Goal: Task Accomplishment & Management: Use online tool/utility

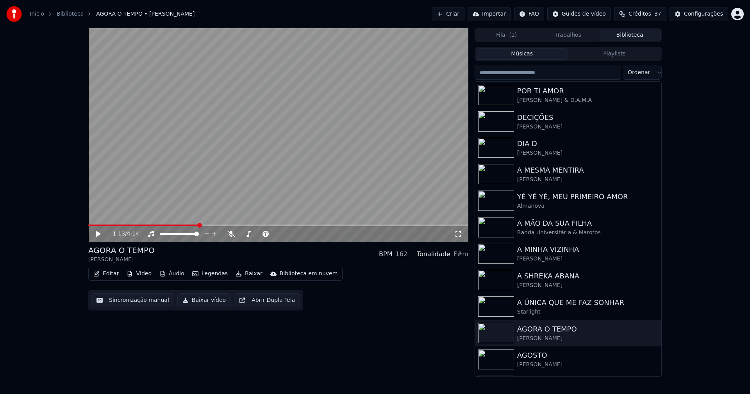
click at [629, 36] on button "Biblioteca" at bounding box center [630, 35] width 62 height 11
click at [535, 356] on div "AGOSTO" at bounding box center [583, 355] width 133 height 11
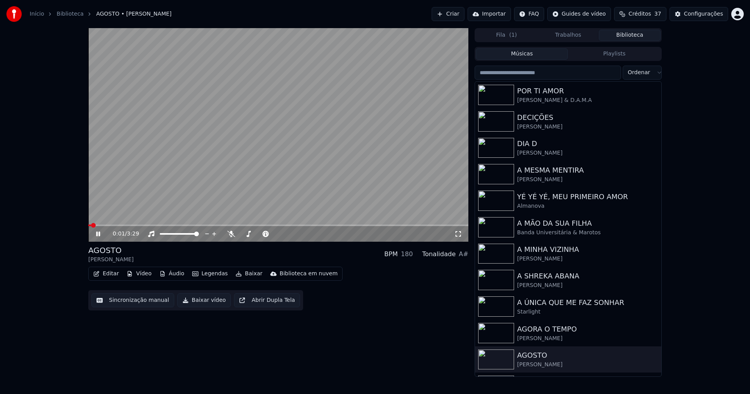
click at [97, 232] on icon at bounding box center [98, 234] width 4 height 5
click at [106, 273] on button "Editar" at bounding box center [106, 273] width 32 height 11
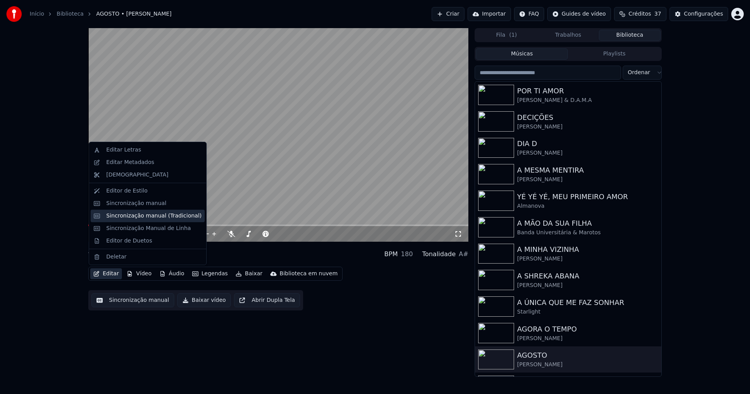
click at [147, 216] on div "Sincronização manual (Tradicional)" at bounding box center [153, 216] width 95 height 8
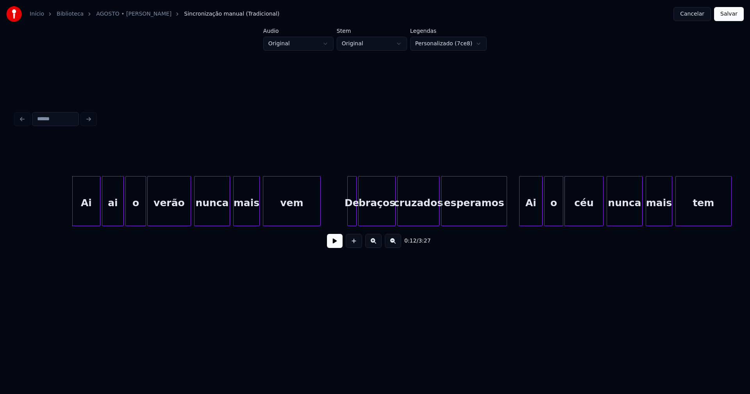
scroll to position [0, 897]
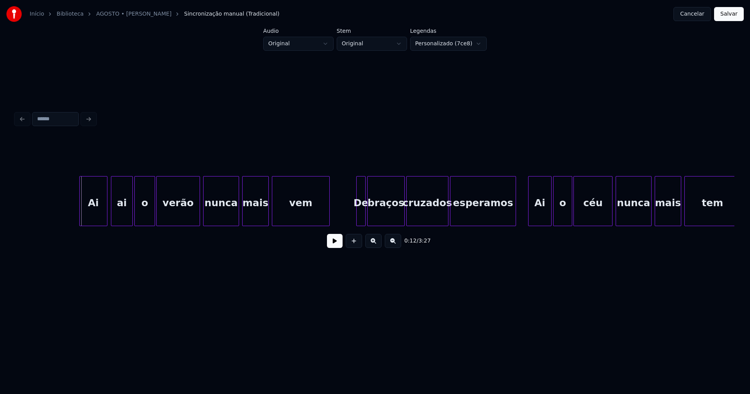
click at [94, 216] on div "Ai" at bounding box center [93, 202] width 27 height 53
click at [100, 221] on div at bounding box center [100, 200] width 2 height 49
click at [111, 221] on div "ai" at bounding box center [113, 202] width 21 height 53
click at [132, 219] on div "o" at bounding box center [137, 202] width 20 height 53
click at [188, 219] on div at bounding box center [189, 200] width 2 height 49
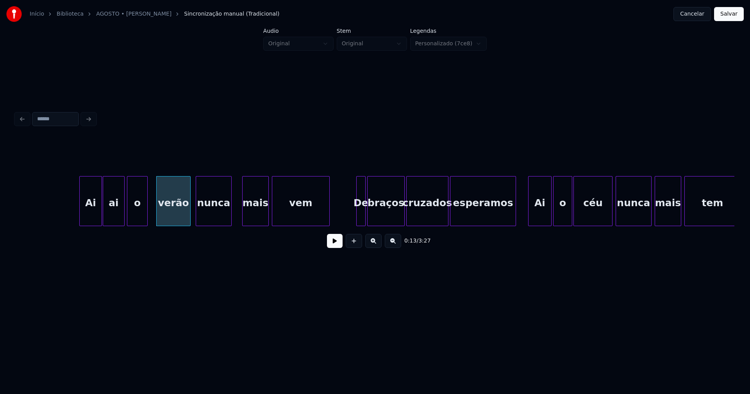
click at [207, 219] on div "nunca" at bounding box center [213, 202] width 35 height 53
click at [223, 216] on div at bounding box center [221, 200] width 2 height 49
click at [253, 215] on div "mais" at bounding box center [255, 202] width 26 height 53
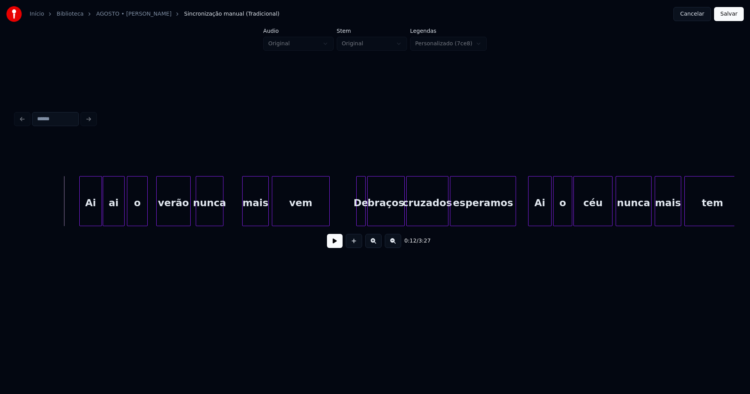
click at [334, 248] on button at bounding box center [335, 241] width 16 height 14
click at [244, 226] on div "Ai ai o verão nunca mais vem De braços cruzados esperamos Ai o céu nunca mais t…" at bounding box center [375, 201] width 718 height 50
click at [264, 210] on div at bounding box center [263, 200] width 2 height 49
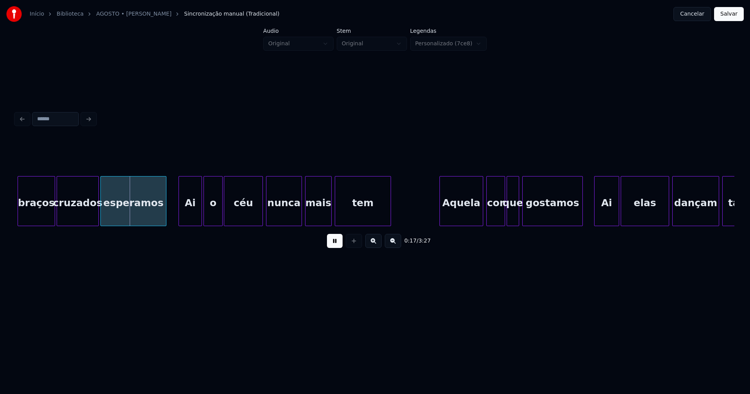
scroll to position [0, 1264]
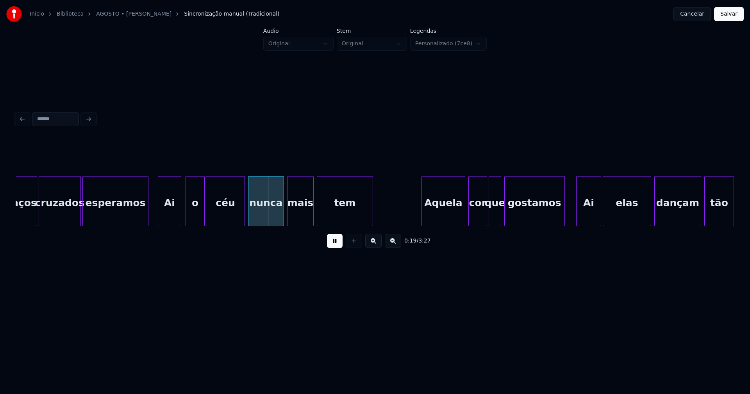
click at [170, 219] on div "Ai" at bounding box center [169, 202] width 23 height 53
click at [173, 220] on div at bounding box center [173, 200] width 2 height 49
click at [180, 219] on div "o" at bounding box center [185, 202] width 18 height 53
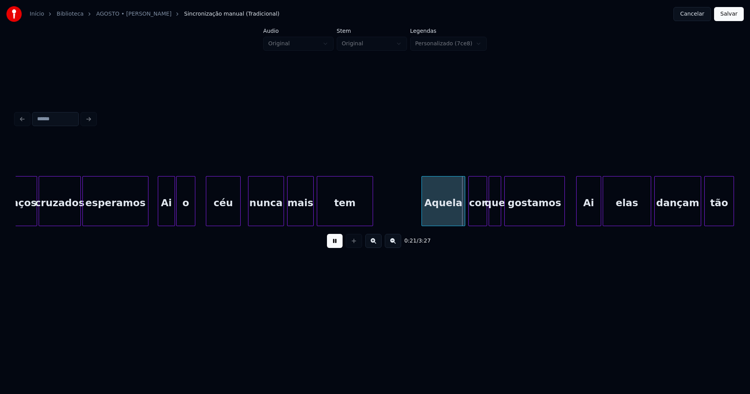
click at [239, 218] on div at bounding box center [239, 200] width 2 height 49
drag, startPoint x: 200, startPoint y: 217, endPoint x: 258, endPoint y: 217, distance: 57.8
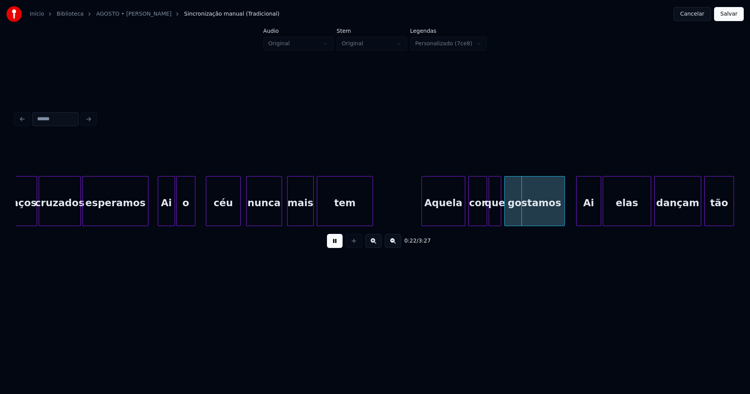
click at [274, 219] on div "nunca" at bounding box center [263, 202] width 35 height 53
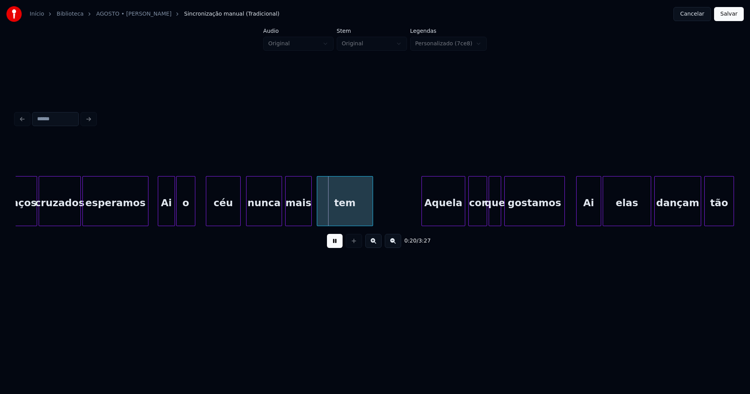
click at [295, 219] on div "mais" at bounding box center [298, 202] width 26 height 53
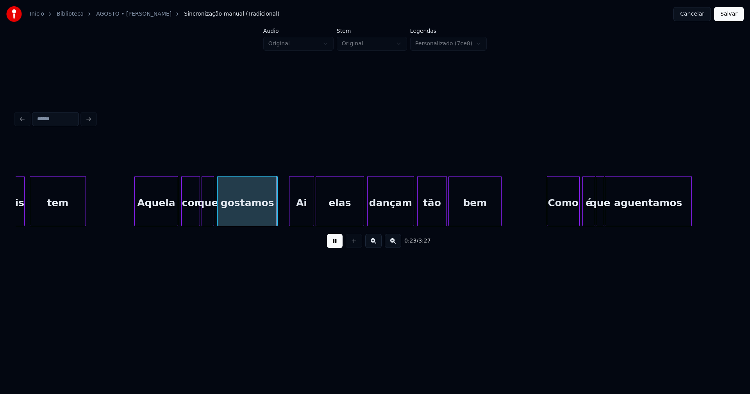
scroll to position [0, 1560]
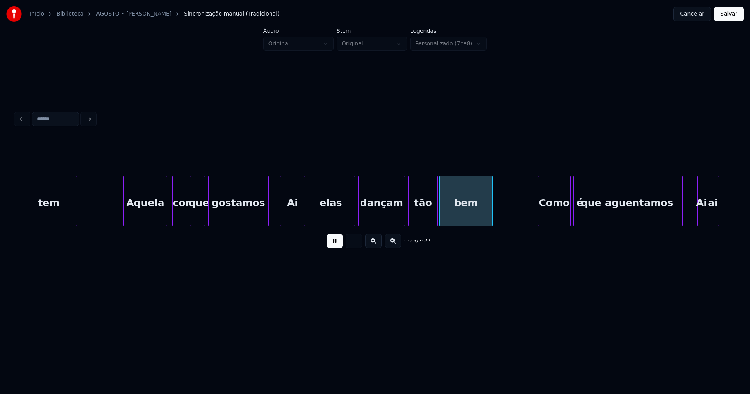
click at [155, 216] on div "Aquela" at bounding box center [145, 202] width 43 height 53
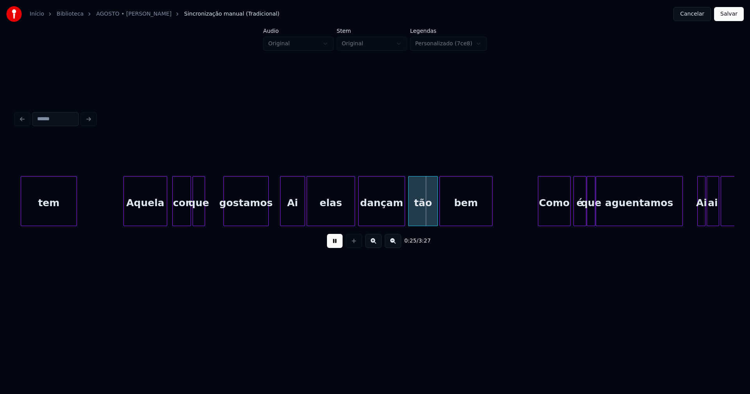
click at [225, 210] on div at bounding box center [225, 200] width 2 height 49
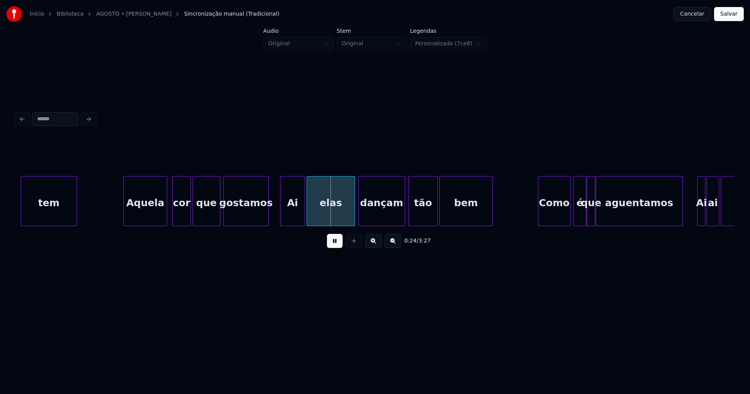
click at [218, 208] on div at bounding box center [218, 200] width 2 height 49
click at [292, 216] on div "Ai" at bounding box center [290, 202] width 24 height 53
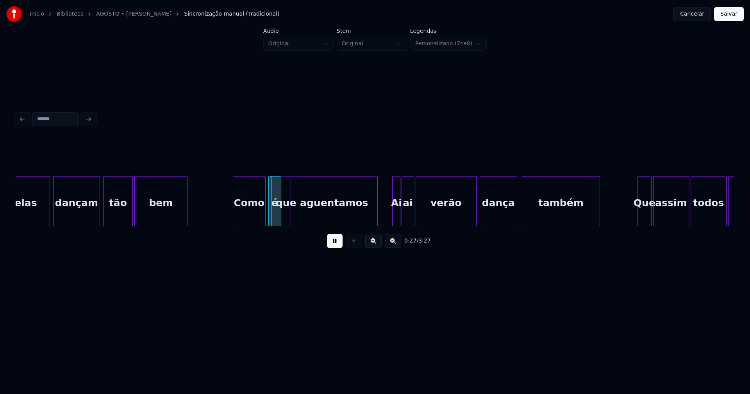
scroll to position [0, 1874]
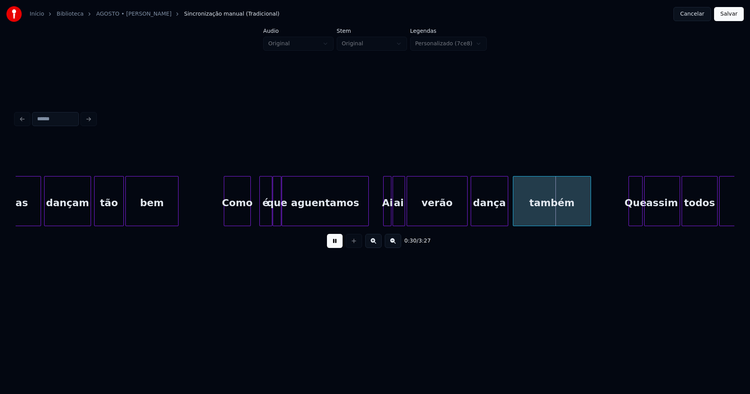
click at [248, 220] on div at bounding box center [249, 200] width 2 height 49
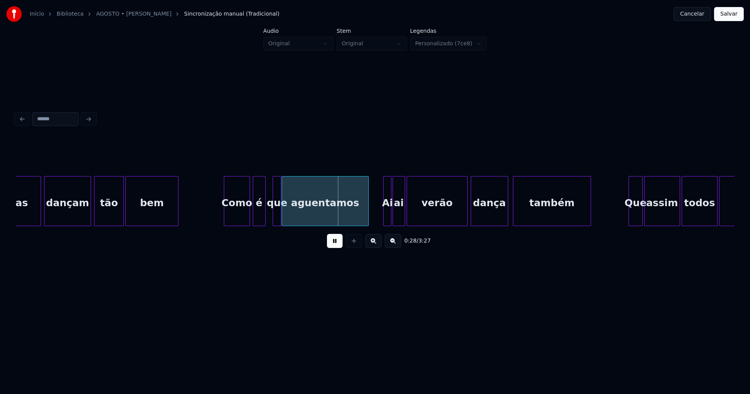
click at [258, 220] on div "é" at bounding box center [259, 202] width 12 height 53
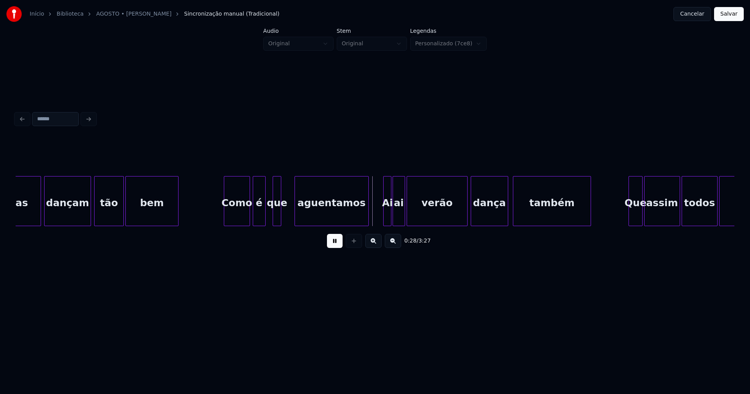
click at [296, 216] on div at bounding box center [296, 200] width 2 height 49
click at [287, 214] on div at bounding box center [287, 200] width 2 height 49
click at [336, 244] on button at bounding box center [335, 241] width 16 height 14
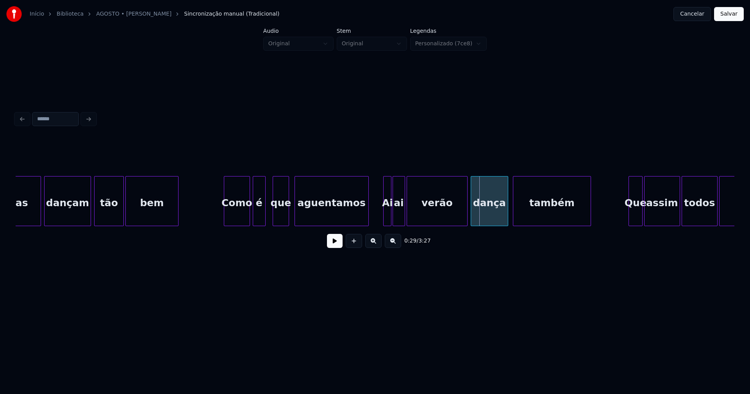
click at [400, 218] on div "ai" at bounding box center [399, 202] width 12 height 53
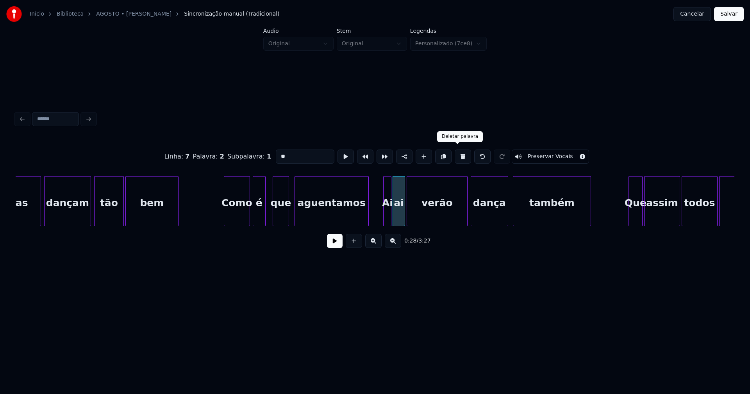
click at [459, 155] on button at bounding box center [463, 157] width 16 height 14
type input "**"
click at [399, 210] on div at bounding box center [399, 200] width 2 height 49
click at [381, 215] on div at bounding box center [382, 200] width 2 height 49
click at [332, 246] on button at bounding box center [335, 241] width 16 height 14
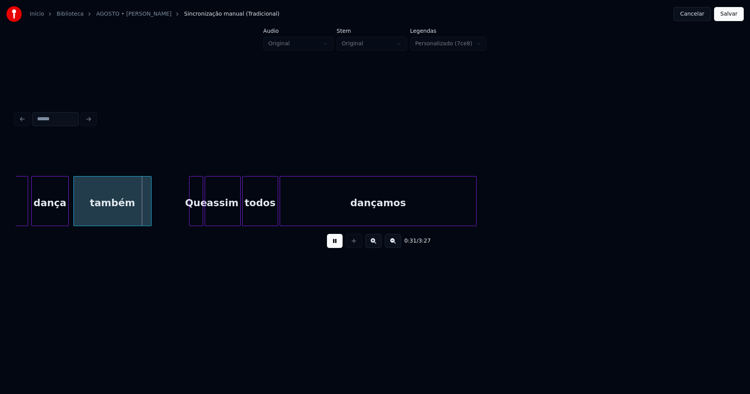
scroll to position [0, 2349]
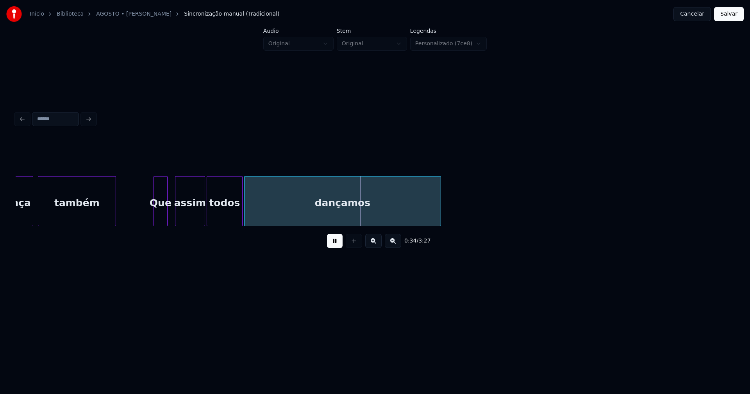
click at [176, 214] on div at bounding box center [176, 200] width 2 height 49
click at [172, 213] on div at bounding box center [172, 200] width 2 height 49
click at [270, 213] on div at bounding box center [270, 200] width 2 height 49
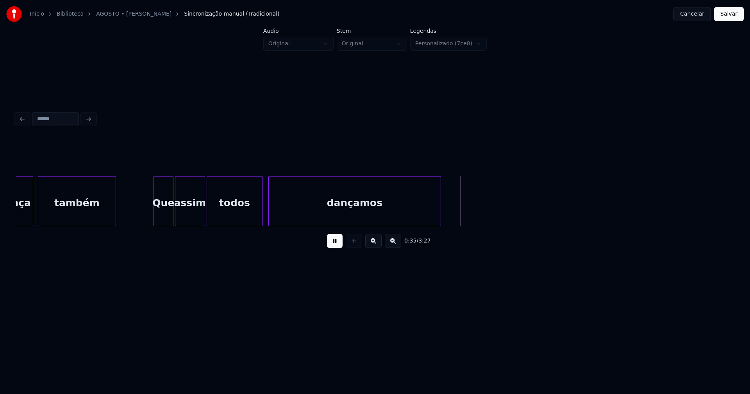
click at [262, 213] on div at bounding box center [261, 200] width 2 height 49
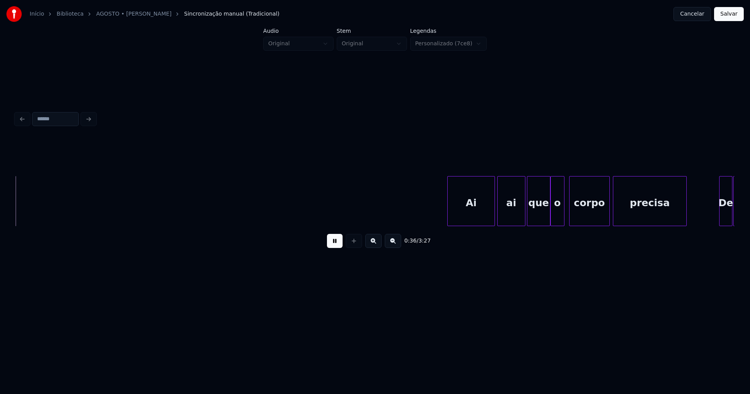
scroll to position [0, 2828]
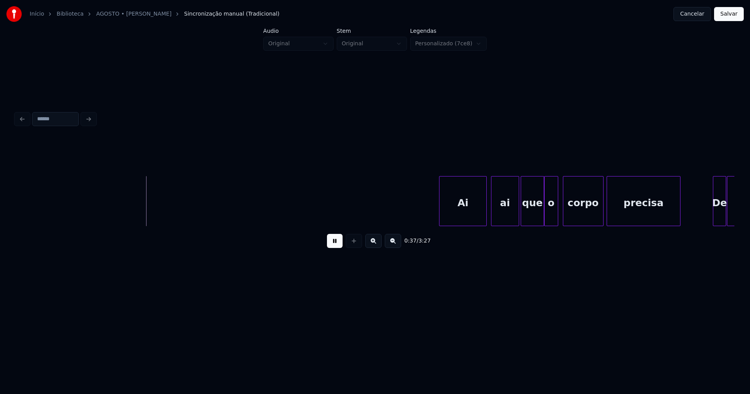
click at [465, 213] on div "Ai" at bounding box center [462, 202] width 47 height 53
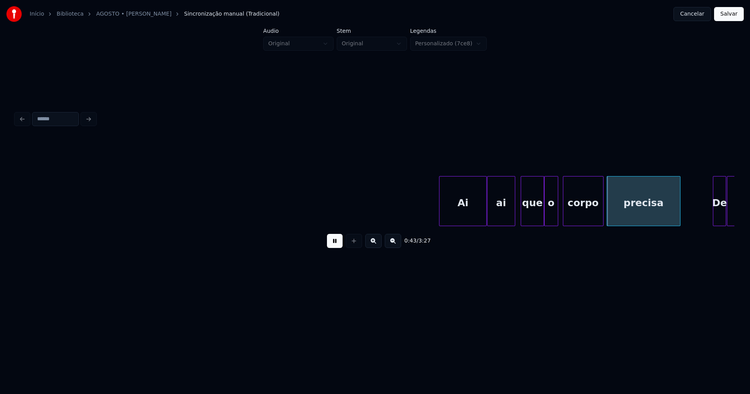
click at [494, 222] on div "ai" at bounding box center [500, 202] width 27 height 53
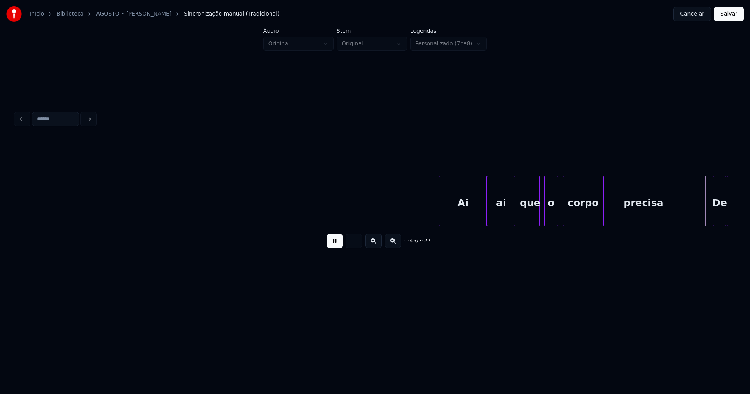
click at [537, 221] on div at bounding box center [538, 200] width 2 height 49
click at [548, 223] on div "Ai ai que o corpo precisa De sol" at bounding box center [375, 201] width 718 height 50
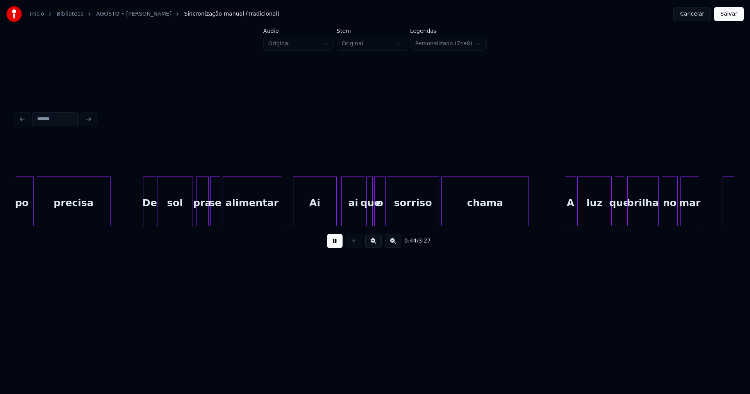
scroll to position [0, 3425]
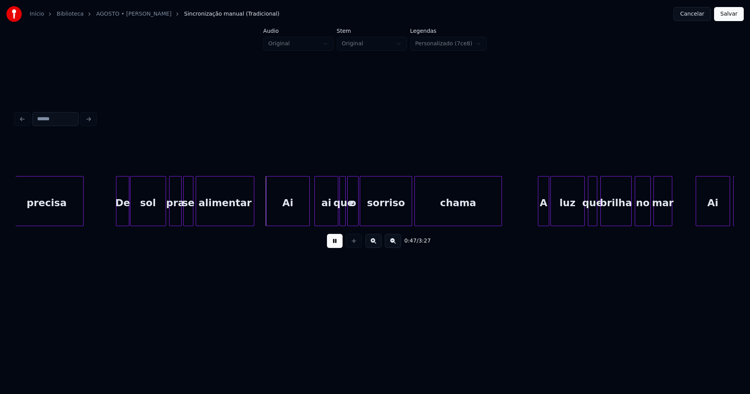
click at [122, 216] on div "De" at bounding box center [121, 202] width 13 height 53
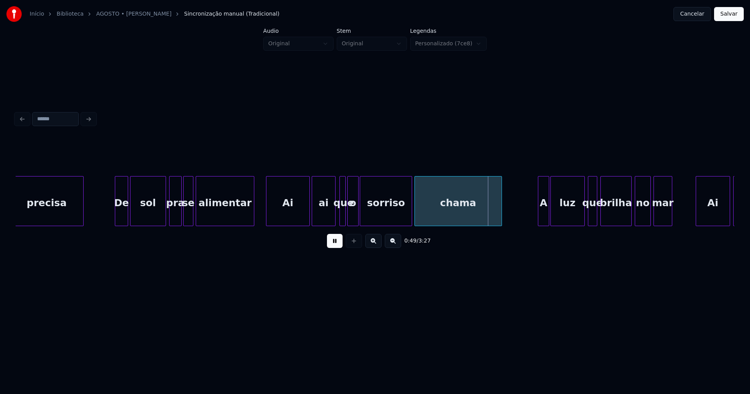
click at [323, 221] on div "ai" at bounding box center [323, 202] width 23 height 53
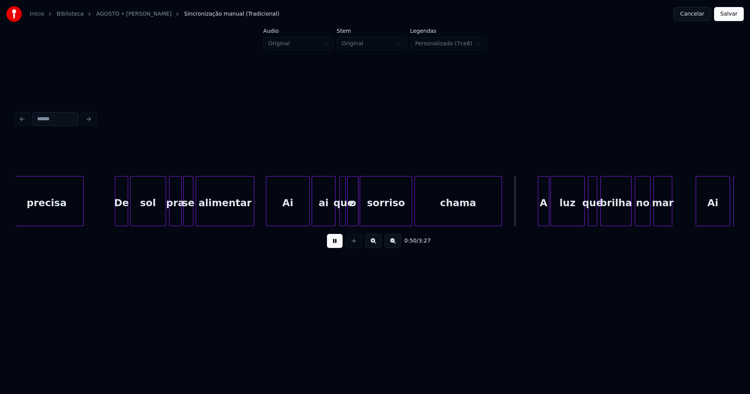
click at [378, 215] on div at bounding box center [378, 200] width 2 height 49
click at [367, 220] on div "o" at bounding box center [368, 202] width 11 height 53
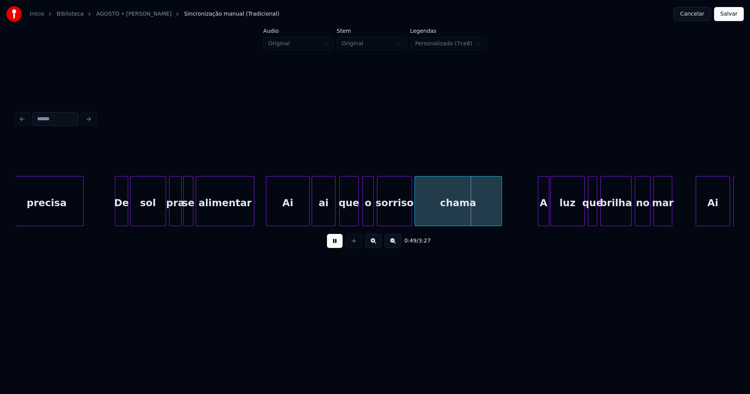
click at [358, 216] on div at bounding box center [357, 200] width 2 height 49
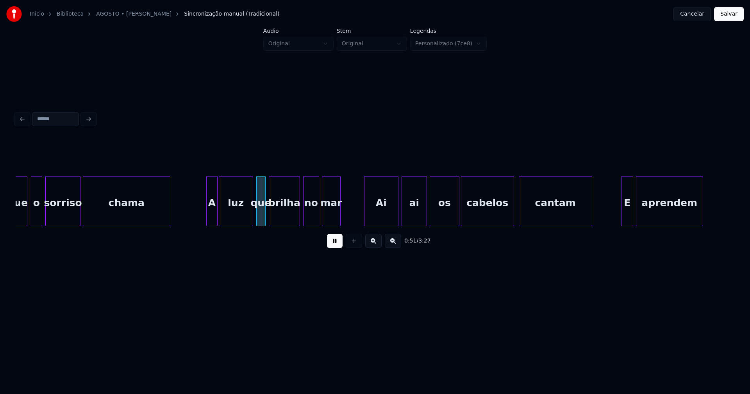
scroll to position [0, 3765]
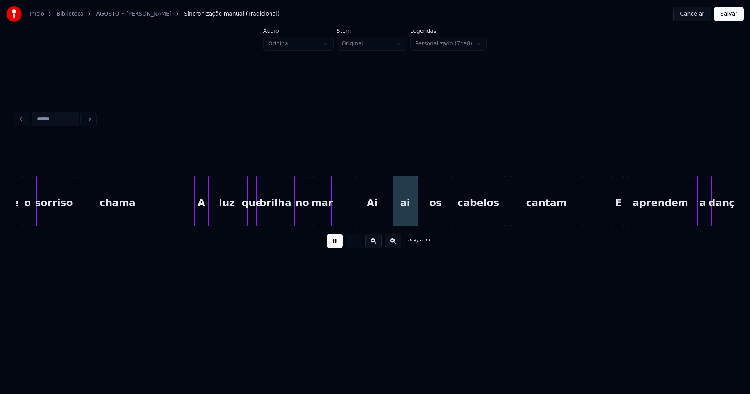
click at [195, 218] on div at bounding box center [195, 200] width 2 height 49
click at [361, 219] on div "Ai" at bounding box center [368, 202] width 34 height 53
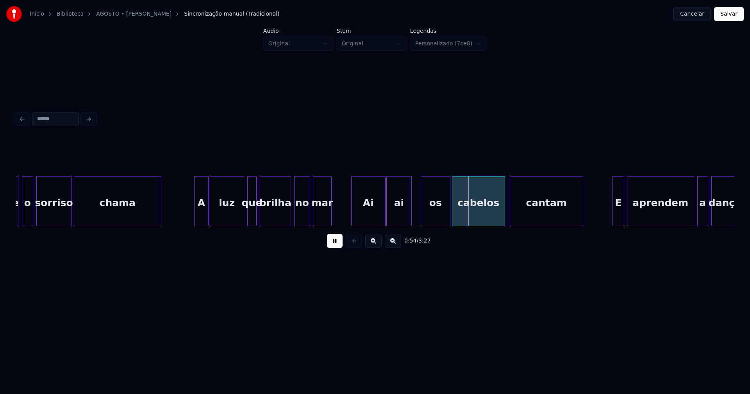
click at [401, 223] on div "que o sorriso chama A luz que brilha no mar Ai ai os cabelos cantam E aprendem …" at bounding box center [375, 201] width 718 height 50
click at [424, 220] on div "os" at bounding box center [431, 202] width 29 height 53
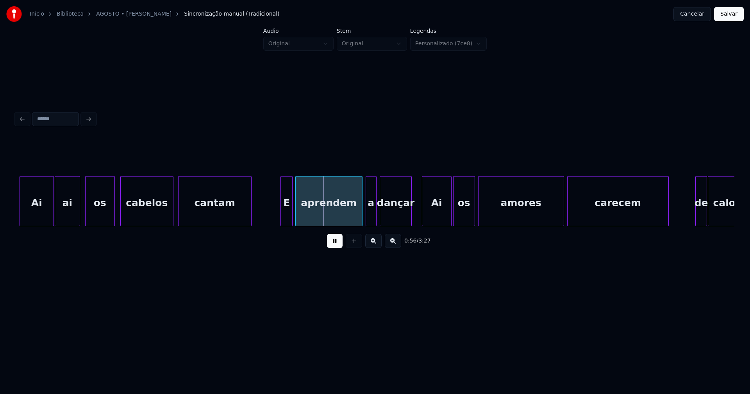
scroll to position [0, 4106]
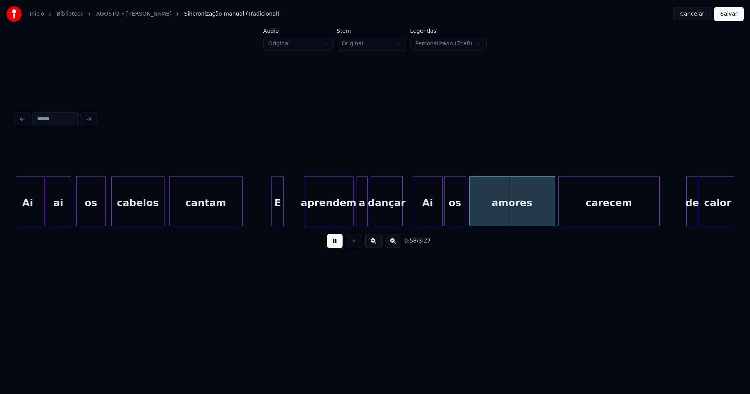
click at [304, 214] on div at bounding box center [305, 200] width 2 height 49
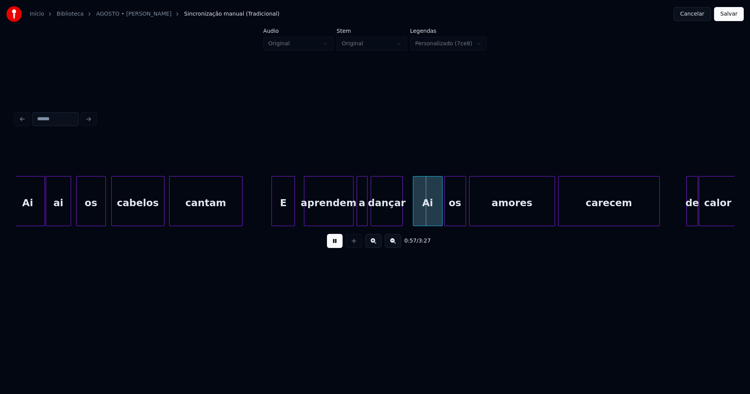
click at [294, 210] on div at bounding box center [293, 200] width 2 height 49
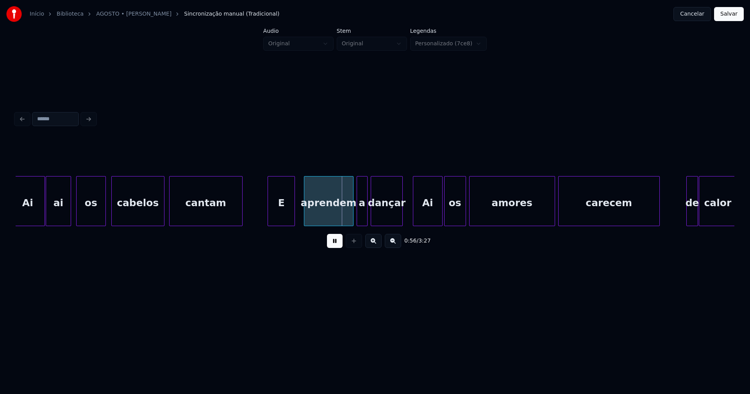
click at [270, 213] on div at bounding box center [269, 200] width 2 height 49
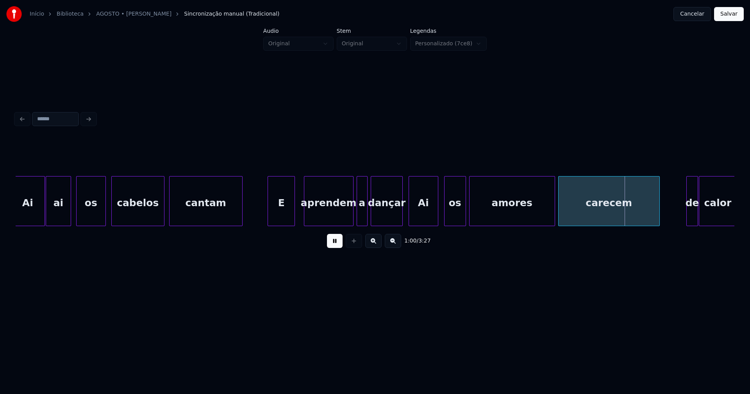
click at [418, 217] on div "Ai" at bounding box center [423, 202] width 29 height 53
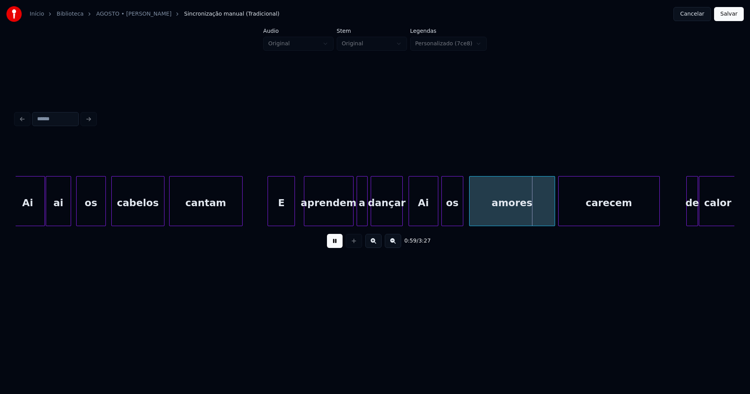
click at [448, 220] on div "os" at bounding box center [452, 202] width 21 height 53
click at [485, 220] on div "amores" at bounding box center [507, 202] width 85 height 53
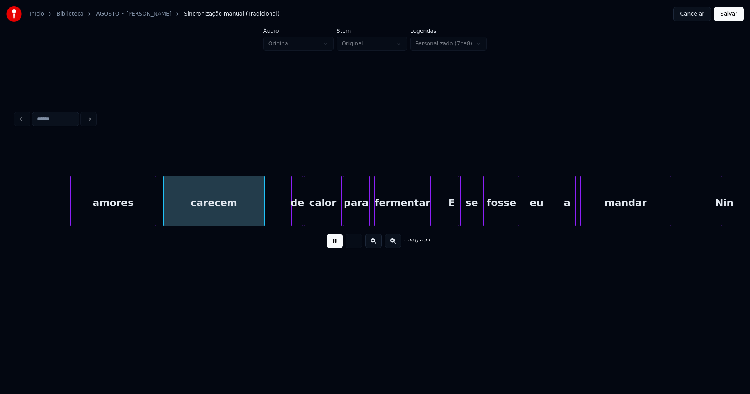
scroll to position [0, 4608]
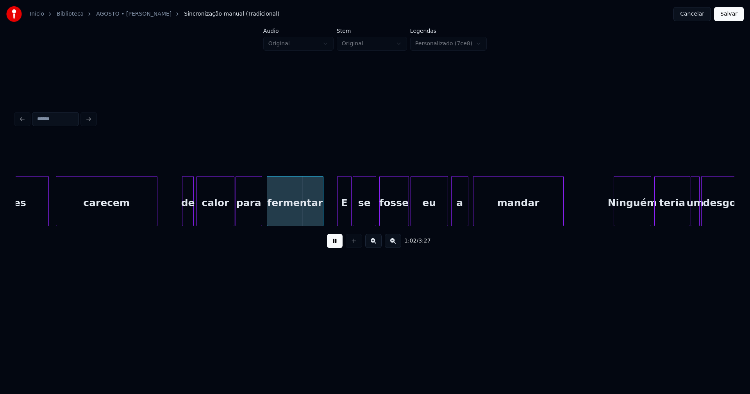
click at [189, 222] on div "de" at bounding box center [187, 202] width 11 height 53
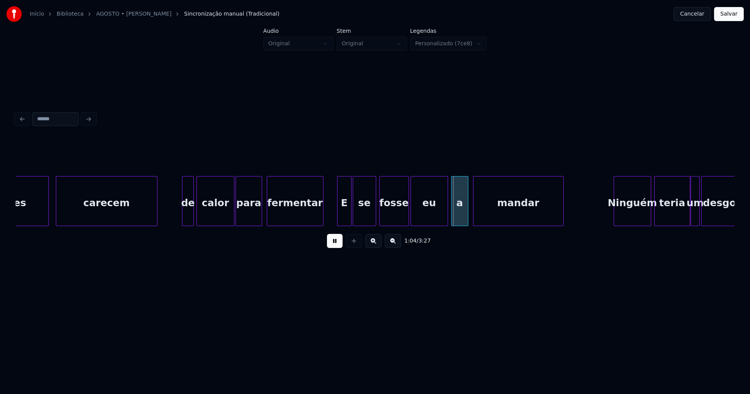
click at [342, 211] on div "E" at bounding box center [344, 202] width 14 height 53
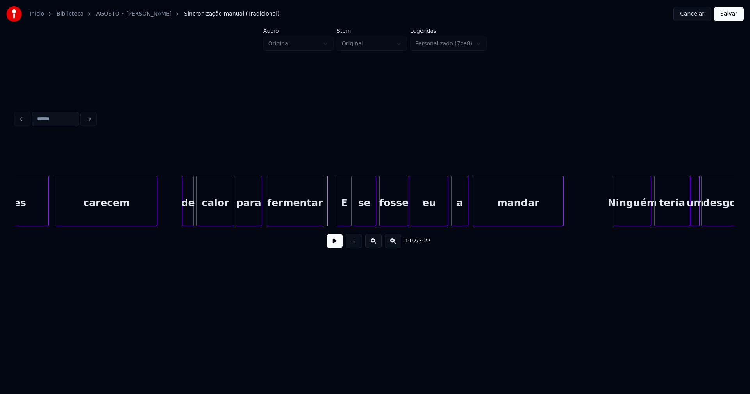
click at [339, 248] on button at bounding box center [335, 241] width 16 height 14
click at [337, 244] on button at bounding box center [335, 241] width 16 height 14
click at [346, 212] on div "E" at bounding box center [344, 202] width 14 height 53
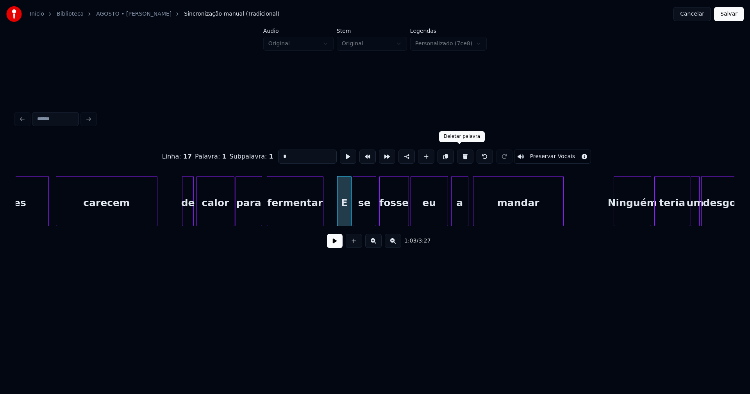
click at [460, 157] on button at bounding box center [465, 157] width 16 height 14
type input "*********"
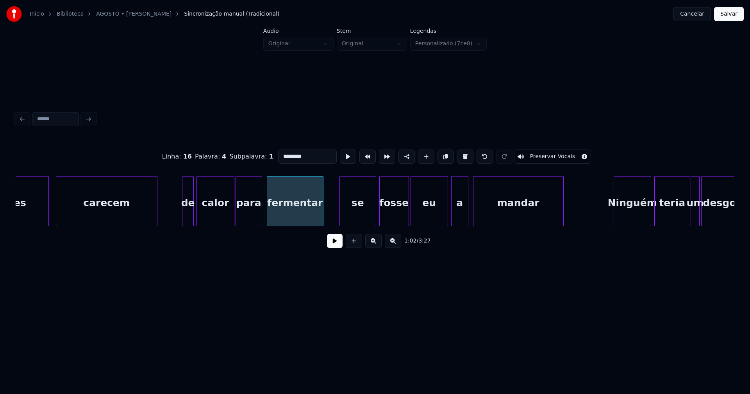
click at [339, 222] on div "se" at bounding box center [357, 201] width 37 height 50
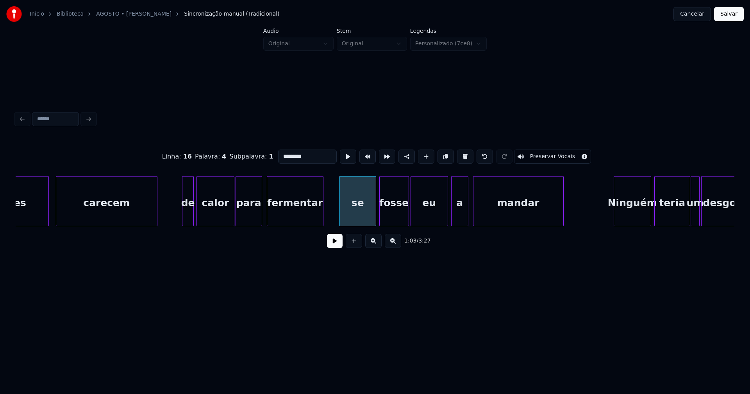
click at [328, 250] on div "1:03 / 3:27" at bounding box center [375, 240] width 706 height 17
click at [331, 244] on button at bounding box center [335, 241] width 16 height 14
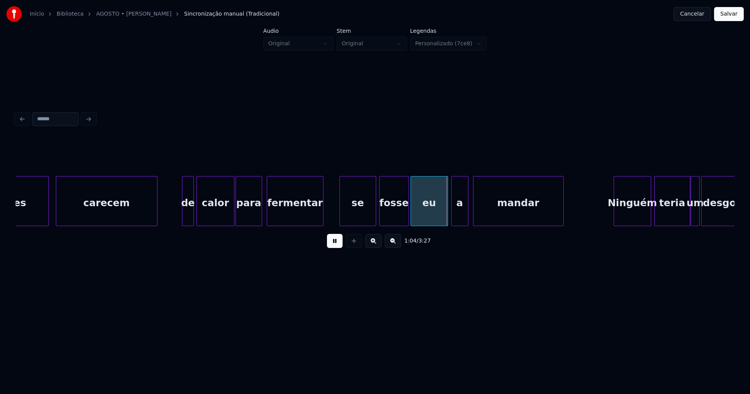
click at [338, 243] on button at bounding box center [335, 241] width 16 height 14
click at [356, 219] on div "se" at bounding box center [358, 202] width 36 height 53
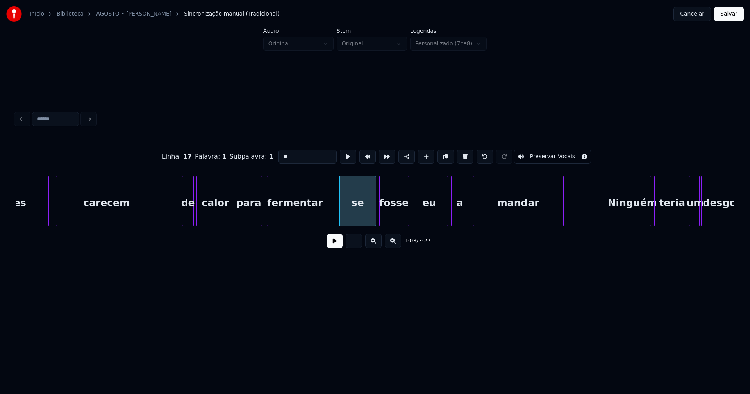
click at [278, 153] on input "**" at bounding box center [307, 157] width 59 height 14
type input "**"
click at [330, 246] on button at bounding box center [335, 241] width 16 height 14
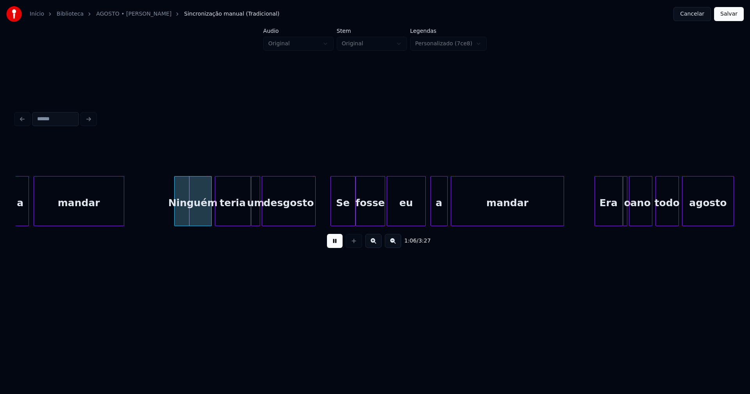
scroll to position [0, 5092]
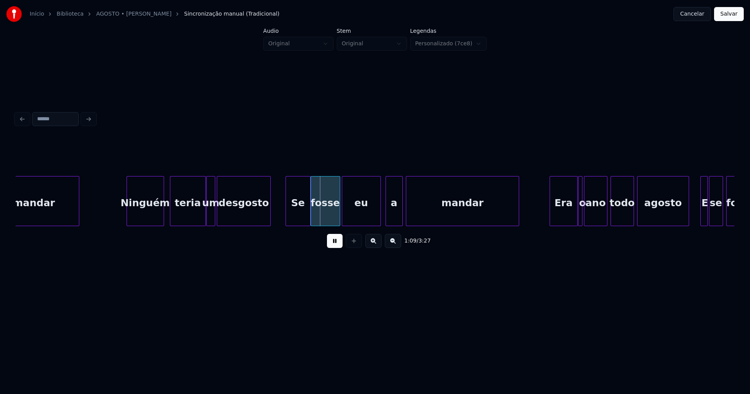
click at [138, 226] on div "mandar [PERSON_NAME] teria um desgosto Se fosse eu a mandar Era o ano todo agos…" at bounding box center [375, 201] width 718 height 50
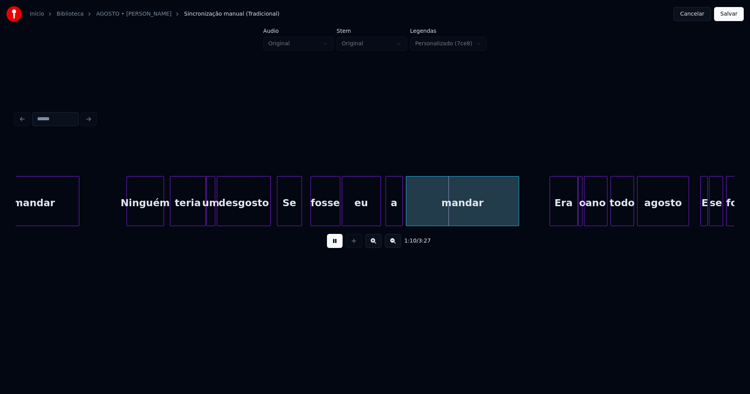
click at [290, 226] on div "mandar [PERSON_NAME] teria um desgosto Se fosse eu a mandar Era o ano todo agos…" at bounding box center [375, 201] width 718 height 50
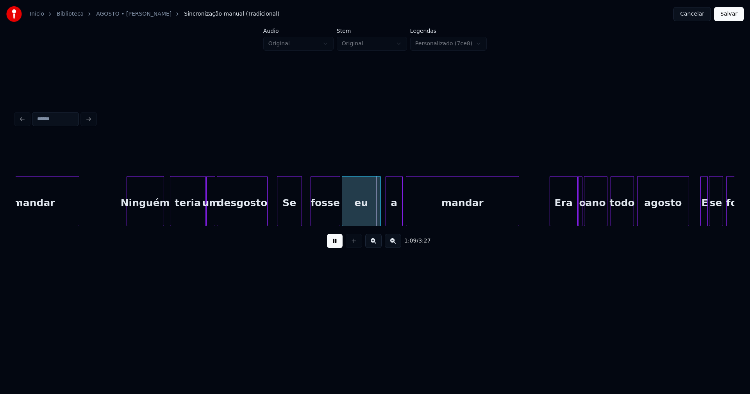
click at [266, 219] on div at bounding box center [266, 200] width 2 height 49
click at [287, 221] on div "Se" at bounding box center [288, 202] width 24 height 53
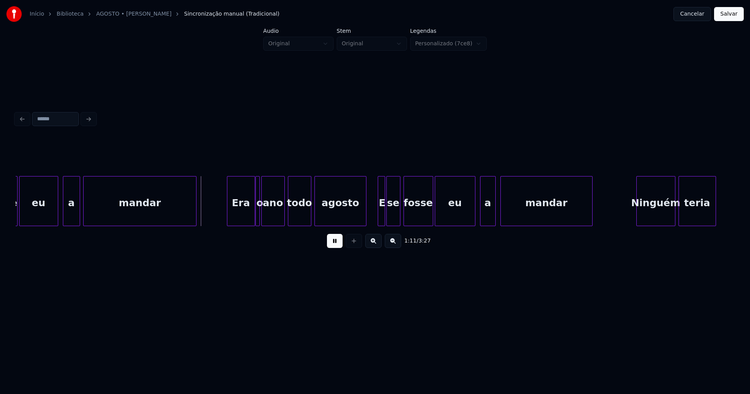
scroll to position [0, 5469]
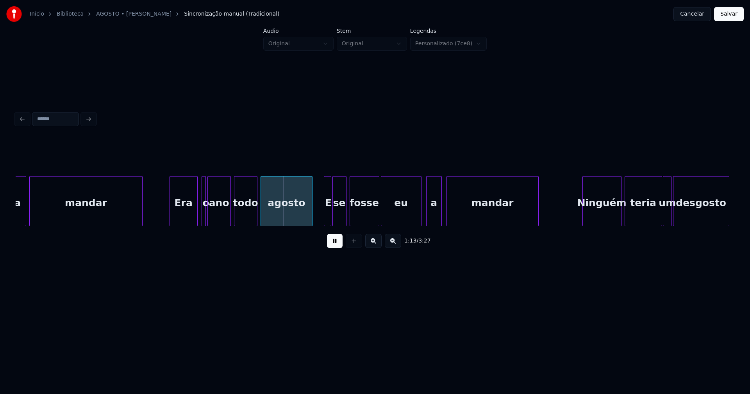
click at [184, 218] on div "Era" at bounding box center [183, 202] width 27 height 53
click at [218, 218] on div "ano" at bounding box center [219, 202] width 23 height 53
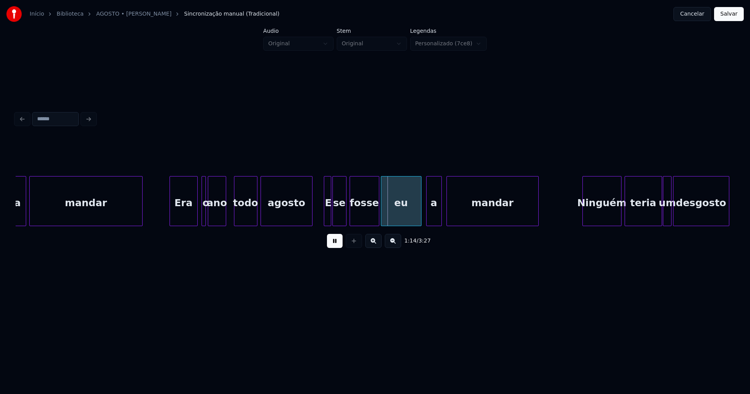
click at [225, 222] on div at bounding box center [224, 200] width 2 height 49
click at [215, 221] on div "ano" at bounding box center [219, 202] width 18 height 53
click at [207, 221] on div at bounding box center [207, 200] width 2 height 49
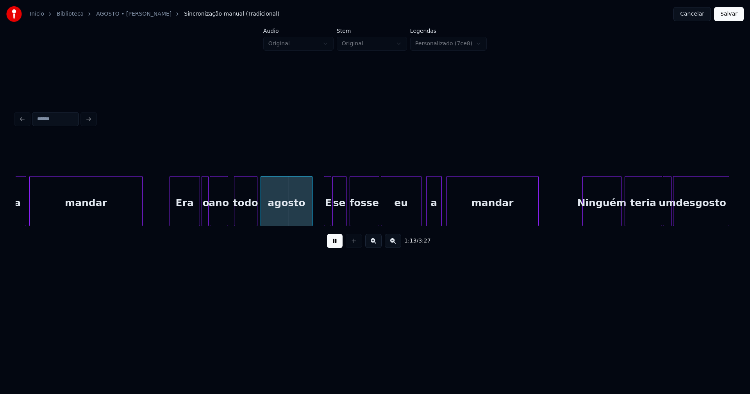
click at [199, 218] on div at bounding box center [198, 200] width 2 height 49
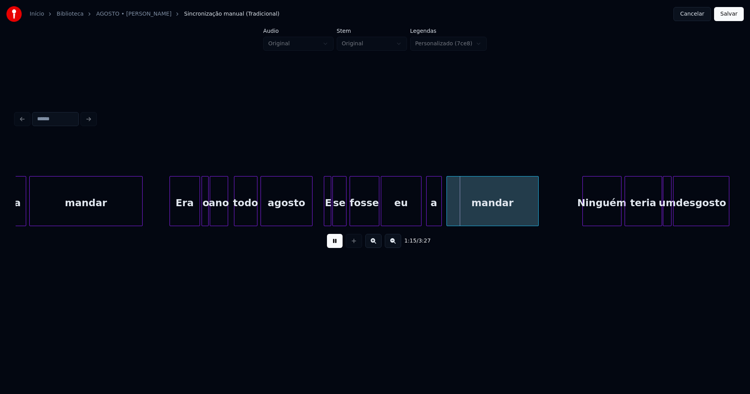
click at [333, 244] on button at bounding box center [335, 241] width 16 height 14
click at [327, 217] on div "E" at bounding box center [328, 202] width 8 height 53
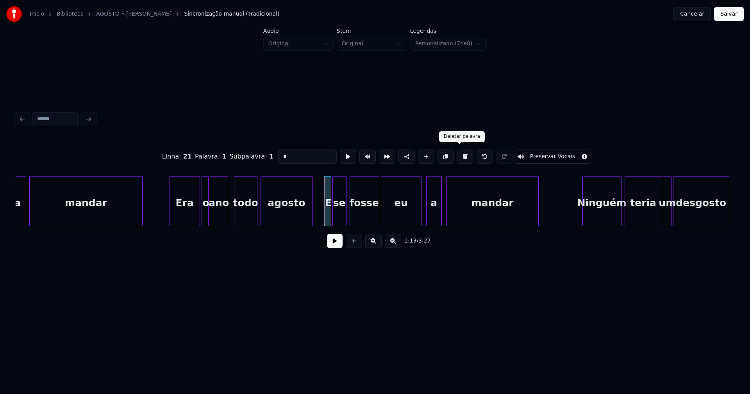
click at [460, 157] on button at bounding box center [465, 157] width 16 height 14
type input "**"
click at [330, 214] on div "se" at bounding box center [330, 202] width 13 height 53
click at [306, 217] on div at bounding box center [305, 200] width 2 height 49
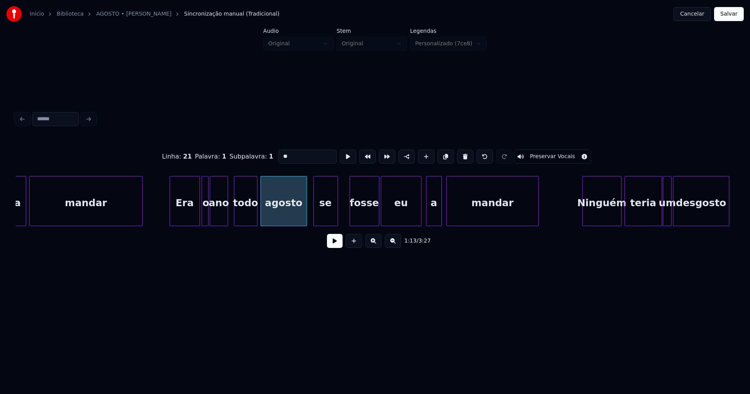
click at [314, 216] on div at bounding box center [315, 200] width 2 height 49
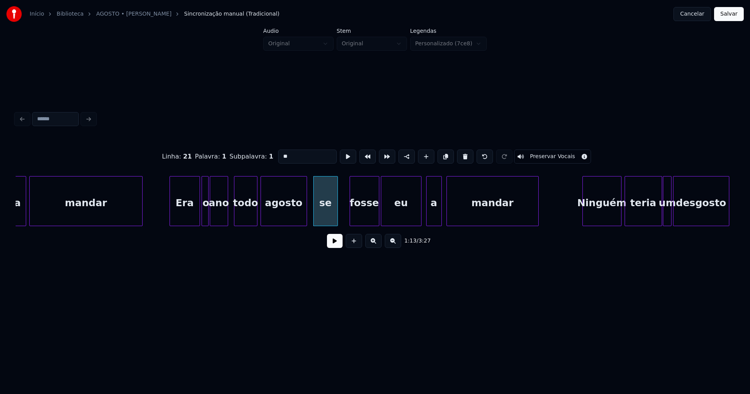
click at [335, 244] on button at bounding box center [335, 241] width 16 height 14
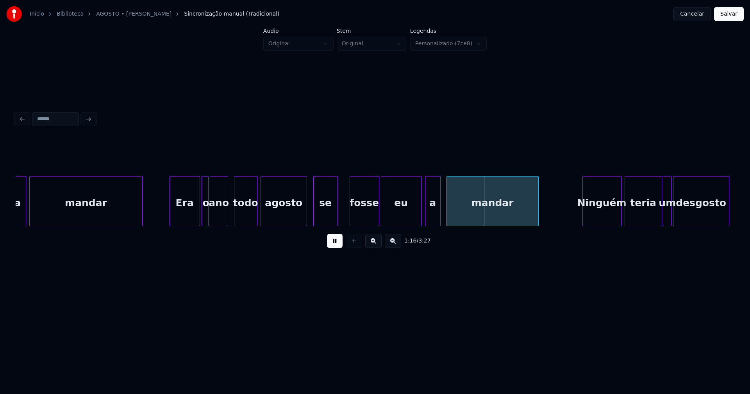
click at [432, 217] on div "a" at bounding box center [432, 202] width 15 height 53
click at [415, 221] on div at bounding box center [415, 200] width 2 height 49
click at [425, 223] on div "a mandar Era o ano todo agosto se fosse eu a mandar [PERSON_NAME] teria um desg…" at bounding box center [375, 201] width 718 height 50
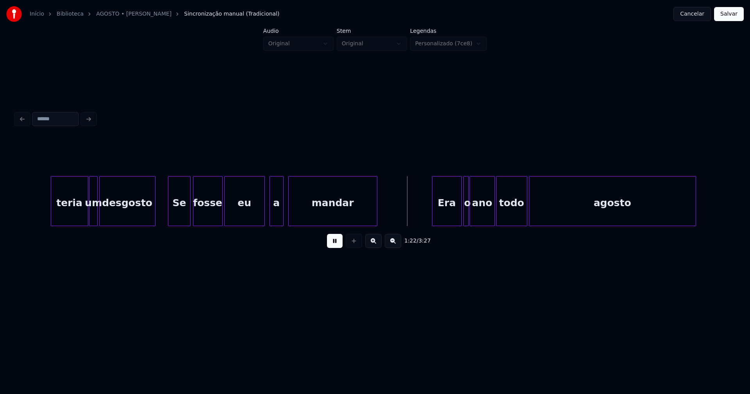
scroll to position [0, 6087]
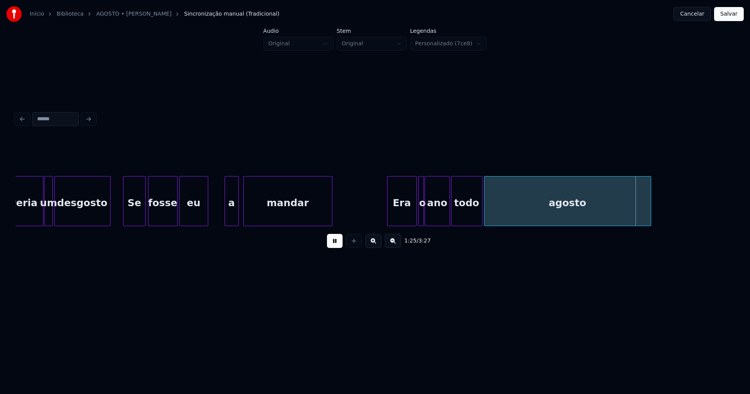
click at [207, 224] on div "teria um desgosto Se fosse eu a mandar Era o ano todo agosto" at bounding box center [375, 201] width 718 height 50
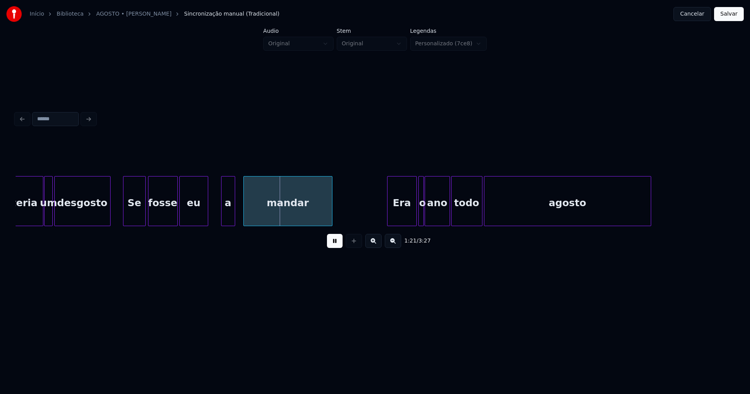
click at [227, 217] on div "a" at bounding box center [227, 202] width 13 height 53
click at [214, 218] on div at bounding box center [215, 200] width 2 height 49
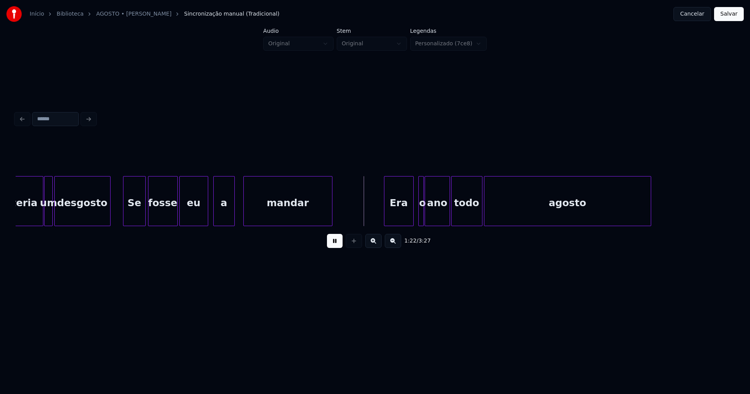
click at [401, 217] on div "Era" at bounding box center [398, 202] width 29 height 53
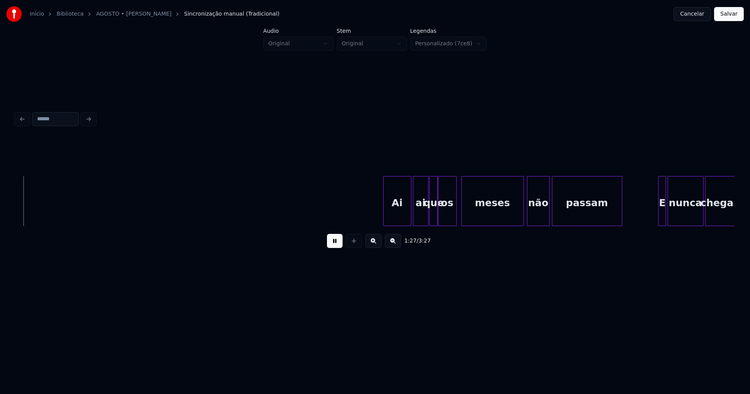
scroll to position [0, 6859]
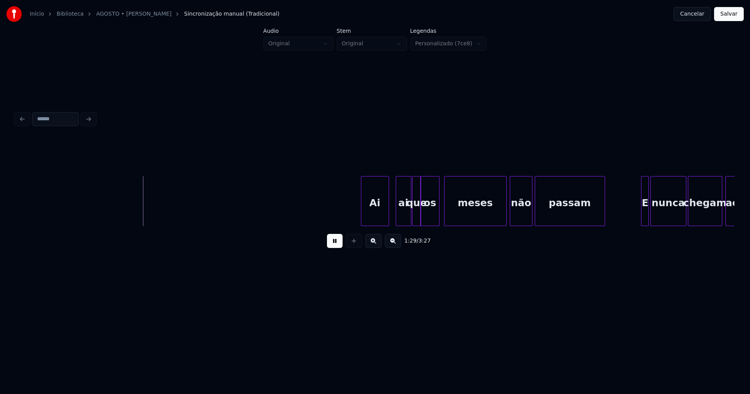
click at [380, 219] on div "Ai" at bounding box center [374, 202] width 27 height 53
click at [397, 224] on div "Ai ai que os meses não passam E nunca chegam ao" at bounding box center [375, 201] width 718 height 50
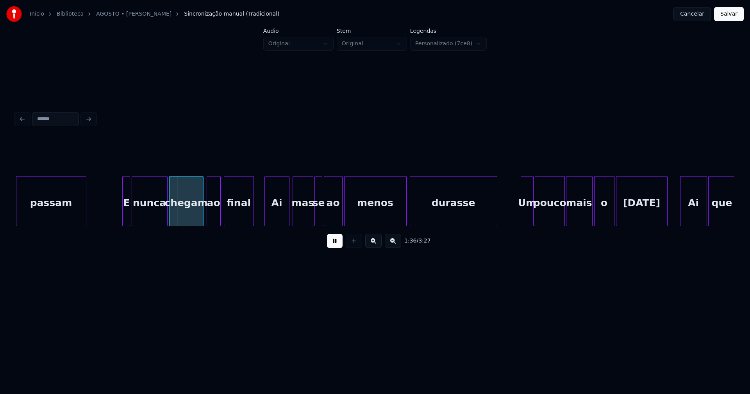
scroll to position [0, 7387]
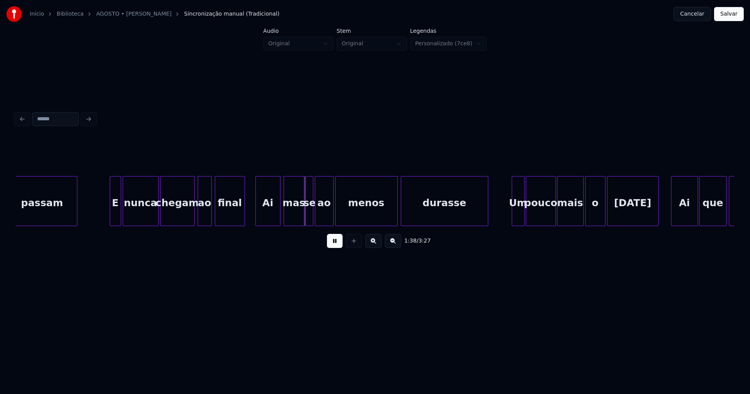
click at [111, 218] on div at bounding box center [111, 200] width 2 height 49
click at [264, 219] on div "Ai" at bounding box center [265, 202] width 24 height 53
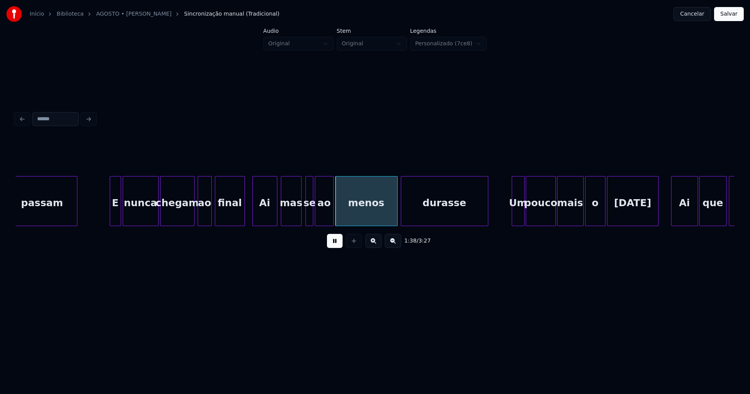
click at [293, 221] on div "mas" at bounding box center [291, 202] width 20 height 53
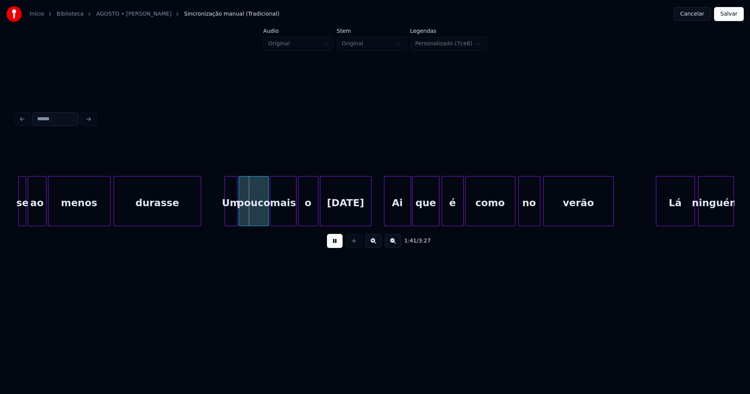
scroll to position [0, 7683]
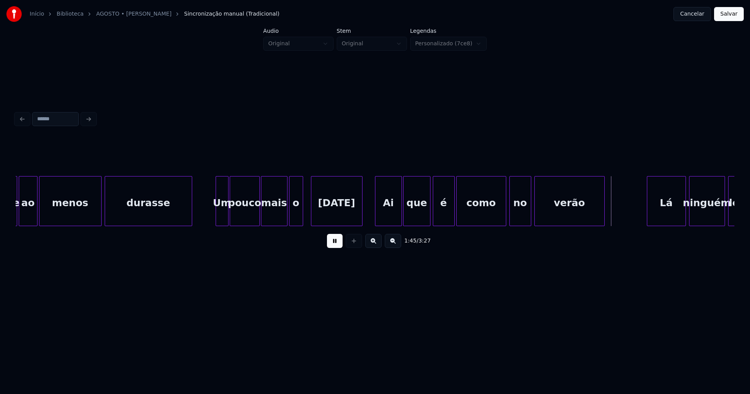
click at [300, 225] on div "se ao menos durasse Um pouco mais o [DATE] Ai que é como no verão Lá ninguém le…" at bounding box center [375, 201] width 718 height 50
click at [279, 226] on div "se ao menos durasse Um pouco mais o [DATE] Ai que é como no verão Lá ninguém le…" at bounding box center [375, 201] width 718 height 50
click at [291, 223] on div "se ao menos durasse Um pouco mais o [DATE] Ai que é como no verão Lá ninguém le…" at bounding box center [375, 201] width 718 height 50
click at [379, 218] on div "Ai" at bounding box center [385, 202] width 26 height 53
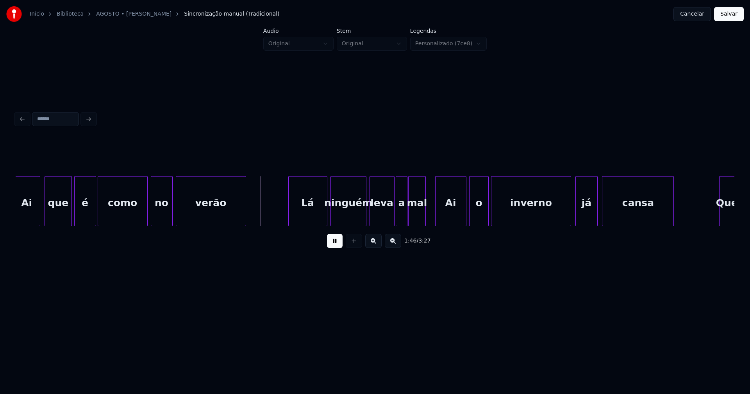
scroll to position [0, 8113]
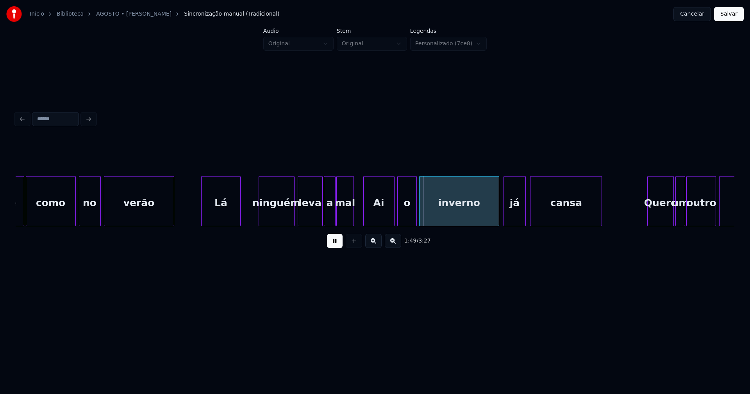
click at [221, 225] on div "é como no verão Lá ninguém leva a mal Ai o inverno já cansa Quero um outro ritu…" at bounding box center [375, 201] width 718 height 50
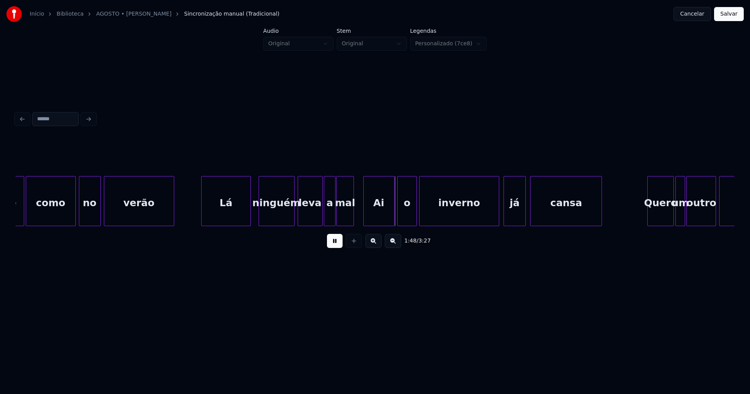
click at [250, 214] on div at bounding box center [249, 200] width 2 height 49
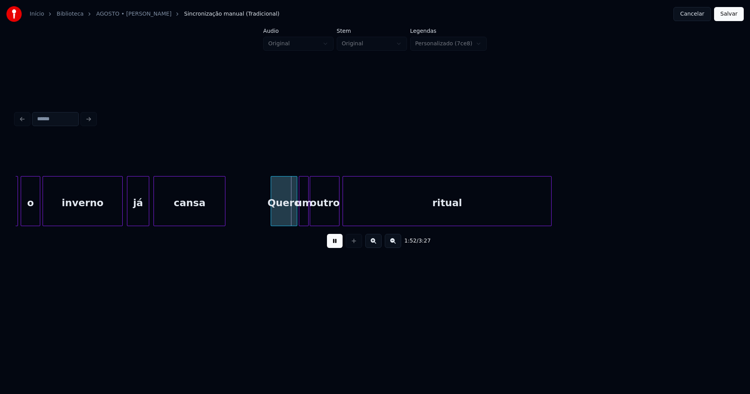
scroll to position [0, 8517]
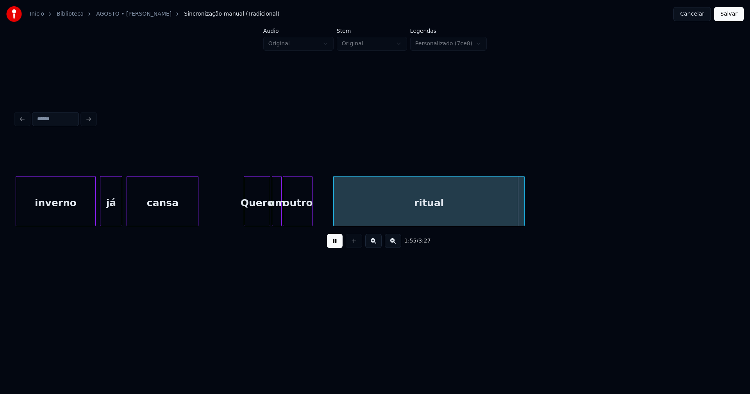
click at [334, 213] on div at bounding box center [334, 200] width 2 height 49
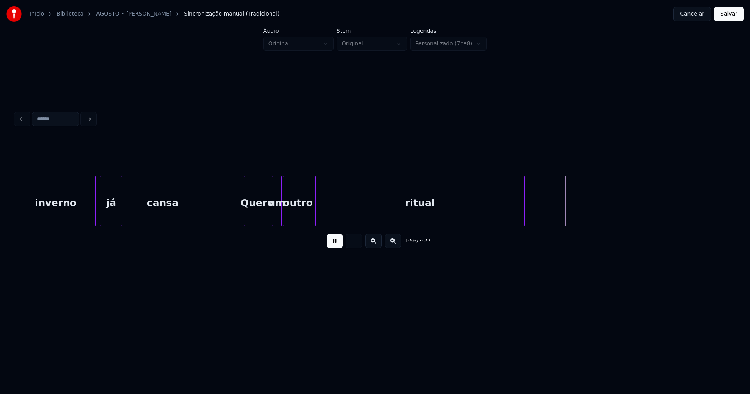
click at [316, 222] on div at bounding box center [316, 200] width 2 height 49
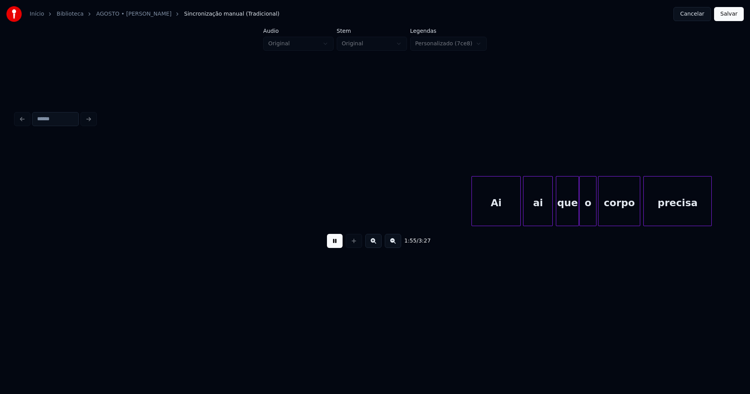
scroll to position [0, 9050]
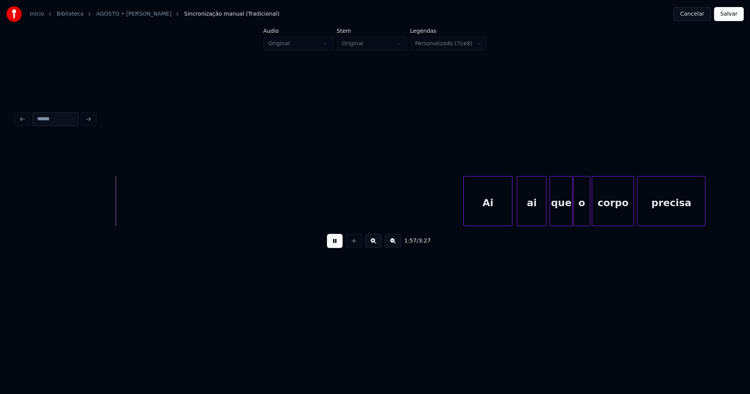
click at [484, 216] on div "Ai" at bounding box center [487, 202] width 48 height 53
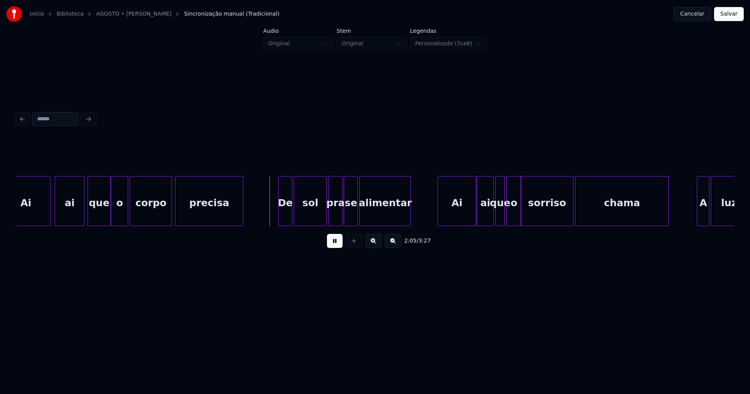
scroll to position [0, 9529]
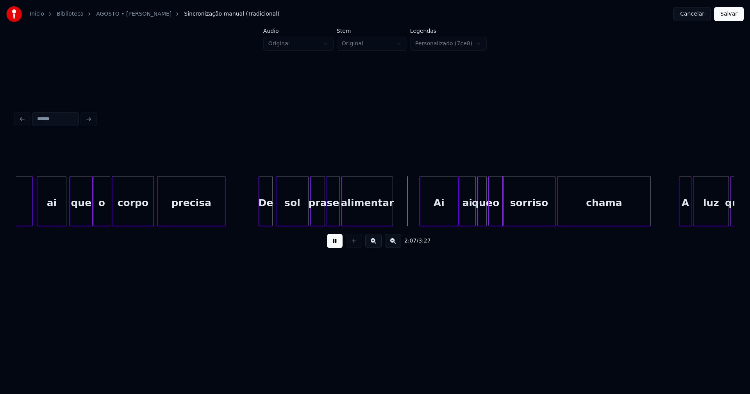
click at [265, 218] on div "De" at bounding box center [265, 202] width 13 height 53
click at [446, 222] on div "Ai" at bounding box center [436, 202] width 38 height 53
click at [466, 219] on div "ai" at bounding box center [465, 202] width 16 height 53
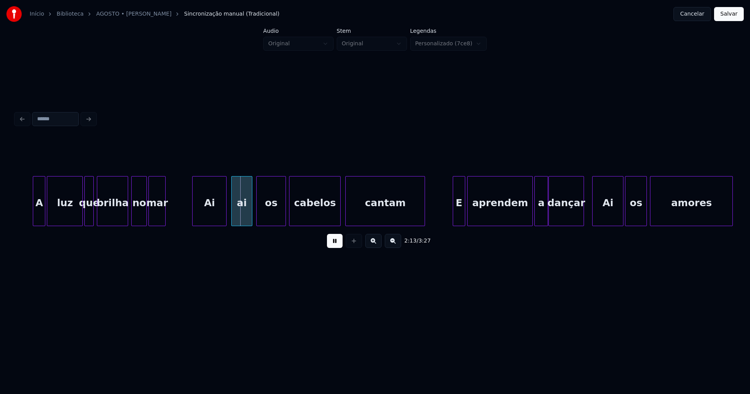
scroll to position [0, 10139]
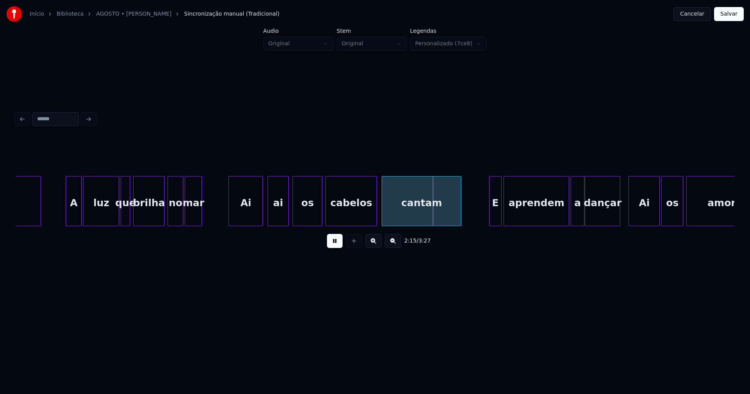
click at [67, 218] on div at bounding box center [67, 200] width 2 height 49
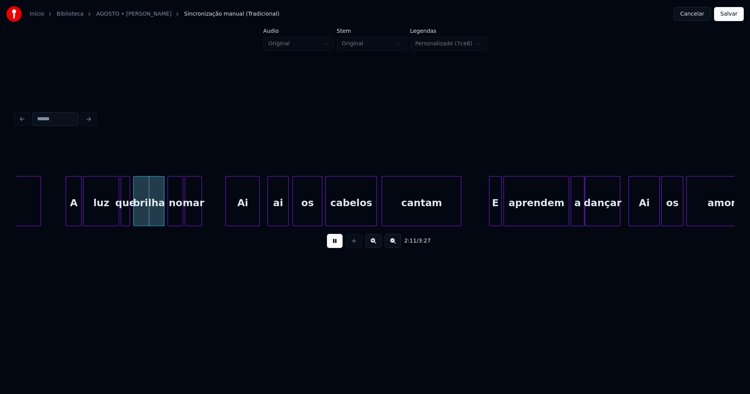
click at [240, 216] on div "Ai" at bounding box center [243, 202] width 34 height 53
click at [524, 212] on div at bounding box center [523, 200] width 2 height 49
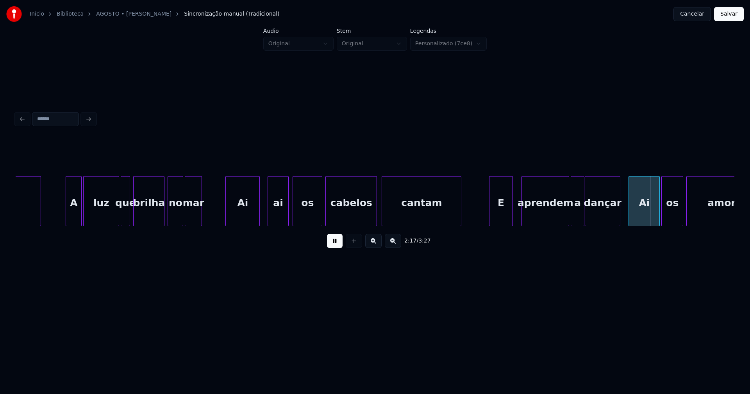
click at [511, 209] on div at bounding box center [511, 200] width 2 height 49
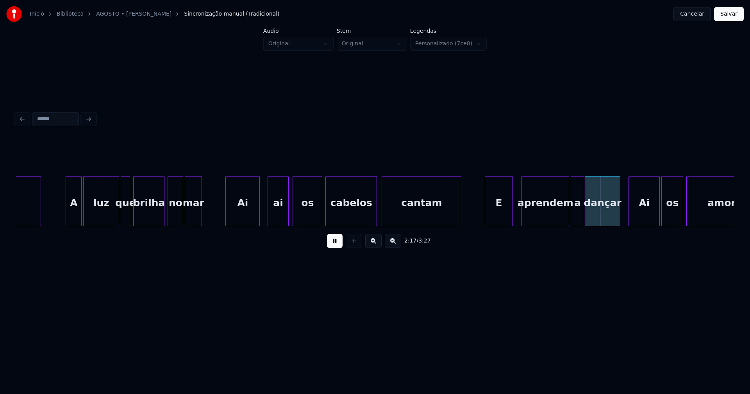
click at [486, 214] on div at bounding box center [486, 200] width 2 height 49
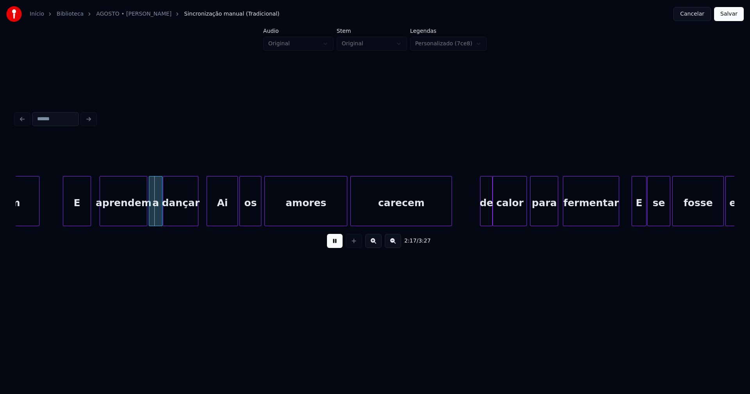
scroll to position [0, 10570]
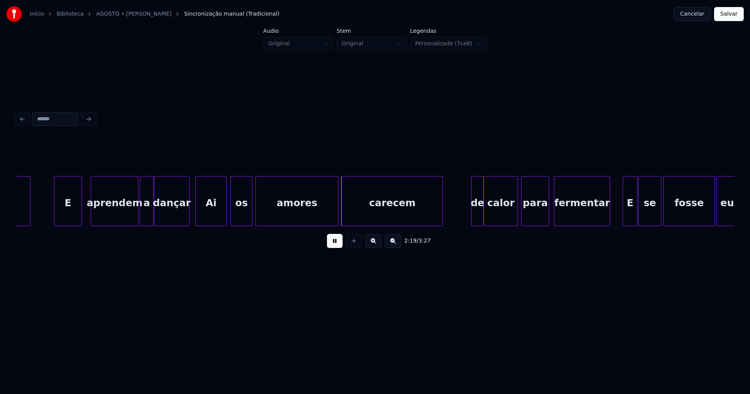
click at [209, 216] on div "Ai" at bounding box center [211, 202] width 30 height 53
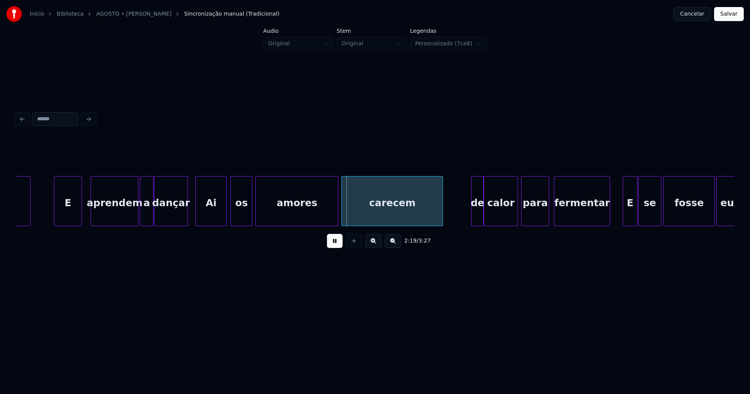
click at [187, 219] on div at bounding box center [186, 200] width 2 height 49
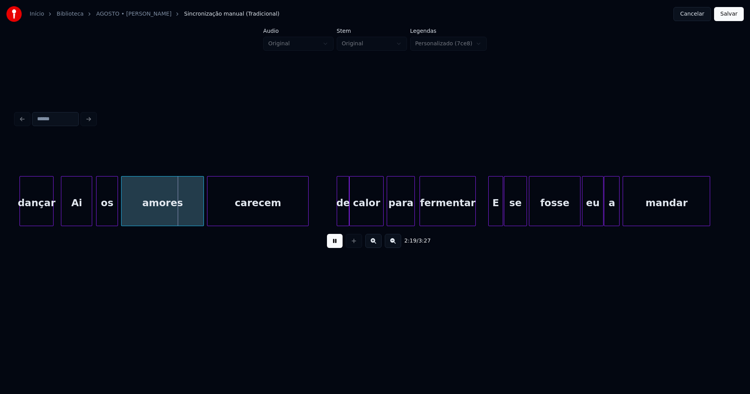
scroll to position [0, 10811]
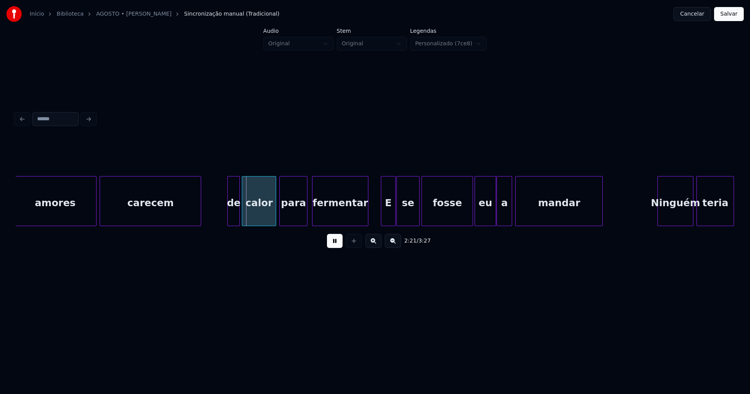
click at [232, 218] on div "de" at bounding box center [234, 202] width 12 height 53
click at [388, 215] on div "E" at bounding box center [388, 202] width 14 height 53
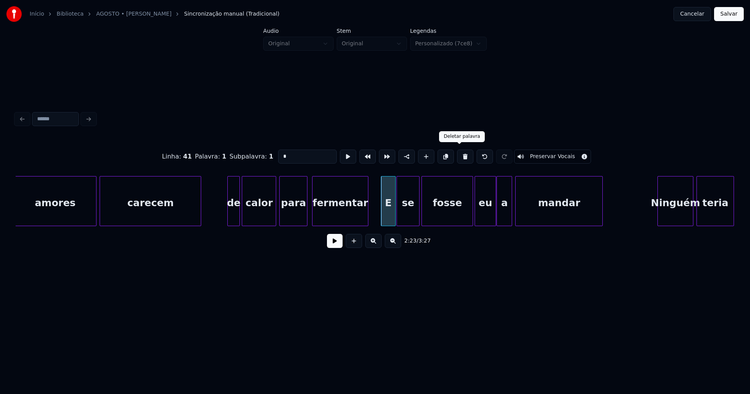
click at [459, 155] on button at bounding box center [465, 157] width 16 height 14
type input "*********"
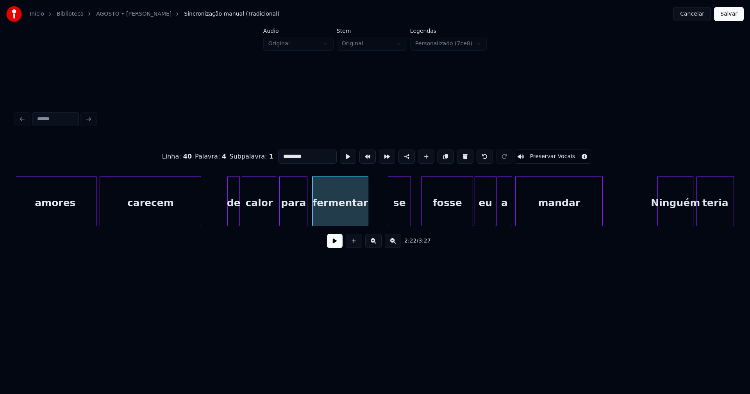
click at [399, 220] on div "se" at bounding box center [399, 202] width 22 height 53
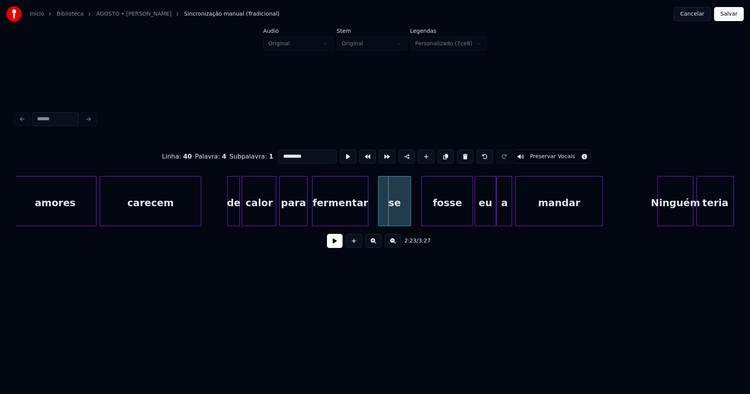
click at [379, 226] on div "amores carecem de calor para fermentar se fosse eu a mandar Ninguém teria" at bounding box center [375, 201] width 718 height 50
click at [330, 246] on button at bounding box center [335, 241] width 16 height 14
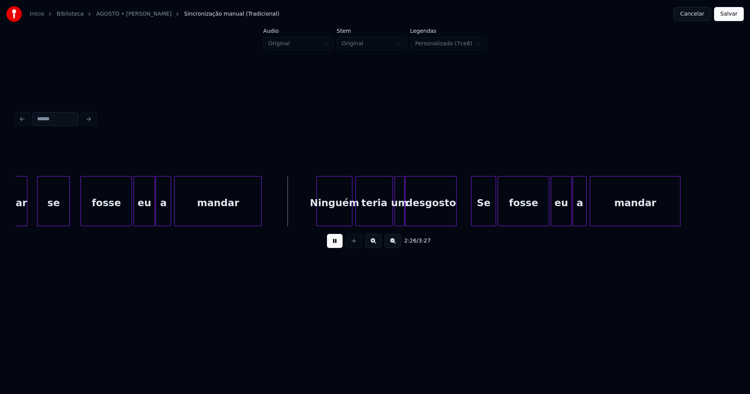
scroll to position [0, 11170]
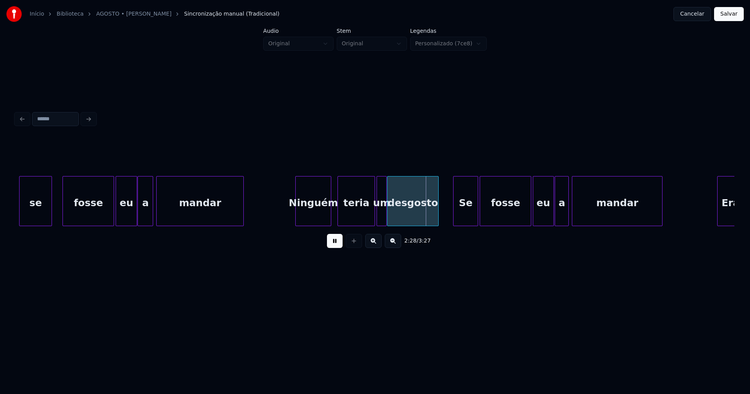
click at [312, 218] on div "Ninguém" at bounding box center [313, 202] width 35 height 53
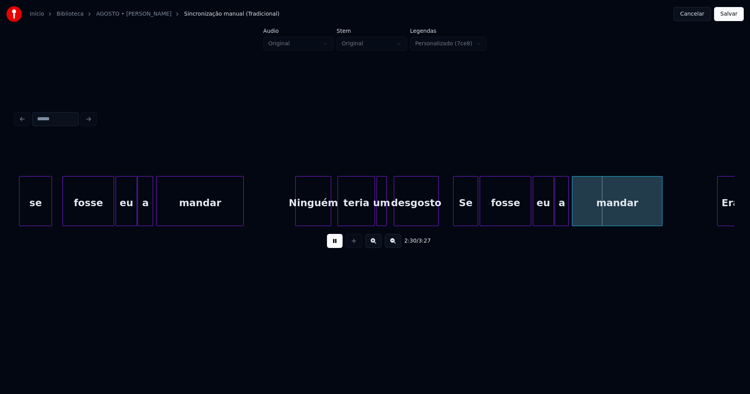
click at [396, 216] on div at bounding box center [395, 200] width 2 height 49
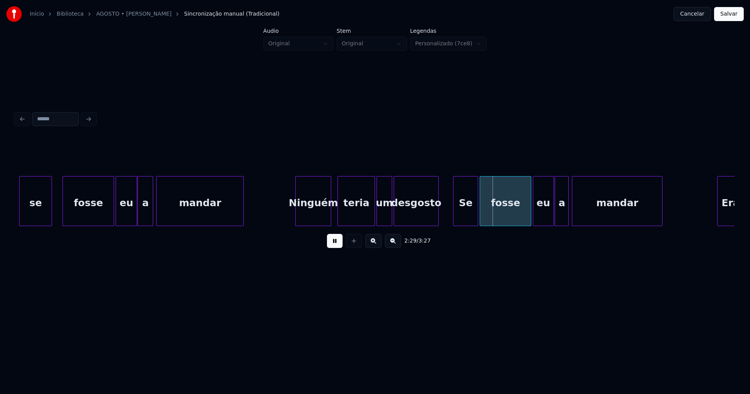
click at [391, 214] on div at bounding box center [390, 200] width 2 height 49
click at [461, 220] on div "Se" at bounding box center [459, 202] width 24 height 53
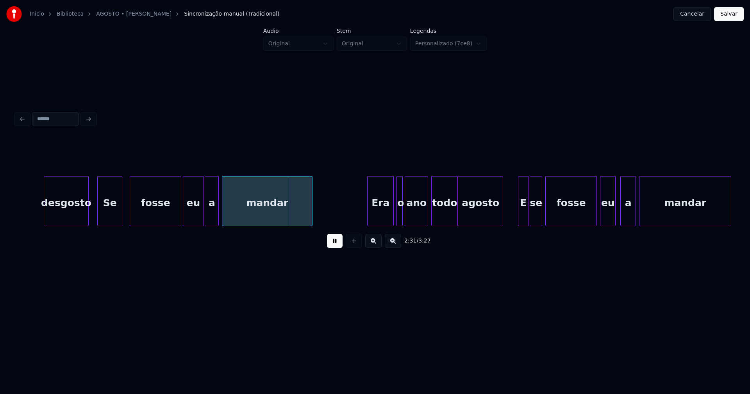
scroll to position [0, 11582]
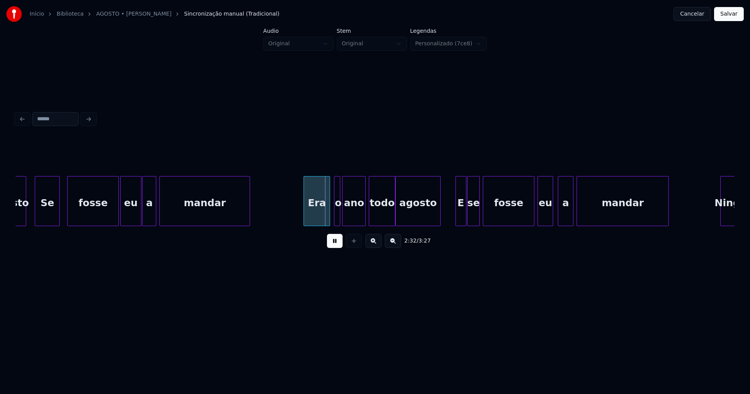
click at [320, 213] on div "Era" at bounding box center [317, 202] width 26 height 53
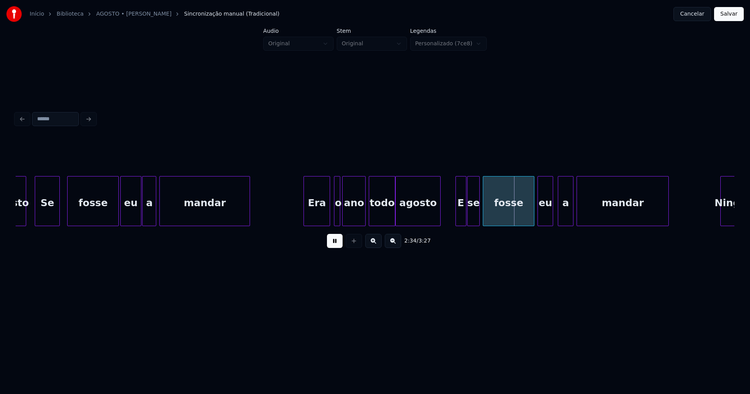
click at [459, 213] on div "E" at bounding box center [461, 202] width 10 height 53
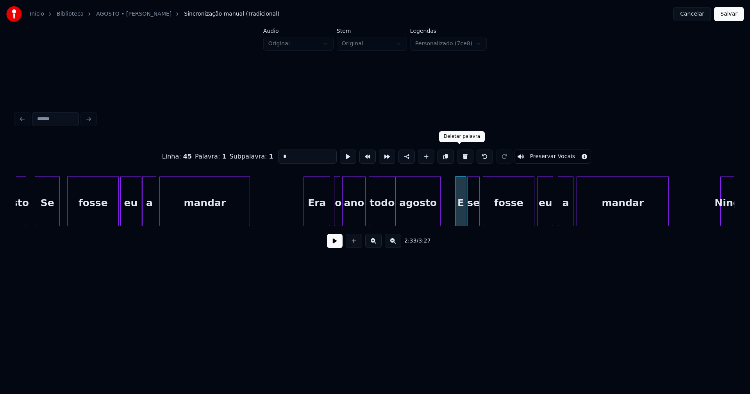
click at [458, 156] on button at bounding box center [465, 157] width 16 height 14
click at [451, 218] on div at bounding box center [450, 200] width 2 height 49
click at [467, 214] on div "se" at bounding box center [464, 202] width 30 height 53
click at [279, 153] on input "**" at bounding box center [307, 157] width 59 height 14
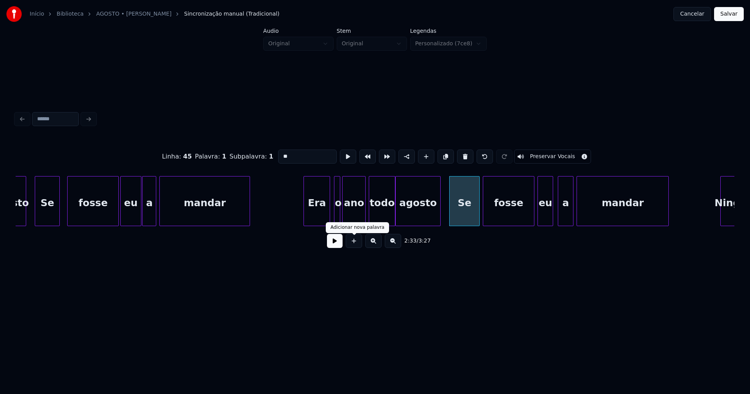
type input "**"
click at [336, 244] on button at bounding box center [335, 241] width 16 height 14
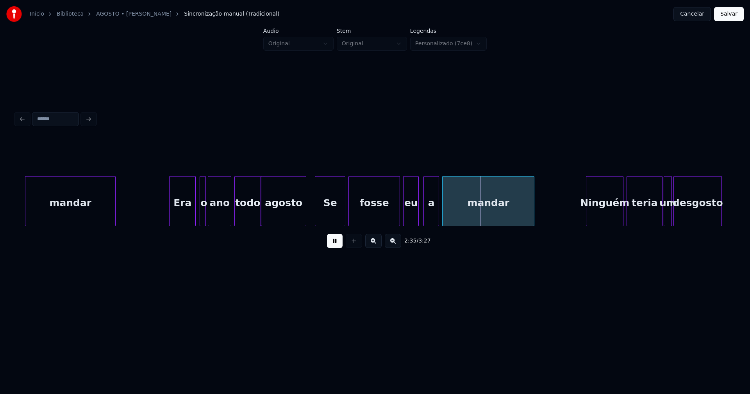
scroll to position [0, 11959]
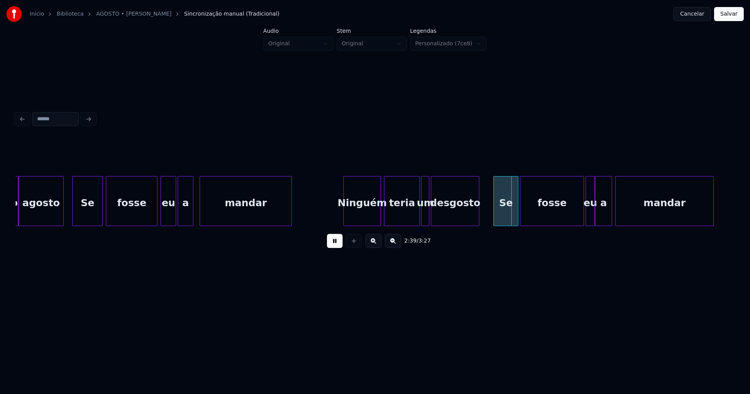
click at [188, 217] on div "a" at bounding box center [185, 202] width 15 height 53
click at [365, 224] on div "todo agosto Se fosse eu a mandar Ninguém teria um desgosto Se fosse eu a mandar" at bounding box center [375, 201] width 718 height 50
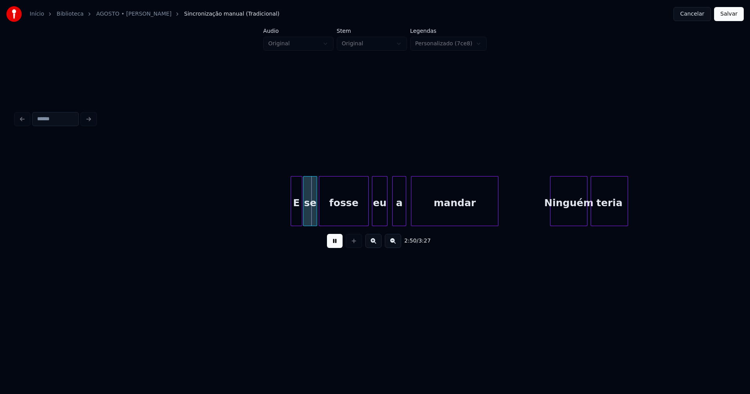
scroll to position [0, 13089]
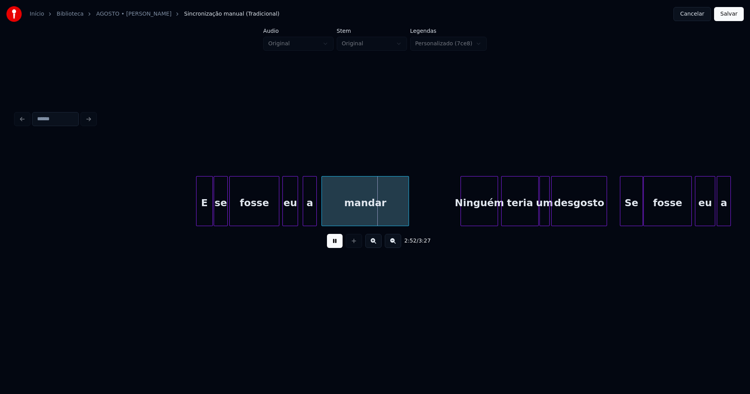
click at [198, 221] on div at bounding box center [197, 200] width 2 height 49
click at [309, 224] on div "E se fosse eu a mandar [PERSON_NAME] teria um desgosto Se fosse eu a" at bounding box center [375, 201] width 718 height 50
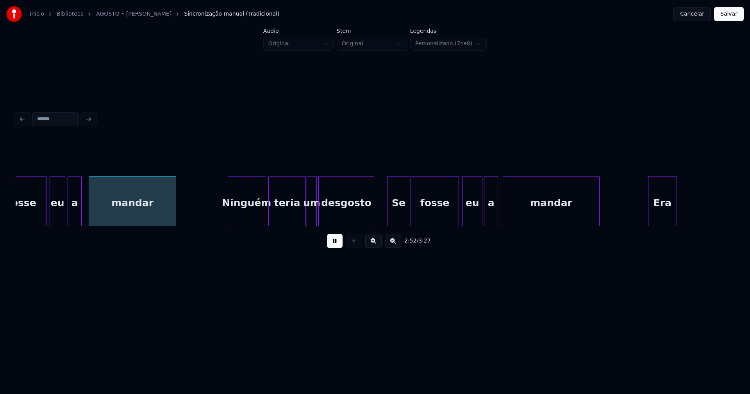
scroll to position [0, 13358]
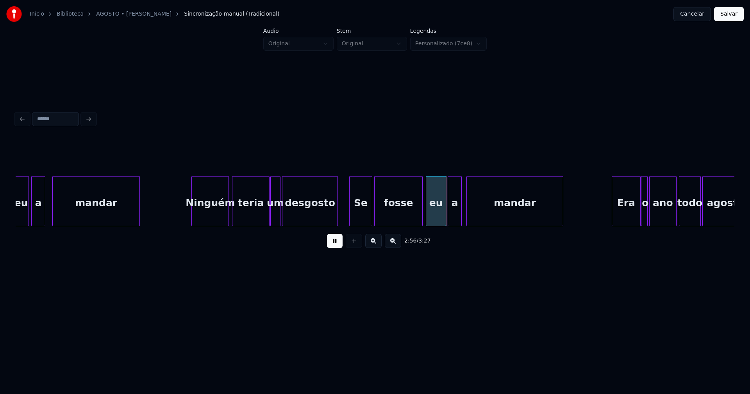
click at [363, 219] on div "Se" at bounding box center [360, 202] width 22 height 53
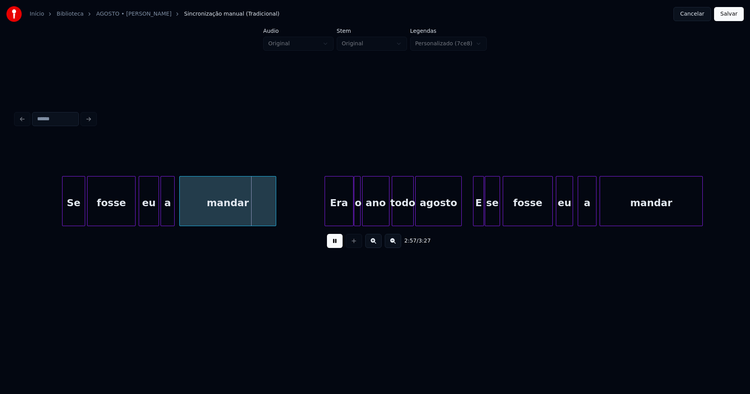
scroll to position [0, 13689]
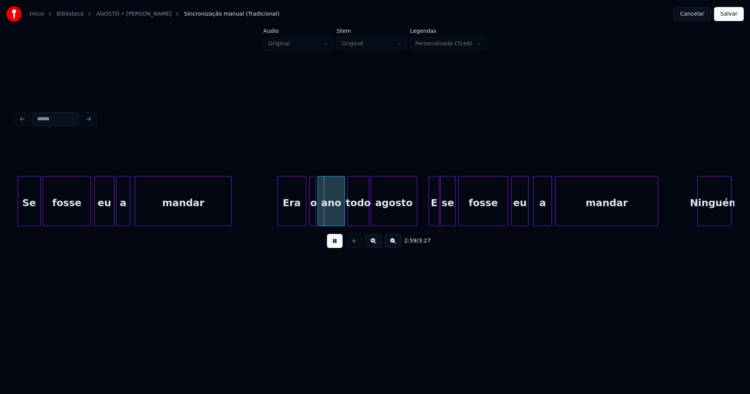
click at [288, 215] on div "Era" at bounding box center [292, 202] width 28 height 53
click at [340, 247] on button at bounding box center [335, 241] width 16 height 14
click at [432, 218] on div "E" at bounding box center [434, 202] width 10 height 53
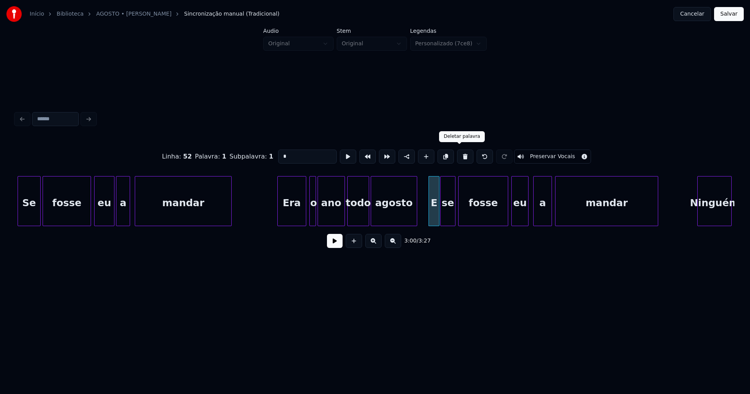
click at [459, 157] on button at bounding box center [465, 157] width 16 height 14
click at [423, 219] on div at bounding box center [424, 200] width 2 height 49
click at [430, 214] on div "se" at bounding box center [439, 202] width 32 height 53
click at [279, 153] on input "**" at bounding box center [307, 157] width 59 height 14
type input "**"
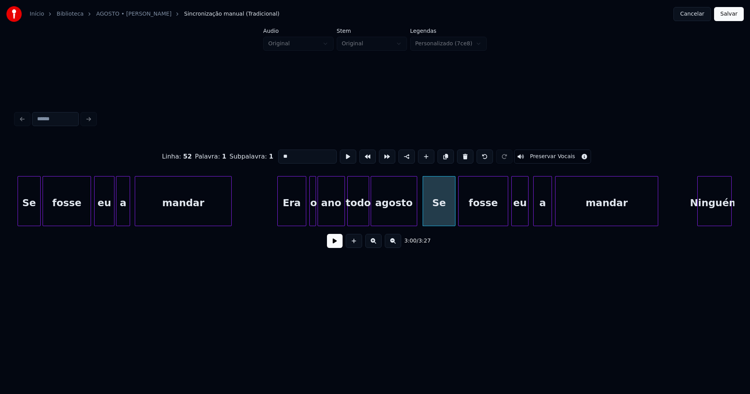
click at [331, 244] on button at bounding box center [335, 241] width 16 height 14
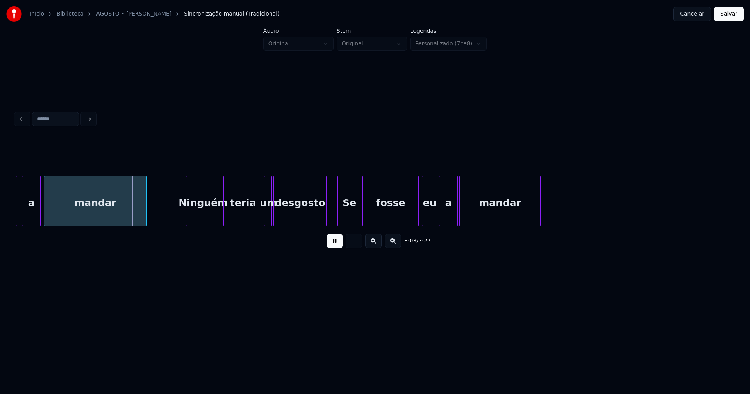
scroll to position [0, 14218]
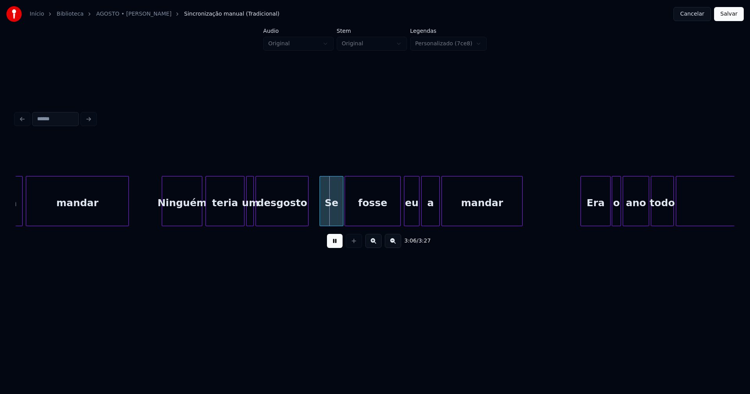
click at [163, 219] on div at bounding box center [163, 200] width 2 height 49
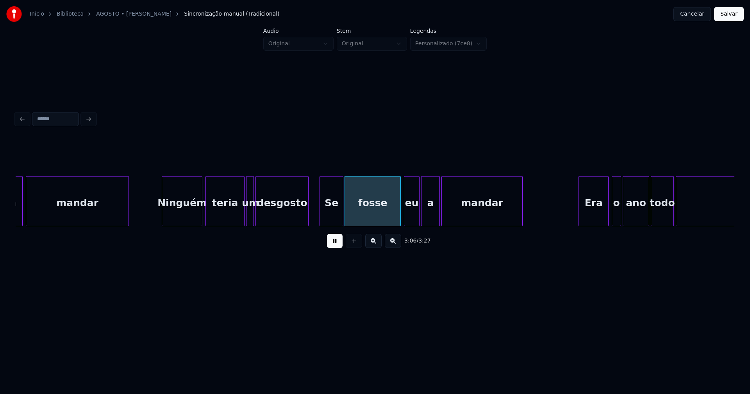
click at [593, 217] on div "Era" at bounding box center [593, 202] width 29 height 53
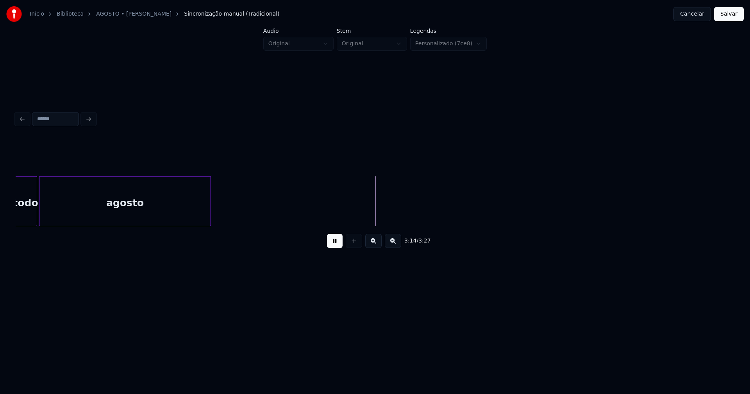
scroll to position [0, 14747]
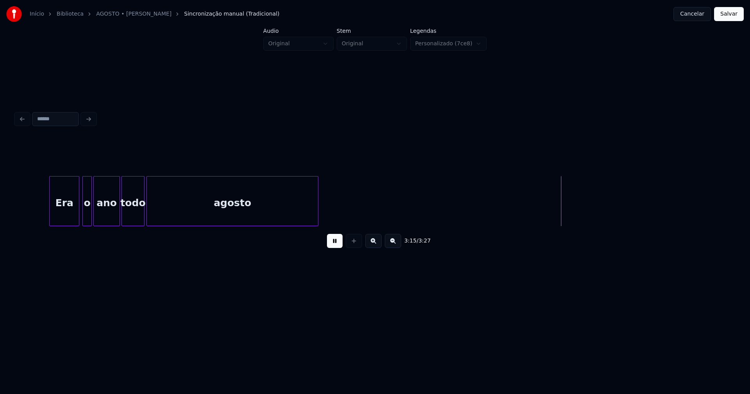
click at [207, 225] on div "todo agosto ano o Era" at bounding box center [375, 201] width 718 height 50
click at [726, 18] on button "Salvar" at bounding box center [729, 14] width 30 height 14
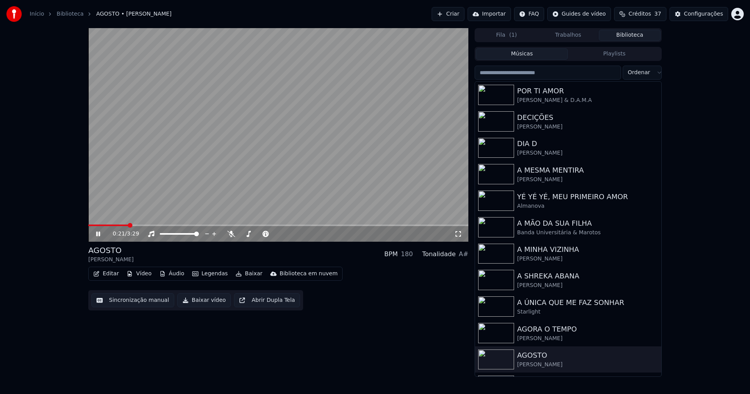
click at [98, 235] on icon at bounding box center [103, 234] width 18 height 6
click at [204, 304] on button "Baixar vídeo" at bounding box center [203, 300] width 53 height 14
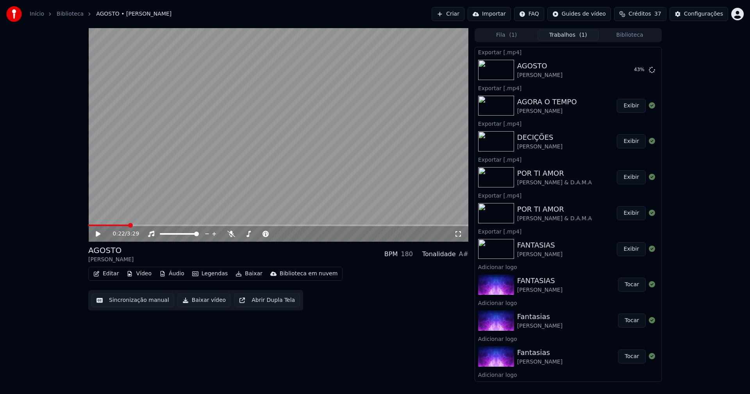
click at [101, 277] on button "Editar" at bounding box center [106, 273] width 32 height 11
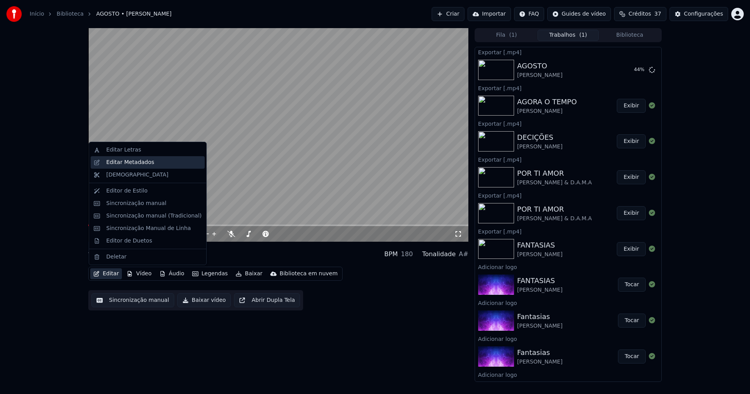
click at [125, 165] on div "Editar Metadados" at bounding box center [130, 163] width 48 height 8
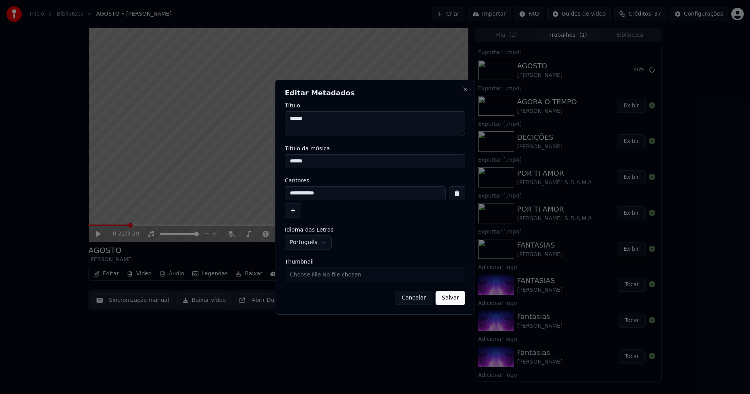
click at [307, 273] on input "Thumbnail" at bounding box center [375, 274] width 180 height 14
type input "**********"
click at [455, 298] on button "Salvar" at bounding box center [450, 298] width 30 height 14
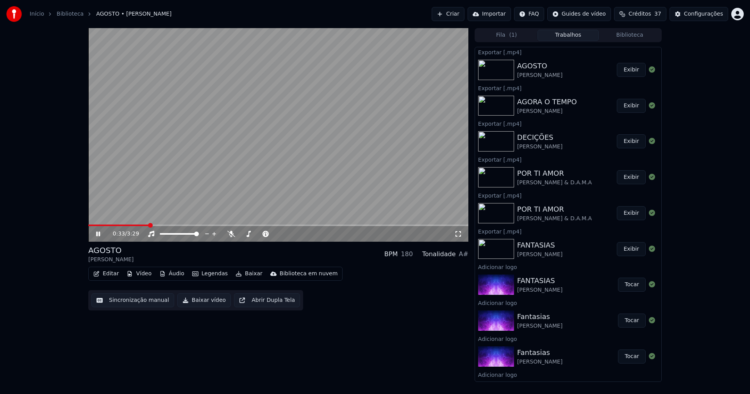
click at [182, 274] on button "Áudio" at bounding box center [171, 273] width 31 height 11
click at [397, 333] on div "0:34 / 3:29 AGOSTO [PERSON_NAME] BPM 180 Tonalidade A# Editar Vídeo Áudio Legen…" at bounding box center [278, 205] width 380 height 354
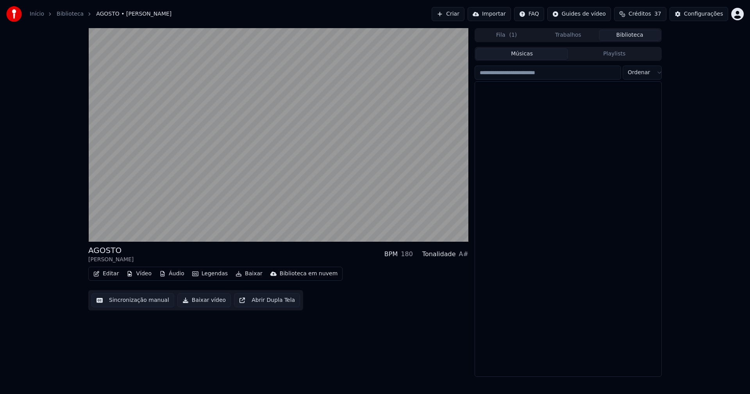
click at [640, 34] on button "Biblioteca" at bounding box center [630, 35] width 62 height 11
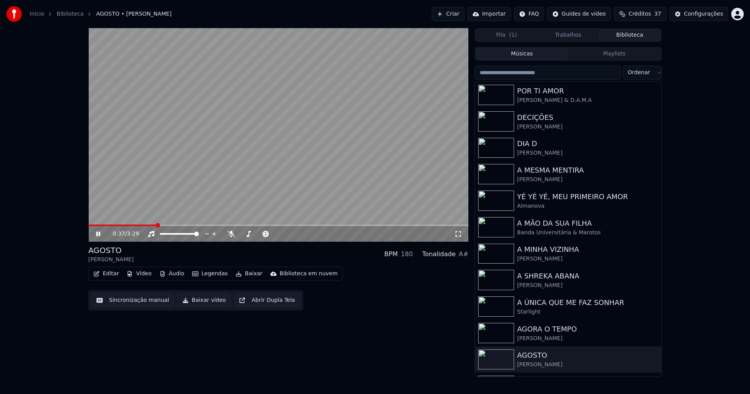
click at [100, 235] on icon at bounding box center [98, 234] width 4 height 5
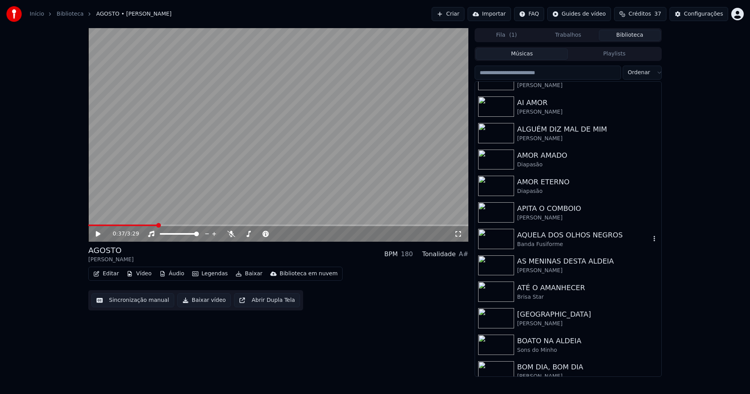
scroll to position [312, 0]
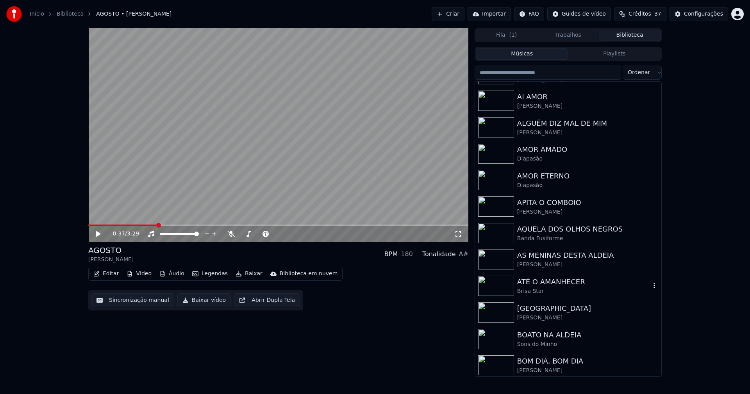
drag, startPoint x: 542, startPoint y: 285, endPoint x: 572, endPoint y: 281, distance: 30.8
click at [543, 285] on div "ATÉ O AMANHECER" at bounding box center [583, 281] width 133 height 11
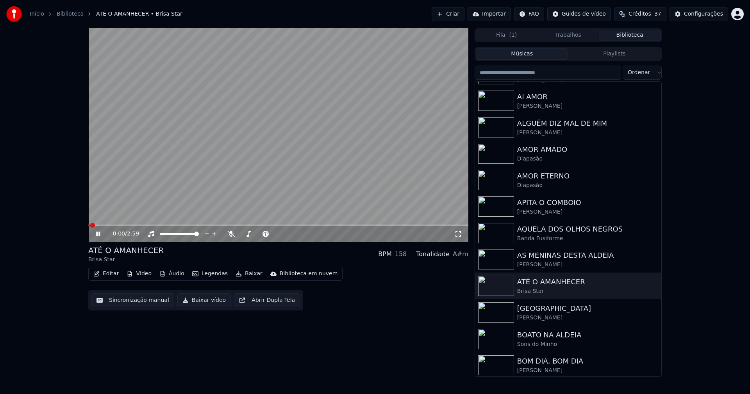
click at [100, 235] on icon at bounding box center [98, 234] width 4 height 5
click at [109, 274] on button "Editar" at bounding box center [106, 273] width 32 height 11
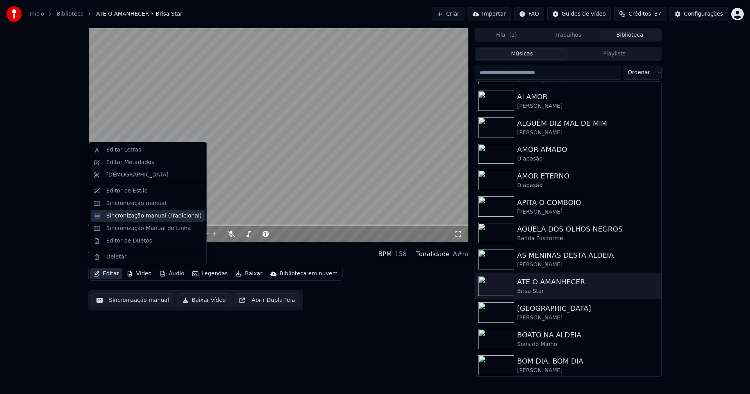
click at [135, 218] on div "Sincronização manual (Tradicional)" at bounding box center [153, 216] width 95 height 8
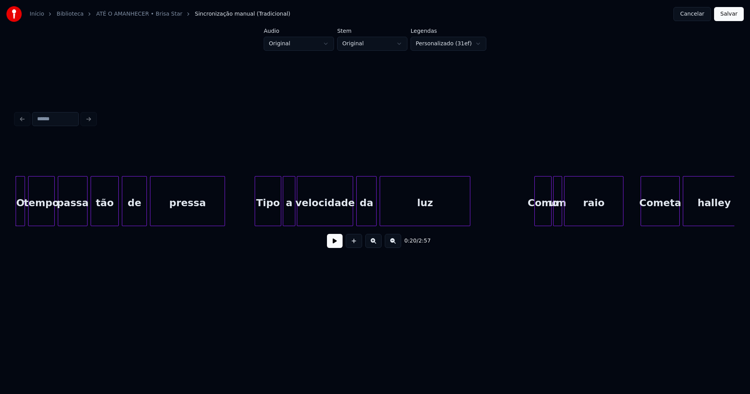
scroll to position [0, 1444]
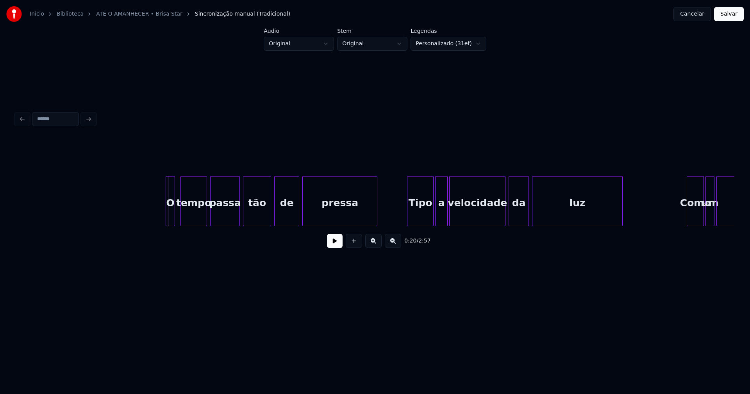
click at [170, 218] on div "O" at bounding box center [170, 202] width 9 height 53
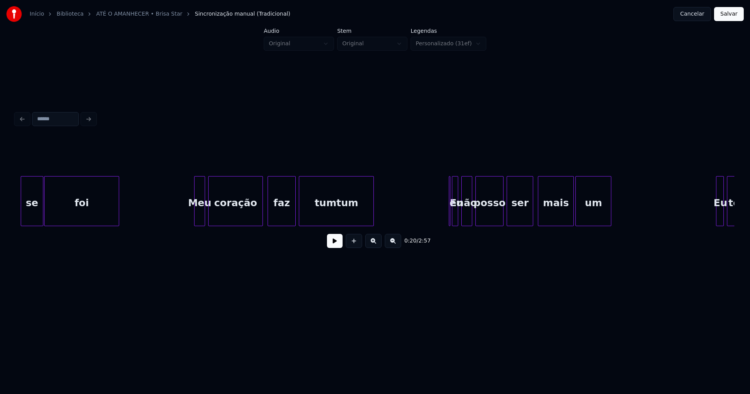
scroll to position [0, 2389]
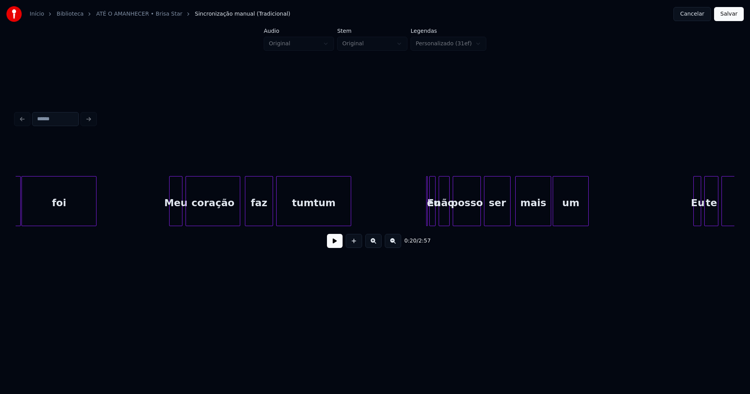
click at [170, 217] on div at bounding box center [170, 200] width 2 height 49
click at [437, 217] on div at bounding box center [435, 200] width 2 height 49
click at [427, 176] on div at bounding box center [427, 200] width 2 height 49
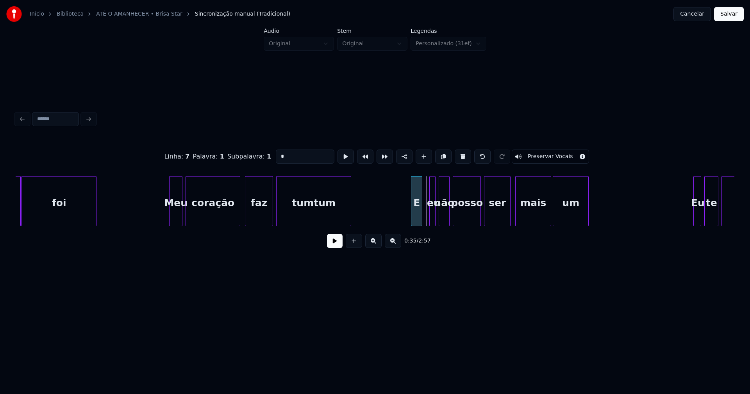
click at [411, 180] on div "E" at bounding box center [416, 201] width 11 height 50
click at [426, 210] on div at bounding box center [426, 200] width 2 height 49
click at [329, 246] on button at bounding box center [335, 241] width 16 height 14
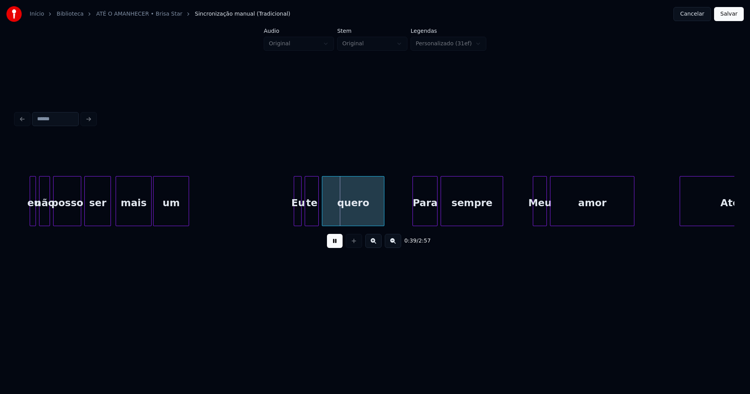
scroll to position [0, 2842]
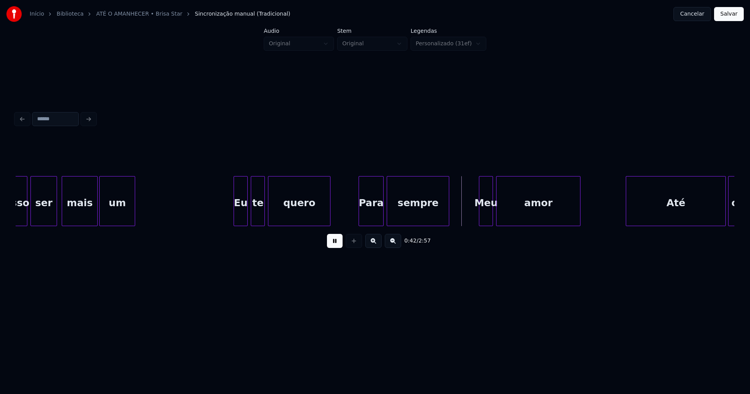
click at [234, 219] on div at bounding box center [235, 200] width 2 height 49
click at [337, 245] on button at bounding box center [335, 241] width 16 height 14
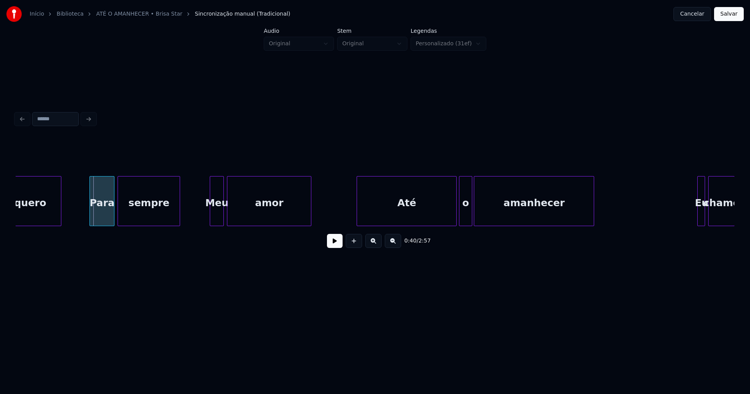
scroll to position [0, 3126]
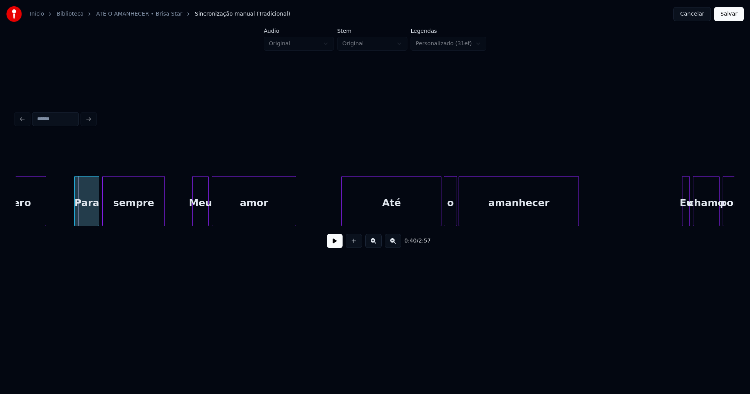
click at [193, 218] on div at bounding box center [194, 200] width 2 height 49
click at [335, 220] on div at bounding box center [334, 200] width 2 height 49
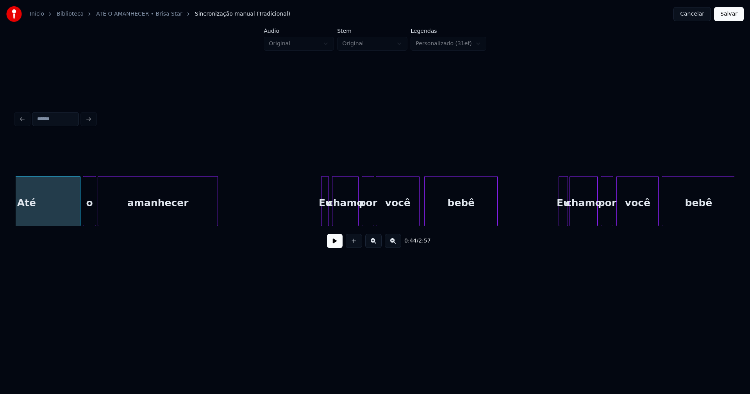
scroll to position [0, 3541]
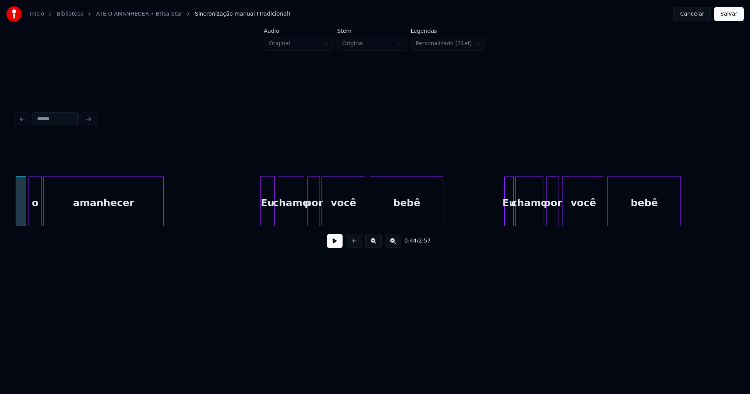
click at [262, 218] on div at bounding box center [261, 200] width 2 height 49
click at [501, 214] on div at bounding box center [500, 200] width 2 height 49
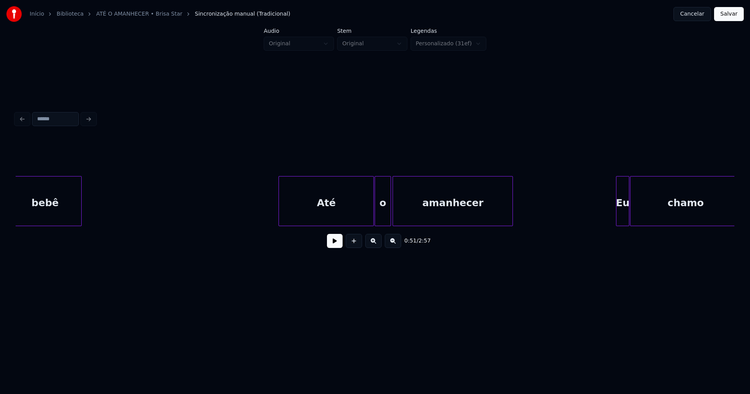
scroll to position [0, 4148]
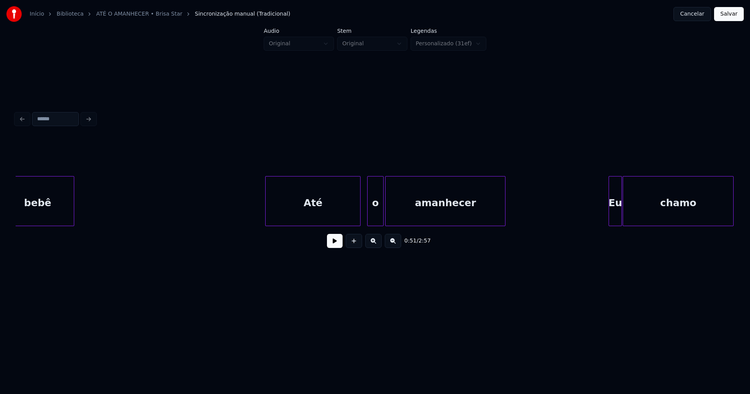
click at [305, 218] on div "Até" at bounding box center [313, 202] width 94 height 53
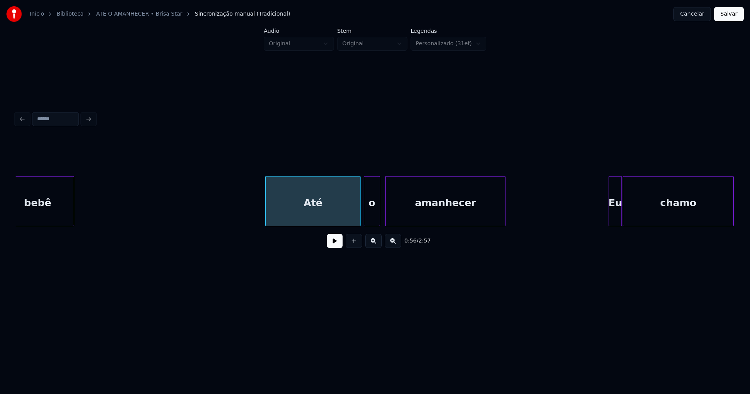
click at [369, 218] on div "o" at bounding box center [372, 202] width 16 height 53
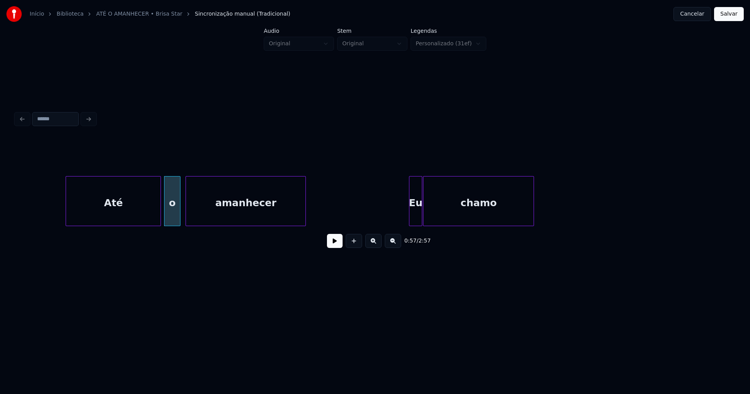
scroll to position [0, 4501]
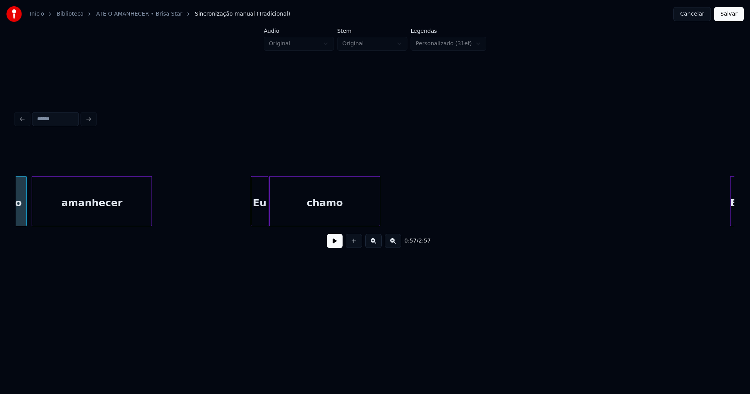
click at [252, 219] on div at bounding box center [252, 200] width 2 height 49
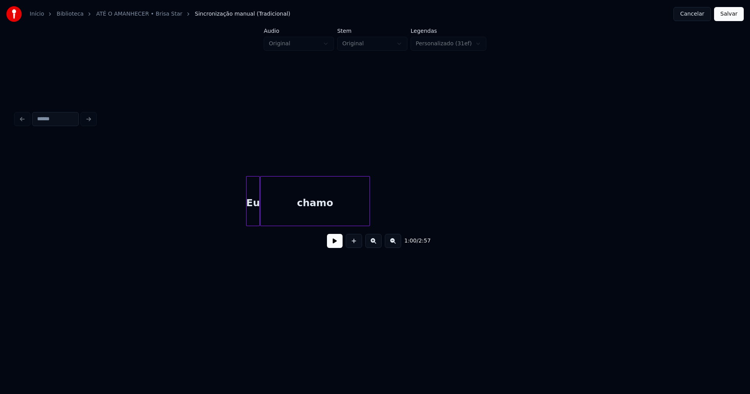
scroll to position [0, 5015]
click at [213, 220] on div at bounding box center [213, 200] width 2 height 49
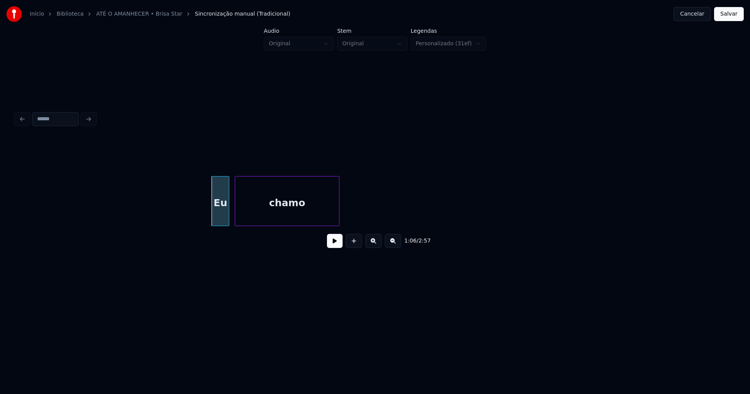
click at [237, 216] on div at bounding box center [236, 200] width 2 height 49
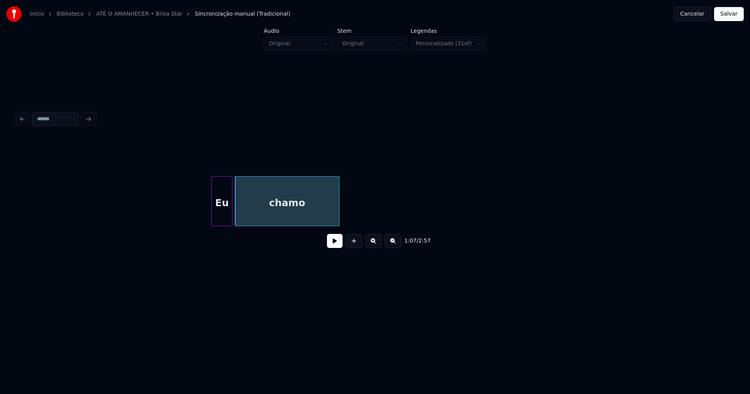
click at [231, 214] on div at bounding box center [231, 200] width 2 height 49
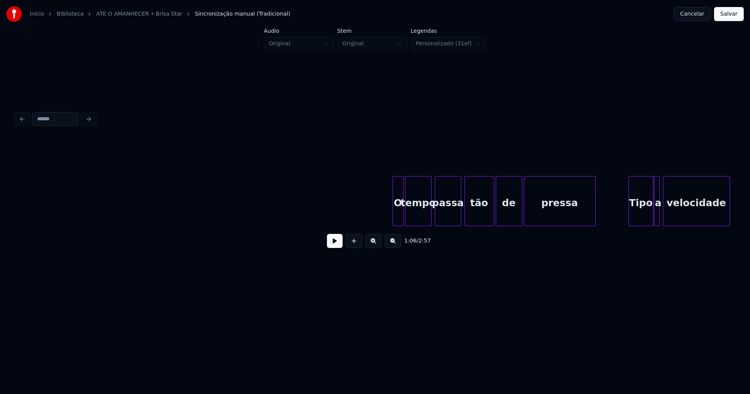
scroll to position [0, 5576]
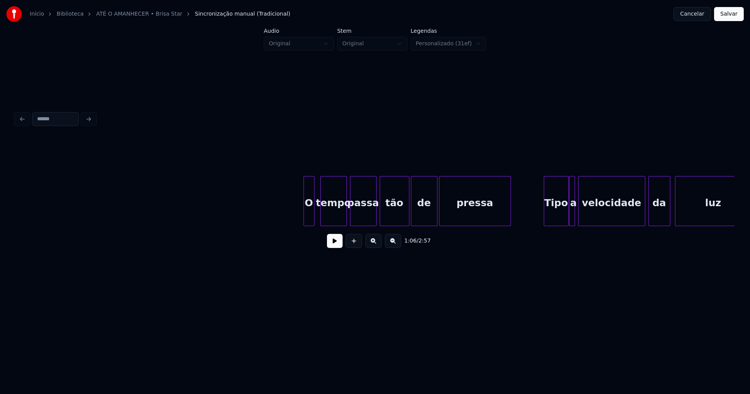
click at [310, 218] on div "O" at bounding box center [309, 202] width 10 height 53
click at [334, 218] on div "tempo" at bounding box center [330, 202] width 26 height 53
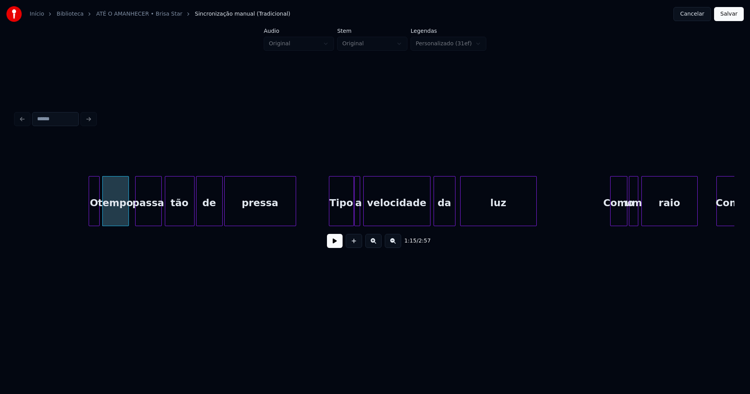
scroll to position [0, 5799]
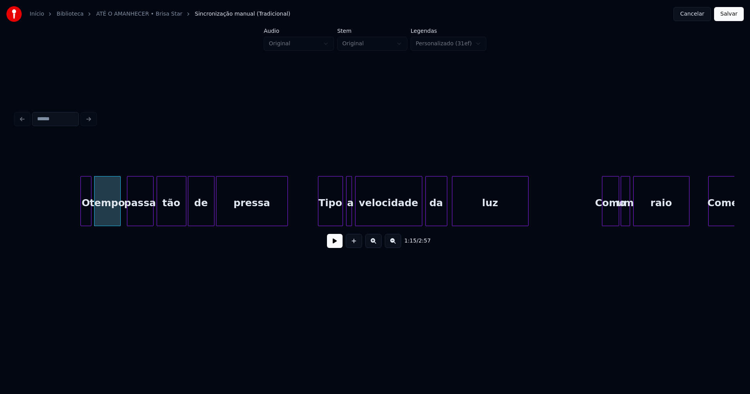
click at [337, 218] on div "Tipo" at bounding box center [330, 202] width 24 height 53
click at [335, 217] on div at bounding box center [336, 200] width 2 height 49
click at [341, 217] on div at bounding box center [342, 200] width 2 height 49
click at [345, 217] on div "a" at bounding box center [344, 202] width 10 height 53
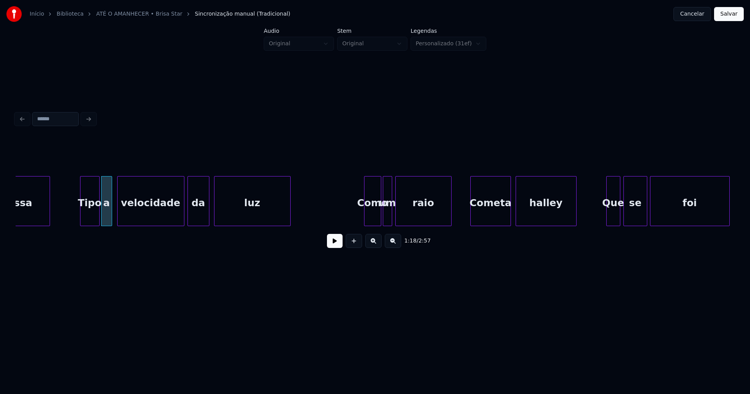
scroll to position [0, 6083]
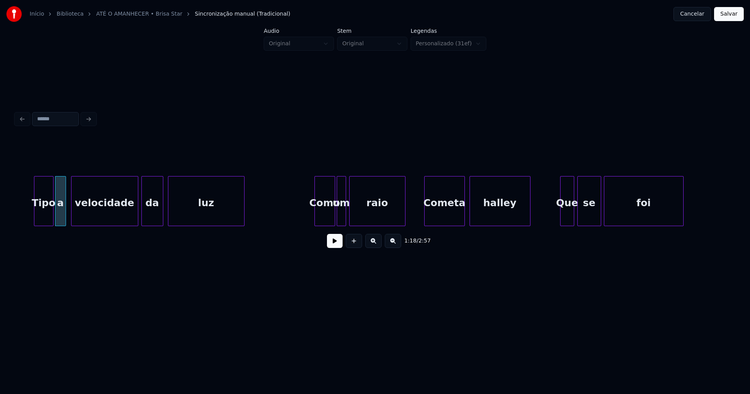
click at [315, 217] on div at bounding box center [316, 200] width 2 height 49
click at [355, 217] on div at bounding box center [355, 200] width 2 height 49
click at [351, 214] on div at bounding box center [349, 200] width 2 height 49
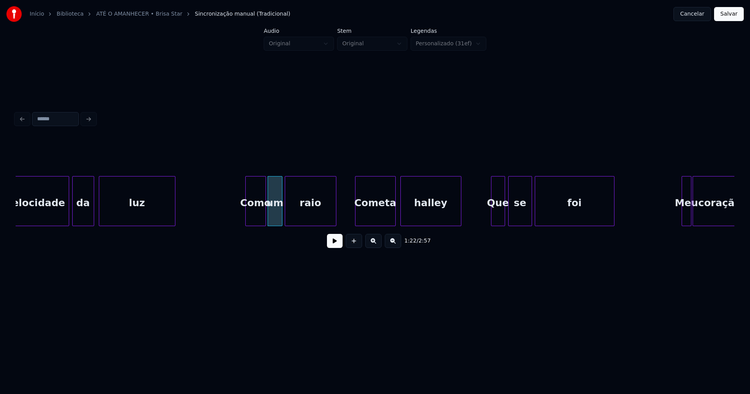
scroll to position [0, 6183]
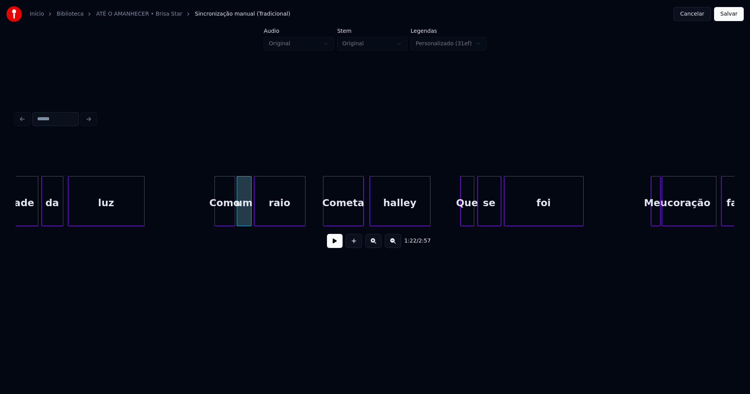
click at [353, 217] on div "Cometa" at bounding box center [343, 202] width 40 height 53
click at [459, 219] on div at bounding box center [459, 200] width 2 height 49
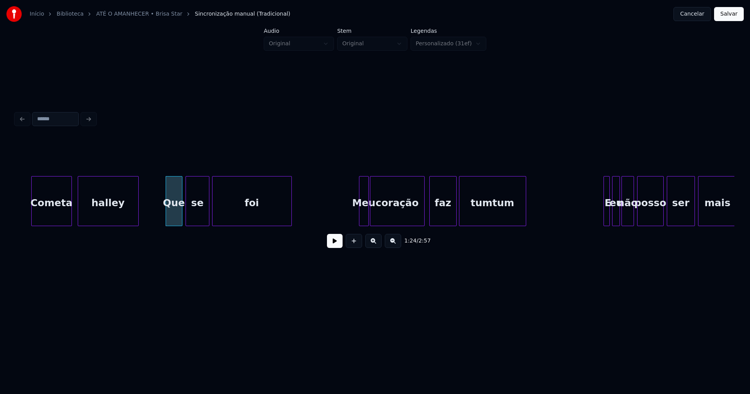
scroll to position [0, 6506]
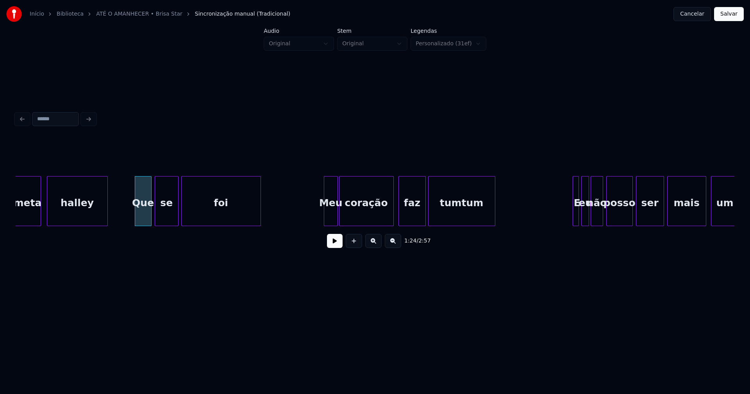
click at [326, 221] on div at bounding box center [325, 200] width 2 height 49
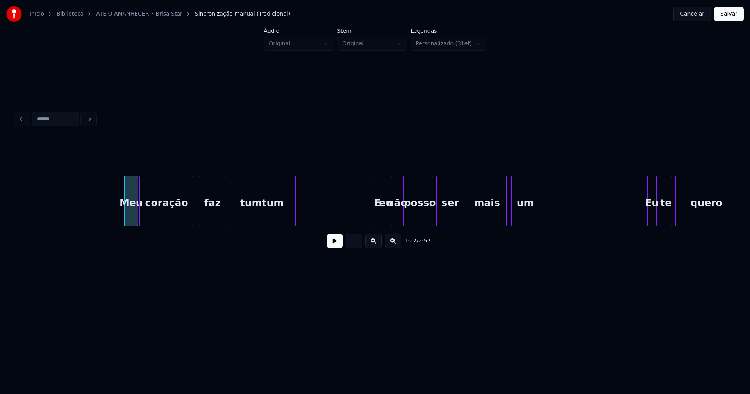
scroll to position [0, 6775]
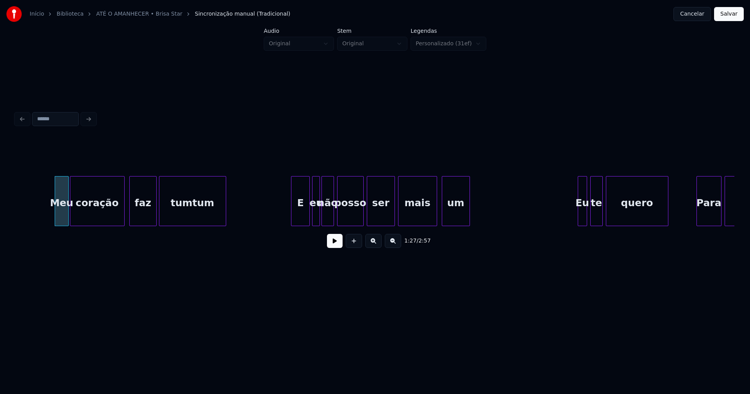
click at [292, 224] on div "Meu coração faz tumtum E eu não posso ser mais um Eu te quero Para sempre" at bounding box center [375, 201] width 718 height 50
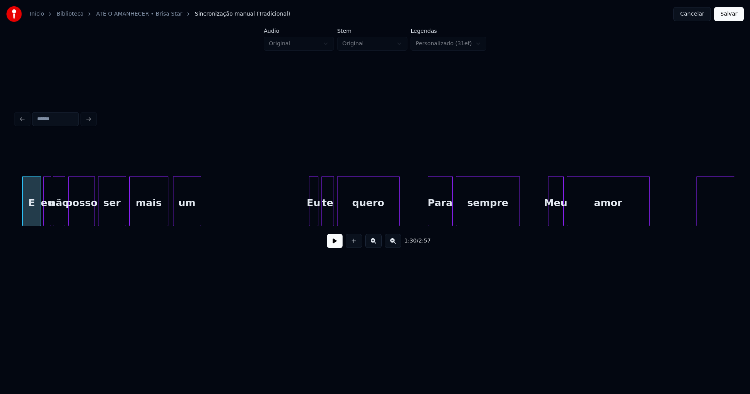
scroll to position [0, 7059]
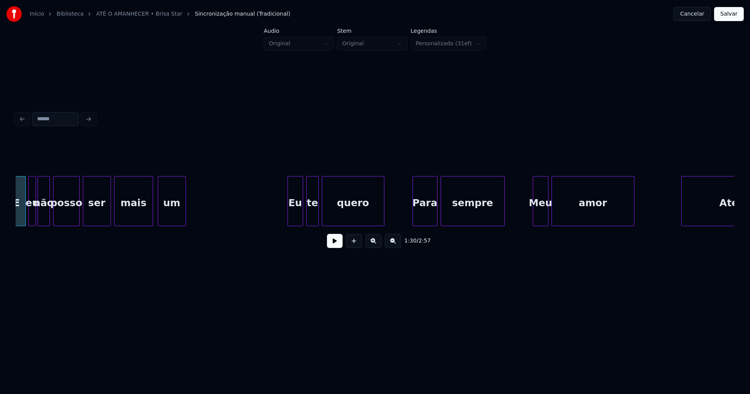
click at [290, 215] on div at bounding box center [289, 200] width 2 height 49
click at [426, 214] on div "Para" at bounding box center [423, 202] width 24 height 53
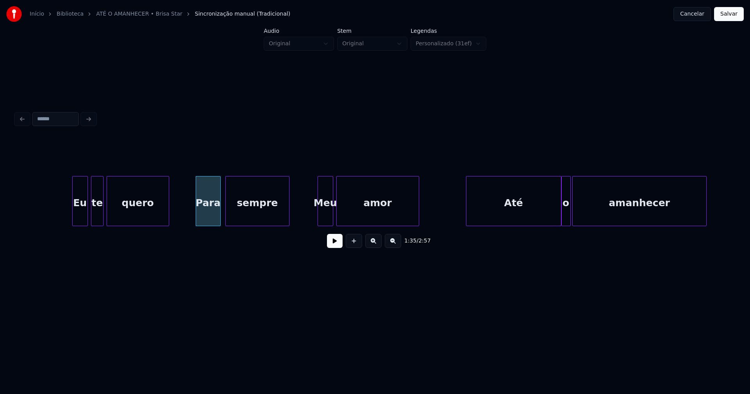
scroll to position [0, 7281]
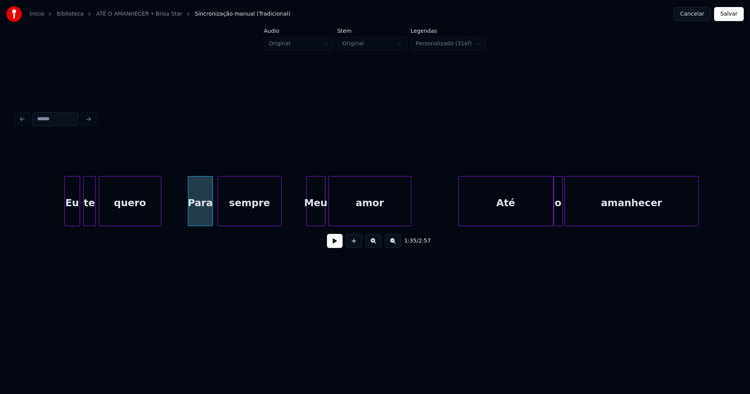
click at [307, 220] on div at bounding box center [308, 200] width 2 height 49
click at [480, 214] on div "Até" at bounding box center [498, 202] width 94 height 53
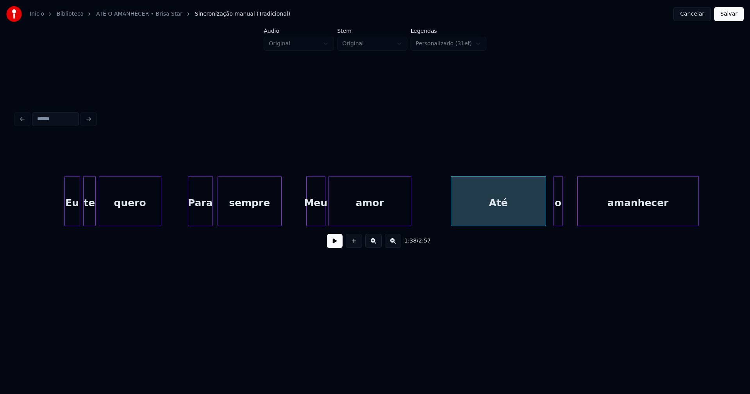
click at [578, 212] on div at bounding box center [579, 200] width 2 height 49
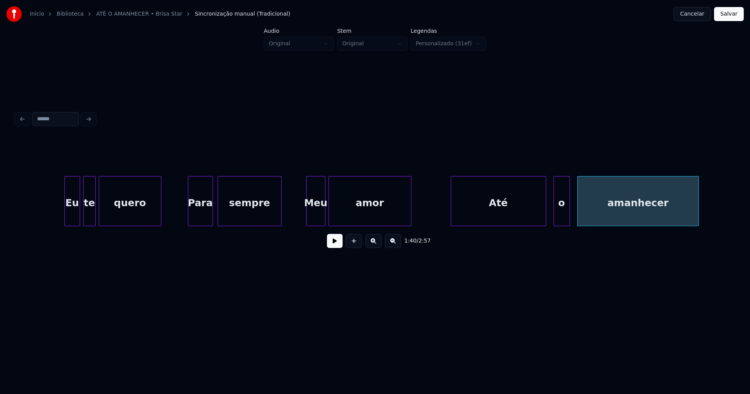
click at [569, 210] on div at bounding box center [568, 200] width 2 height 49
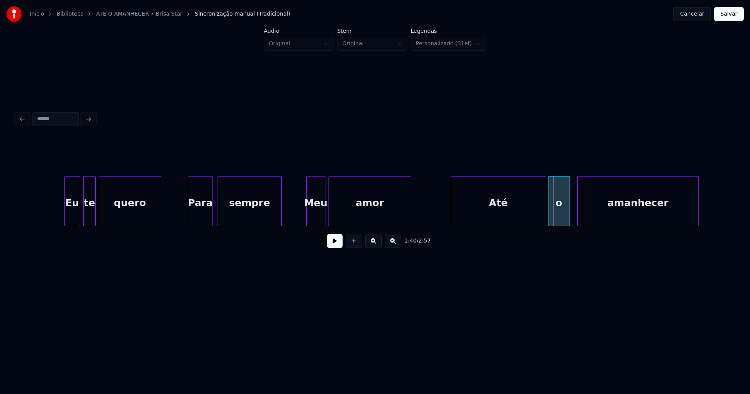
click at [549, 217] on div at bounding box center [549, 200] width 2 height 49
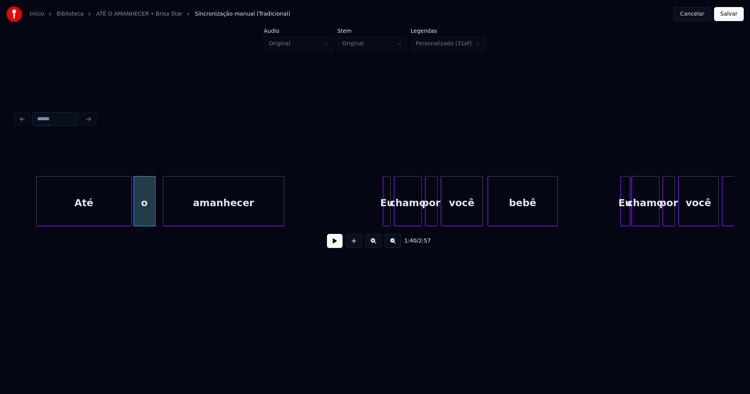
scroll to position [0, 7704]
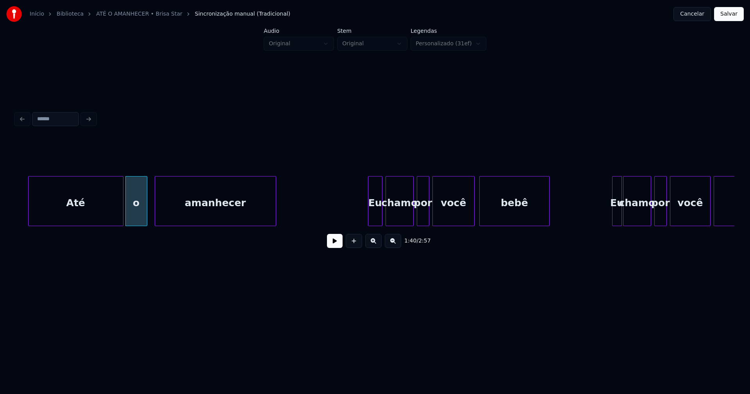
click at [369, 219] on div at bounding box center [369, 200] width 2 height 49
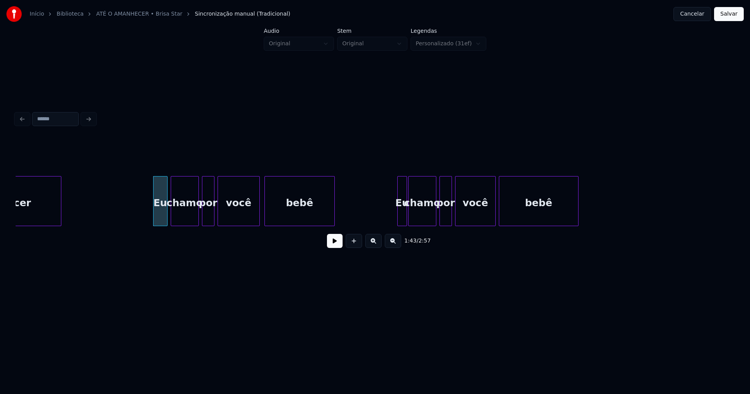
scroll to position [0, 7950]
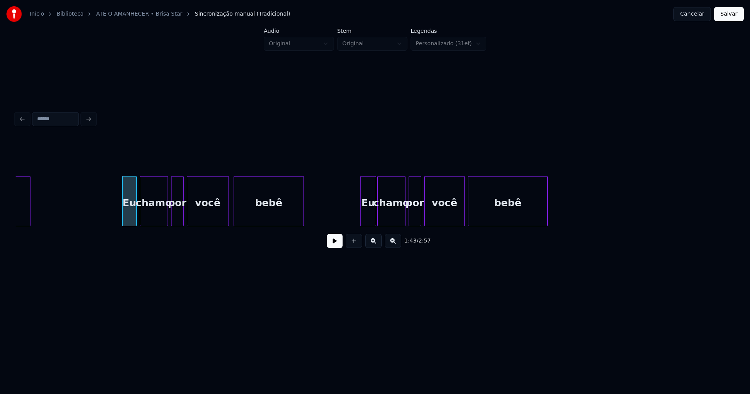
click at [361, 222] on div at bounding box center [361, 200] width 2 height 49
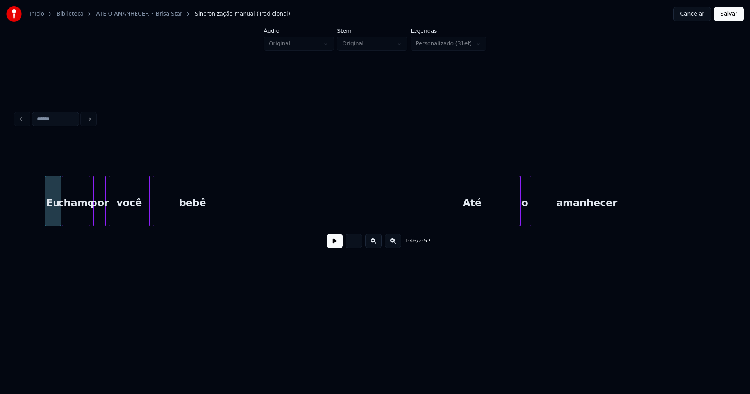
scroll to position [0, 8280]
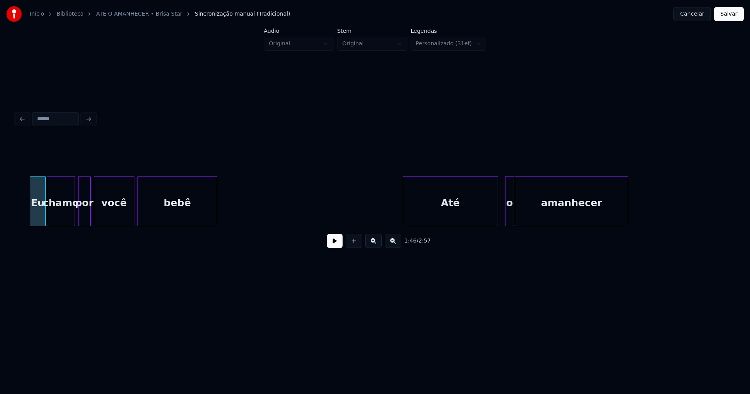
click at [449, 215] on div "Até" at bounding box center [450, 202] width 94 height 53
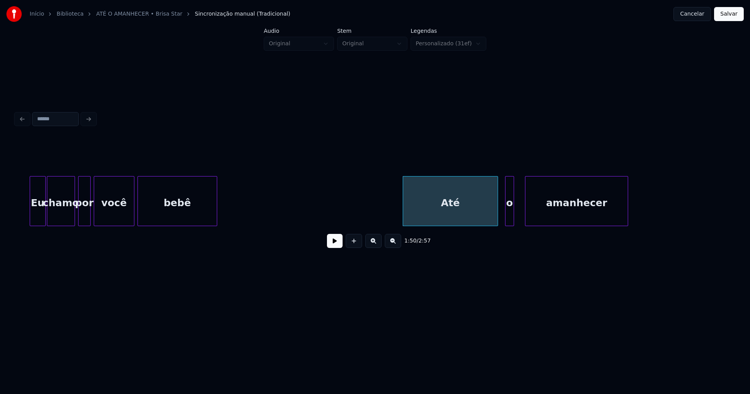
click at [526, 214] on div at bounding box center [526, 200] width 2 height 49
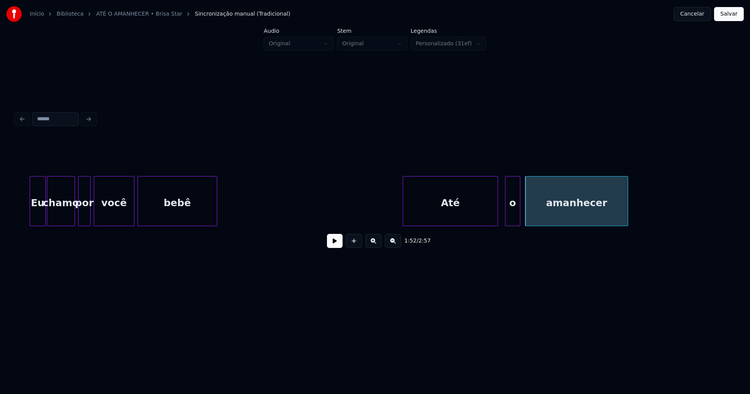
click at [518, 214] on div at bounding box center [518, 200] width 2 height 49
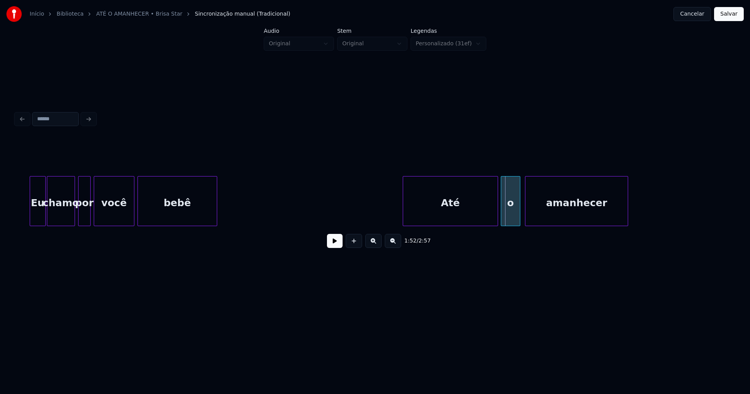
click at [501, 219] on div at bounding box center [502, 200] width 2 height 49
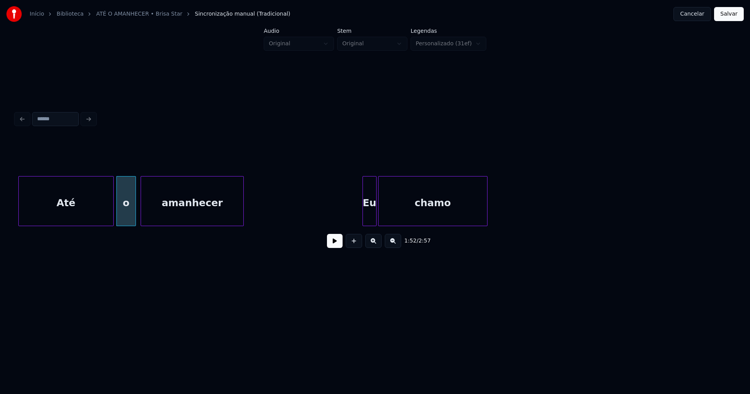
scroll to position [0, 8695]
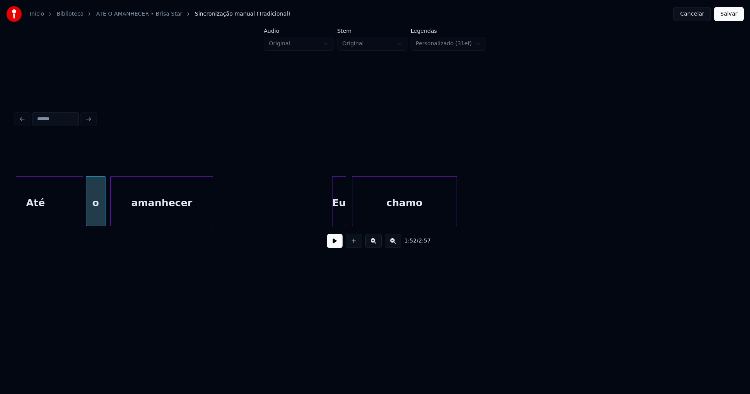
click at [352, 214] on div at bounding box center [353, 200] width 2 height 49
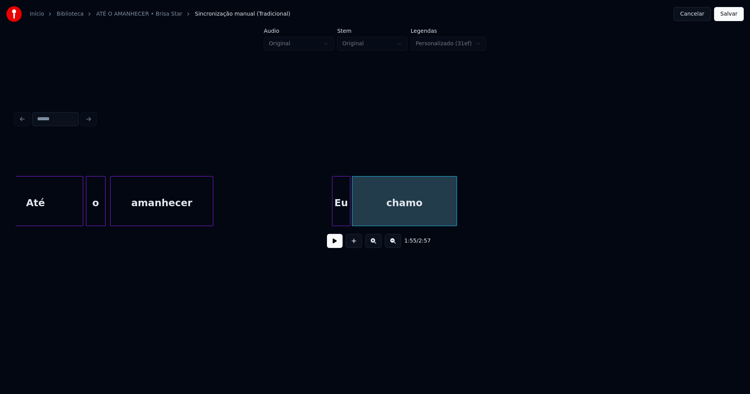
click at [348, 214] on div at bounding box center [349, 200] width 2 height 49
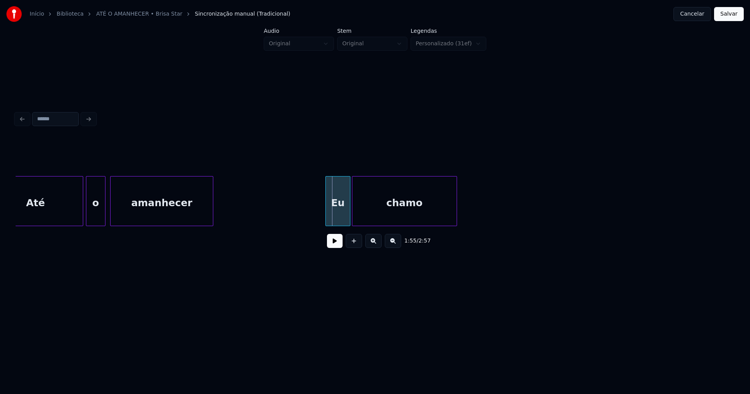
click at [326, 219] on div at bounding box center [327, 200] width 2 height 49
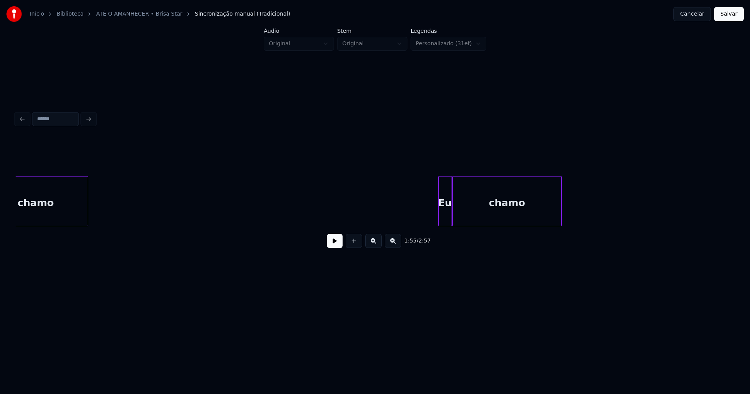
scroll to position [0, 9194]
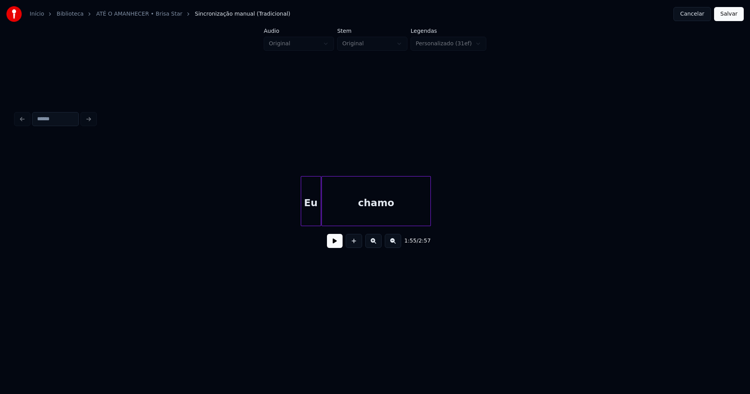
click at [302, 218] on div at bounding box center [302, 200] width 2 height 49
click at [329, 216] on div at bounding box center [329, 200] width 2 height 49
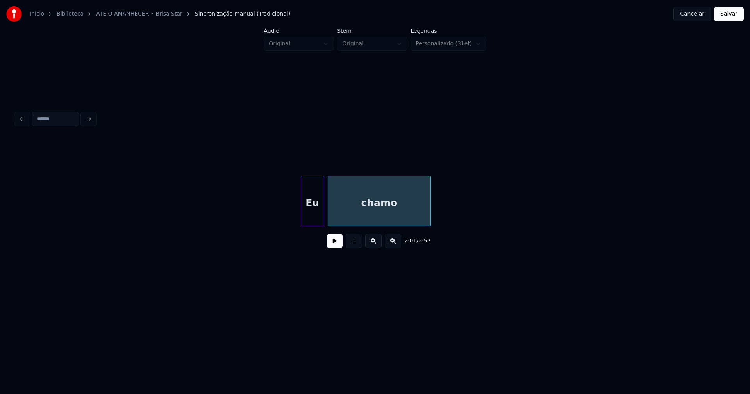
click at [322, 214] on div at bounding box center [322, 200] width 2 height 49
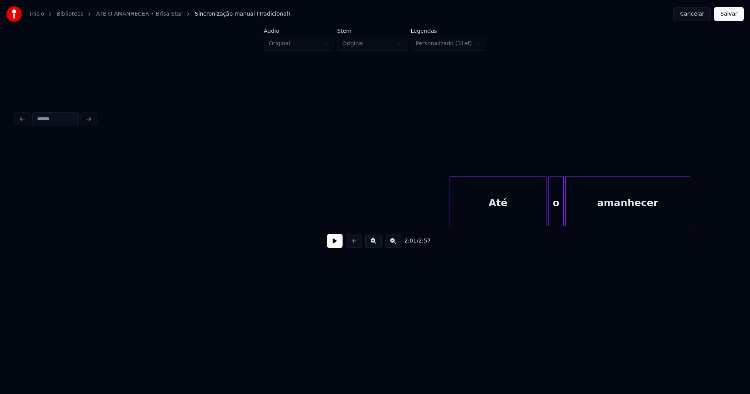
scroll to position [0, 9793]
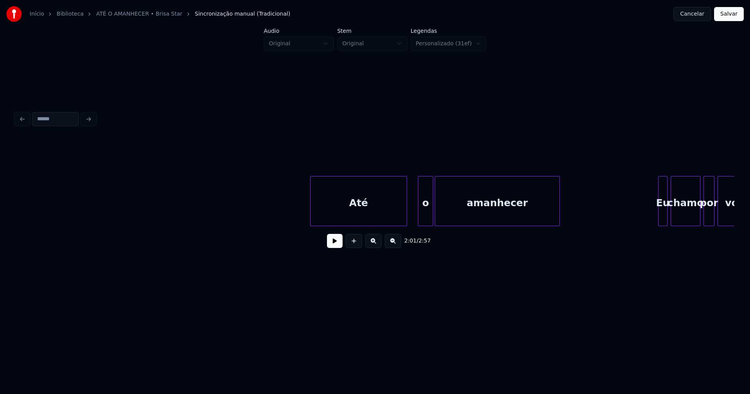
click at [366, 216] on div "Até" at bounding box center [358, 202] width 96 height 53
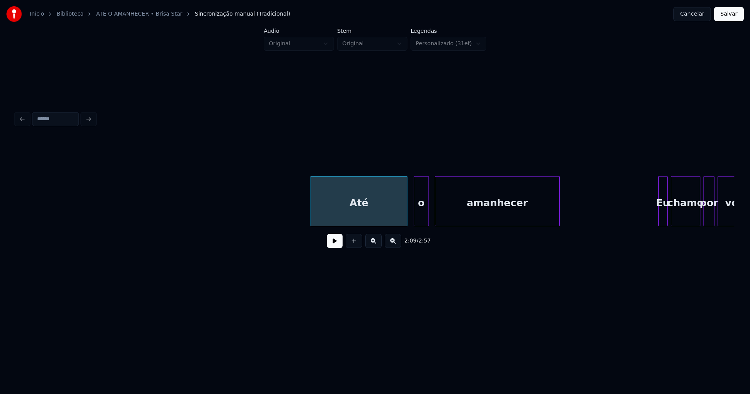
click at [421, 216] on div "o" at bounding box center [421, 202] width 14 height 53
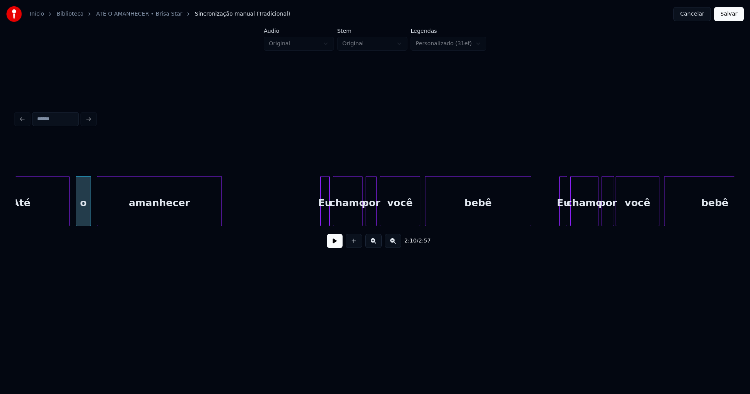
scroll to position [0, 10154]
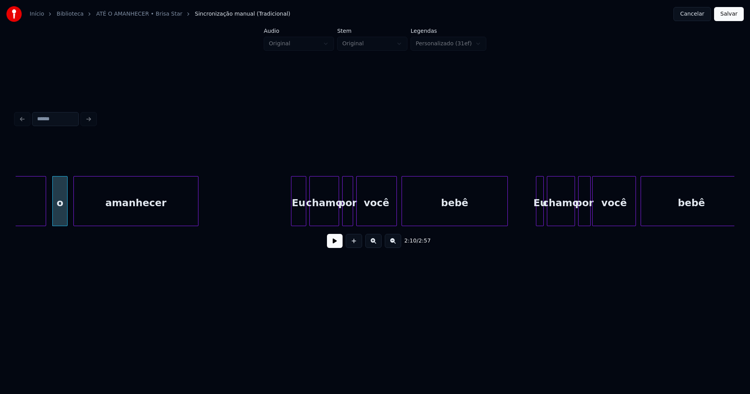
click at [292, 219] on div at bounding box center [292, 200] width 2 height 49
click at [529, 221] on div "Eu" at bounding box center [533, 201] width 8 height 50
click at [543, 217] on div at bounding box center [542, 200] width 2 height 49
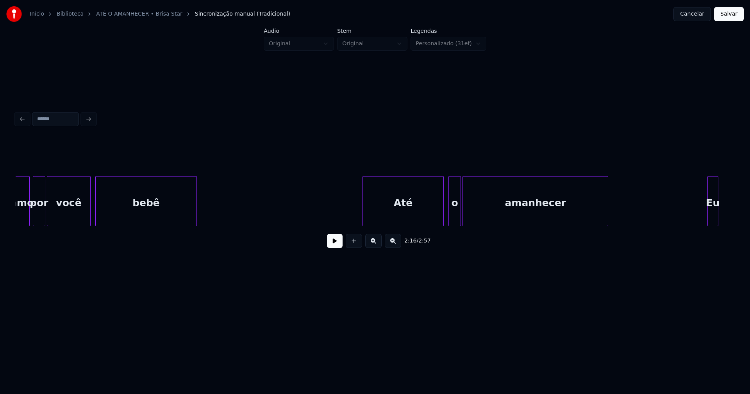
scroll to position [0, 10715]
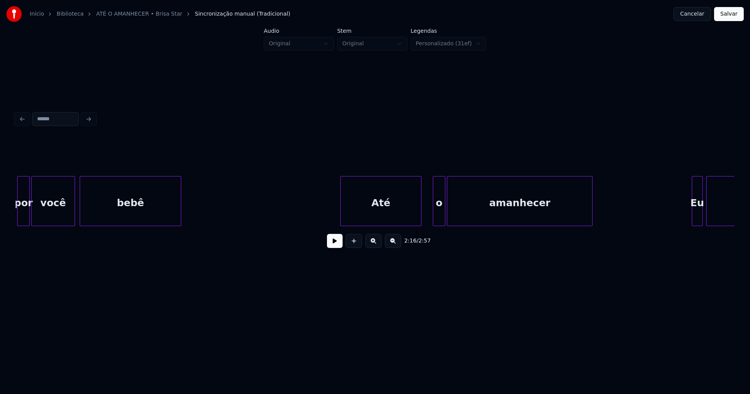
click at [385, 214] on div "Até" at bounding box center [380, 202] width 80 height 53
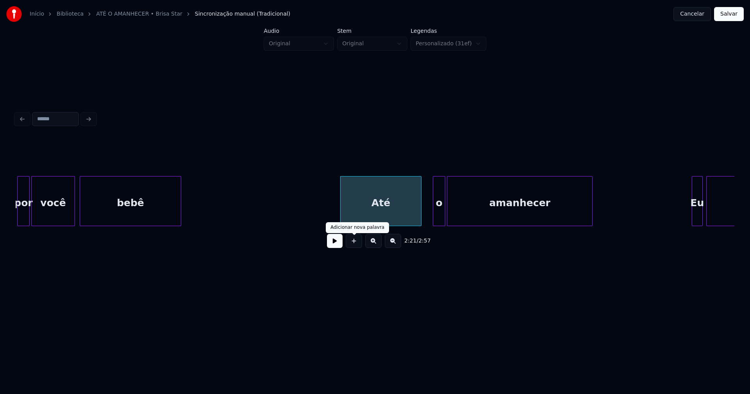
click at [335, 244] on button at bounding box center [335, 241] width 16 height 14
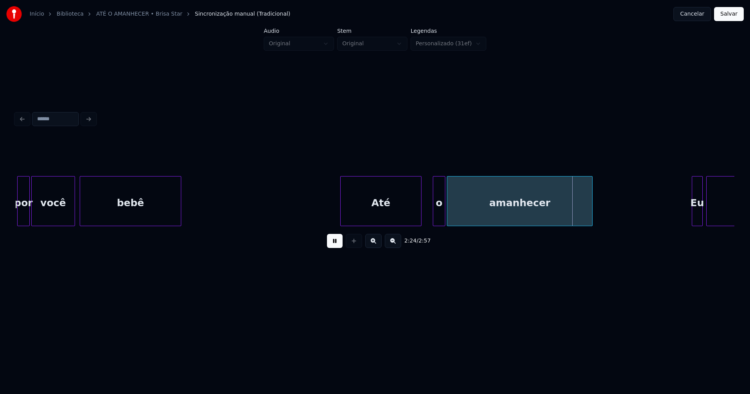
click at [464, 208] on div at bounding box center [464, 200] width 2 height 49
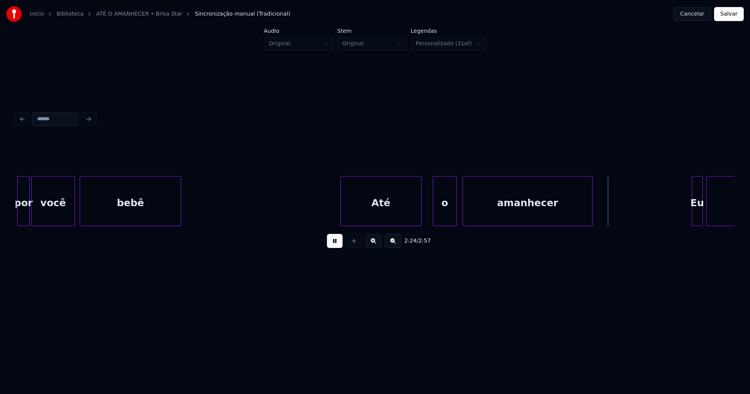
click at [455, 209] on div at bounding box center [455, 200] width 2 height 49
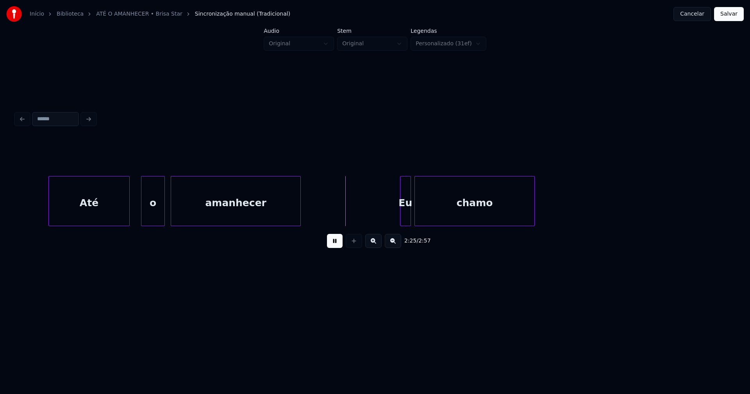
scroll to position [0, 11037]
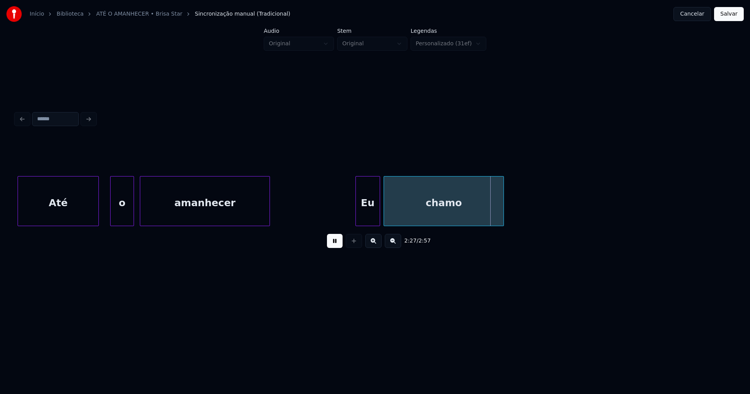
click at [357, 216] on div at bounding box center [357, 200] width 2 height 49
drag, startPoint x: 335, startPoint y: 244, endPoint x: 529, endPoint y: 234, distance: 194.7
click at [336, 244] on button at bounding box center [335, 241] width 16 height 14
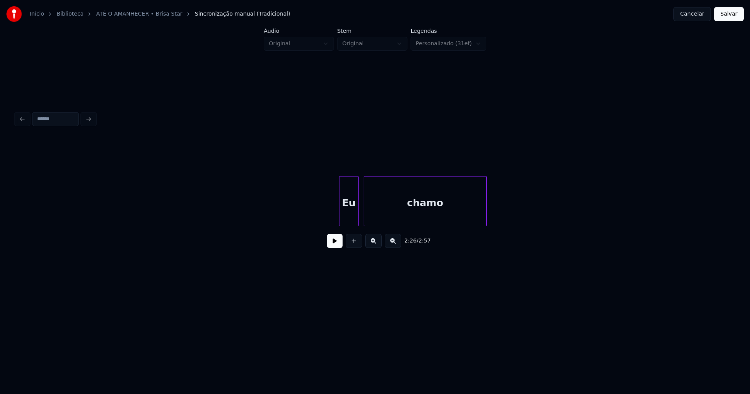
scroll to position [0, 11536]
click at [346, 219] on div "Eu" at bounding box center [343, 202] width 18 height 53
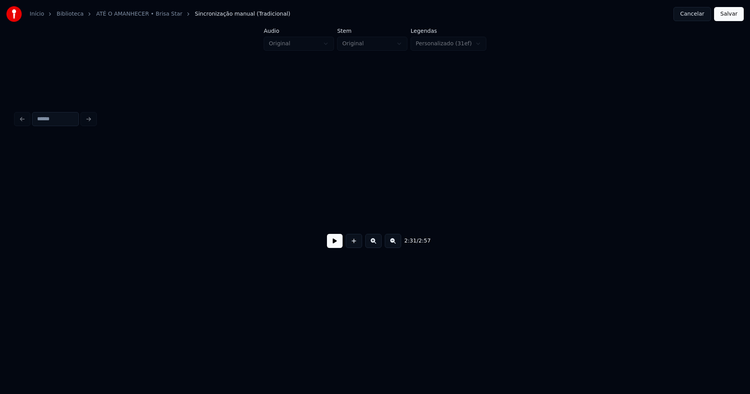
scroll to position [0, 12619]
click at [726, 19] on button "Salvar" at bounding box center [729, 14] width 30 height 14
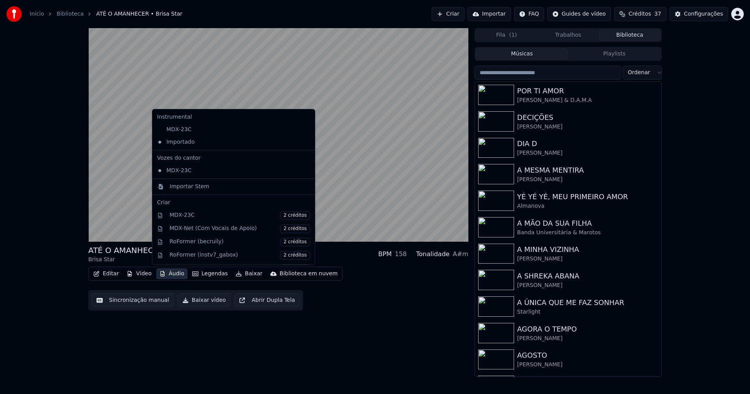
click at [175, 275] on button "Áudio" at bounding box center [171, 273] width 31 height 11
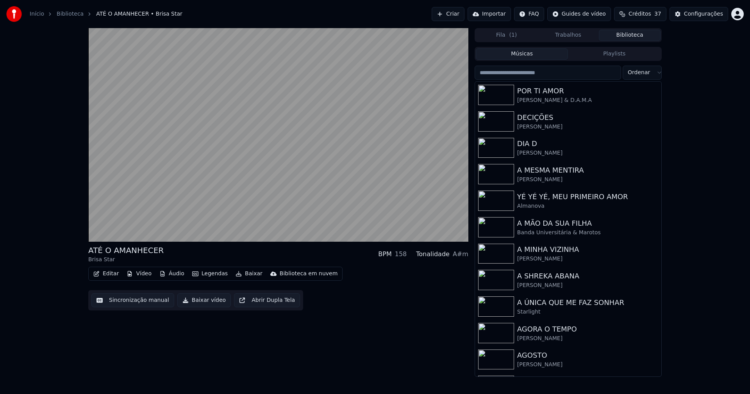
click at [367, 333] on div "ATÉ O AMANHECER Brisa Star BPM 158 Tonalidade A#m Editar Vídeo Áudio Legendas B…" at bounding box center [278, 202] width 380 height 349
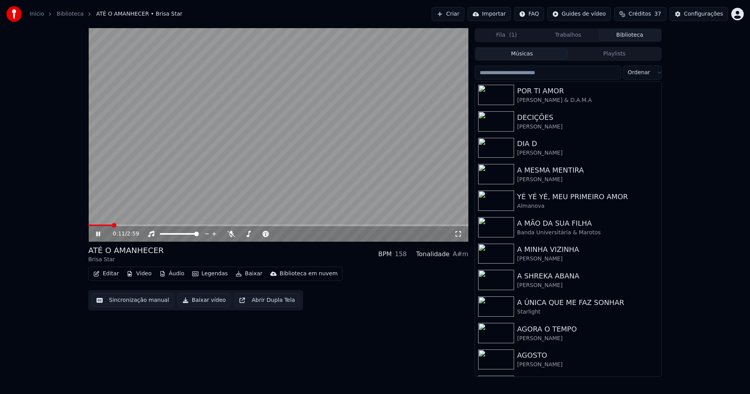
click at [458, 234] on icon at bounding box center [458, 234] width 8 height 6
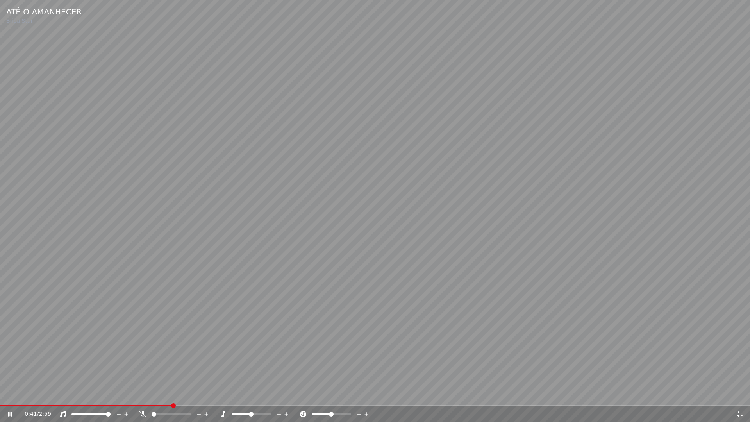
click at [741, 394] on icon at bounding box center [739, 413] width 5 height 5
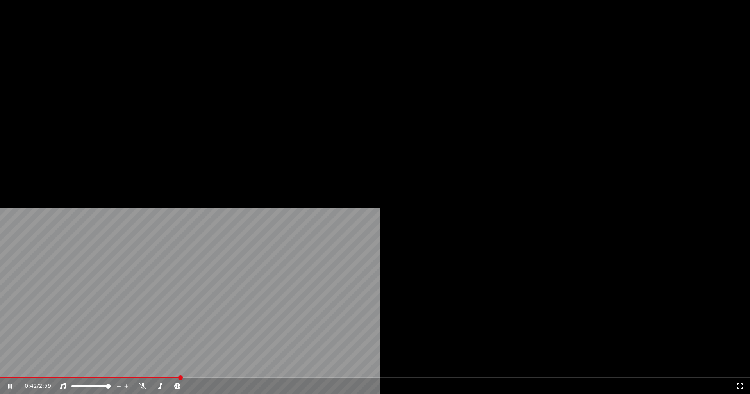
click at [112, 66] on button "Editar" at bounding box center [106, 60] width 32 height 11
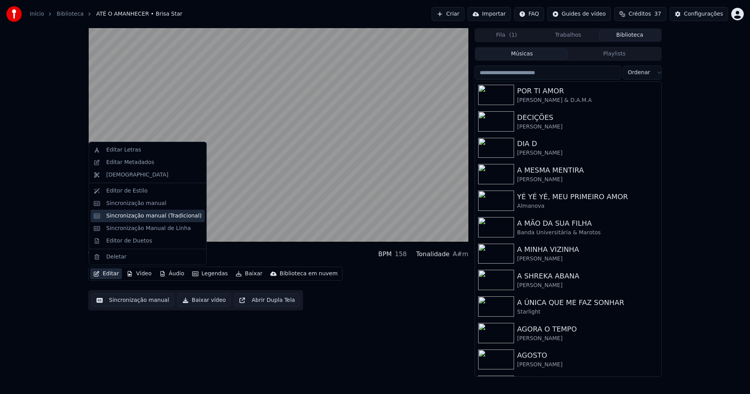
click at [142, 217] on div "Sincronização manual (Tradicional)" at bounding box center [153, 216] width 95 height 8
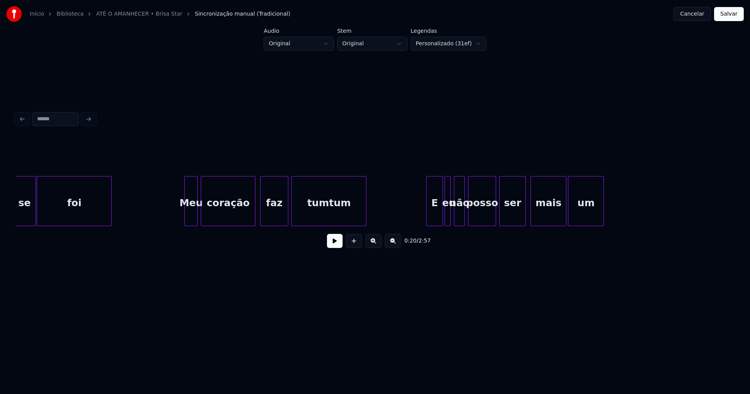
scroll to position [0, 2412]
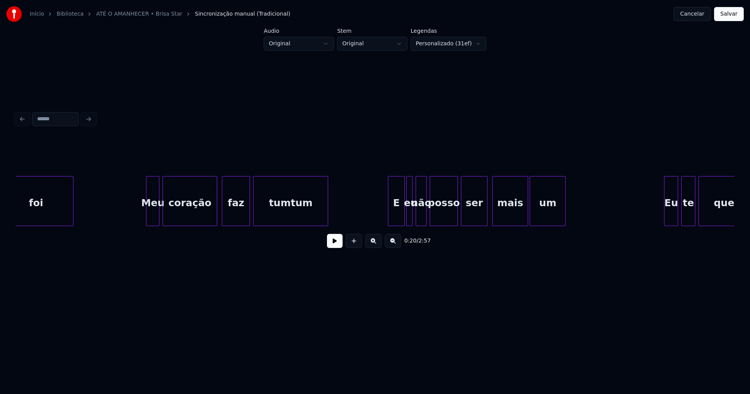
click at [291, 213] on div "tumtum" at bounding box center [290, 202] width 74 height 53
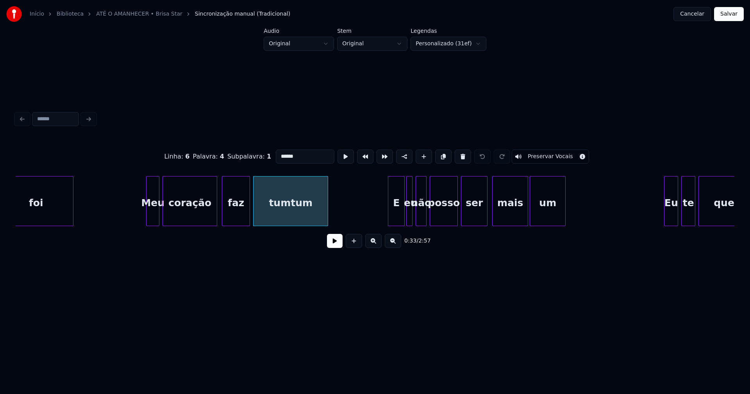
click at [284, 152] on input "******" at bounding box center [305, 157] width 59 height 14
type input "*******"
click at [725, 14] on button "Salvar" at bounding box center [729, 14] width 30 height 14
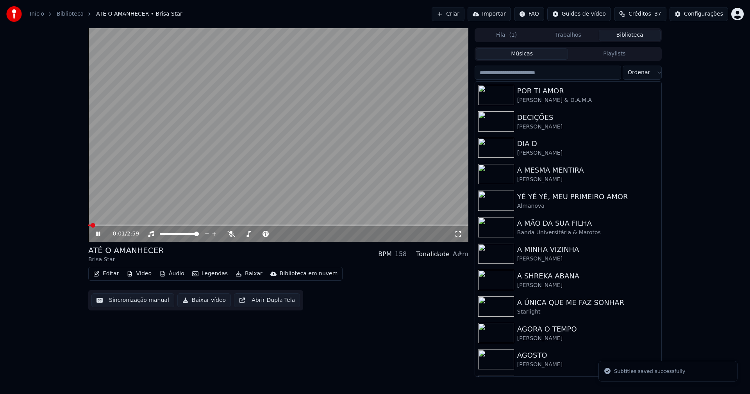
click at [459, 232] on icon at bounding box center [457, 233] width 5 height 5
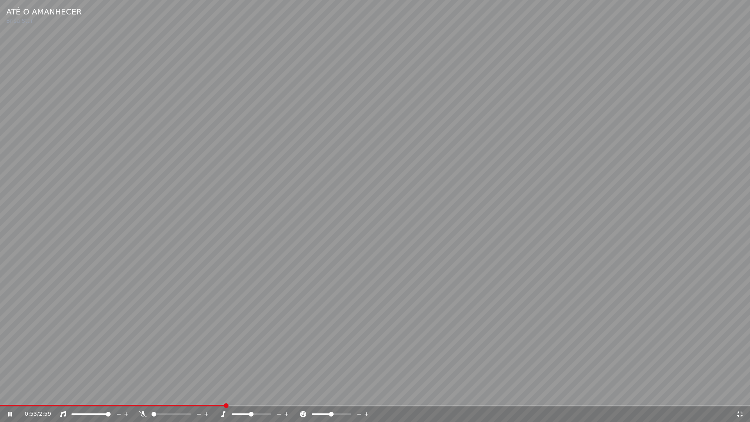
click at [739, 394] on icon at bounding box center [739, 413] width 5 height 5
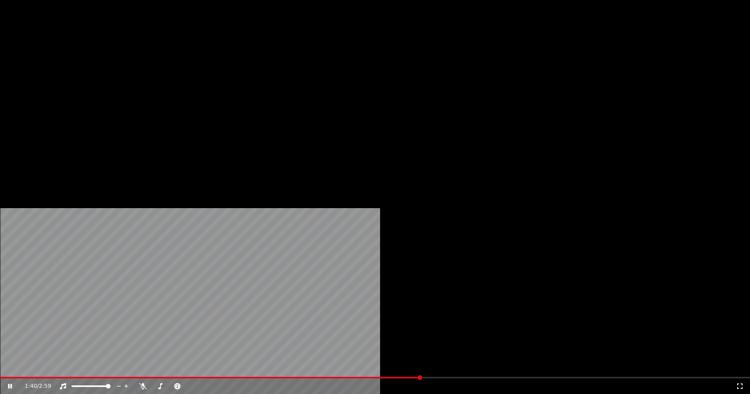
click at [107, 66] on button "Editar" at bounding box center [106, 60] width 32 height 11
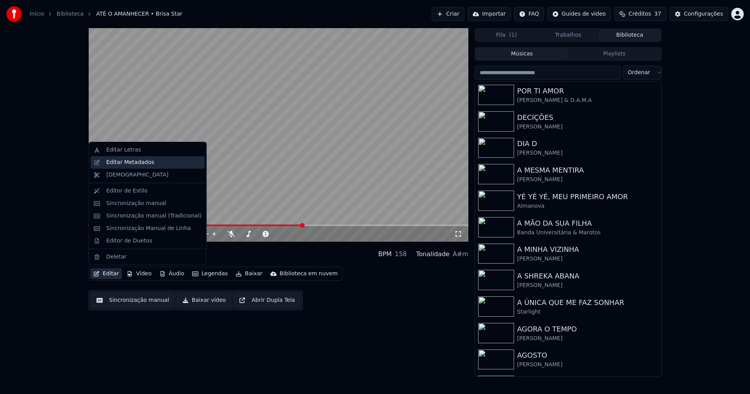
click at [129, 163] on div "Editar Metadados" at bounding box center [130, 163] width 48 height 8
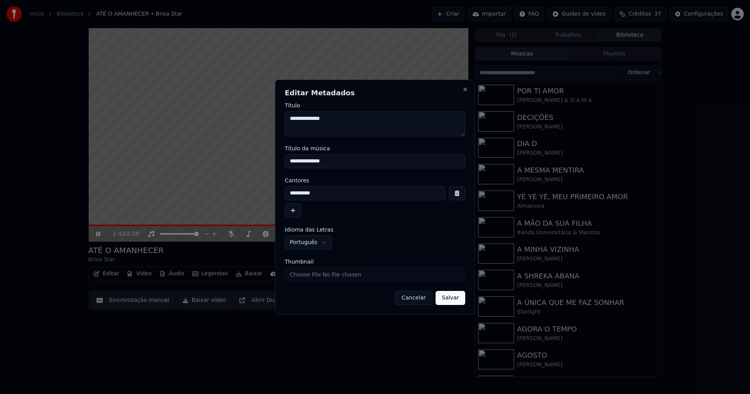
click at [317, 275] on input "Thumbnail" at bounding box center [375, 274] width 180 height 14
type input "**********"
click at [453, 296] on button "Salvar" at bounding box center [450, 298] width 30 height 14
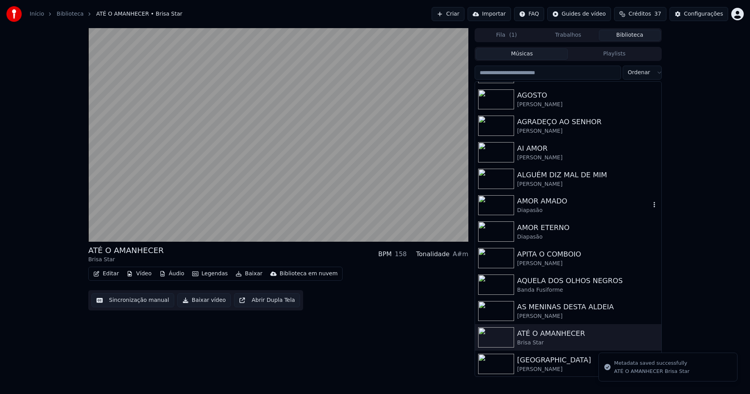
scroll to position [273, 0]
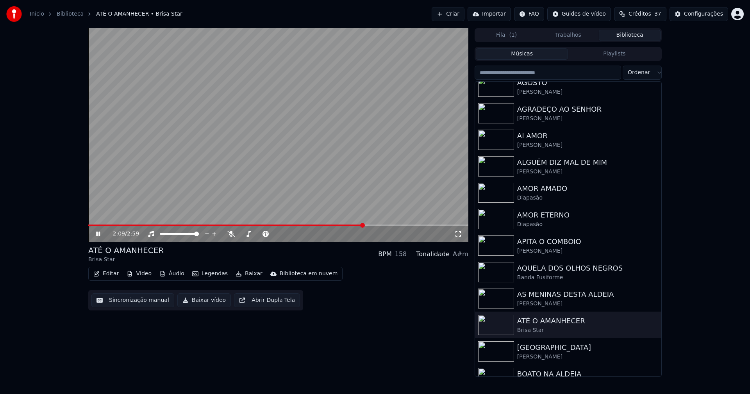
click at [100, 233] on icon at bounding box center [98, 234] width 4 height 5
click at [705, 15] on div "Configurações" at bounding box center [703, 14] width 39 height 8
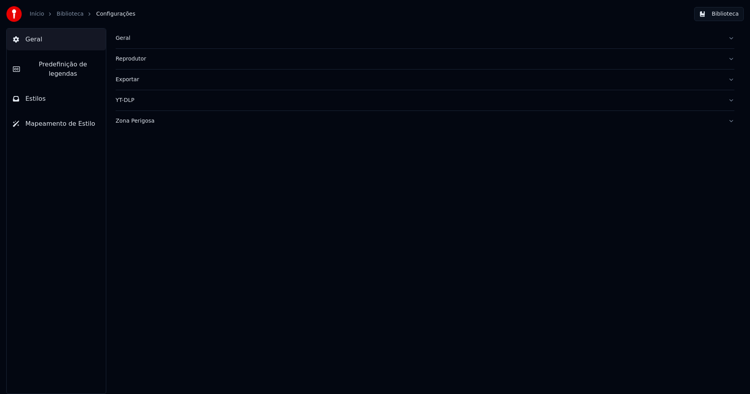
click at [60, 65] on span "Predefinição de legendas" at bounding box center [62, 69] width 73 height 19
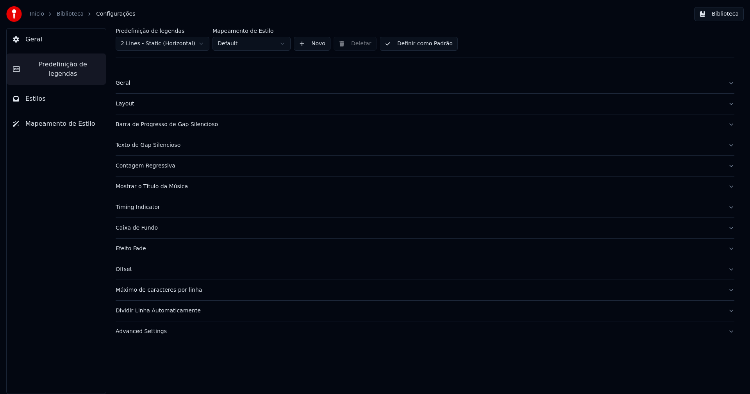
click at [180, 125] on div "Barra de Progresso de Gap Silencioso" at bounding box center [419, 125] width 606 height 8
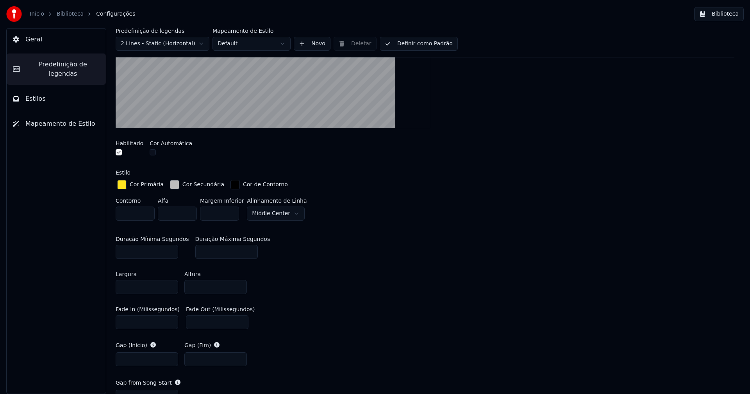
scroll to position [195, 0]
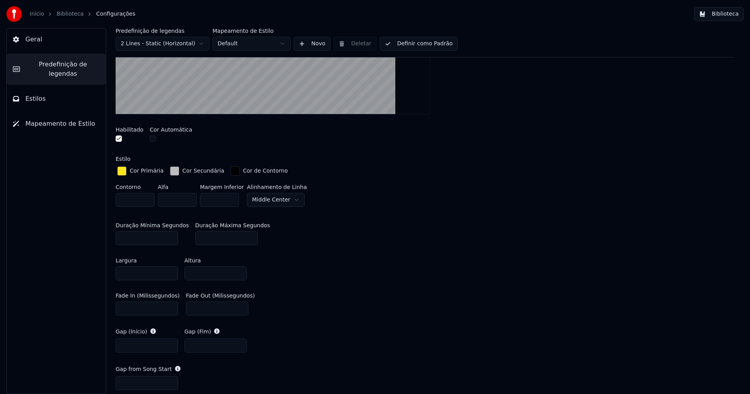
click at [50, 65] on span "Predefinição de legendas" at bounding box center [62, 69] width 73 height 19
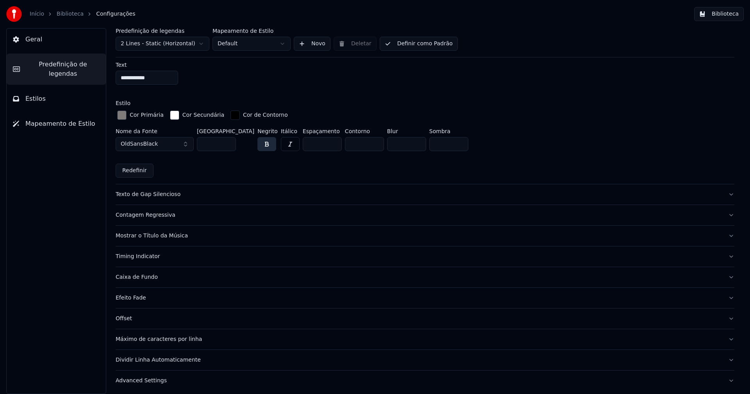
scroll to position [567, 0]
click at [141, 378] on div "Advanced Settings" at bounding box center [419, 379] width 606 height 8
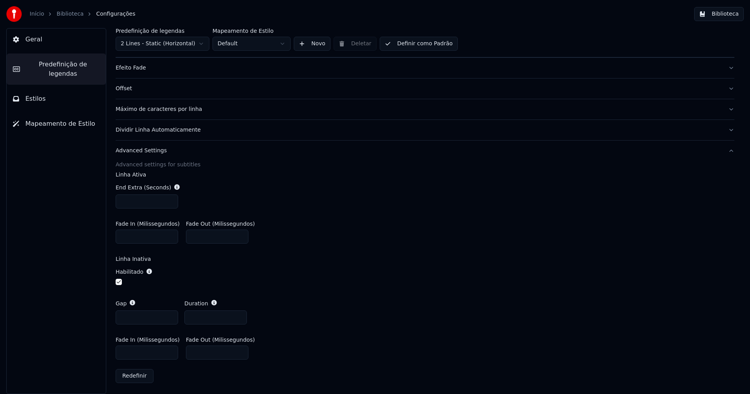
scroll to position [182, 0]
click at [133, 198] on input "***" at bounding box center [147, 200] width 62 height 14
type input "***"
click at [518, 199] on div "End Extra (Seconds) ***" at bounding box center [425, 194] width 619 height 37
click at [727, 15] on button "Biblioteca" at bounding box center [719, 14] width 50 height 14
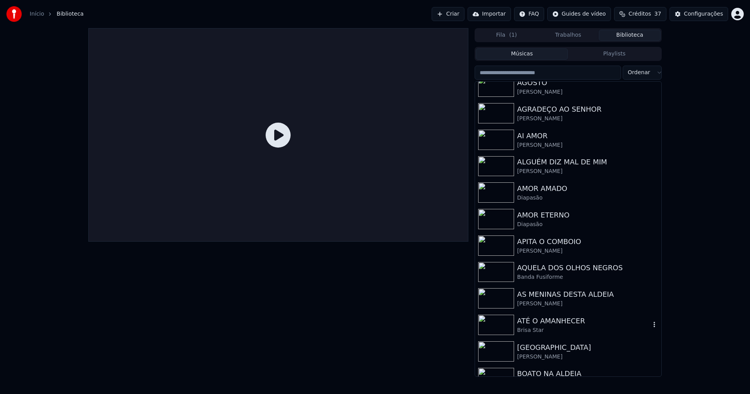
scroll to position [312, 0]
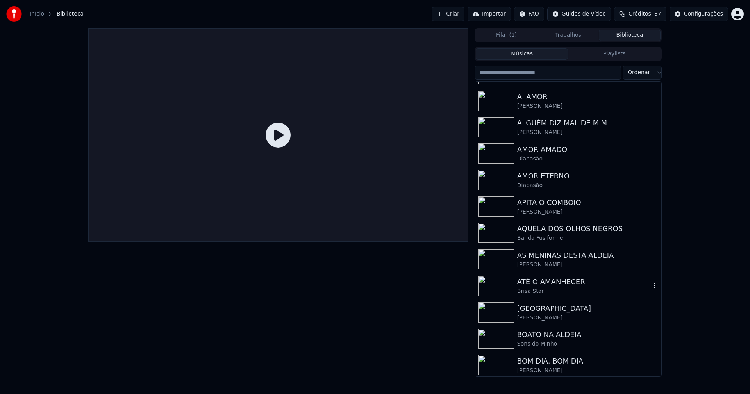
click at [551, 281] on div "ATÉ O AMANHECER" at bounding box center [583, 281] width 133 height 11
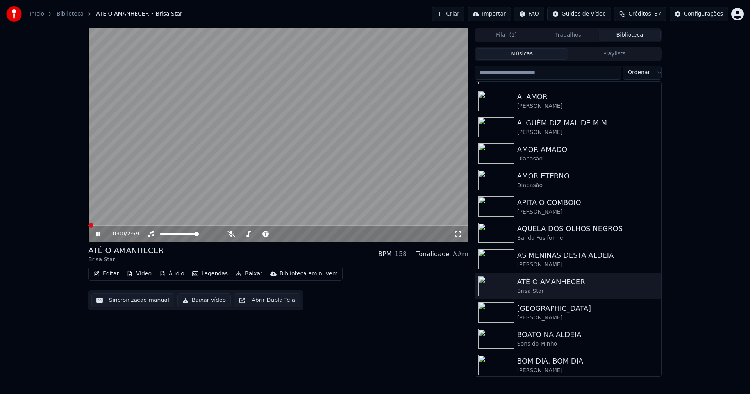
click at [458, 234] on icon at bounding box center [458, 234] width 8 height 6
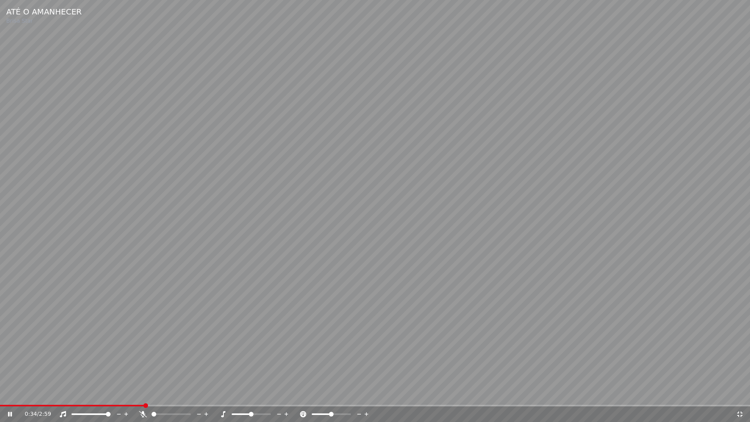
click at [740, 394] on icon at bounding box center [740, 414] width 8 height 6
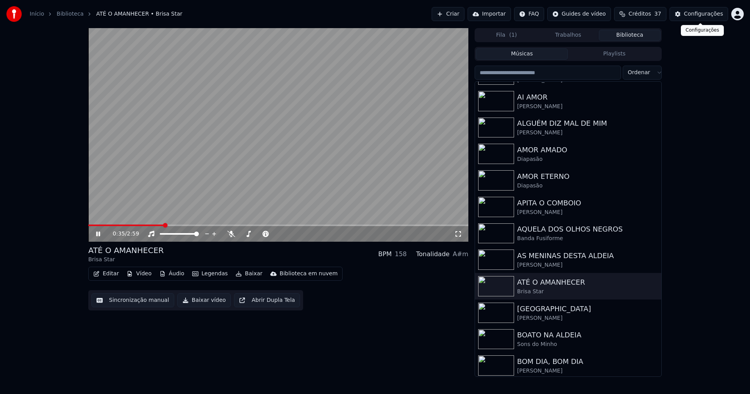
click at [718, 16] on div "Configurações" at bounding box center [703, 14] width 39 height 8
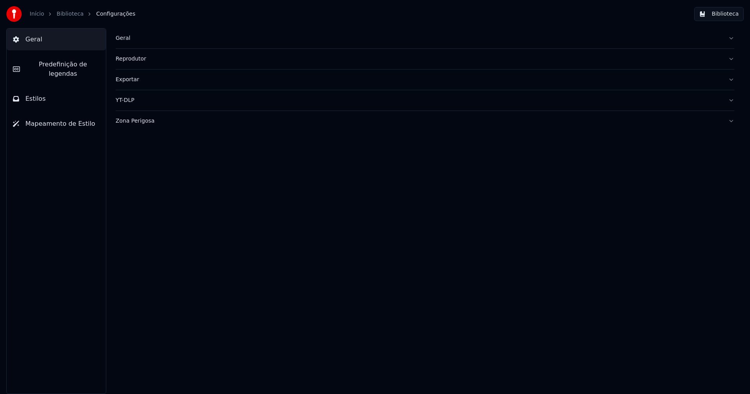
click at [74, 63] on span "Predefinição de legendas" at bounding box center [62, 69] width 73 height 19
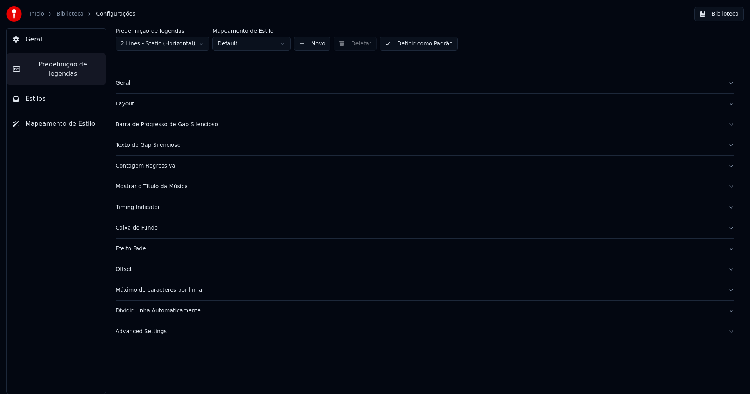
click at [150, 332] on div "Advanced Settings" at bounding box center [419, 332] width 606 height 8
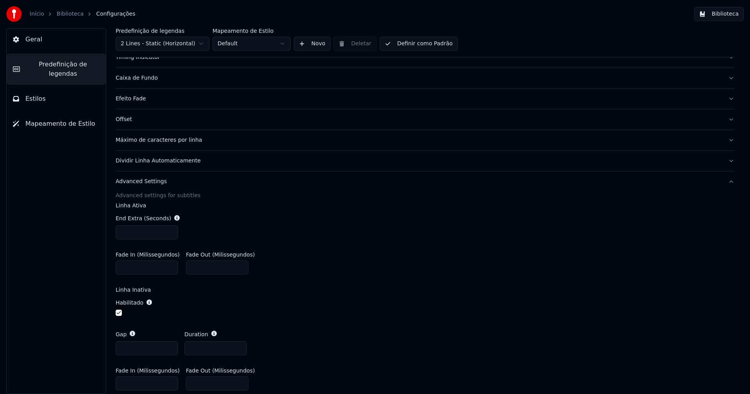
scroll to position [156, 0]
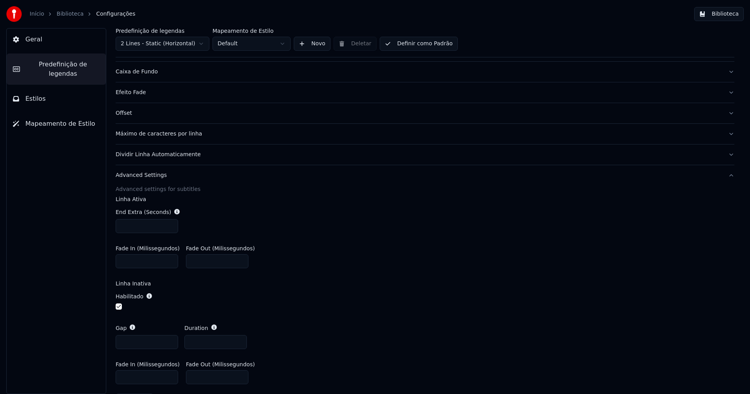
click at [132, 227] on input "***" at bounding box center [147, 226] width 62 height 14
type input "***"
click at [247, 207] on div "End Extra (Seconds) ***" at bounding box center [425, 220] width 619 height 37
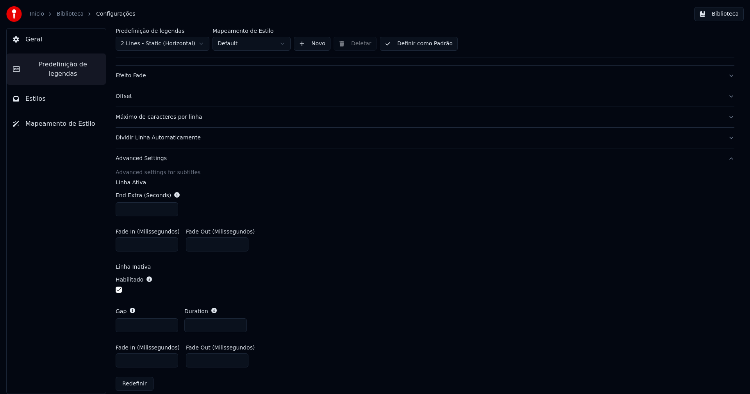
scroll to position [182, 0]
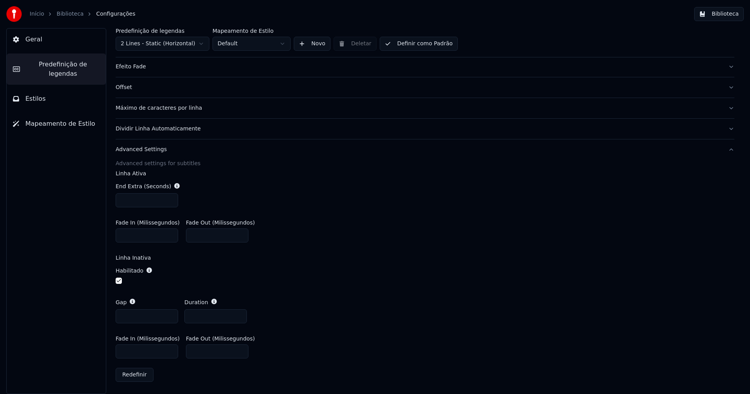
click at [169, 313] on input "*" at bounding box center [147, 316] width 62 height 14
type input "*"
click at [169, 313] on input "*" at bounding box center [147, 316] width 62 height 14
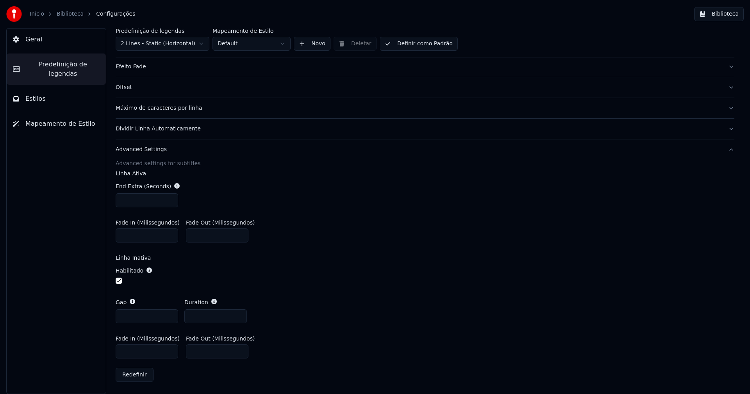
drag, startPoint x: 514, startPoint y: 207, endPoint x: 627, endPoint y: 113, distance: 146.7
click at [521, 207] on div "End Extra (Seconds) ***" at bounding box center [425, 194] width 619 height 37
click at [723, 14] on button "Biblioteca" at bounding box center [719, 14] width 50 height 14
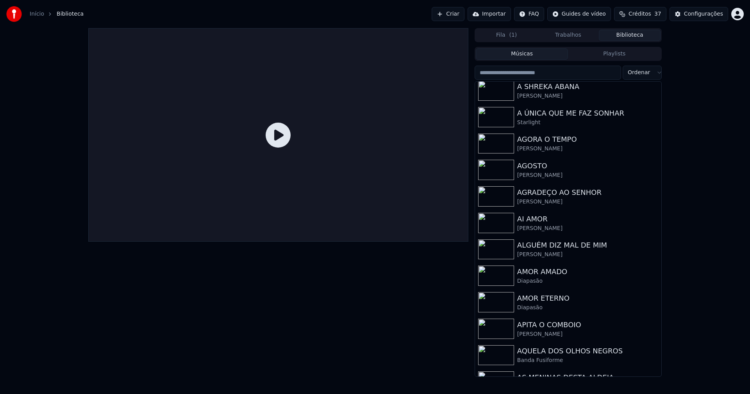
scroll to position [234, 0]
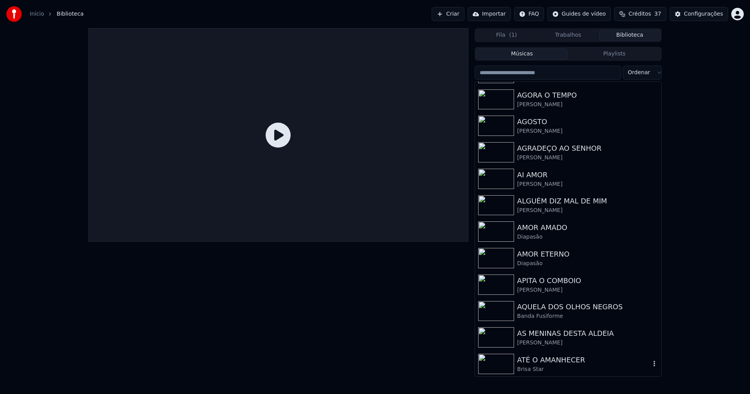
click at [539, 355] on div "ATÉ O AMANHECER" at bounding box center [583, 360] width 133 height 11
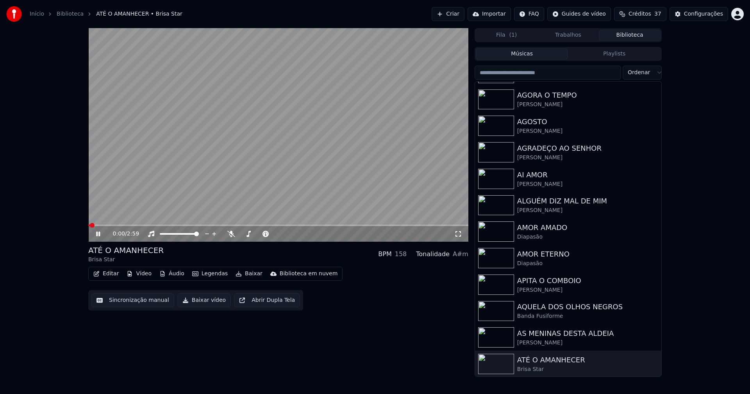
click at [460, 235] on icon at bounding box center [457, 233] width 5 height 5
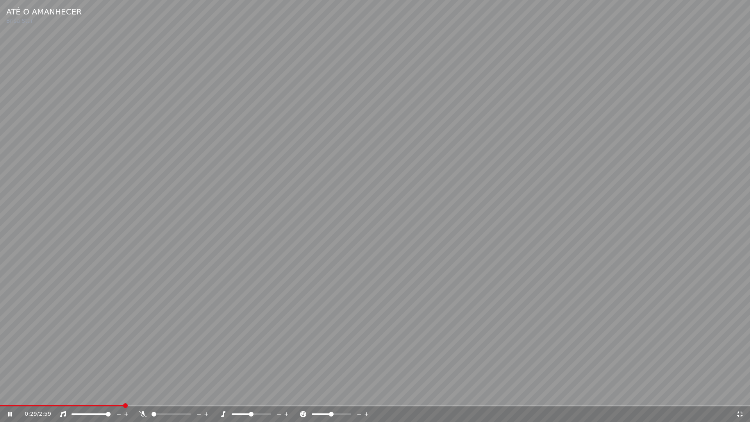
click at [739, 394] on icon at bounding box center [740, 414] width 8 height 6
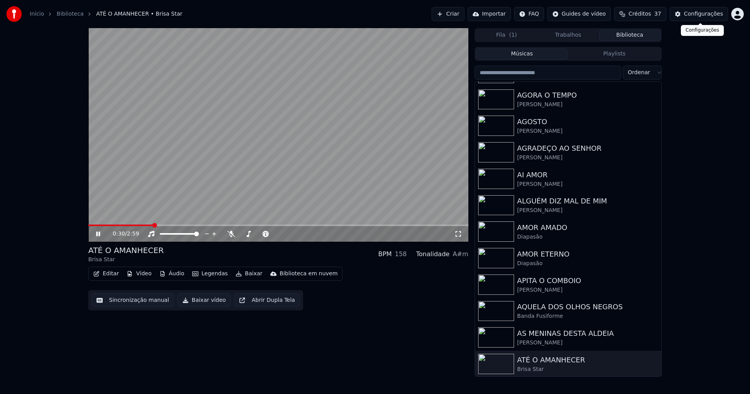
click at [704, 12] on div "Configurações" at bounding box center [703, 14] width 39 height 8
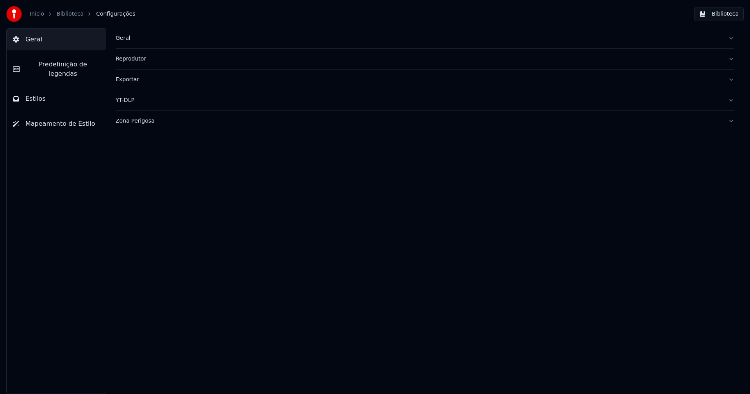
click at [54, 65] on span "Predefinição de legendas" at bounding box center [62, 69] width 73 height 19
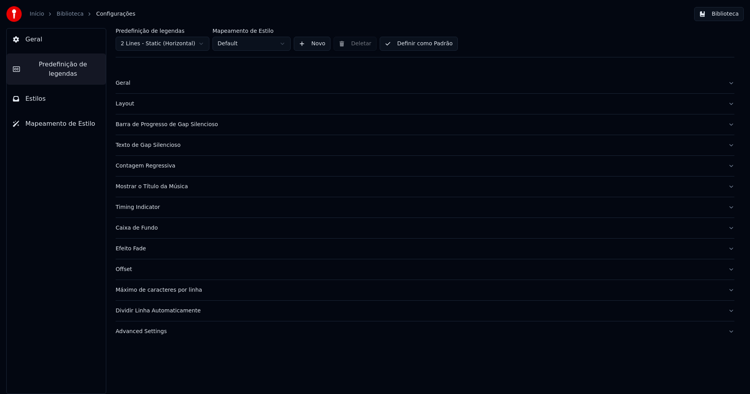
click at [153, 332] on div "Advanced Settings" at bounding box center [419, 332] width 606 height 8
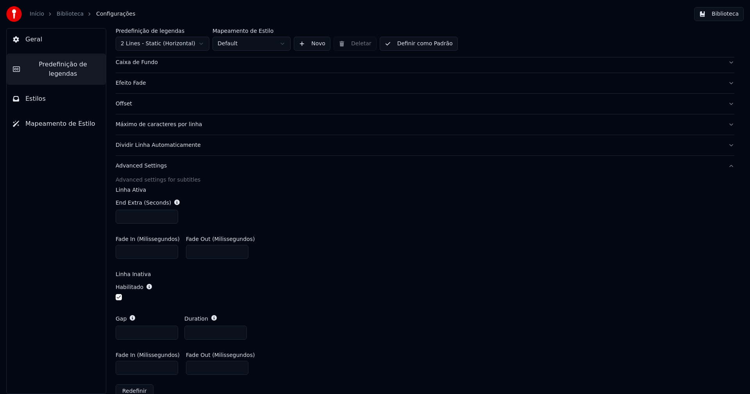
scroll to position [182, 0]
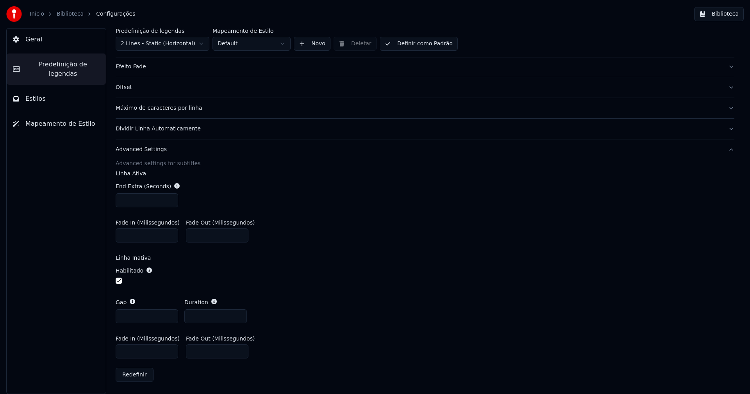
click at [121, 314] on input "*" at bounding box center [147, 316] width 62 height 14
type input "**"
click at [403, 316] on div "Gap ** Duration ***" at bounding box center [425, 310] width 619 height 37
click at [724, 14] on button "Biblioteca" at bounding box center [719, 14] width 50 height 14
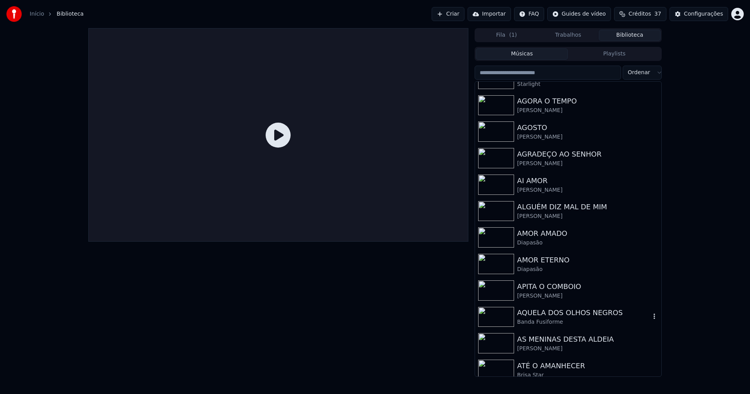
scroll to position [273, 0]
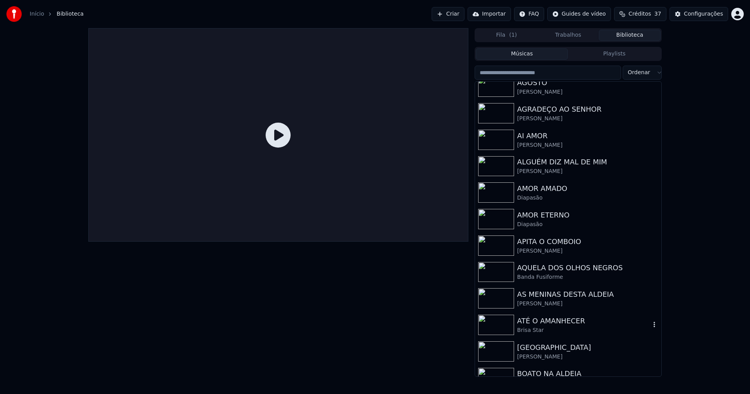
click at [533, 321] on div "ATÉ O AMANHECER" at bounding box center [583, 320] width 133 height 11
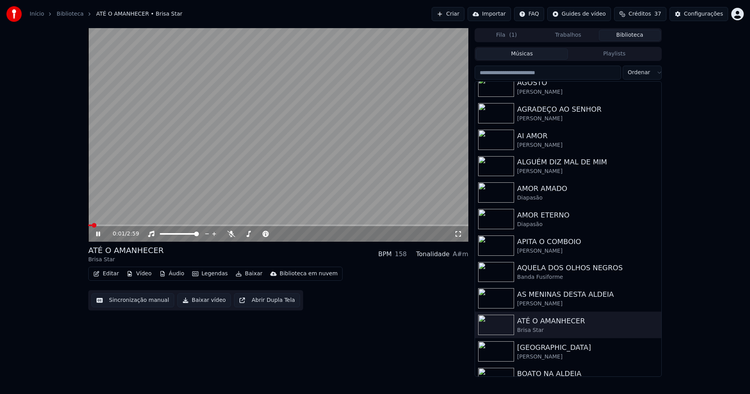
click at [460, 234] on icon at bounding box center [458, 234] width 8 height 6
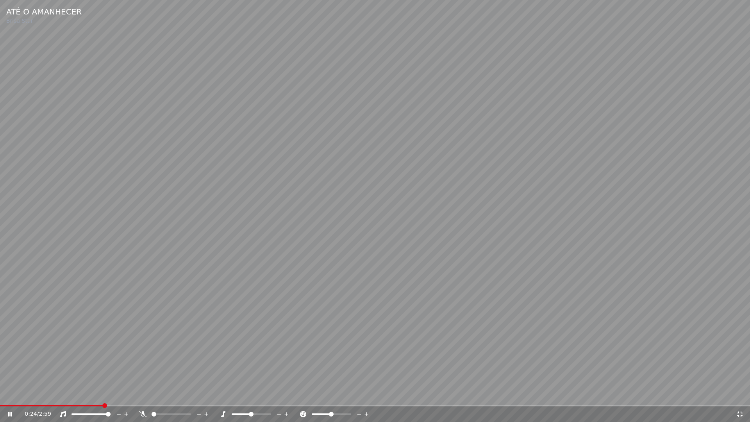
click at [739, 394] on icon at bounding box center [740, 414] width 8 height 6
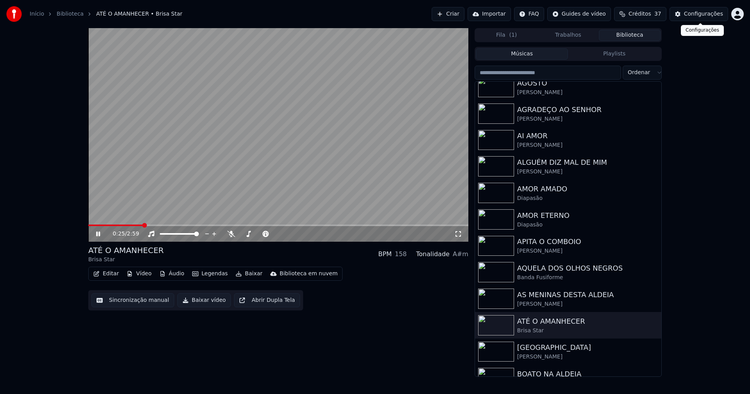
click at [702, 16] on div "Configurações" at bounding box center [703, 14] width 39 height 8
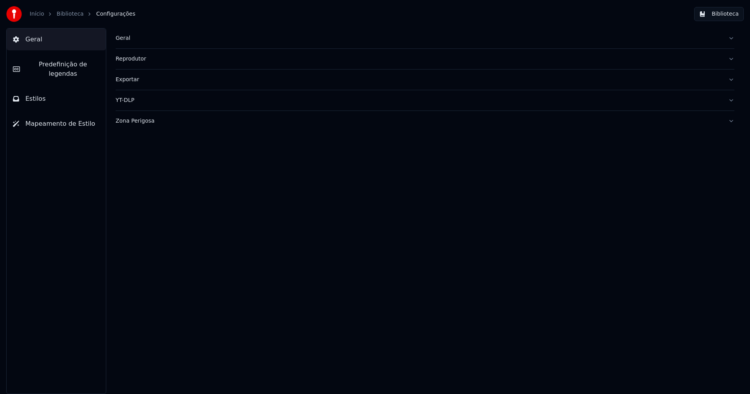
click at [56, 61] on span "Predefinição de legendas" at bounding box center [62, 69] width 73 height 19
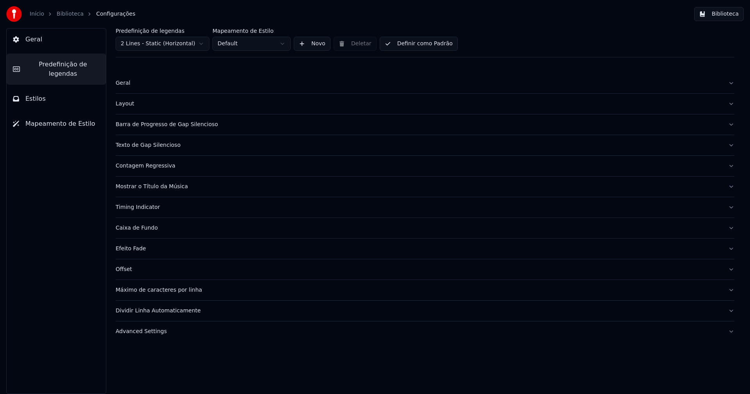
drag, startPoint x: 150, startPoint y: 333, endPoint x: 189, endPoint y: 312, distance: 43.8
click at [151, 333] on div "Advanced Settings" at bounding box center [419, 332] width 606 height 8
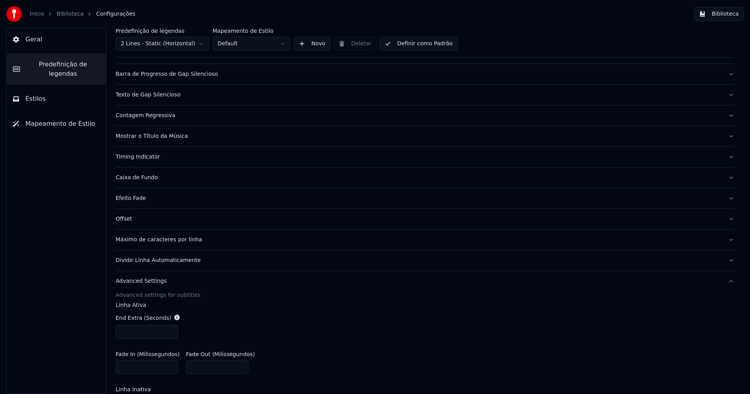
scroll to position [182, 0]
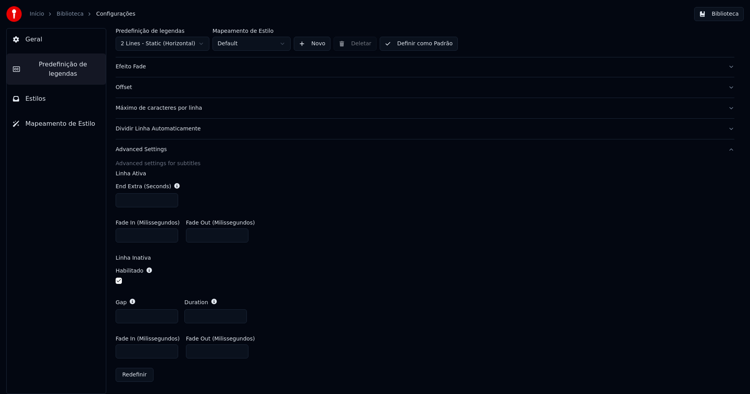
drag, startPoint x: 128, startPoint y: 315, endPoint x: 112, endPoint y: 316, distance: 16.0
click at [112, 316] on div "Predefinição de legendas 2 Lines - Static (Horizontal) Mapeamento de Estilo Def…" at bounding box center [425, 211] width 650 height 366
type input "**"
click at [312, 263] on div "Habilitado" at bounding box center [425, 276] width 619 height 32
drag, startPoint x: 198, startPoint y: 316, endPoint x: 173, endPoint y: 312, distance: 26.1
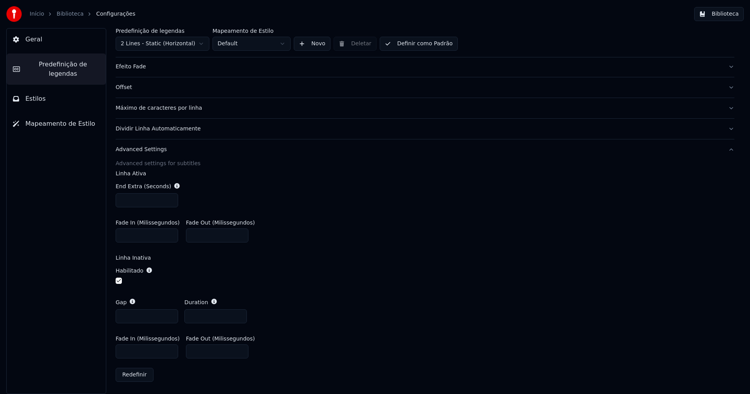
click at [173, 312] on div "Gap ** Duration ***" at bounding box center [425, 310] width 619 height 37
type input "*"
click at [412, 285] on div "Habilitado" at bounding box center [425, 276] width 619 height 32
click at [727, 10] on button "Biblioteca" at bounding box center [719, 14] width 50 height 14
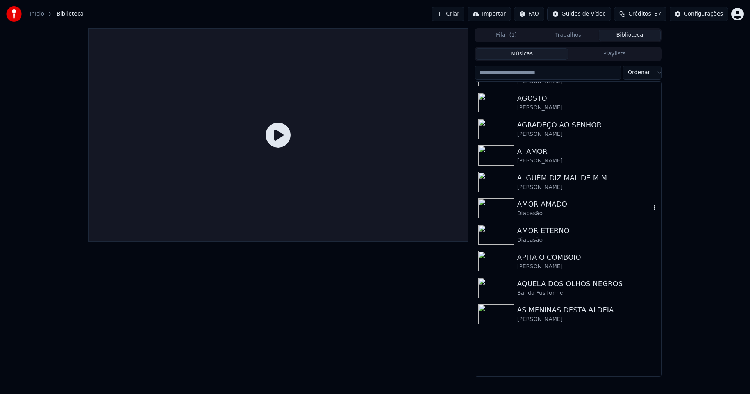
scroll to position [273, 0]
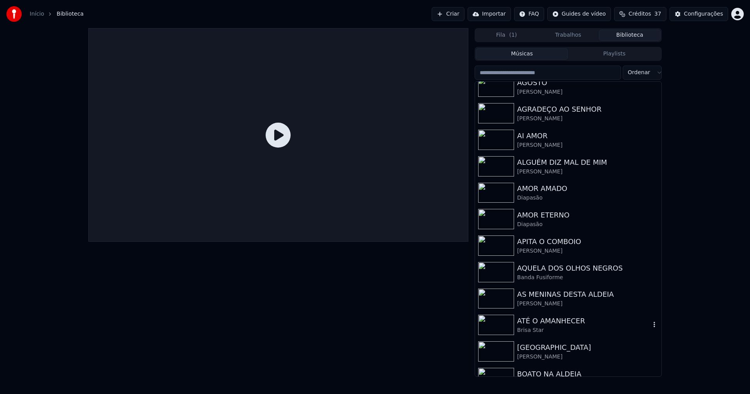
drag, startPoint x: 545, startPoint y: 323, endPoint x: 546, endPoint y: 319, distance: 3.9
click at [546, 322] on div "ATÉ O AMANHECER" at bounding box center [583, 320] width 133 height 11
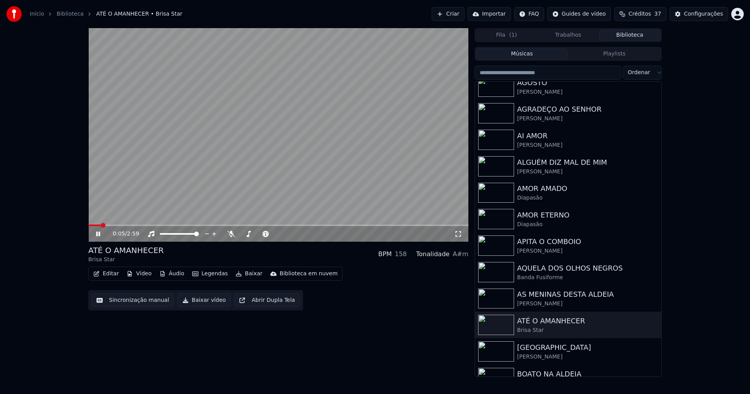
drag, startPoint x: 460, startPoint y: 232, endPoint x: 451, endPoint y: 237, distance: 10.0
click at [459, 232] on icon at bounding box center [458, 234] width 8 height 6
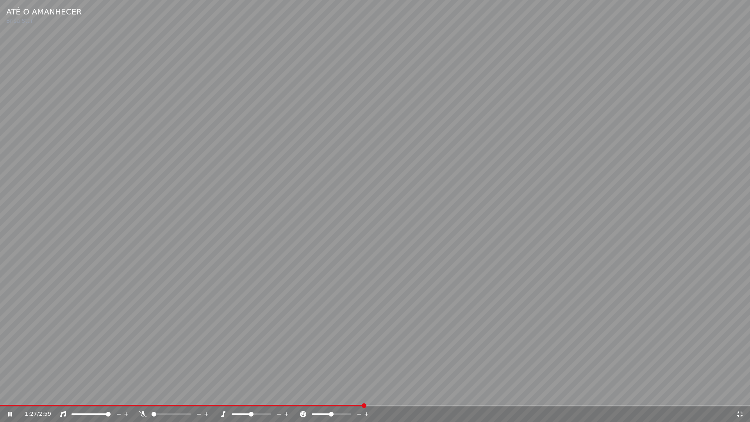
click at [740, 394] on icon at bounding box center [740, 414] width 8 height 6
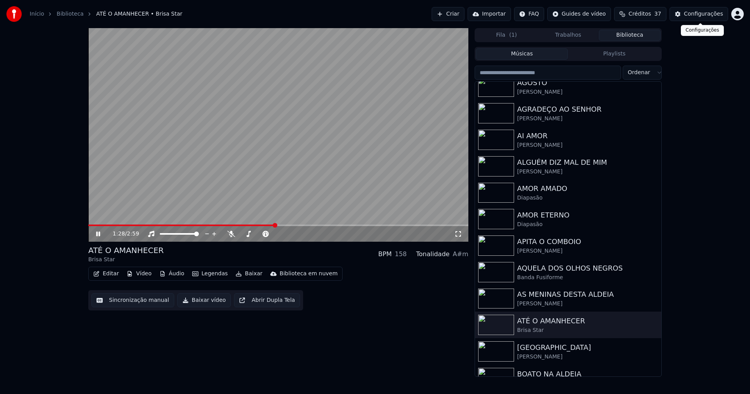
click at [709, 11] on div "Configurações" at bounding box center [703, 14] width 39 height 8
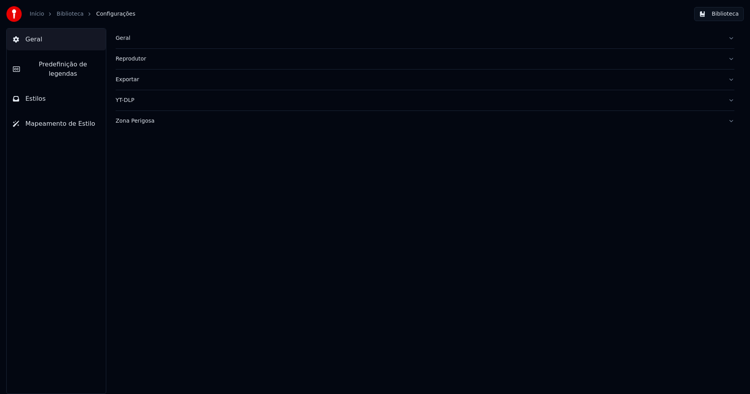
click at [141, 60] on div "Reprodutor" at bounding box center [419, 59] width 606 height 8
click at [133, 171] on div "YT-DLP" at bounding box center [419, 171] width 606 height 8
click at [39, 94] on span "Estilos" at bounding box center [35, 98] width 20 height 9
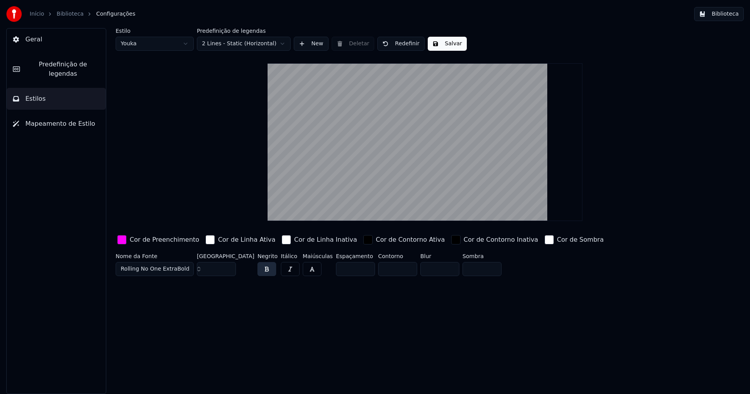
click at [46, 119] on span "Mapeamento de Estilo" at bounding box center [60, 123] width 70 height 9
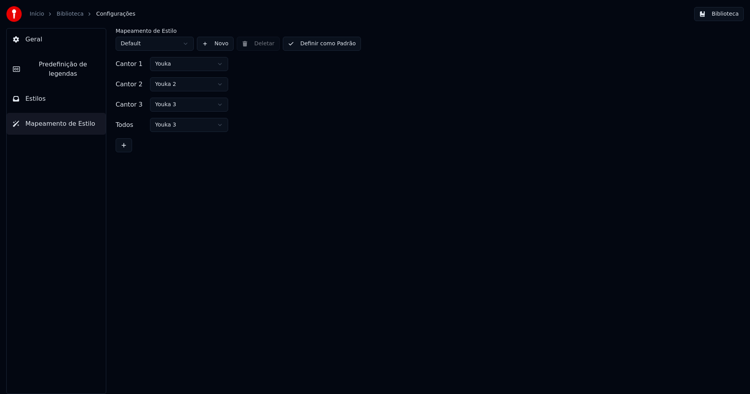
click at [48, 64] on span "Predefinição de legendas" at bounding box center [62, 69] width 73 height 19
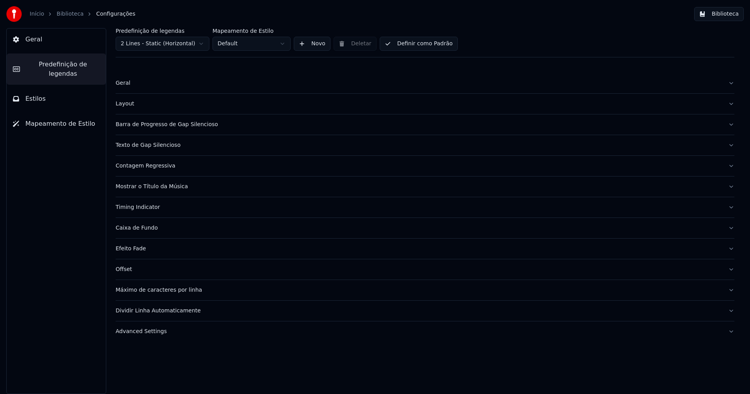
click at [129, 107] on div "Layout" at bounding box center [419, 104] width 606 height 8
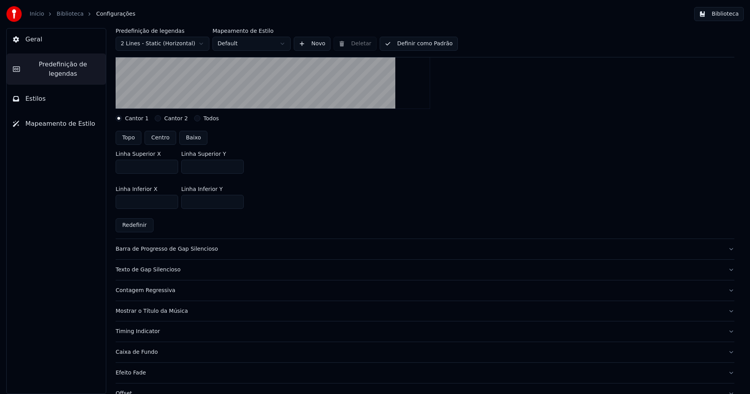
scroll to position [195, 0]
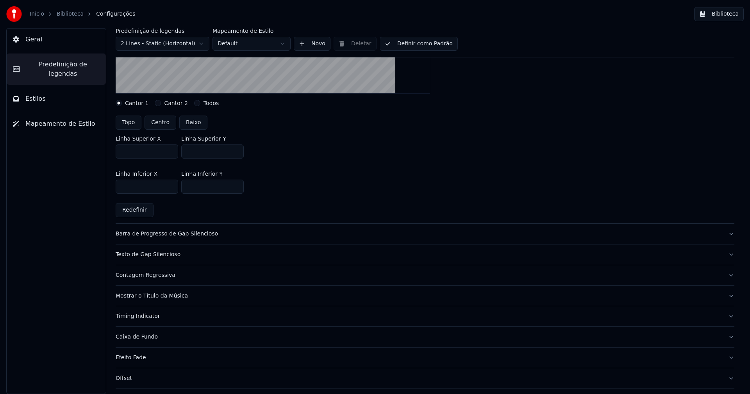
click at [190, 237] on div "Barra de Progresso de Gap Silencioso" at bounding box center [419, 234] width 606 height 8
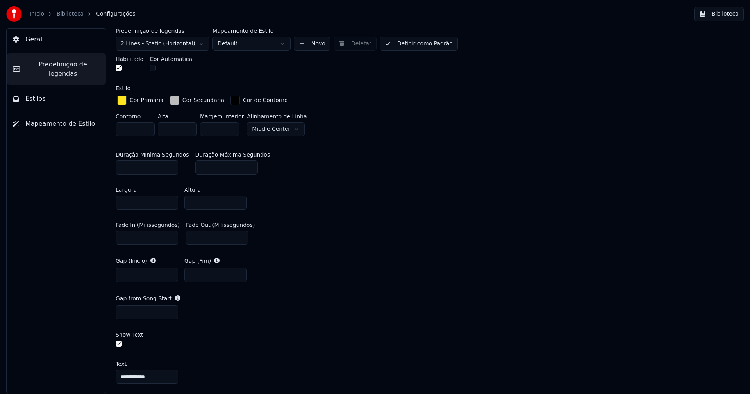
scroll to position [273, 0]
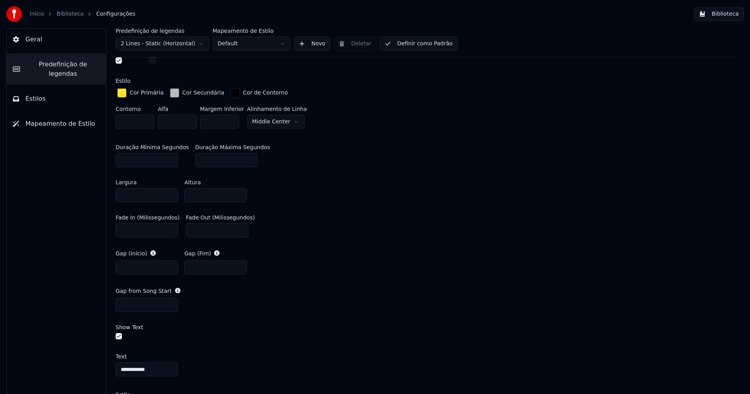
click at [169, 156] on input "*" at bounding box center [147, 160] width 62 height 14
type input "**"
click at [169, 156] on input "**" at bounding box center [147, 160] width 62 height 14
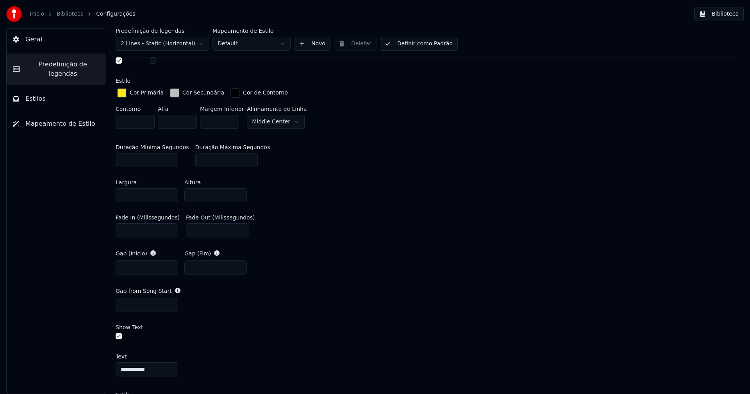
drag, startPoint x: 429, startPoint y: 203, endPoint x: 458, endPoint y: 184, distance: 35.2
click at [429, 204] on div "Largura **** Altura ****" at bounding box center [425, 190] width 619 height 35
click at [716, 12] on button "Biblioteca" at bounding box center [719, 14] width 50 height 14
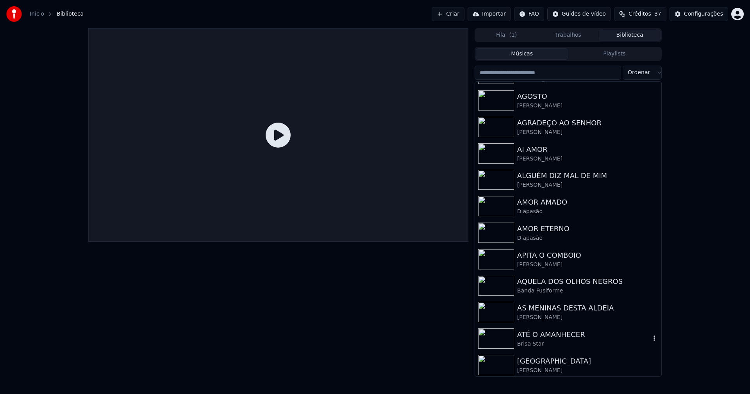
scroll to position [273, 0]
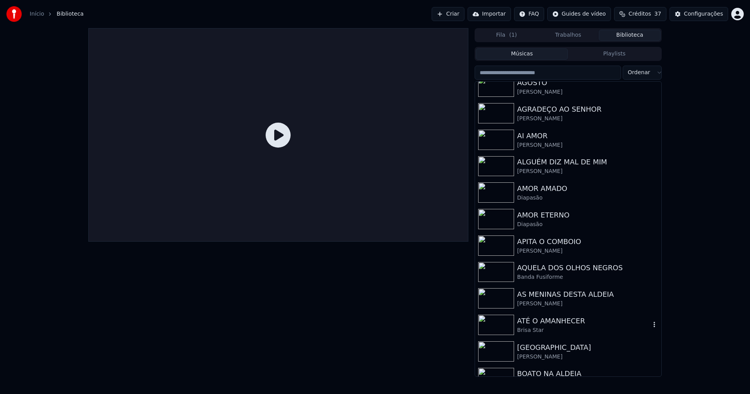
drag, startPoint x: 543, startPoint y: 323, endPoint x: 538, endPoint y: 294, distance: 29.7
click at [542, 323] on div "ATÉ O AMANHECER" at bounding box center [583, 320] width 133 height 11
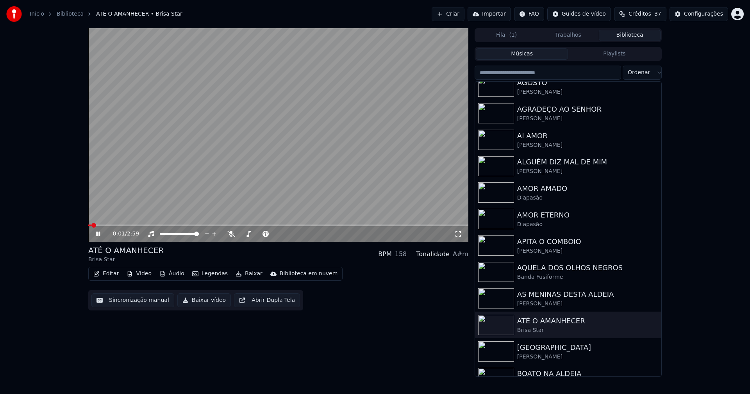
click at [457, 236] on icon at bounding box center [458, 234] width 8 height 6
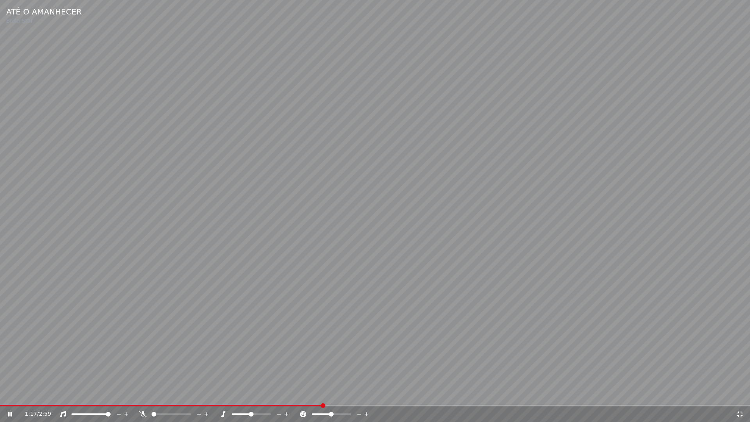
click at [740, 394] on icon at bounding box center [740, 414] width 8 height 6
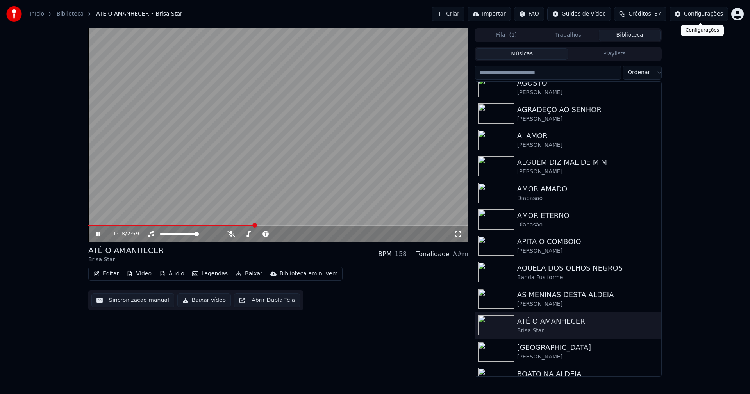
click at [697, 12] on div "Configurações" at bounding box center [703, 14] width 39 height 8
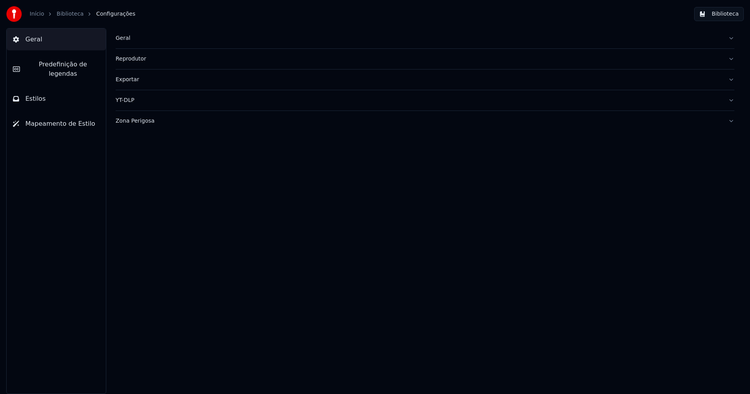
click at [68, 68] on span "Predefinição de legendas" at bounding box center [62, 69] width 73 height 19
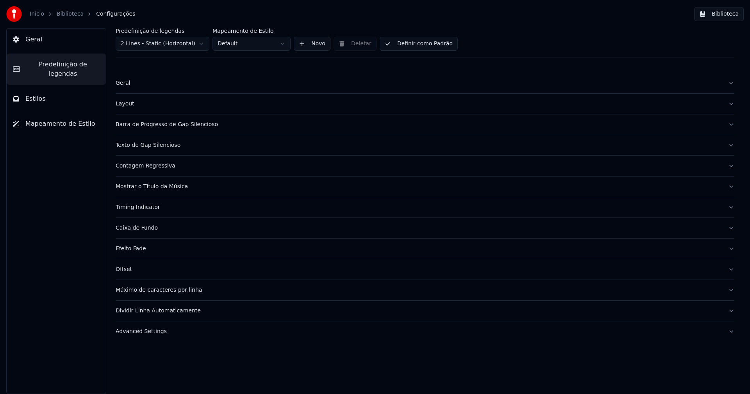
drag, startPoint x: 159, startPoint y: 124, endPoint x: 165, endPoint y: 132, distance: 10.5
click at [159, 125] on div "Barra de Progresso de Gap Silencioso" at bounding box center [419, 125] width 606 height 8
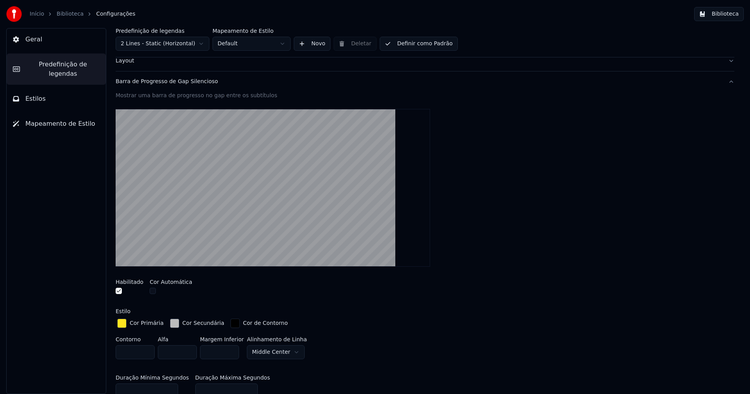
scroll to position [156, 0]
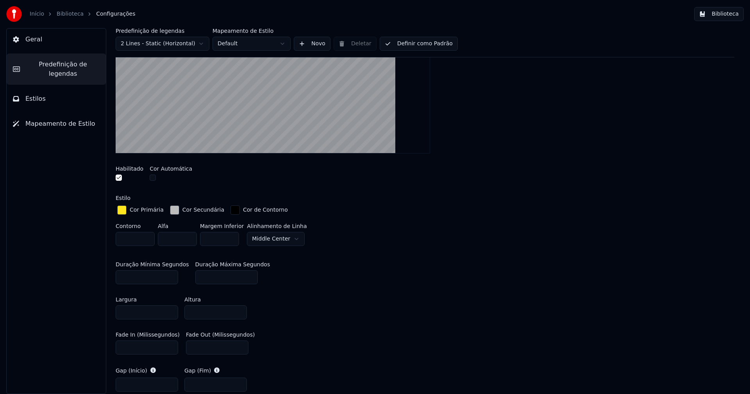
click at [171, 278] on input "*" at bounding box center [147, 277] width 62 height 14
type input "*"
click at [171, 278] on input "*" at bounding box center [147, 277] width 62 height 14
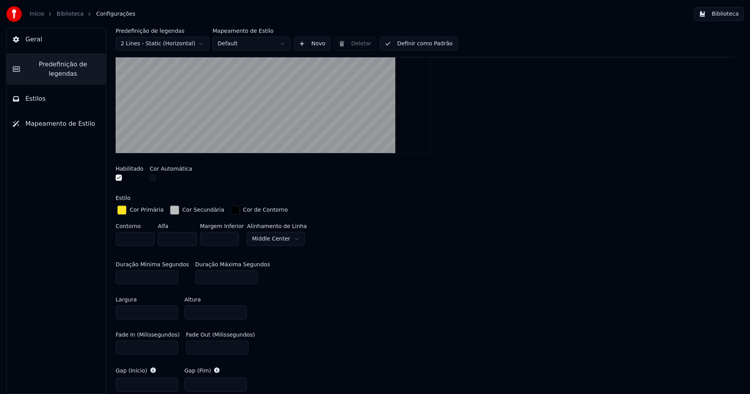
click at [331, 305] on div "Largura **** Altura ****" at bounding box center [425, 308] width 619 height 35
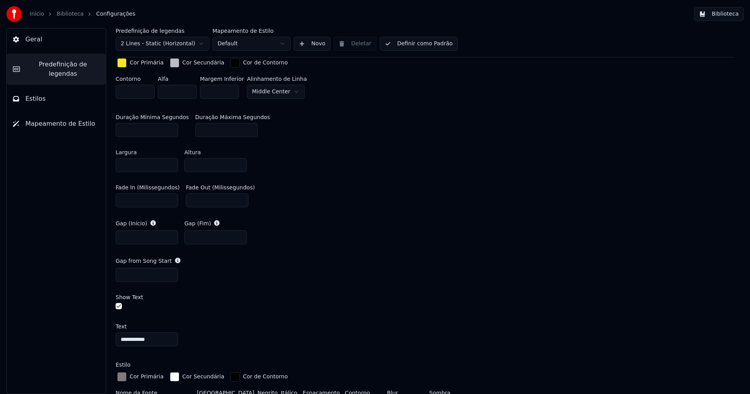
scroll to position [312, 0]
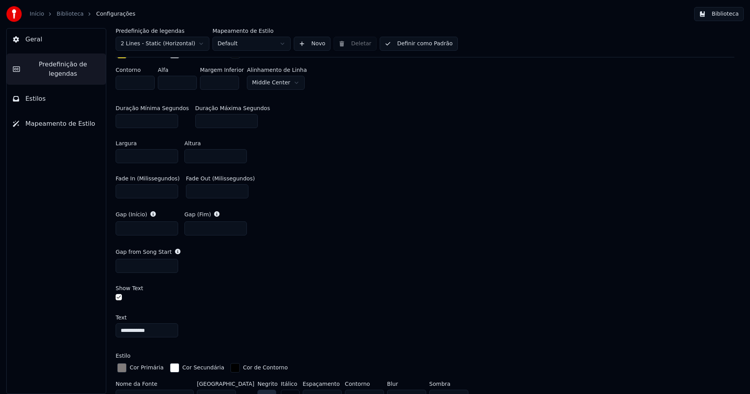
click at [170, 262] on input "*" at bounding box center [147, 266] width 62 height 14
type input "*"
click at [170, 262] on input "*" at bounding box center [147, 266] width 62 height 14
click at [342, 288] on div "Show Text" at bounding box center [425, 287] width 619 height 5
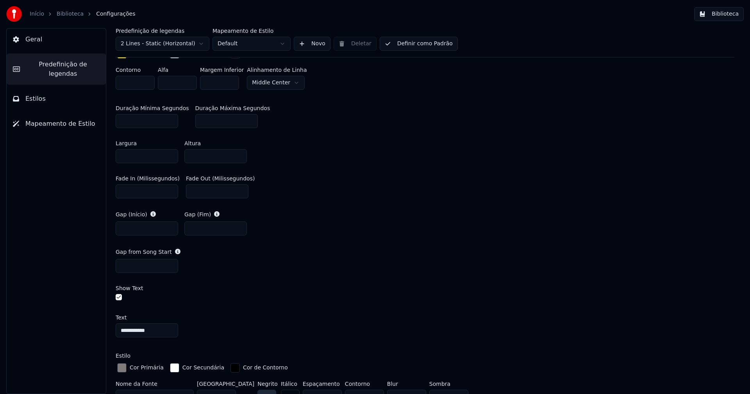
click at [720, 10] on button "Biblioteca" at bounding box center [719, 14] width 50 height 14
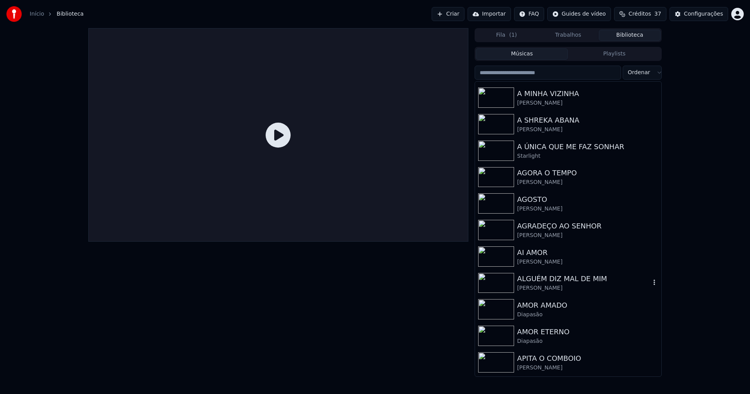
scroll to position [273, 0]
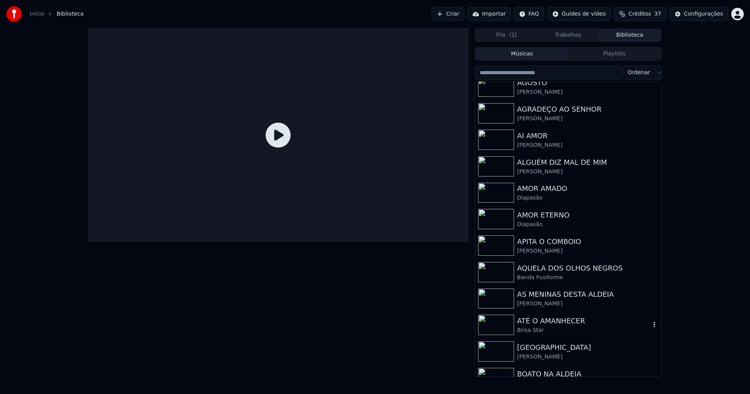
click at [542, 326] on div "ATÉ O AMANHECER" at bounding box center [583, 320] width 133 height 11
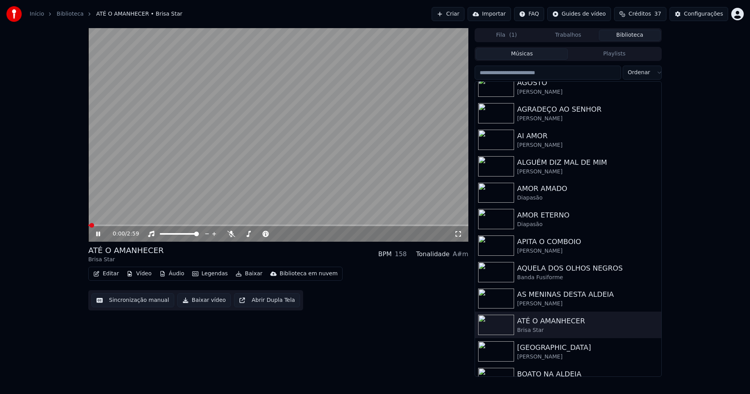
click at [460, 233] on icon at bounding box center [458, 234] width 8 height 6
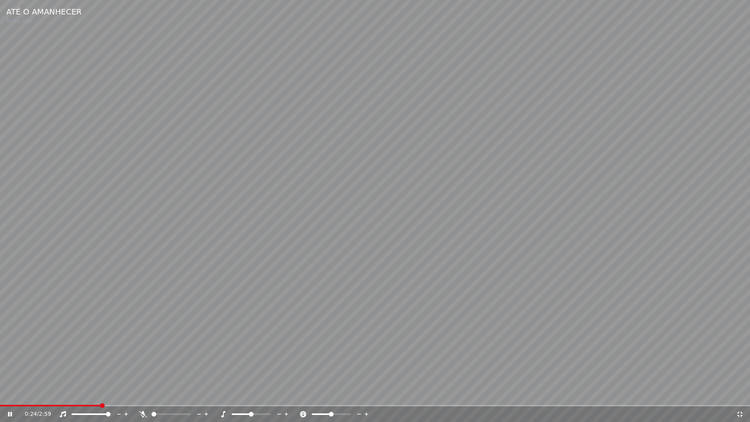
click at [266, 394] on span at bounding box center [375, 406] width 750 height 2
click at [739, 394] on icon at bounding box center [740, 414] width 8 height 6
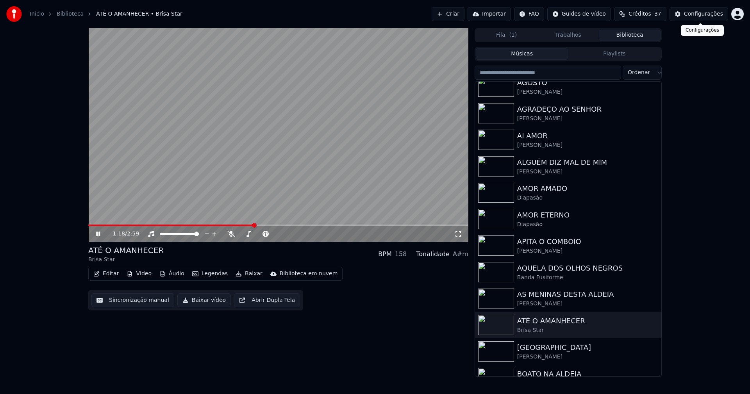
click at [711, 13] on div "Configurações" at bounding box center [703, 14] width 39 height 8
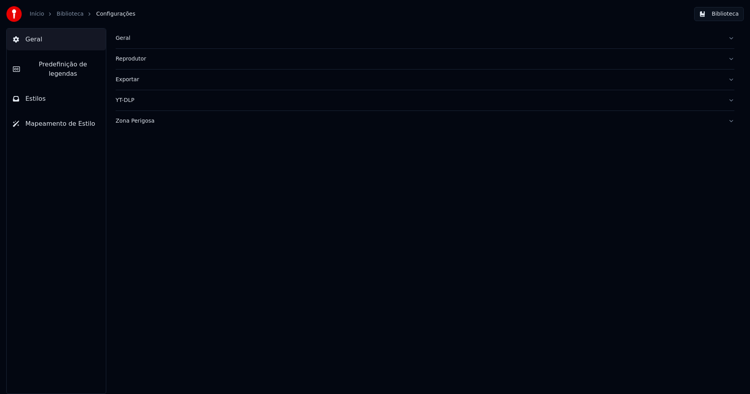
click at [71, 62] on span "Predefinição de legendas" at bounding box center [62, 69] width 73 height 19
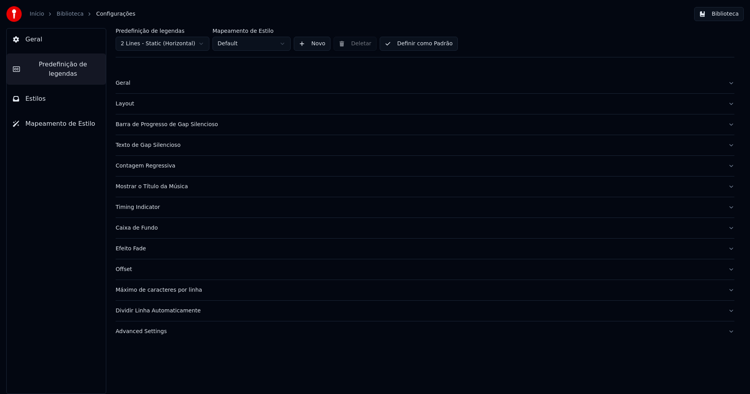
click at [176, 124] on div "Barra de Progresso de Gap Silencioso" at bounding box center [419, 125] width 606 height 8
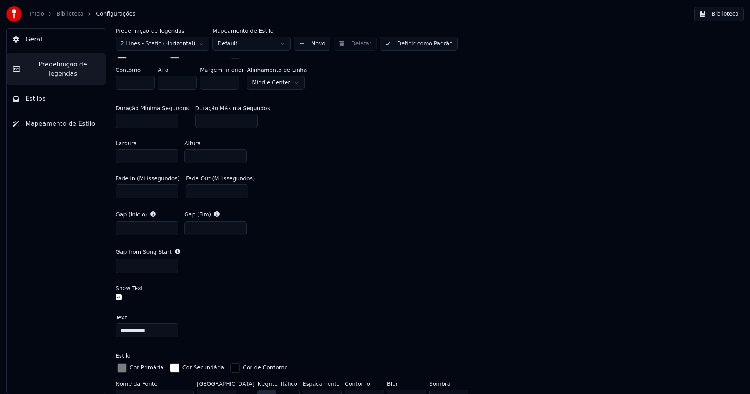
scroll to position [351, 0]
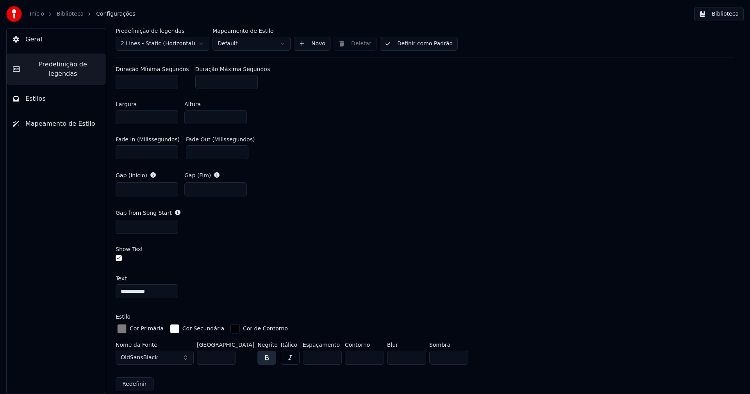
click at [169, 228] on input "*" at bounding box center [147, 227] width 62 height 14
drag, startPoint x: 121, startPoint y: 225, endPoint x: 100, endPoint y: 228, distance: 20.9
click at [100, 227] on div "**********" at bounding box center [425, 211] width 650 height 366
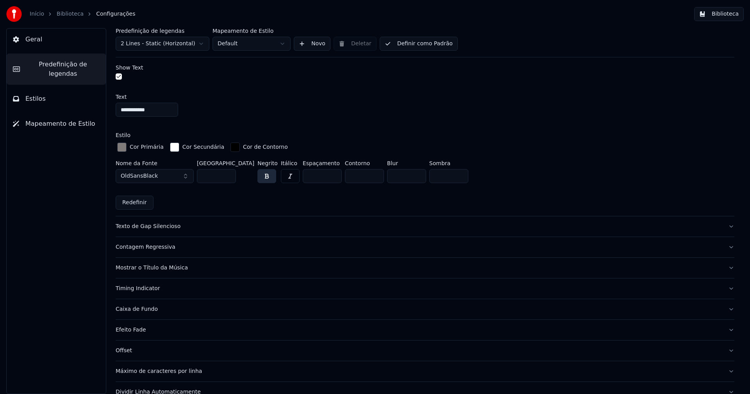
scroll to position [547, 0]
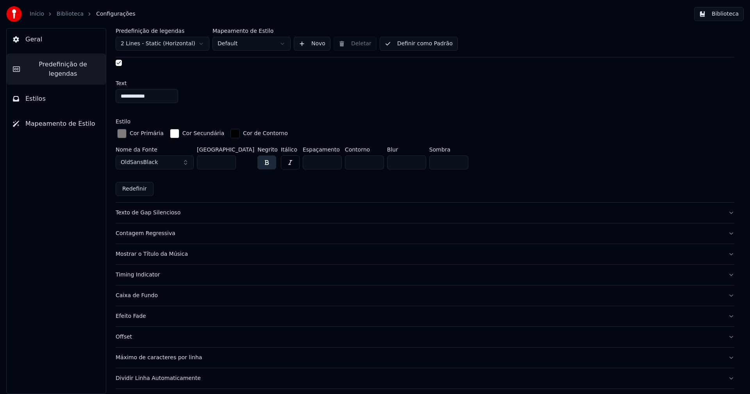
type input "***"
click at [137, 317] on div "Efeito Fade" at bounding box center [419, 316] width 606 height 8
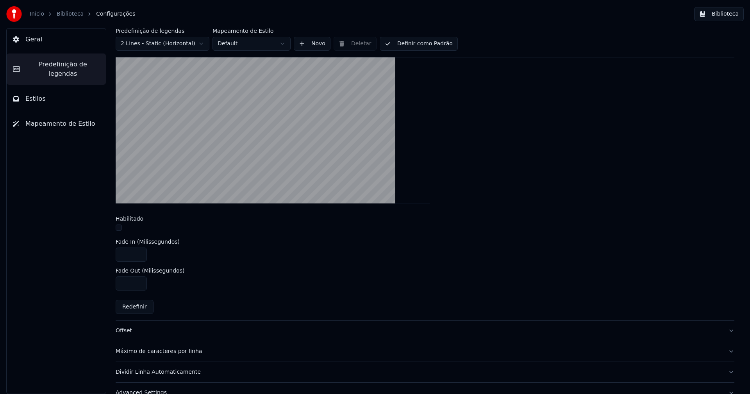
scroll to position [235, 0]
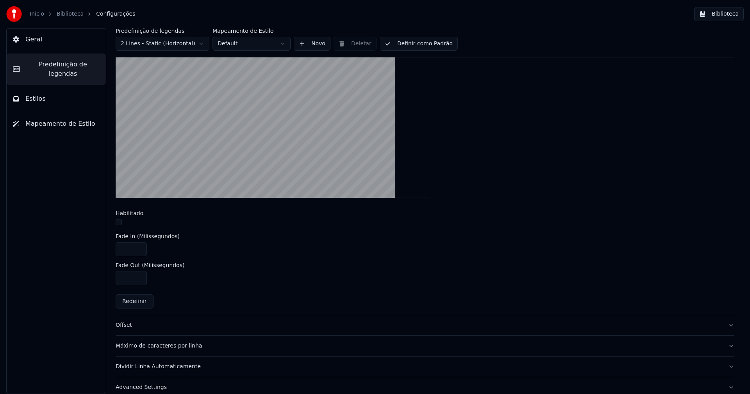
click at [118, 222] on button "button" at bounding box center [119, 222] width 6 height 6
click at [730, 13] on button "Biblioteca" at bounding box center [719, 14] width 50 height 14
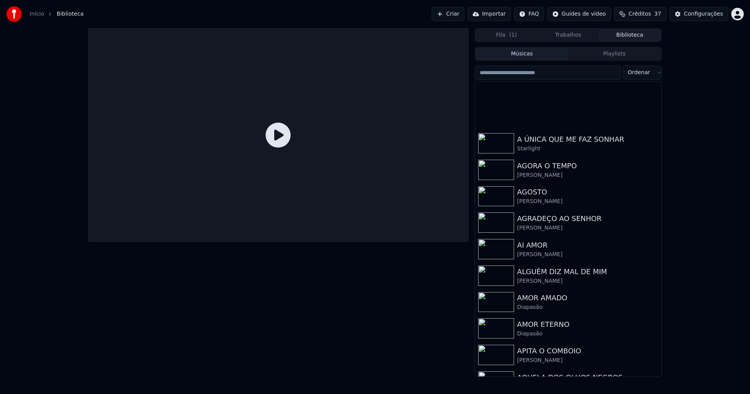
scroll to position [234, 0]
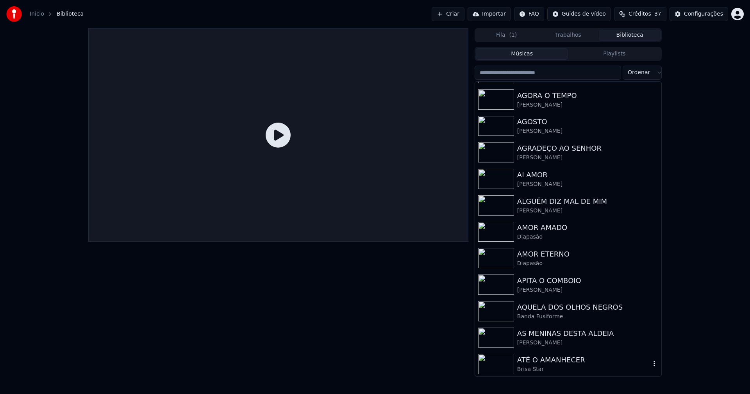
click at [554, 359] on div "ATÉ O AMANHECER" at bounding box center [583, 360] width 133 height 11
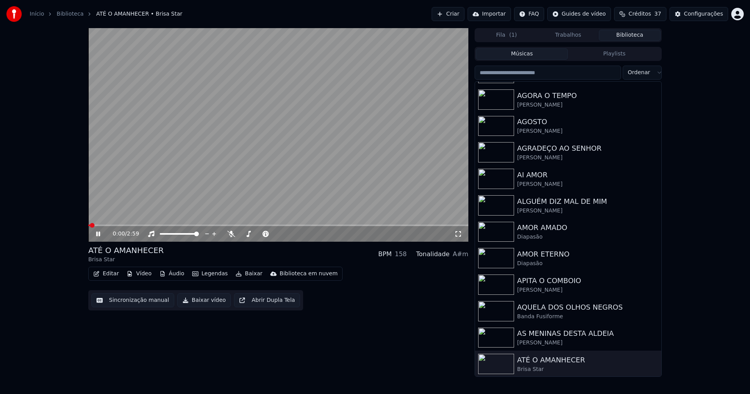
drag, startPoint x: 456, startPoint y: 234, endPoint x: 536, endPoint y: 265, distance: 85.3
click at [459, 234] on icon at bounding box center [458, 234] width 8 height 6
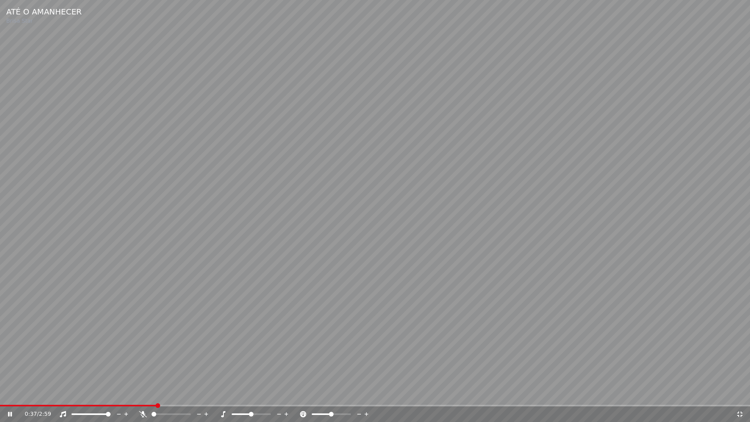
click at [740, 394] on icon at bounding box center [739, 413] width 5 height 5
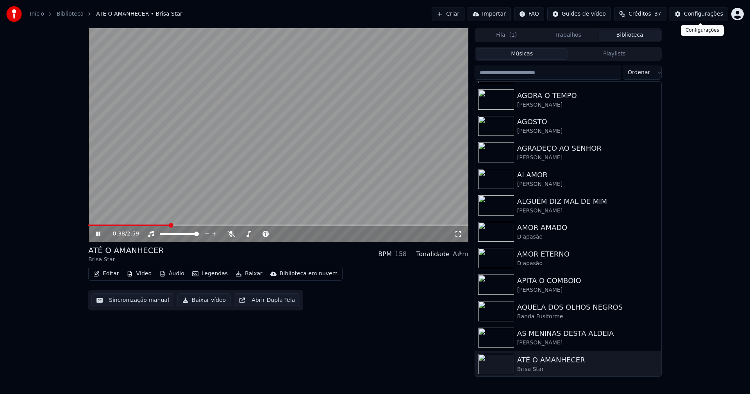
click at [709, 14] on div "Configurações" at bounding box center [703, 14] width 39 height 8
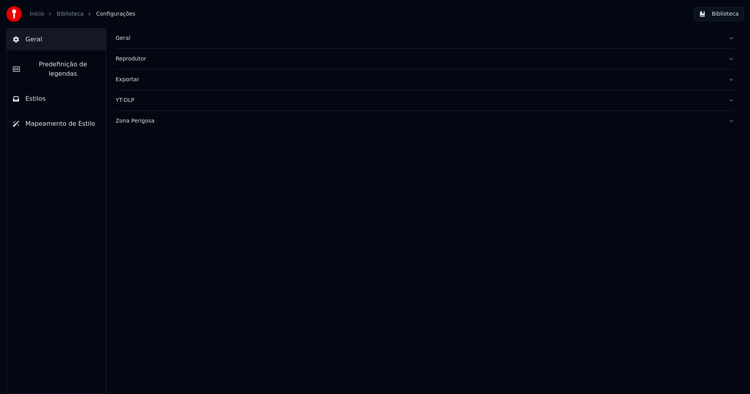
click at [52, 64] on span "Predefinição de legendas" at bounding box center [62, 69] width 73 height 19
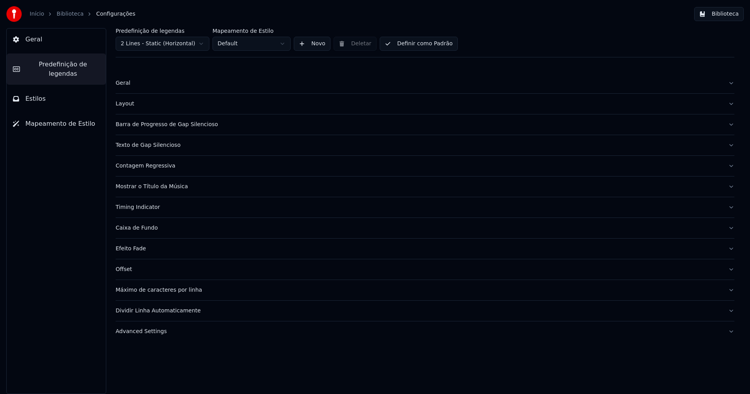
click at [141, 250] on div "Efeito Fade" at bounding box center [419, 249] width 606 height 8
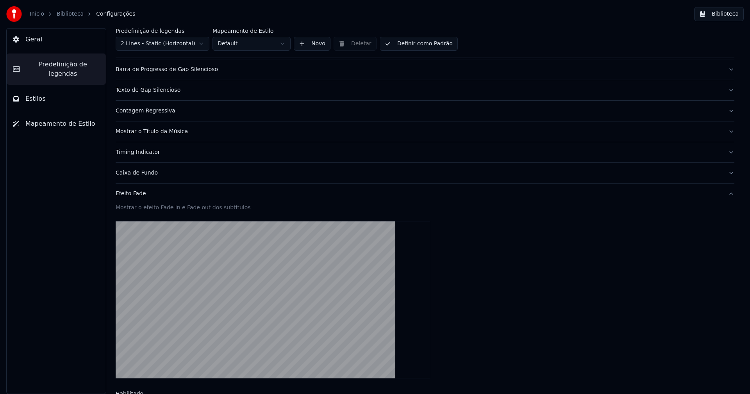
scroll to position [156, 0]
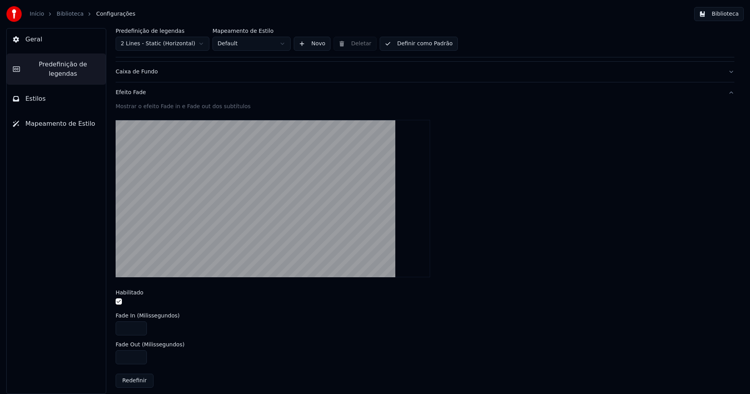
click at [119, 302] on button "button" at bounding box center [119, 301] width 6 height 6
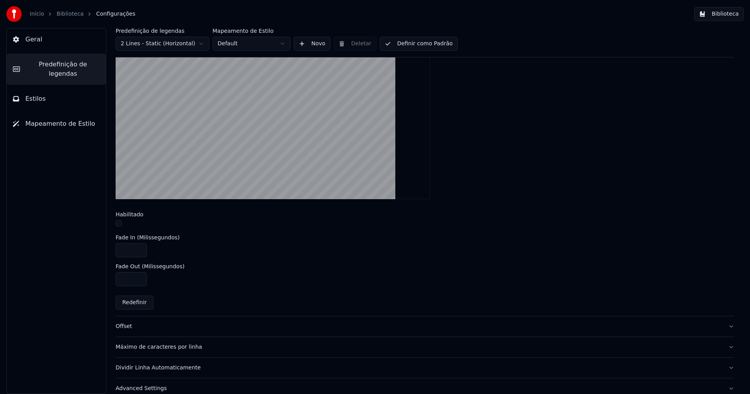
scroll to position [245, 0]
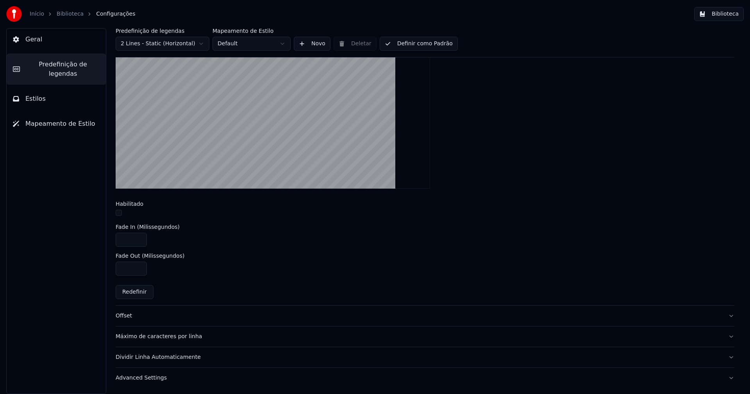
click at [118, 318] on div "Offset" at bounding box center [419, 316] width 606 height 8
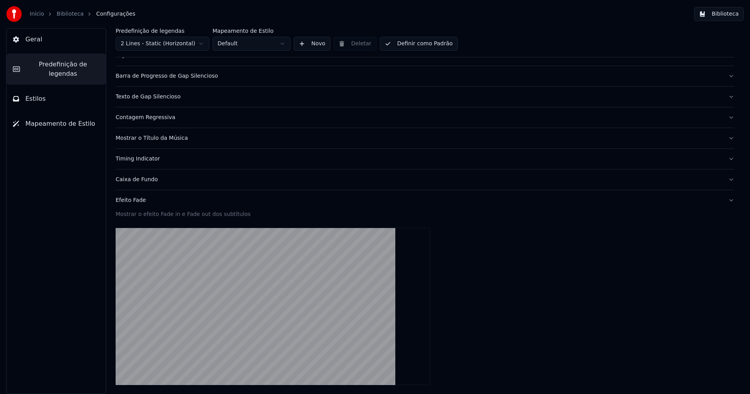
scroll to position [46, 0]
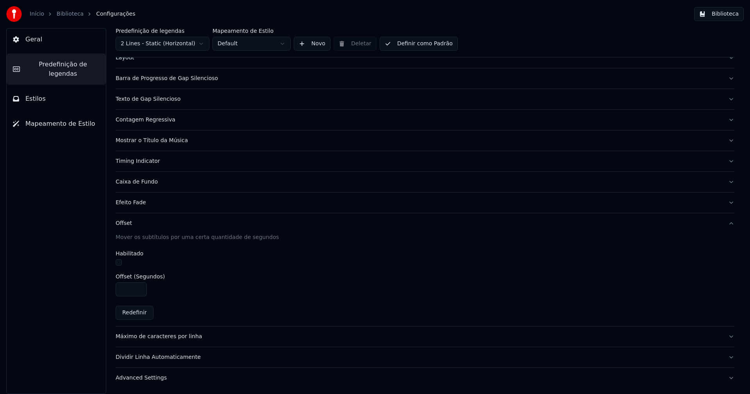
click at [163, 358] on div "Dividir Linha Automaticamente" at bounding box center [419, 357] width 606 height 8
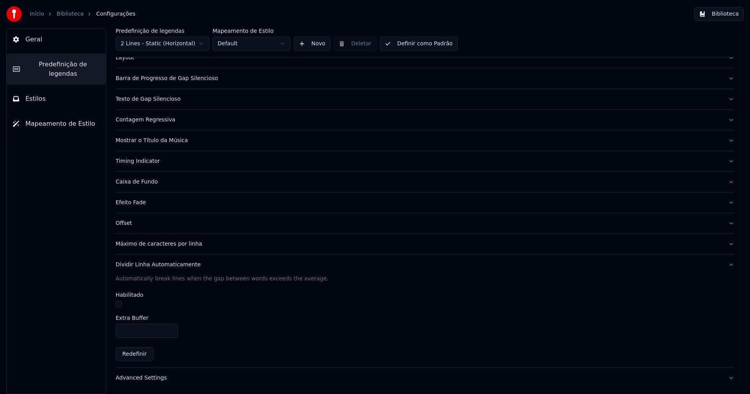
click at [726, 13] on button "Biblioteca" at bounding box center [719, 14] width 50 height 14
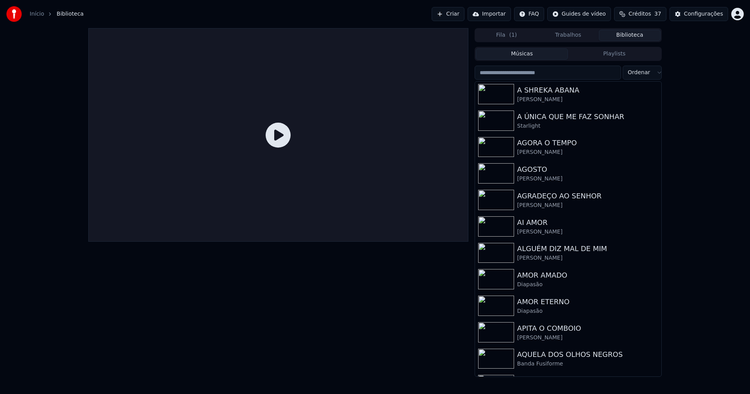
scroll to position [273, 0]
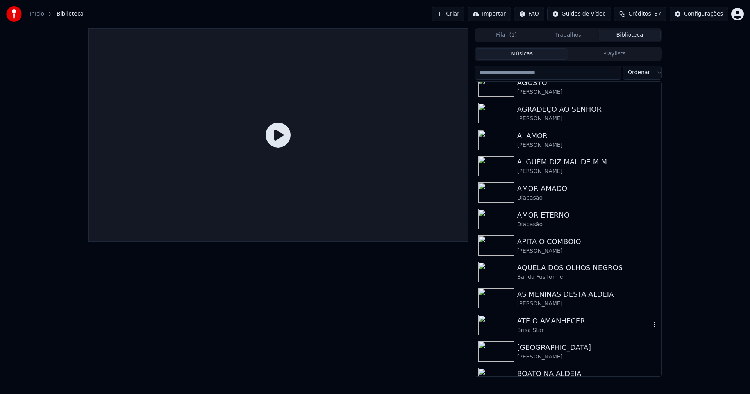
click at [539, 324] on div "ATÉ O AMANHECER" at bounding box center [583, 320] width 133 height 11
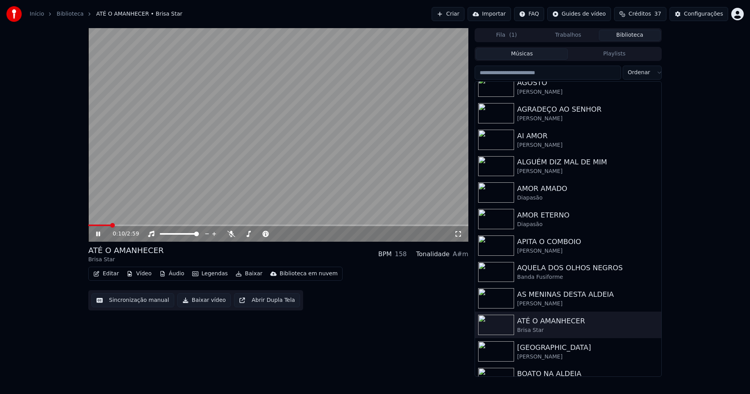
click at [455, 235] on icon at bounding box center [458, 234] width 8 height 6
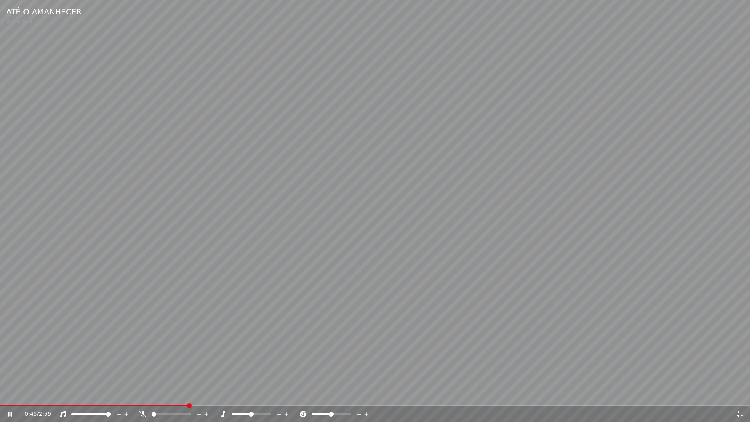
click at [0, 394] on span at bounding box center [94, 406] width 188 height 2
drag, startPoint x: 8, startPoint y: 414, endPoint x: 180, endPoint y: 412, distance: 171.8
click at [9, 394] on icon at bounding box center [10, 414] width 4 height 5
drag, startPoint x: 737, startPoint y: 415, endPoint x: 676, endPoint y: 382, distance: 69.2
click at [737, 394] on icon at bounding box center [739, 413] width 5 height 5
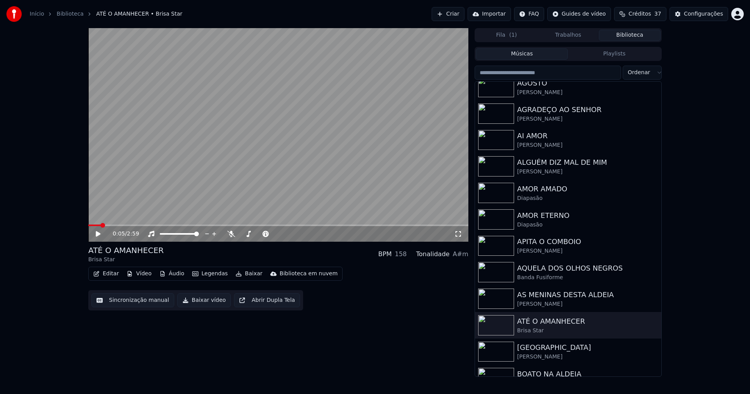
click at [201, 301] on button "Baixar vídeo" at bounding box center [203, 300] width 53 height 14
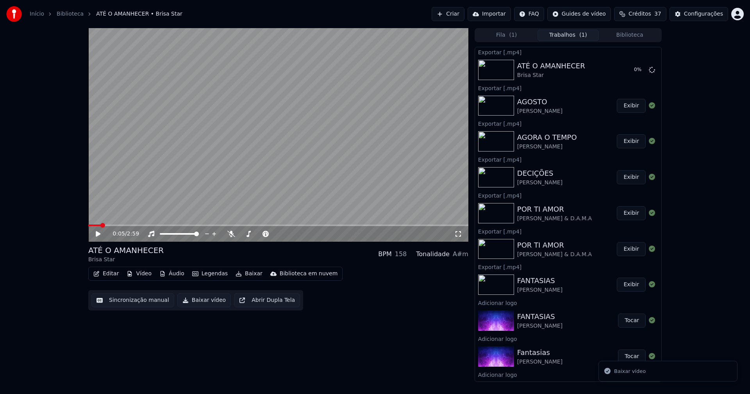
click at [635, 37] on button "Biblioteca" at bounding box center [630, 35] width 62 height 11
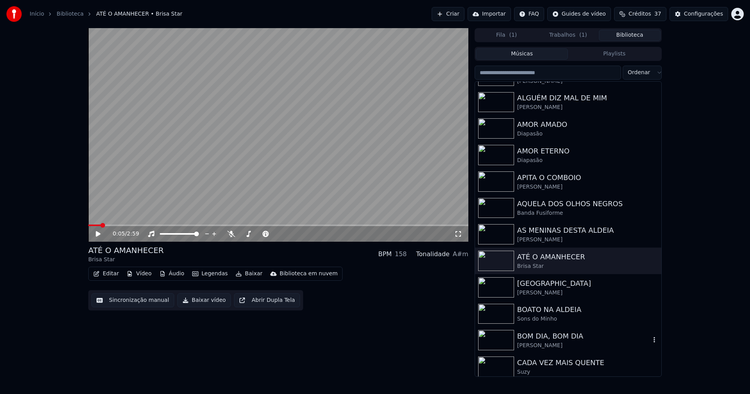
scroll to position [351, 0]
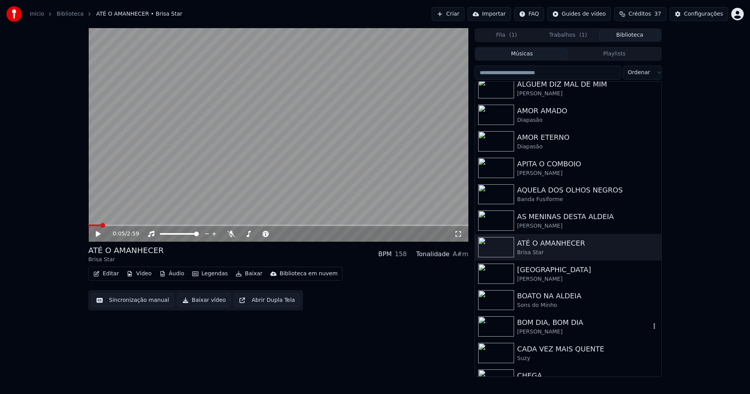
click at [547, 325] on div "BOM DIA, BOM DIA" at bounding box center [583, 322] width 133 height 11
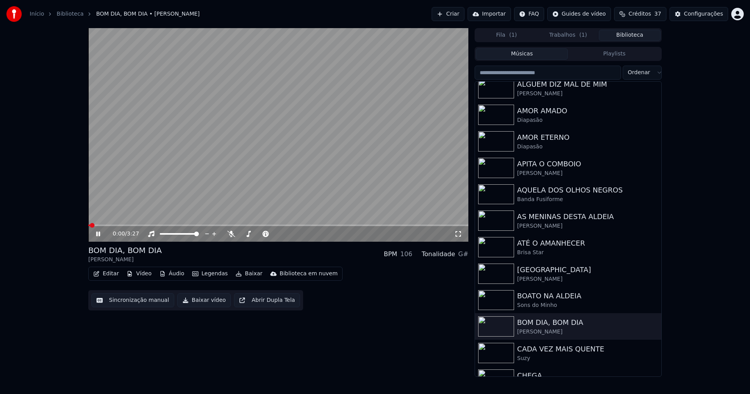
click at [98, 234] on icon at bounding box center [103, 234] width 18 height 6
click at [110, 276] on button "Editar" at bounding box center [106, 273] width 32 height 11
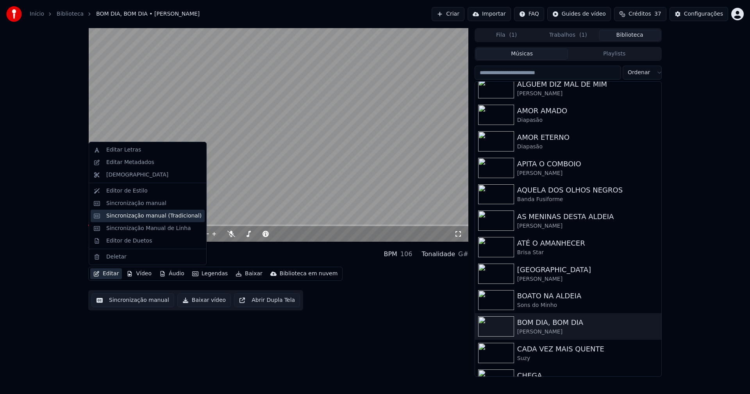
click at [147, 214] on div "Sincronização manual (Tradicional)" at bounding box center [153, 216] width 95 height 8
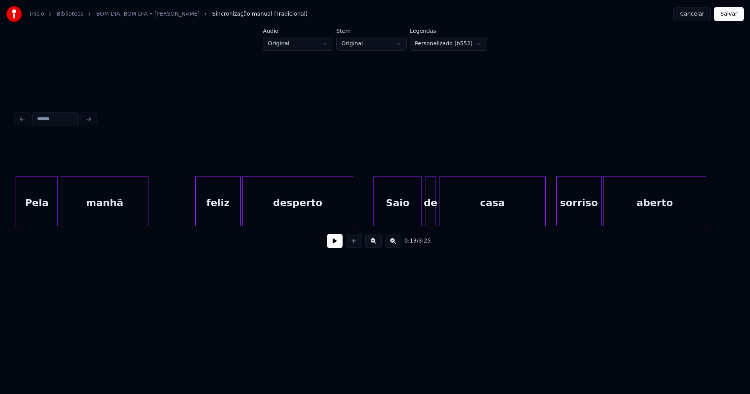
scroll to position [0, 940]
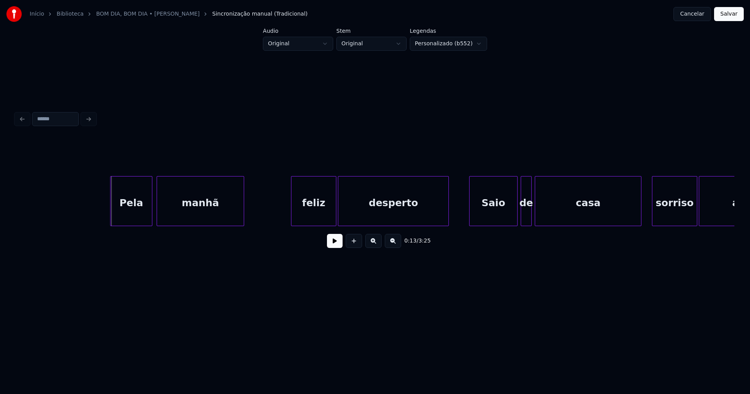
click at [135, 215] on div "Pela" at bounding box center [131, 202] width 41 height 53
click at [319, 222] on div "feliz" at bounding box center [311, 202] width 45 height 53
click at [497, 216] on div "Saio" at bounding box center [491, 202] width 48 height 53
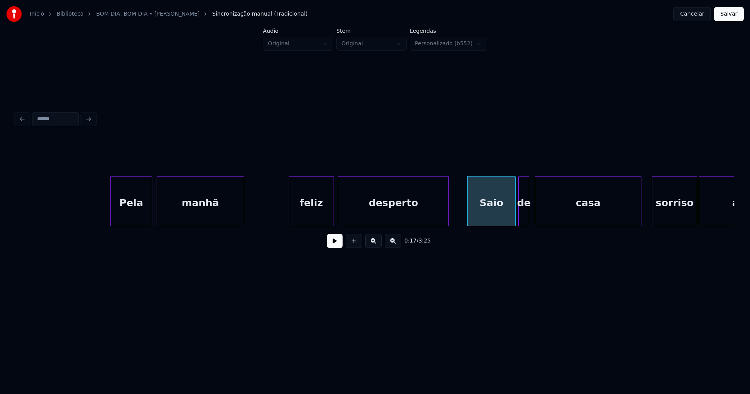
click at [525, 221] on div "de" at bounding box center [524, 202] width 10 height 53
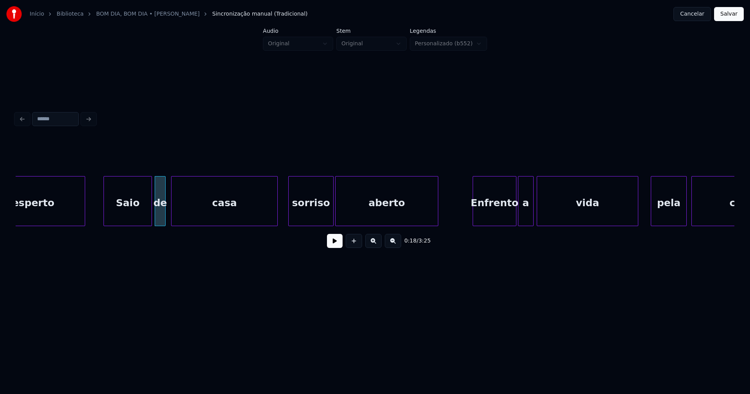
scroll to position [0, 1312]
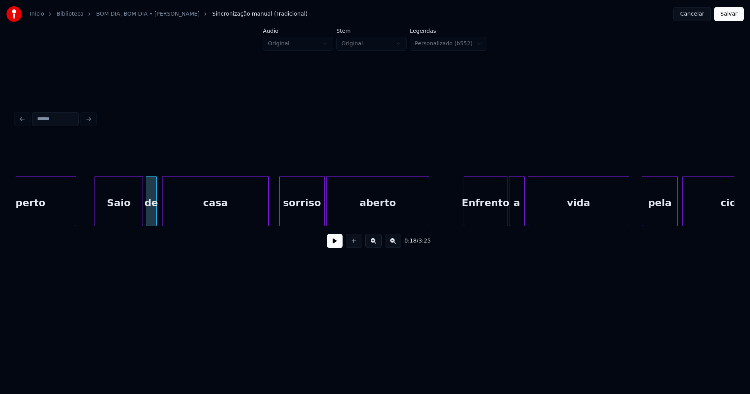
click at [334, 245] on button at bounding box center [335, 241] width 16 height 14
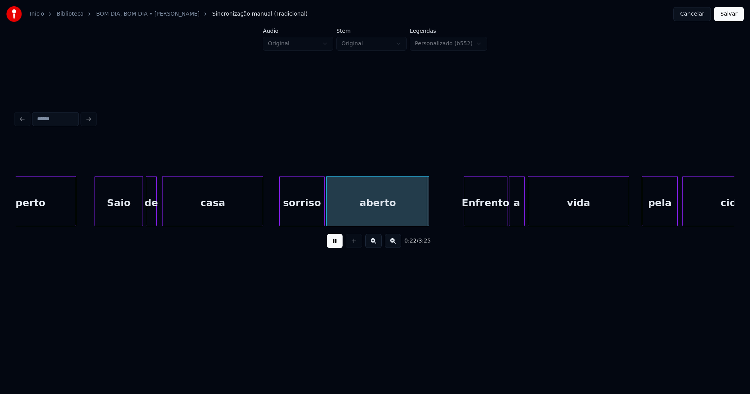
click at [262, 226] on div "desperto Saio de casa sorriso aberto Enfrento a vida pela cidade" at bounding box center [375, 201] width 718 height 50
click at [283, 223] on div "desperto Saio de casa sorriso aberto Enfrento a vida pela cidade" at bounding box center [375, 201] width 718 height 50
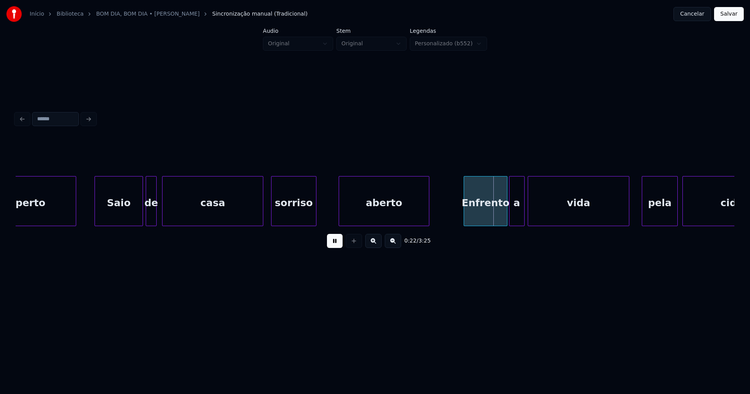
click at [340, 210] on div at bounding box center [340, 200] width 2 height 49
click at [332, 209] on div at bounding box center [332, 200] width 2 height 49
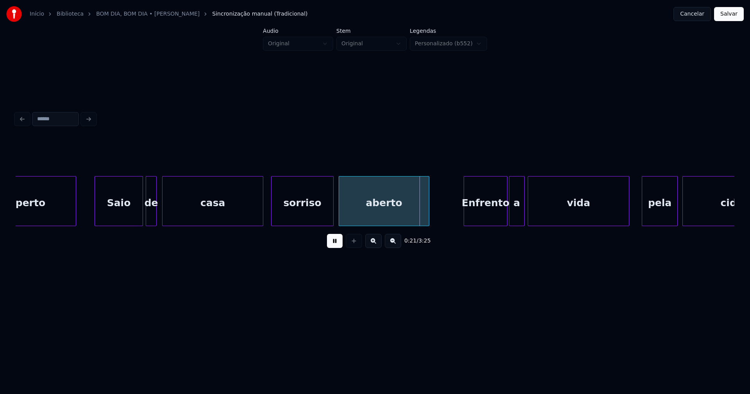
click at [336, 250] on div "0:21 / 3:25" at bounding box center [375, 240] width 706 height 17
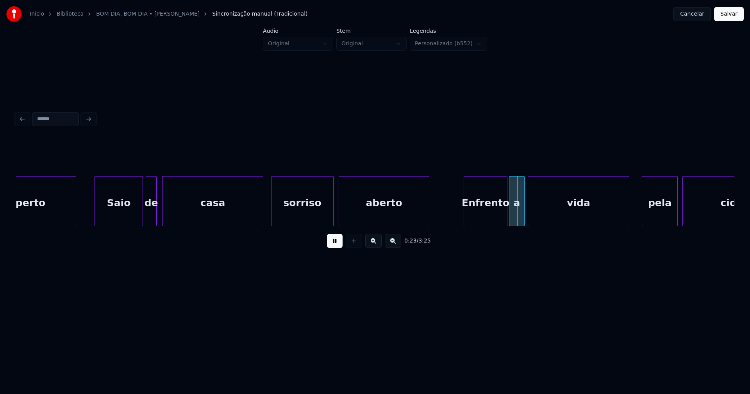
drag, startPoint x: 328, startPoint y: 246, endPoint x: 344, endPoint y: 237, distance: 17.8
click at [328, 246] on button at bounding box center [335, 241] width 16 height 14
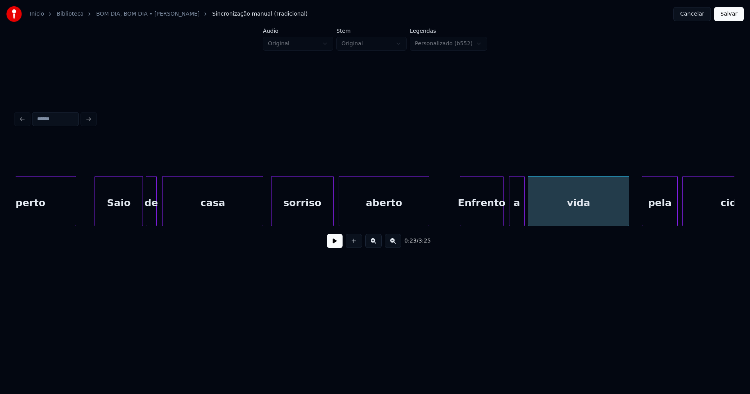
click at [486, 216] on div "Enfrento" at bounding box center [481, 202] width 43 height 53
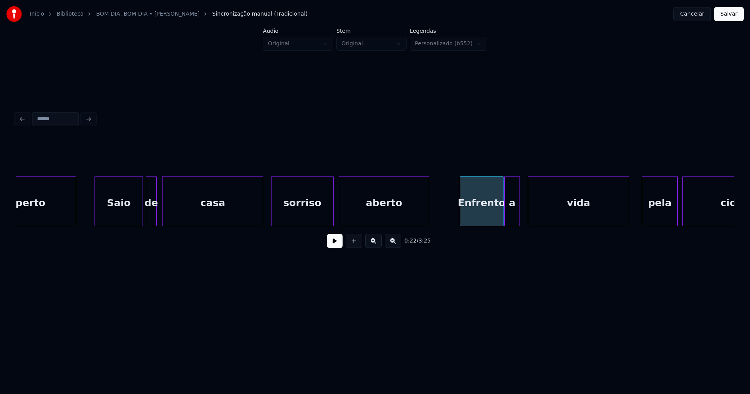
click at [513, 219] on div "a" at bounding box center [511, 202] width 15 height 53
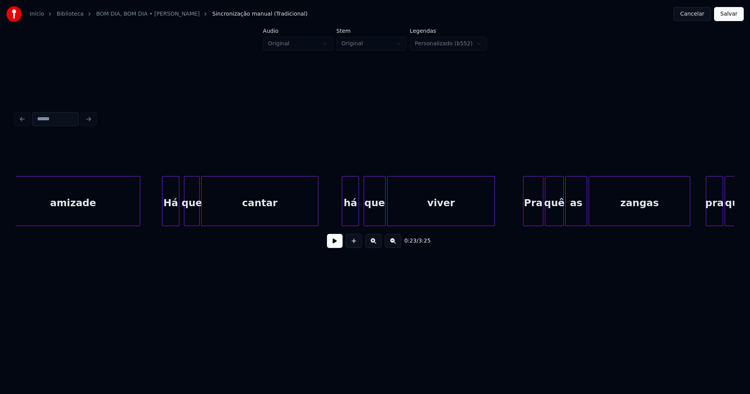
scroll to position [0, 2350]
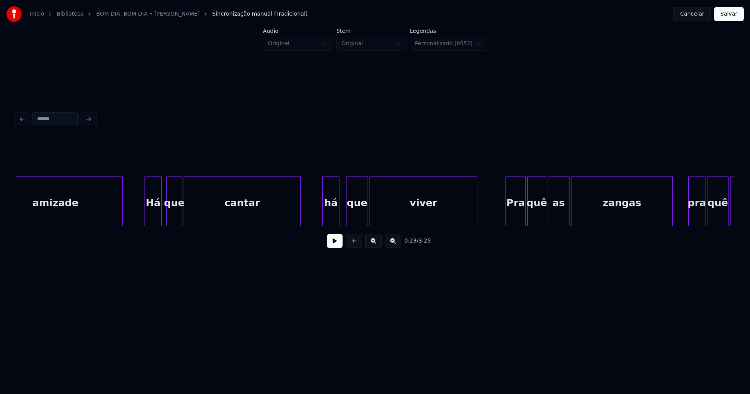
click at [330, 217] on div "há" at bounding box center [331, 202] width 16 height 53
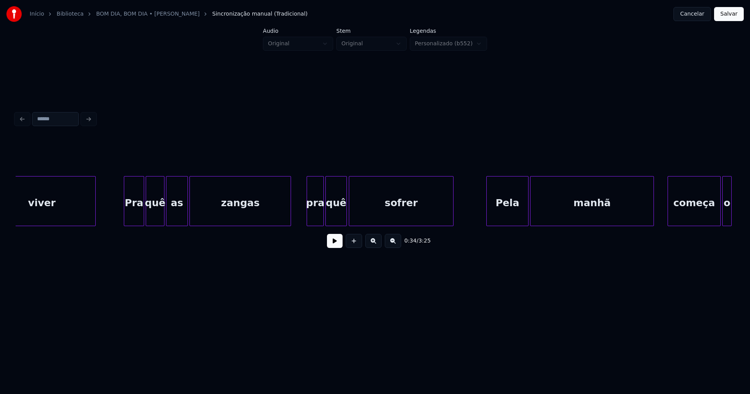
scroll to position [0, 2749]
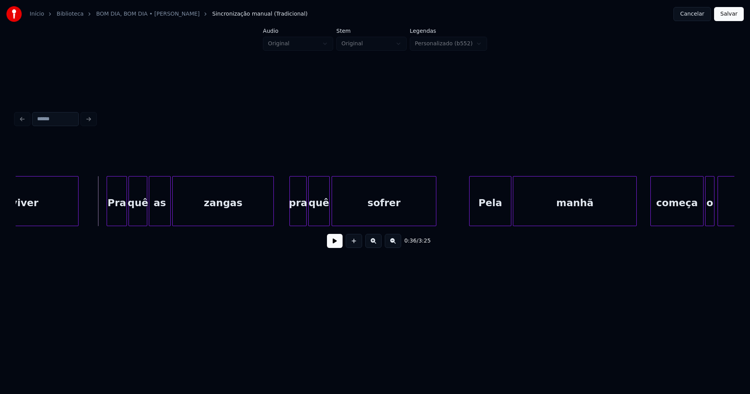
drag, startPoint x: 336, startPoint y: 249, endPoint x: 250, endPoint y: 213, distance: 92.8
click at [336, 248] on button at bounding box center [335, 241] width 16 height 14
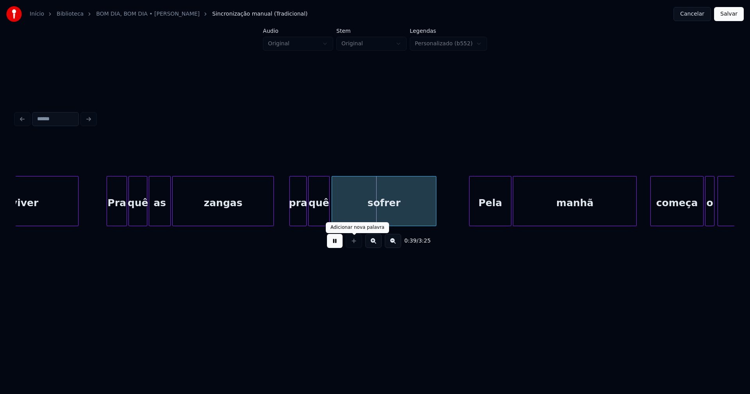
click at [337, 245] on button at bounding box center [335, 241] width 16 height 14
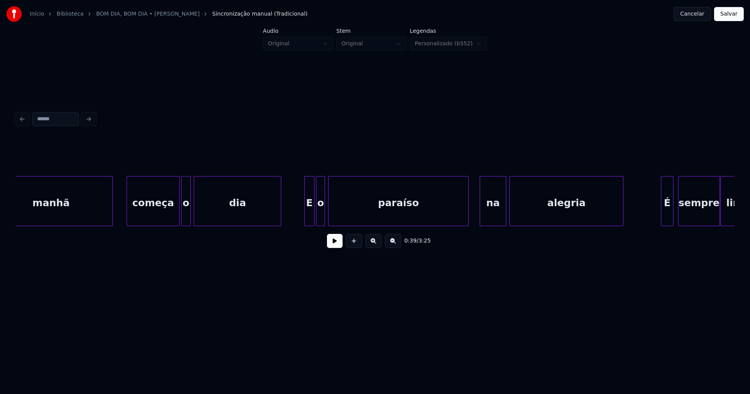
scroll to position [0, 3281]
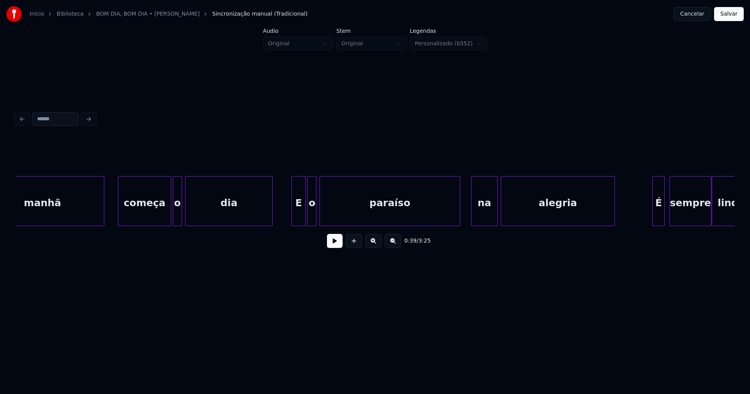
click at [292, 216] on div at bounding box center [293, 200] width 2 height 49
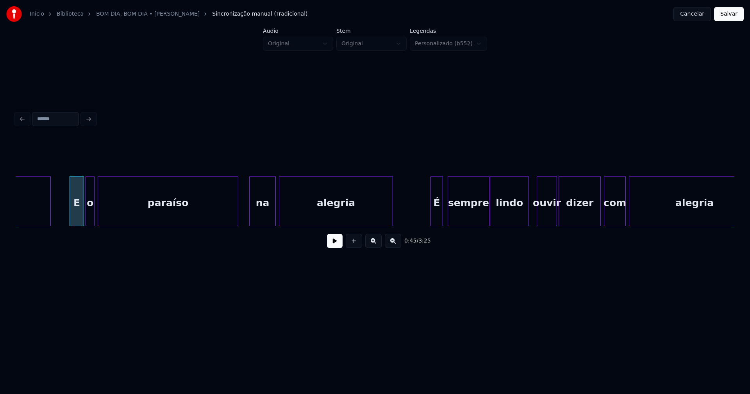
scroll to position [0, 3529]
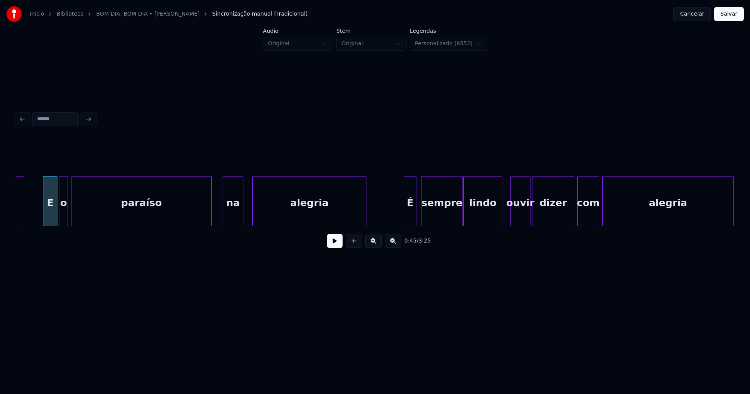
click at [242, 219] on div at bounding box center [242, 200] width 2 height 49
click at [248, 221] on div at bounding box center [248, 200] width 2 height 49
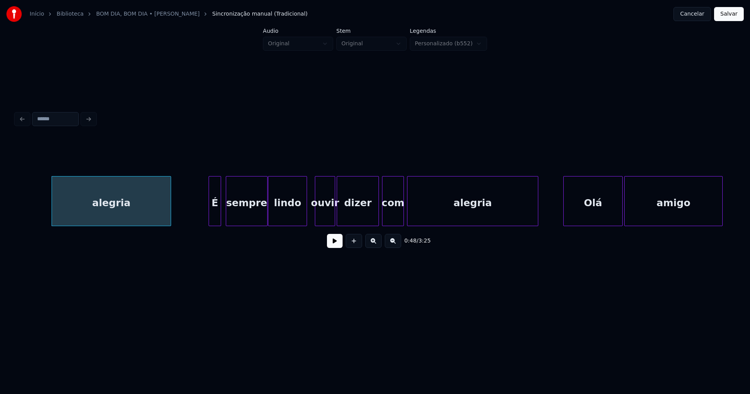
scroll to position [0, 3777]
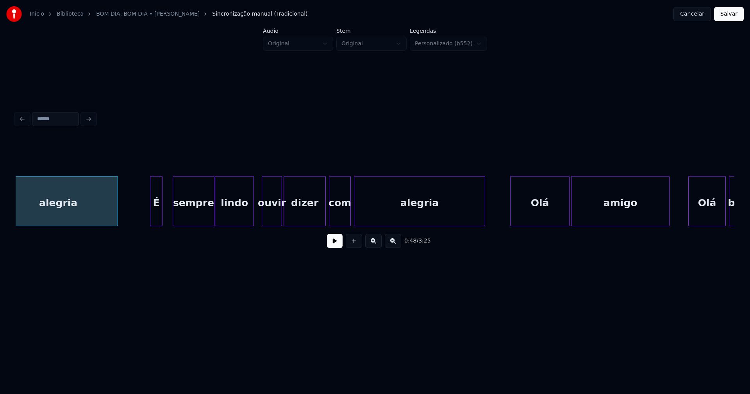
click at [158, 221] on div "É" at bounding box center [156, 202] width 12 height 53
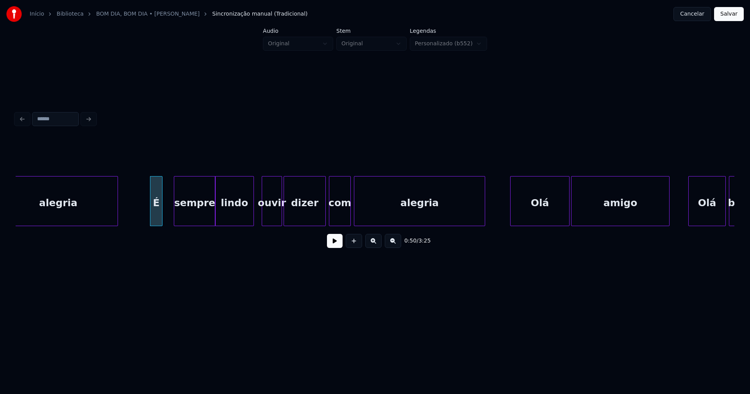
click at [188, 221] on div "sempre" at bounding box center [194, 202] width 41 height 53
drag, startPoint x: 141, startPoint y: 216, endPoint x: 270, endPoint y: 244, distance: 132.6
click at [329, 244] on button at bounding box center [335, 241] width 16 height 14
click at [168, 215] on div at bounding box center [168, 200] width 2 height 49
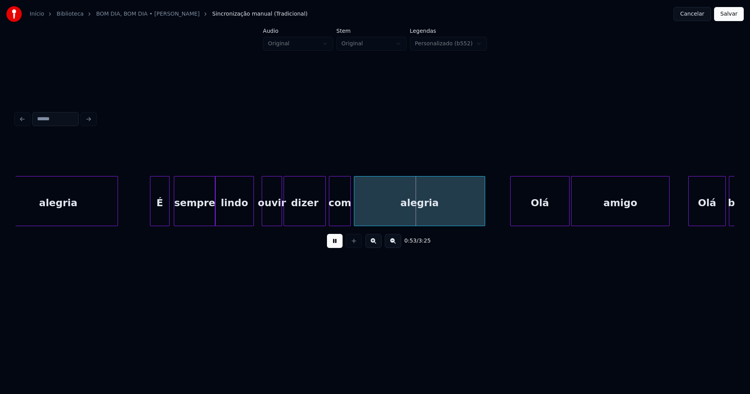
drag, startPoint x: 335, startPoint y: 246, endPoint x: 316, endPoint y: 243, distance: 18.9
click at [335, 246] on button at bounding box center [335, 241] width 16 height 14
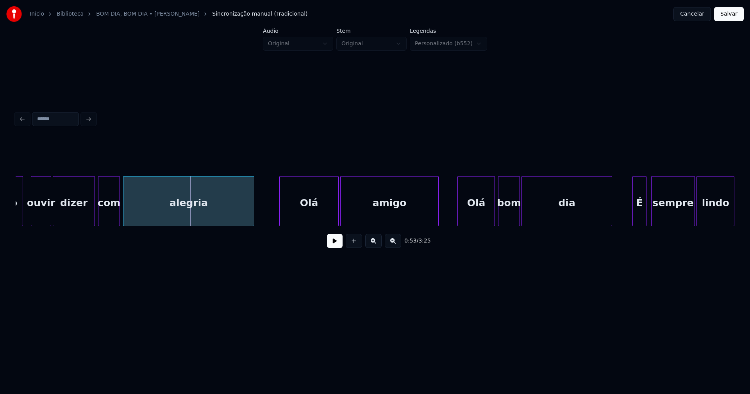
scroll to position [0, 4088]
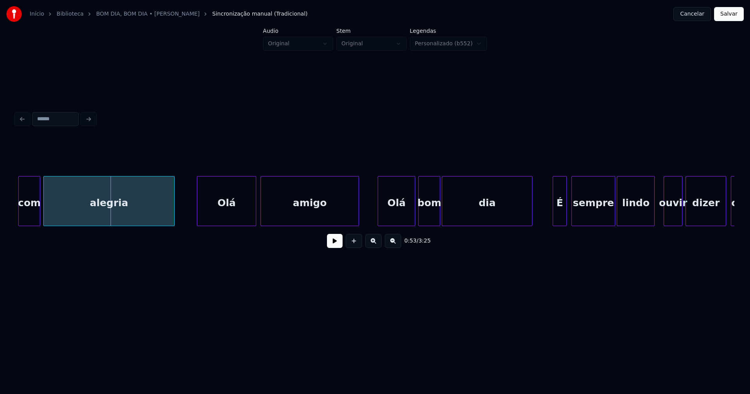
click at [226, 215] on div "Olá" at bounding box center [226, 202] width 59 height 53
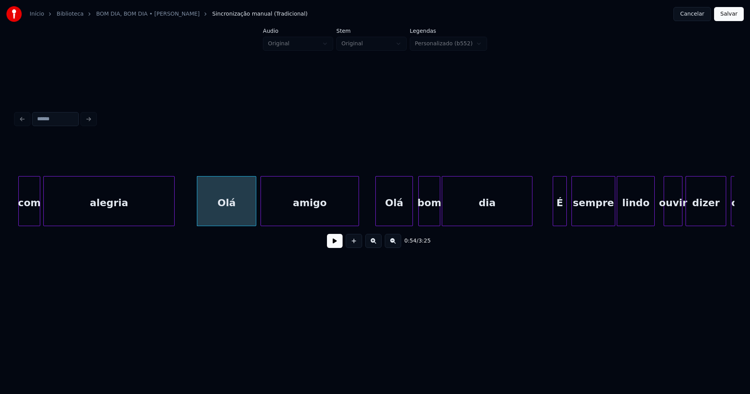
click at [403, 215] on div "Olá" at bounding box center [394, 202] width 37 height 53
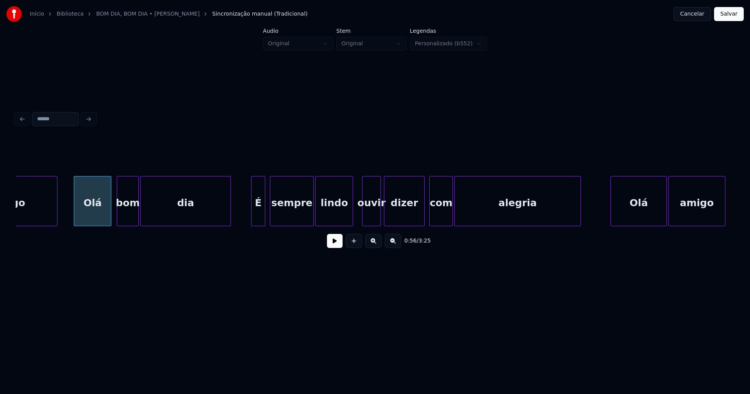
scroll to position [0, 4398]
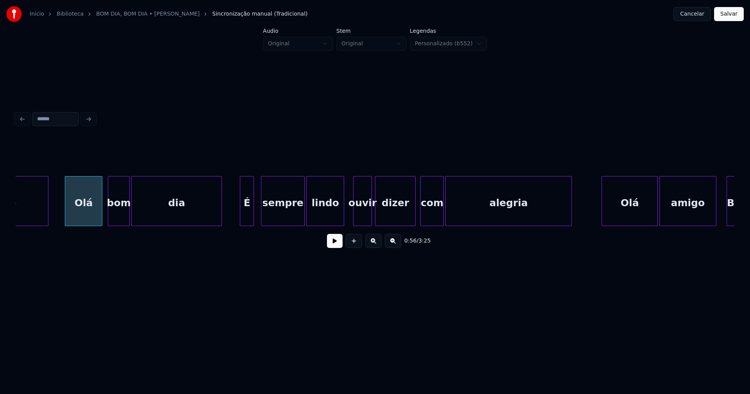
click at [246, 217] on div "É" at bounding box center [246, 202] width 13 height 53
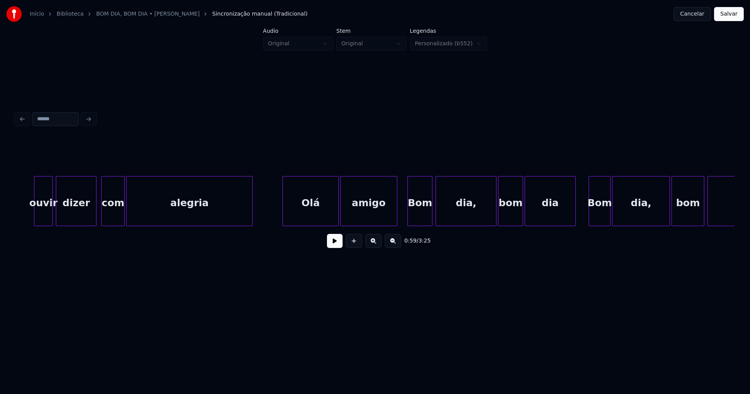
scroll to position [0, 4735]
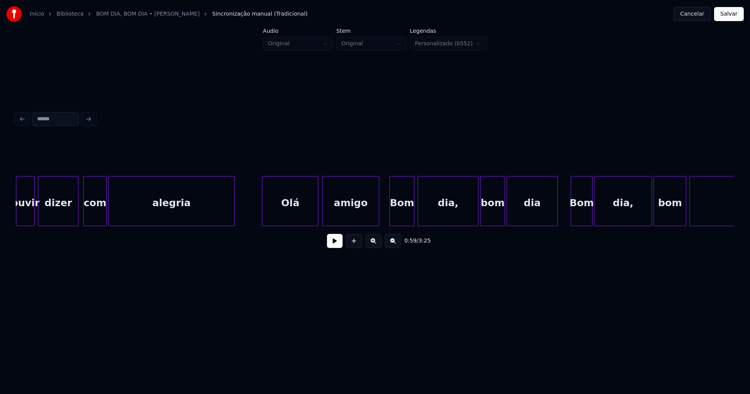
click at [291, 214] on div "Olá" at bounding box center [289, 202] width 55 height 53
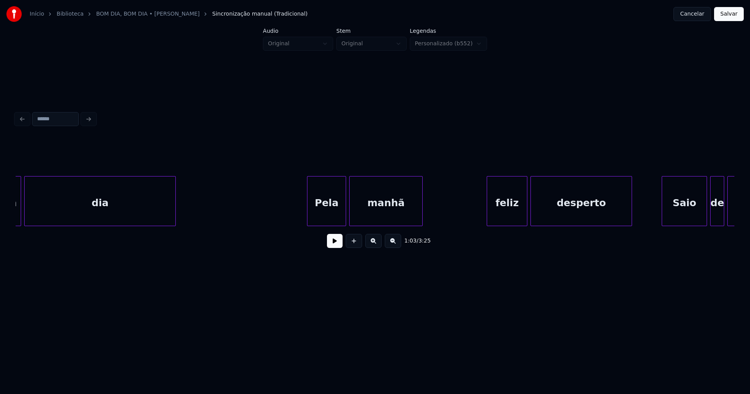
scroll to position [0, 5480]
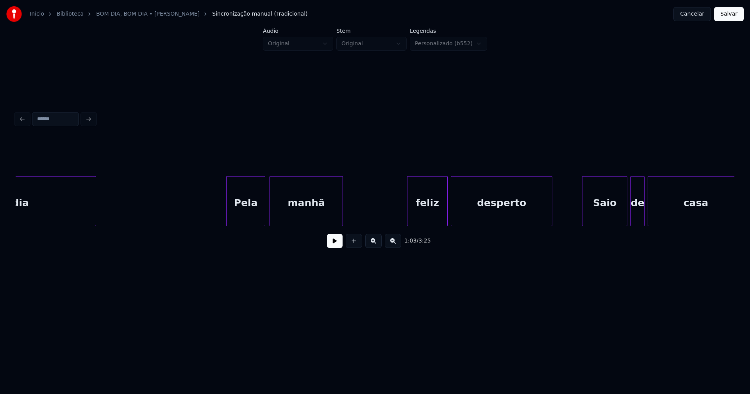
click at [252, 217] on div "Pela" at bounding box center [245, 202] width 38 height 53
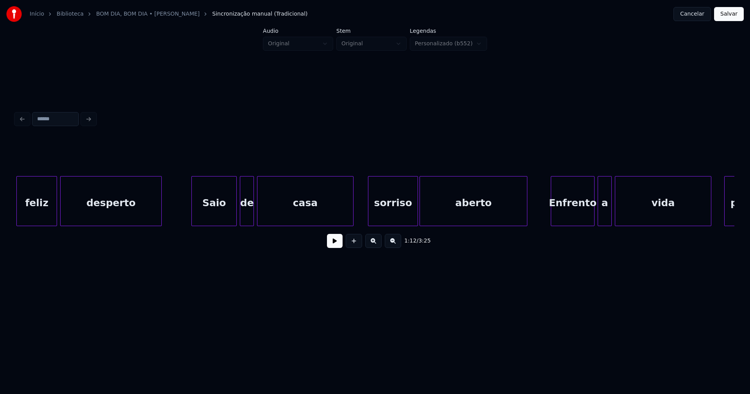
scroll to position [0, 5879]
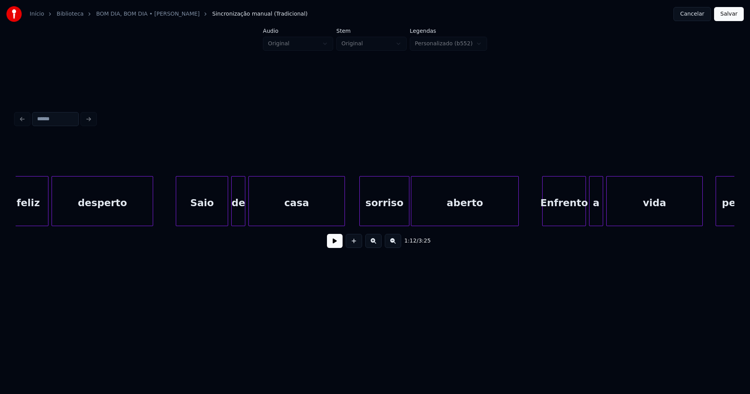
click at [176, 221] on div at bounding box center [177, 200] width 2 height 49
click at [236, 218] on div "de" at bounding box center [235, 202] width 13 height 53
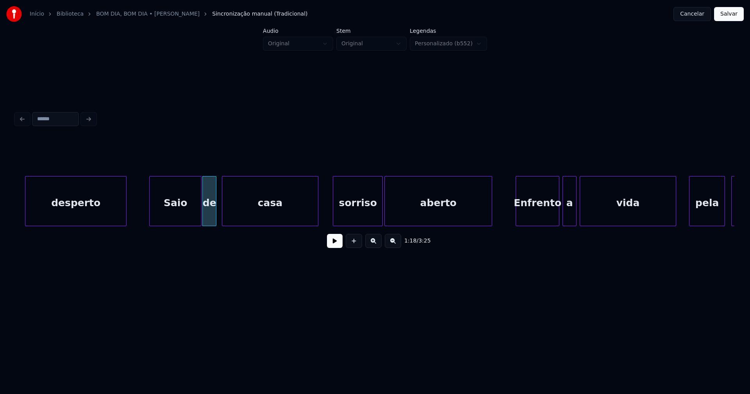
scroll to position [0, 5914]
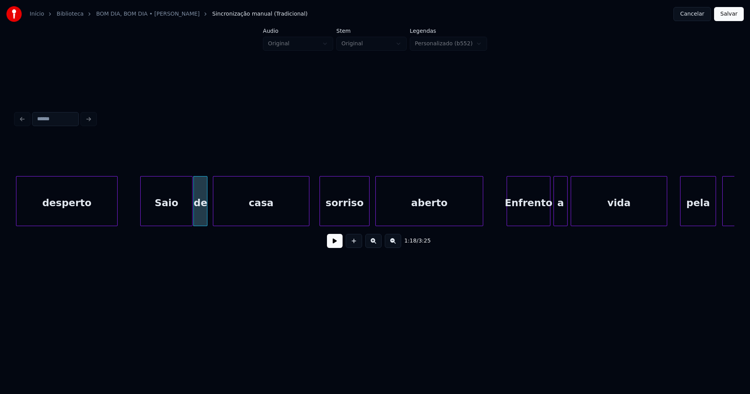
click at [353, 216] on div "sorriso" at bounding box center [344, 202] width 49 height 53
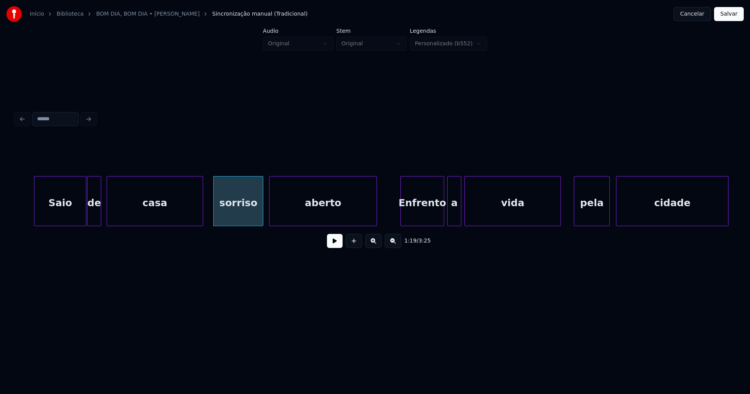
scroll to position [0, 6162]
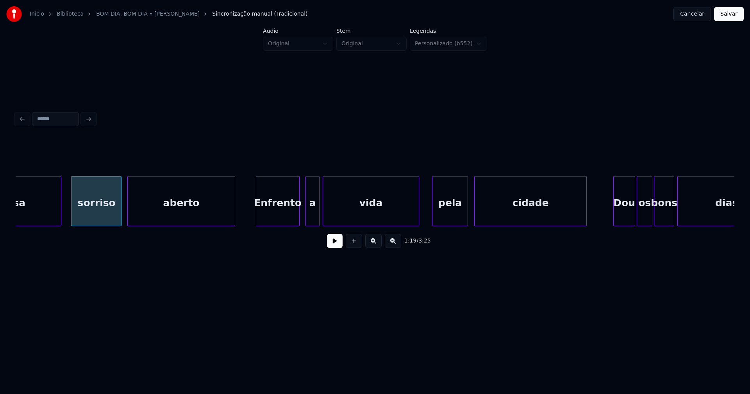
click at [277, 221] on div "Enfrento" at bounding box center [277, 202] width 43 height 53
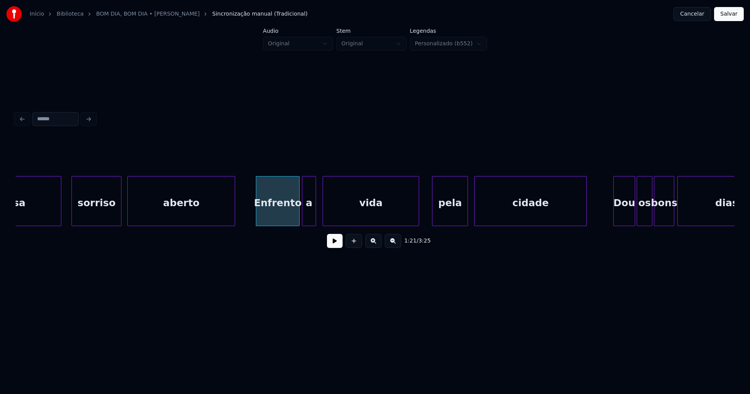
click at [312, 219] on div "a" at bounding box center [308, 202] width 13 height 53
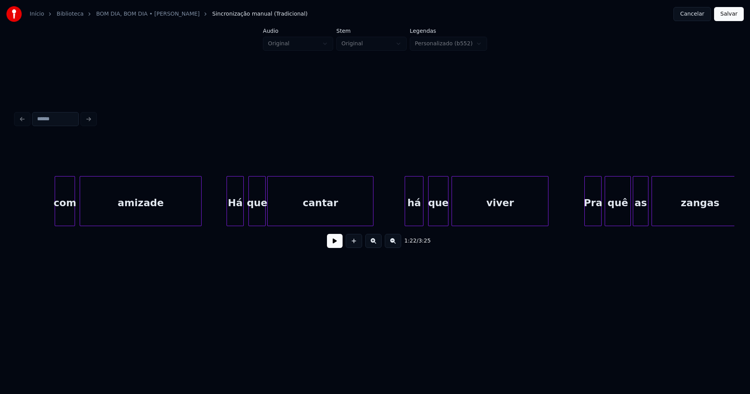
scroll to position [0, 7014]
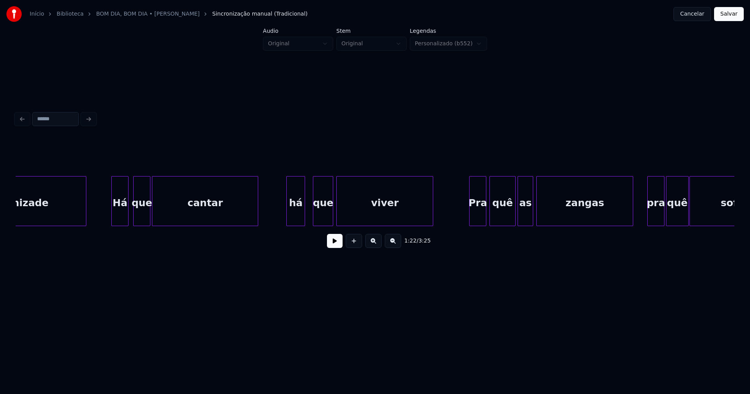
click at [300, 214] on div "há" at bounding box center [296, 202] width 18 height 53
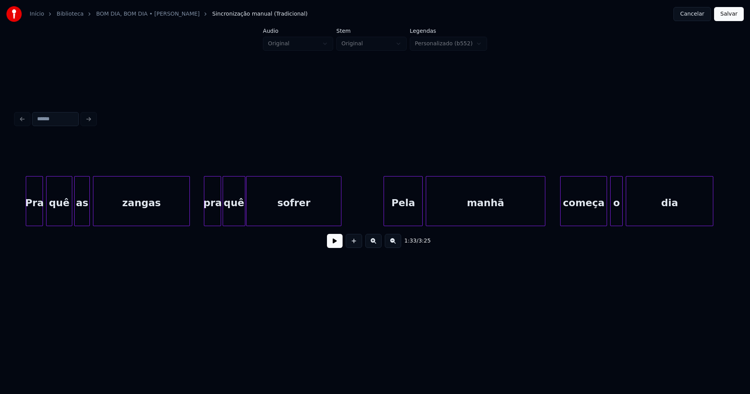
scroll to position [0, 7555]
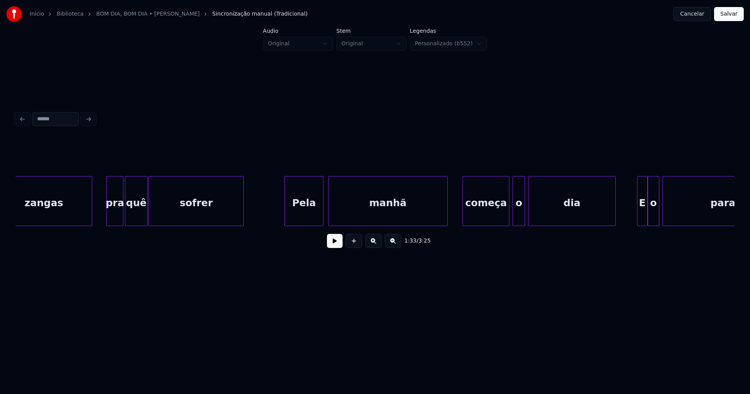
click at [313, 217] on div "Pela" at bounding box center [304, 202] width 38 height 53
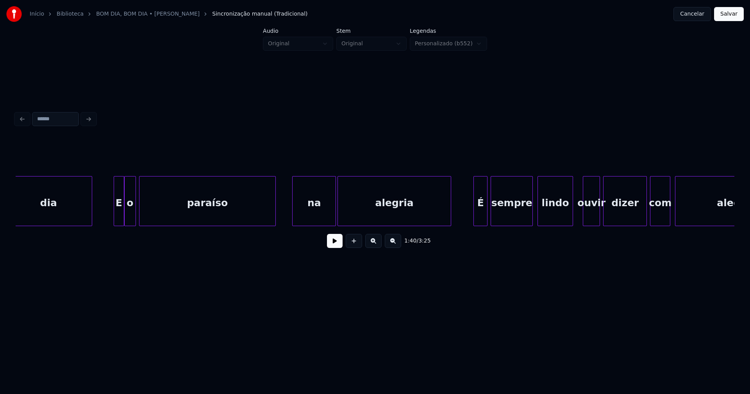
scroll to position [0, 8185]
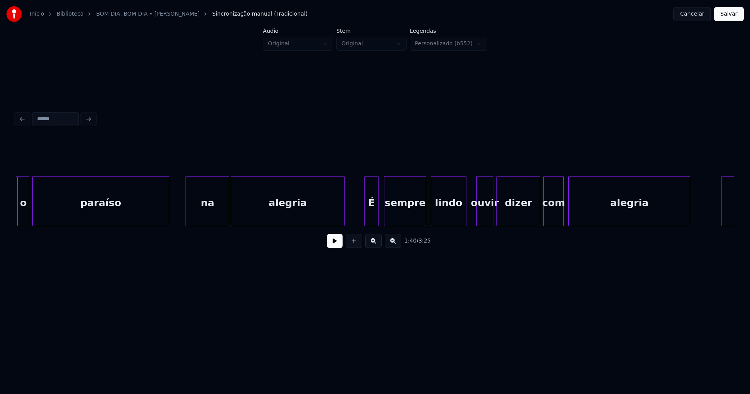
click at [371, 222] on div "É" at bounding box center [371, 202] width 13 height 53
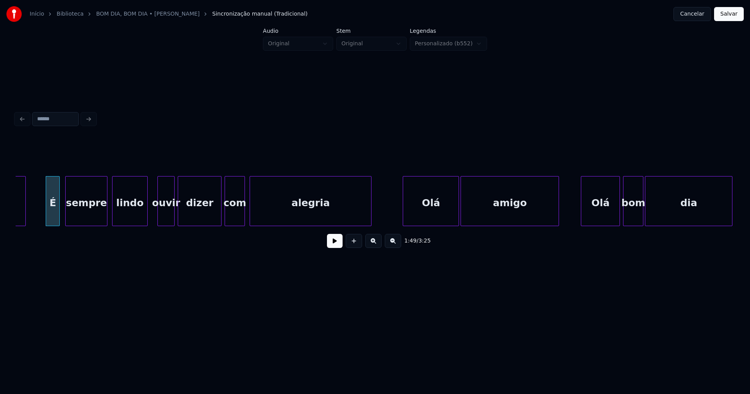
scroll to position [0, 8522]
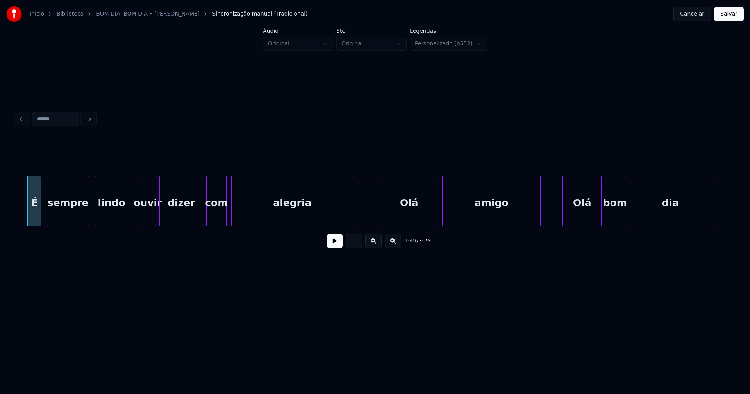
click at [414, 219] on div "Olá" at bounding box center [408, 202] width 55 height 53
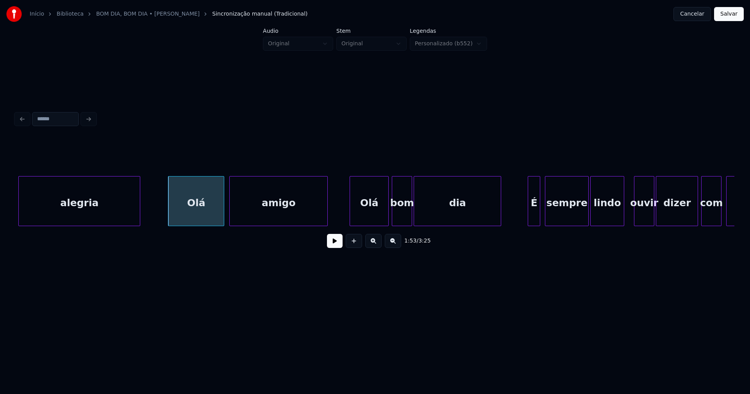
scroll to position [0, 8752]
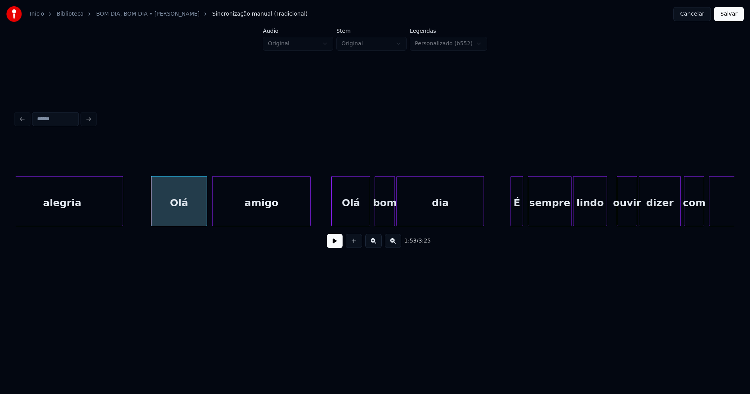
click at [360, 217] on div "Olá" at bounding box center [351, 202] width 38 height 53
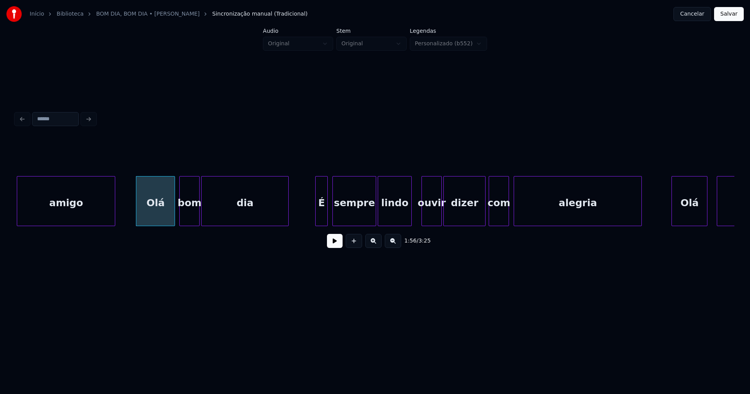
scroll to position [0, 8956]
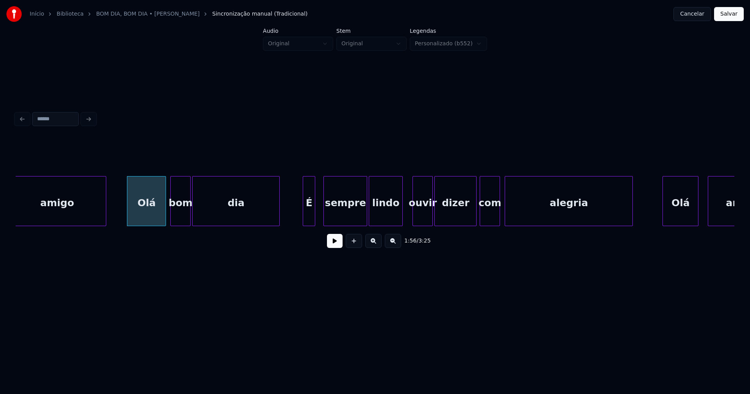
click at [311, 223] on div "amigo Olá bom dia É sempre lindo ouvir dizer com alegria Olá amigo" at bounding box center [375, 201] width 718 height 50
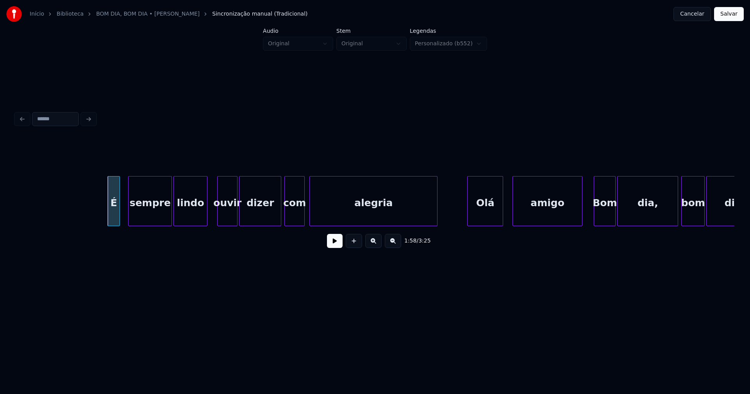
scroll to position [0, 9284]
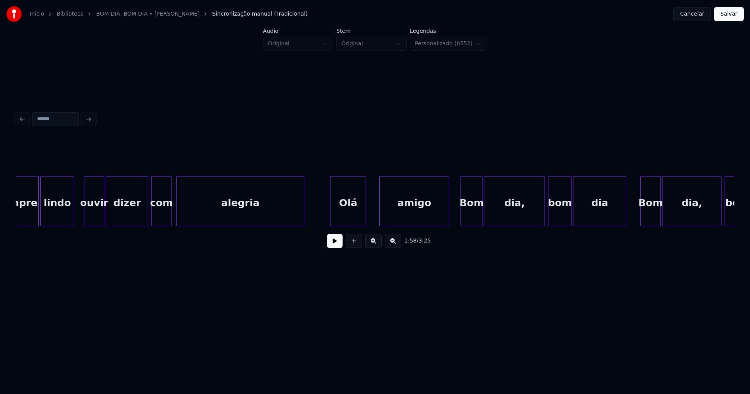
click at [358, 224] on div "sempre lindo ouvir dizer com alegria Olá amigo [PERSON_NAME] dia, bom dia Bom d…" at bounding box center [375, 201] width 718 height 50
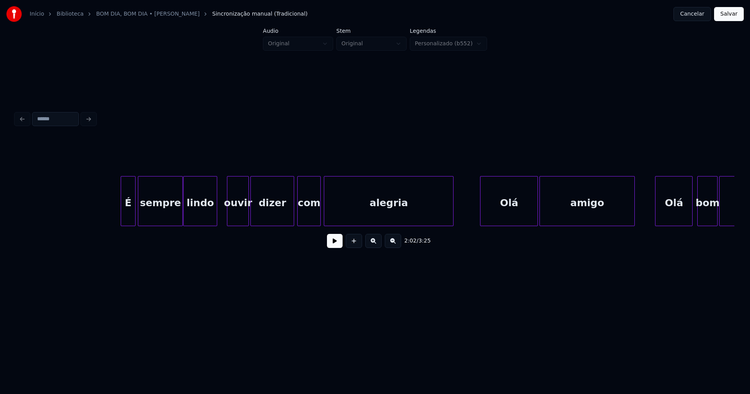
scroll to position [0, 11652]
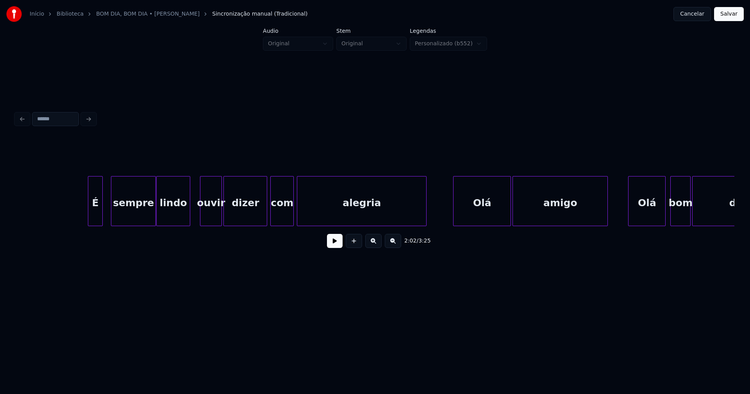
click at [95, 226] on div "É sempre lindo ouvir dizer com alegria Olá amigo Olá bom dia" at bounding box center [375, 201] width 718 height 50
click at [129, 220] on div "sempre" at bounding box center [127, 202] width 44 height 53
click at [479, 220] on div "Olá" at bounding box center [478, 202] width 57 height 53
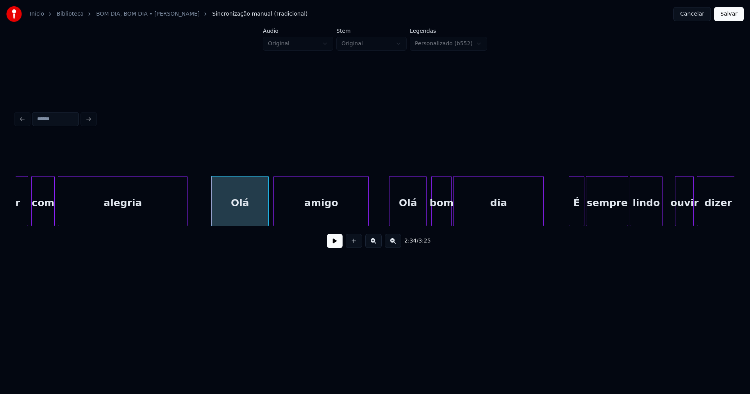
scroll to position [0, 11900]
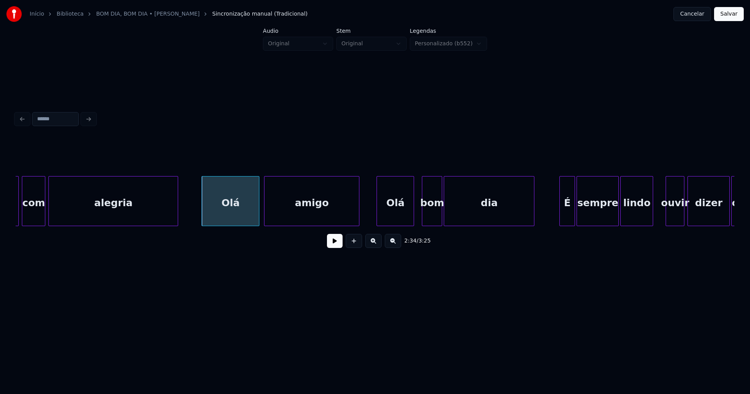
click at [396, 219] on div "Olá" at bounding box center [395, 202] width 37 height 53
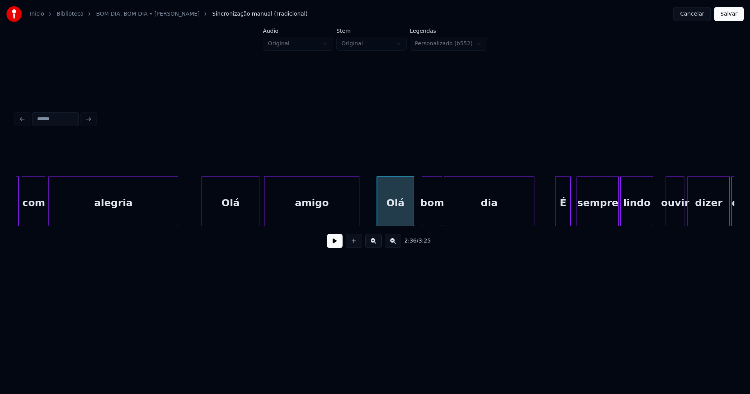
click at [560, 218] on div "É" at bounding box center [562, 202] width 15 height 53
click at [566, 220] on div at bounding box center [565, 200] width 2 height 49
click at [590, 217] on div "sempre" at bounding box center [591, 202] width 41 height 53
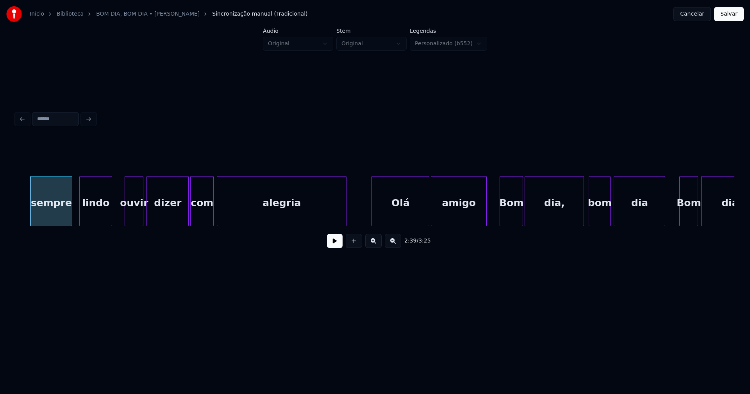
scroll to position [0, 12511]
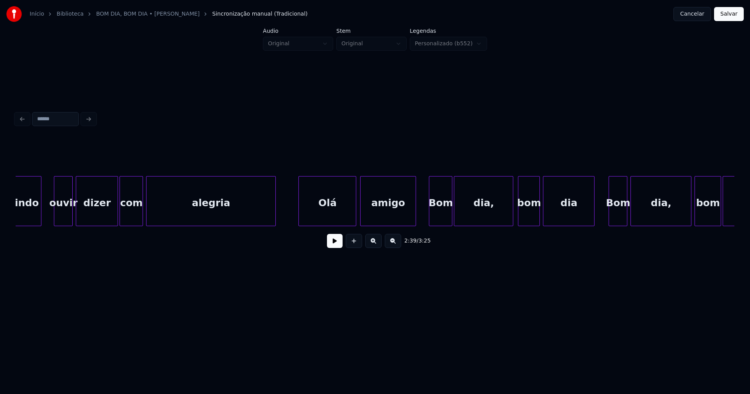
click at [346, 215] on div "Olá" at bounding box center [327, 202] width 57 height 53
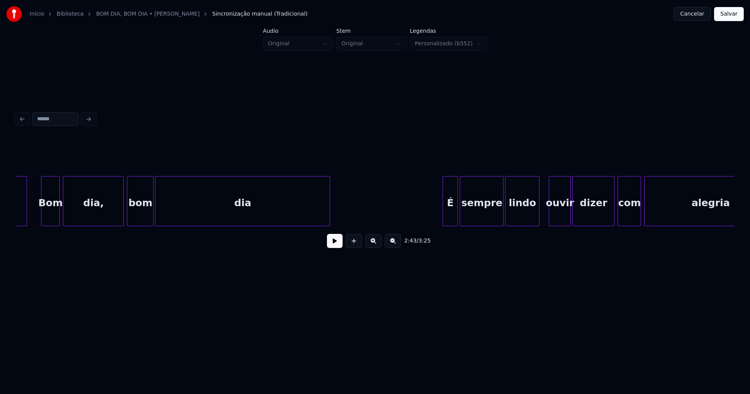
scroll to position [0, 13221]
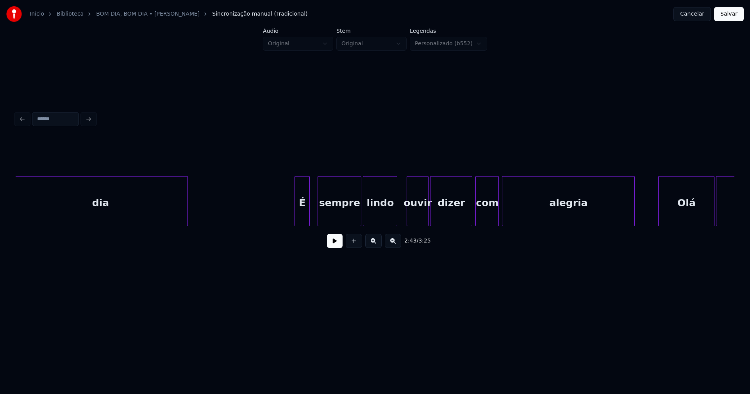
click at [304, 225] on div "dia É sempre lindo ouvir dizer com alegria Olá amigo" at bounding box center [375, 201] width 718 height 50
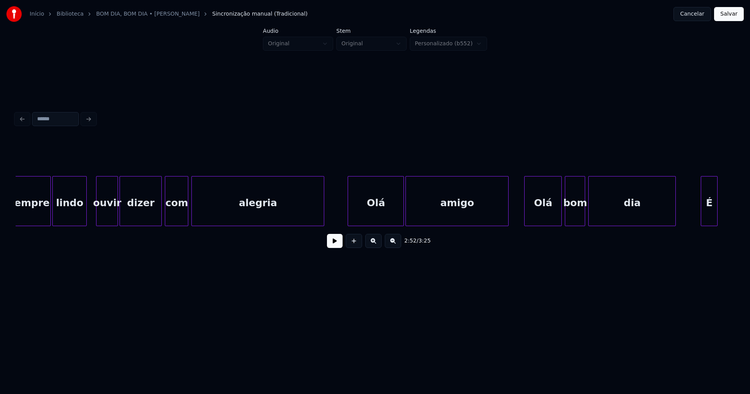
scroll to position [0, 13558]
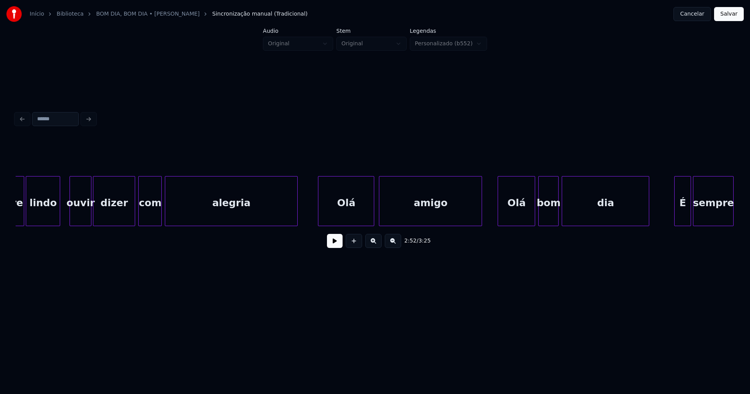
click at [355, 213] on div "Olá" at bounding box center [345, 202] width 55 height 53
click at [528, 219] on div "Olá" at bounding box center [514, 202] width 37 height 53
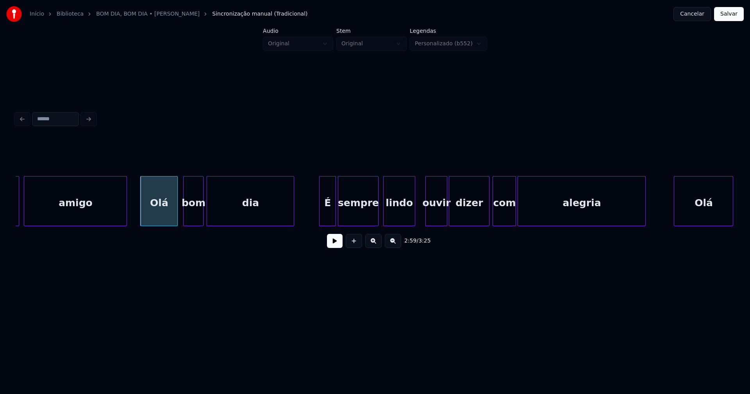
scroll to position [0, 13921]
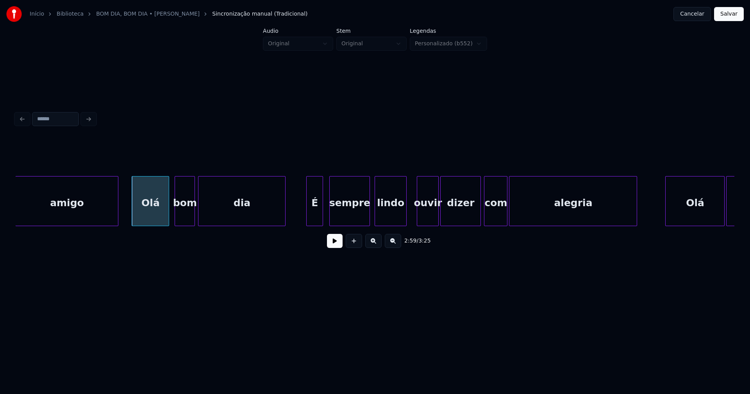
click at [315, 221] on div "É" at bounding box center [315, 202] width 16 height 53
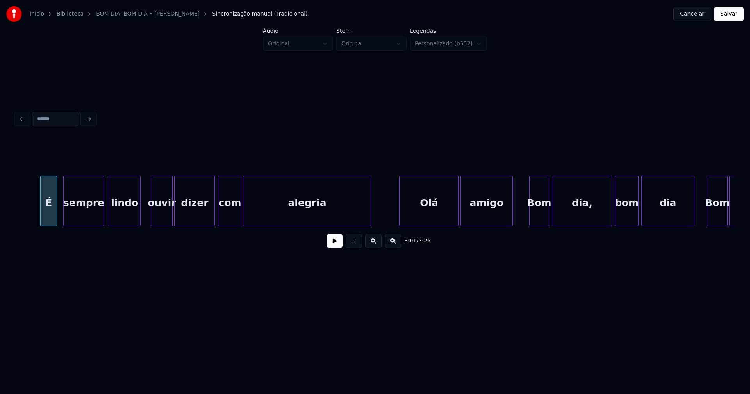
scroll to position [0, 14205]
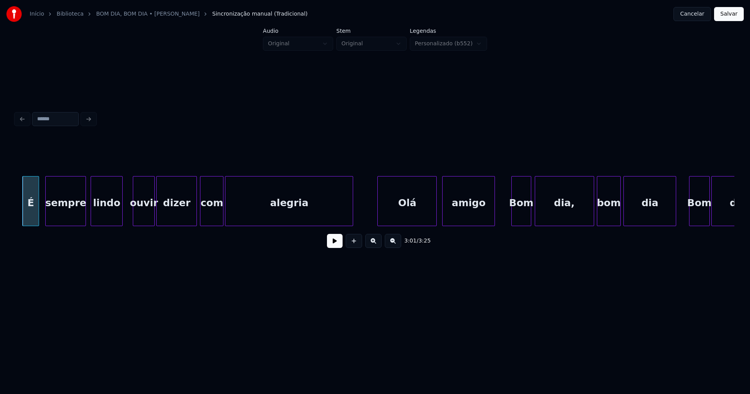
click at [404, 214] on div "Olá" at bounding box center [407, 202] width 59 height 53
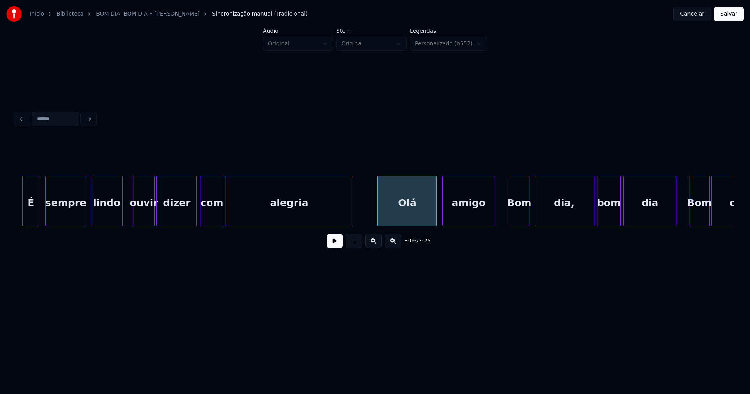
click at [520, 219] on div "Bom" at bounding box center [519, 202] width 20 height 53
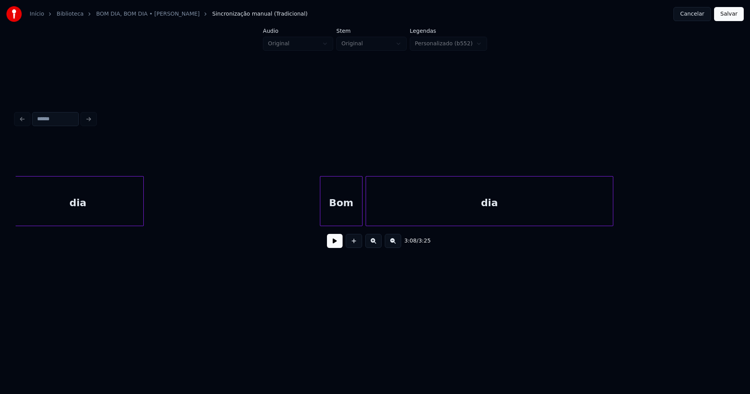
scroll to position [0, 15012]
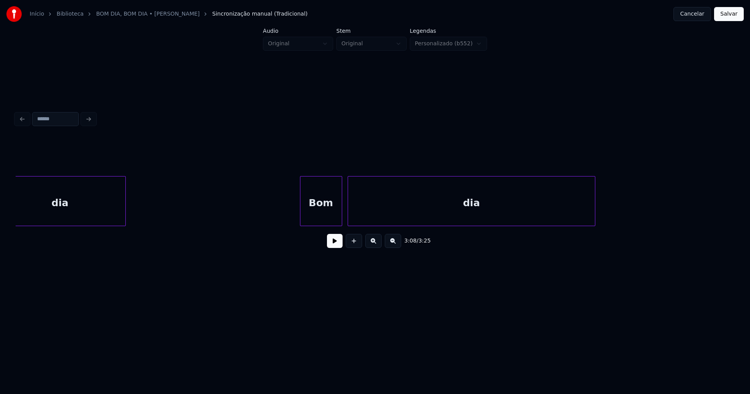
click at [314, 219] on div "Bom" at bounding box center [320, 202] width 41 height 53
drag, startPoint x: 729, startPoint y: 12, endPoint x: 589, endPoint y: 60, distance: 148.2
click at [729, 12] on button "Salvar" at bounding box center [729, 14] width 30 height 14
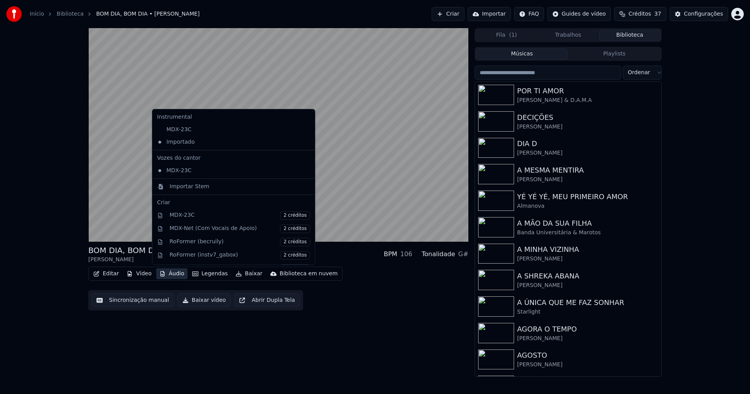
click at [175, 273] on button "Áudio" at bounding box center [171, 273] width 31 height 11
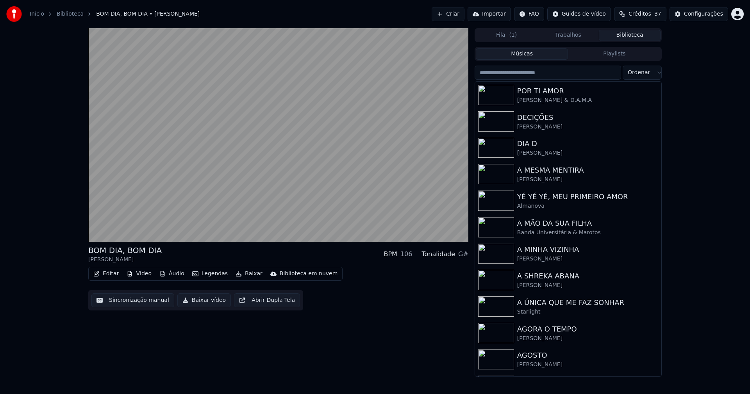
click at [388, 338] on div "BOM DIA, BOM DIA Ilda de Castro BPM 106 Tonalidade G# Editar Vídeo Áudio Legend…" at bounding box center [278, 202] width 380 height 349
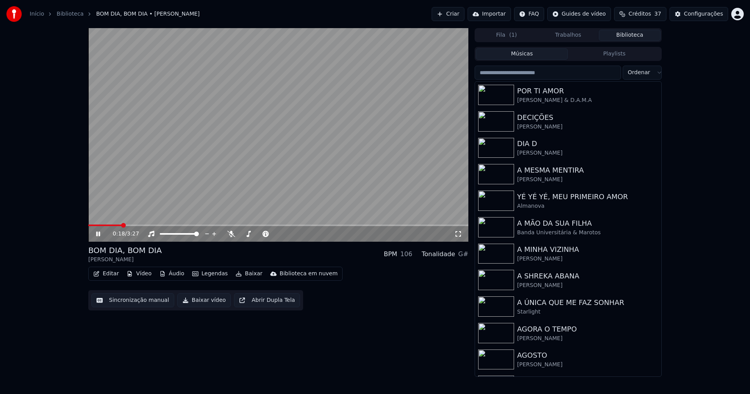
click at [99, 235] on icon at bounding box center [98, 234] width 4 height 5
click at [206, 299] on button "Baixar vídeo" at bounding box center [203, 300] width 53 height 14
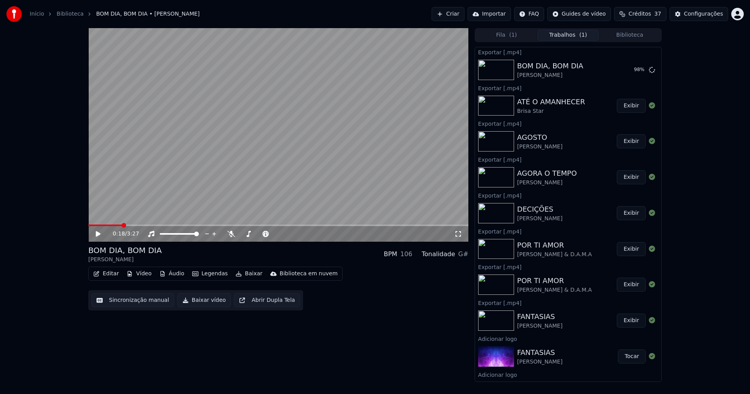
click at [632, 35] on button "Biblioteca" at bounding box center [630, 35] width 62 height 11
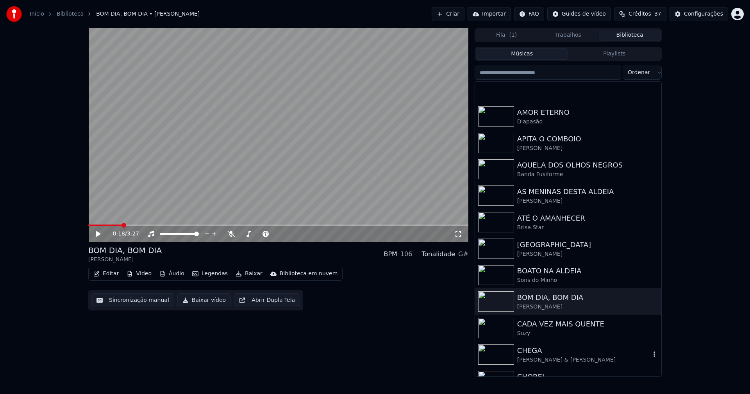
scroll to position [430, 0]
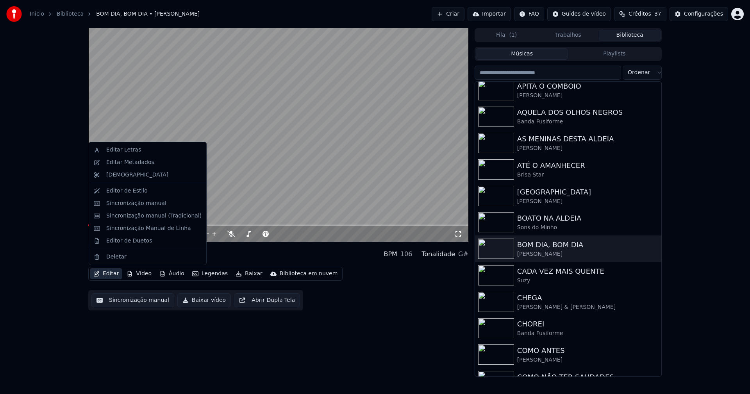
click at [112, 275] on button "Editar" at bounding box center [106, 273] width 32 height 11
click at [122, 164] on div "Editar Metadados" at bounding box center [130, 163] width 48 height 8
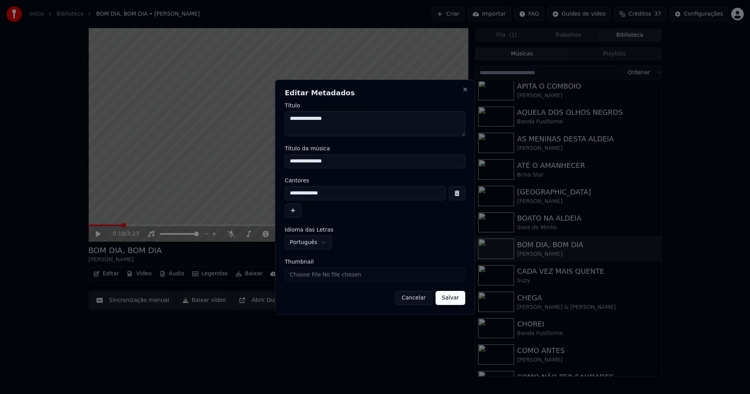
click at [307, 278] on input "Thumbnail" at bounding box center [375, 274] width 180 height 14
type input "**********"
click at [453, 294] on button "Salvar" at bounding box center [450, 298] width 30 height 14
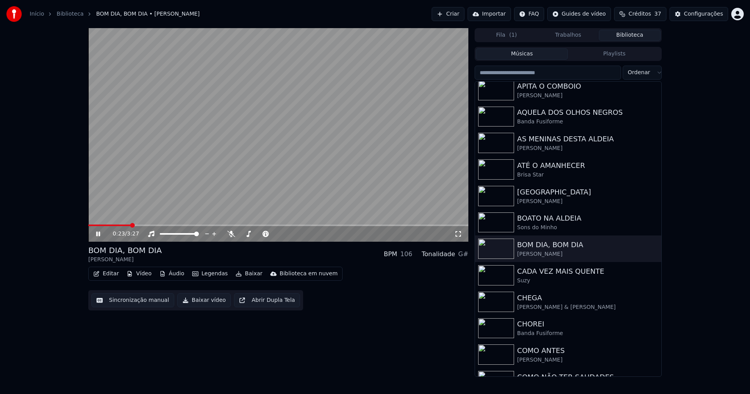
click at [98, 234] on icon at bounding box center [98, 234] width 4 height 5
click at [560, 271] on div "CADA VEZ MAIS QUENTE" at bounding box center [583, 271] width 133 height 11
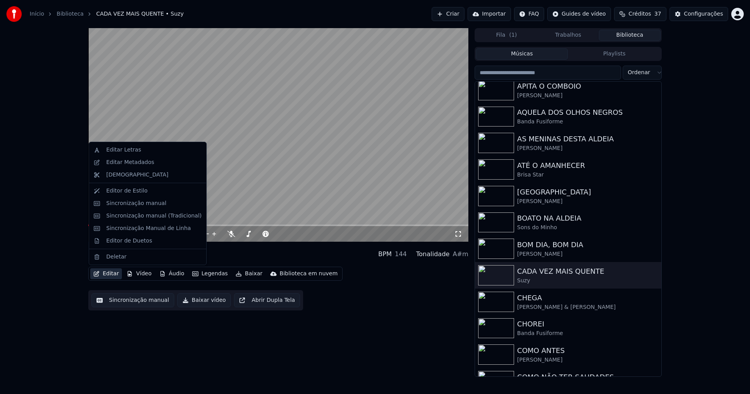
click at [111, 273] on button "Editar" at bounding box center [106, 273] width 32 height 11
click at [135, 218] on div "Sincronização manual (Tradicional)" at bounding box center [153, 216] width 95 height 8
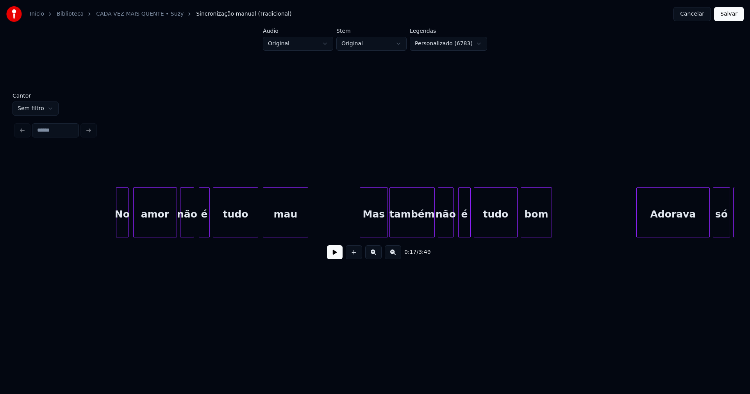
scroll to position [0, 1259]
click at [112, 234] on div "No" at bounding box center [119, 212] width 18 height 50
click at [362, 230] on div "Mas" at bounding box center [363, 214] width 27 height 53
click at [385, 225] on div at bounding box center [384, 212] width 2 height 49
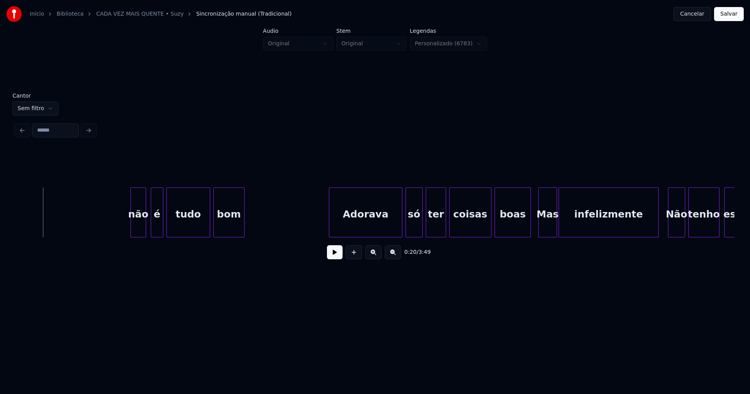
scroll to position [0, 1754]
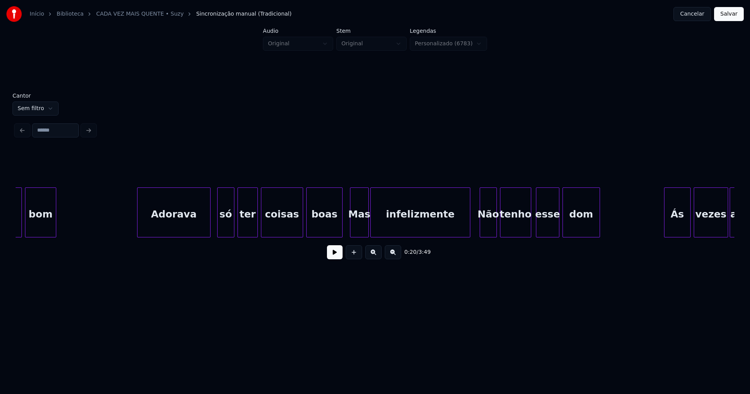
click at [173, 226] on div "Adorava" at bounding box center [173, 214] width 73 height 53
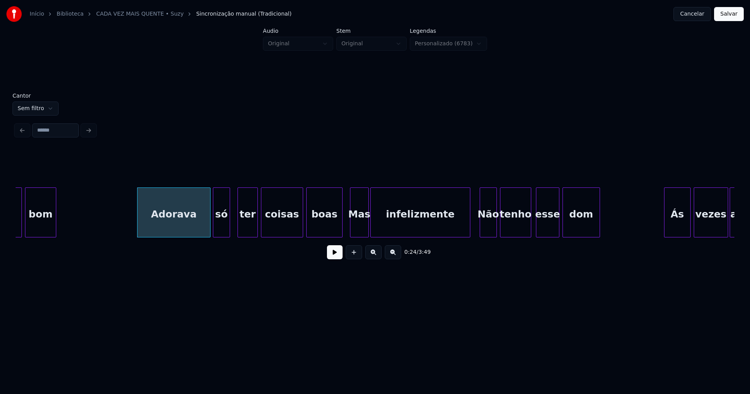
click at [223, 233] on div "só" at bounding box center [221, 214] width 16 height 53
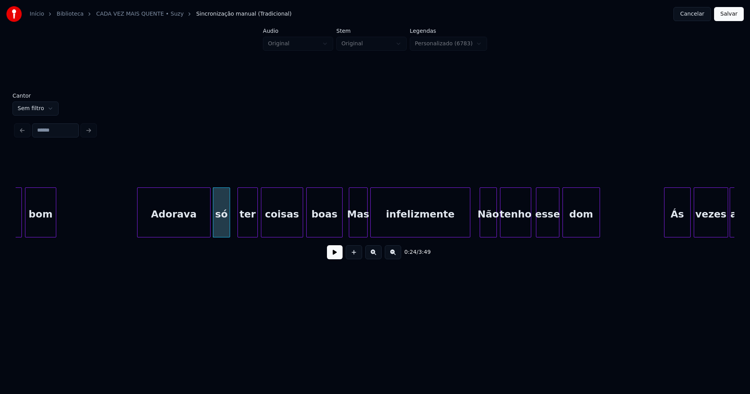
click at [358, 231] on div "Mas" at bounding box center [358, 214] width 18 height 53
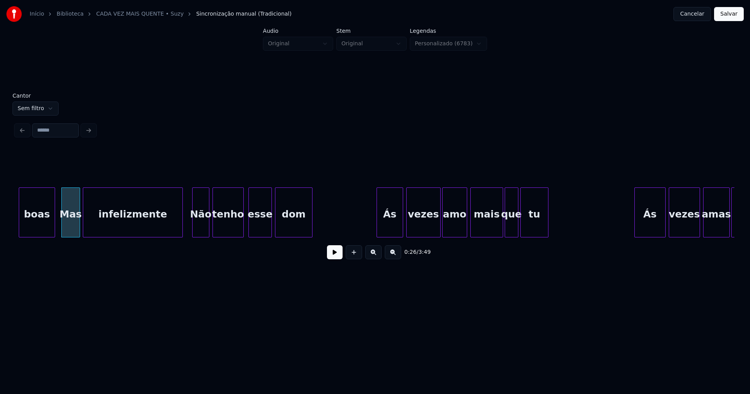
scroll to position [0, 2071]
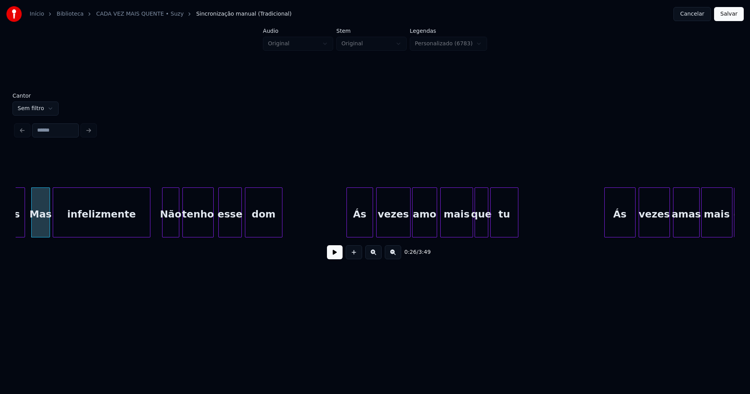
click at [148, 225] on div at bounding box center [149, 212] width 2 height 49
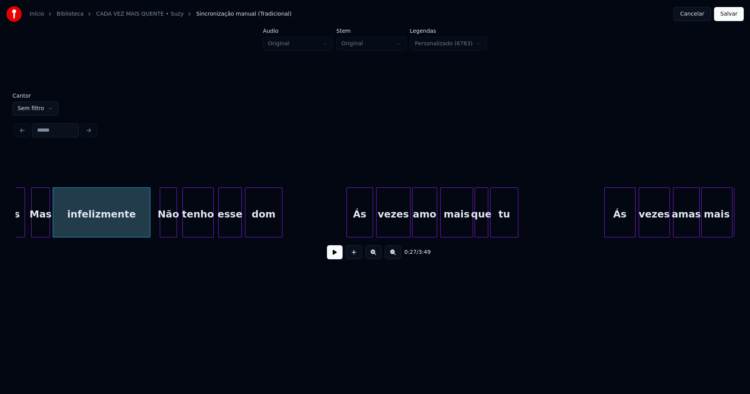
click at [166, 224] on div "Não" at bounding box center [168, 214] width 16 height 53
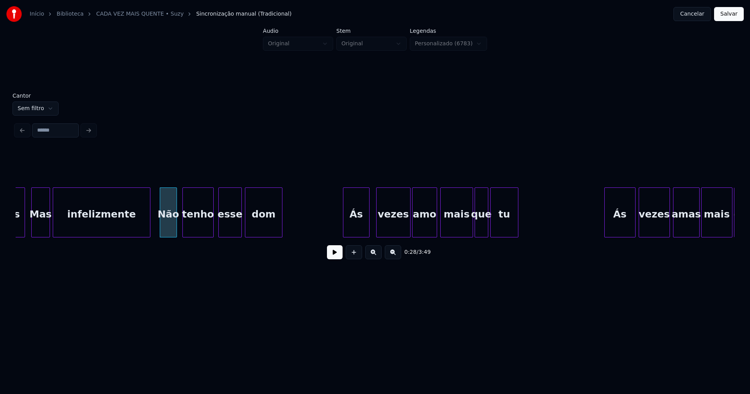
click at [356, 229] on div "Ás" at bounding box center [356, 214] width 26 height 53
click at [389, 234] on div "vezes" at bounding box center [390, 214] width 34 height 53
click at [418, 232] on div "amo" at bounding box center [421, 214] width 24 height 53
click at [454, 234] on div "boas Mas infelizmente Não tenho esse dom Ás vezes amo mais que tu Ás vezes amas…" at bounding box center [375, 212] width 718 height 50
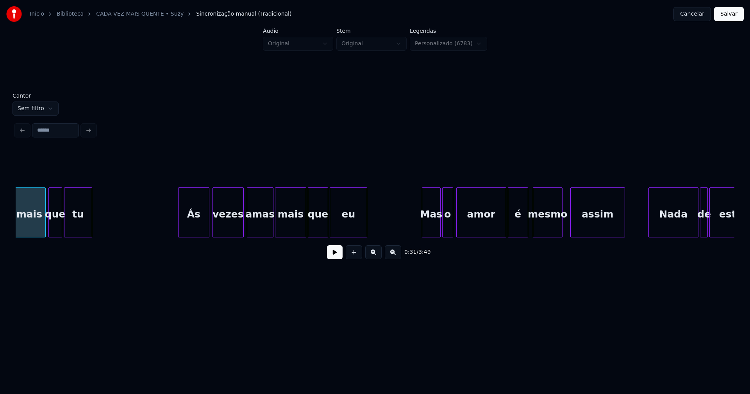
scroll to position [0, 2527]
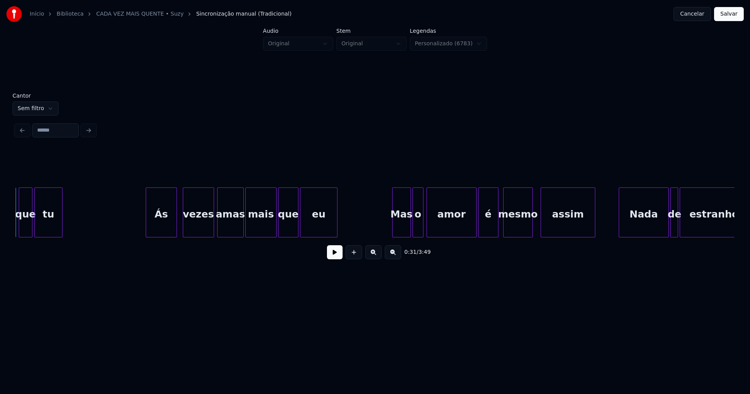
click at [158, 231] on div "Ás" at bounding box center [161, 214] width 30 height 53
click at [399, 233] on div "Mas" at bounding box center [398, 214] width 18 height 53
click at [432, 225] on div at bounding box center [432, 212] width 2 height 49
click at [429, 225] on div at bounding box center [427, 212] width 2 height 49
click at [410, 234] on div at bounding box center [410, 212] width 2 height 49
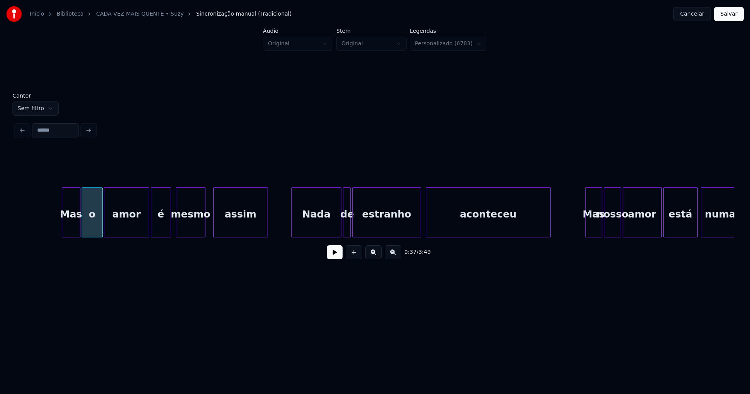
scroll to position [0, 2954]
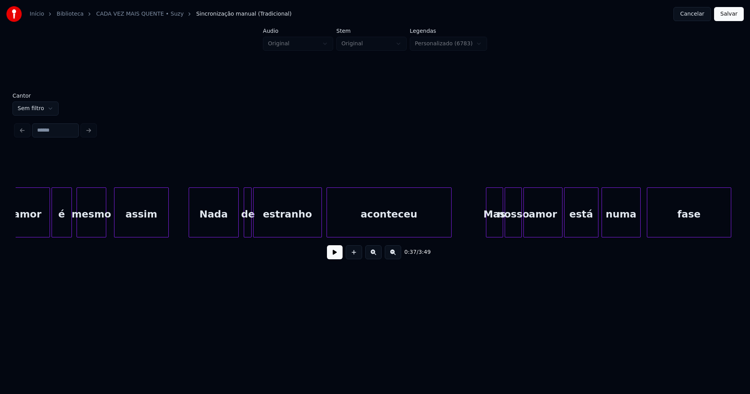
click at [212, 228] on div "Nada" at bounding box center [213, 214] width 49 height 53
click at [261, 228] on div at bounding box center [260, 212] width 2 height 49
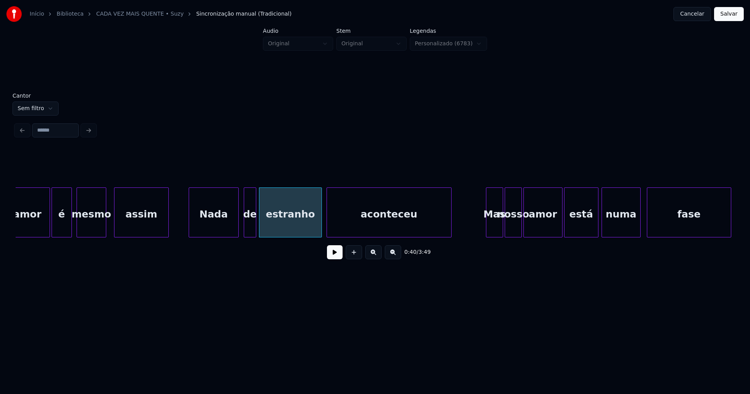
click at [254, 227] on div at bounding box center [254, 212] width 2 height 49
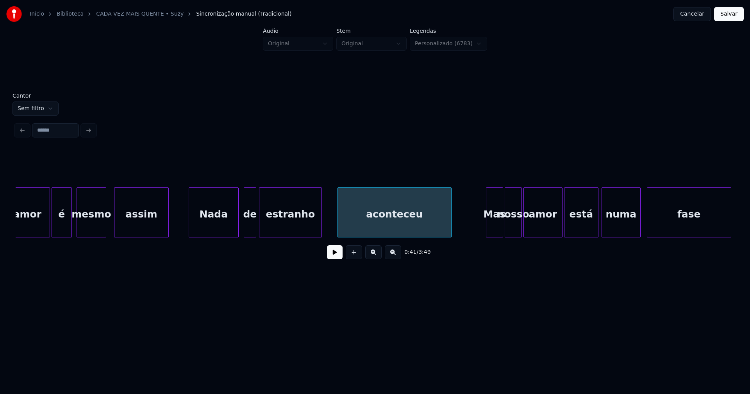
click at [340, 223] on div at bounding box center [339, 212] width 2 height 49
click at [329, 222] on div at bounding box center [329, 212] width 2 height 49
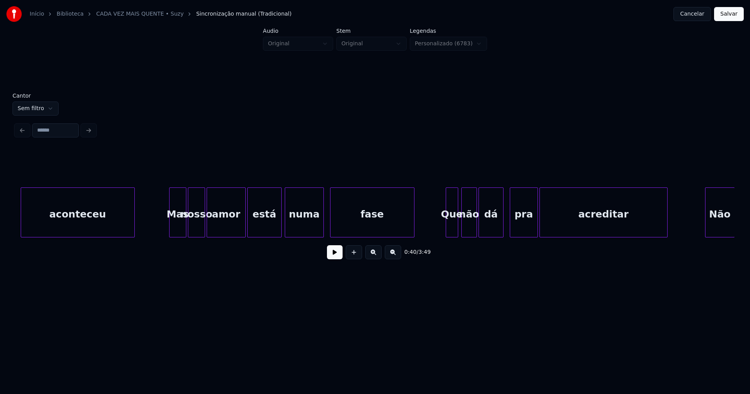
scroll to position [0, 3310]
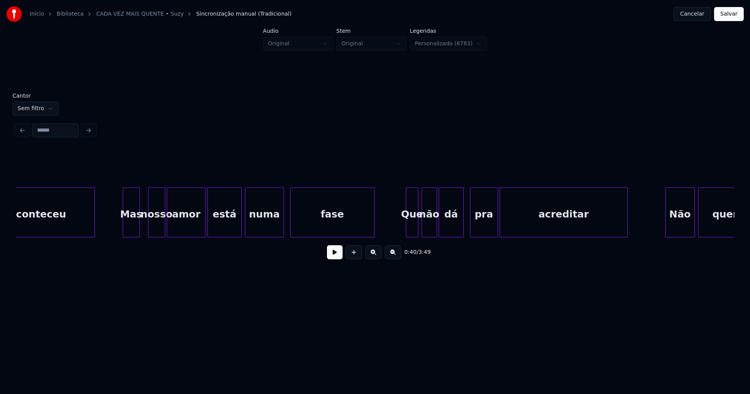
click at [133, 230] on div "Mas" at bounding box center [131, 214] width 16 height 53
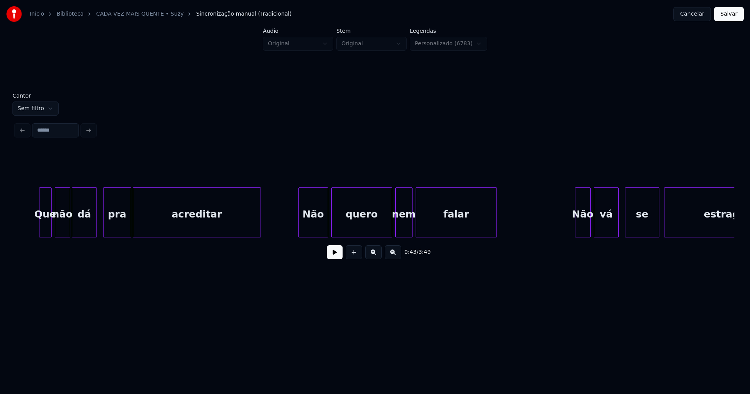
scroll to position [0, 3686]
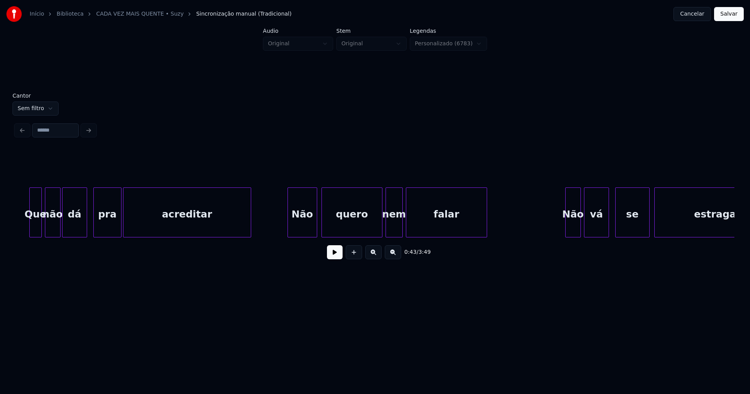
click at [305, 228] on div "Não" at bounding box center [302, 214] width 29 height 53
click at [281, 234] on div "Não" at bounding box center [299, 212] width 36 height 50
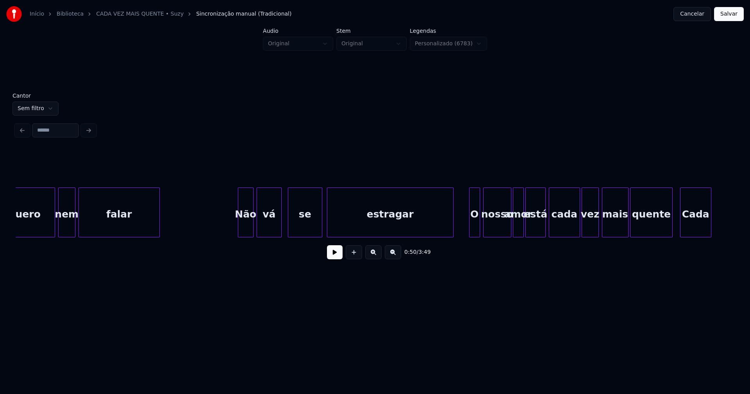
scroll to position [0, 4063]
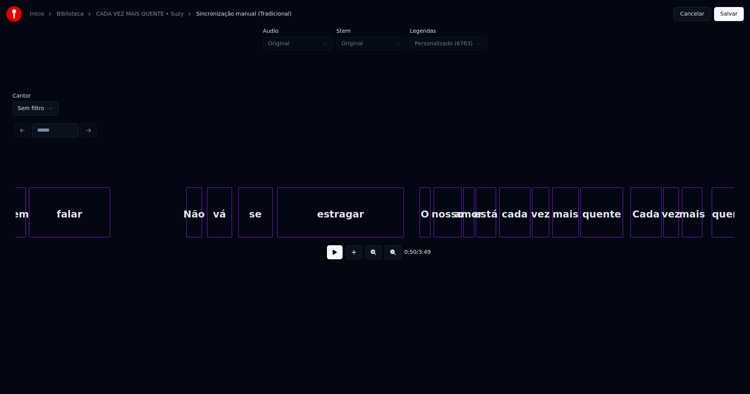
click at [196, 232] on div "Não" at bounding box center [194, 214] width 15 height 53
click at [414, 234] on div "nem falar Não vá se estragar O nosso amor está cada vez mais quente Cada vez ma…" at bounding box center [375, 212] width 718 height 50
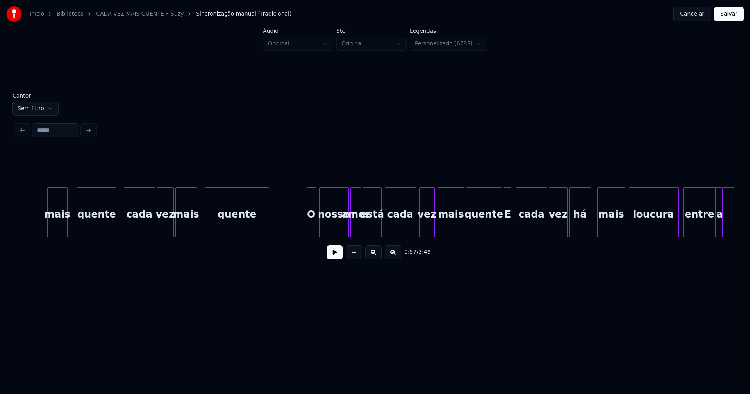
scroll to position [0, 4727]
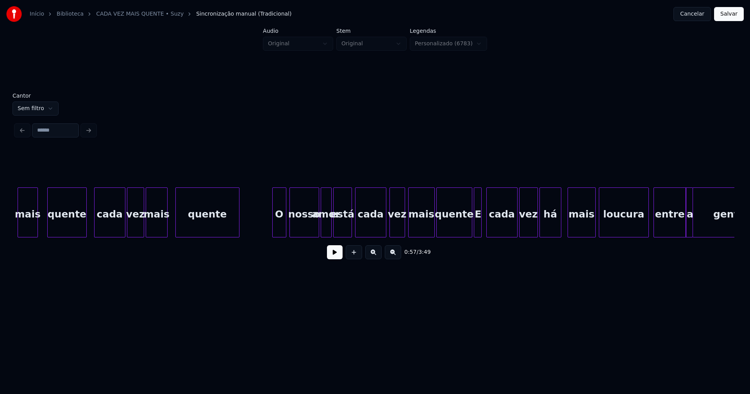
click at [274, 233] on div at bounding box center [274, 212] width 2 height 49
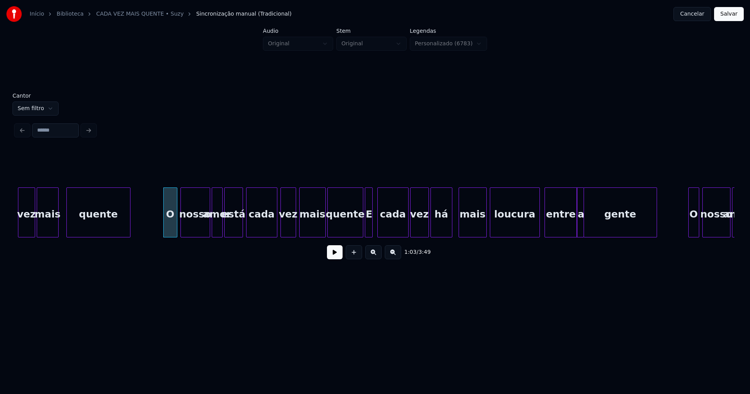
scroll to position [0, 4846]
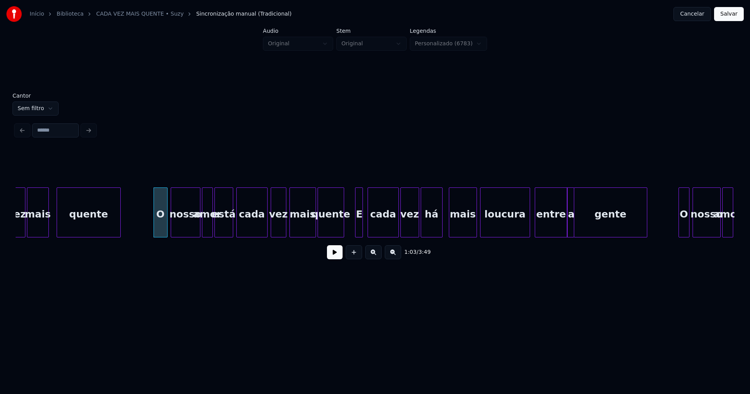
click at [342, 237] on div "vez mais quente O nosso amor está cada vez mais quente E cada vez há mais loucu…" at bounding box center [375, 212] width 718 height 50
click at [352, 229] on div at bounding box center [353, 212] width 2 height 49
click at [356, 230] on div "E" at bounding box center [354, 214] width 11 height 53
click at [583, 226] on div at bounding box center [583, 212] width 2 height 49
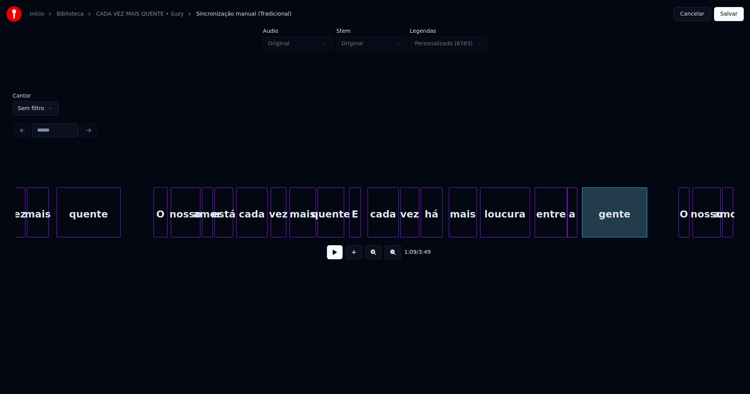
click at [576, 225] on div at bounding box center [575, 212] width 2 height 49
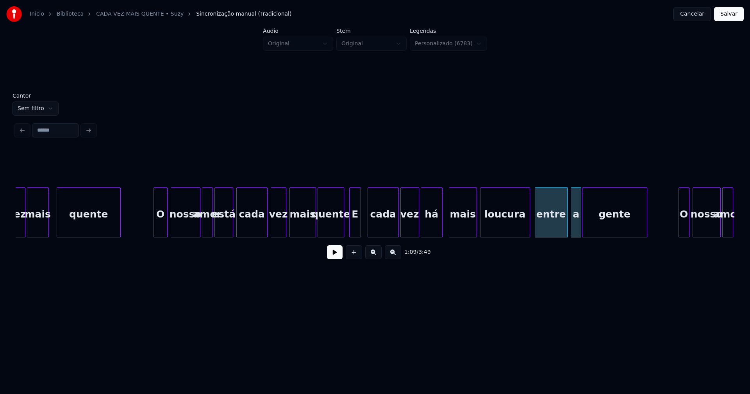
click at [576, 228] on div "a" at bounding box center [576, 214] width 10 height 53
click at [547, 231] on div "entre" at bounding box center [551, 214] width 32 height 53
click at [546, 223] on div at bounding box center [546, 212] width 2 height 49
click at [529, 230] on div "loucura" at bounding box center [516, 214] width 49 height 53
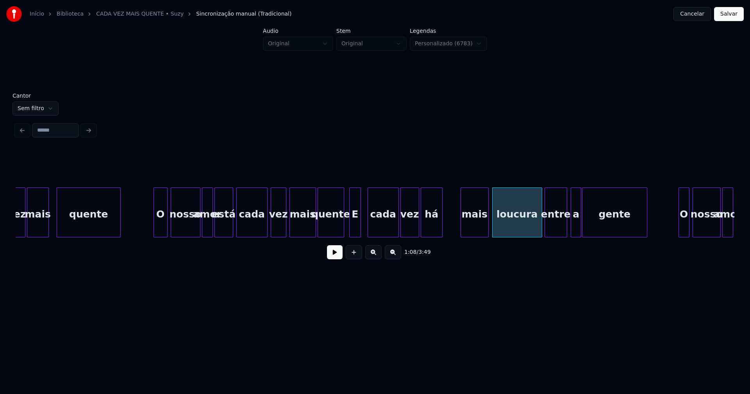
click at [470, 232] on div "mais" at bounding box center [474, 214] width 27 height 53
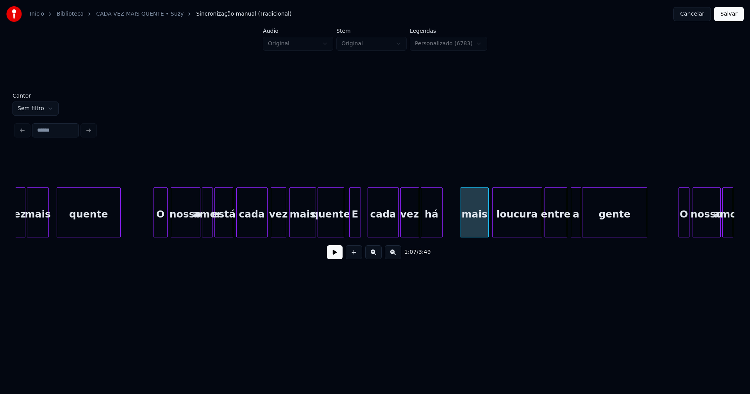
click at [337, 256] on button at bounding box center [335, 252] width 16 height 14
click at [471, 222] on div at bounding box center [470, 212] width 2 height 49
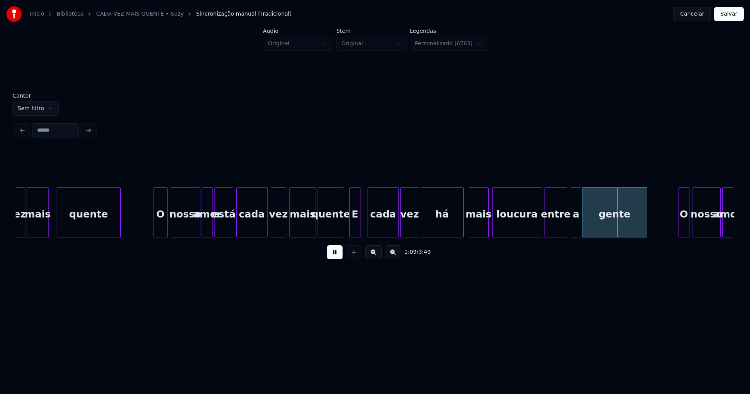
click at [462, 221] on div at bounding box center [462, 212] width 2 height 49
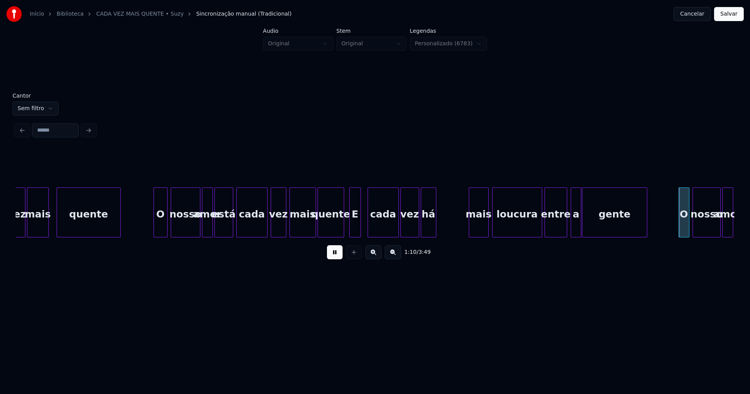
click at [435, 234] on div "há" at bounding box center [429, 212] width 16 height 50
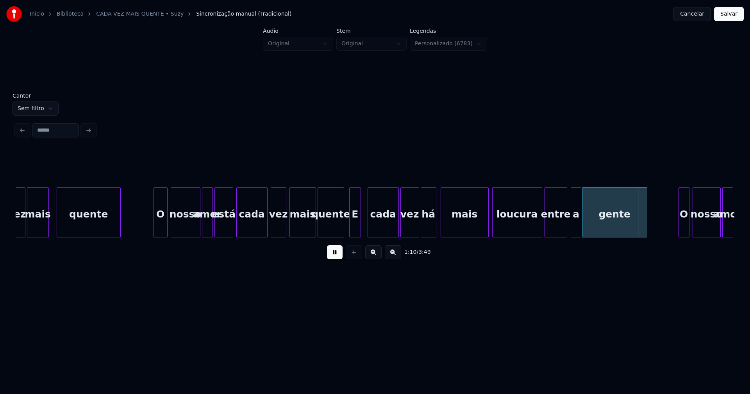
click at [442, 235] on div "vez mais quente O nosso amor está cada vez mais quente E cada vez há mais loucu…" at bounding box center [375, 212] width 718 height 50
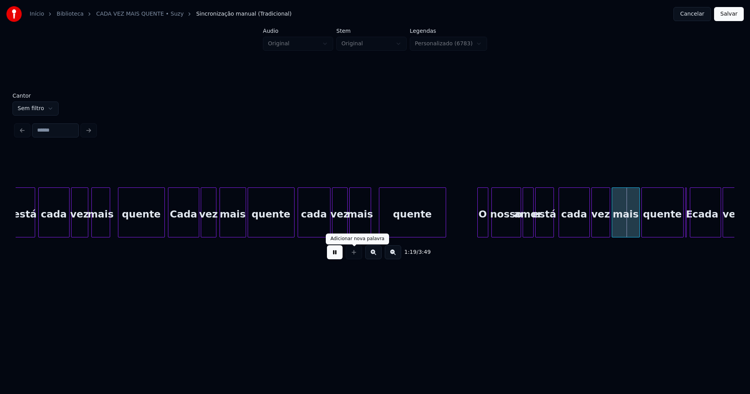
click at [338, 257] on button at bounding box center [335, 252] width 16 height 14
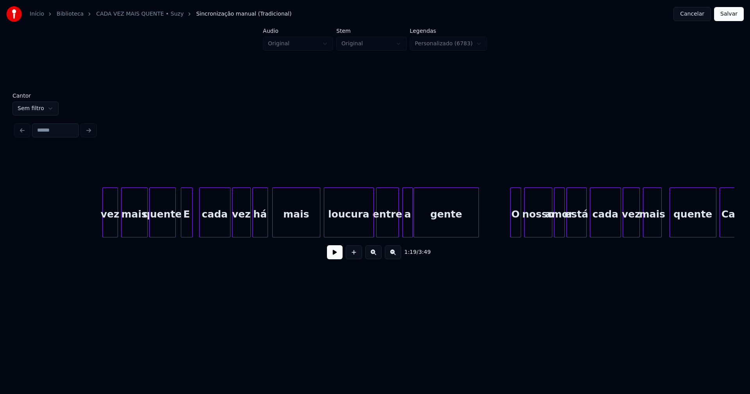
scroll to position [0, 4985]
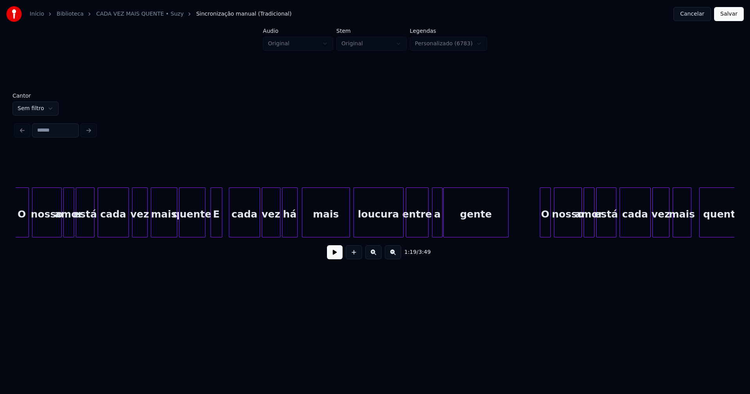
click at [329, 255] on button at bounding box center [335, 252] width 16 height 14
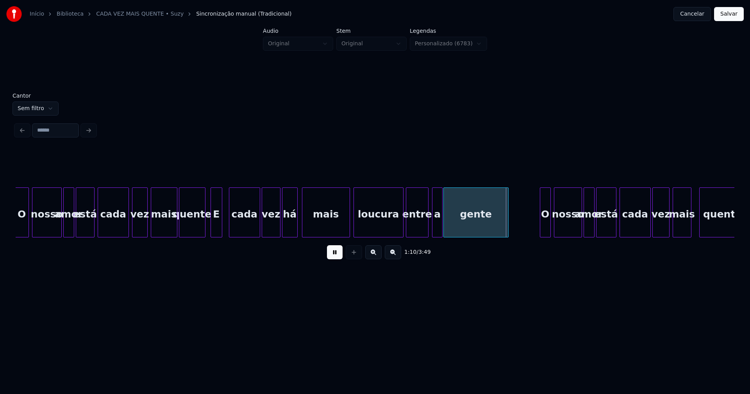
drag, startPoint x: 298, startPoint y: 230, endPoint x: 308, endPoint y: 228, distance: 9.9
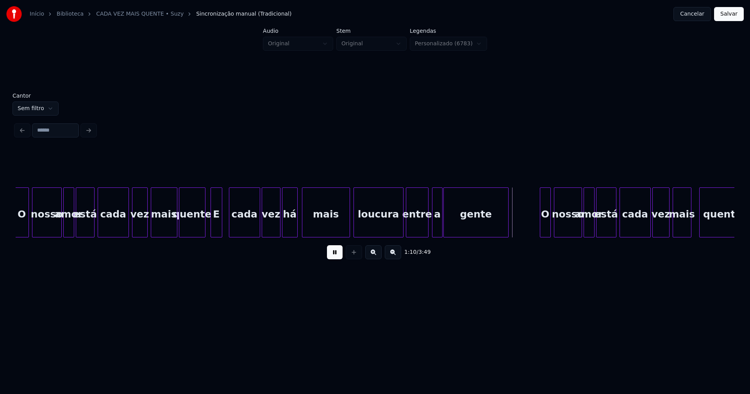
click at [337, 256] on button at bounding box center [335, 252] width 16 height 14
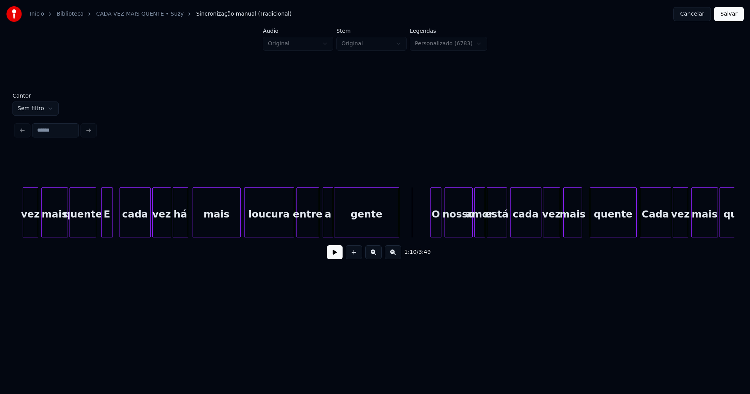
scroll to position [0, 5114]
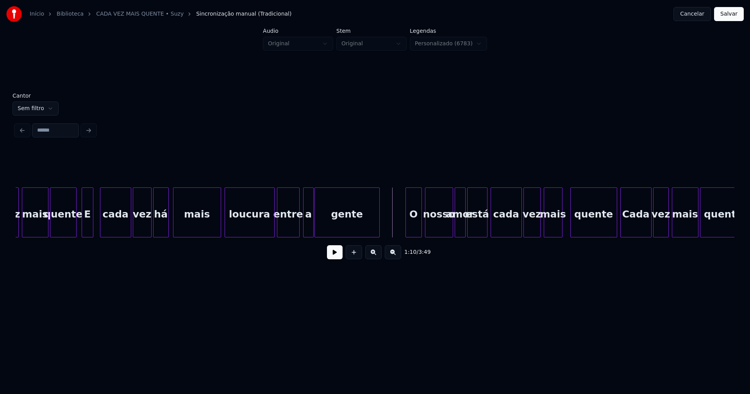
click at [406, 234] on div at bounding box center [407, 212] width 2 height 49
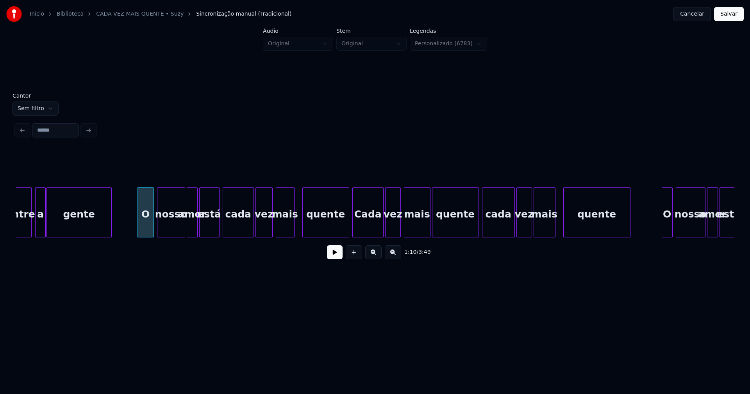
scroll to position [0, 5391]
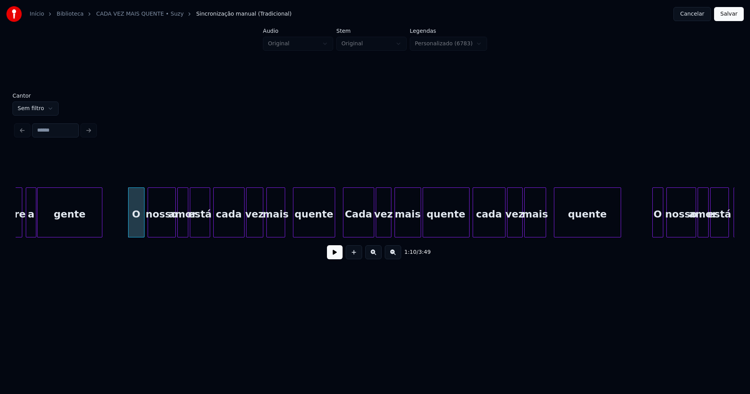
click at [334, 228] on div at bounding box center [333, 212] width 2 height 49
click at [290, 224] on div at bounding box center [288, 212] width 2 height 49
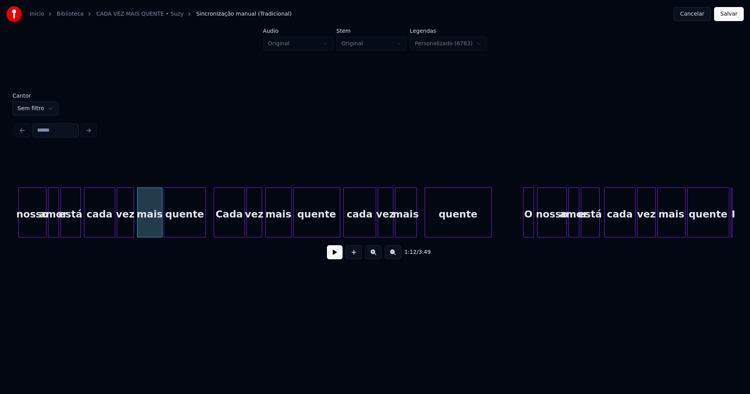
scroll to position [0, 5540]
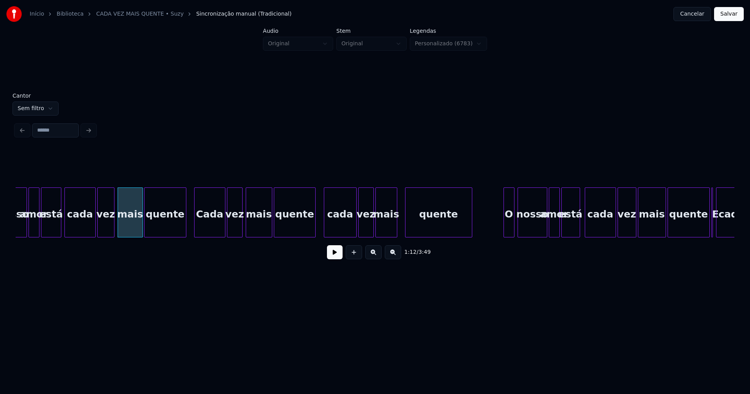
click at [313, 228] on div at bounding box center [314, 212] width 2 height 49
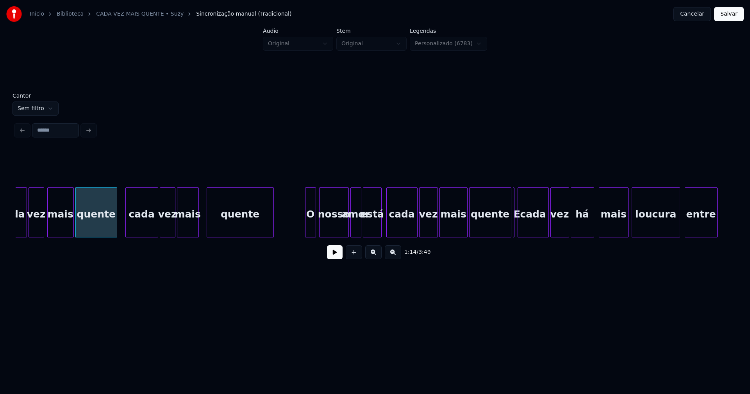
scroll to position [0, 5758]
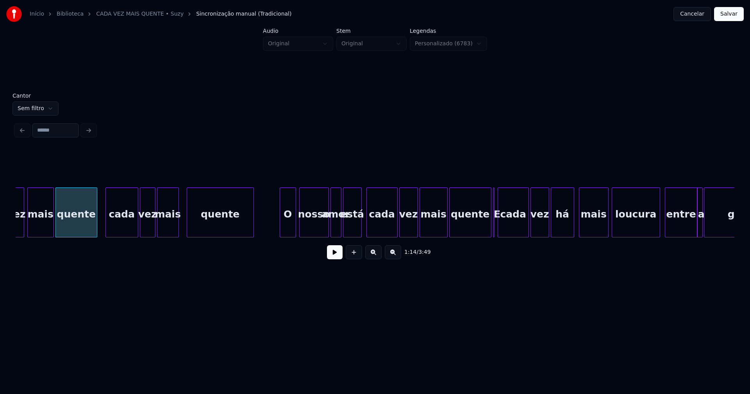
click at [280, 228] on div at bounding box center [281, 212] width 2 height 49
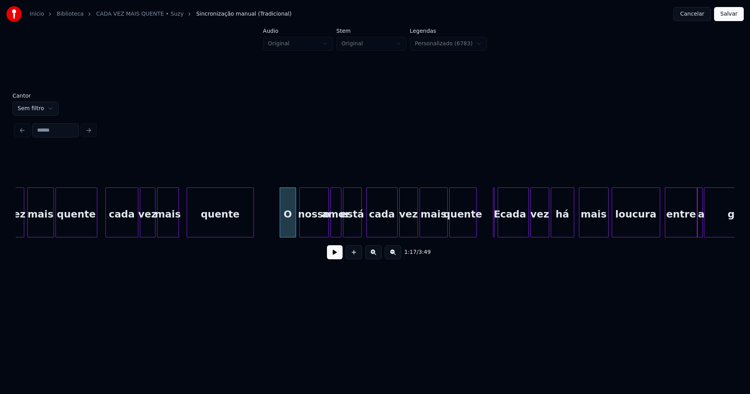
click at [474, 231] on div at bounding box center [475, 212] width 2 height 49
click at [502, 229] on div at bounding box center [503, 212] width 2 height 49
click at [480, 194] on div "E" at bounding box center [486, 212] width 12 height 50
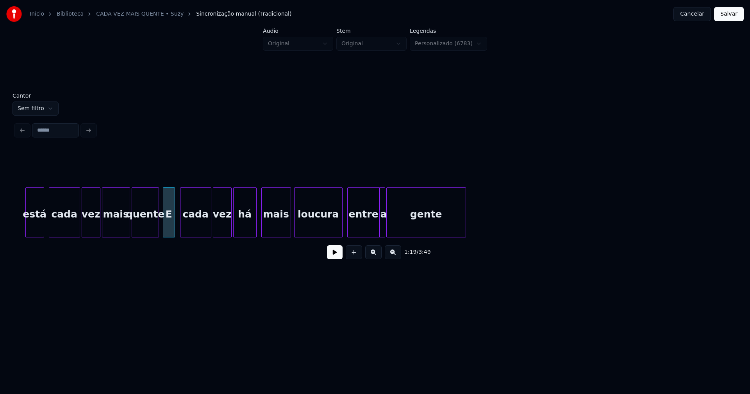
scroll to position [0, 6085]
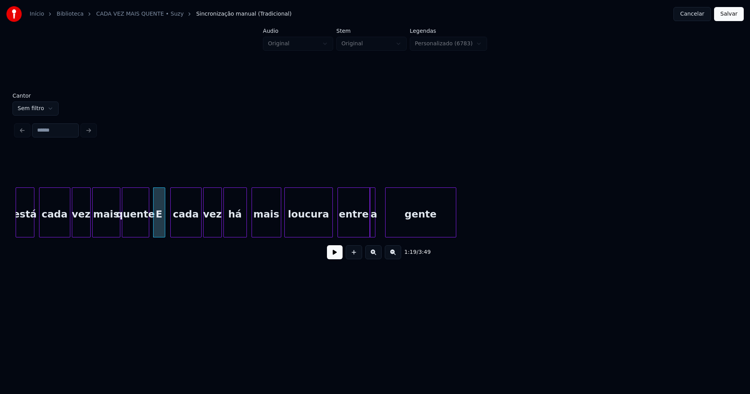
click at [386, 229] on div at bounding box center [386, 212] width 2 height 49
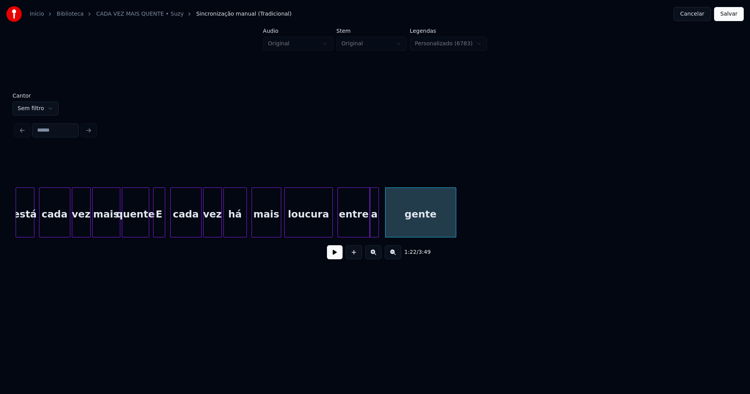
click at [378, 228] on div at bounding box center [377, 212] width 2 height 49
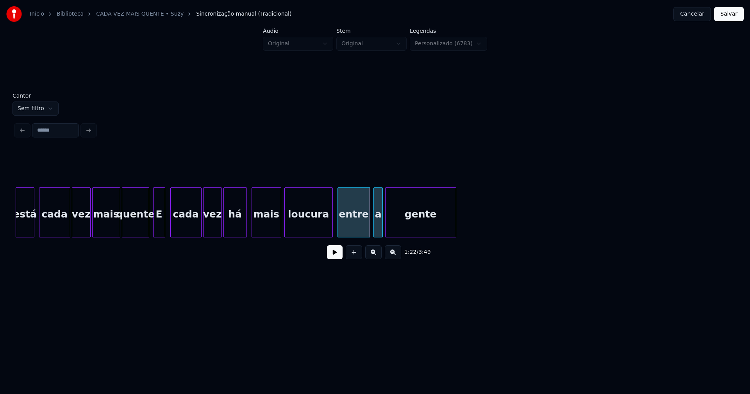
click at [378, 229] on div "a" at bounding box center [378, 214] width 9 height 53
click at [348, 225] on div at bounding box center [349, 212] width 2 height 49
click at [309, 232] on div "loucura" at bounding box center [320, 214] width 48 height 53
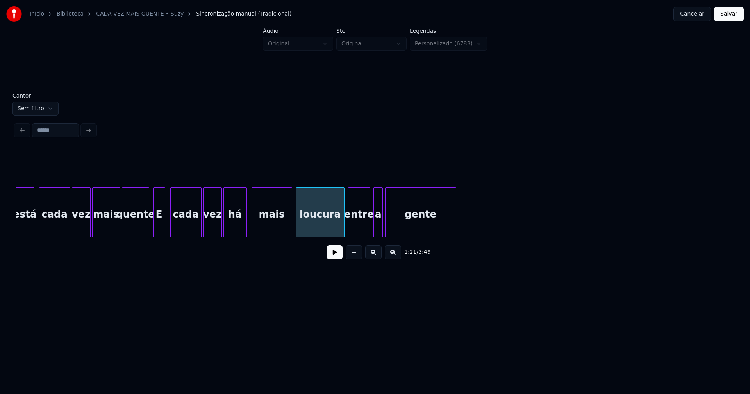
click at [291, 223] on div at bounding box center [290, 212] width 2 height 49
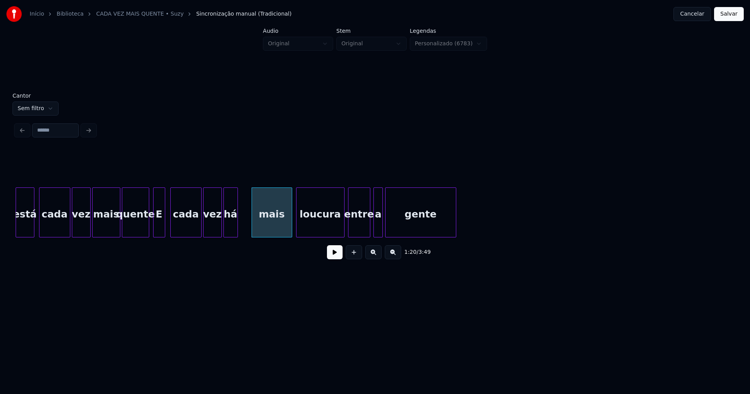
click at [237, 235] on div "está cada vez mais quente E cada vez há mais loucura entre a gente" at bounding box center [375, 212] width 718 height 50
click at [242, 228] on div at bounding box center [243, 212] width 2 height 49
click at [330, 258] on button at bounding box center [335, 252] width 16 height 14
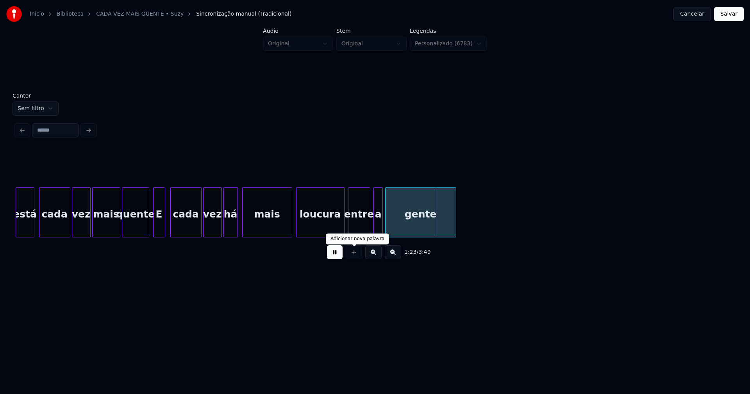
click at [330, 257] on button at bounding box center [335, 252] width 16 height 14
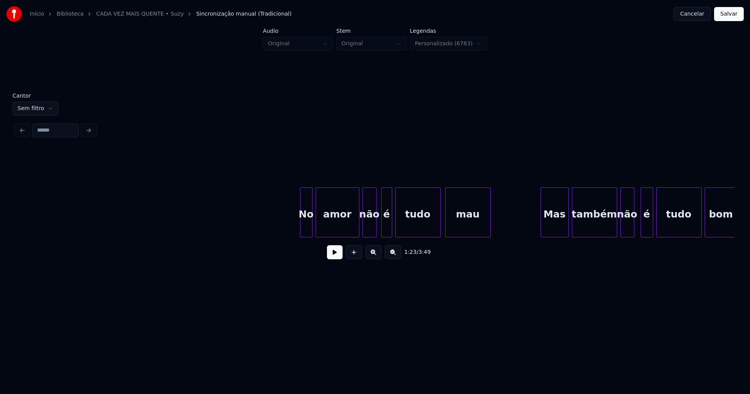
scroll to position [0, 7403]
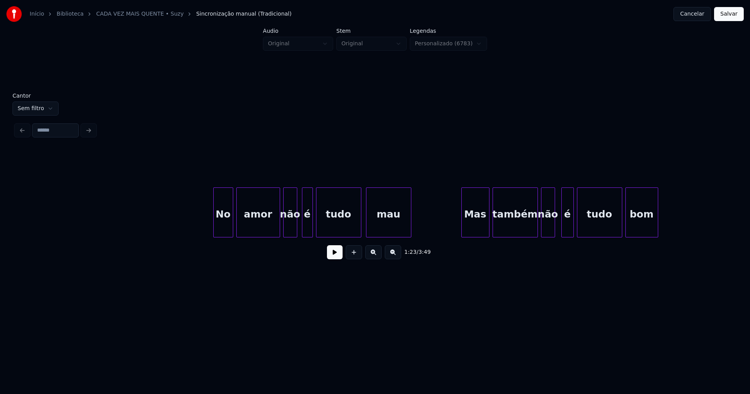
click at [214, 233] on div at bounding box center [215, 212] width 2 height 49
click at [304, 230] on div "é" at bounding box center [304, 214] width 10 height 53
click at [455, 233] on div at bounding box center [454, 212] width 2 height 49
click at [563, 230] on div "é" at bounding box center [563, 214] width 12 height 53
click at [589, 230] on div "tudo" at bounding box center [596, 214] width 45 height 53
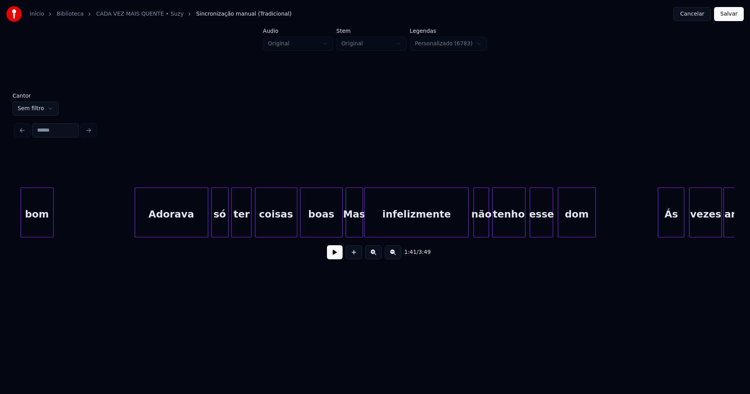
scroll to position [0, 8027]
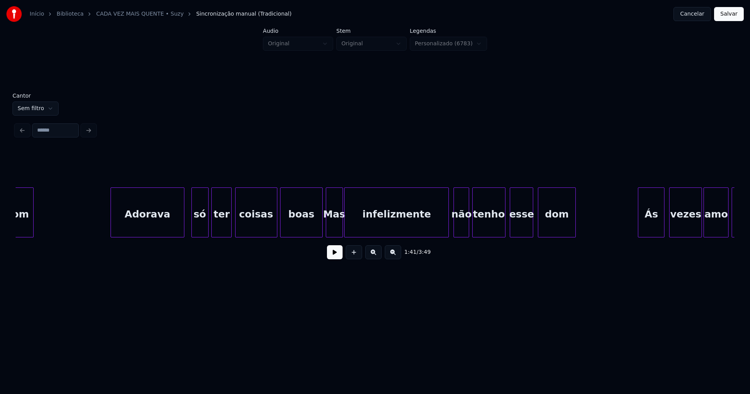
click at [160, 235] on div "bom Adorava só ter coisas boas Mas infelizmente não tenho esse dom Ás vezes amo…" at bounding box center [375, 212] width 718 height 50
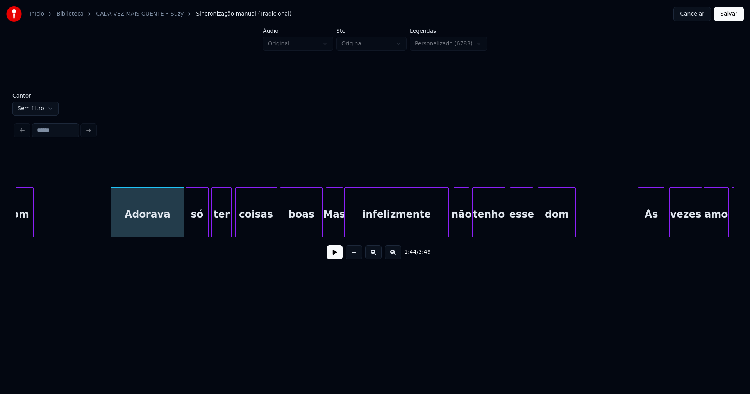
click at [188, 232] on div at bounding box center [187, 212] width 2 height 49
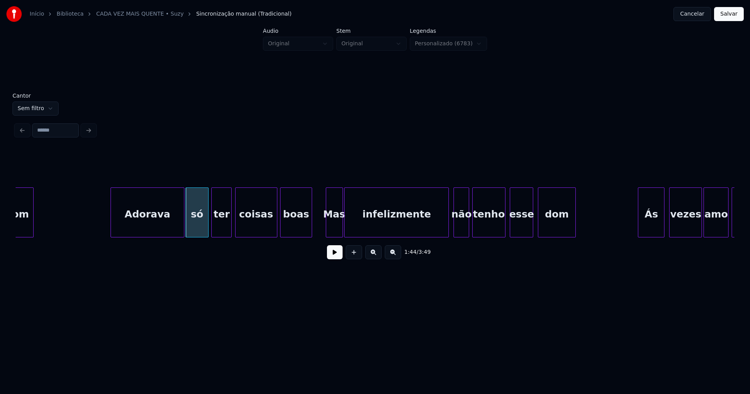
click at [310, 237] on div "bom Adorava só ter coisas boas Mas infelizmente não tenho esse dom Ás vezes amo…" at bounding box center [375, 212] width 718 height 50
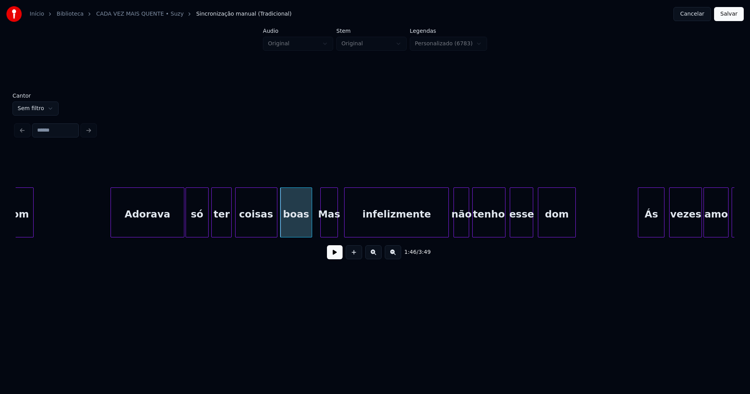
click at [327, 234] on div "Mas" at bounding box center [329, 214] width 16 height 53
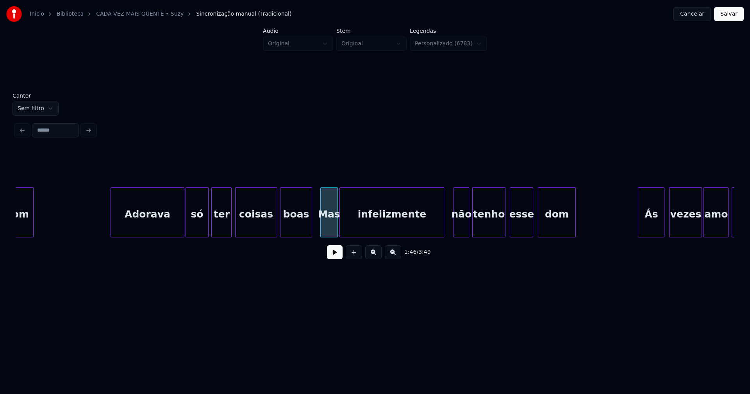
click at [387, 233] on div "infelizmente" at bounding box center [392, 214] width 104 height 53
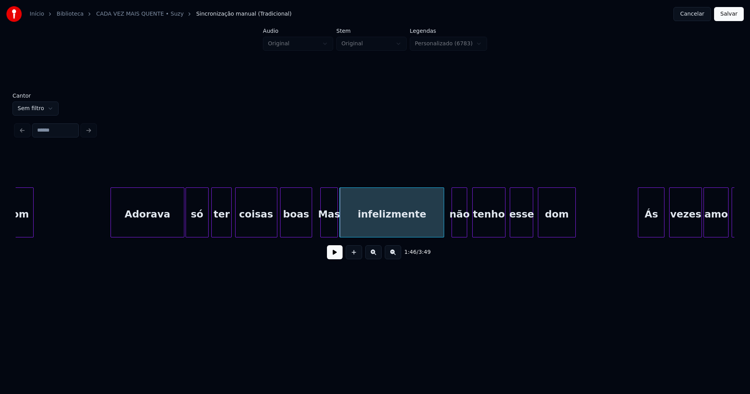
click at [458, 234] on div "não" at bounding box center [459, 214] width 15 height 53
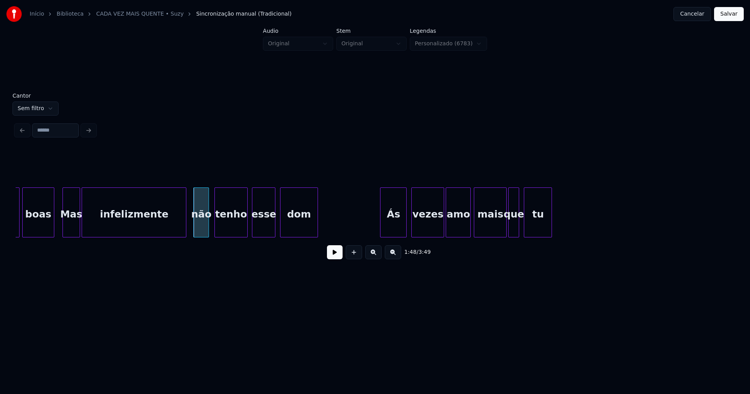
scroll to position [0, 8315]
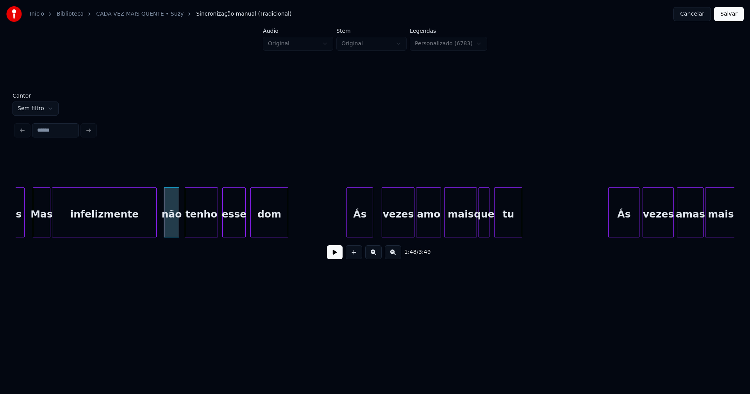
click at [360, 229] on div "Ás" at bounding box center [360, 214] width 26 height 53
click at [472, 234] on div at bounding box center [473, 212] width 2 height 49
click at [481, 234] on div "que" at bounding box center [482, 214] width 10 height 53
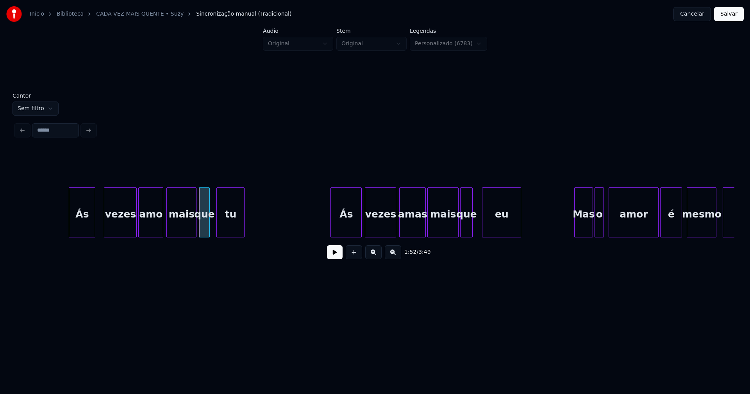
scroll to position [0, 8602]
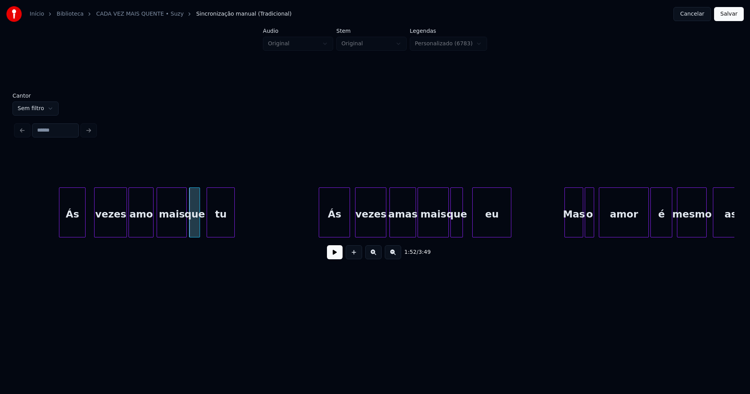
click at [337, 230] on div "Ás" at bounding box center [334, 214] width 30 height 53
click at [469, 231] on div at bounding box center [470, 212] width 2 height 49
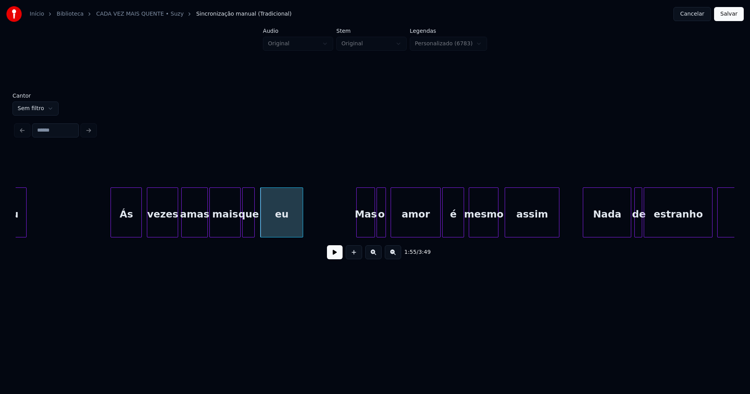
scroll to position [0, 8840]
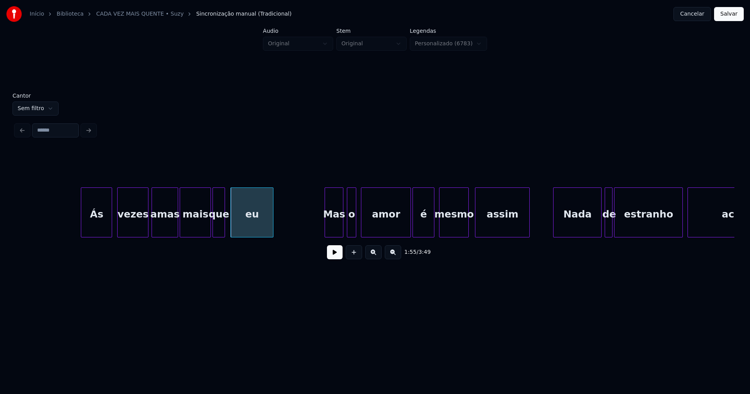
click at [333, 232] on div "Mas" at bounding box center [334, 214] width 18 height 53
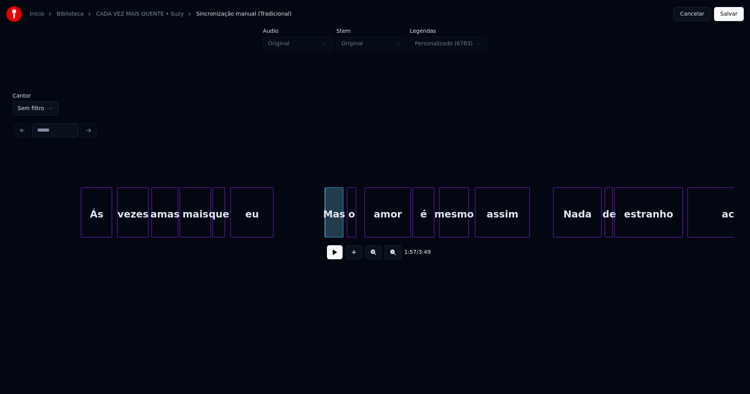
click at [366, 223] on div at bounding box center [366, 212] width 2 height 49
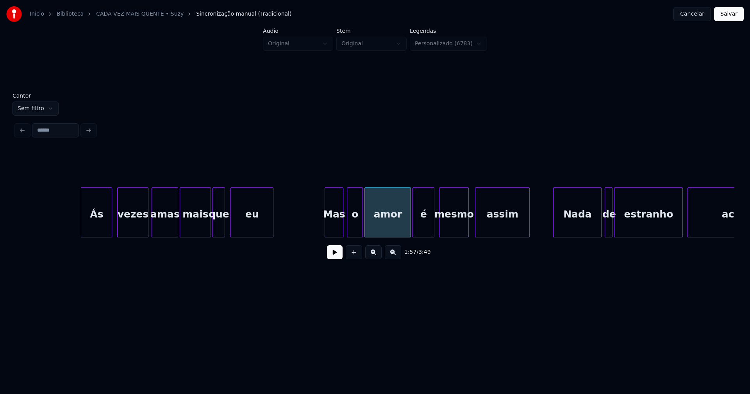
click at [362, 222] on div at bounding box center [361, 212] width 2 height 49
click at [426, 233] on div at bounding box center [424, 212] width 2 height 49
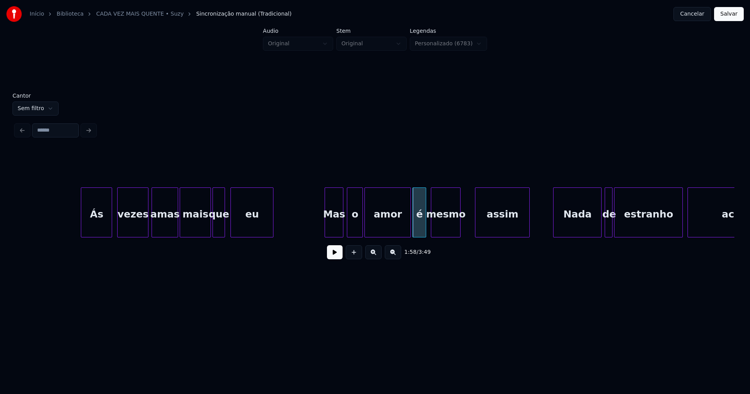
click at [449, 235] on div "Ás vezes amas mais que eu Mas o amor é mesmo assim [PERSON_NAME] de estranho ac…" at bounding box center [375, 212] width 718 height 50
click at [454, 231] on div at bounding box center [454, 212] width 2 height 49
click at [462, 234] on div "Ás vezes amas mais que eu Mas o amor é mesmo assim [PERSON_NAME] de estranho ac…" at bounding box center [375, 212] width 718 height 50
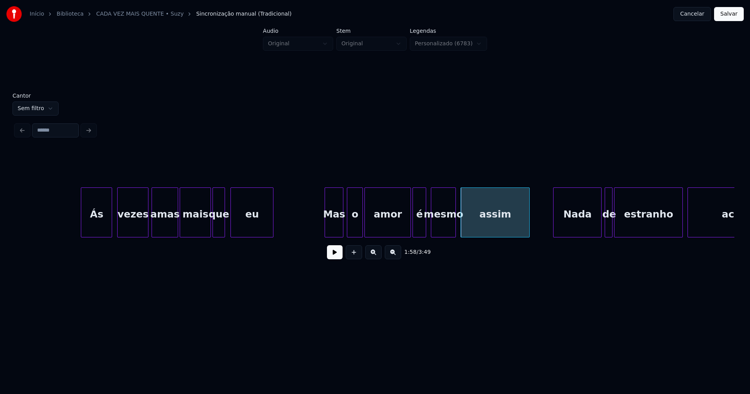
drag, startPoint x: 296, startPoint y: 224, endPoint x: 332, endPoint y: 242, distance: 39.8
click at [298, 224] on div "Ás vezes amas mais que eu Mas o amor é mesmo assim [PERSON_NAME] de estranho ac…" at bounding box center [122, 212] width 17893 height 50
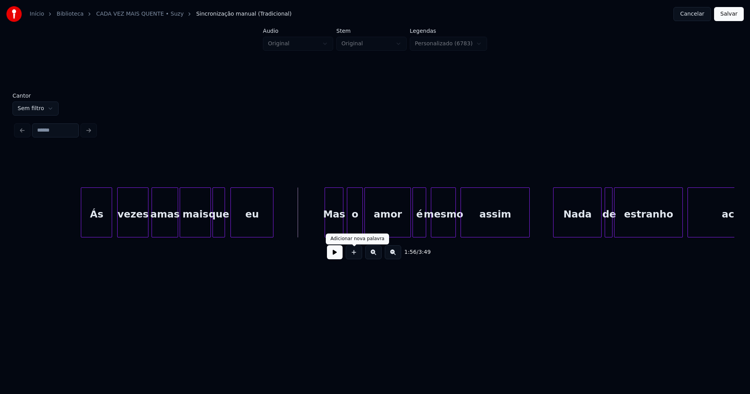
click at [337, 256] on button at bounding box center [335, 252] width 16 height 14
click at [335, 257] on button at bounding box center [335, 252] width 16 height 14
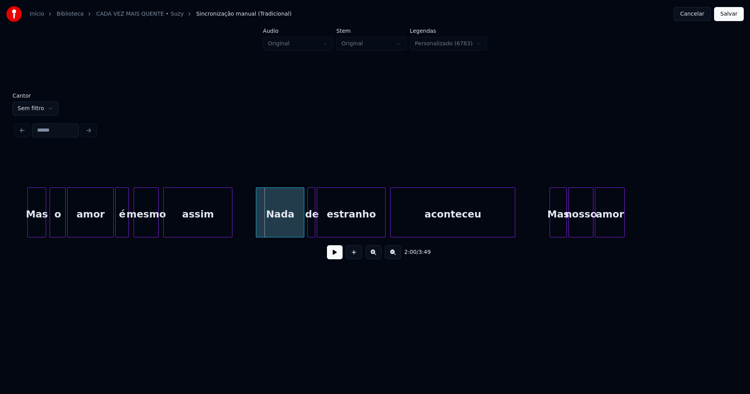
scroll to position [0, 9177]
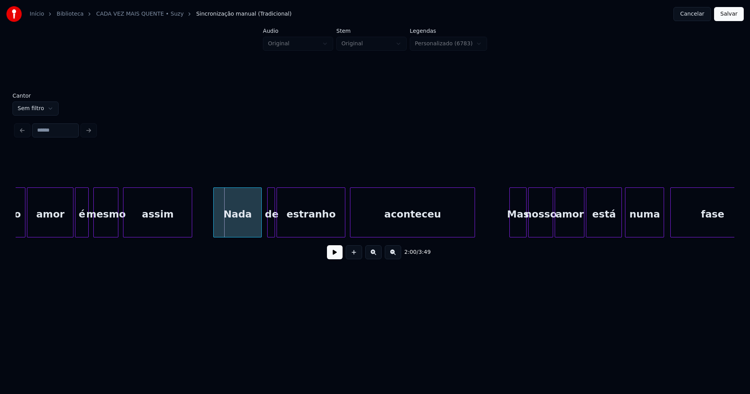
click at [236, 225] on div "Nada" at bounding box center [238, 214] width 48 height 53
click at [285, 224] on div at bounding box center [283, 212] width 2 height 49
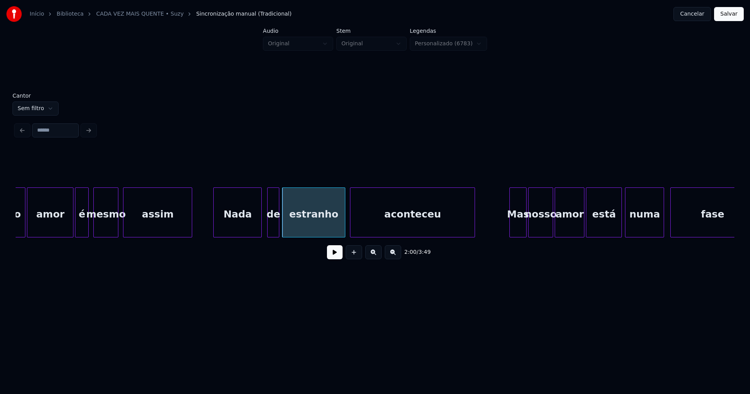
click at [278, 227] on div at bounding box center [277, 212] width 2 height 49
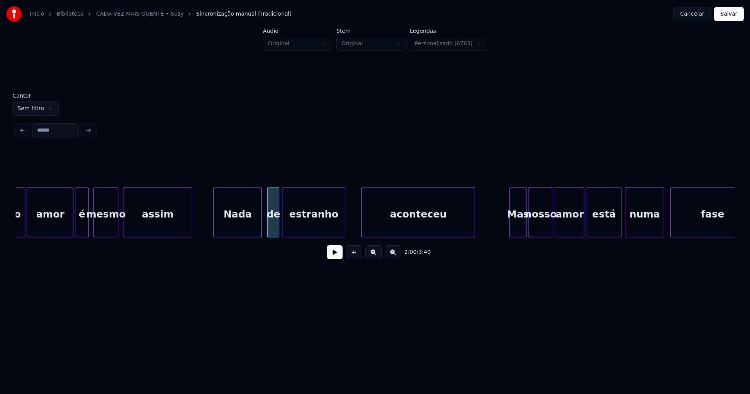
click at [362, 222] on div at bounding box center [363, 212] width 2 height 49
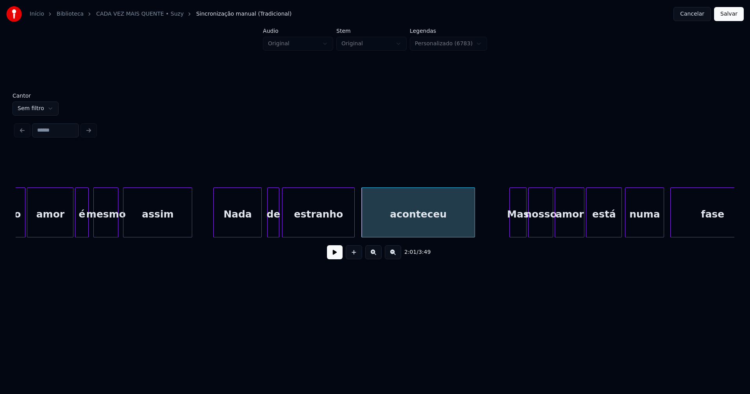
click at [354, 219] on div at bounding box center [353, 212] width 2 height 49
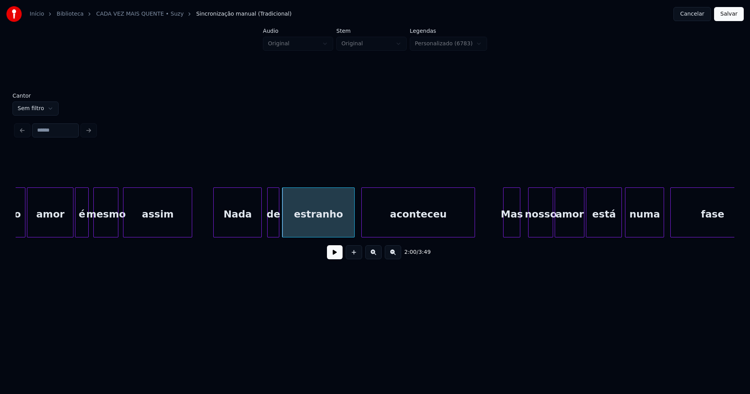
click at [512, 230] on div "Mas" at bounding box center [511, 214] width 16 height 53
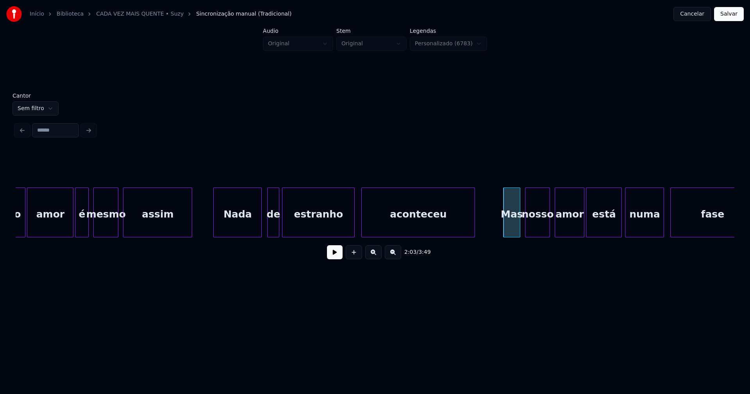
click at [541, 233] on div "nosso" at bounding box center [537, 214] width 24 height 53
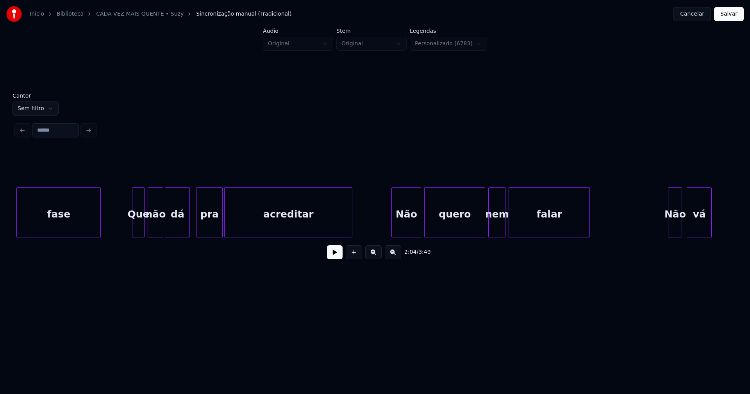
scroll to position [0, 9841]
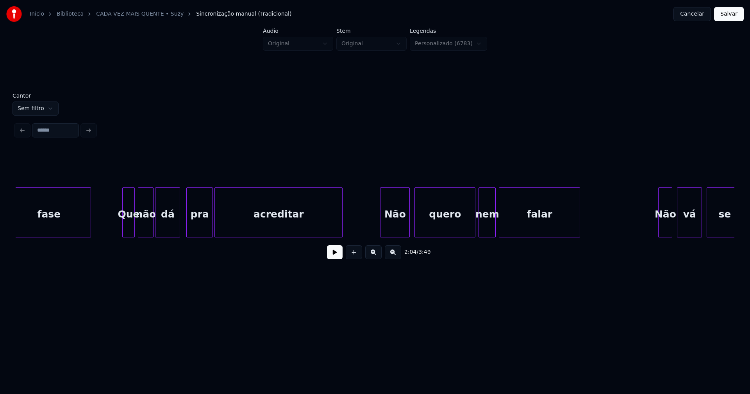
click at [400, 223] on div "Não" at bounding box center [394, 214] width 29 height 53
click at [374, 228] on div at bounding box center [375, 212] width 2 height 49
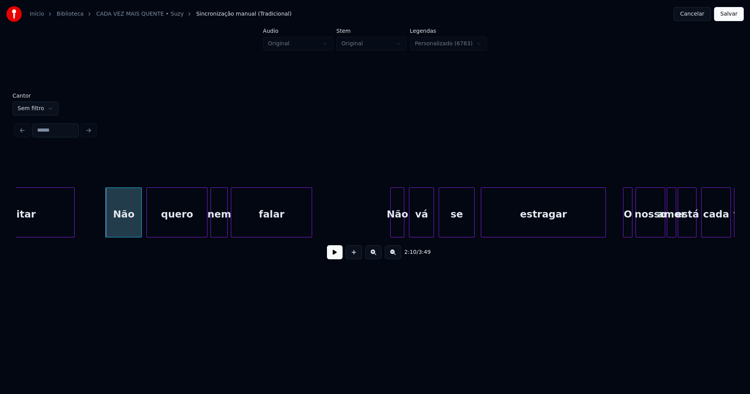
scroll to position [0, 10138]
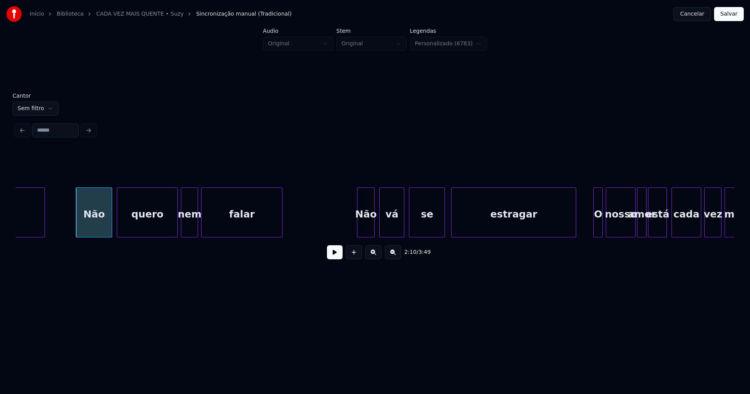
click at [359, 232] on div at bounding box center [358, 212] width 2 height 49
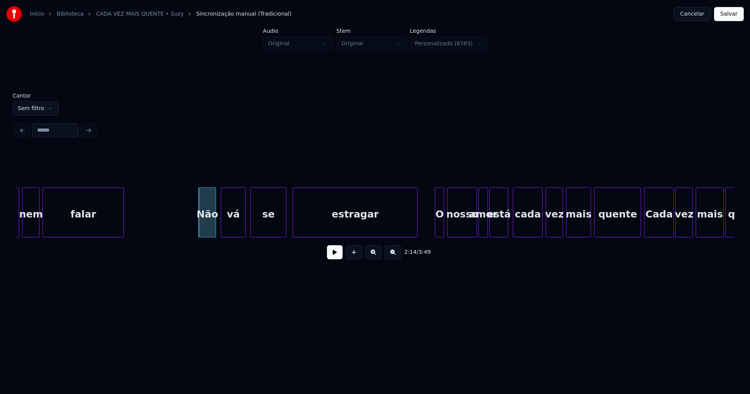
scroll to position [0, 10316]
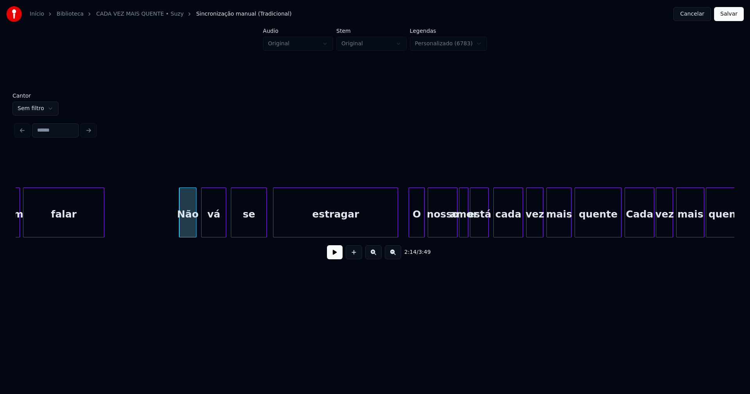
click at [410, 234] on div at bounding box center [410, 212] width 2 height 49
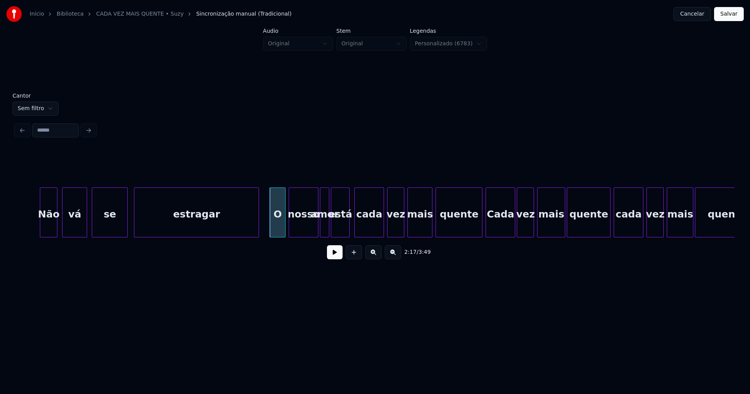
scroll to position [0, 10465]
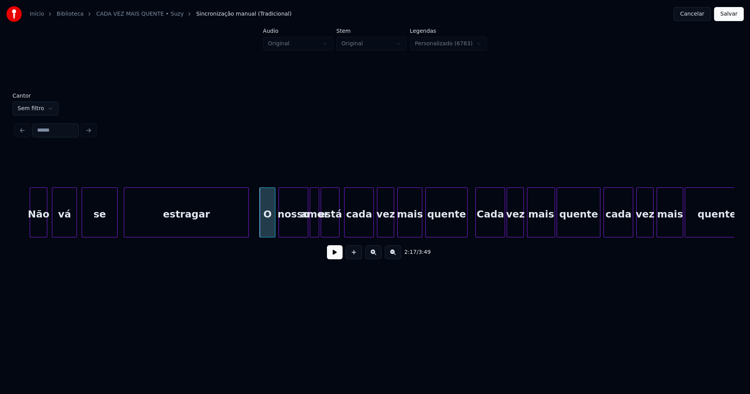
click at [467, 233] on div "quente" at bounding box center [446, 212] width 42 height 50
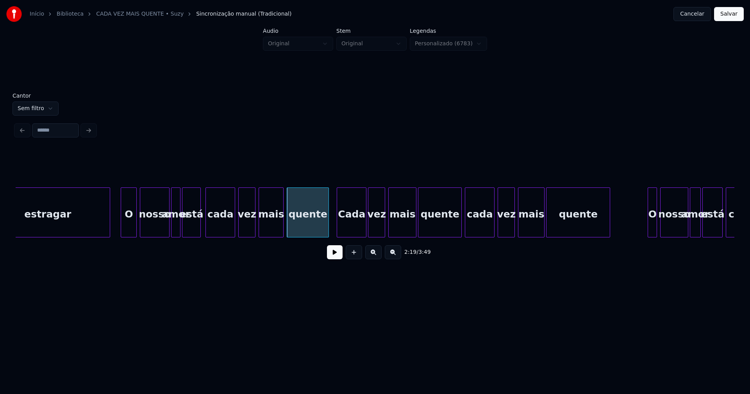
scroll to position [0, 10644]
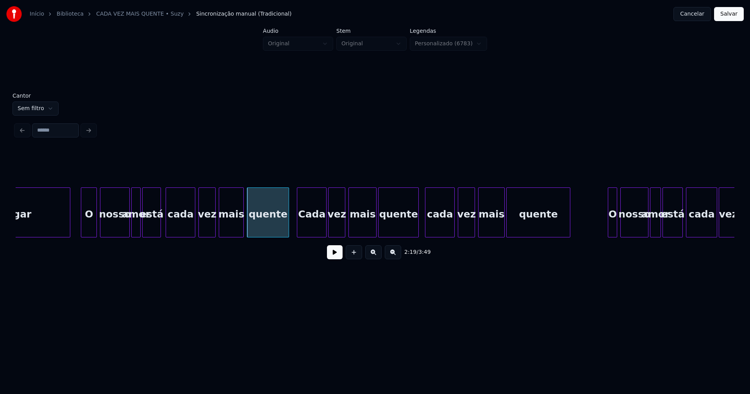
click at [418, 231] on div at bounding box center [417, 212] width 2 height 49
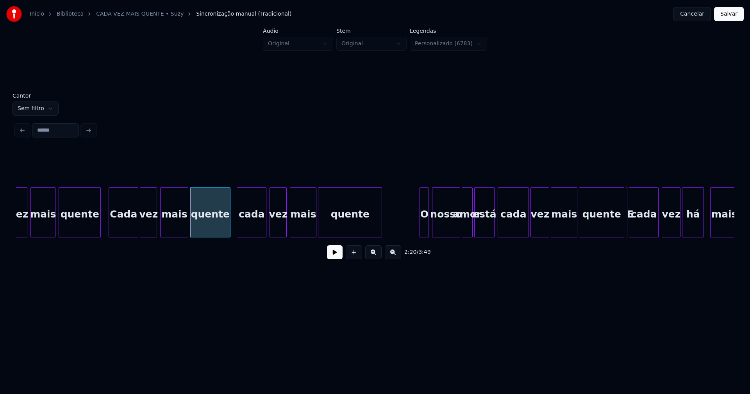
scroll to position [0, 10842]
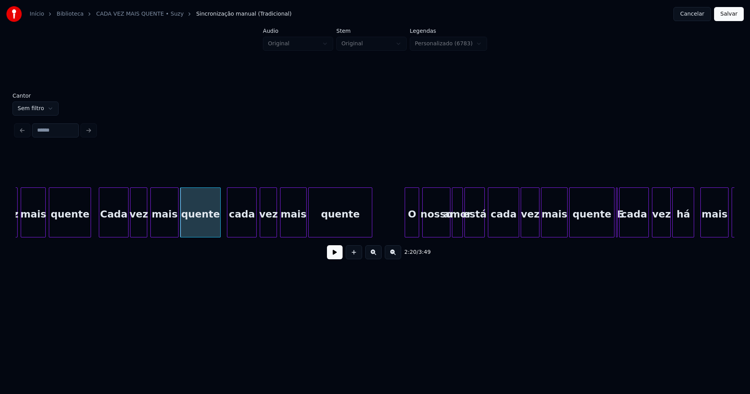
click at [405, 231] on div at bounding box center [406, 212] width 2 height 49
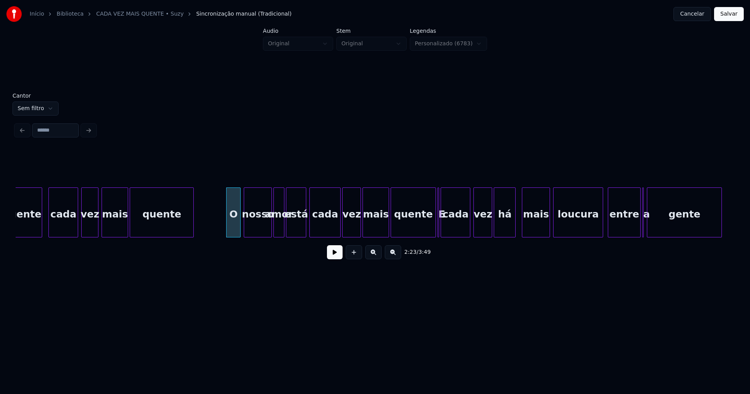
scroll to position [0, 11030]
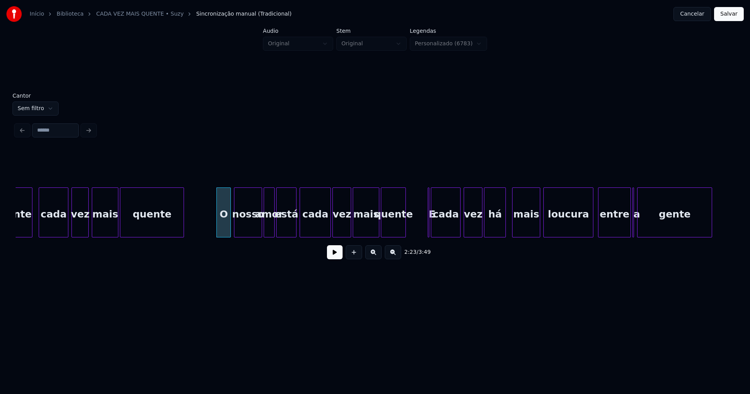
click at [403, 242] on div "2:23 / 3:49" at bounding box center [375, 207] width 718 height 119
click at [435, 228] on div at bounding box center [435, 212] width 2 height 49
click at [412, 195] on div "E" at bounding box center [416, 212] width 9 height 50
click at [424, 219] on div at bounding box center [424, 212] width 2 height 49
click at [558, 226] on div at bounding box center [557, 212] width 2 height 49
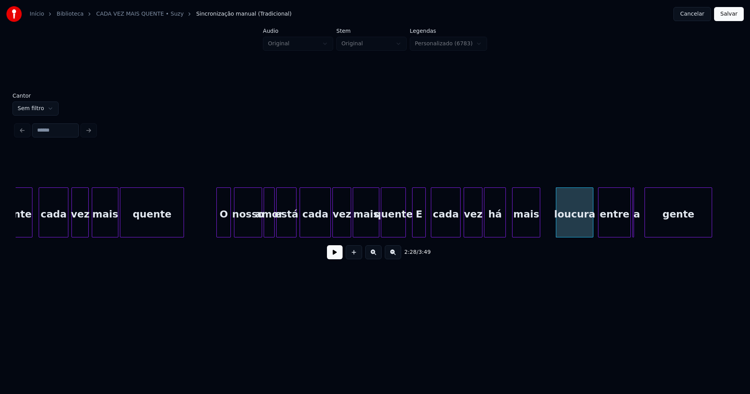
click at [646, 225] on div at bounding box center [646, 212] width 2 height 49
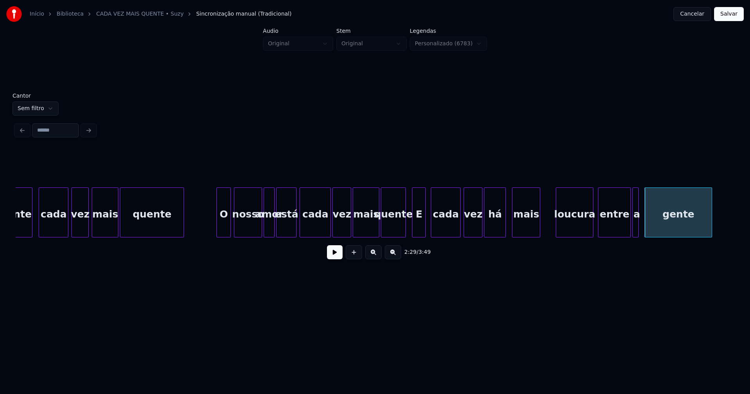
click at [638, 230] on div at bounding box center [637, 212] width 2 height 49
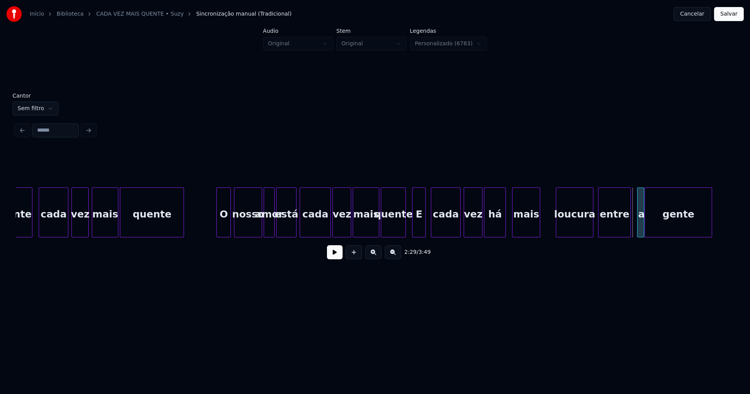
click at [640, 232] on div "a" at bounding box center [641, 214] width 8 height 53
click at [620, 232] on div "entre" at bounding box center [619, 214] width 32 height 53
click at [609, 229] on div at bounding box center [609, 212] width 2 height 49
click at [585, 235] on div "quente cada vez mais quente O nosso amor está cada vez mais quente E cada vez h…" at bounding box center [375, 212] width 718 height 50
click at [560, 235] on div "quente cada vez mais quente O nosso amor está cada vez mais quente E cada vez h…" at bounding box center [375, 212] width 718 height 50
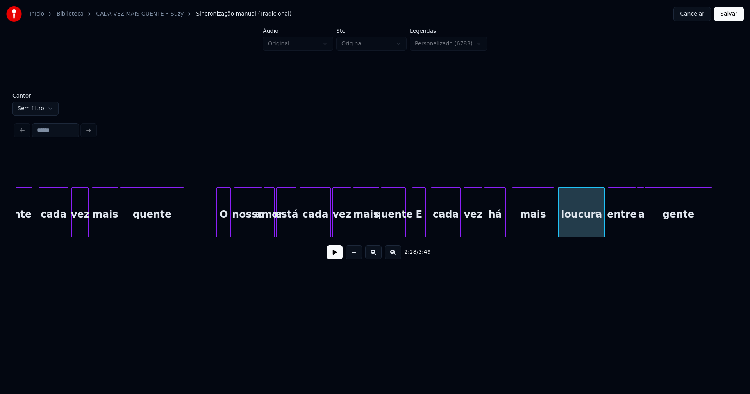
click at [553, 223] on div at bounding box center [552, 212] width 2 height 49
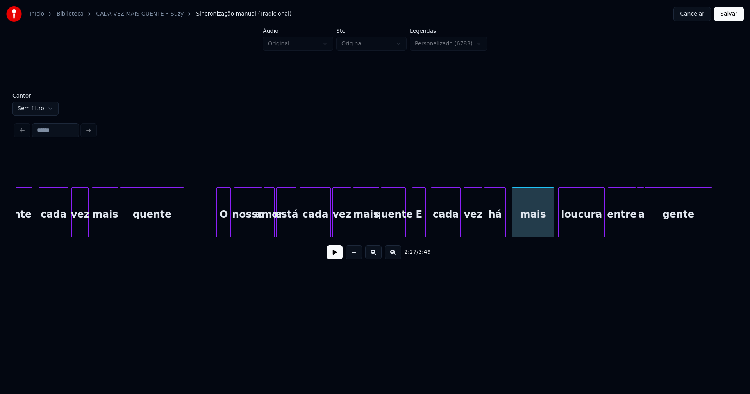
drag, startPoint x: 428, startPoint y: 230, endPoint x: 408, endPoint y: 242, distance: 22.4
click at [332, 253] on button at bounding box center [335, 252] width 16 height 14
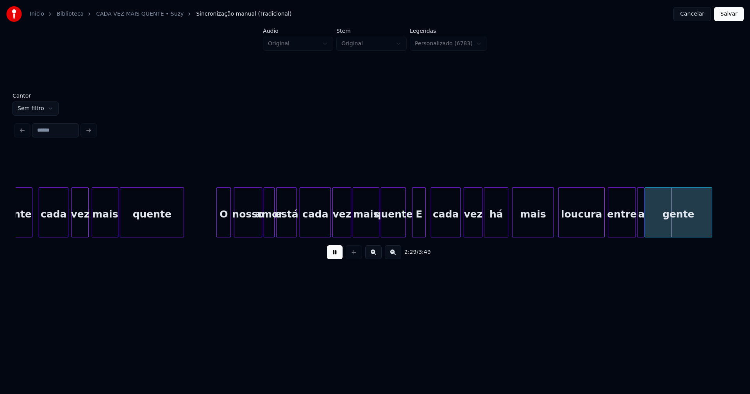
click at [507, 226] on div at bounding box center [506, 212] width 2 height 49
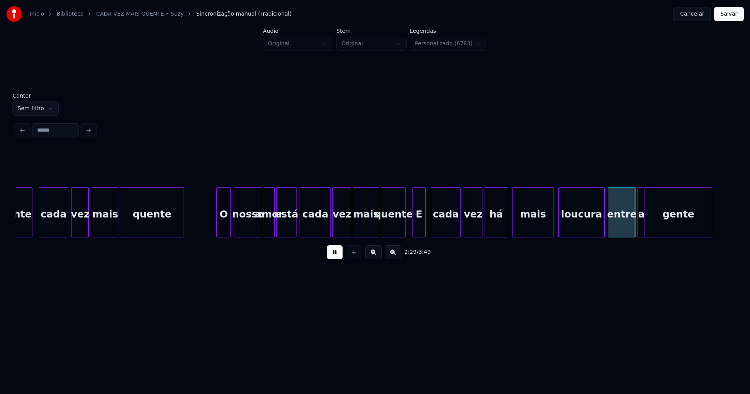
click at [332, 259] on button at bounding box center [335, 252] width 16 height 14
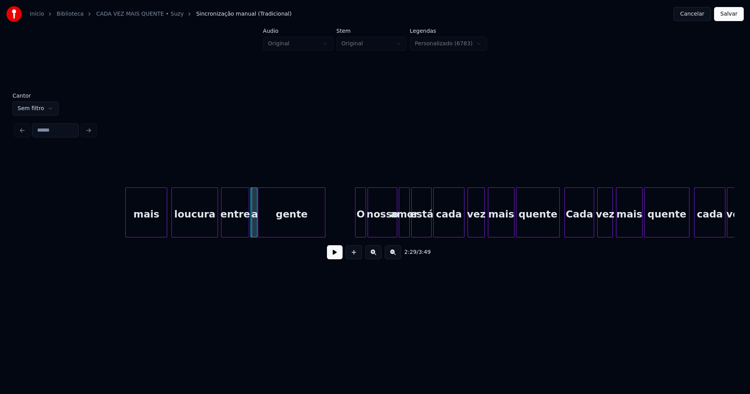
scroll to position [0, 11536]
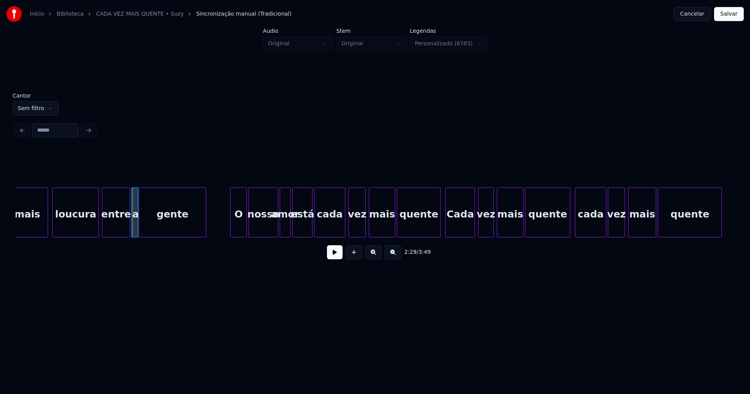
click at [231, 227] on div at bounding box center [231, 212] width 2 height 49
click at [437, 232] on div at bounding box center [436, 212] width 2 height 49
click at [565, 233] on div at bounding box center [565, 212] width 2 height 49
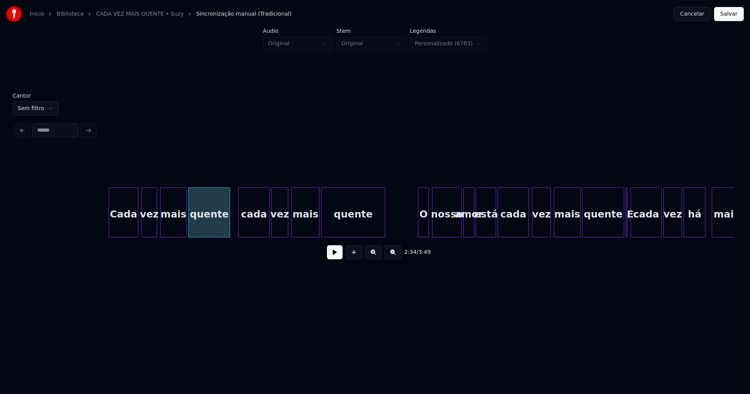
scroll to position [0, 11992]
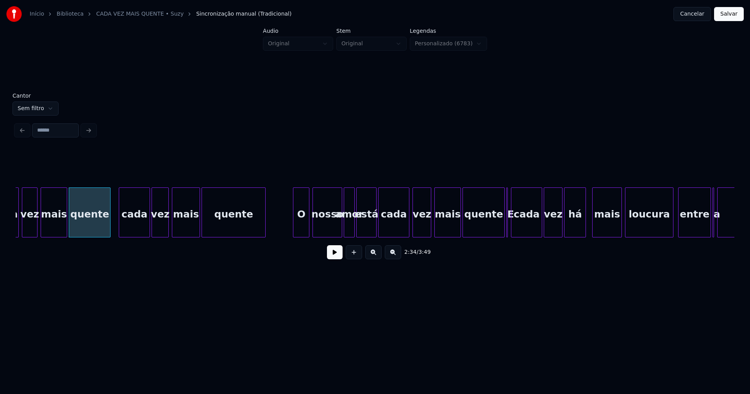
click at [294, 229] on div at bounding box center [294, 212] width 2 height 49
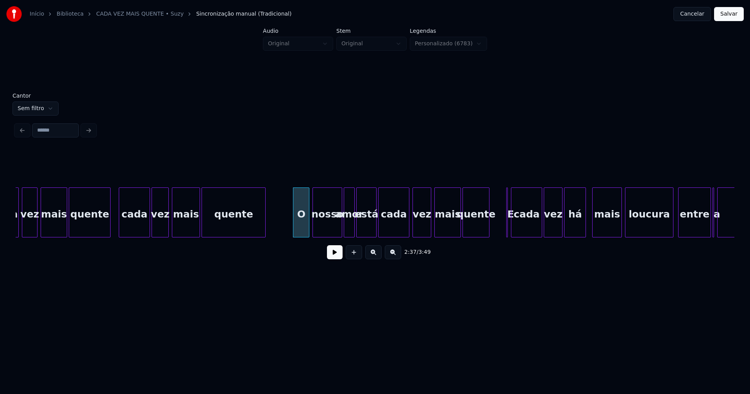
click at [488, 242] on div "2:37 / 3:49" at bounding box center [375, 207] width 718 height 119
click at [517, 226] on div at bounding box center [518, 212] width 2 height 49
click at [494, 193] on div "E" at bounding box center [501, 212] width 14 height 50
click at [499, 229] on div "E" at bounding box center [502, 214] width 13 height 53
click at [333, 258] on button at bounding box center [335, 252] width 16 height 14
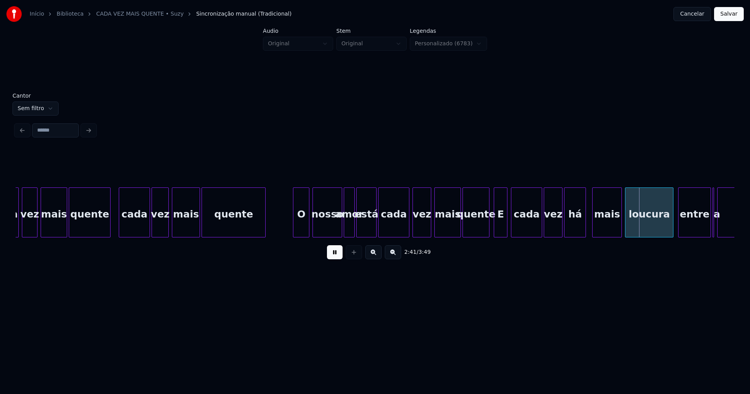
click at [501, 230] on div "E" at bounding box center [500, 214] width 13 height 53
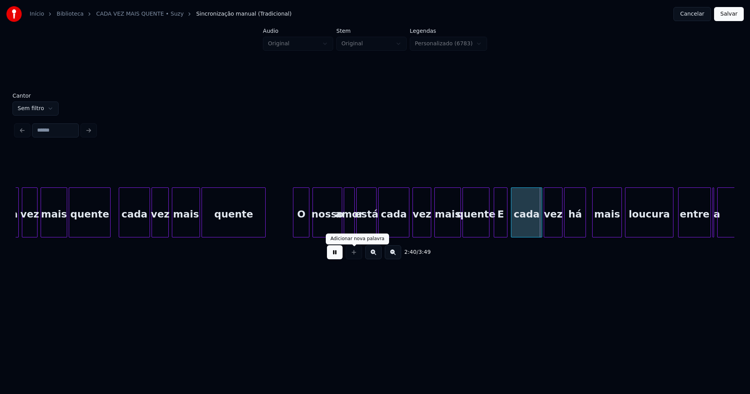
click at [336, 257] on button at bounding box center [335, 252] width 16 height 14
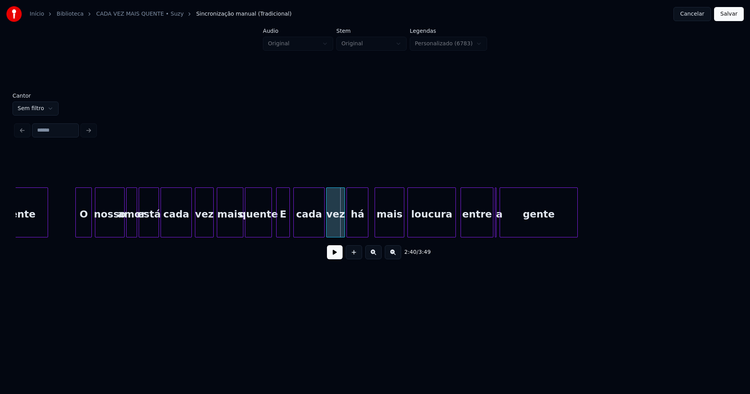
scroll to position [0, 12210]
click at [506, 228] on div at bounding box center [505, 212] width 2 height 49
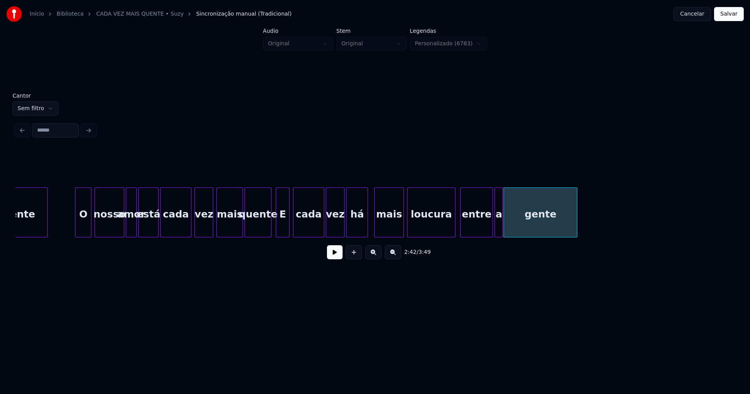
click at [501, 228] on div at bounding box center [501, 212] width 2 height 49
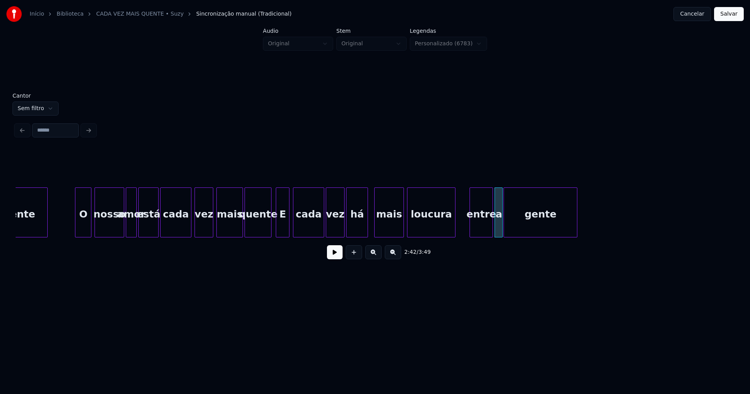
click at [470, 225] on div at bounding box center [471, 212] width 2 height 49
click at [447, 234] on div "loucura" at bounding box center [444, 214] width 48 height 53
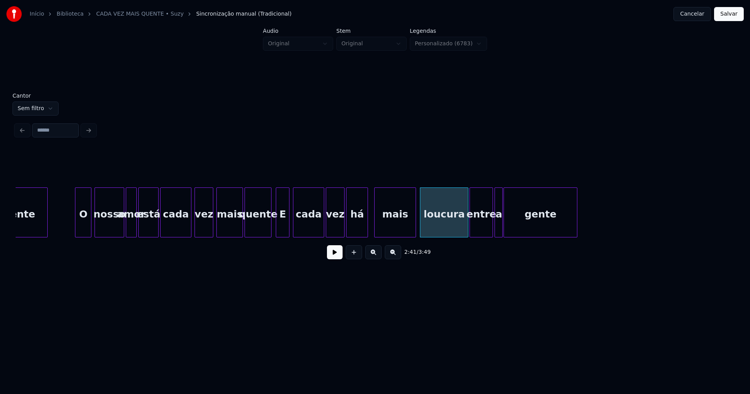
click at [415, 224] on div at bounding box center [414, 212] width 2 height 49
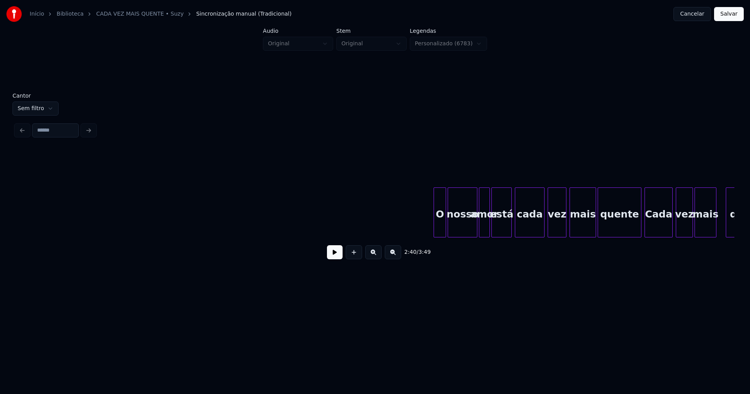
scroll to position [0, 13587]
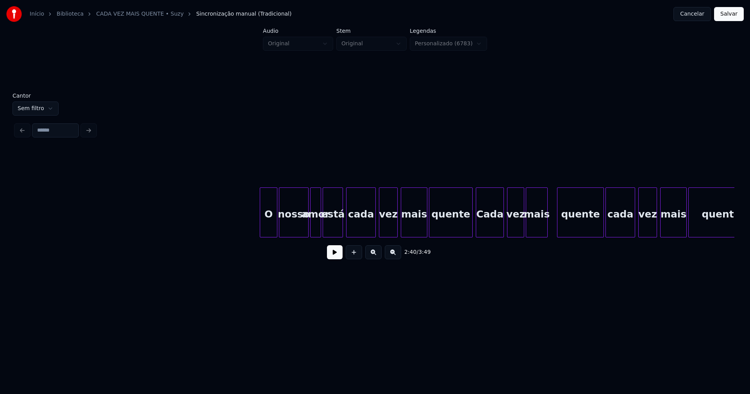
click at [262, 230] on div at bounding box center [261, 212] width 2 height 49
click at [466, 230] on div at bounding box center [466, 212] width 2 height 49
click at [553, 225] on div at bounding box center [552, 212] width 2 height 49
click at [551, 227] on div at bounding box center [550, 212] width 2 height 49
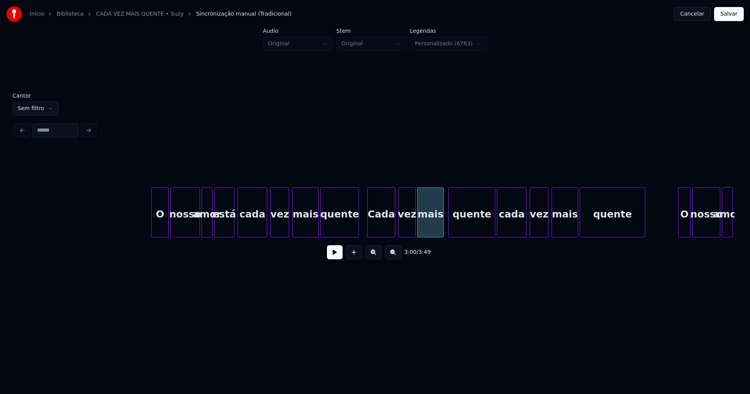
scroll to position [0, 13716]
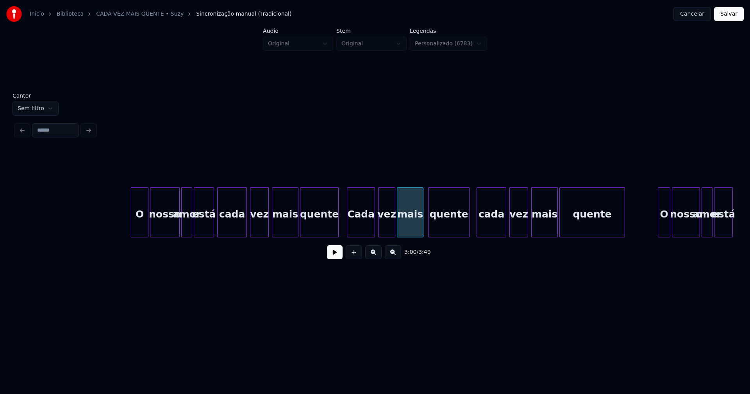
click at [468, 234] on div at bounding box center [468, 212] width 2 height 49
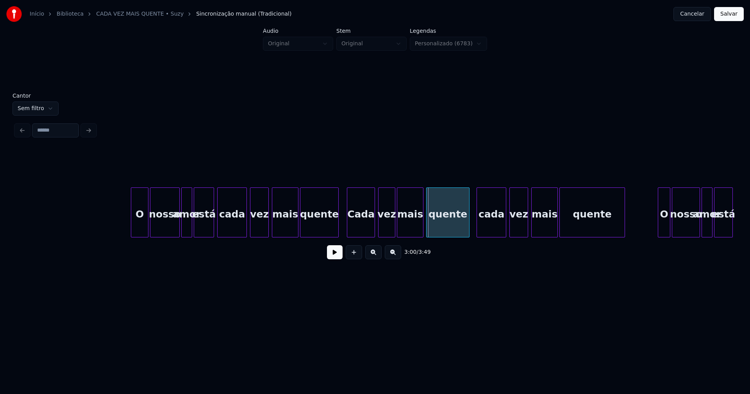
click at [428, 227] on div at bounding box center [427, 212] width 2 height 49
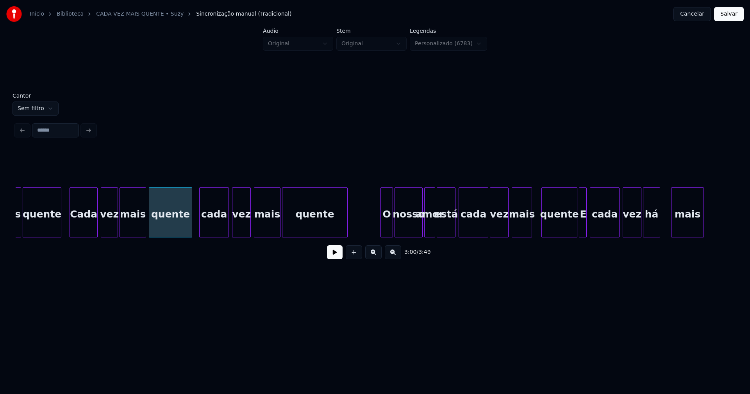
scroll to position [0, 14003]
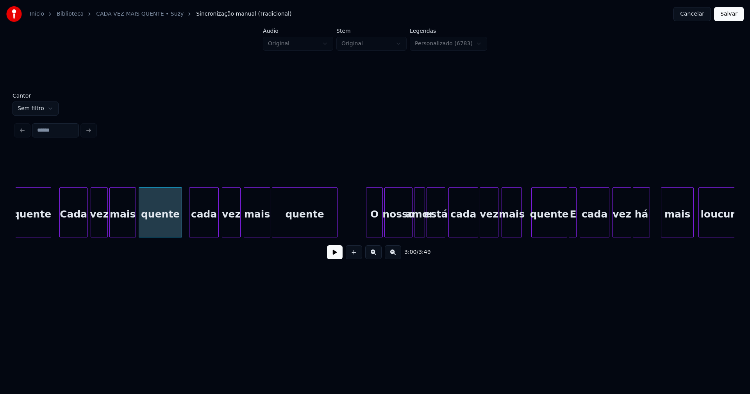
click at [367, 230] on div at bounding box center [367, 212] width 2 height 49
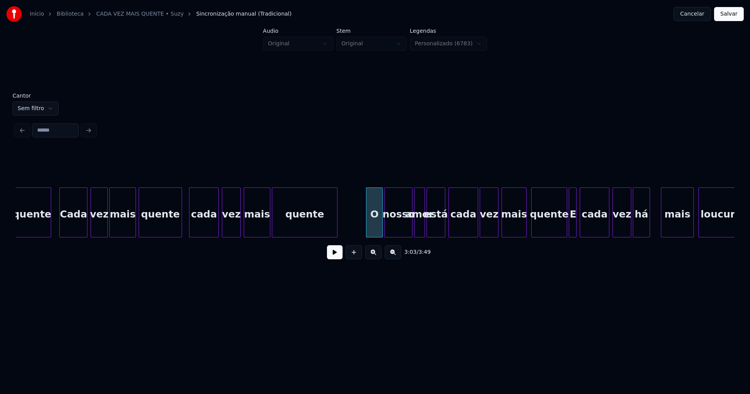
click at [525, 223] on div at bounding box center [525, 212] width 2 height 49
click at [554, 231] on div at bounding box center [555, 212] width 2 height 49
click at [565, 228] on div at bounding box center [564, 212] width 2 height 49
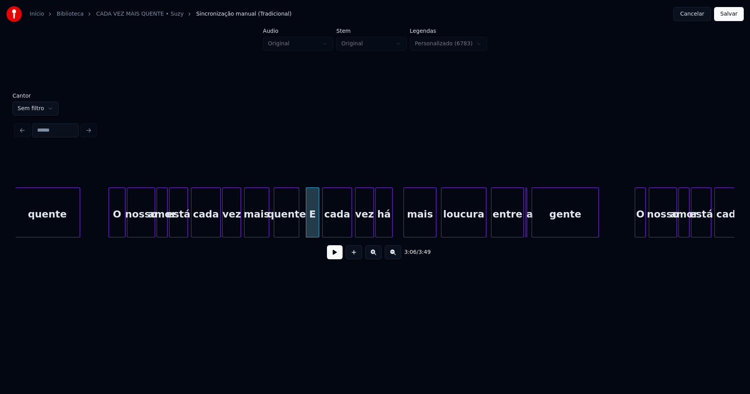
scroll to position [0, 14271]
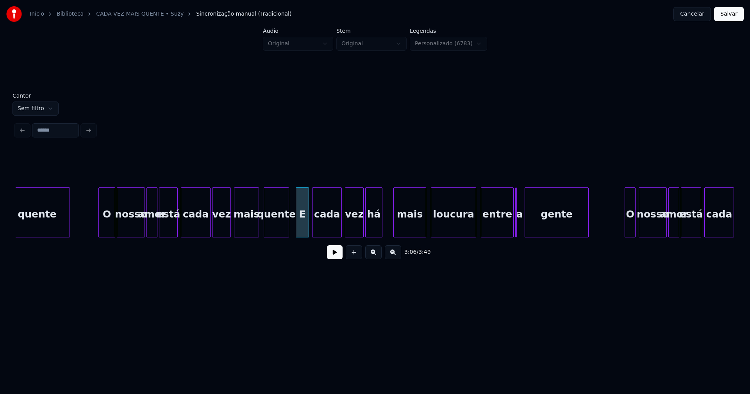
click at [526, 229] on div at bounding box center [526, 212] width 2 height 49
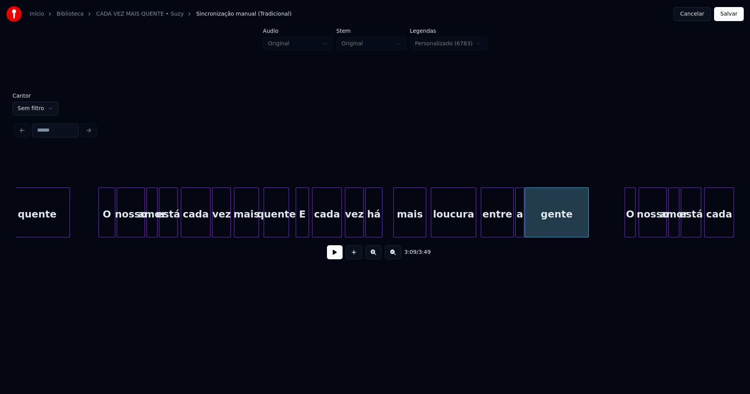
click at [523, 227] on div at bounding box center [522, 212] width 2 height 49
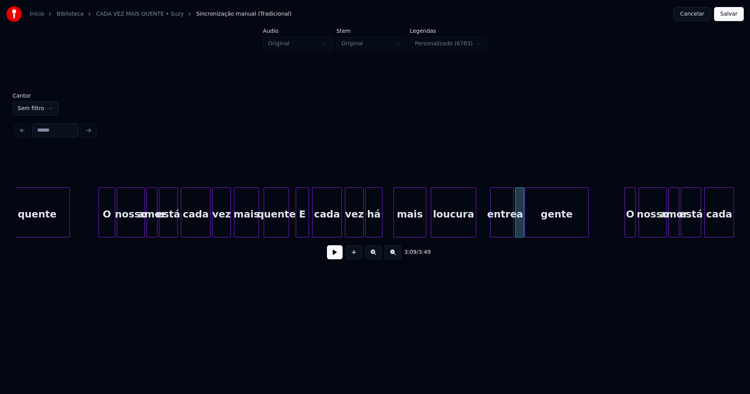
click at [492, 226] on div at bounding box center [491, 212] width 2 height 49
click at [455, 230] on div "loucura" at bounding box center [464, 214] width 45 height 53
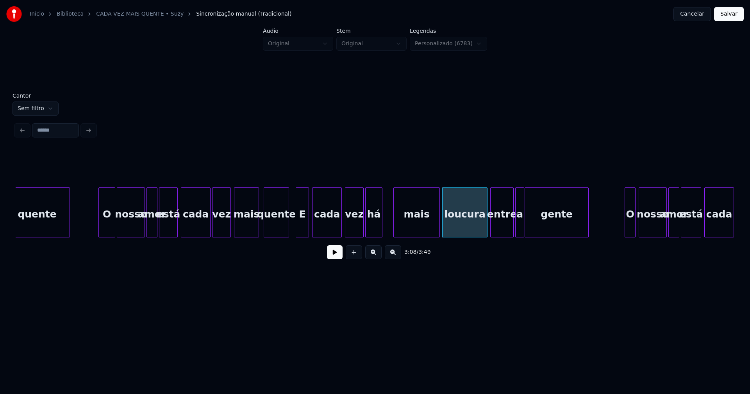
click at [439, 223] on div at bounding box center [438, 212] width 2 height 49
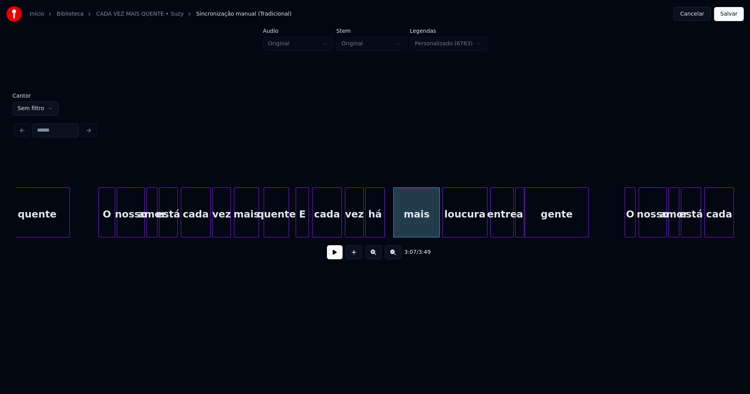
click at [384, 225] on div at bounding box center [383, 212] width 2 height 49
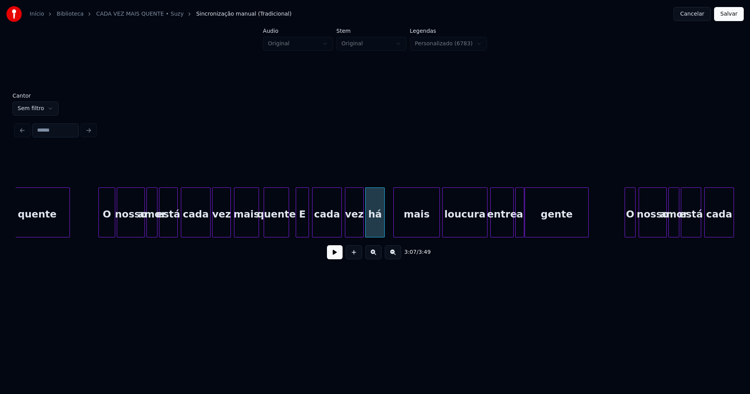
scroll to position [0, 14479]
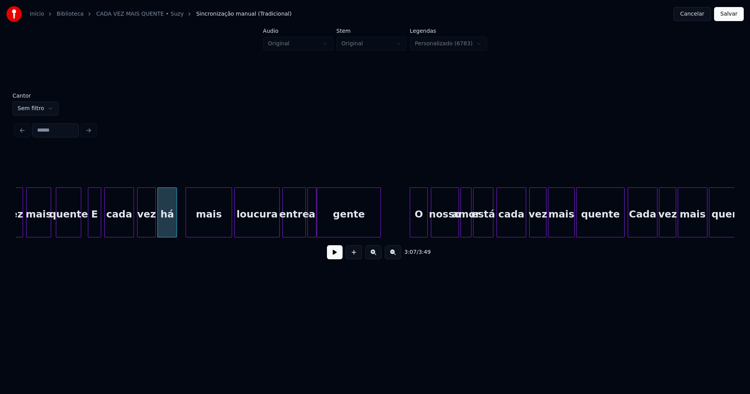
click at [411, 231] on div at bounding box center [411, 212] width 2 height 49
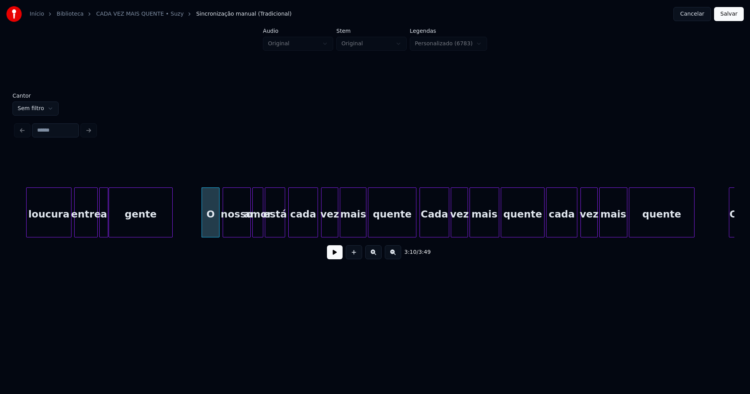
scroll to position [0, 14697]
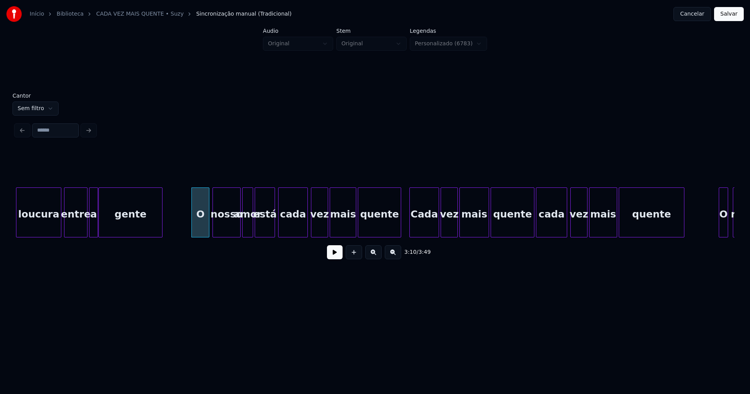
click at [400, 232] on div at bounding box center [399, 212] width 2 height 49
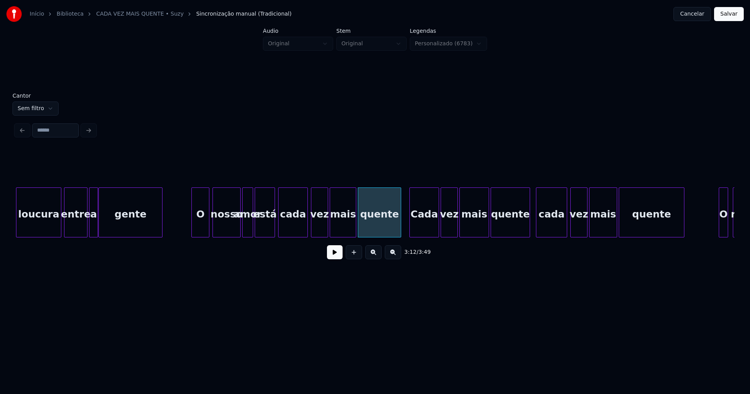
click at [528, 232] on div at bounding box center [528, 212] width 2 height 49
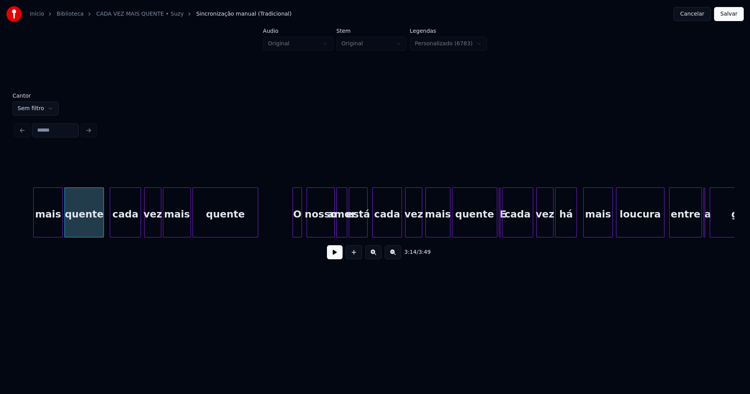
scroll to position [0, 15153]
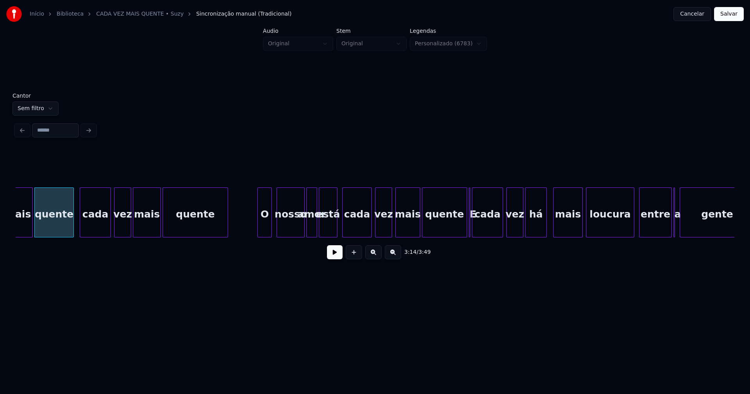
click at [258, 232] on div at bounding box center [259, 212] width 2 height 49
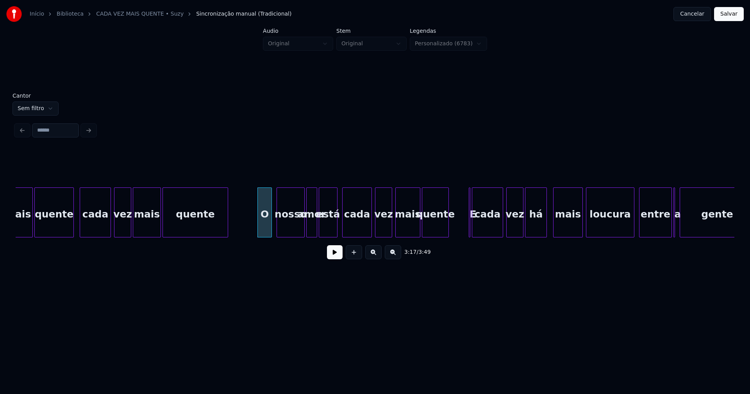
click at [447, 242] on div "3:17 / 3:49" at bounding box center [375, 207] width 718 height 119
click at [475, 227] on div at bounding box center [475, 212] width 2 height 49
click at [454, 198] on div "E" at bounding box center [458, 212] width 8 height 50
click at [464, 218] on div at bounding box center [465, 212] width 2 height 49
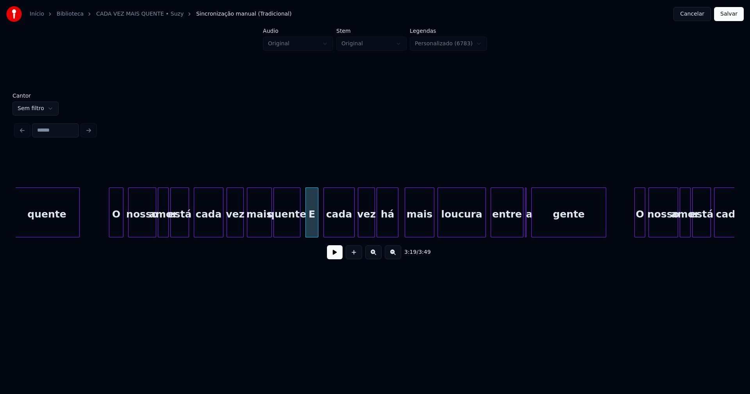
scroll to position [0, 15371]
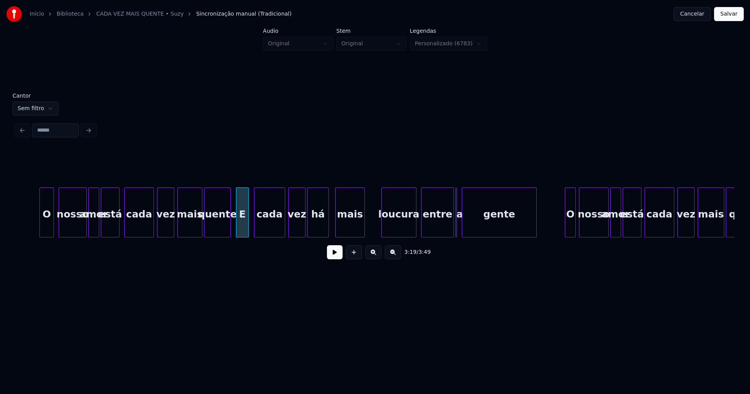
click at [382, 225] on div at bounding box center [382, 212] width 2 height 49
click at [469, 225] on div at bounding box center [469, 212] width 2 height 49
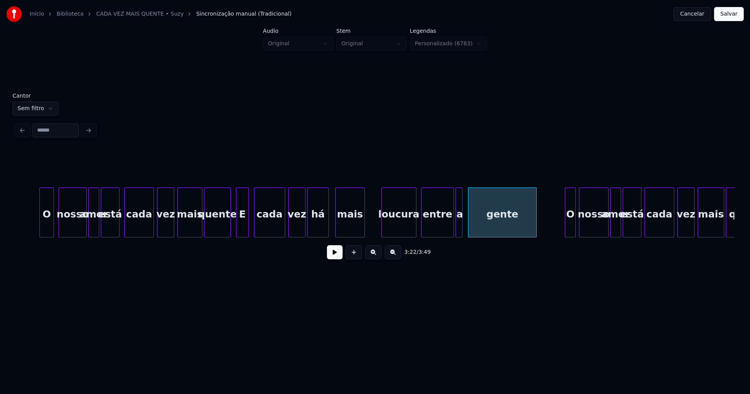
click at [462, 226] on div at bounding box center [461, 212] width 2 height 49
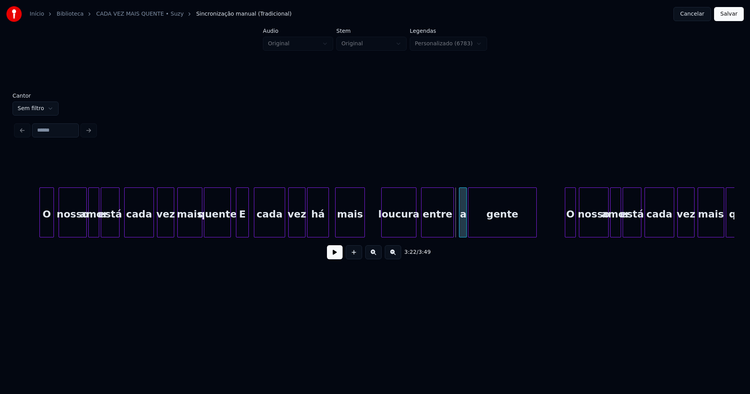
click at [463, 227] on div "a" at bounding box center [463, 214] width 8 height 53
click at [441, 228] on div "entre" at bounding box center [441, 214] width 32 height 53
click at [432, 225] on div at bounding box center [432, 212] width 2 height 49
click at [409, 229] on div "loucura" at bounding box center [410, 214] width 34 height 53
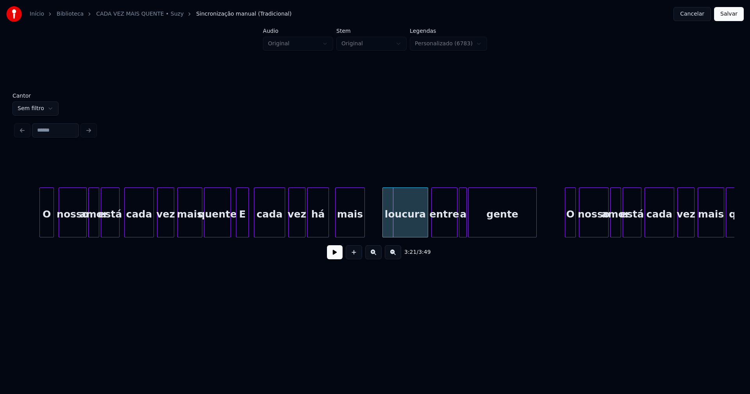
click at [384, 229] on div at bounding box center [384, 212] width 2 height 49
click at [374, 220] on div at bounding box center [374, 212] width 2 height 49
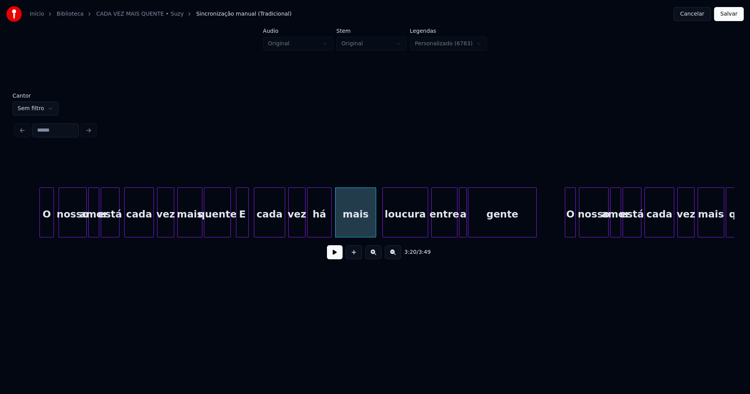
click at [329, 223] on div at bounding box center [330, 212] width 2 height 49
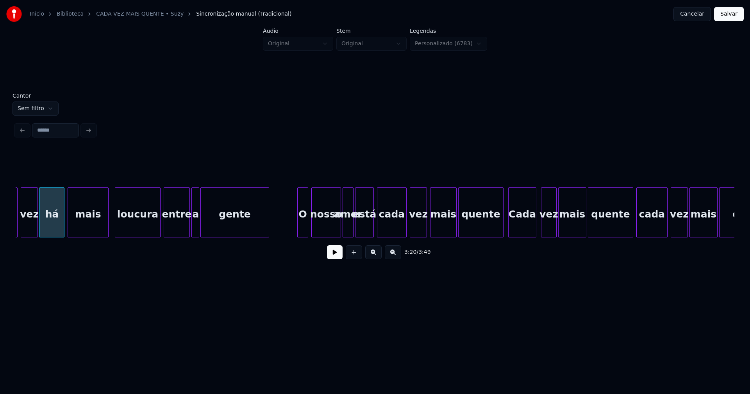
scroll to position [0, 15658]
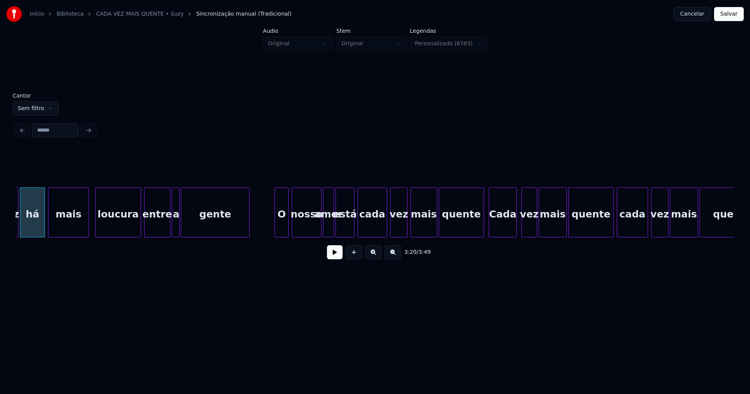
click at [277, 232] on div at bounding box center [276, 212] width 2 height 49
click at [348, 232] on div at bounding box center [348, 212] width 2 height 49
click at [478, 233] on div at bounding box center [478, 212] width 2 height 49
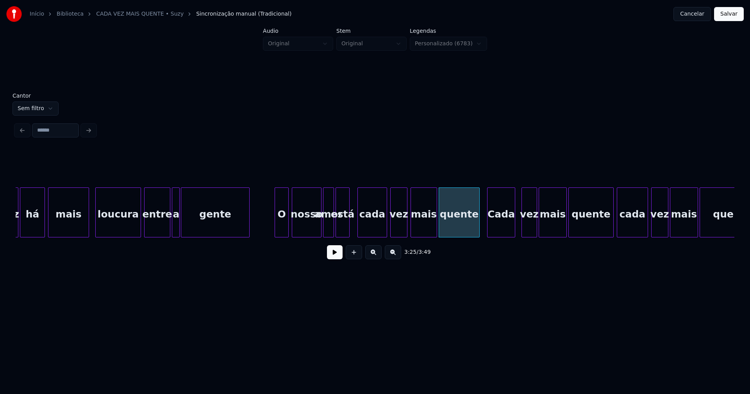
click at [499, 231] on div "Cada" at bounding box center [500, 214] width 27 height 53
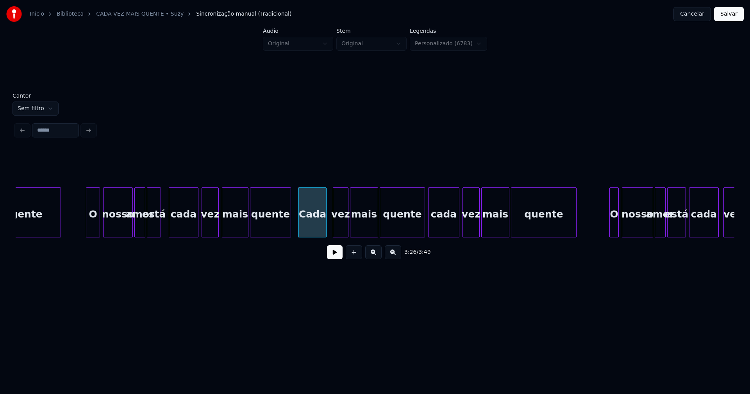
scroll to position [0, 15856]
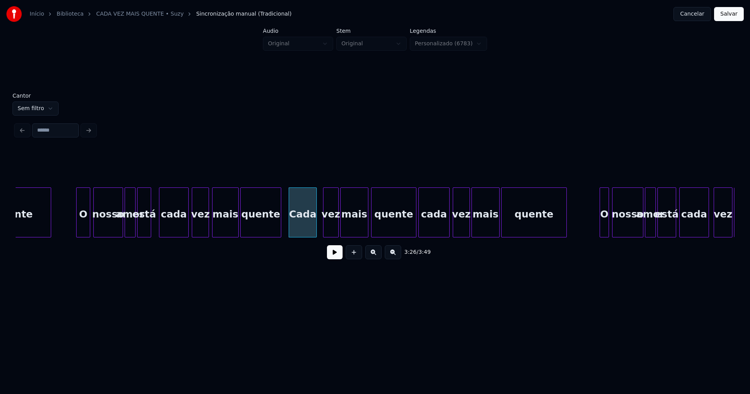
click at [416, 228] on div "quente" at bounding box center [393, 212] width 45 height 50
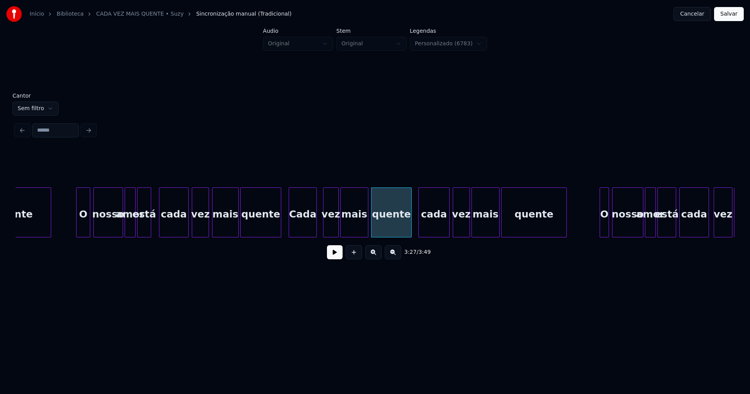
click at [410, 232] on div at bounding box center [410, 212] width 2 height 49
click at [595, 230] on div at bounding box center [595, 212] width 2 height 49
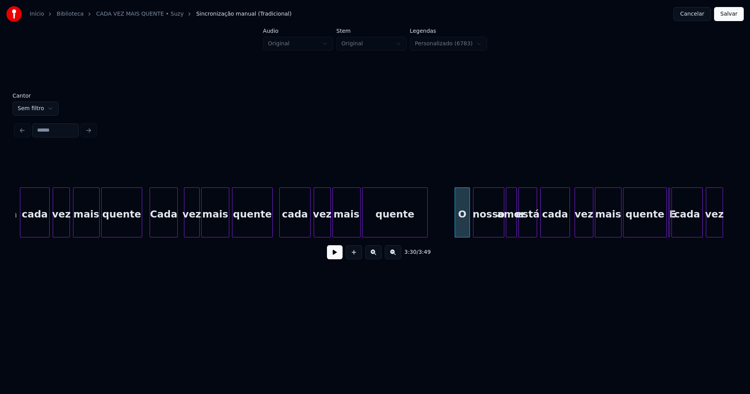
scroll to position [0, 16055]
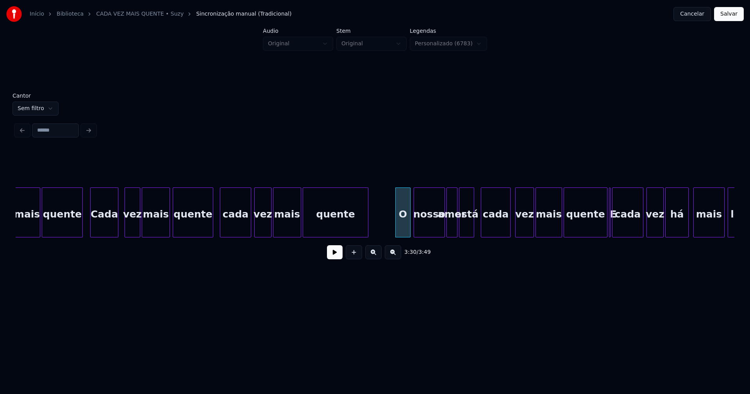
click at [473, 233] on div at bounding box center [472, 212] width 2 height 49
click at [587, 242] on div "3:31 / 3:49" at bounding box center [375, 207] width 718 height 119
click at [616, 225] on div at bounding box center [615, 212] width 2 height 49
click at [595, 199] on div "E" at bounding box center [599, 212] width 9 height 50
click at [605, 221] on div at bounding box center [606, 212] width 2 height 49
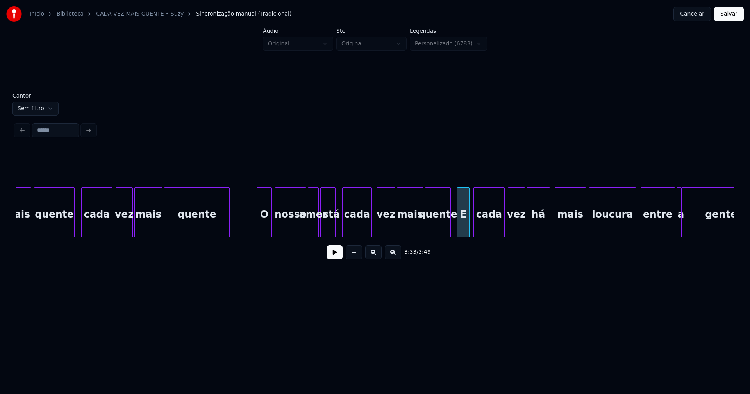
scroll to position [0, 16263]
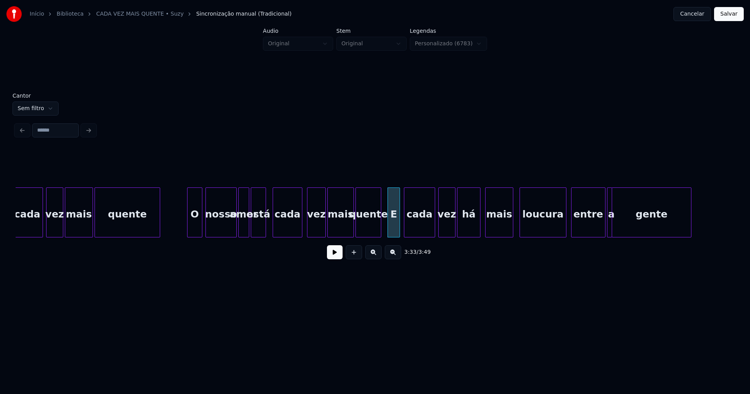
click at [511, 230] on div at bounding box center [511, 212] width 2 height 49
click at [622, 227] on div at bounding box center [621, 212] width 2 height 49
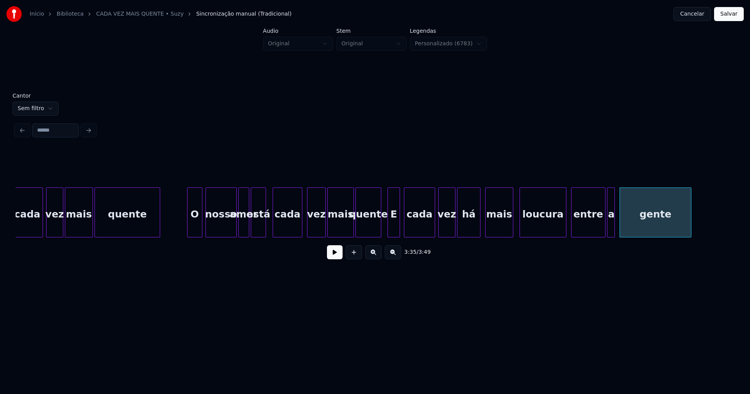
click at [614, 228] on div at bounding box center [613, 212] width 2 height 49
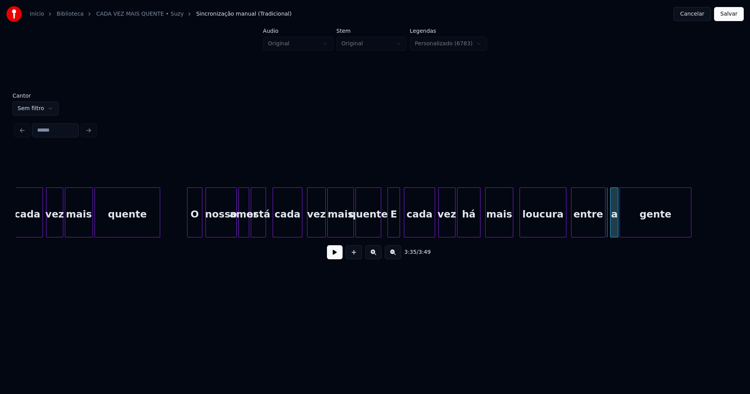
click at [614, 228] on div "a" at bounding box center [614, 214] width 8 height 53
click at [588, 228] on div "entre" at bounding box center [591, 214] width 34 height 53
click at [583, 225] on div at bounding box center [583, 212] width 2 height 49
click at [560, 230] on div "loucura" at bounding box center [557, 214] width 46 height 53
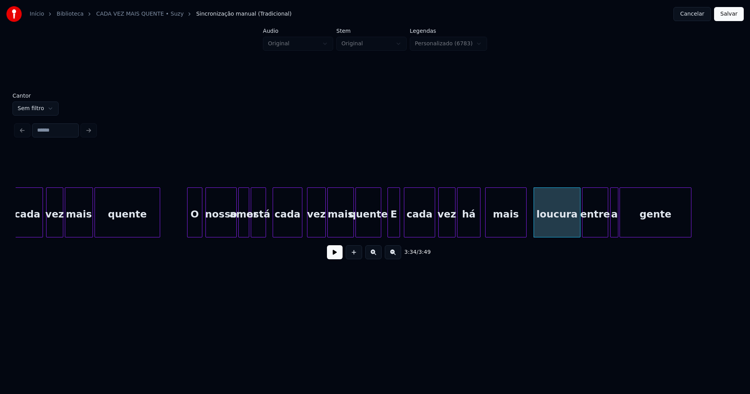
click at [525, 220] on div at bounding box center [525, 212] width 2 height 49
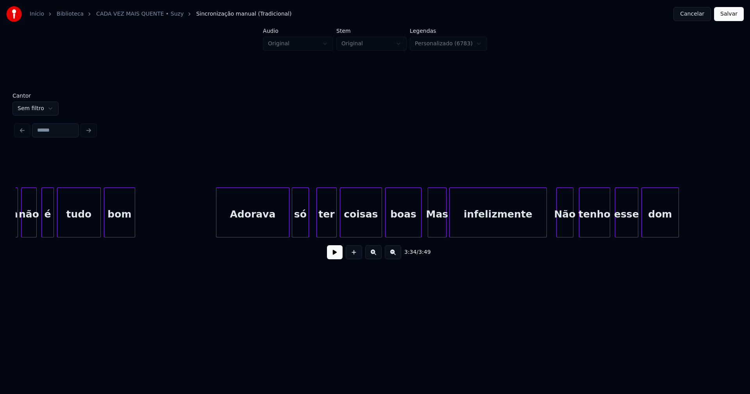
scroll to position [0, 1734]
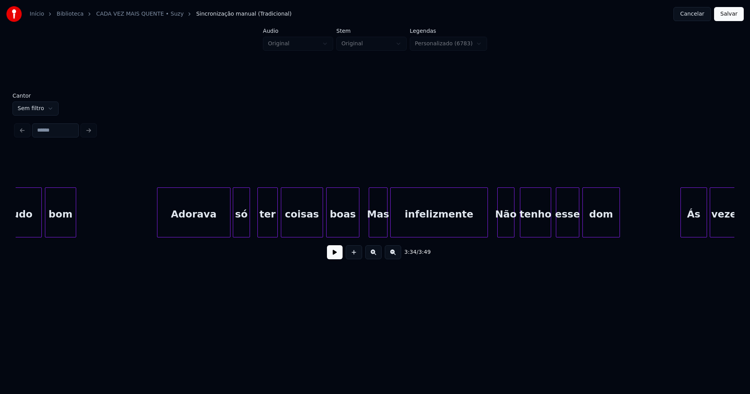
click at [357, 229] on div at bounding box center [357, 212] width 2 height 49
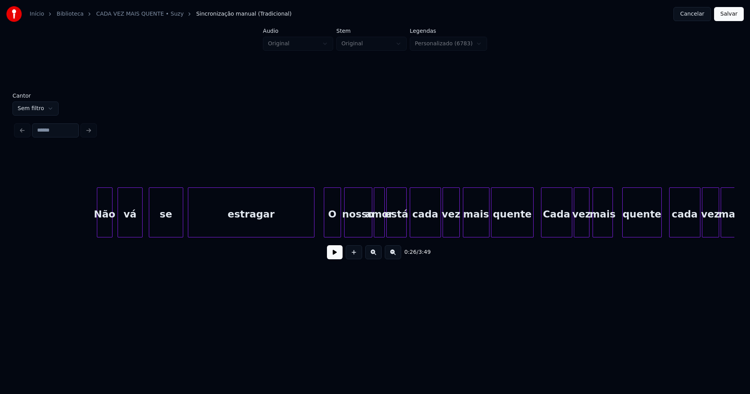
scroll to position [0, 4172]
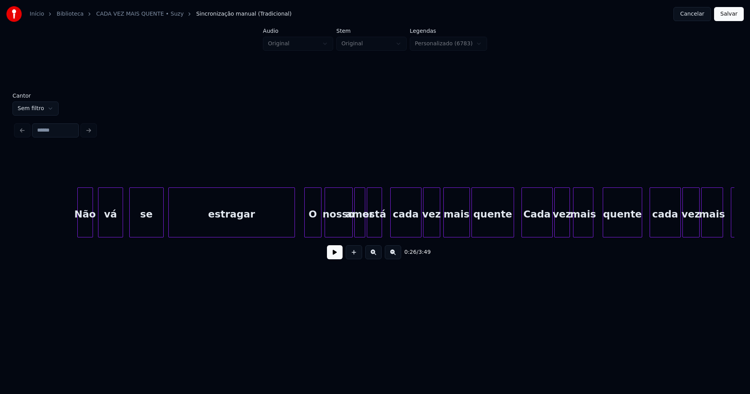
click at [381, 235] on div "Não vá se estragar O nosso amor está cada vez mais quente Cada vez mais quente …" at bounding box center [375, 212] width 718 height 50
click at [401, 223] on div "cada" at bounding box center [404, 214] width 30 height 53
click at [599, 223] on div at bounding box center [598, 212] width 2 height 49
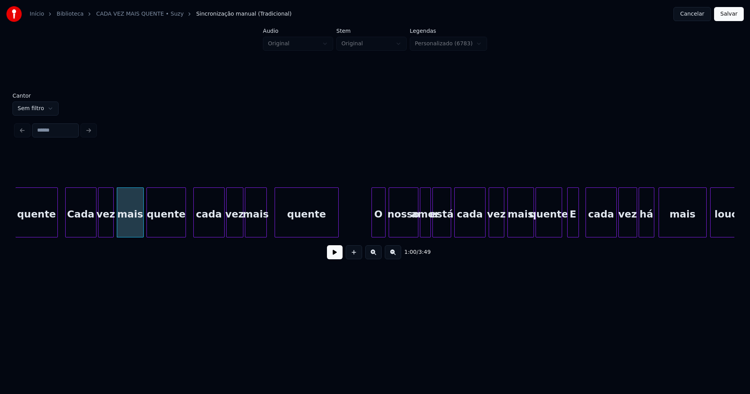
scroll to position [0, 4648]
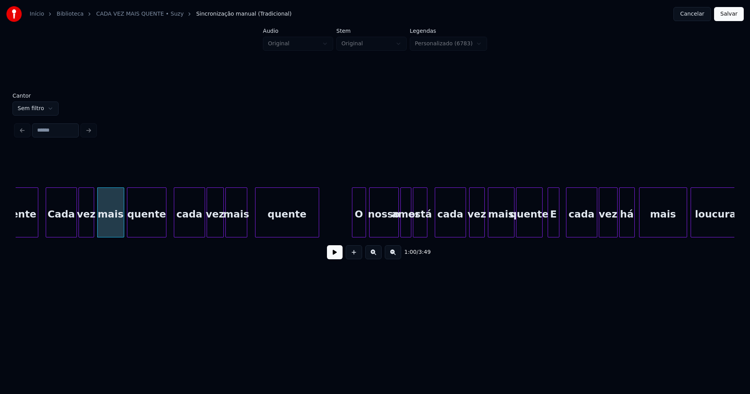
click at [426, 233] on div at bounding box center [425, 212] width 2 height 49
click at [538, 230] on div at bounding box center [538, 212] width 2 height 49
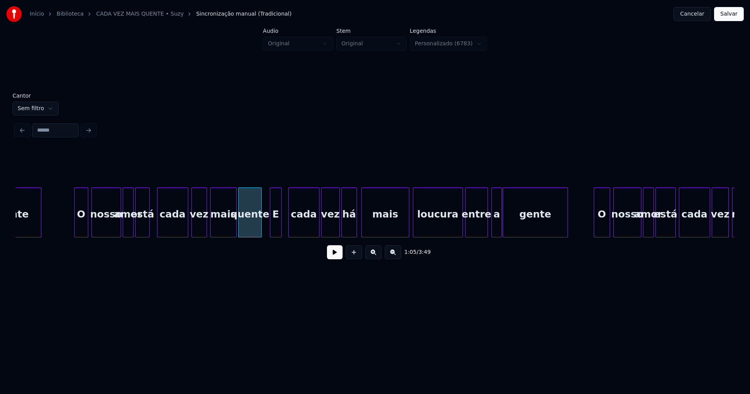
scroll to position [0, 4955]
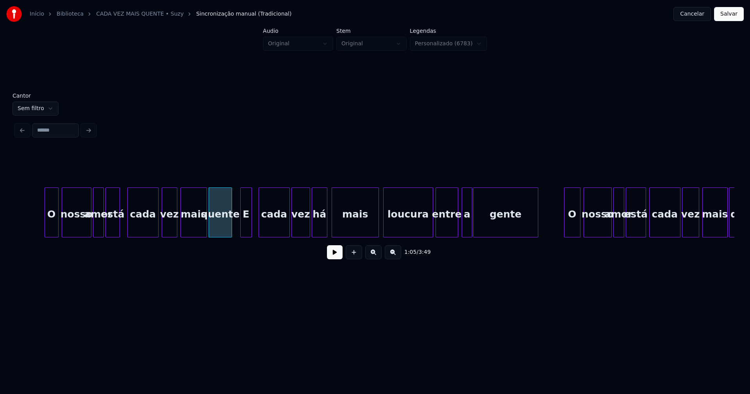
click at [377, 228] on div at bounding box center [377, 212] width 2 height 49
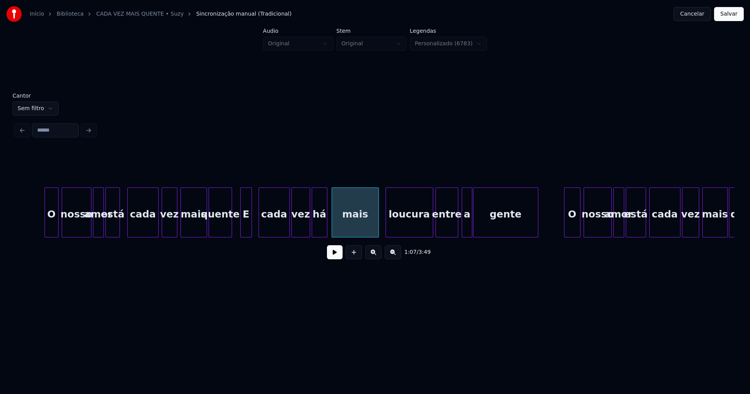
click at [386, 226] on div at bounding box center [387, 212] width 2 height 49
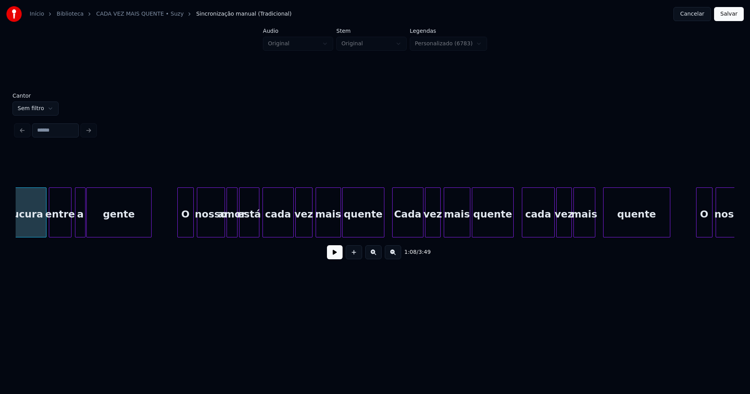
scroll to position [0, 5351]
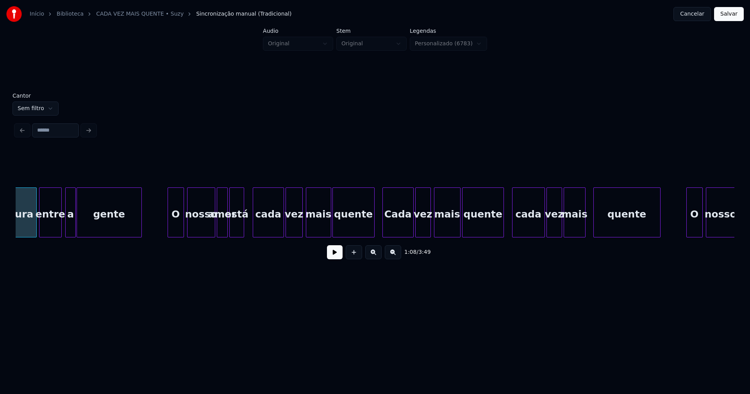
click at [243, 232] on div at bounding box center [242, 212] width 2 height 49
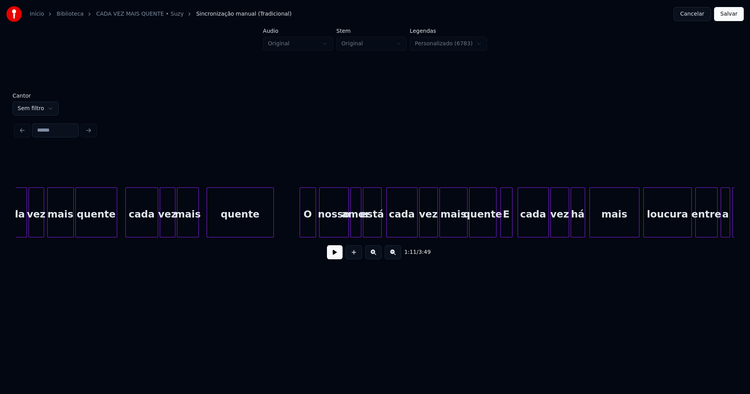
scroll to position [0, 5738]
click at [410, 227] on div at bounding box center [411, 212] width 2 height 49
click at [413, 226] on div "cada" at bounding box center [401, 212] width 27 height 50
click at [404, 226] on div "cada" at bounding box center [398, 214] width 26 height 53
click at [414, 223] on div at bounding box center [414, 212] width 2 height 49
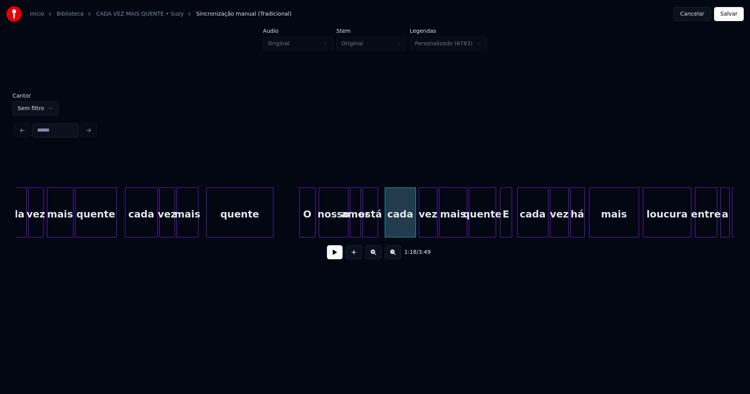
click at [376, 229] on div at bounding box center [376, 212] width 2 height 49
click at [493, 232] on div at bounding box center [492, 212] width 2 height 49
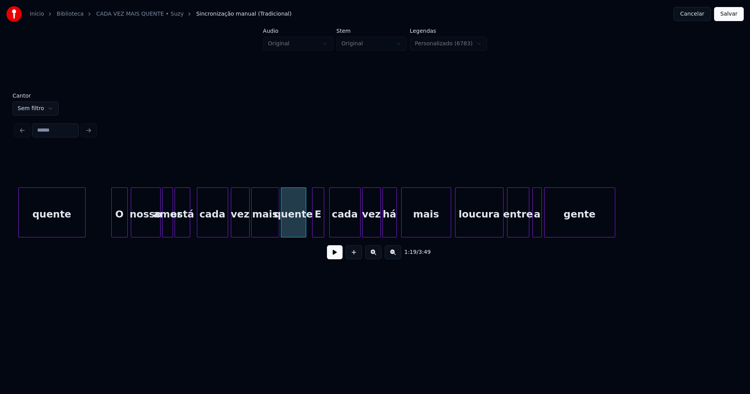
scroll to position [0, 5936]
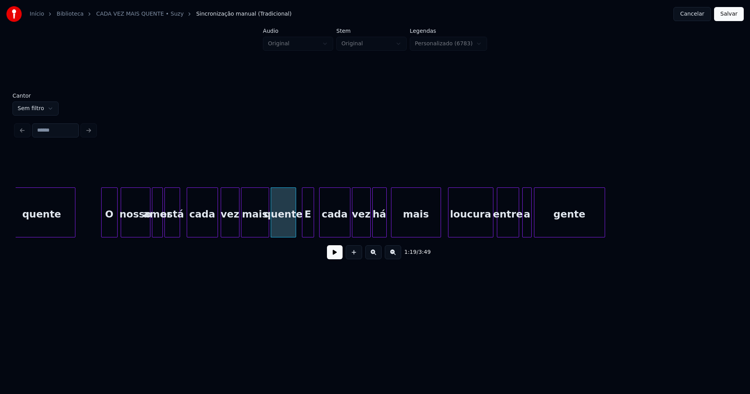
click at [449, 223] on div at bounding box center [449, 212] width 2 height 49
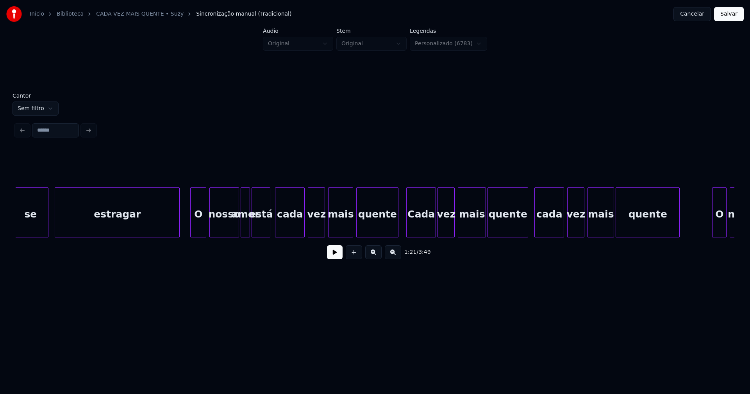
scroll to position [0, 10535]
click at [266, 231] on div at bounding box center [266, 212] width 2 height 49
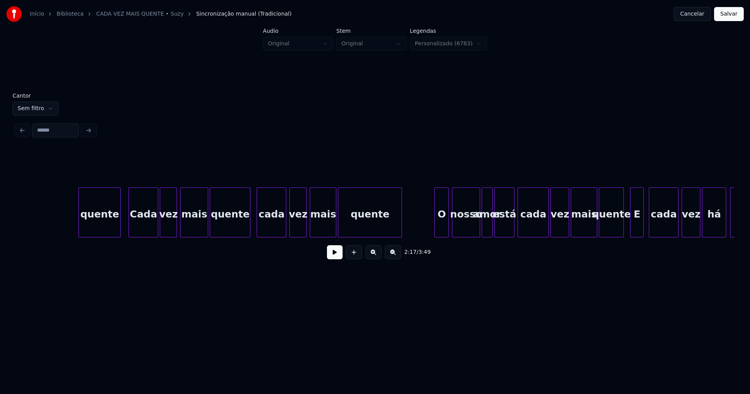
scroll to position [0, 10951]
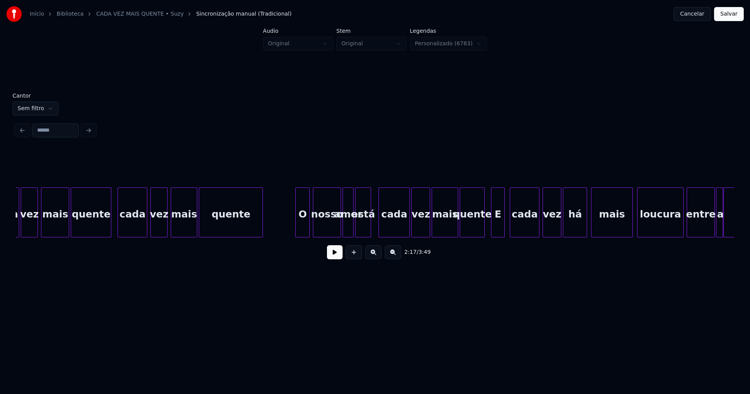
click at [371, 231] on div at bounding box center [369, 212] width 2 height 49
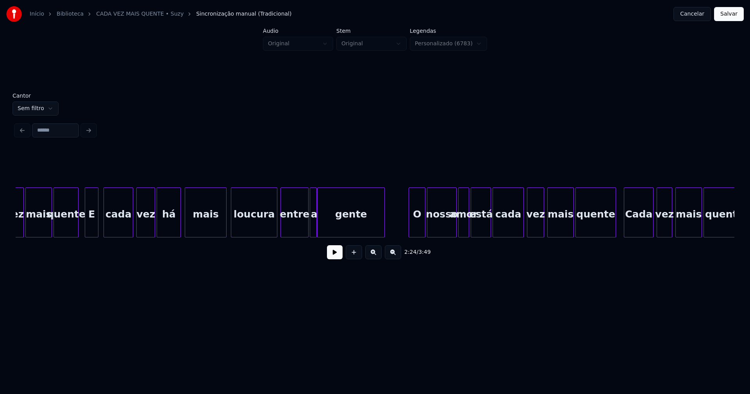
scroll to position [0, 11397]
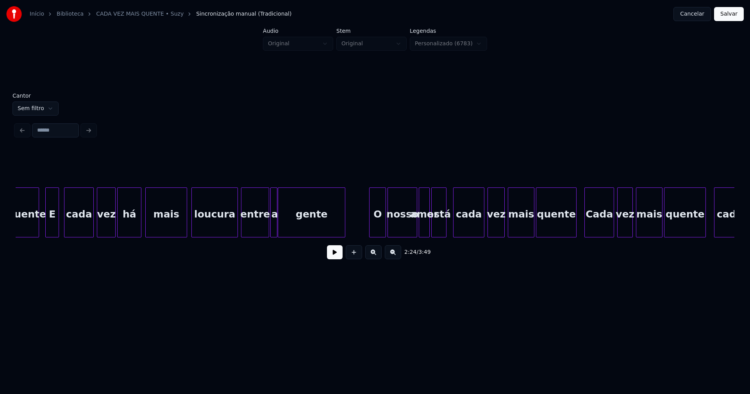
click at [445, 231] on div at bounding box center [445, 212] width 2 height 49
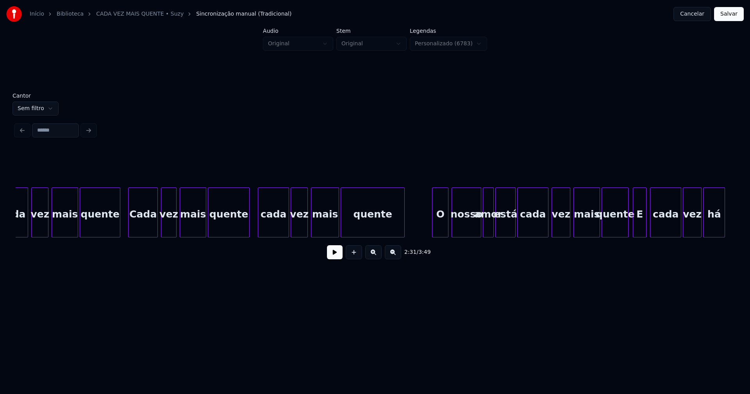
scroll to position [0, 11962]
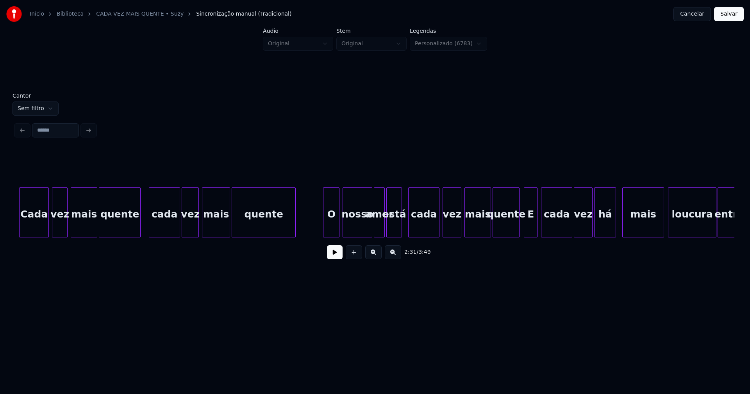
click at [400, 233] on div at bounding box center [400, 212] width 2 height 49
click at [517, 232] on div at bounding box center [516, 212] width 2 height 49
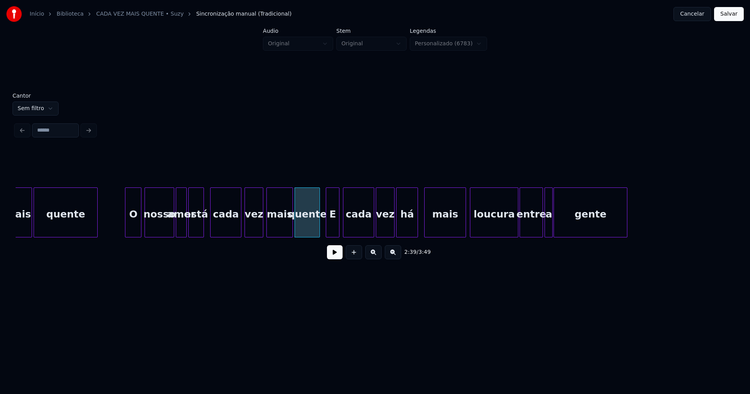
scroll to position [0, 12170]
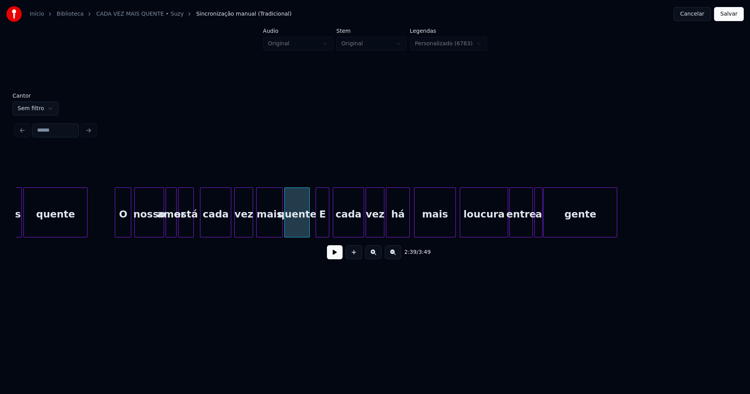
click at [408, 224] on div at bounding box center [408, 212] width 2 height 49
click at [462, 229] on div at bounding box center [463, 212] width 2 height 49
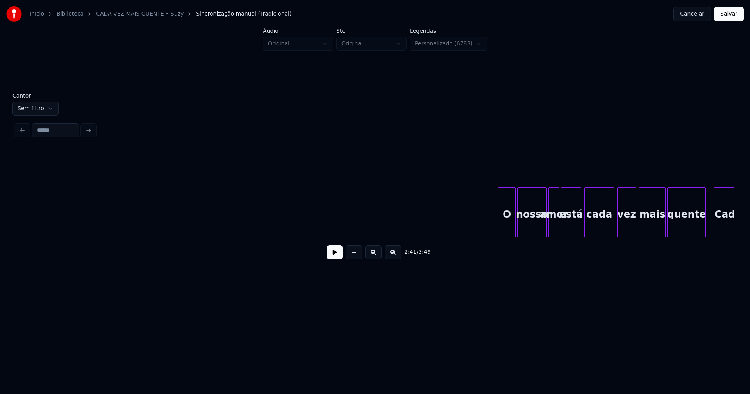
scroll to position [0, 13518]
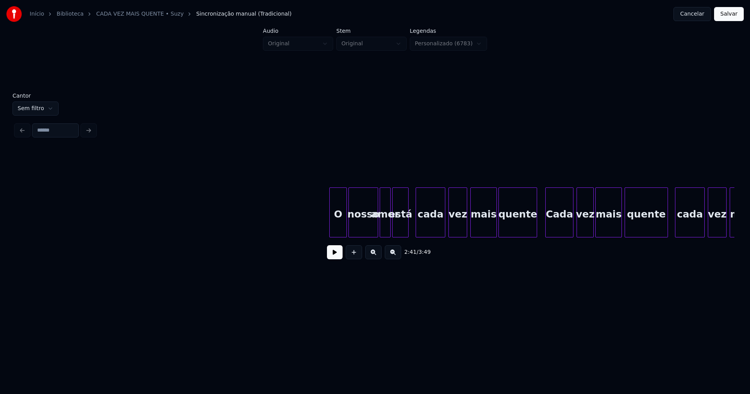
click at [406, 230] on div at bounding box center [407, 212] width 2 height 49
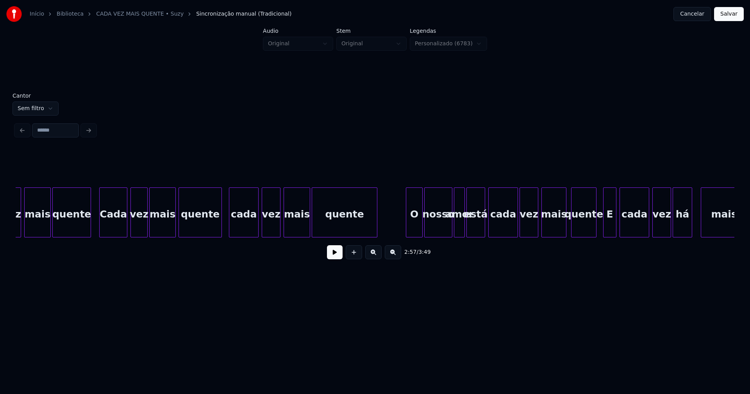
scroll to position [0, 13973]
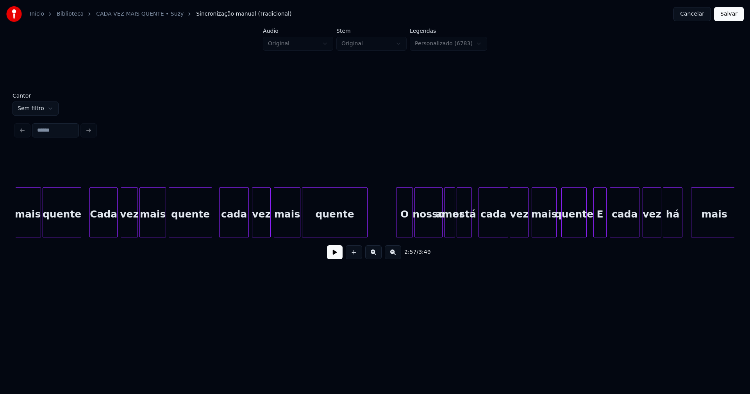
click at [469, 231] on div at bounding box center [470, 212] width 2 height 49
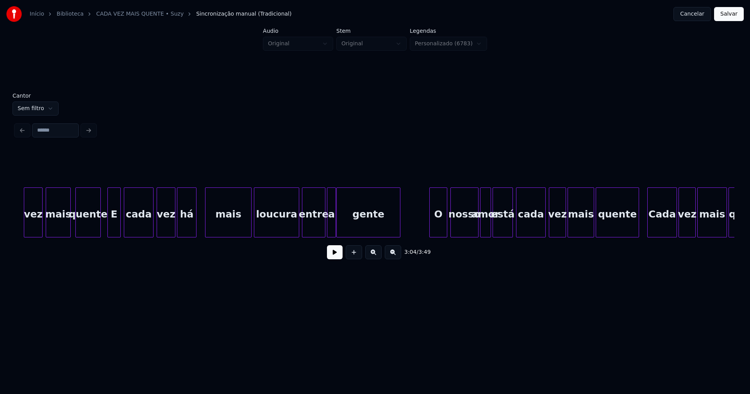
scroll to position [0, 14508]
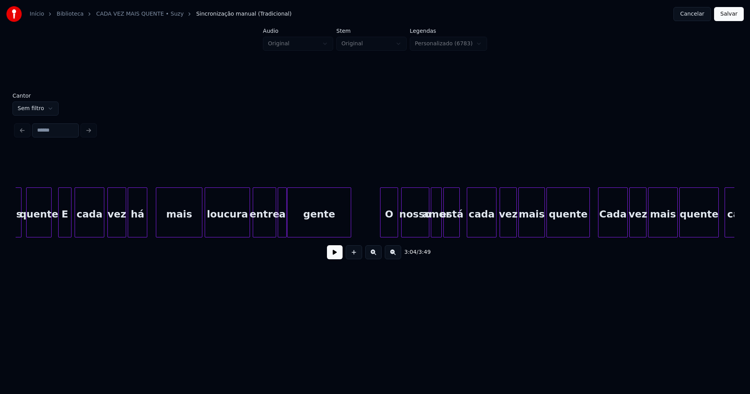
click at [459, 234] on div "mais quente E cada vez há mais loucura entre a gente O nosso amor está cada vez…" at bounding box center [375, 212] width 718 height 50
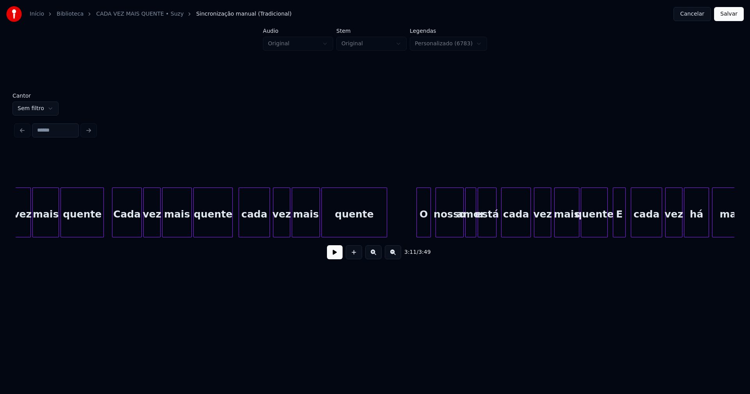
scroll to position [0, 14994]
click at [491, 230] on div at bounding box center [492, 212] width 2 height 49
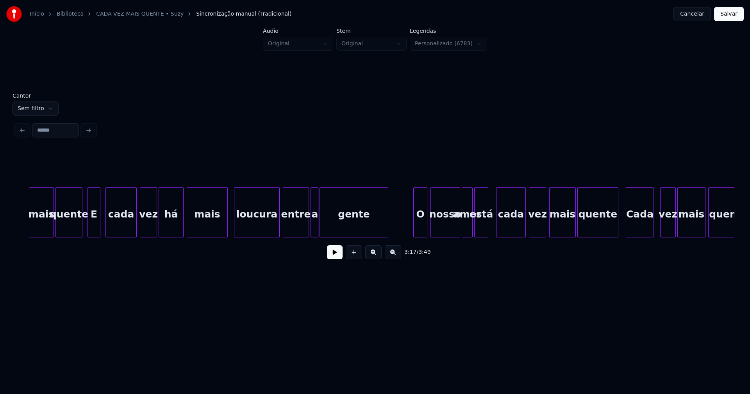
scroll to position [0, 15529]
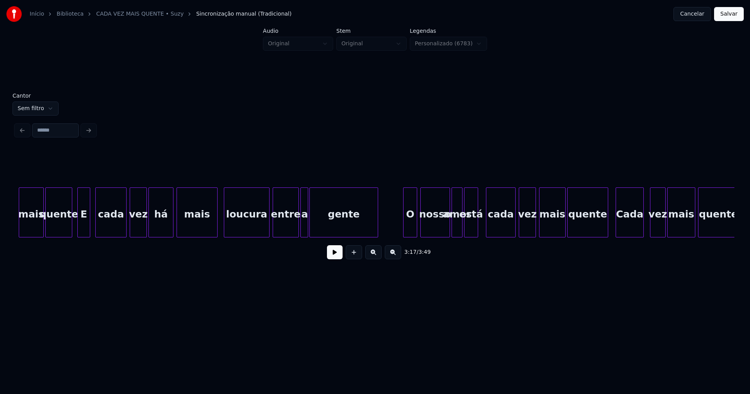
click at [730, 13] on button "Salvar" at bounding box center [729, 14] width 30 height 14
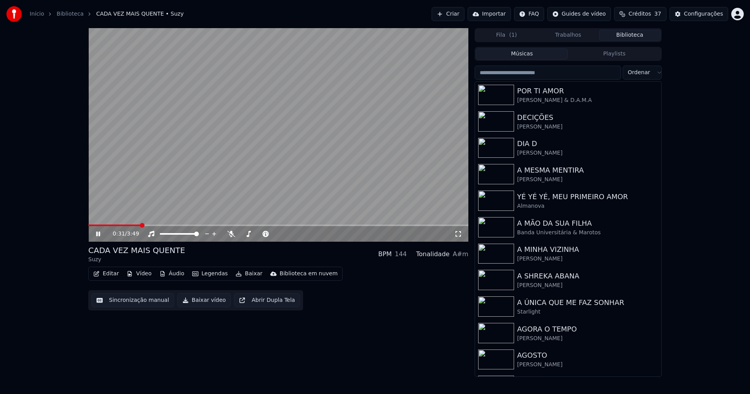
click at [100, 232] on icon at bounding box center [98, 234] width 4 height 5
click at [711, 12] on div "Configurações" at bounding box center [703, 14] width 39 height 8
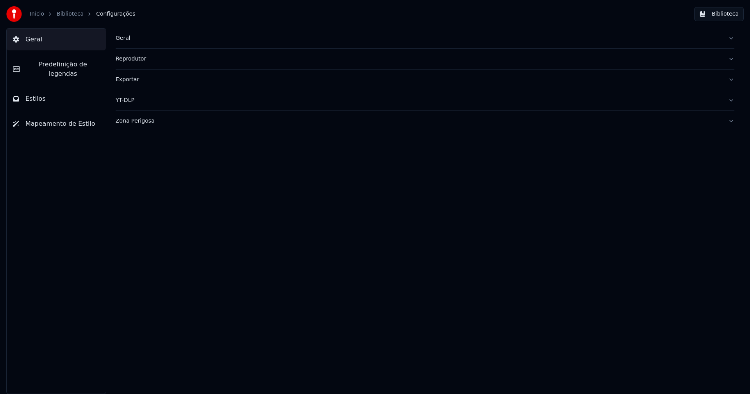
click at [41, 94] on span "Estilos" at bounding box center [35, 98] width 20 height 9
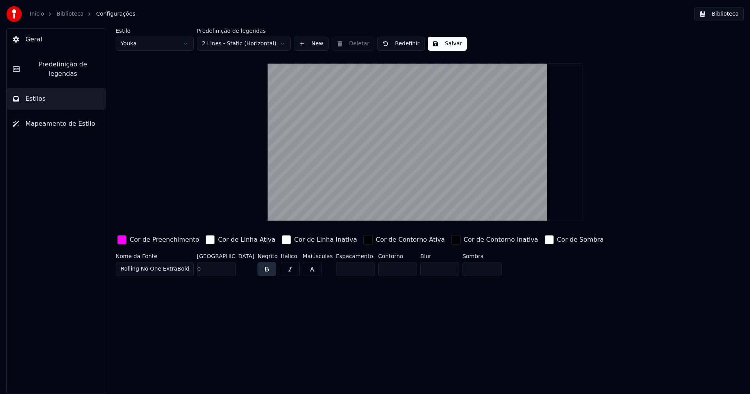
click at [150, 47] on html "Início Biblioteca Configurações Biblioteca Geral Predefinição de legendas Estil…" at bounding box center [375, 197] width 750 height 394
type input "*****"
click at [228, 270] on input "**" at bounding box center [216, 269] width 39 height 14
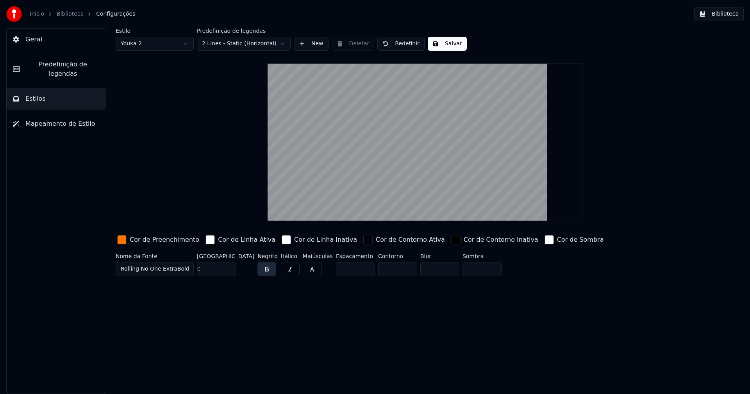
click at [228, 270] on input "**" at bounding box center [216, 269] width 39 height 14
type input "**"
click at [228, 267] on input "**" at bounding box center [216, 269] width 39 height 14
click at [444, 48] on button "Salvar" at bounding box center [447, 44] width 39 height 14
click at [724, 16] on button "Biblioteca" at bounding box center [719, 14] width 50 height 14
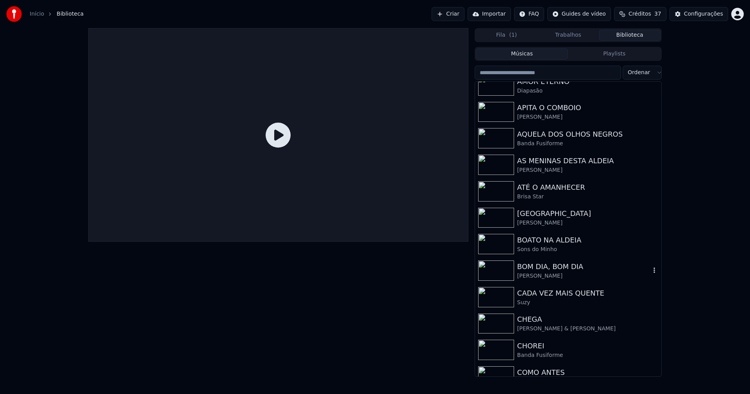
scroll to position [430, 0]
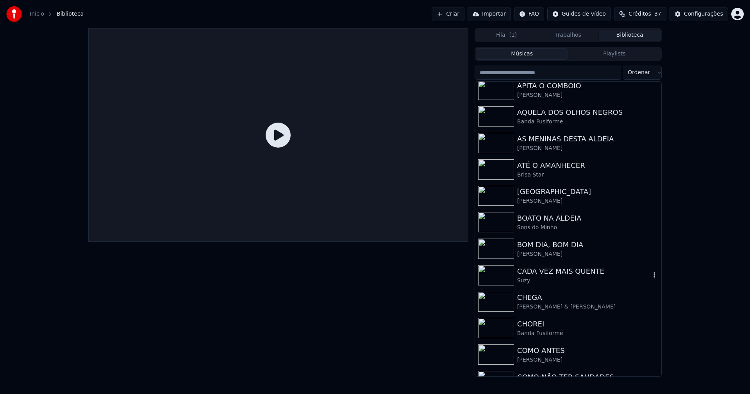
drag, startPoint x: 555, startPoint y: 273, endPoint x: 577, endPoint y: 271, distance: 22.3
click at [555, 273] on div "CADA VEZ MAIS QUENTE" at bounding box center [583, 271] width 133 height 11
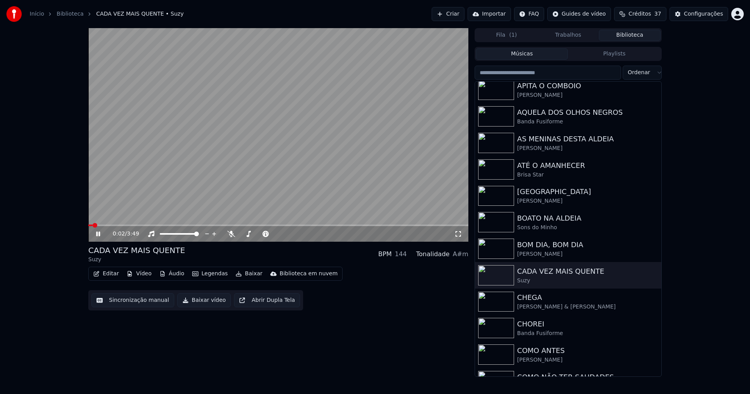
click at [138, 225] on span at bounding box center [278, 226] width 380 height 2
click at [98, 234] on icon at bounding box center [98, 234] width 4 height 5
click at [204, 304] on button "Baixar vídeo" at bounding box center [203, 300] width 53 height 14
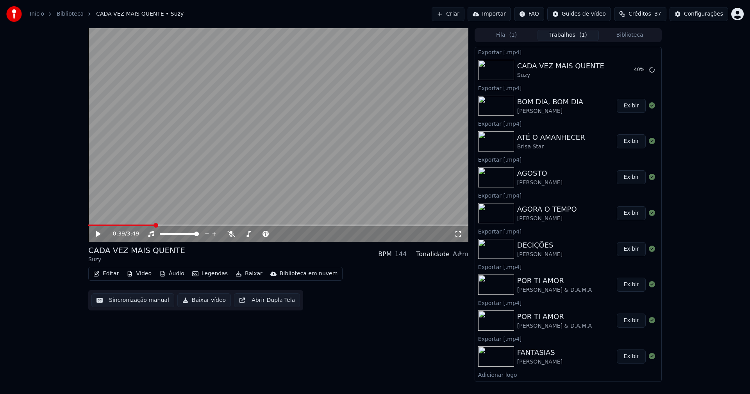
click at [109, 277] on button "Editar" at bounding box center [106, 273] width 32 height 11
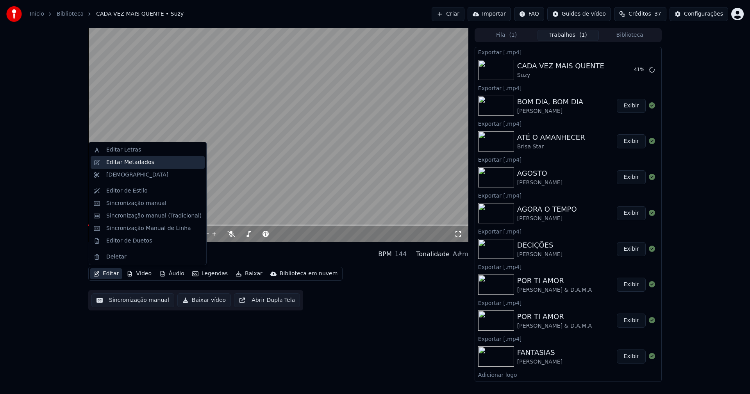
click at [123, 165] on div "Editar Metadados" at bounding box center [130, 163] width 48 height 8
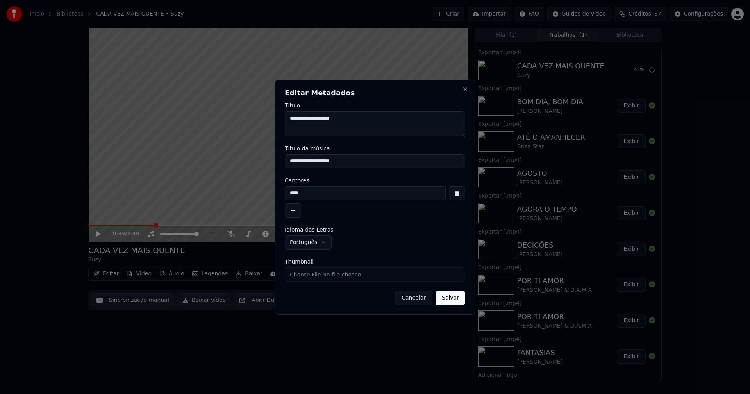
click at [321, 280] on input "Thumbnail" at bounding box center [375, 274] width 180 height 14
type input "**********"
click at [448, 301] on button "Salvar" at bounding box center [450, 298] width 30 height 14
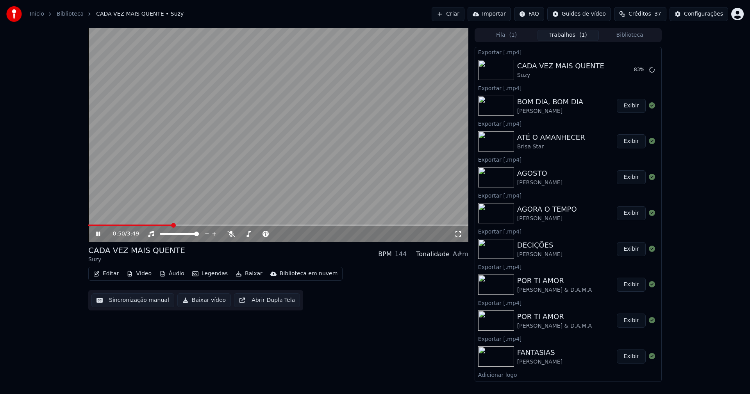
click at [99, 235] on icon at bounding box center [98, 234] width 4 height 5
click at [638, 34] on button "Biblioteca" at bounding box center [630, 35] width 62 height 11
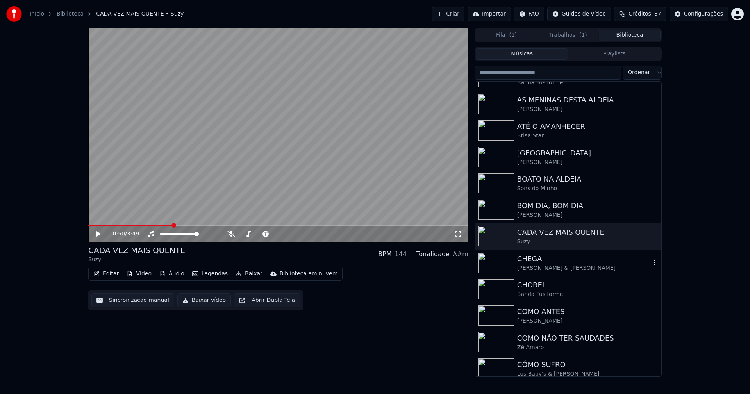
scroll to position [508, 0]
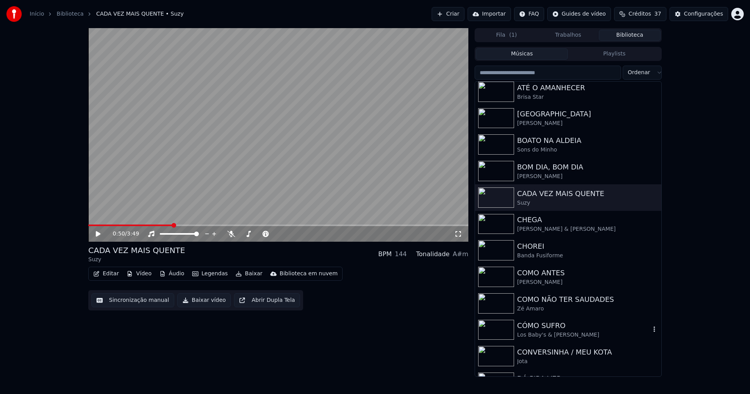
click at [558, 329] on div "CÓMO SUFRO" at bounding box center [583, 325] width 133 height 11
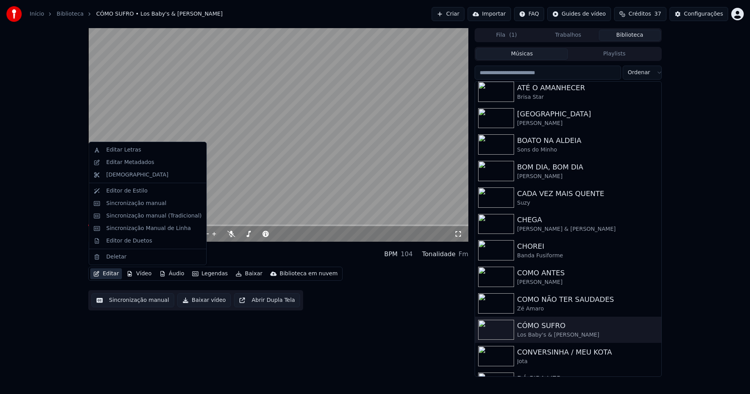
click at [109, 274] on button "Editar" at bounding box center [106, 273] width 32 height 11
click at [129, 214] on div "Sincronização manual (Tradicional)" at bounding box center [153, 216] width 95 height 8
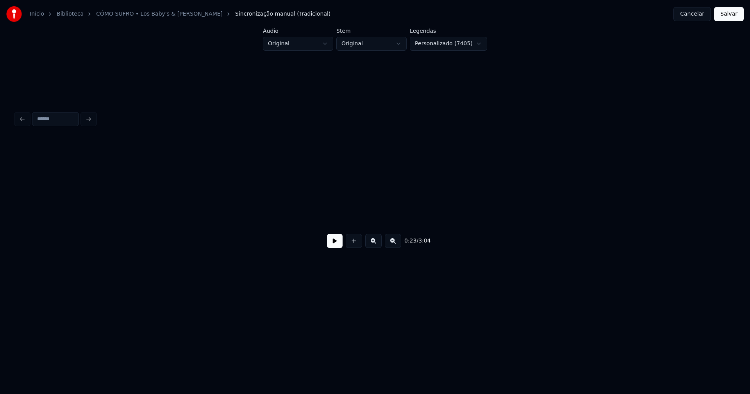
scroll to position [0, 1824]
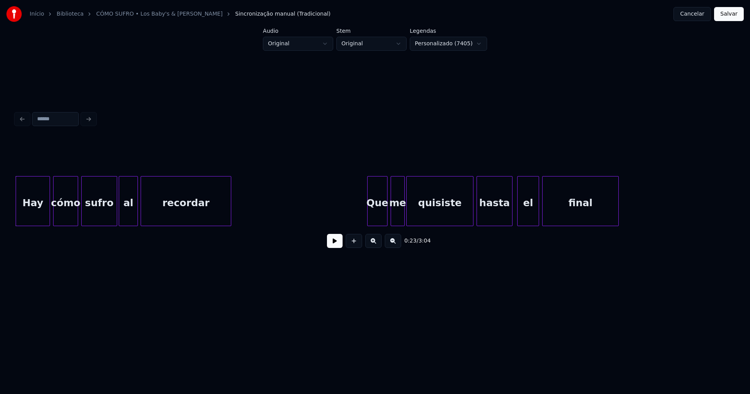
click at [331, 244] on button at bounding box center [335, 241] width 16 height 14
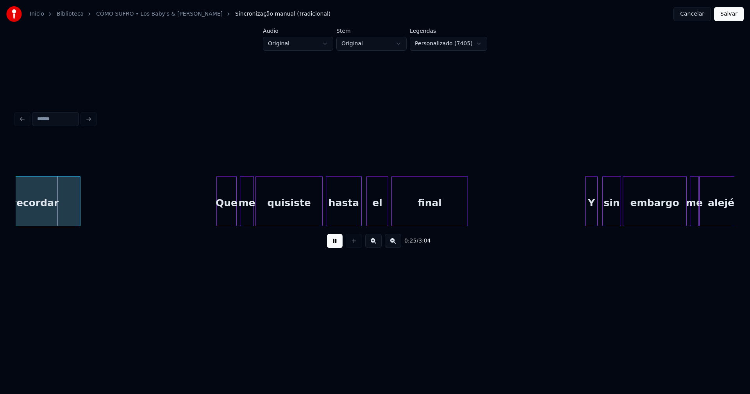
scroll to position [0, 2015]
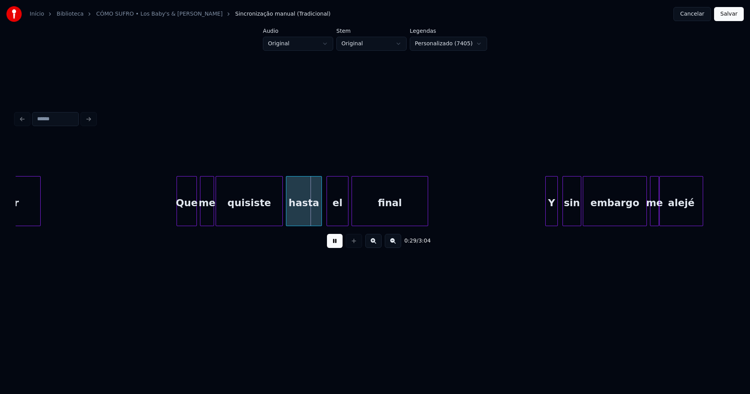
click at [327, 244] on button at bounding box center [335, 241] width 16 height 14
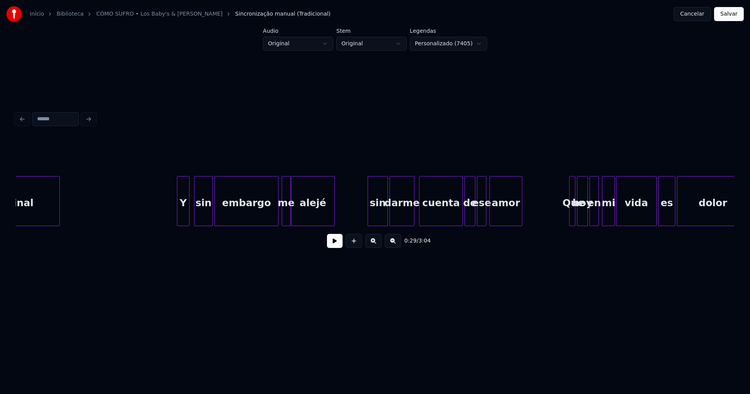
scroll to position [0, 2390]
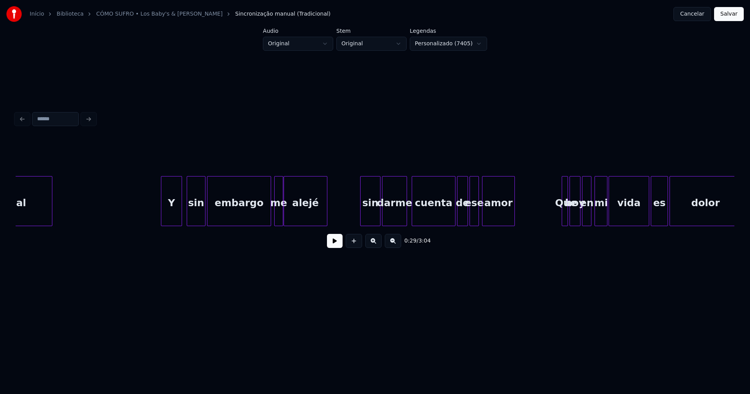
click at [162, 224] on div "final Y sin embargo me [PERSON_NAME] sin darme cuenta de ese amor Que hoy en mi…" at bounding box center [375, 201] width 718 height 50
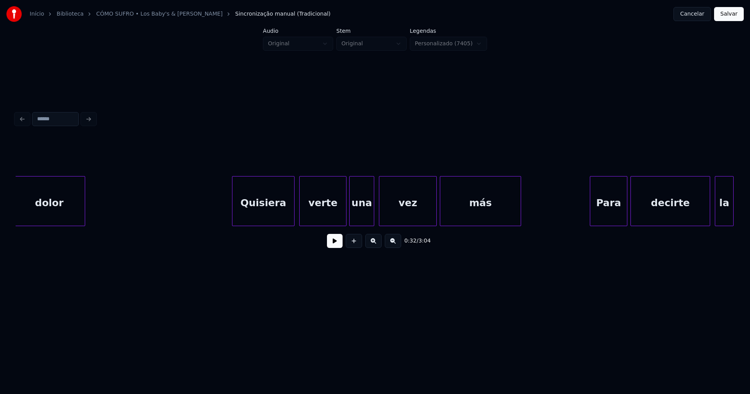
scroll to position [0, 3062]
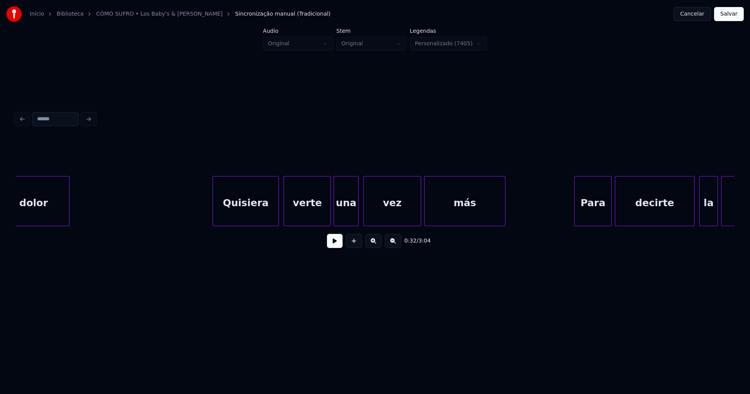
click at [215, 217] on div at bounding box center [214, 200] width 2 height 49
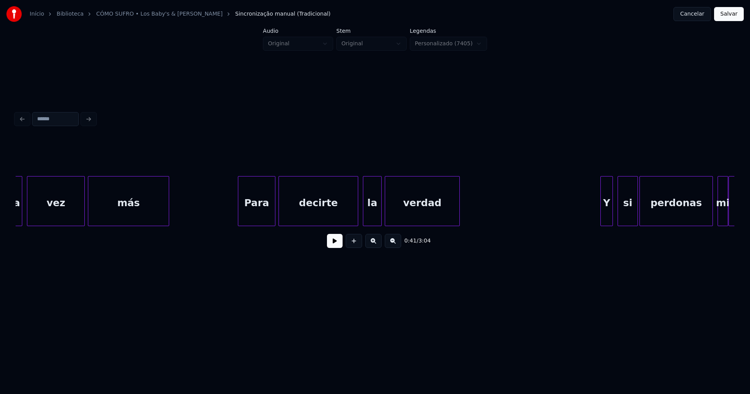
scroll to position [0, 3414]
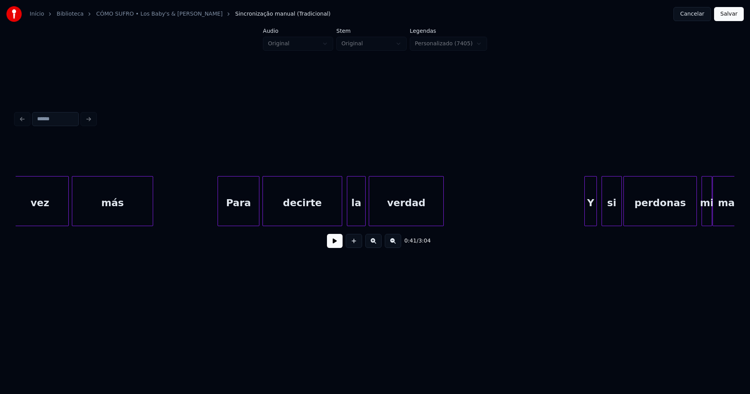
click at [218, 215] on div at bounding box center [219, 200] width 2 height 49
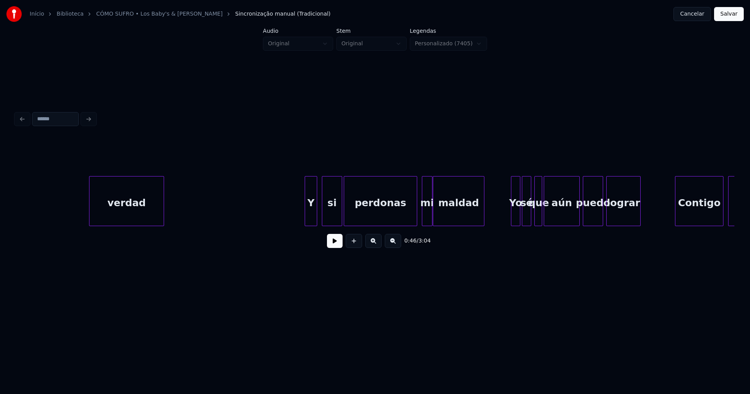
scroll to position [0, 3782]
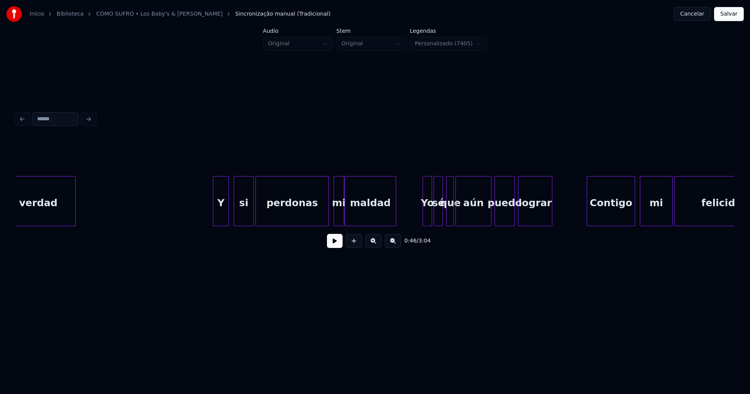
click at [213, 223] on div "verdad Y si perdonas mi maldad Yo sé que aún puedo lograr Contigo mi felicidad" at bounding box center [375, 201] width 718 height 50
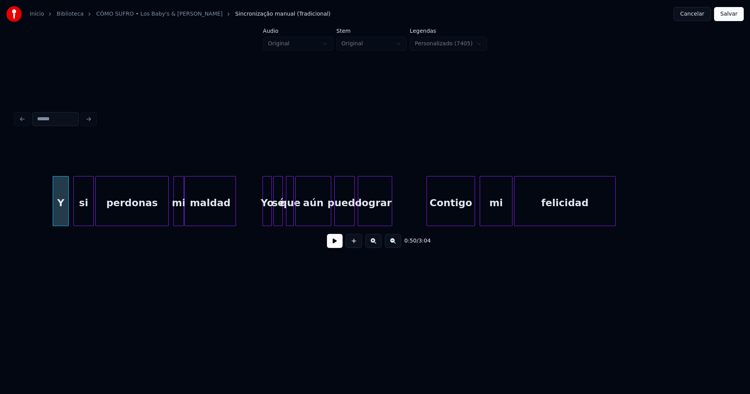
scroll to position [0, 3950]
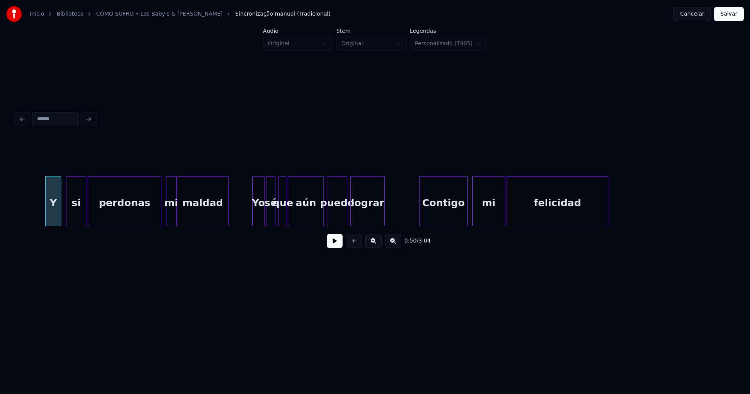
click at [253, 220] on div at bounding box center [254, 200] width 2 height 49
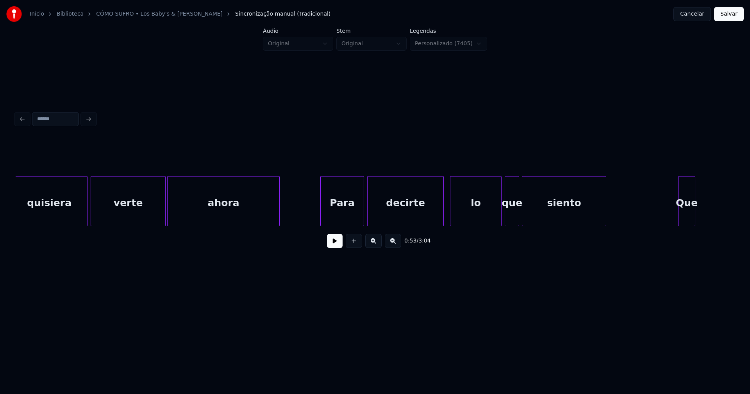
scroll to position [0, 4765]
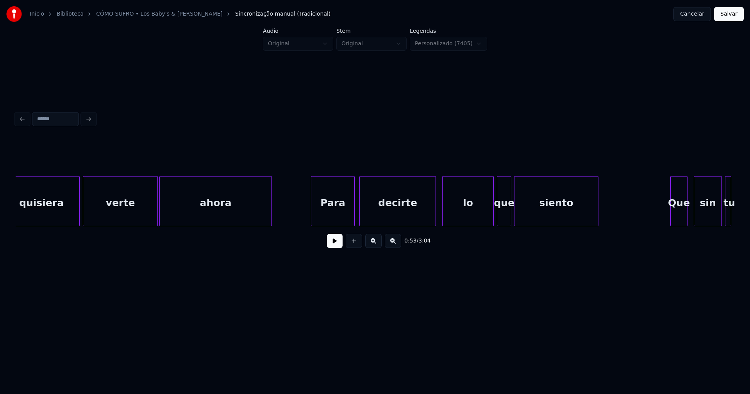
click at [331, 212] on div "Para" at bounding box center [332, 202] width 43 height 53
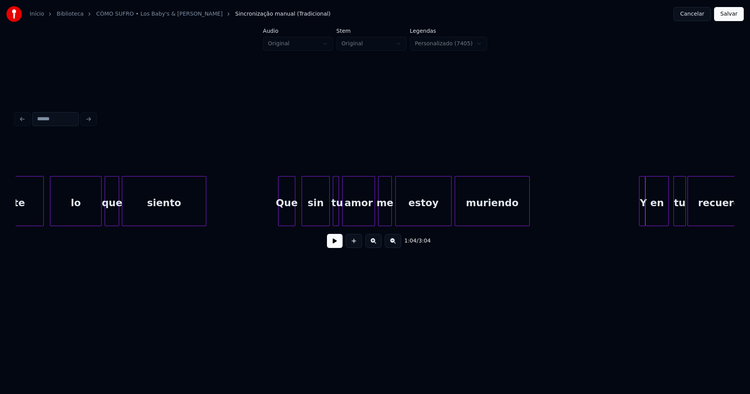
scroll to position [0, 5181]
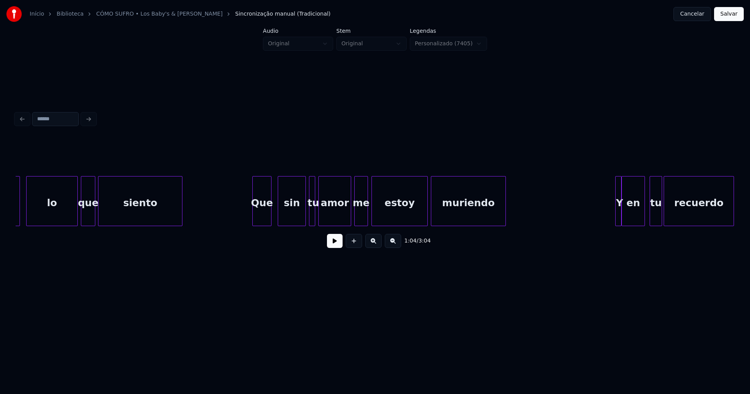
click at [255, 220] on div at bounding box center [254, 200] width 2 height 49
click at [325, 214] on div at bounding box center [325, 200] width 2 height 49
click at [321, 211] on div at bounding box center [320, 200] width 2 height 49
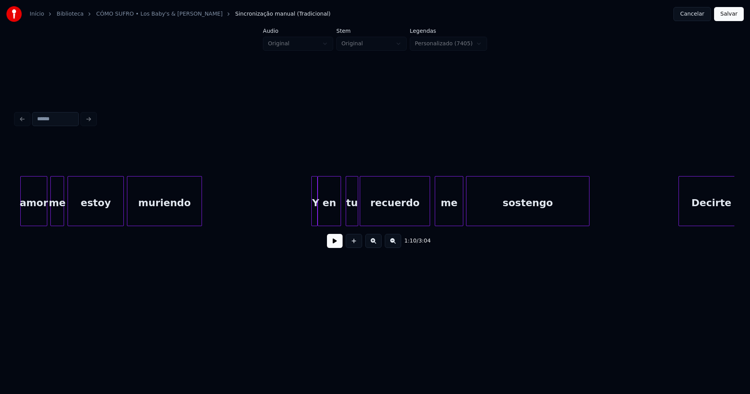
scroll to position [0, 5501]
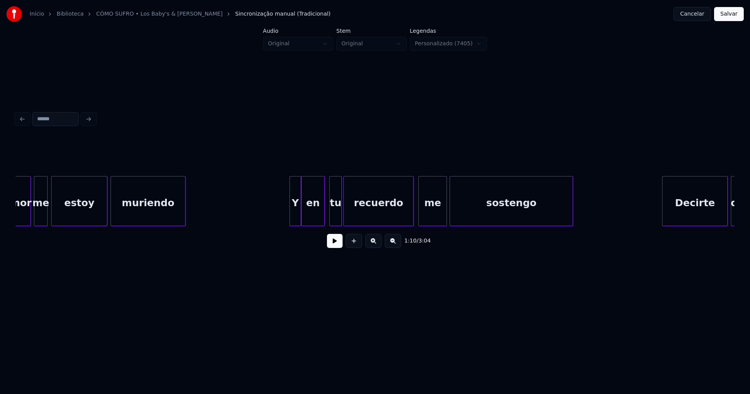
click at [290, 224] on div "amor me estoy muriendo Y en tu recuerdo me sostengo Decirte que" at bounding box center [375, 201] width 718 height 50
click at [311, 212] on div at bounding box center [311, 200] width 2 height 49
click at [301, 216] on div "Y" at bounding box center [295, 201] width 12 height 50
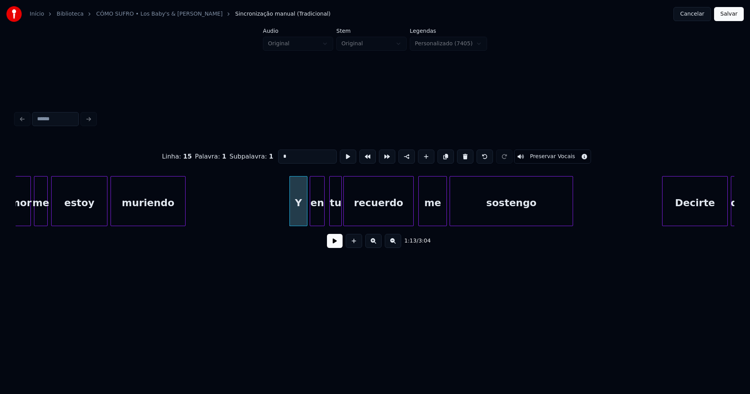
click at [307, 211] on div at bounding box center [306, 200] width 2 height 49
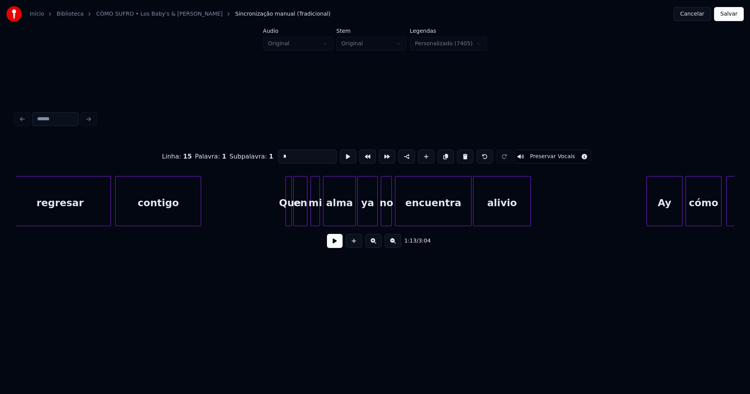
scroll to position [0, 6597]
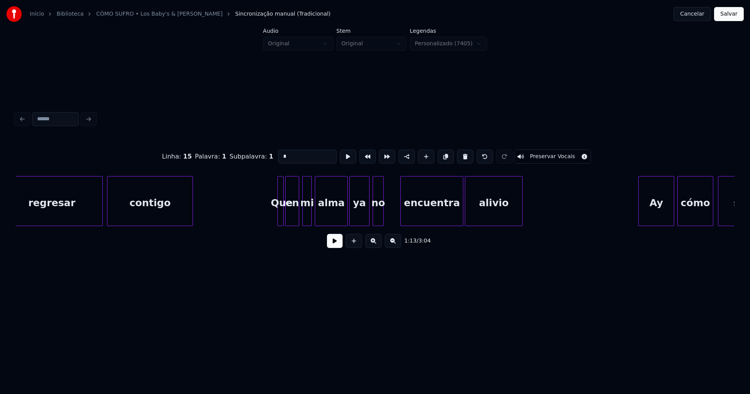
click at [402, 212] on div at bounding box center [402, 200] width 2 height 49
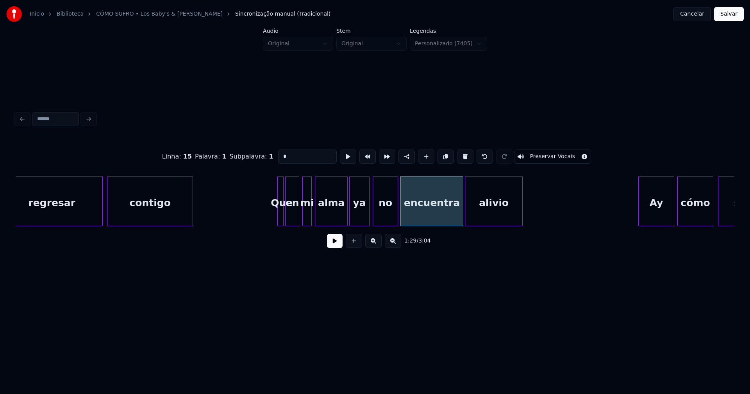
click at [397, 212] on div at bounding box center [396, 200] width 2 height 49
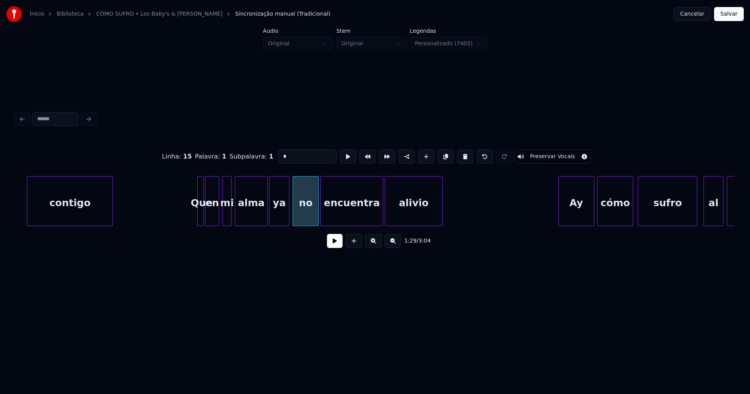
scroll to position [0, 6956]
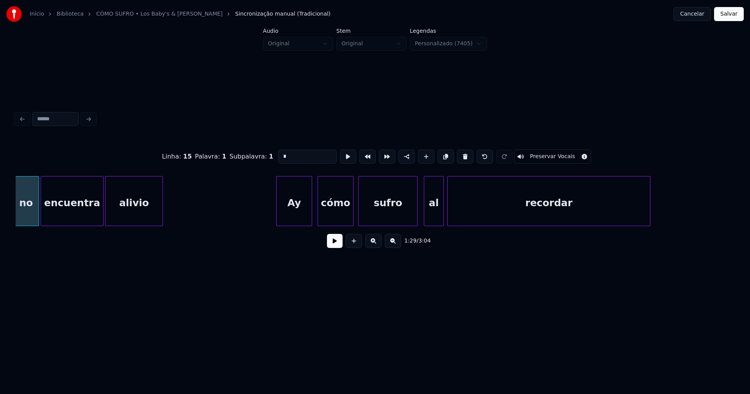
click at [303, 218] on div "Ay" at bounding box center [293, 202] width 35 height 53
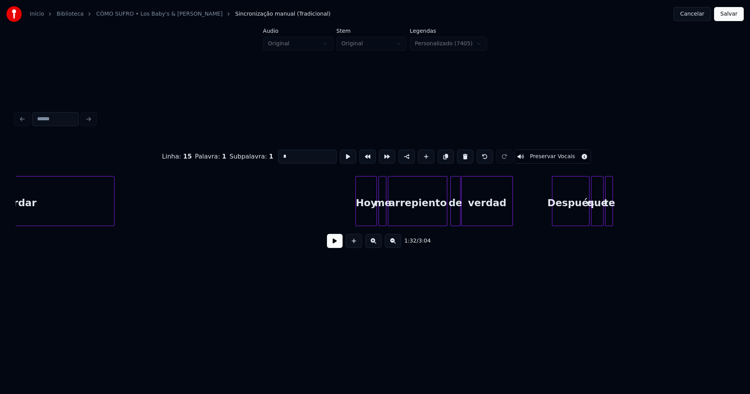
scroll to position [0, 7508]
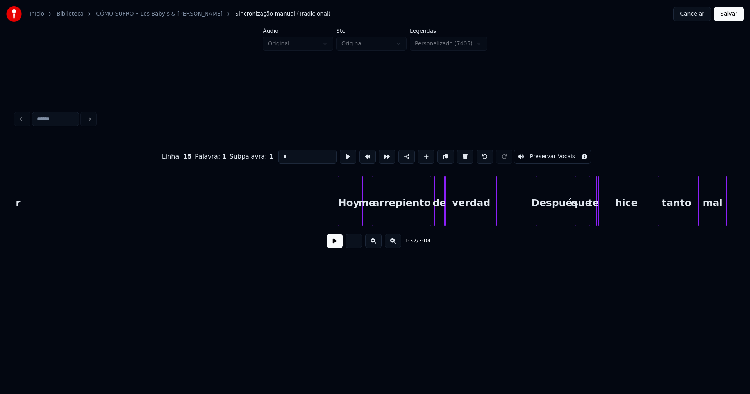
click at [350, 214] on div "Hoy" at bounding box center [348, 202] width 21 height 53
click at [333, 224] on div "recordar Hoy me arrepiento de verdad Después que te hice tanto mal" at bounding box center [375, 201] width 718 height 50
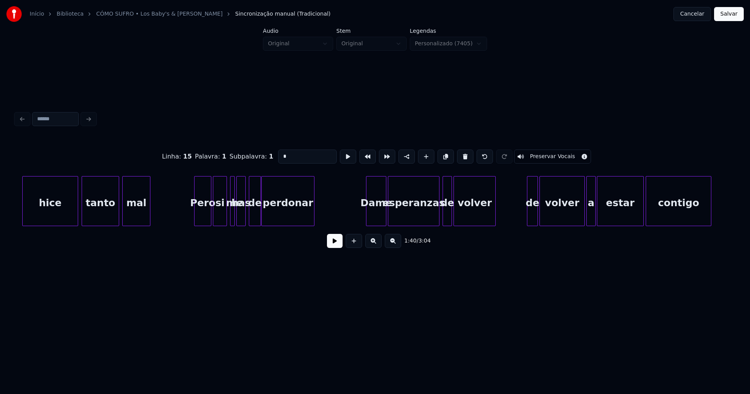
scroll to position [0, 8108]
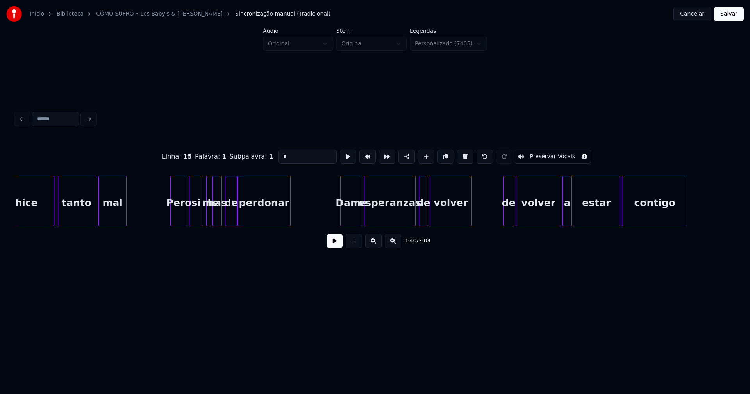
click at [342, 217] on div at bounding box center [341, 200] width 2 height 49
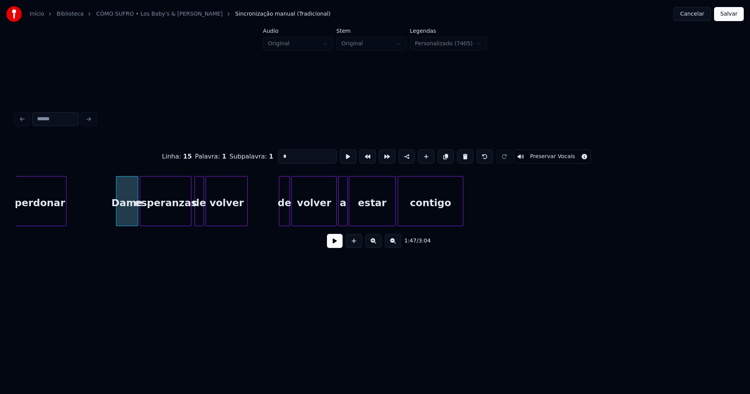
scroll to position [0, 8348]
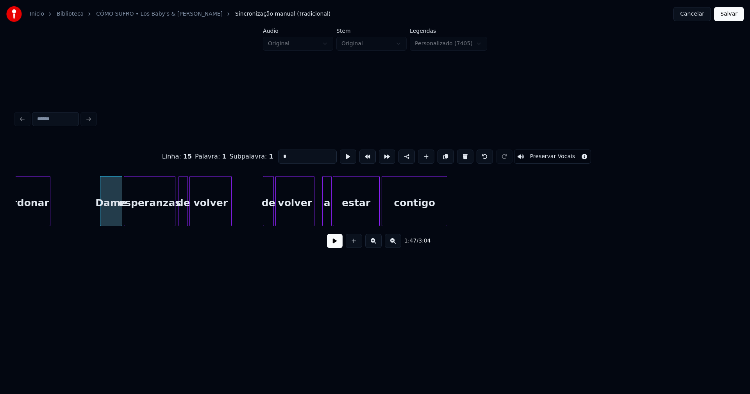
click at [314, 224] on div "perdonar Dame esperanzas de volver de volver a estar contigo" at bounding box center [375, 201] width 718 height 50
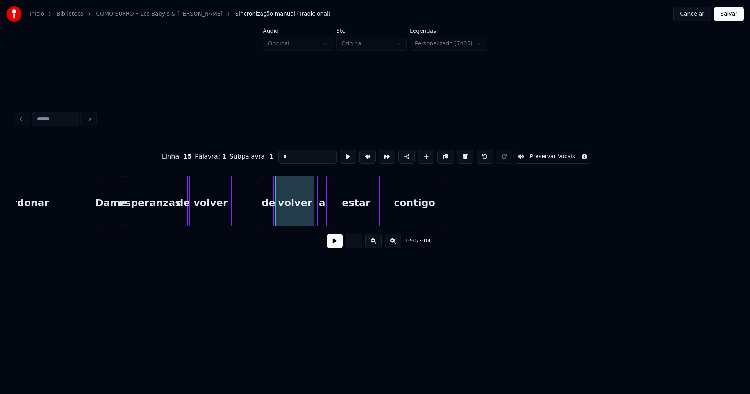
click at [322, 222] on div "a" at bounding box center [321, 202] width 9 height 53
click at [328, 216] on div at bounding box center [328, 200] width 2 height 49
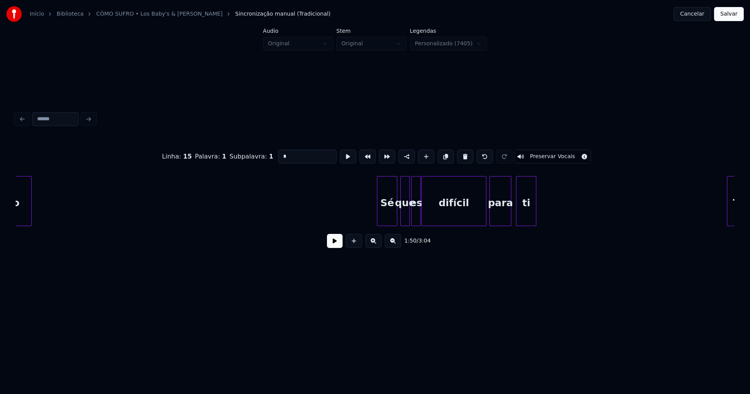
scroll to position [0, 8795]
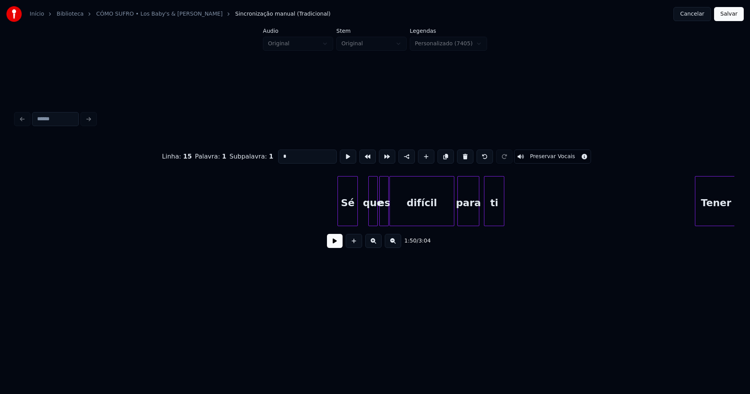
click at [349, 222] on div "Sé" at bounding box center [348, 202] width 20 height 53
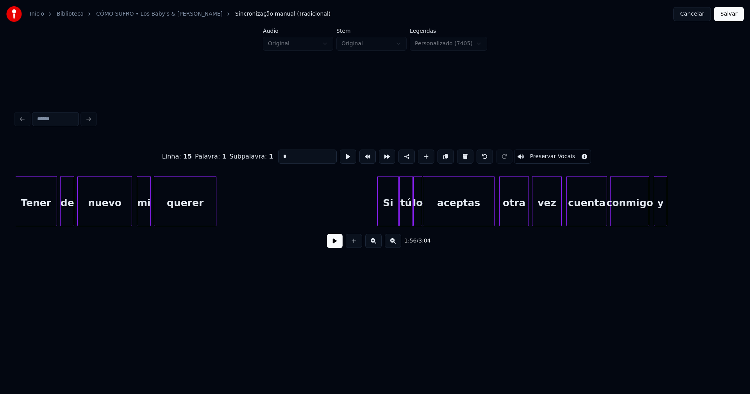
scroll to position [0, 9507]
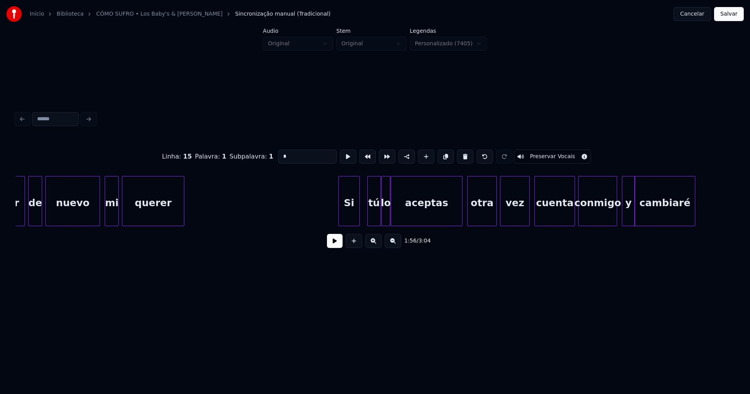
click at [347, 225] on div "Tener de nuevo mi querer Si tú lo aceptas otra vez cuenta conmigo y cambiaré" at bounding box center [375, 201] width 718 height 50
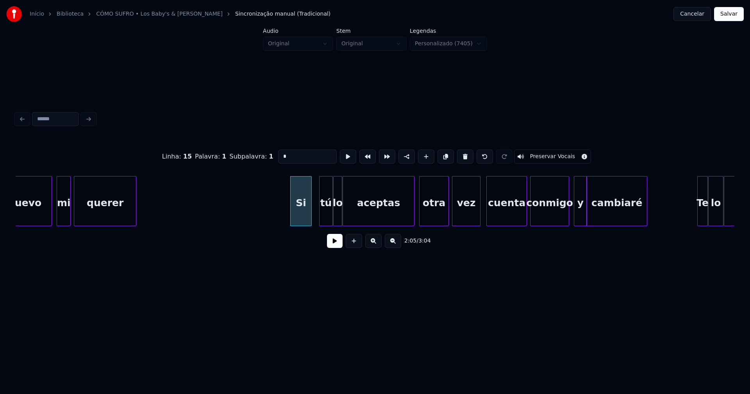
click at [478, 212] on div at bounding box center [479, 200] width 2 height 49
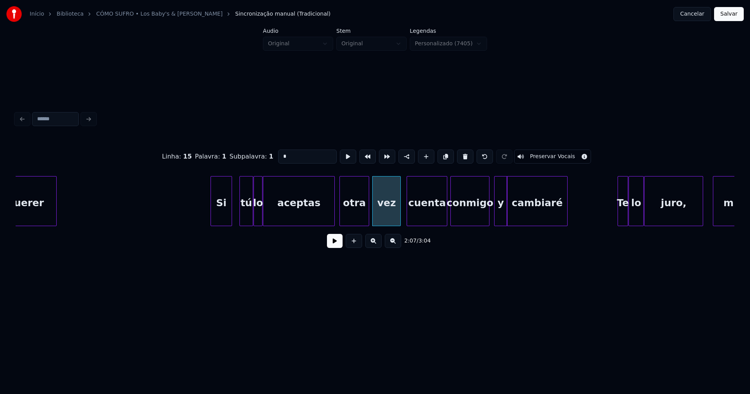
scroll to position [0, 9683]
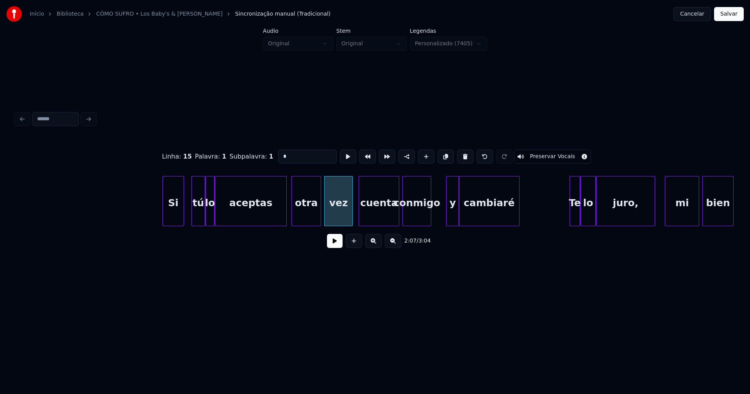
click at [431, 219] on div at bounding box center [429, 200] width 2 height 49
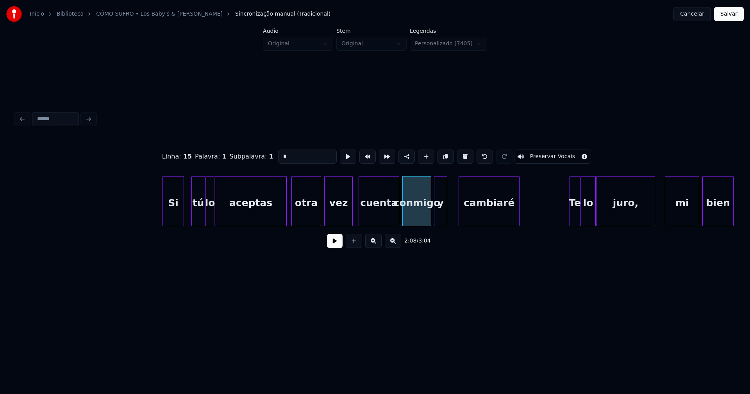
click at [439, 223] on div "Si tú lo aceptas otra vez cuenta conmigo y cambiaré Te lo juro, mi bien" at bounding box center [375, 201] width 718 height 50
click at [451, 212] on div at bounding box center [450, 200] width 2 height 49
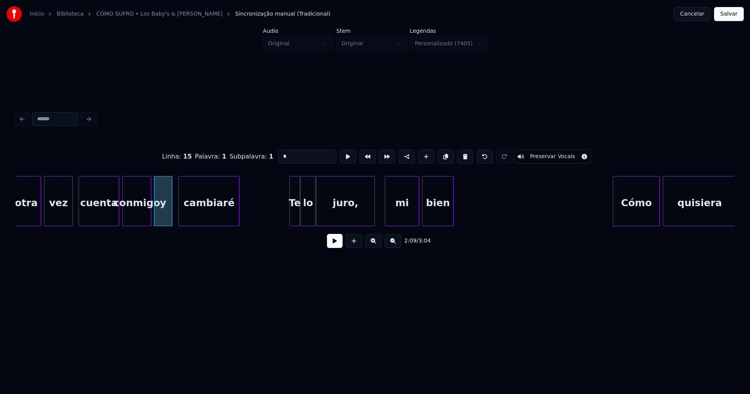
scroll to position [0, 9987]
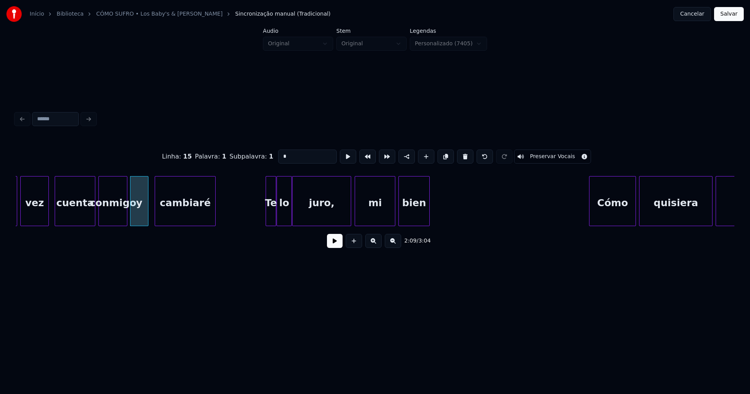
click at [357, 213] on div at bounding box center [356, 200] width 2 height 49
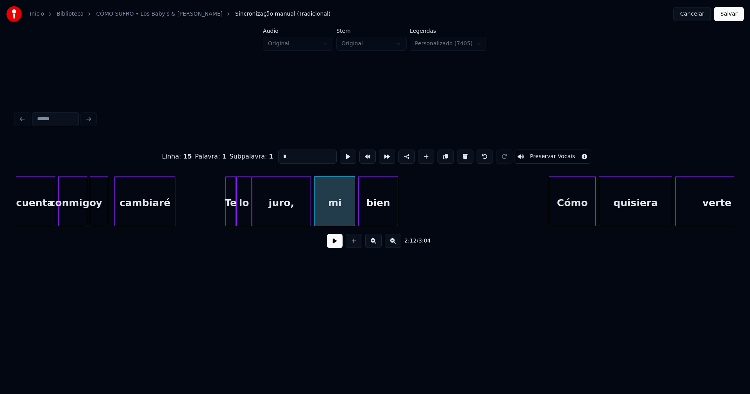
click at [396, 208] on div at bounding box center [396, 200] width 2 height 49
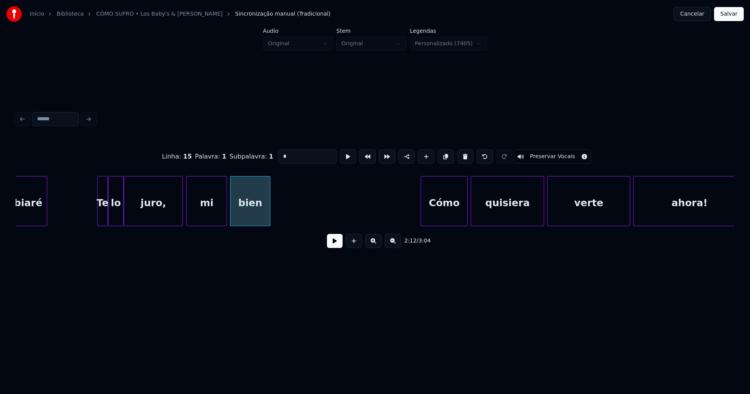
scroll to position [0, 10251]
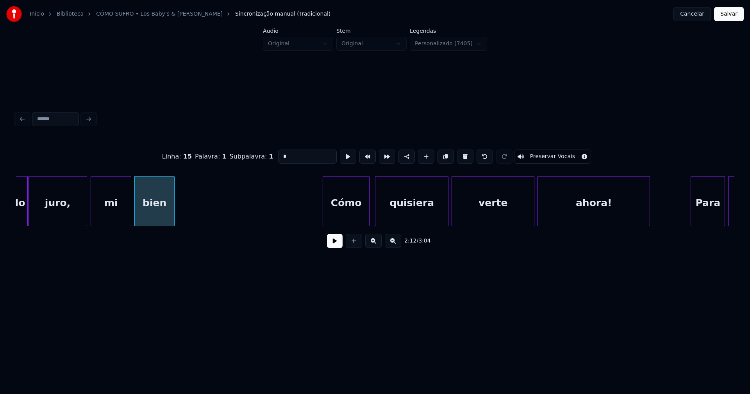
click at [354, 216] on div "Cómo" at bounding box center [346, 202] width 46 height 53
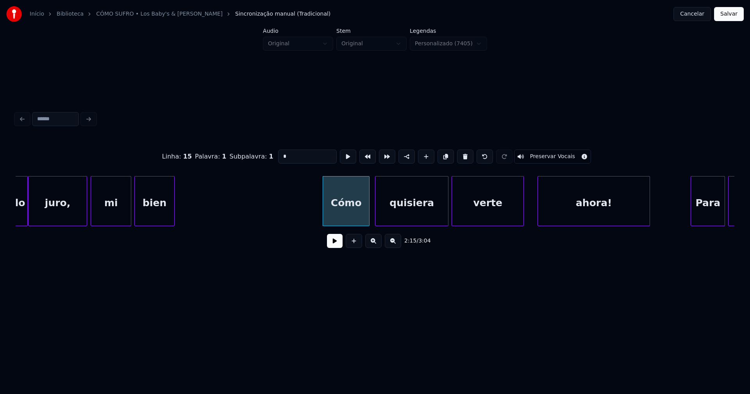
click at [522, 221] on div at bounding box center [522, 200] width 2 height 49
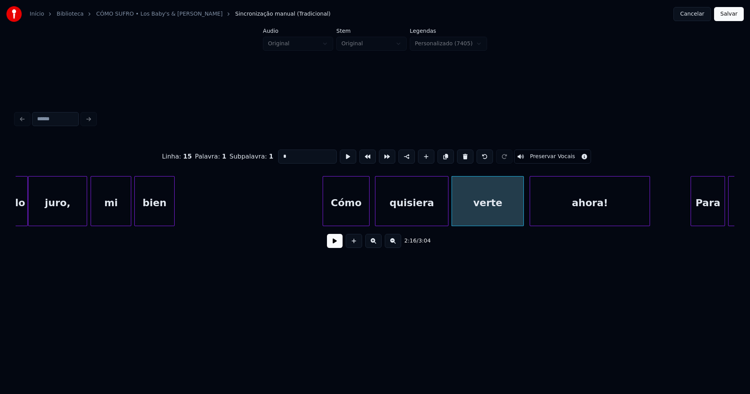
click at [530, 219] on div at bounding box center [531, 200] width 2 height 49
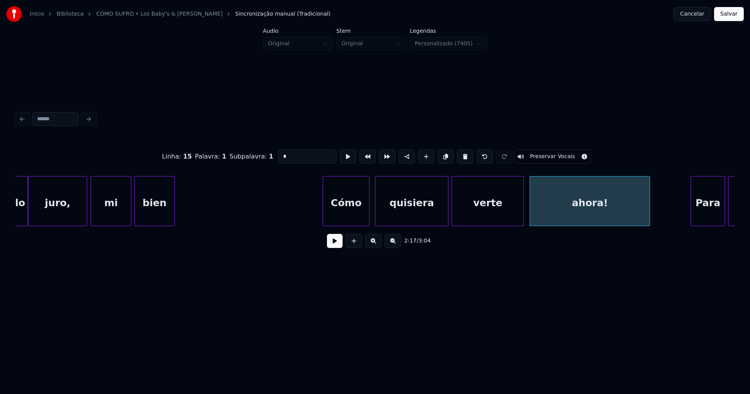
click at [587, 210] on div "ahora!" at bounding box center [589, 202] width 119 height 53
click at [302, 155] on input "******" at bounding box center [307, 157] width 59 height 14
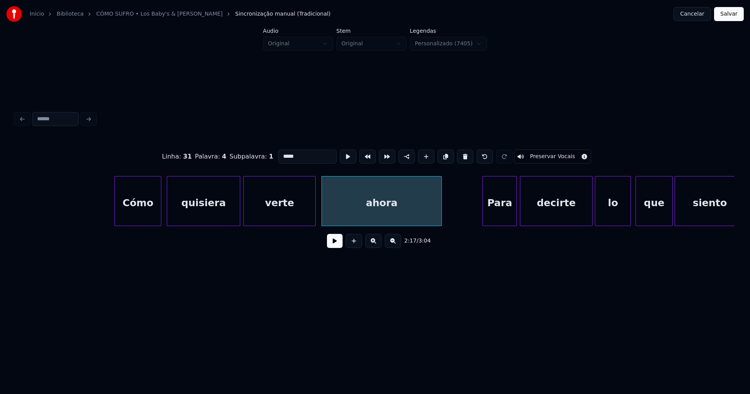
scroll to position [0, 10475]
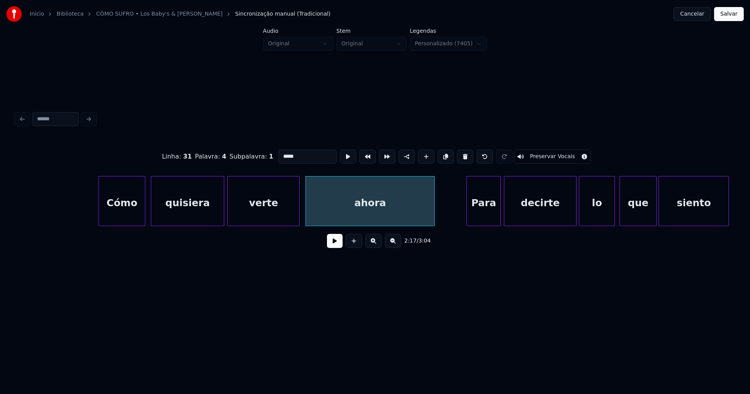
click at [432, 205] on div at bounding box center [433, 200] width 2 height 49
click at [490, 210] on div "Para" at bounding box center [483, 202] width 34 height 53
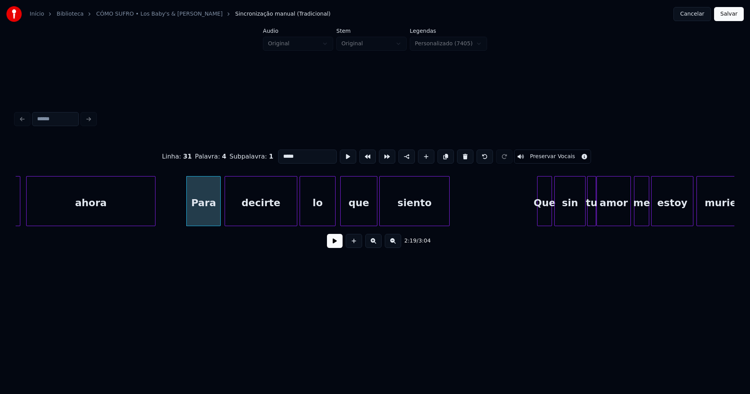
scroll to position [0, 10763]
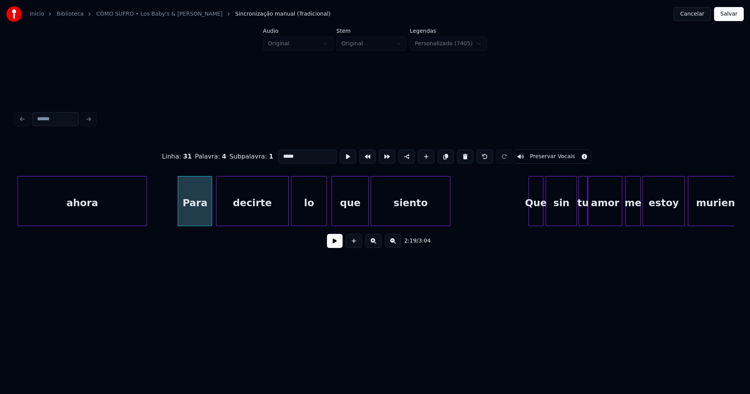
click at [449, 209] on div at bounding box center [448, 200] width 2 height 49
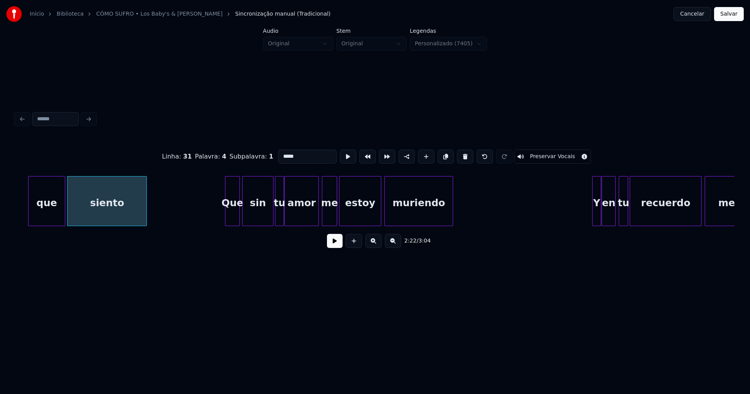
scroll to position [0, 11074]
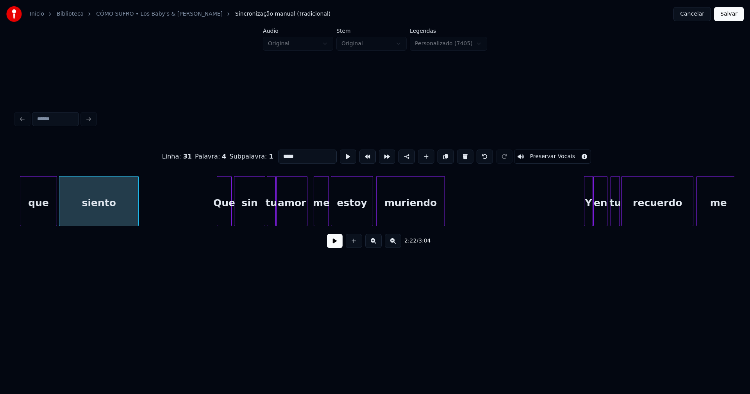
click at [306, 217] on div at bounding box center [306, 200] width 2 height 49
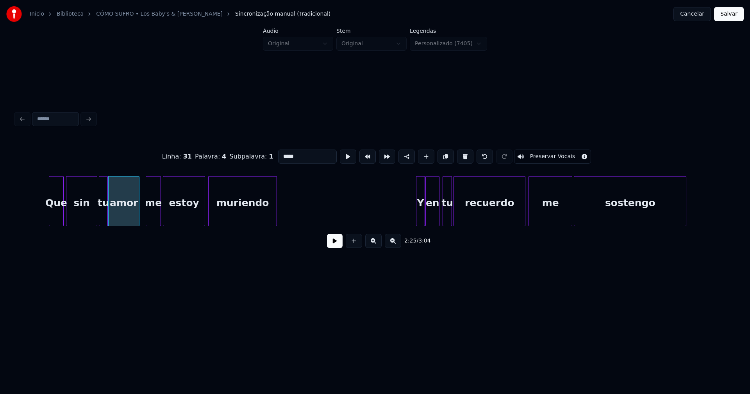
scroll to position [0, 11282]
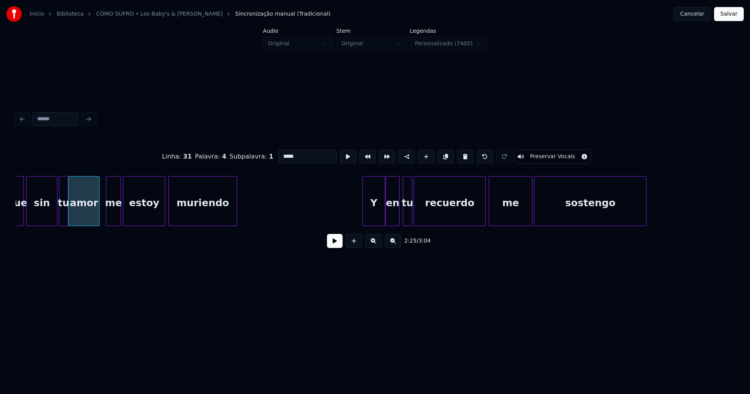
click at [364, 221] on div at bounding box center [364, 200] width 2 height 49
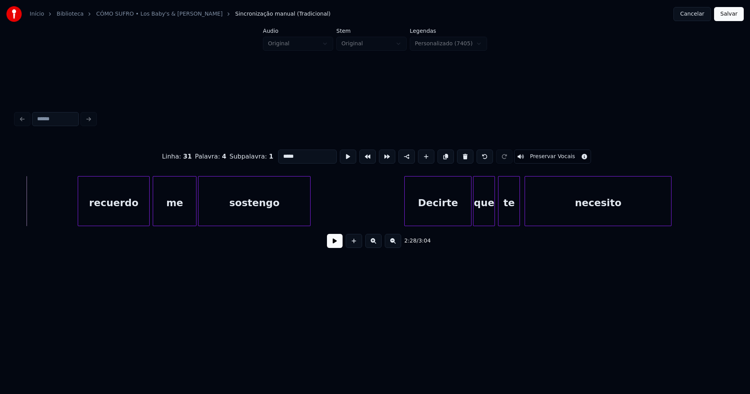
scroll to position [0, 11714]
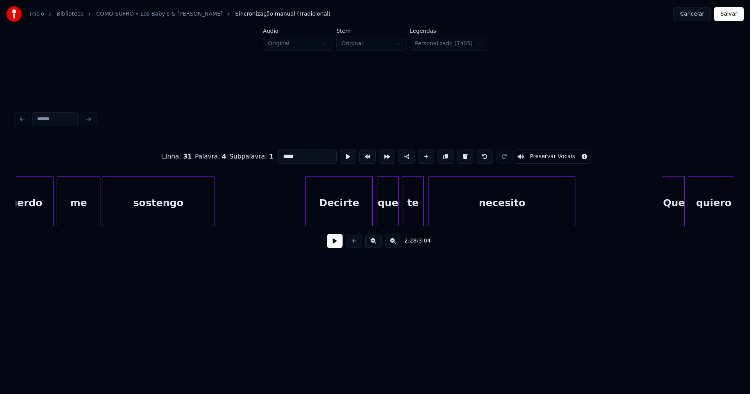
click at [355, 216] on div "Decirte" at bounding box center [339, 202] width 66 height 53
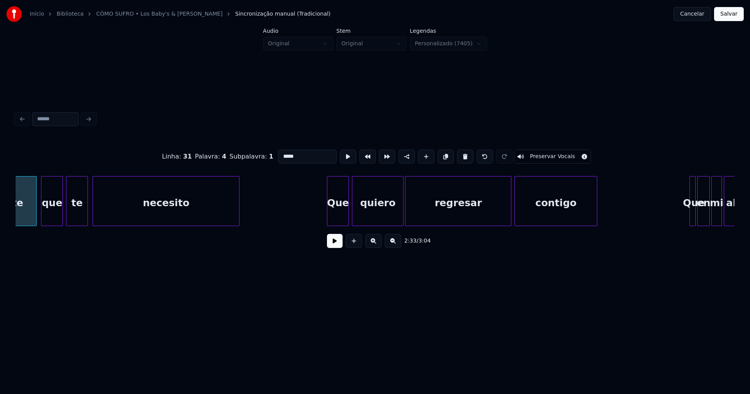
scroll to position [0, 12162]
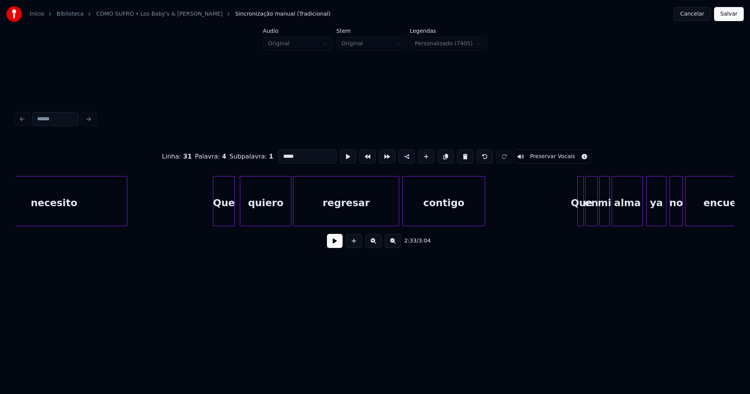
click at [228, 217] on div "Que" at bounding box center [223, 202] width 21 height 53
click at [577, 219] on div at bounding box center [577, 200] width 2 height 49
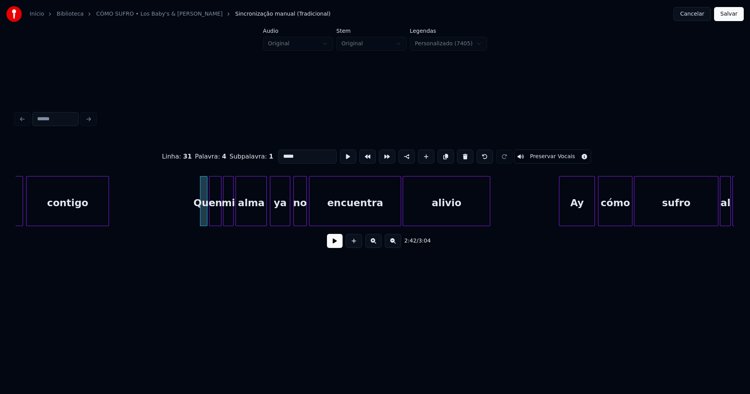
scroll to position [0, 12545]
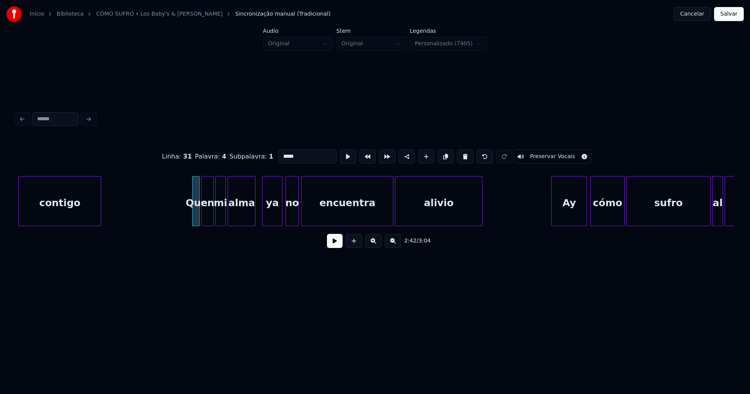
click at [254, 218] on div at bounding box center [254, 200] width 2 height 49
click at [318, 212] on div at bounding box center [318, 200] width 2 height 49
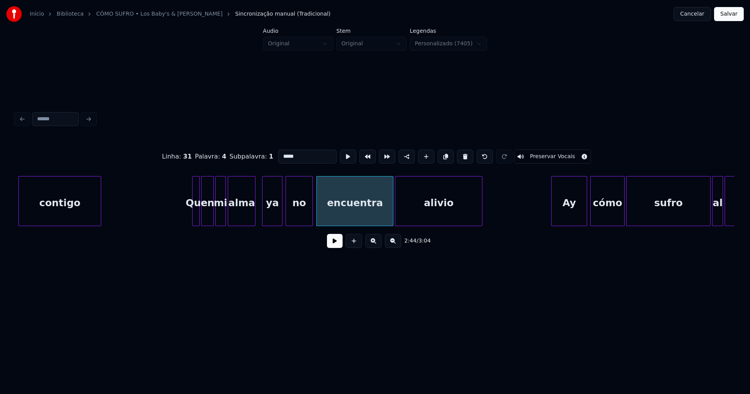
click at [311, 206] on div at bounding box center [311, 200] width 2 height 49
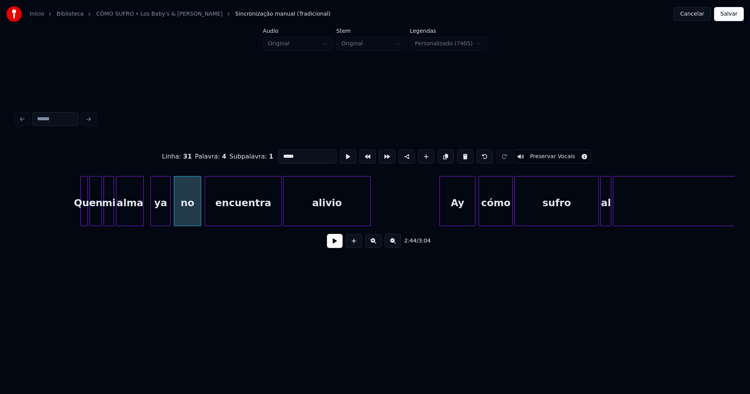
scroll to position [0, 12841]
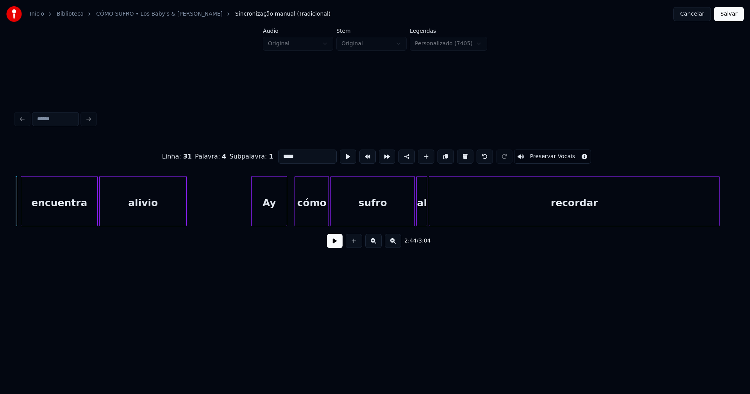
click at [273, 222] on div "Ay" at bounding box center [268, 202] width 35 height 53
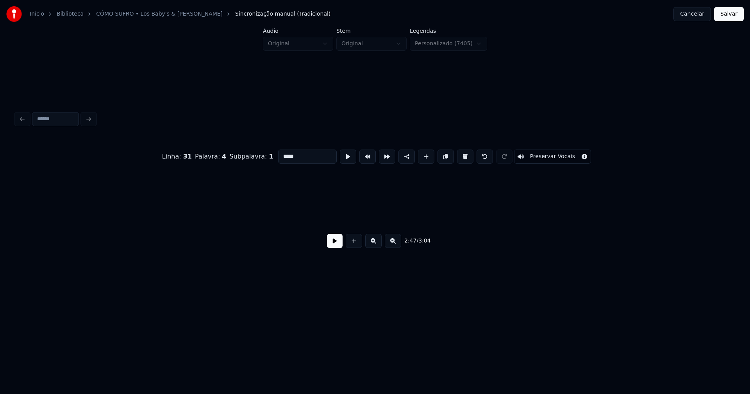
scroll to position [0, 13721]
type input "*****"
click at [727, 12] on button "Salvar" at bounding box center [729, 14] width 30 height 14
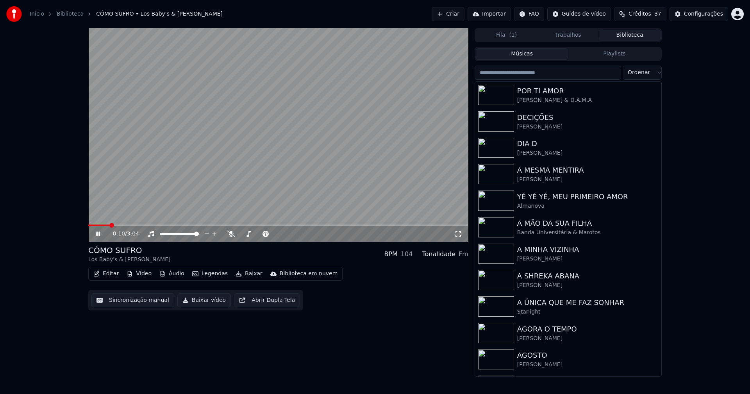
click at [458, 236] on icon at bounding box center [458, 234] width 8 height 6
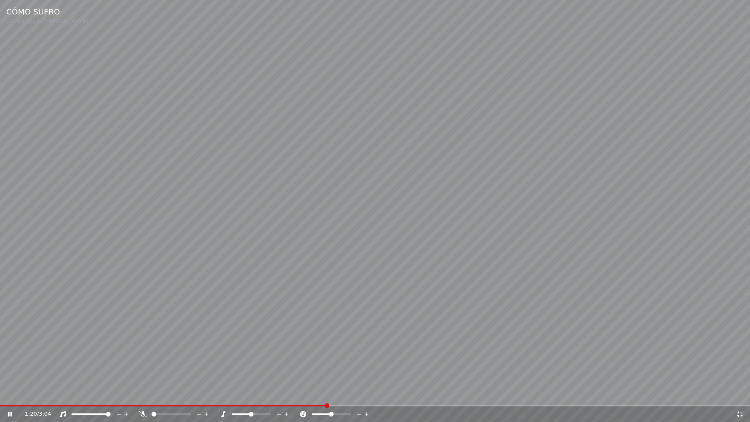
click at [735, 394] on div "1:20 / 3:04" at bounding box center [380, 414] width 711 height 8
click at [737, 394] on icon at bounding box center [740, 414] width 8 height 6
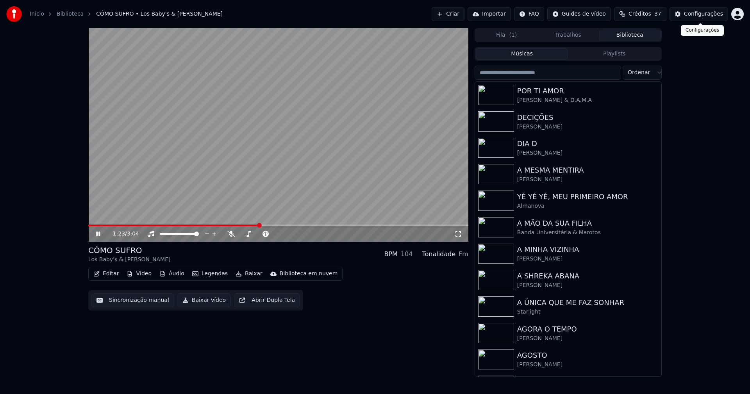
click at [696, 14] on div "Configurações" at bounding box center [703, 14] width 39 height 8
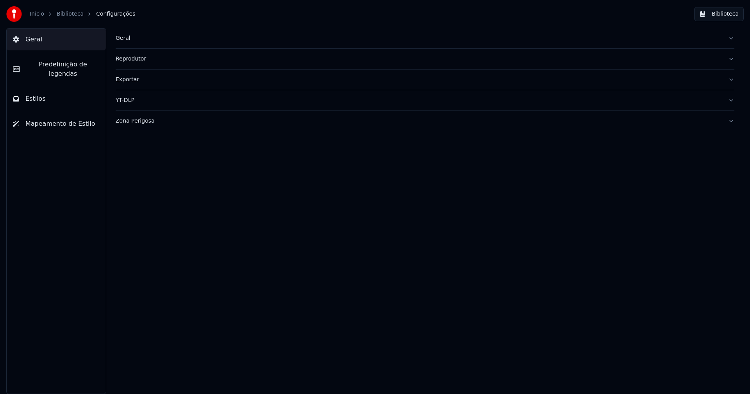
click at [59, 70] on button "Predefinição de legendas" at bounding box center [56, 68] width 99 height 31
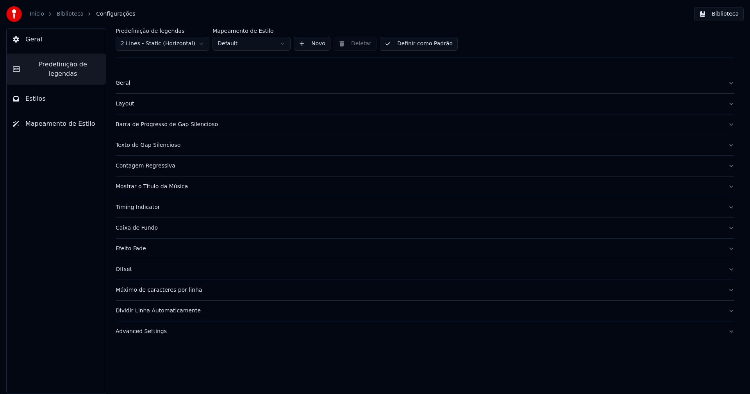
click at [148, 211] on div "Timing Indicator" at bounding box center [419, 207] width 606 height 8
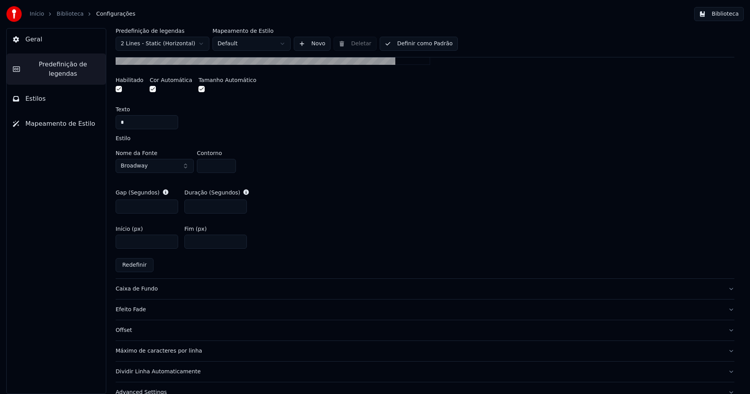
scroll to position [342, 0]
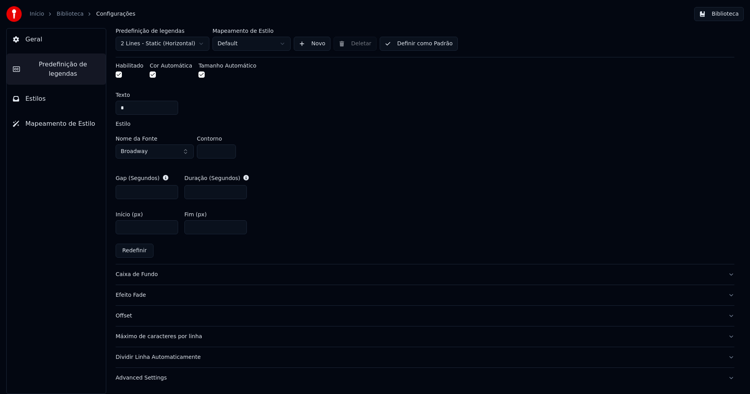
drag, startPoint x: 143, startPoint y: 377, endPoint x: 146, endPoint y: 373, distance: 5.5
click at [144, 376] on div "Advanced Settings" at bounding box center [419, 378] width 606 height 8
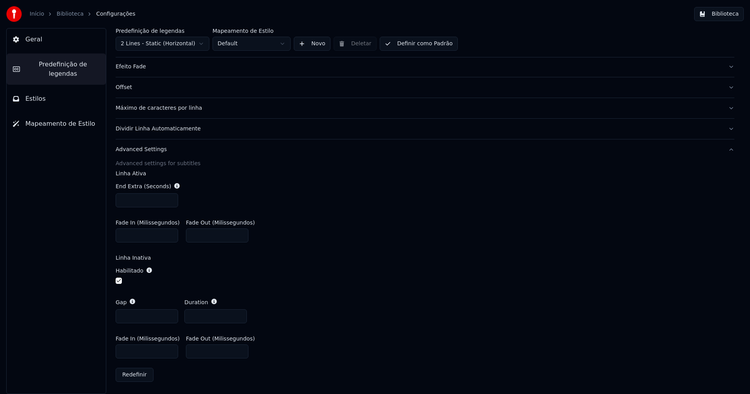
click at [169, 197] on input "***" at bounding box center [147, 200] width 62 height 14
type input "***"
click at [169, 197] on input "***" at bounding box center [147, 200] width 62 height 14
click at [305, 200] on div "End Extra (Seconds) ***" at bounding box center [425, 194] width 619 height 37
click at [726, 11] on button "Biblioteca" at bounding box center [719, 14] width 50 height 14
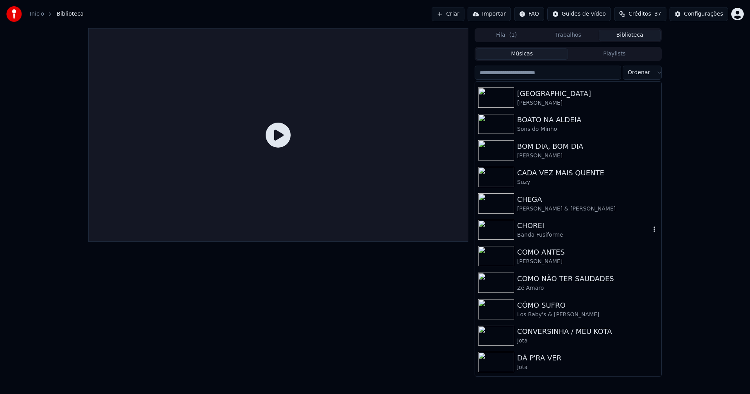
scroll to position [547, 0]
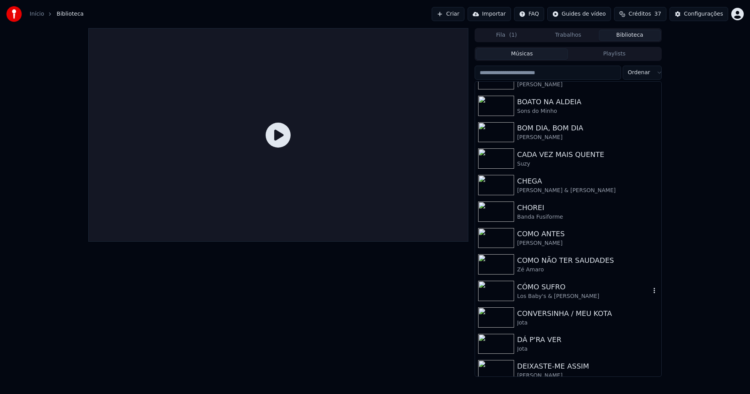
click at [548, 291] on div "CÓMO SUFRO" at bounding box center [583, 287] width 133 height 11
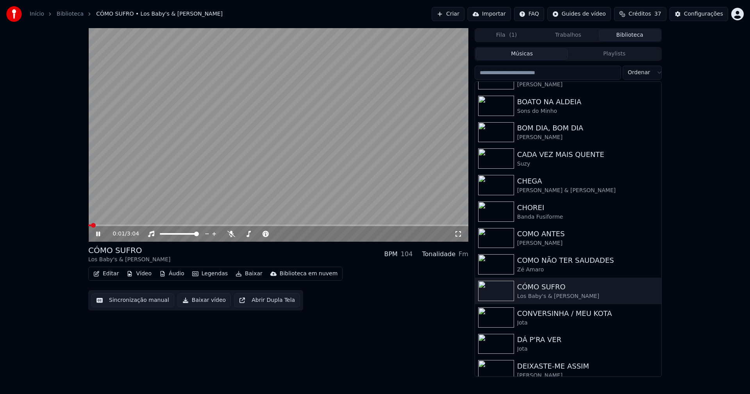
drag, startPoint x: 458, startPoint y: 234, endPoint x: 482, endPoint y: 272, distance: 45.4
click at [457, 235] on icon at bounding box center [458, 234] width 8 height 6
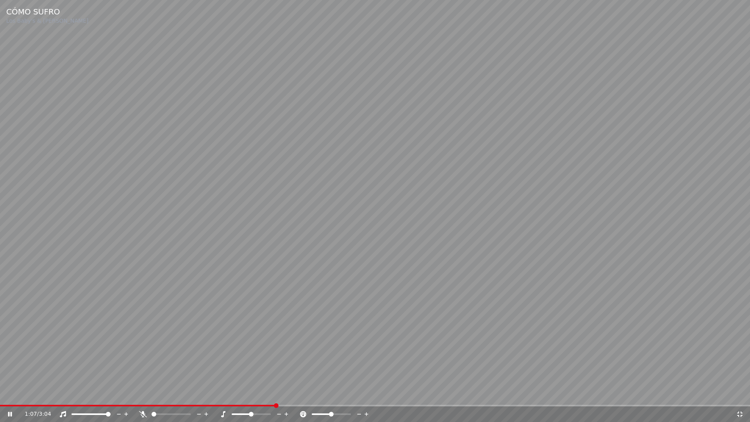
click at [43, 394] on span at bounding box center [137, 406] width 275 height 2
click at [78, 394] on div "0:26 / 3:04" at bounding box center [375, 414] width 750 height 16
click at [77, 394] on span at bounding box center [38, 406] width 77 height 2
click at [739, 394] on icon at bounding box center [740, 414] width 8 height 6
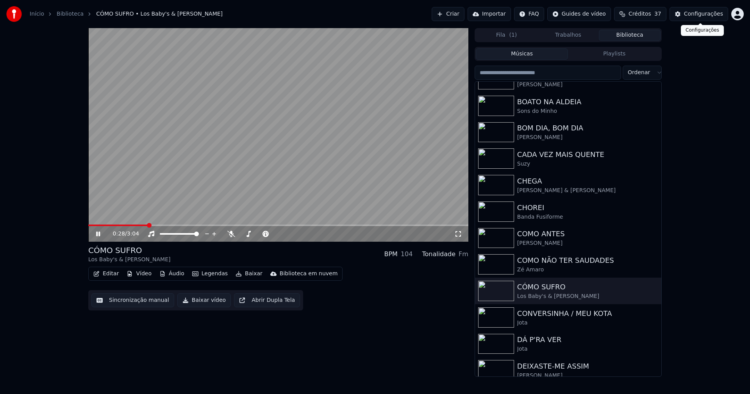
click at [711, 13] on div "Configurações" at bounding box center [703, 14] width 39 height 8
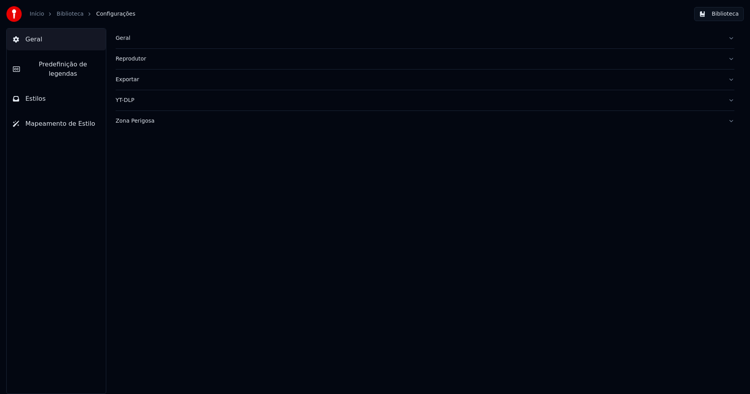
drag, startPoint x: 58, startPoint y: 66, endPoint x: 62, endPoint y: 69, distance: 4.9
click at [58, 66] on span "Predefinição de legendas" at bounding box center [62, 69] width 73 height 19
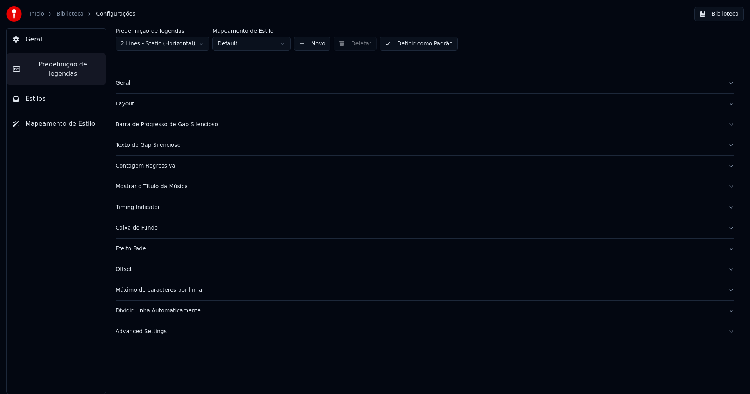
drag, startPoint x: 144, startPoint y: 331, endPoint x: 160, endPoint y: 326, distance: 16.6
click at [144, 331] on div "Advanced Settings" at bounding box center [419, 332] width 606 height 8
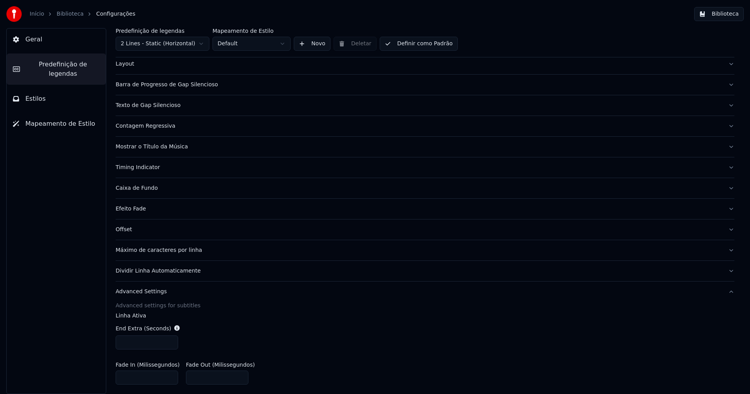
scroll to position [156, 0]
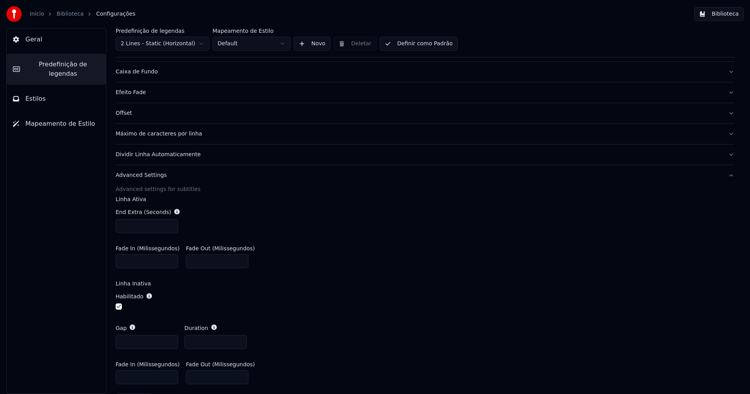
click at [170, 227] on input "***" at bounding box center [147, 226] width 62 height 14
type input "***"
click at [170, 227] on input "***" at bounding box center [147, 226] width 62 height 14
click at [383, 226] on div "End Extra (Seconds) ***" at bounding box center [425, 220] width 619 height 37
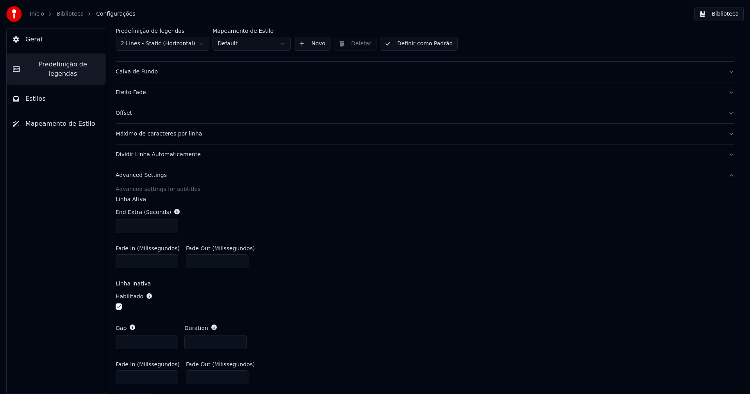
click at [730, 16] on button "Biblioteca" at bounding box center [719, 14] width 50 height 14
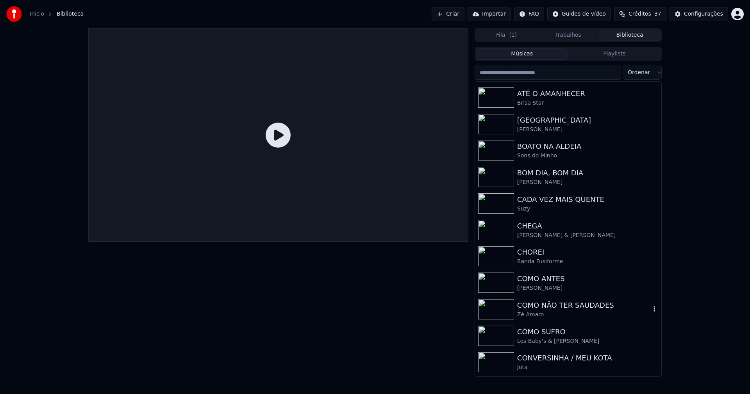
scroll to position [508, 0]
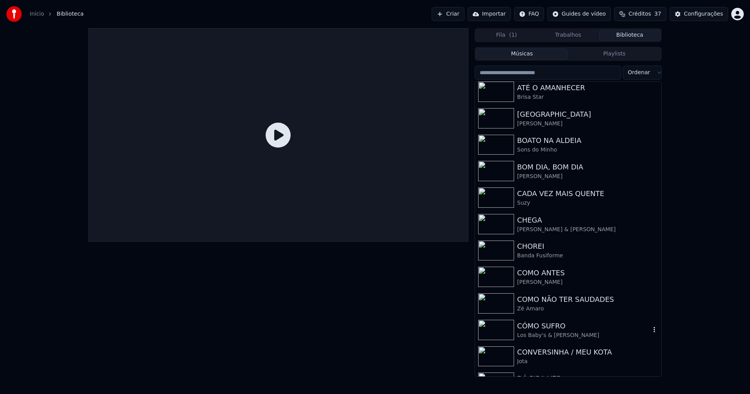
click at [560, 329] on div "CÓMO SUFRO" at bounding box center [583, 326] width 133 height 11
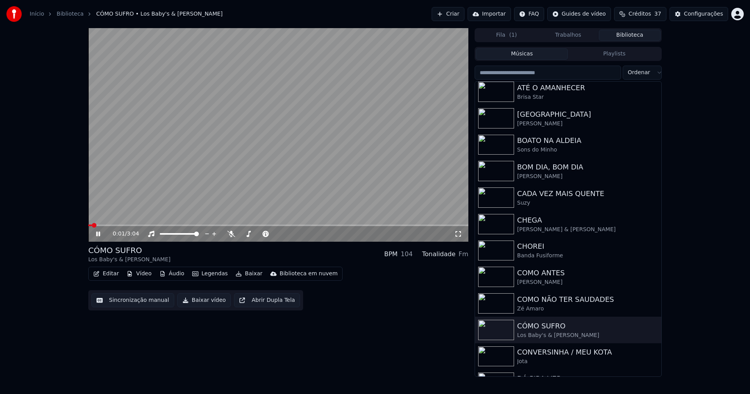
drag, startPoint x: 458, startPoint y: 234, endPoint x: 456, endPoint y: 245, distance: 11.6
click at [458, 234] on icon at bounding box center [458, 234] width 8 height 6
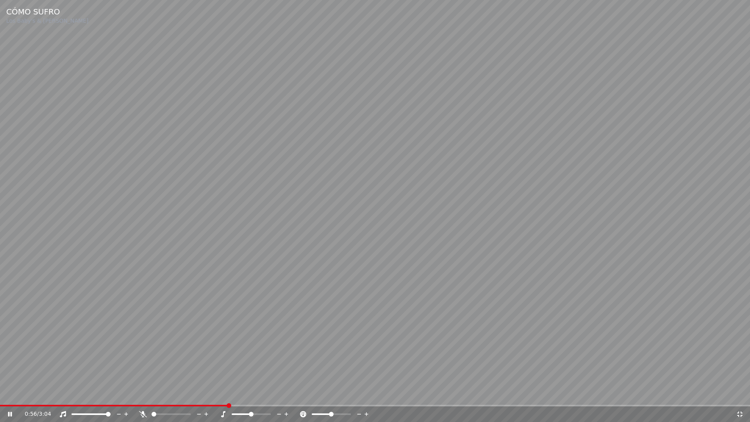
click at [46, 394] on span at bounding box center [114, 406] width 228 height 2
click at [742, 394] on div "0:28 / 3:04" at bounding box center [374, 414] width 743 height 8
click at [740, 394] on icon at bounding box center [740, 414] width 8 height 6
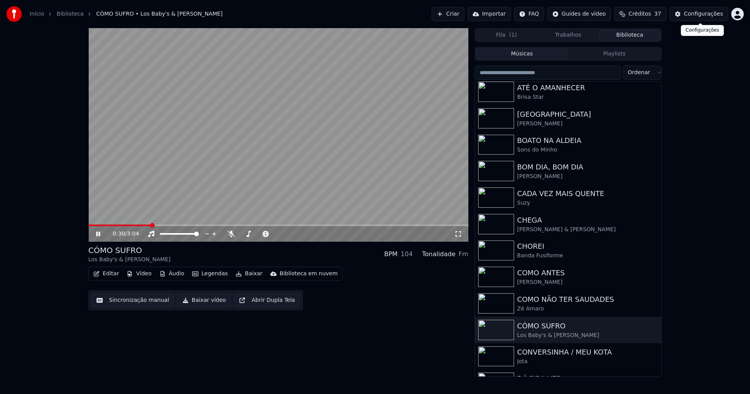
click at [707, 16] on div "Configurações" at bounding box center [703, 14] width 39 height 8
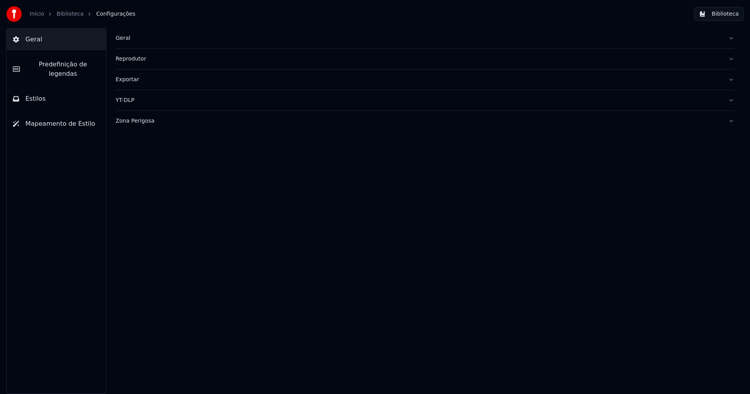
click at [46, 66] on span "Predefinição de legendas" at bounding box center [62, 69] width 73 height 19
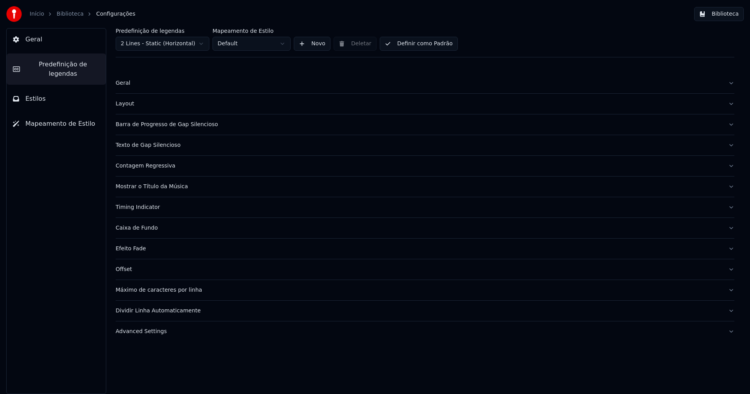
click at [160, 333] on div "Advanced Settings" at bounding box center [419, 332] width 606 height 8
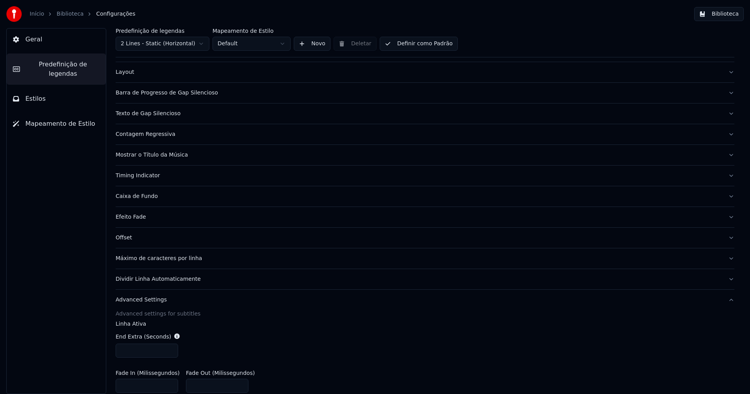
scroll to position [78, 0]
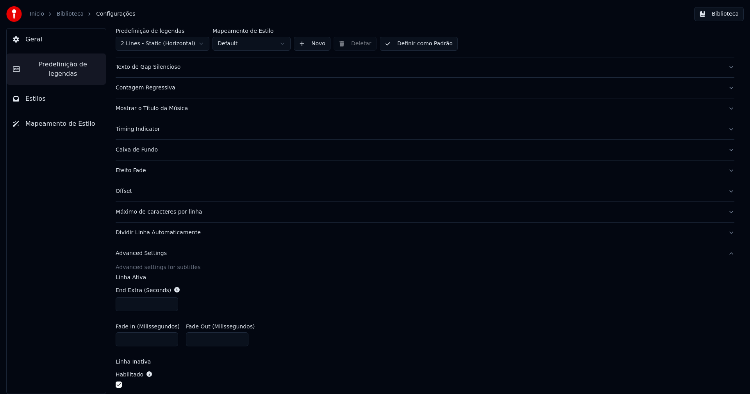
type input "***"
click at [170, 307] on input "***" at bounding box center [147, 304] width 62 height 14
drag, startPoint x: 387, startPoint y: 308, endPoint x: 401, endPoint y: 312, distance: 14.6
click at [389, 308] on div "End Extra (Seconds) ***" at bounding box center [425, 298] width 619 height 37
click at [725, 13] on button "Biblioteca" at bounding box center [719, 14] width 50 height 14
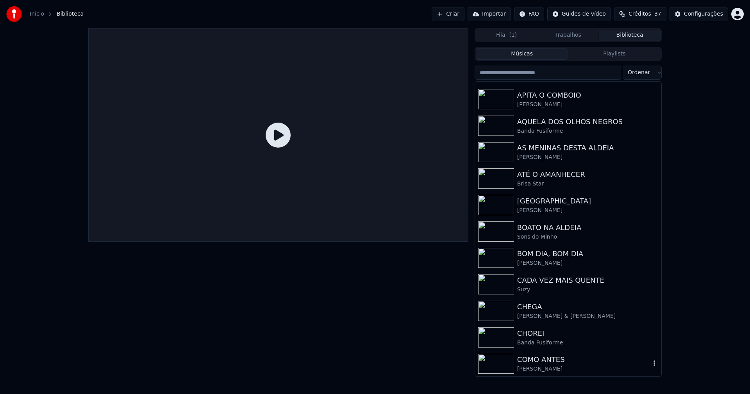
scroll to position [469, 0]
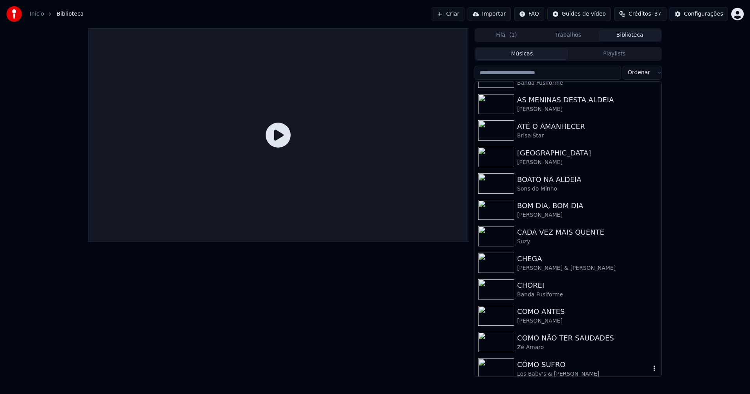
click at [548, 362] on div "CÓMO SUFRO" at bounding box center [583, 364] width 133 height 11
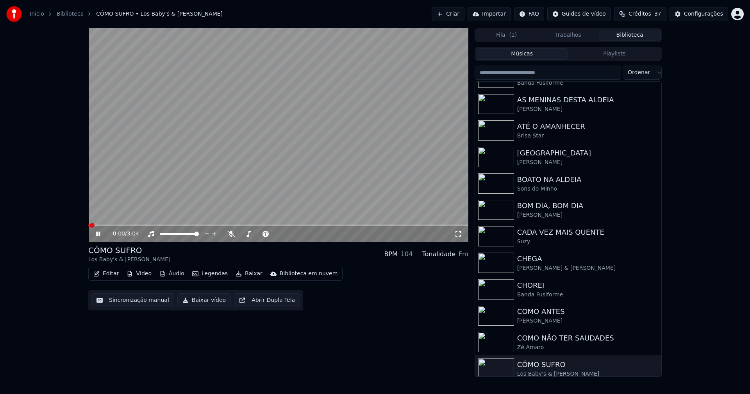
click at [459, 235] on icon at bounding box center [458, 234] width 8 height 6
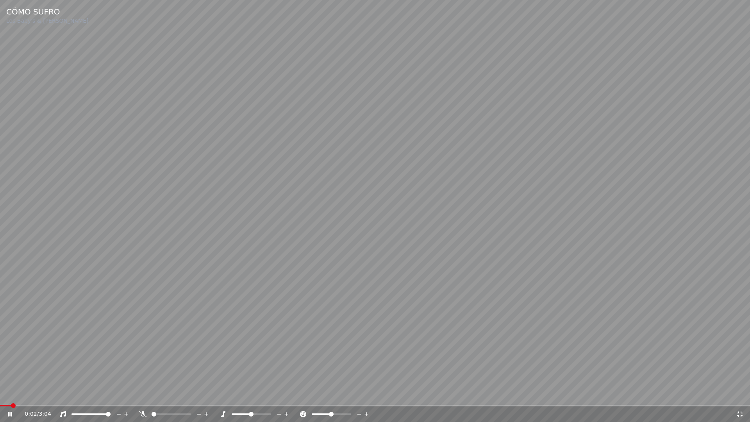
click at [45, 394] on div "0:02 / 3:04" at bounding box center [375, 414] width 750 height 16
click at [46, 394] on span at bounding box center [375, 406] width 750 height 2
click at [65, 394] on span at bounding box center [71, 406] width 143 height 2
click at [64, 394] on span at bounding box center [88, 406] width 177 height 2
click at [73, 394] on span at bounding box center [36, 406] width 73 height 2
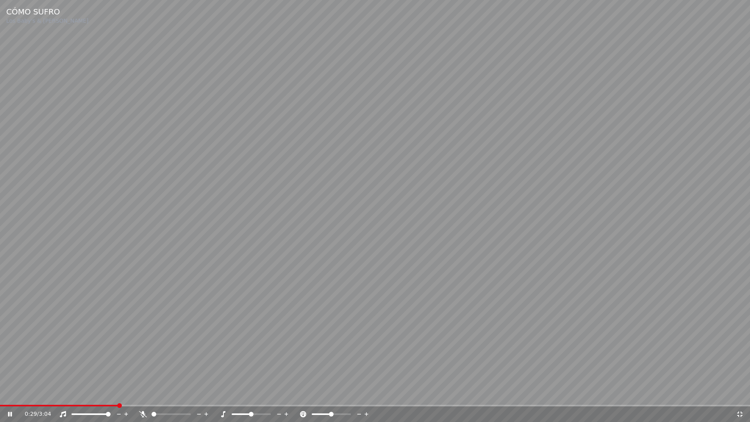
click at [741, 394] on icon at bounding box center [739, 413] width 5 height 5
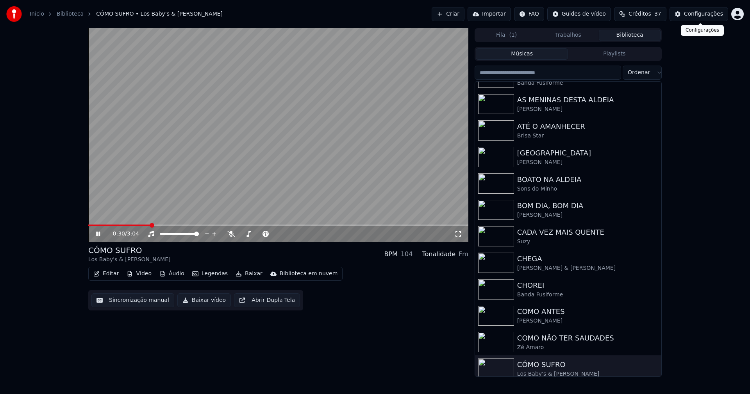
click at [703, 15] on div "Configurações" at bounding box center [703, 14] width 39 height 8
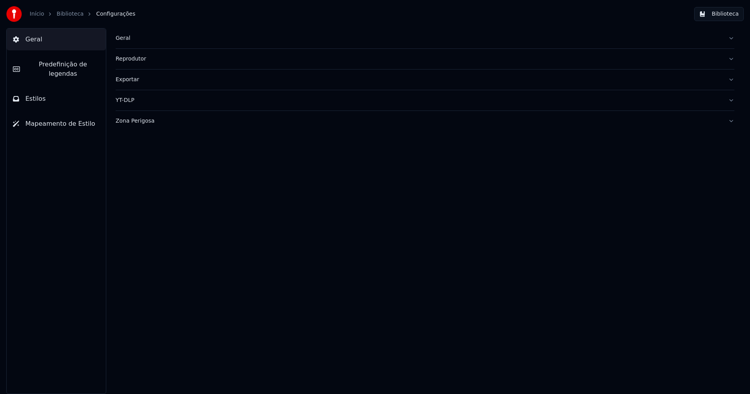
click at [62, 67] on span "Predefinição de legendas" at bounding box center [62, 69] width 73 height 19
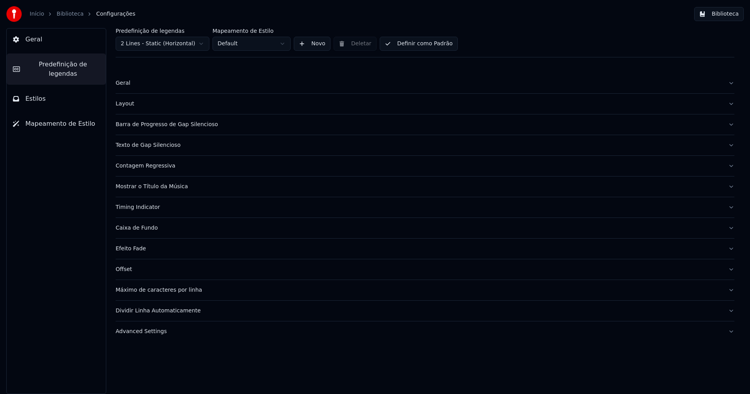
click at [147, 333] on div "Advanced Settings" at bounding box center [419, 332] width 606 height 8
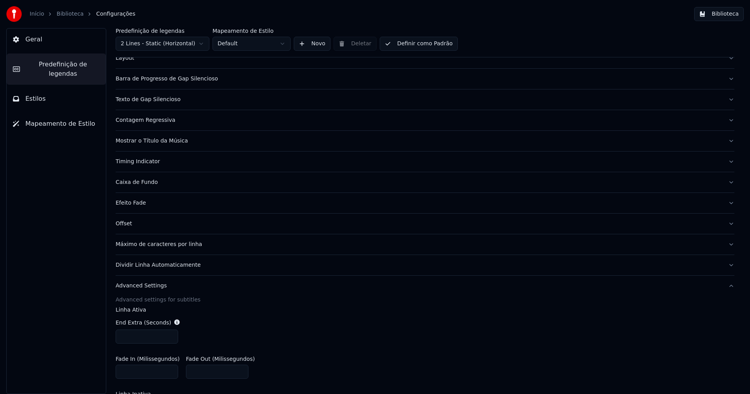
scroll to position [117, 0]
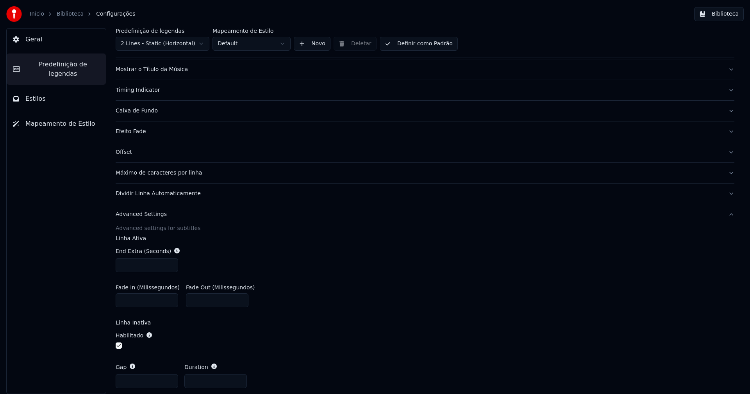
click at [169, 264] on input "***" at bounding box center [147, 265] width 62 height 14
click at [169, 265] on input "***" at bounding box center [147, 265] width 62 height 14
click at [170, 263] on input "***" at bounding box center [147, 265] width 62 height 14
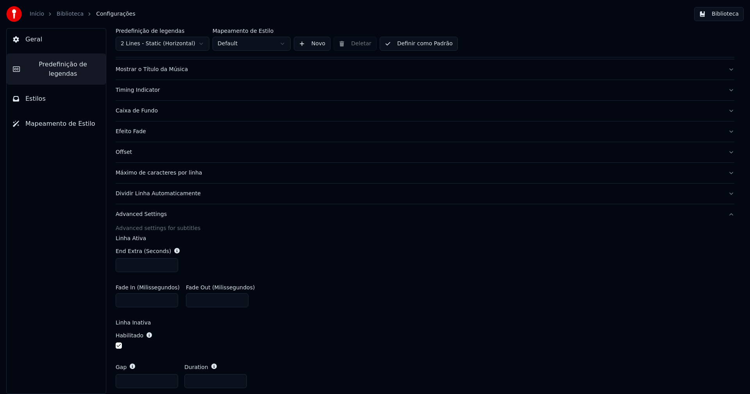
click at [170, 263] on input "***" at bounding box center [147, 265] width 62 height 14
click at [170, 263] on input "*" at bounding box center [147, 265] width 62 height 14
click at [171, 267] on input "***" at bounding box center [147, 265] width 62 height 14
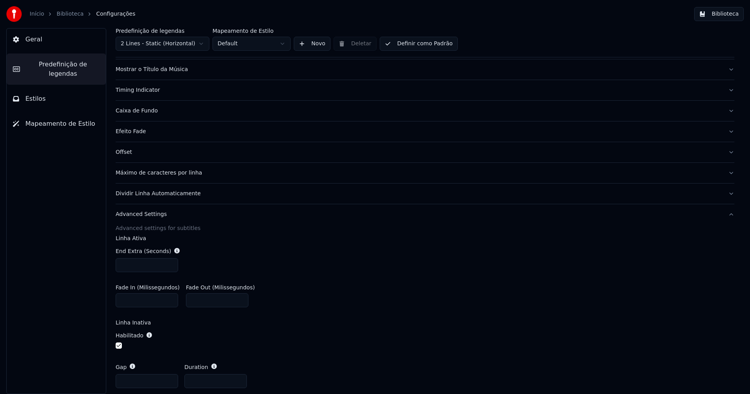
click at [171, 267] on input "***" at bounding box center [147, 265] width 62 height 14
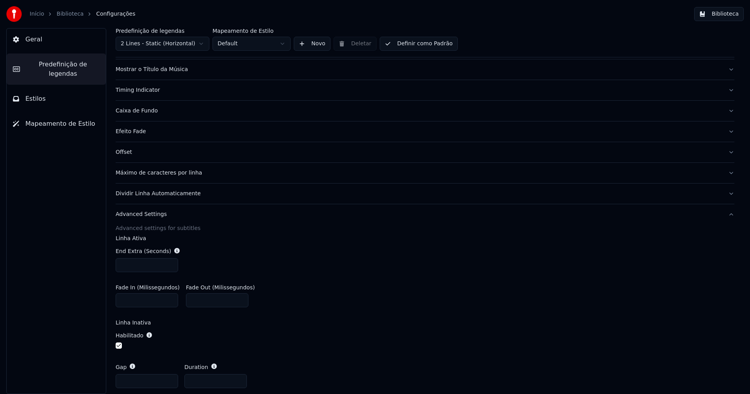
click at [171, 267] on input "***" at bounding box center [147, 265] width 62 height 14
type input "*"
click at [171, 267] on input "*" at bounding box center [147, 265] width 62 height 14
click at [278, 251] on div "End Extra (Seconds) *" at bounding box center [425, 259] width 619 height 37
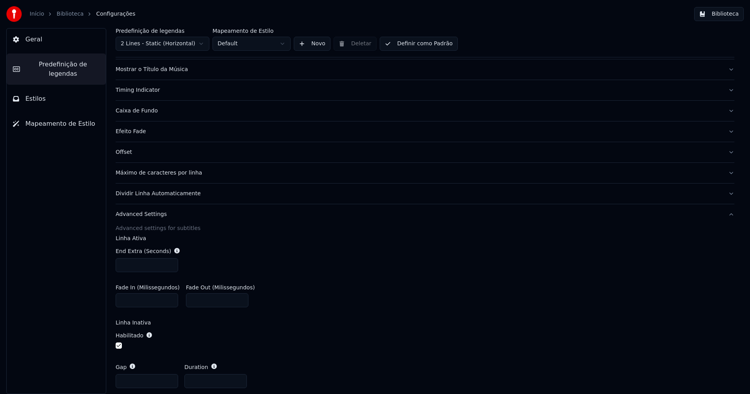
click at [720, 14] on button "Biblioteca" at bounding box center [719, 14] width 50 height 14
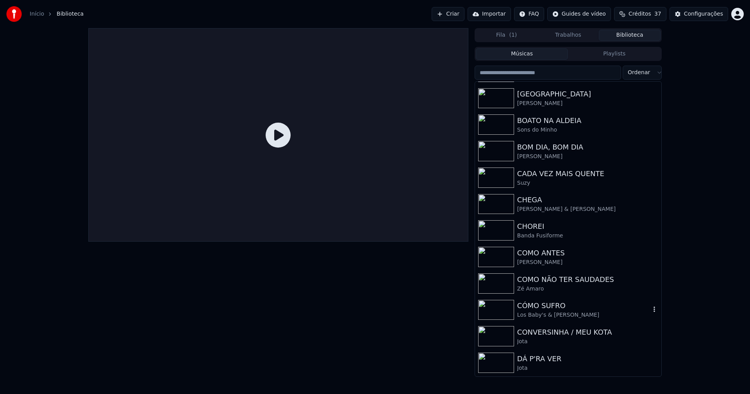
scroll to position [547, 0]
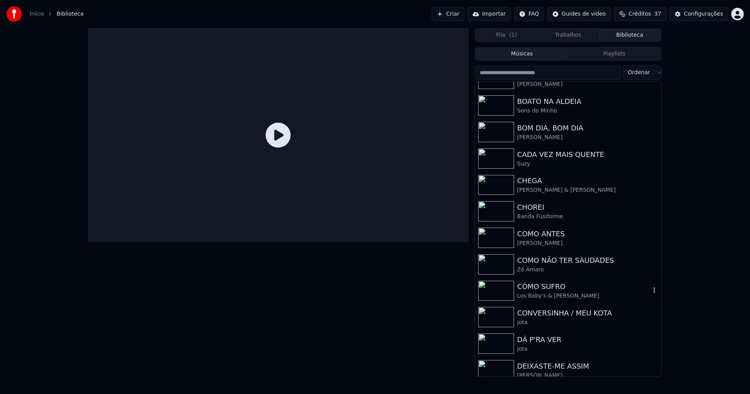
click at [541, 292] on div "Los Baby's & [PERSON_NAME]" at bounding box center [583, 296] width 133 height 8
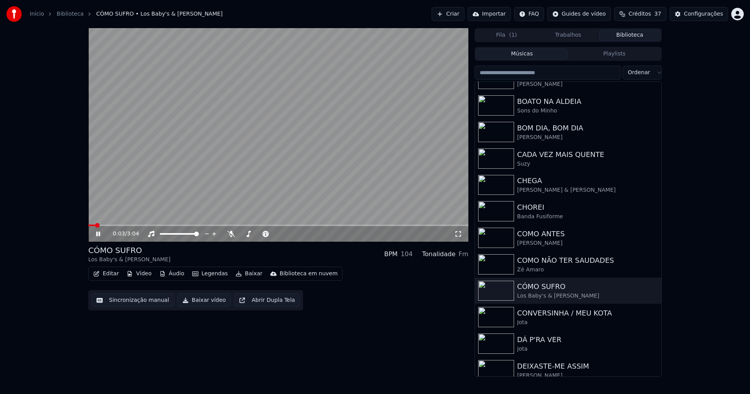
click at [134, 225] on span at bounding box center [278, 226] width 380 height 2
click at [458, 234] on icon at bounding box center [458, 234] width 8 height 6
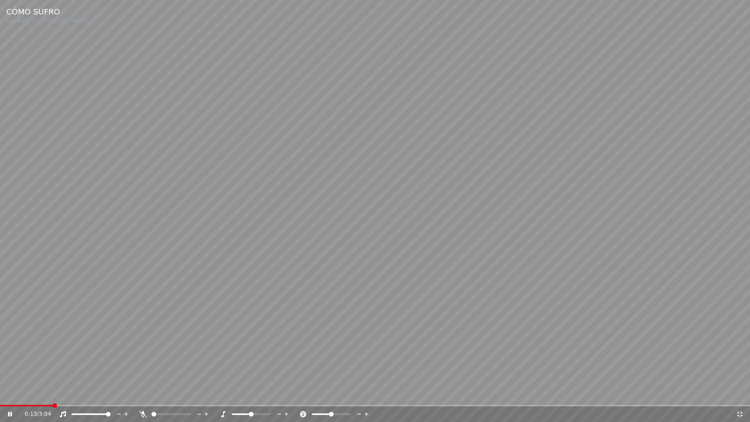
click at [53, 394] on span at bounding box center [26, 406] width 53 height 2
click at [741, 394] on icon at bounding box center [739, 413] width 5 height 5
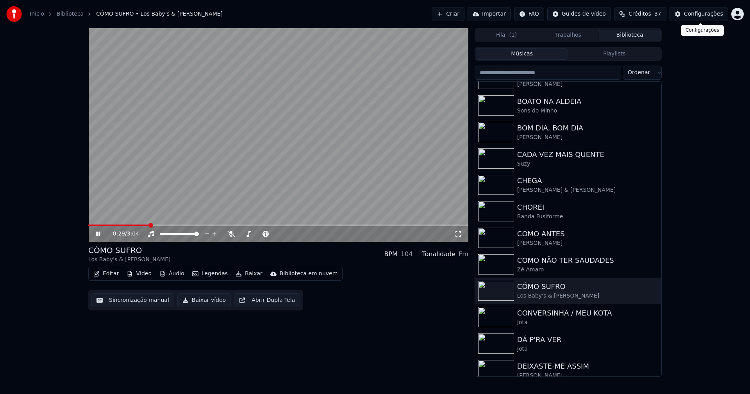
click at [710, 16] on div "Configurações" at bounding box center [703, 14] width 39 height 8
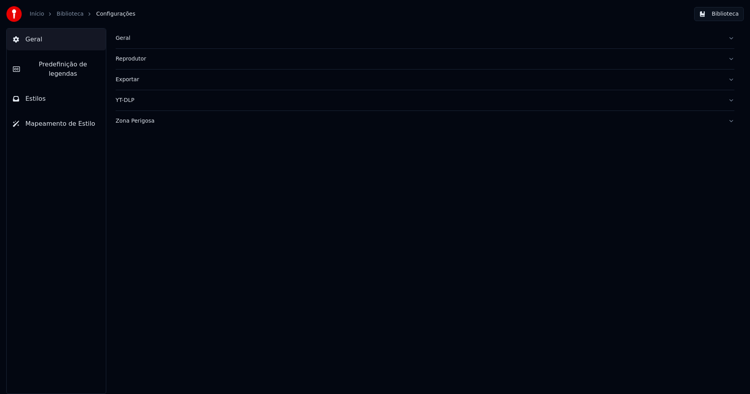
drag, startPoint x: 57, startPoint y: 66, endPoint x: 57, endPoint y: 77, distance: 10.5
click at [57, 67] on span "Predefinição de legendas" at bounding box center [62, 69] width 73 height 19
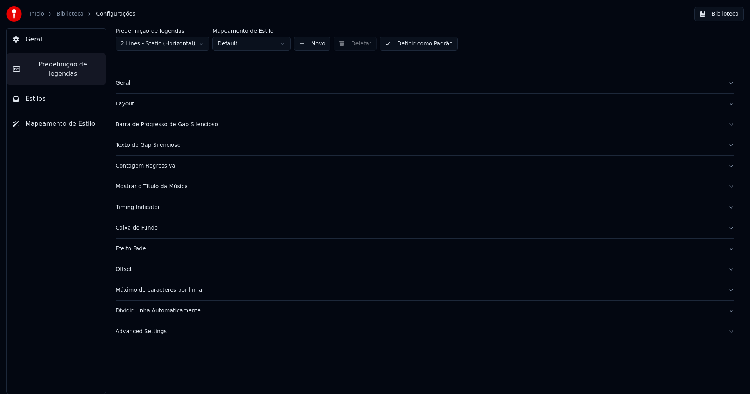
click at [148, 332] on div "Advanced Settings" at bounding box center [419, 332] width 606 height 8
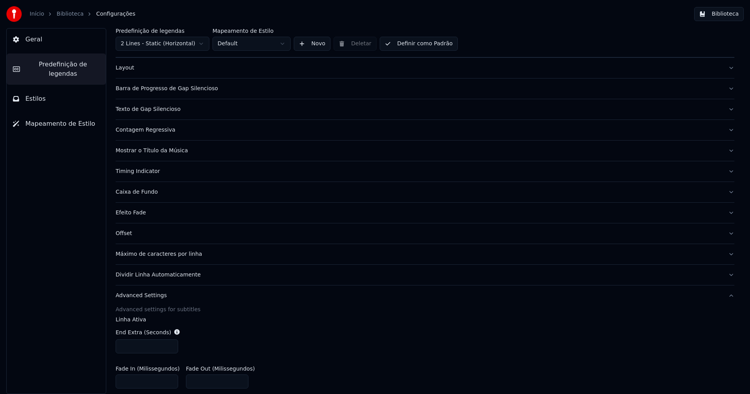
scroll to position [117, 0]
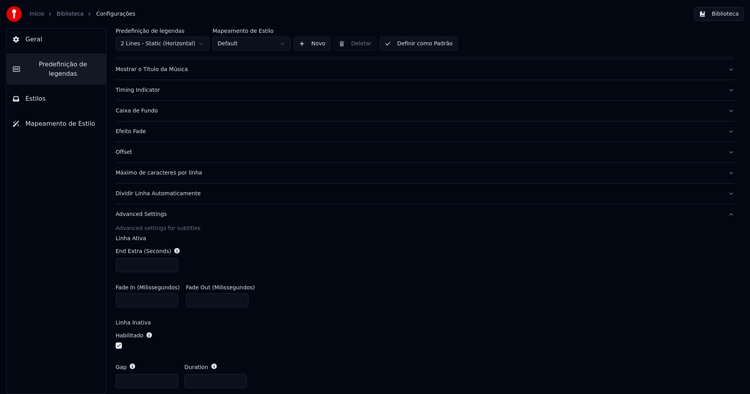
click at [130, 264] on input "*" at bounding box center [147, 265] width 62 height 14
type input "***"
click at [392, 257] on div "End Extra (Seconds) ***" at bounding box center [425, 259] width 619 height 37
click at [720, 13] on button "Biblioteca" at bounding box center [719, 14] width 50 height 14
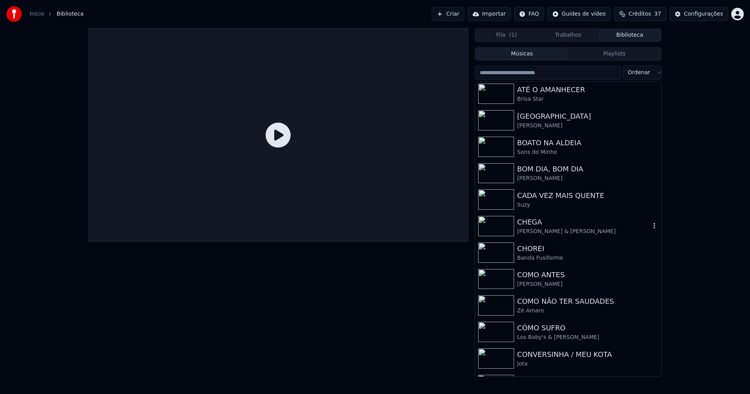
scroll to position [508, 0]
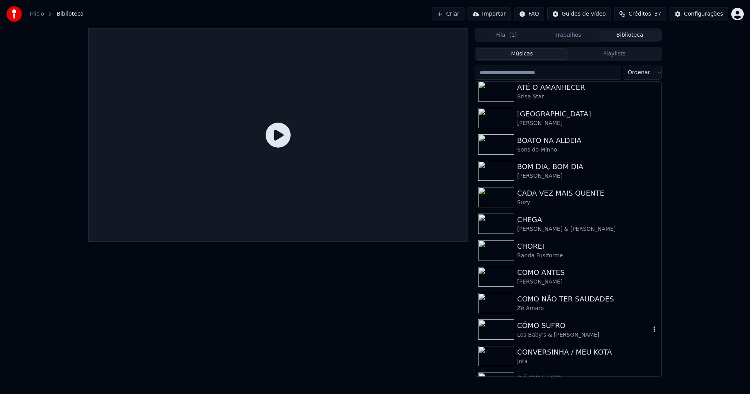
click at [535, 333] on div "Los Baby's & [PERSON_NAME]" at bounding box center [583, 335] width 133 height 8
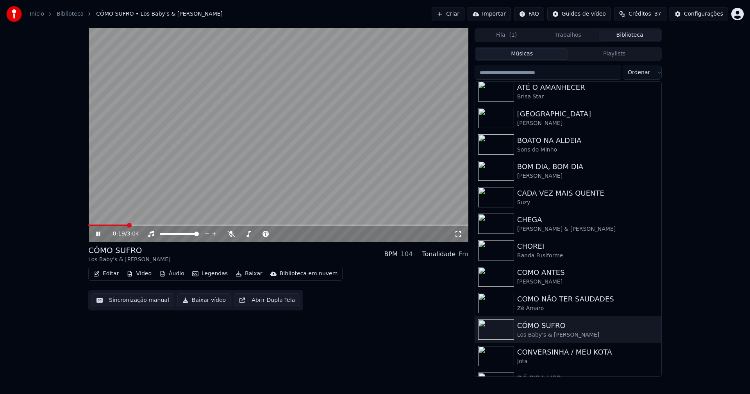
click at [127, 226] on span at bounding box center [278, 226] width 380 height 2
click at [456, 235] on icon at bounding box center [457, 233] width 5 height 5
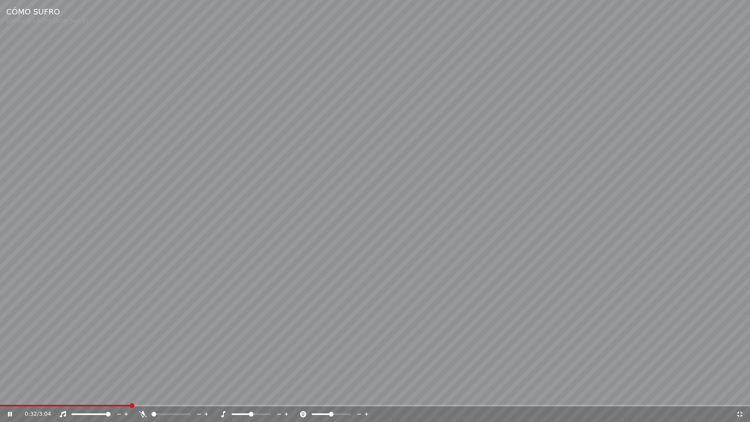
click at [62, 394] on div "0:32 / 3:04" at bounding box center [375, 414] width 750 height 16
click at [63, 394] on span at bounding box center [66, 406] width 132 height 2
click at [741, 394] on icon at bounding box center [739, 413] width 5 height 5
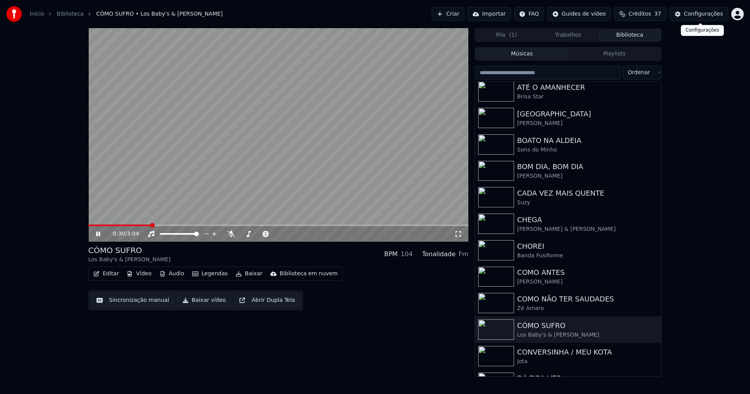
click at [702, 19] on button "Configurações" at bounding box center [698, 14] width 59 height 14
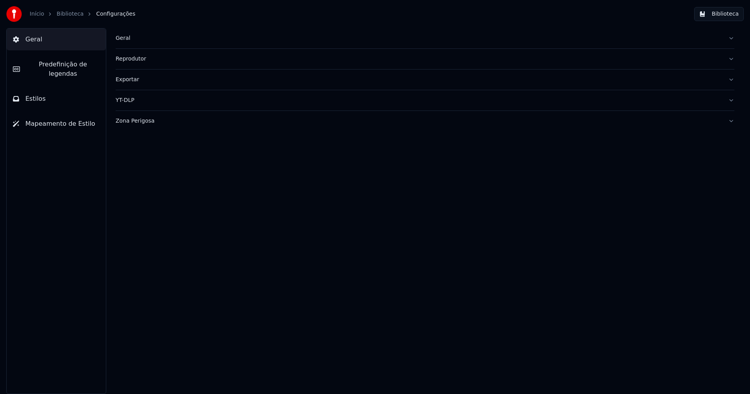
click at [76, 66] on span "Predefinição de legendas" at bounding box center [62, 69] width 73 height 19
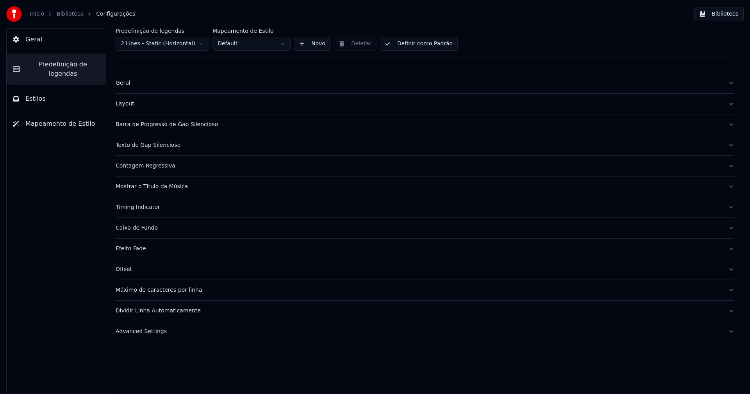
click at [155, 331] on div "Advanced Settings" at bounding box center [419, 332] width 606 height 8
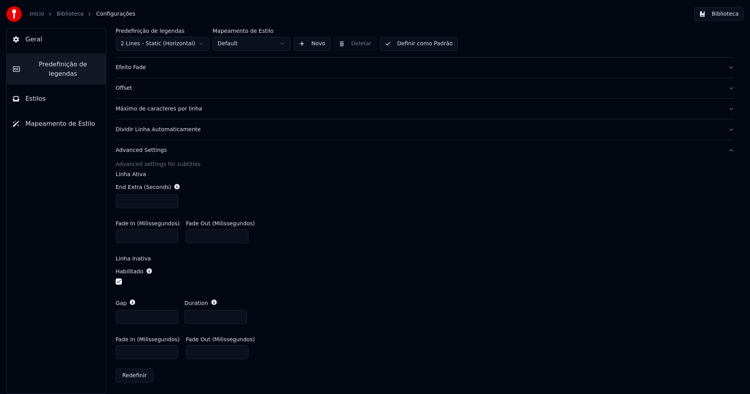
scroll to position [182, 0]
click at [169, 317] on input "*" at bounding box center [147, 316] width 62 height 14
type input "***"
click at [124, 351] on input "***" at bounding box center [147, 351] width 62 height 14
type input "***"
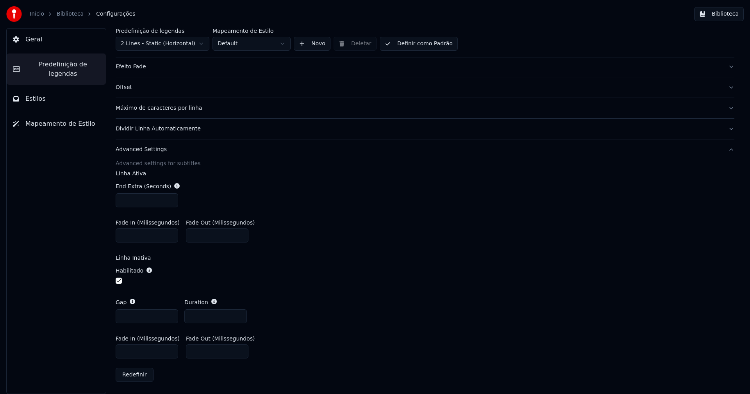
click at [447, 286] on div "Habilitado" at bounding box center [425, 276] width 619 height 32
click at [725, 11] on button "Biblioteca" at bounding box center [719, 14] width 50 height 14
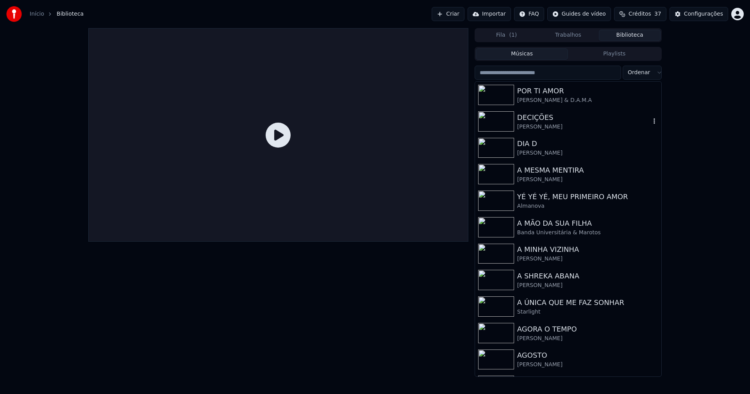
click at [540, 124] on div "[PERSON_NAME]" at bounding box center [583, 127] width 133 height 8
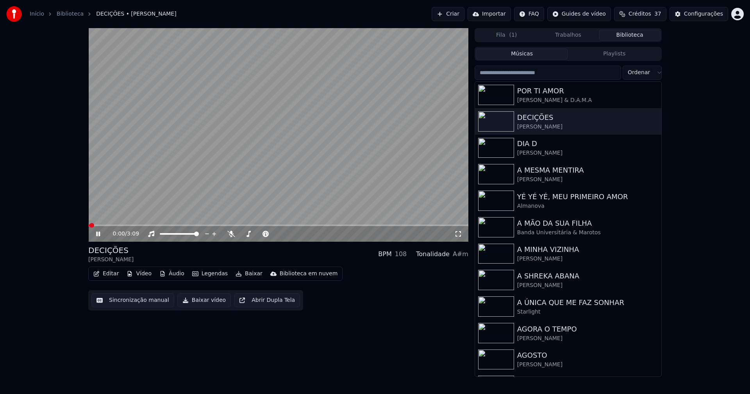
click at [459, 235] on icon at bounding box center [458, 234] width 8 height 6
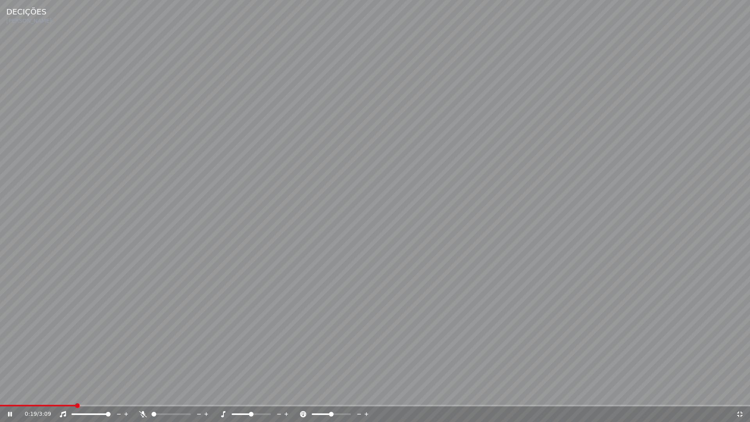
click at [75, 394] on span at bounding box center [37, 406] width 75 height 2
click at [59, 394] on span at bounding box center [29, 406] width 59 height 2
click at [738, 394] on icon at bounding box center [740, 414] width 8 height 6
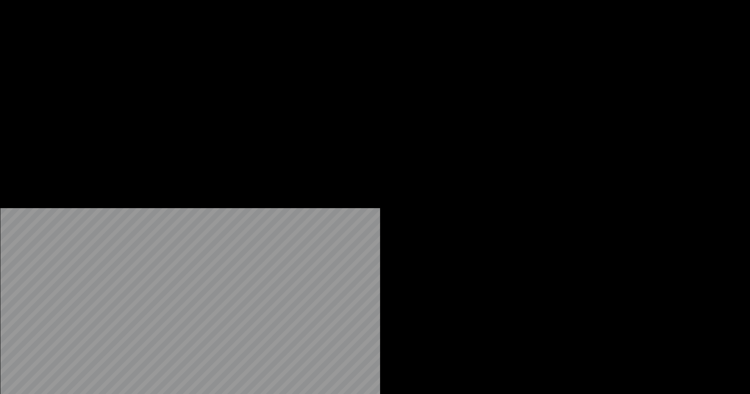
scroll to position [430, 0]
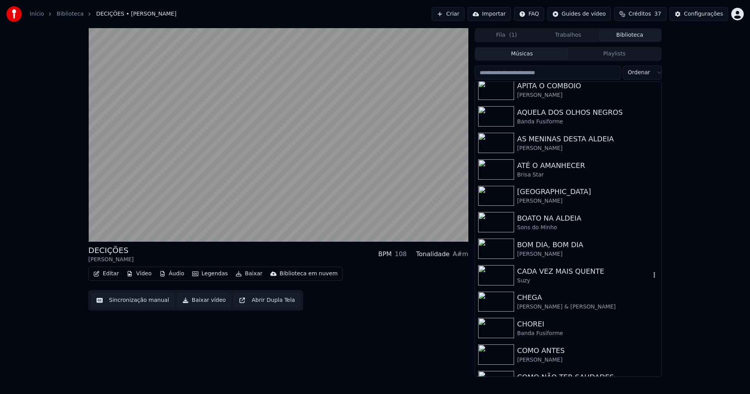
click at [557, 273] on div "CADA VEZ MAIS QUENTE" at bounding box center [583, 271] width 133 height 11
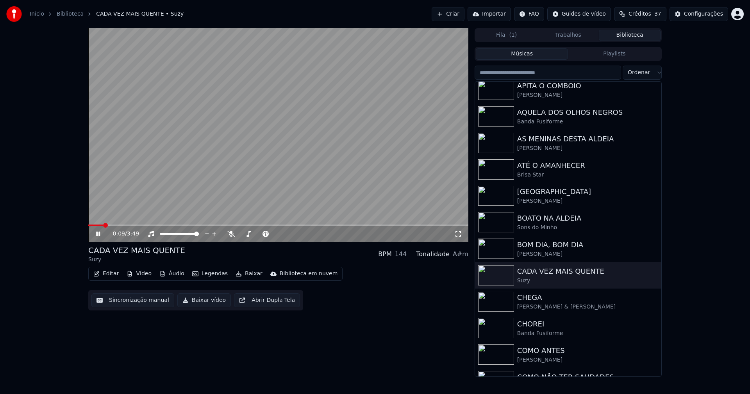
click at [454, 235] on icon at bounding box center [458, 234] width 8 height 6
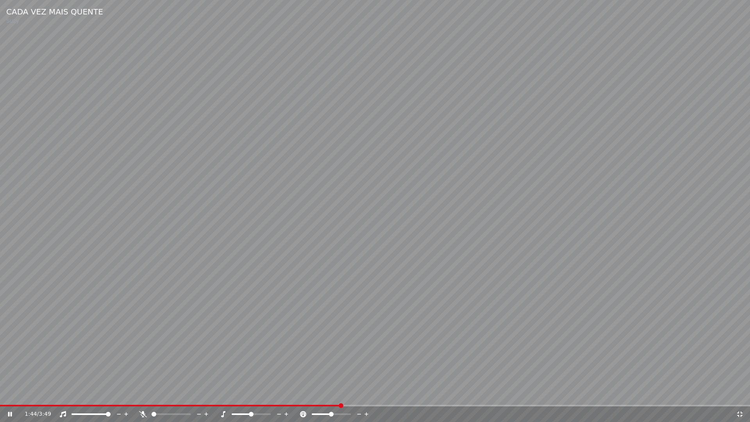
click at [740, 394] on icon at bounding box center [739, 413] width 5 height 5
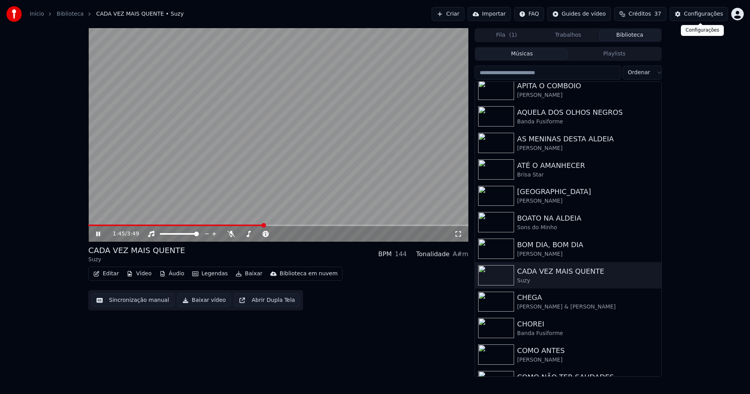
click at [704, 12] on div "Configurações" at bounding box center [703, 14] width 39 height 8
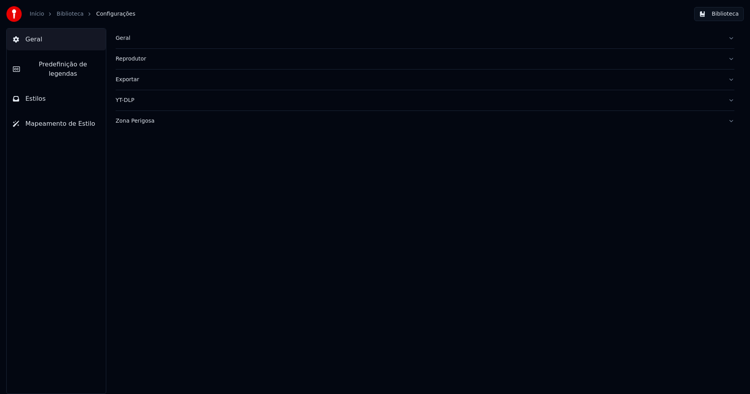
click at [63, 63] on span "Predefinição de legendas" at bounding box center [62, 69] width 73 height 19
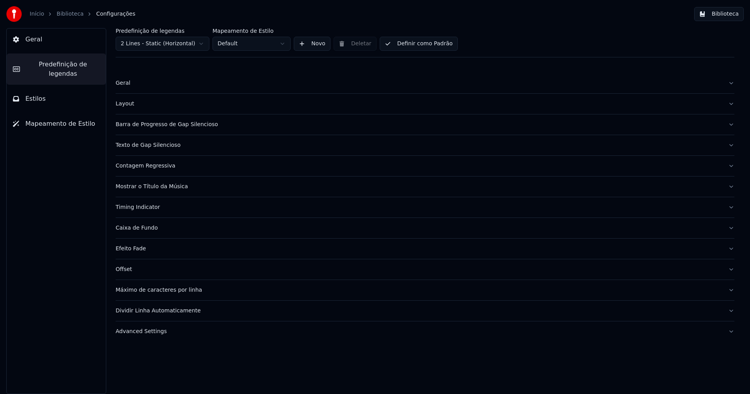
drag, startPoint x: 151, startPoint y: 333, endPoint x: 207, endPoint y: 319, distance: 57.4
click at [152, 332] on div "Advanced Settings" at bounding box center [419, 332] width 606 height 8
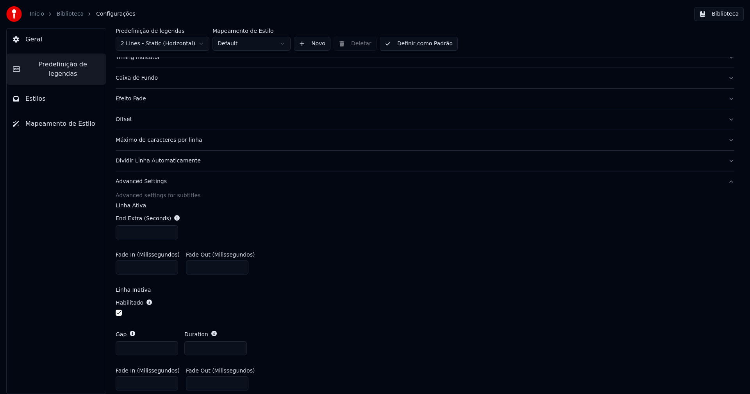
scroll to position [156, 0]
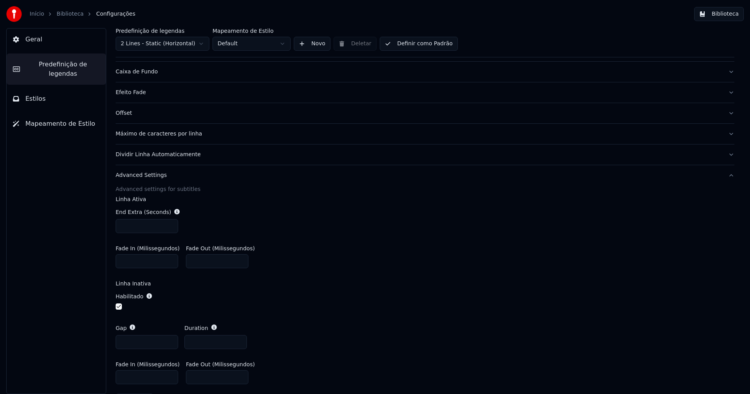
click at [170, 224] on input "***" at bounding box center [147, 226] width 62 height 14
type input "***"
click at [170, 224] on input "***" at bounding box center [147, 226] width 62 height 14
click at [125, 376] on input "***" at bounding box center [147, 377] width 62 height 14
click at [121, 376] on input "**" at bounding box center [147, 377] width 62 height 14
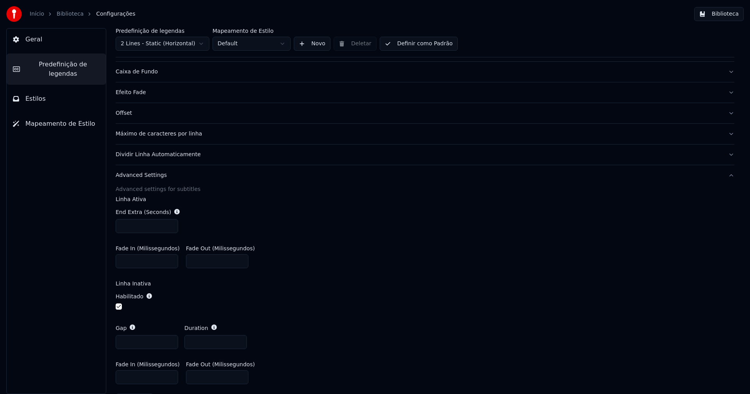
type input "***"
click at [371, 269] on div "Fade In (Milissegundos) * Fade Out (Milissegundos) ***" at bounding box center [425, 256] width 619 height 35
click at [722, 12] on button "Biblioteca" at bounding box center [719, 14] width 50 height 14
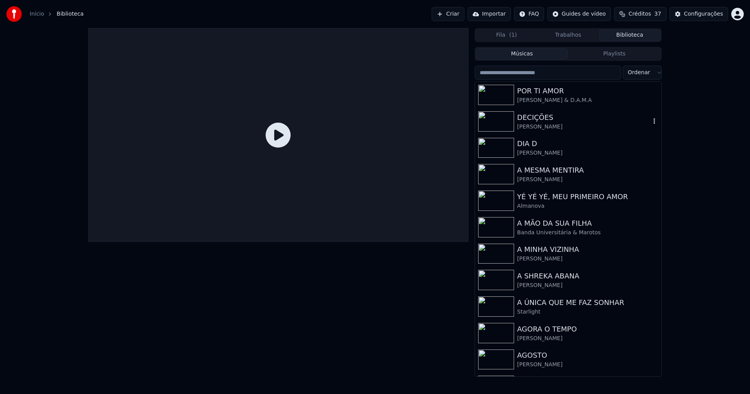
click at [543, 116] on div "DECIÇÕES" at bounding box center [583, 117] width 133 height 11
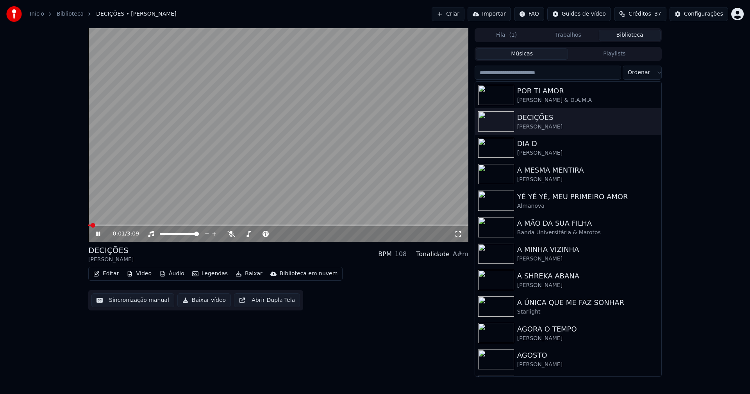
click at [457, 235] on icon at bounding box center [458, 234] width 8 height 6
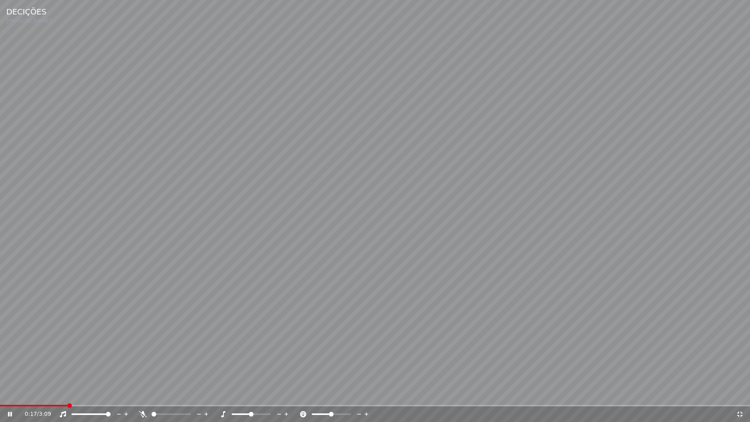
click at [67, 394] on span at bounding box center [34, 406] width 68 height 2
click at [742, 394] on icon at bounding box center [740, 414] width 8 height 6
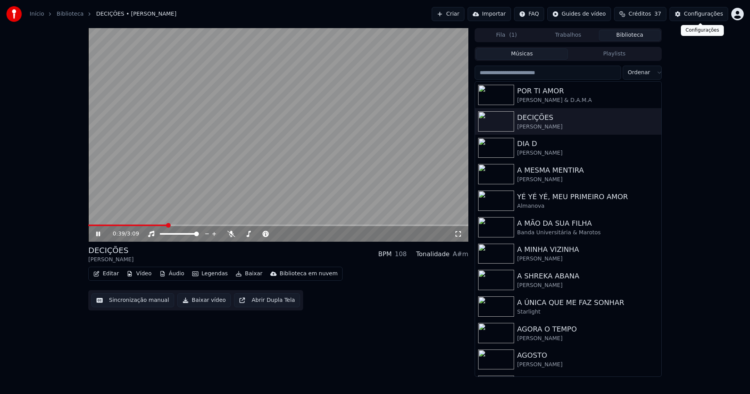
click at [702, 12] on div "Configurações" at bounding box center [703, 14] width 39 height 8
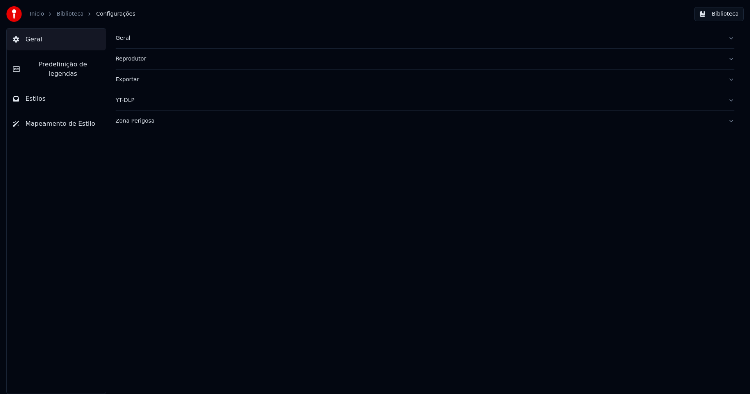
click at [146, 124] on div "Zona Perigosa" at bounding box center [419, 121] width 606 height 8
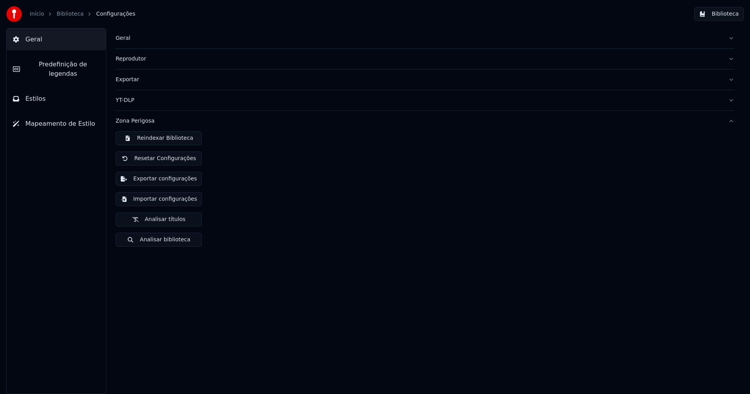
click at [155, 199] on button "Importar configurações" at bounding box center [159, 199] width 86 height 14
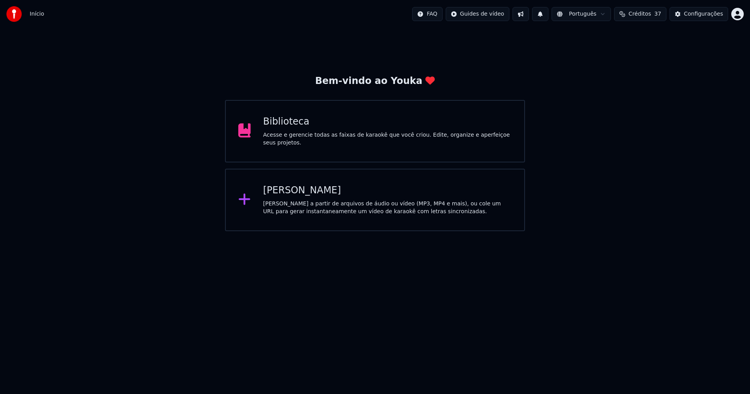
click at [287, 127] on div "Biblioteca" at bounding box center [387, 122] width 249 height 12
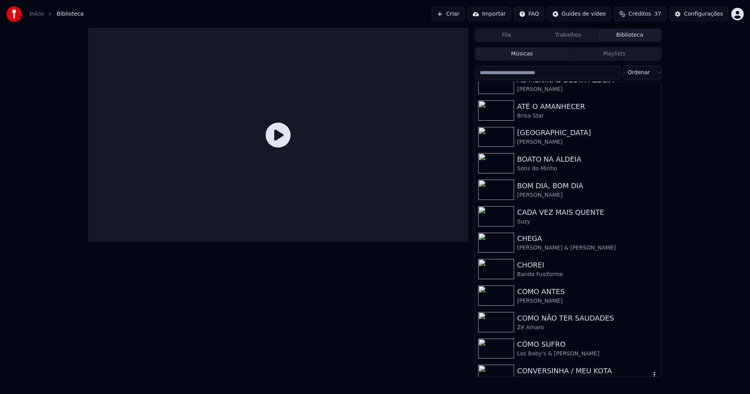
scroll to position [508, 0]
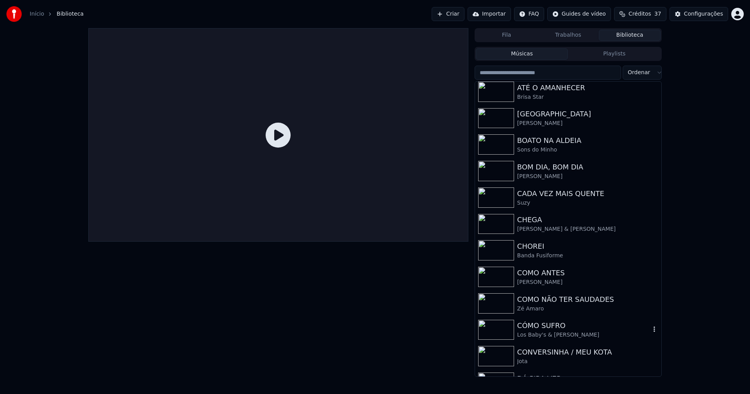
click at [560, 332] on div "Los Baby's & [PERSON_NAME]" at bounding box center [583, 335] width 133 height 8
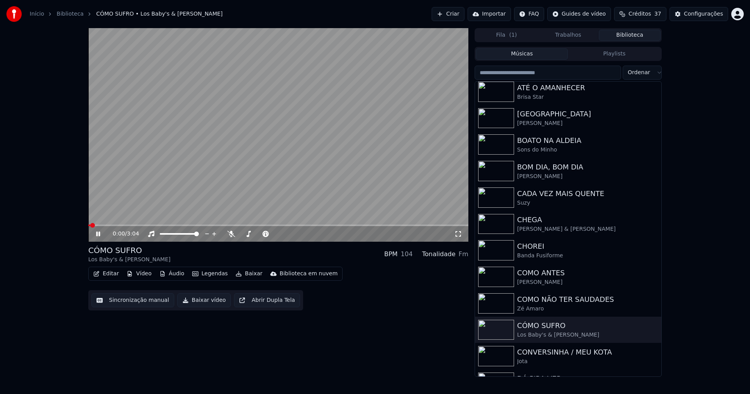
click at [457, 234] on icon at bounding box center [458, 234] width 8 height 6
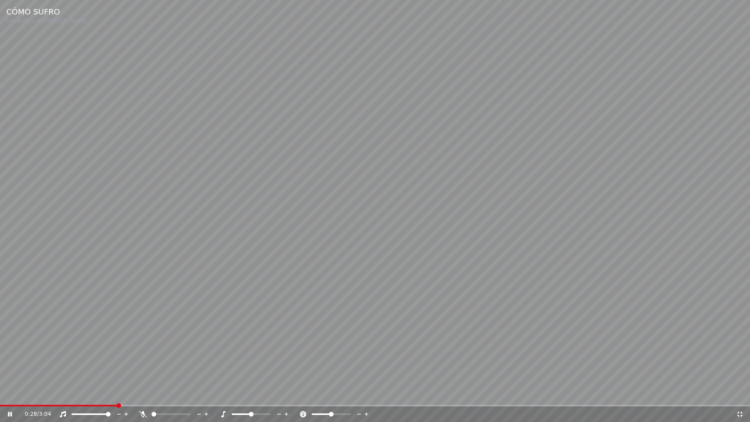
click at [87, 394] on span at bounding box center [58, 406] width 117 height 2
click at [71, 394] on span at bounding box center [50, 406] width 100 height 2
click at [743, 394] on div "0:26 / 3:04" at bounding box center [374, 414] width 743 height 8
drag, startPoint x: 741, startPoint y: 416, endPoint x: 721, endPoint y: 243, distance: 173.7
click at [741, 394] on icon at bounding box center [739, 413] width 5 height 5
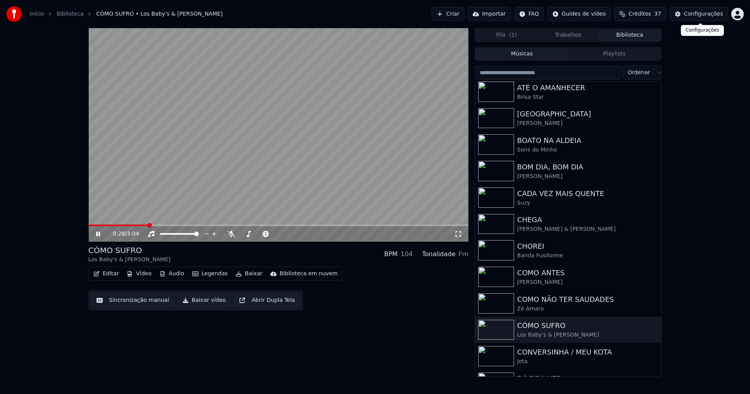
click at [706, 13] on div "Configurações" at bounding box center [703, 14] width 39 height 8
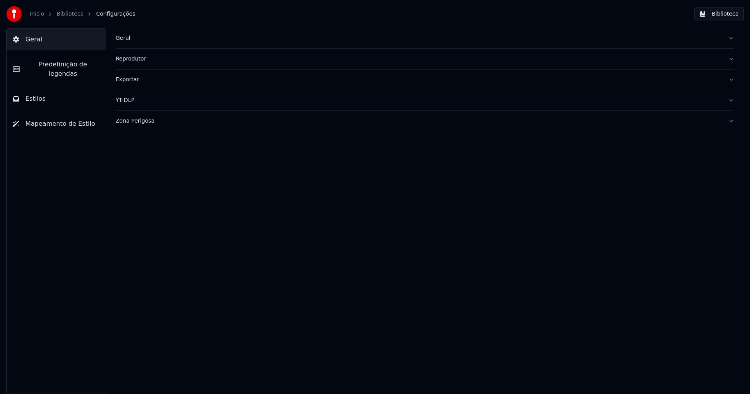
drag, startPoint x: 45, startPoint y: 68, endPoint x: 77, endPoint y: 128, distance: 68.8
click at [45, 67] on span "Predefinição de legendas" at bounding box center [62, 69] width 73 height 19
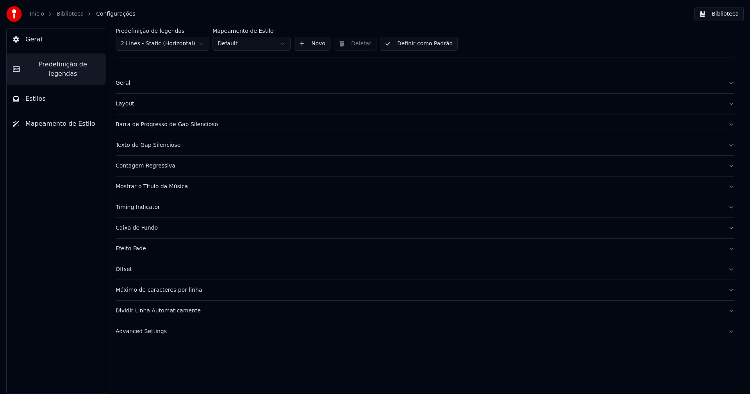
click at [148, 330] on div "Advanced Settings" at bounding box center [419, 332] width 606 height 8
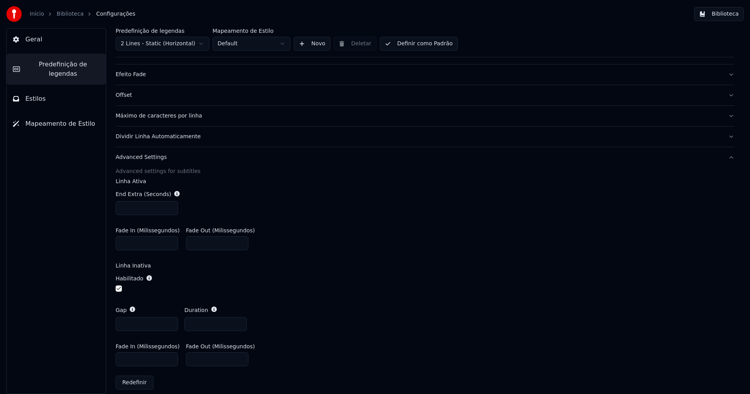
scroll to position [182, 0]
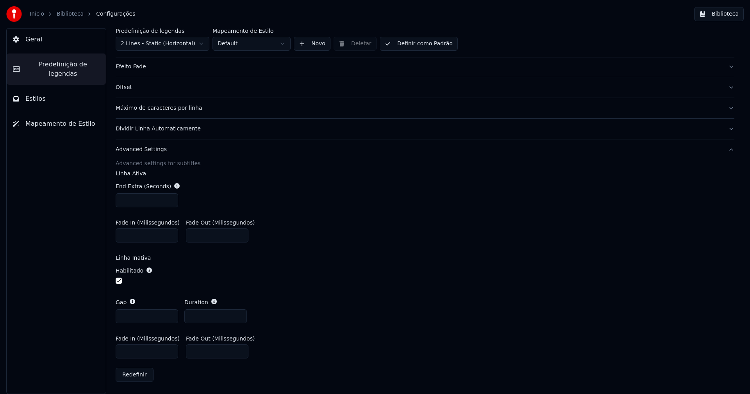
click at [127, 350] on input "***" at bounding box center [147, 351] width 62 height 14
type input "***"
click at [440, 258] on label "Linha Inativa" at bounding box center [425, 257] width 619 height 5
click at [737, 11] on button "Biblioteca" at bounding box center [719, 14] width 50 height 14
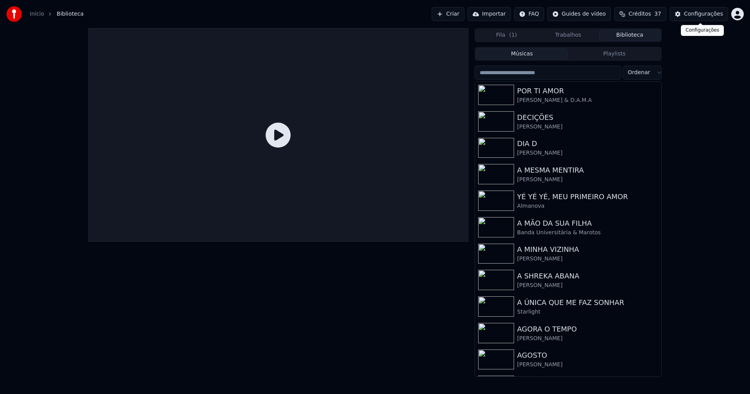
click at [697, 14] on div "Configurações" at bounding box center [703, 14] width 39 height 8
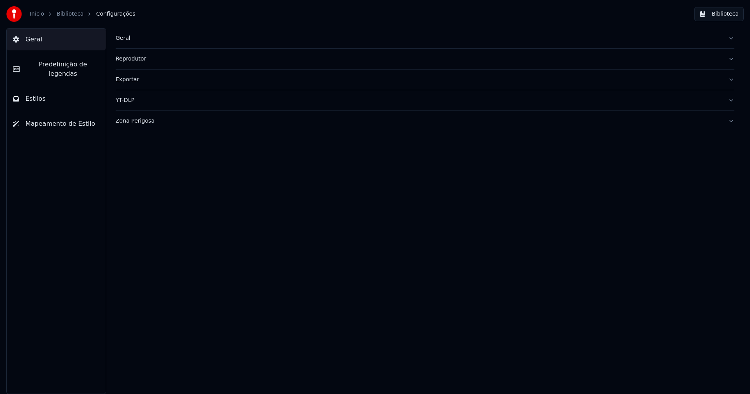
click at [42, 94] on span "Estilos" at bounding box center [35, 98] width 20 height 9
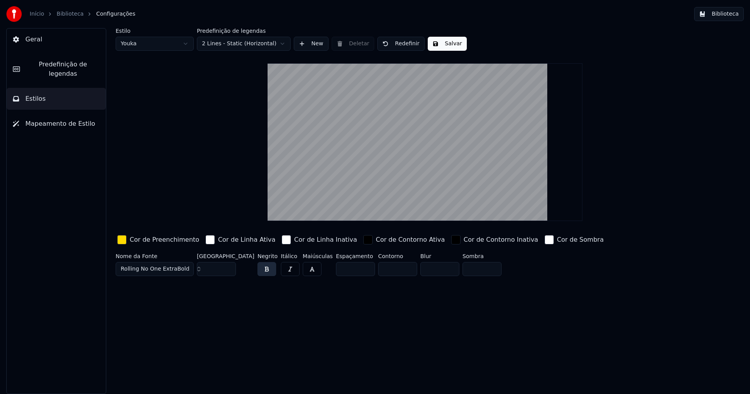
click at [122, 236] on div "button" at bounding box center [121, 239] width 9 height 9
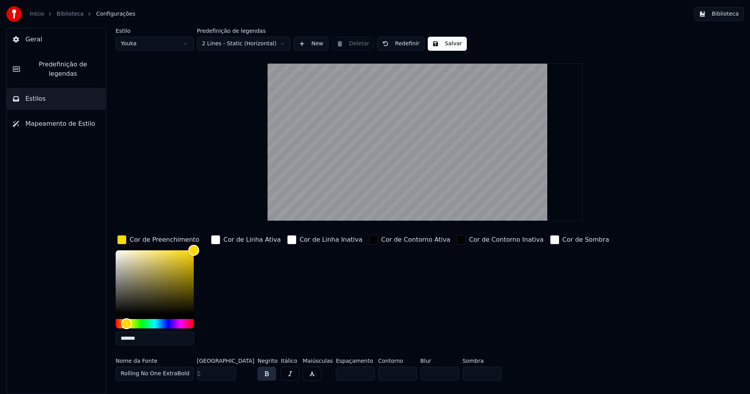
click at [146, 334] on input "*******" at bounding box center [155, 339] width 78 height 14
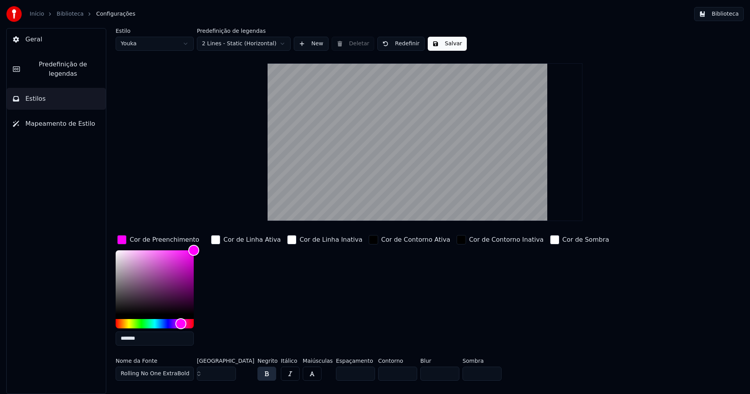
type input "*******"
click at [119, 242] on div "button" at bounding box center [121, 239] width 9 height 9
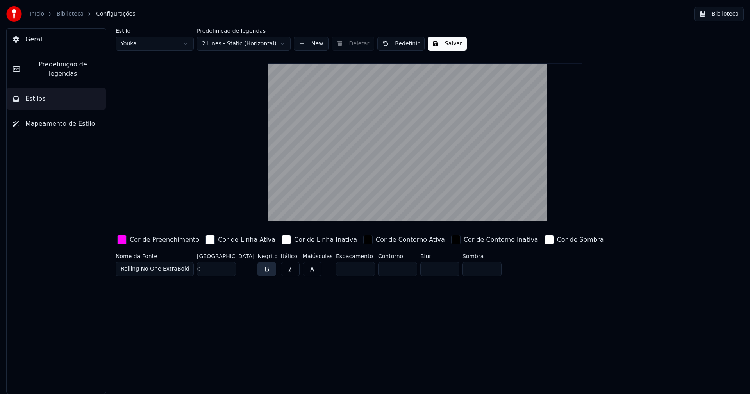
click at [439, 43] on button "Salvar" at bounding box center [447, 44] width 39 height 14
click at [727, 14] on button "Biblioteca" at bounding box center [719, 14] width 50 height 14
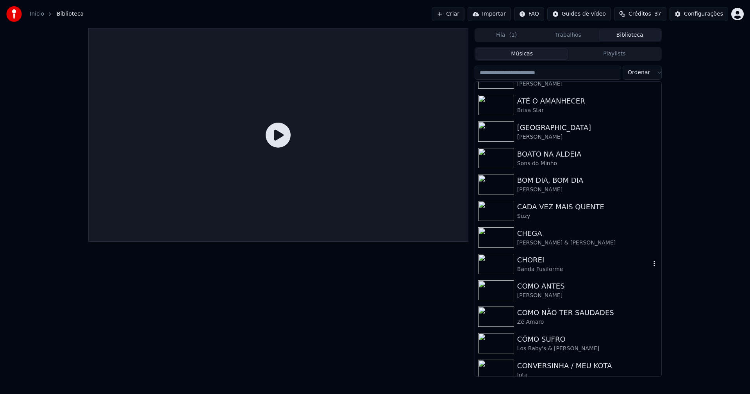
scroll to position [508, 0]
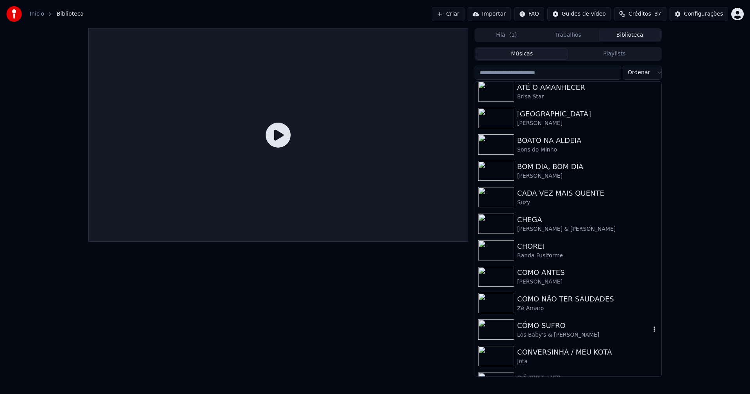
click at [539, 329] on div "CÓMO SUFRO" at bounding box center [583, 325] width 133 height 11
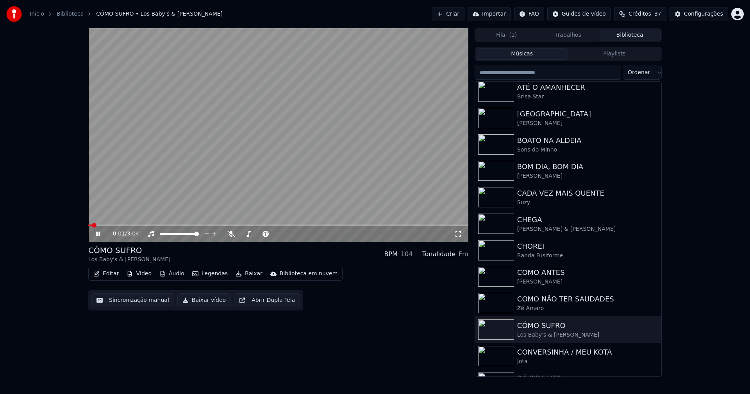
click at [133, 225] on span at bounding box center [278, 226] width 380 height 2
click at [113, 225] on span at bounding box center [100, 226] width 25 height 2
click at [461, 234] on icon at bounding box center [458, 234] width 8 height 6
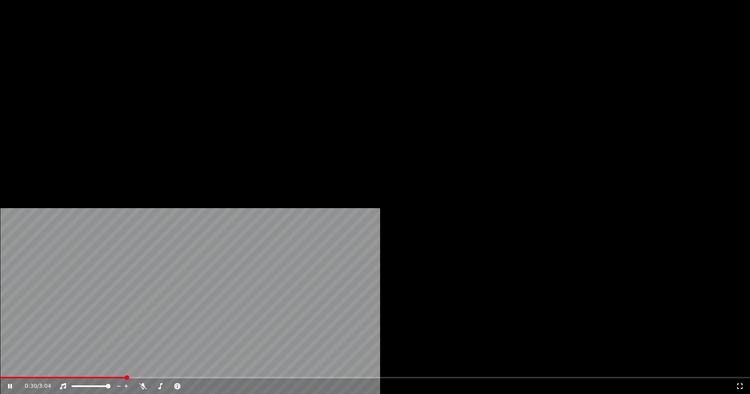
click at [112, 66] on button "Editar" at bounding box center [106, 60] width 32 height 11
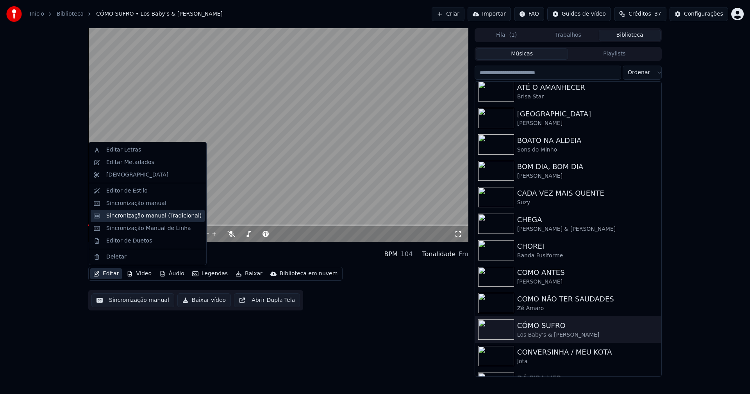
click at [151, 217] on div "Sincronização manual (Tradicional)" at bounding box center [153, 216] width 95 height 8
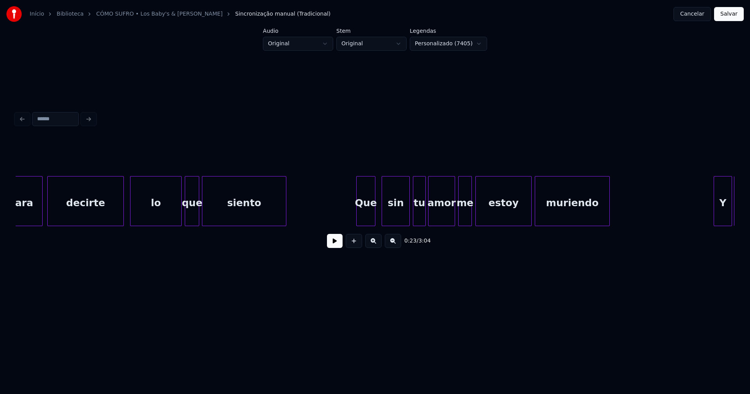
scroll to position [0, 5093]
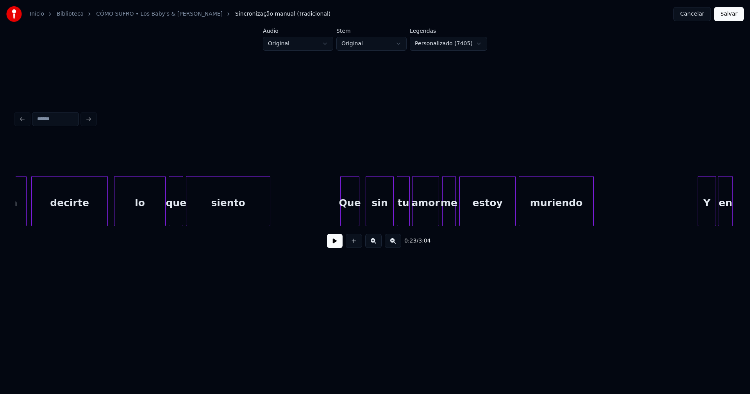
click at [693, 16] on button "Cancelar" at bounding box center [691, 14] width 37 height 14
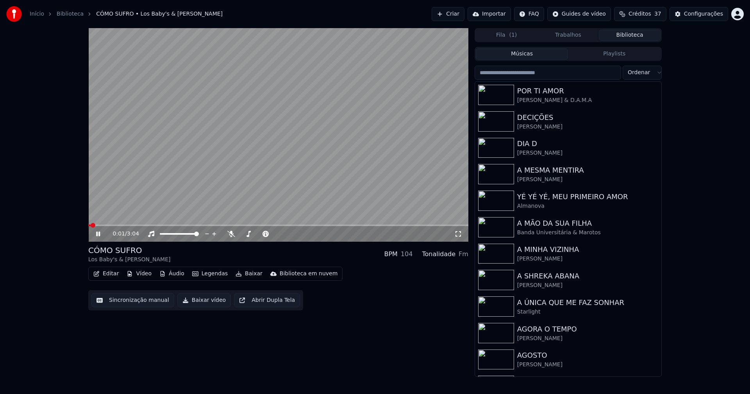
click at [102, 234] on icon at bounding box center [103, 234] width 18 height 6
click at [197, 302] on button "Baixar vídeo" at bounding box center [203, 300] width 53 height 14
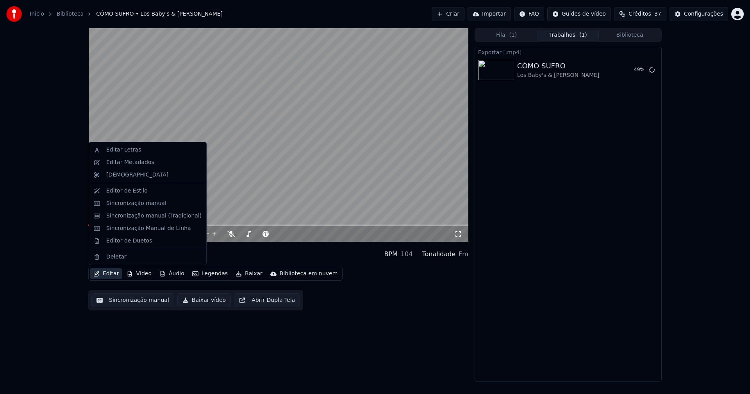
click at [110, 273] on button "Editar" at bounding box center [106, 273] width 32 height 11
click at [125, 164] on div "Editar Metadados" at bounding box center [130, 163] width 48 height 8
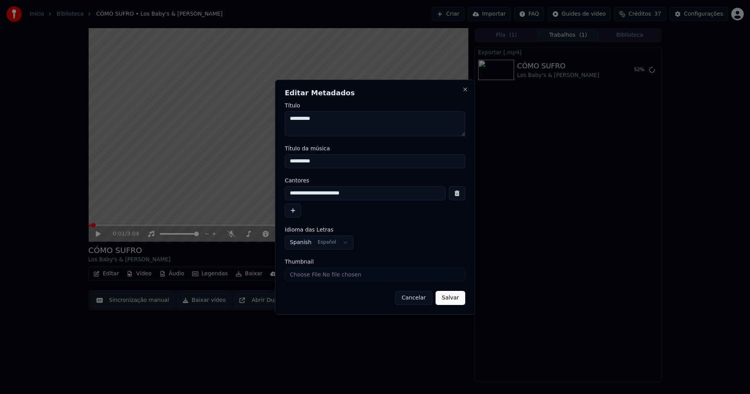
click at [312, 278] on input "Thumbnail" at bounding box center [375, 274] width 180 height 14
type input "**********"
click at [463, 296] on button "Salvar" at bounding box center [450, 298] width 30 height 14
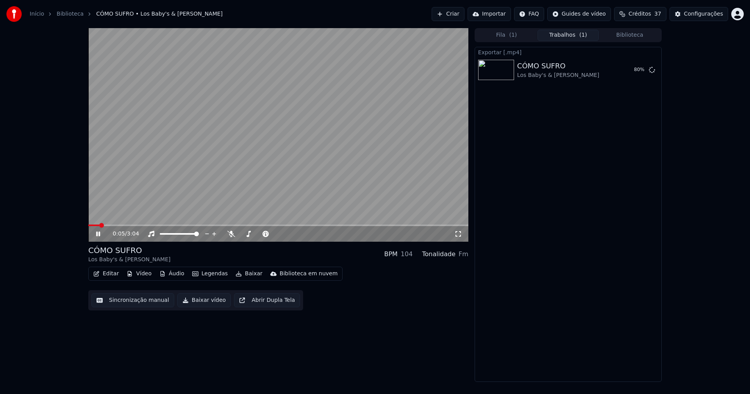
click at [97, 235] on icon at bounding box center [98, 234] width 4 height 5
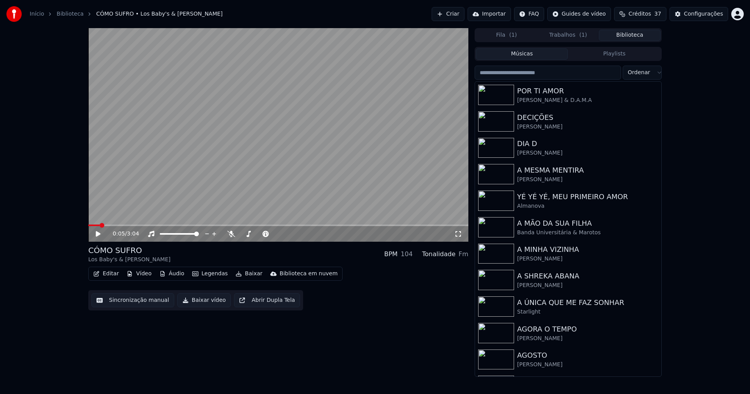
click at [628, 35] on button "Biblioteca" at bounding box center [630, 35] width 62 height 11
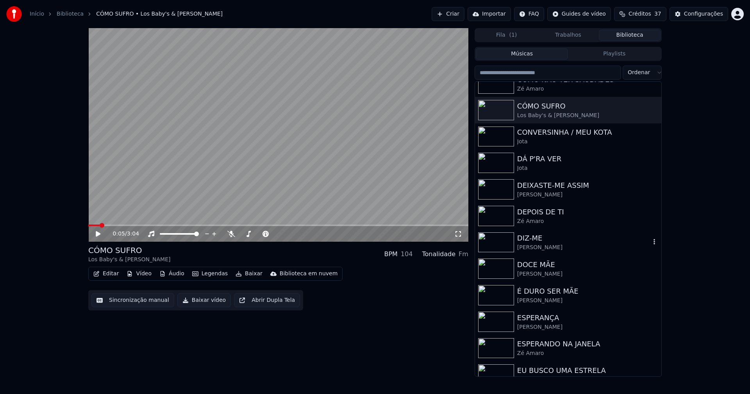
scroll to position [742, 0]
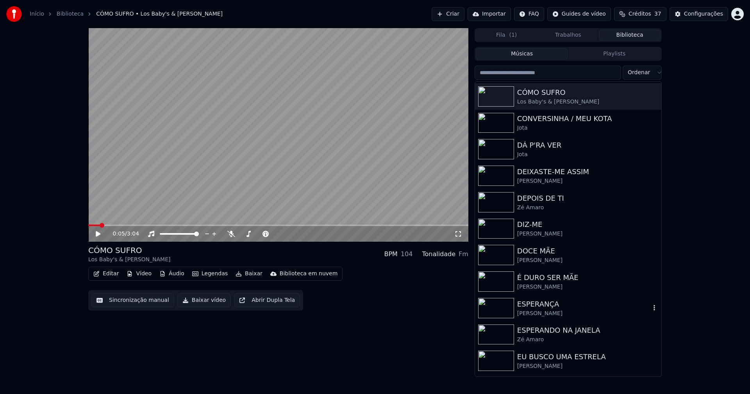
drag, startPoint x: 531, startPoint y: 307, endPoint x: 537, endPoint y: 307, distance: 6.2
click at [533, 307] on div "ESPERANÇA" at bounding box center [583, 304] width 133 height 11
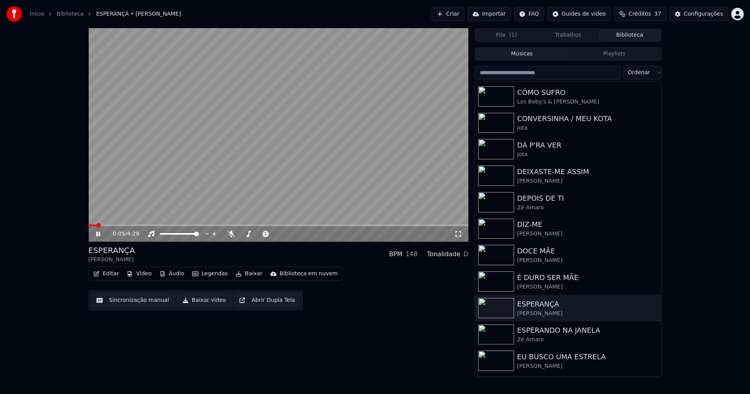
click at [97, 234] on icon at bounding box center [98, 234] width 4 height 5
click at [111, 274] on button "Editar" at bounding box center [106, 273] width 32 height 11
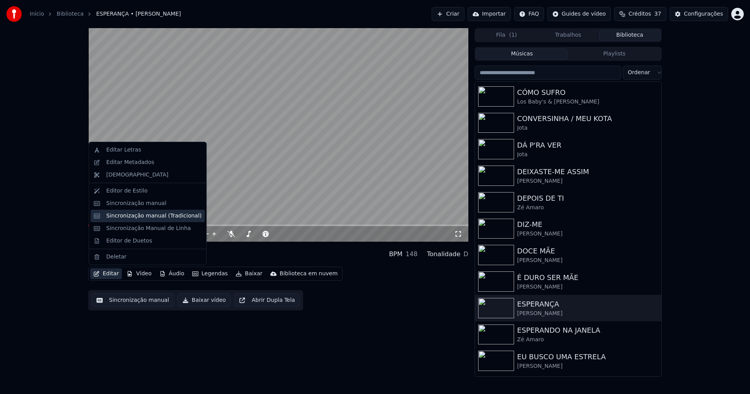
click at [138, 218] on div "Sincronização manual (Tradicional)" at bounding box center [153, 216] width 95 height 8
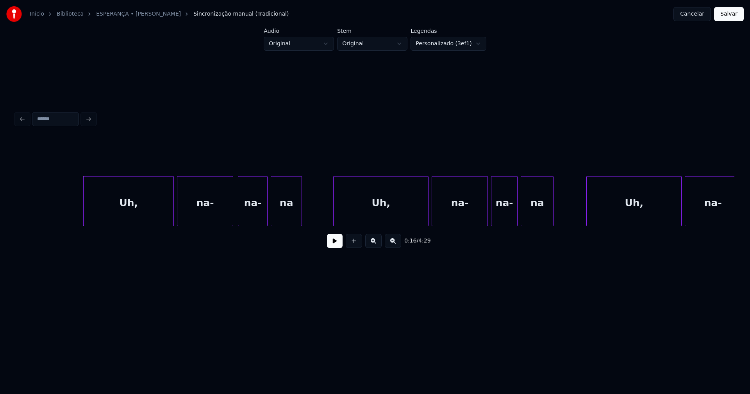
scroll to position [0, 1132]
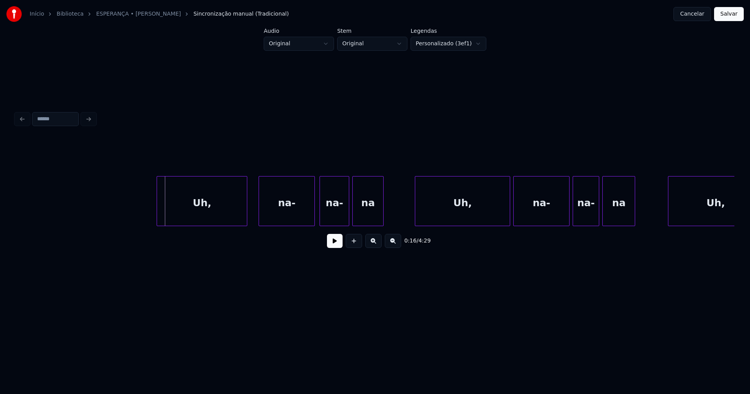
click at [203, 212] on div "Uh," at bounding box center [202, 202] width 90 height 53
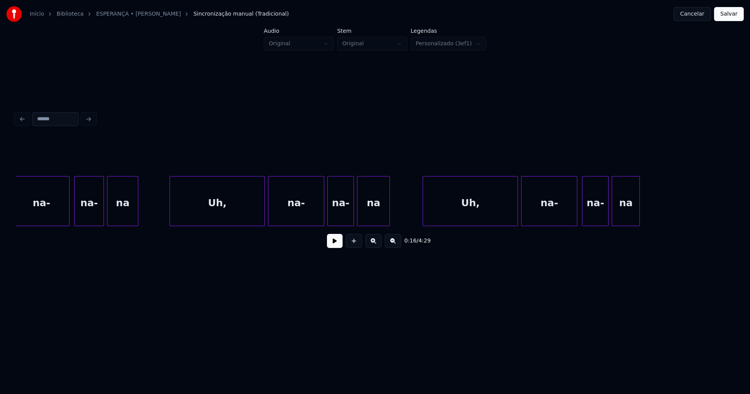
scroll to position [0, 1435]
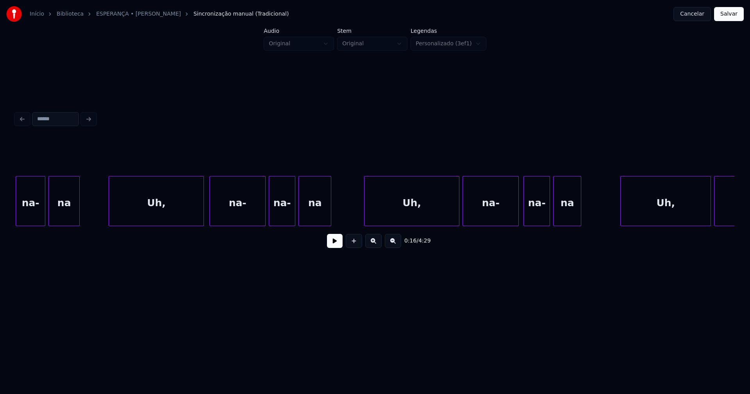
click at [159, 212] on div "Uh," at bounding box center [156, 202] width 94 height 53
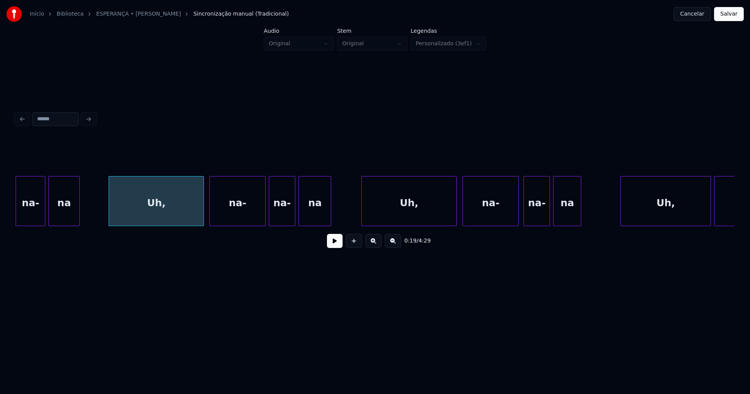
click at [430, 219] on div "Uh," at bounding box center [409, 202] width 94 height 53
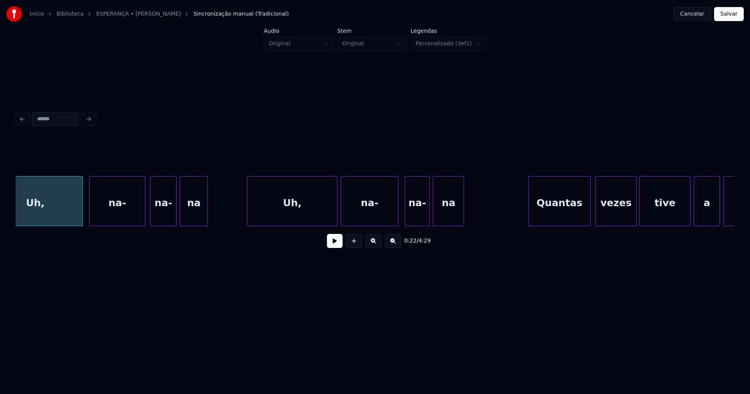
scroll to position [0, 1820]
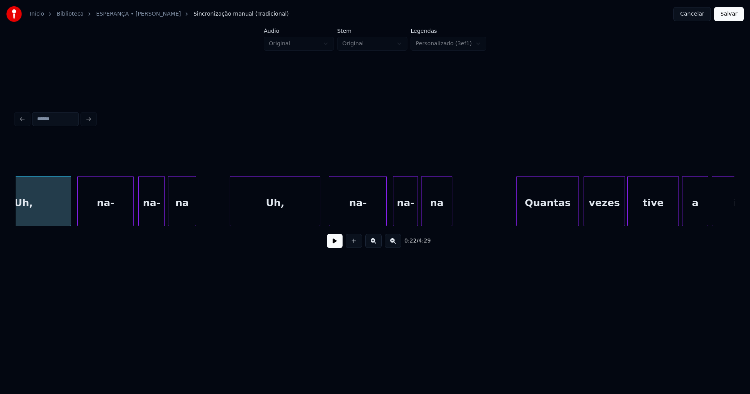
click at [268, 223] on div "Uh," at bounding box center [275, 202] width 90 height 53
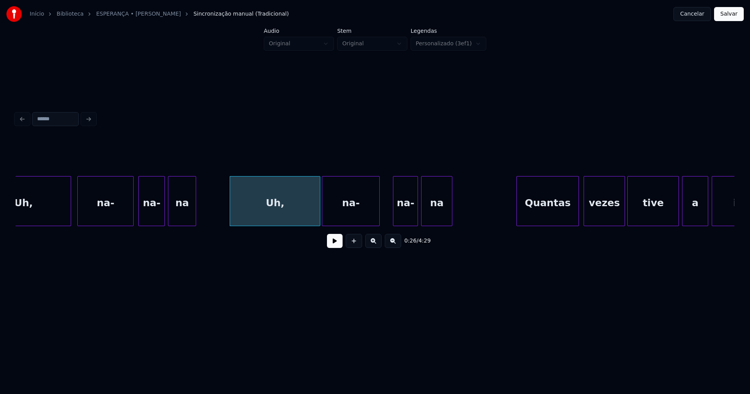
click at [353, 225] on div "Uh, na- na- na Uh, na- na- na Quantas vezes tive a impressão" at bounding box center [375, 201] width 718 height 50
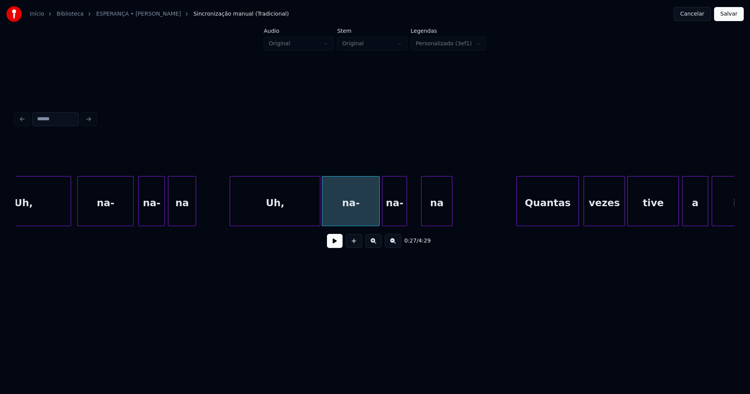
click at [393, 223] on div "Uh, na- na- na Uh, na- na- na Quantas vezes tive a impressão" at bounding box center [375, 201] width 718 height 50
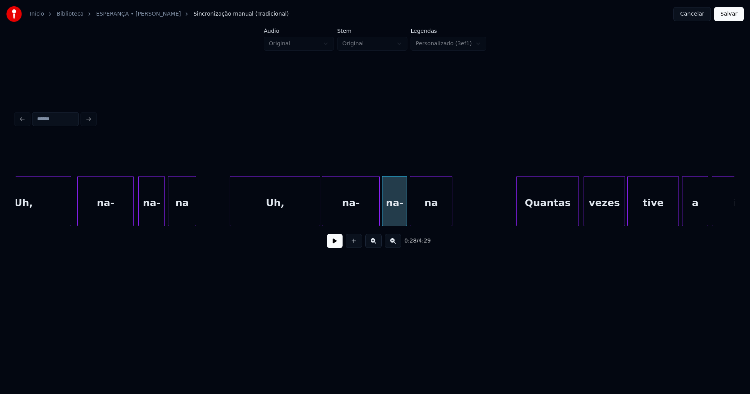
click at [411, 220] on div at bounding box center [411, 200] width 2 height 49
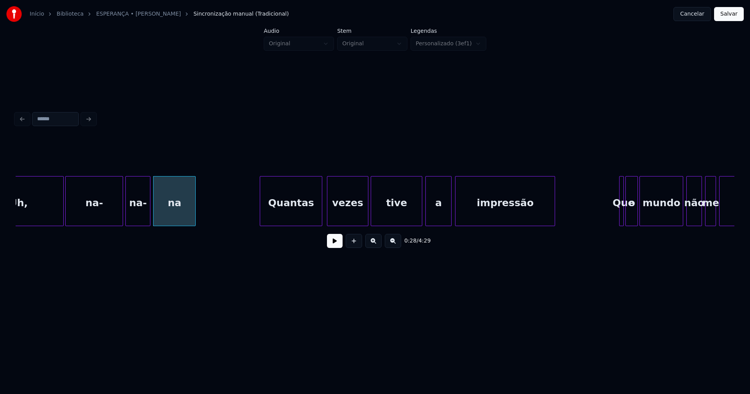
scroll to position [0, 2159]
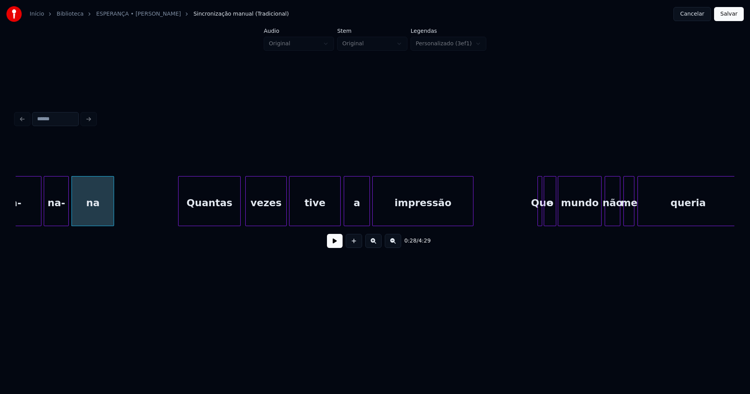
click at [374, 221] on div at bounding box center [374, 200] width 2 height 49
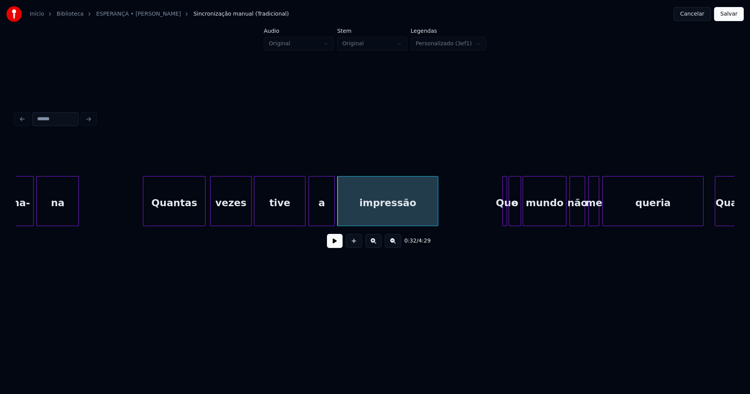
scroll to position [0, 2217]
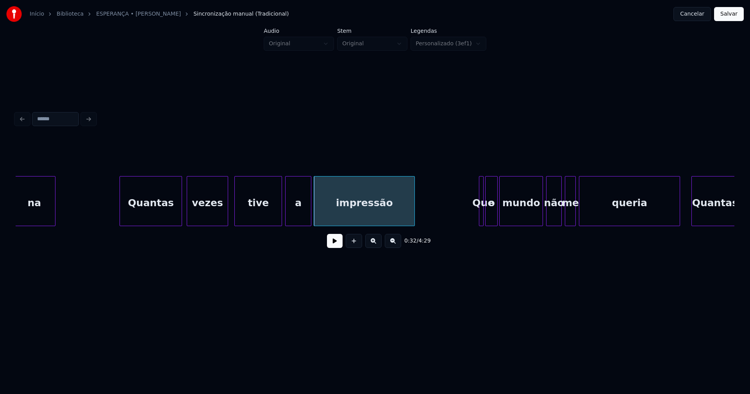
click at [237, 215] on div at bounding box center [236, 200] width 2 height 49
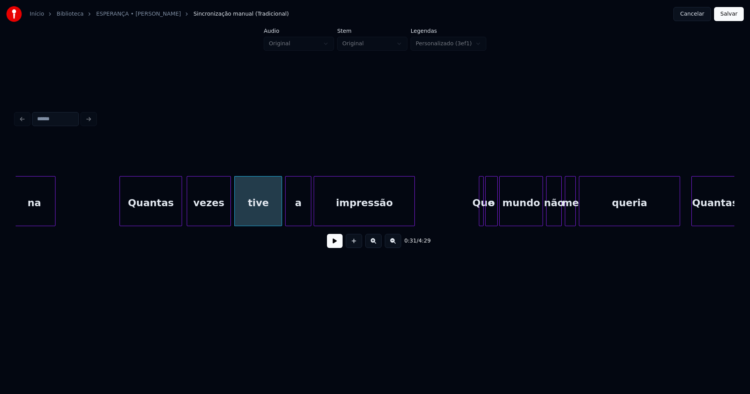
click at [228, 216] on div at bounding box center [229, 200] width 2 height 49
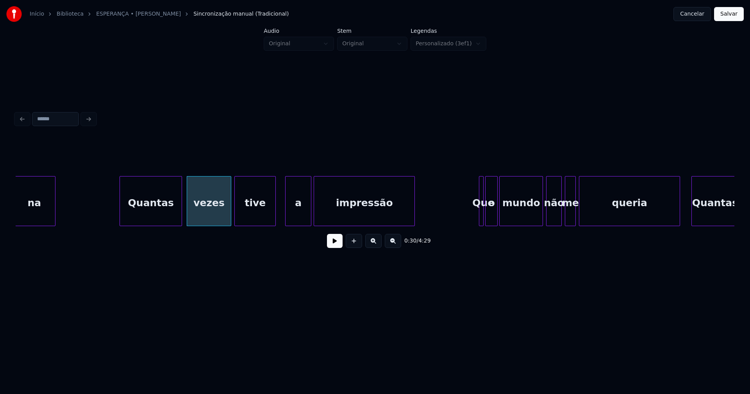
click at [275, 223] on div "na Quantas vezes tive a impressão Que o mundo não me queria Quantas" at bounding box center [375, 201] width 718 height 50
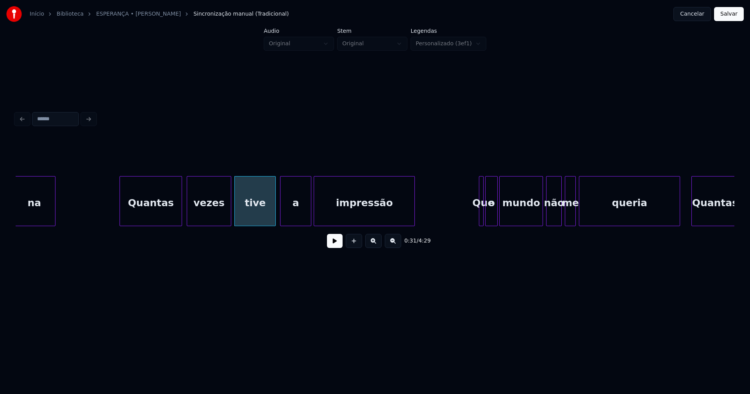
click at [281, 220] on div at bounding box center [281, 200] width 2 height 49
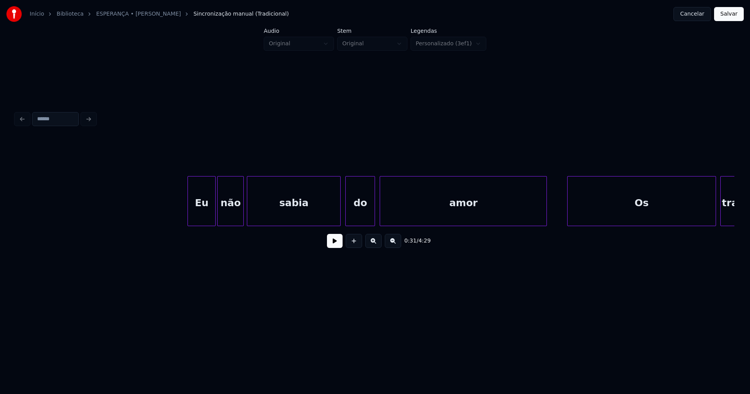
scroll to position [0, 3267]
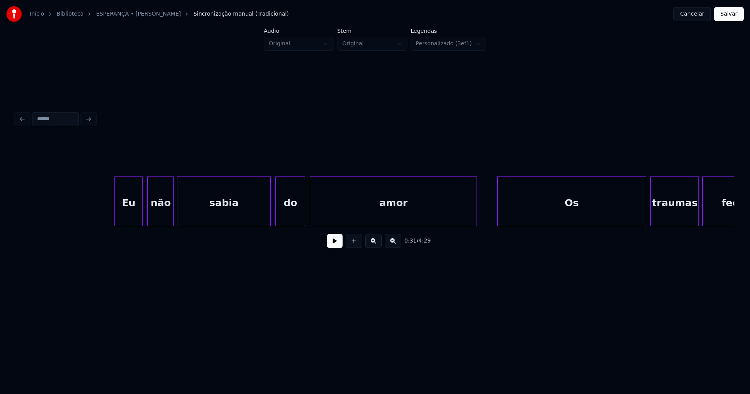
click at [131, 212] on div "Eu" at bounding box center [128, 202] width 27 height 53
click at [321, 216] on div at bounding box center [322, 200] width 2 height 49
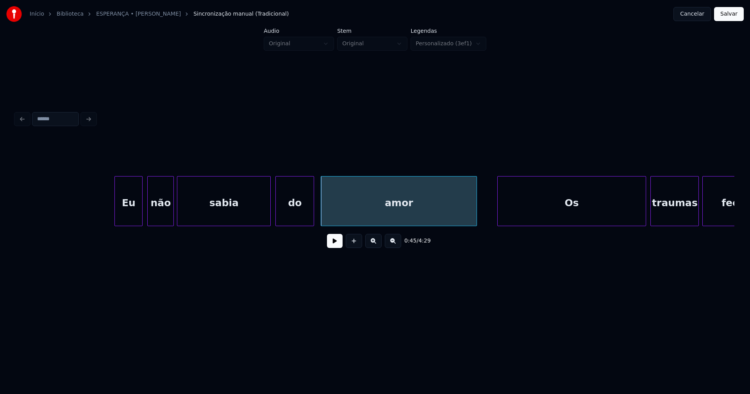
click at [312, 212] on div at bounding box center [312, 200] width 2 height 49
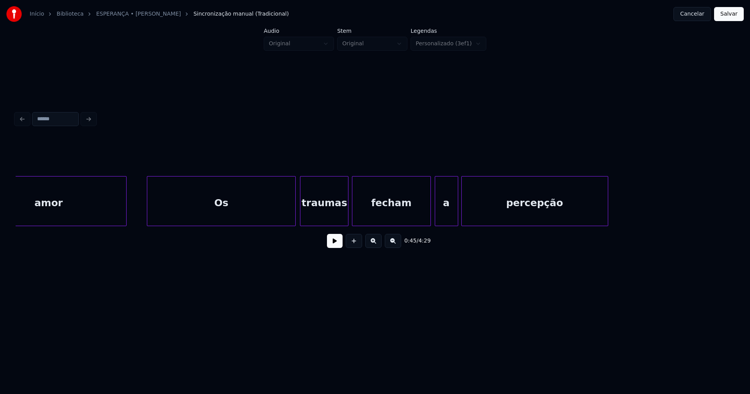
scroll to position [0, 3629]
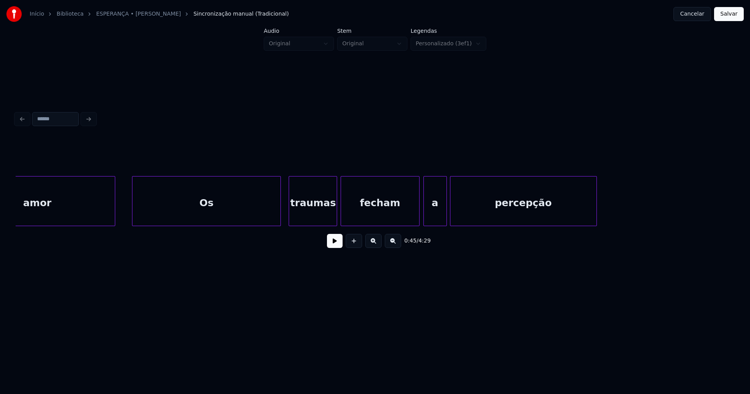
click at [161, 215] on div "Os" at bounding box center [206, 202] width 148 height 53
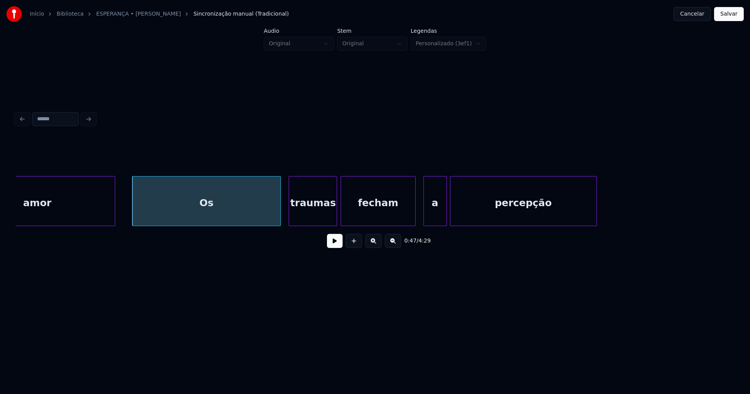
click at [415, 219] on div at bounding box center [414, 200] width 2 height 49
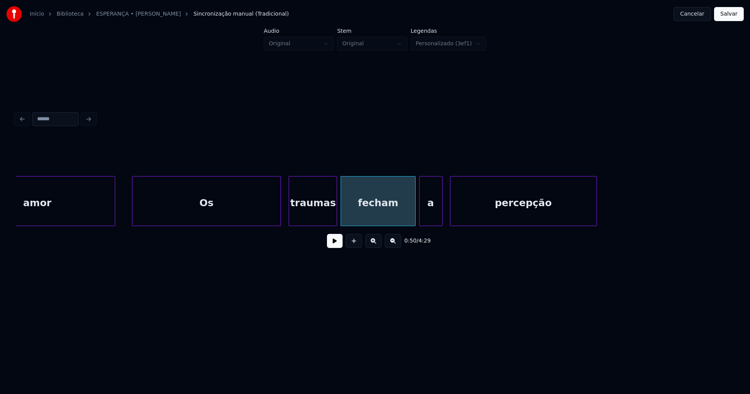
click at [424, 222] on div "a" at bounding box center [430, 202] width 23 height 53
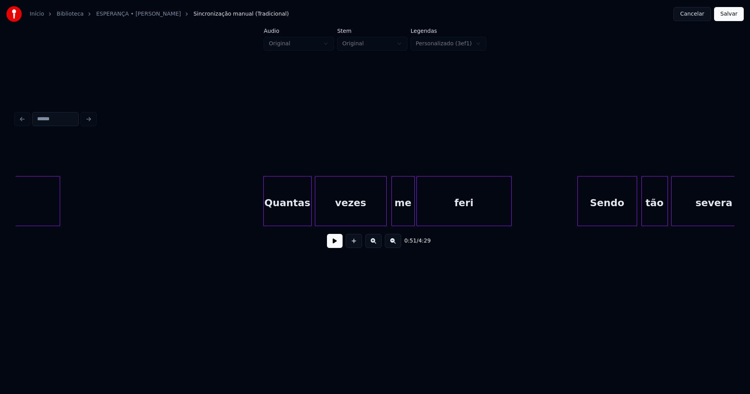
scroll to position [0, 4317]
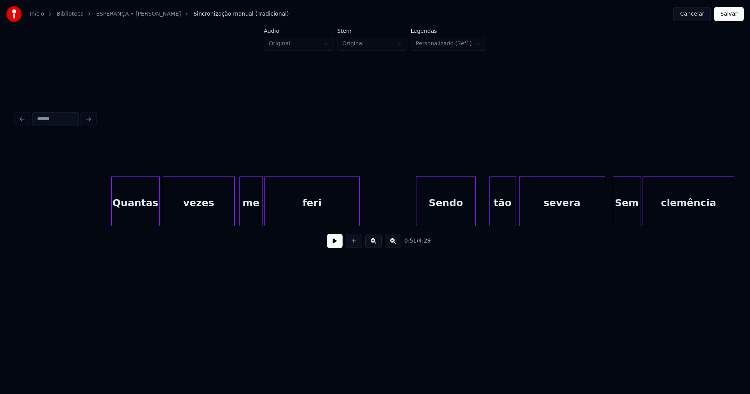
click at [446, 223] on div "Quantas vezes me feri Sendo tão severa Sem clemência" at bounding box center [375, 201] width 718 height 50
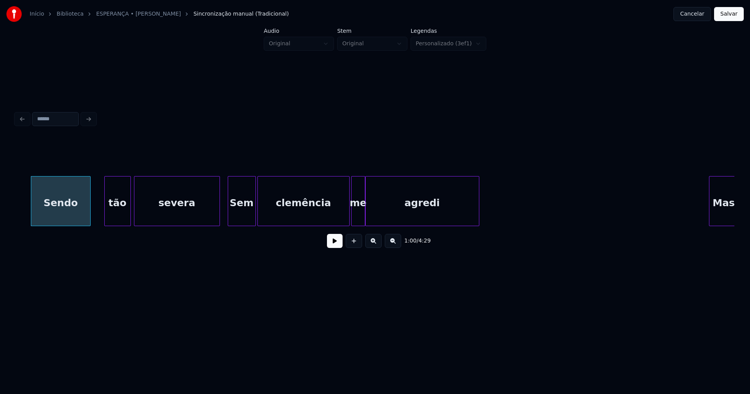
scroll to position [0, 4714]
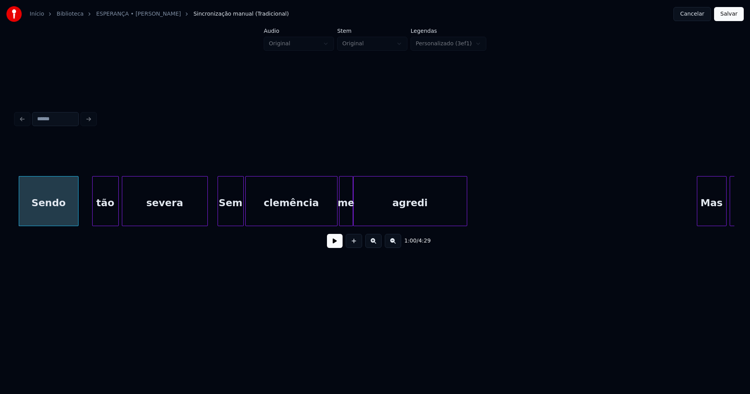
click at [218, 215] on div at bounding box center [219, 200] width 2 height 49
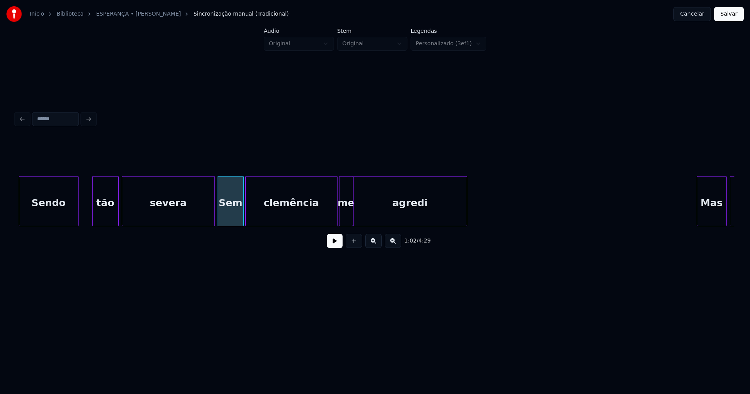
click at [213, 212] on div at bounding box center [213, 200] width 2 height 49
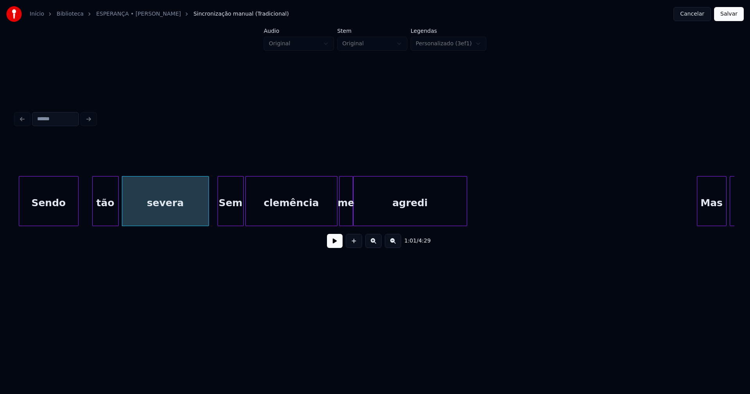
click at [208, 219] on div at bounding box center [207, 200] width 2 height 49
click at [336, 246] on button at bounding box center [335, 241] width 16 height 14
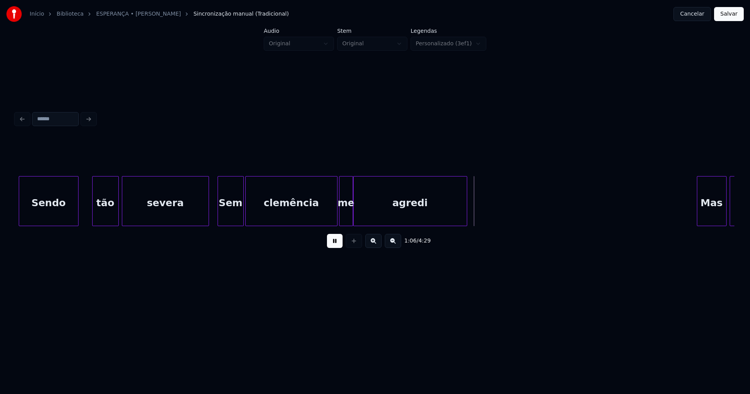
click at [333, 243] on button at bounding box center [335, 241] width 16 height 14
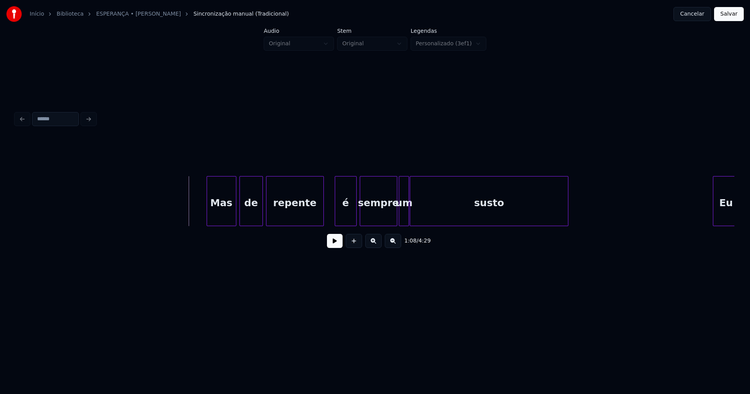
scroll to position [0, 5215]
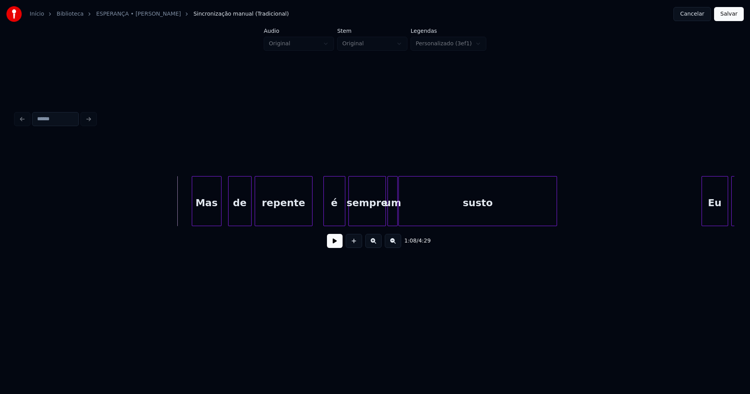
click at [211, 220] on div "Mas" at bounding box center [206, 202] width 29 height 53
click at [274, 217] on div at bounding box center [274, 200] width 2 height 49
click at [260, 214] on div at bounding box center [260, 200] width 2 height 49
click at [332, 219] on div "é" at bounding box center [330, 202] width 21 height 53
click at [405, 216] on div at bounding box center [405, 200] width 2 height 49
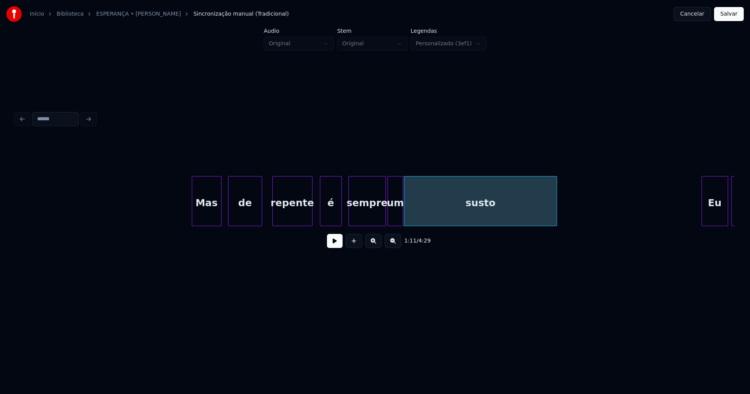
click at [401, 214] on div at bounding box center [401, 200] width 2 height 49
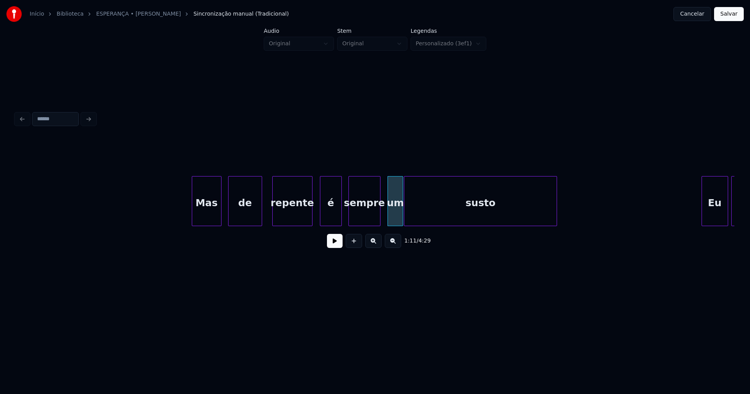
click at [379, 222] on div at bounding box center [379, 200] width 2 height 49
click at [383, 219] on div at bounding box center [383, 200] width 2 height 49
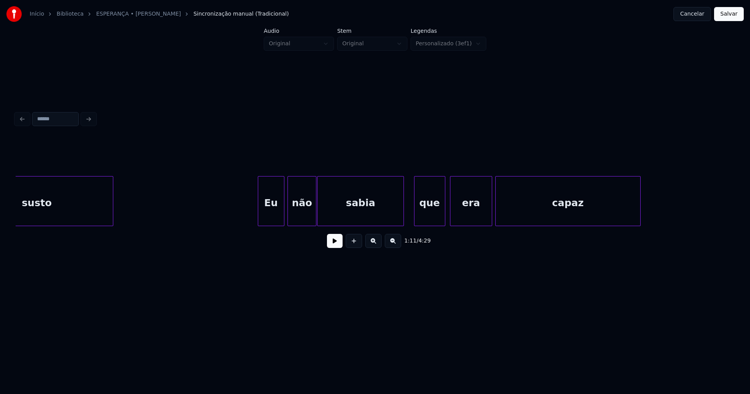
scroll to position [0, 5706]
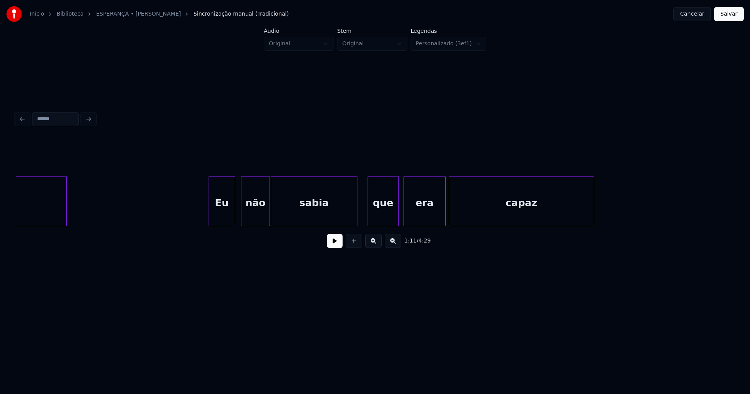
click at [220, 221] on div "Eu" at bounding box center [222, 202] width 26 height 53
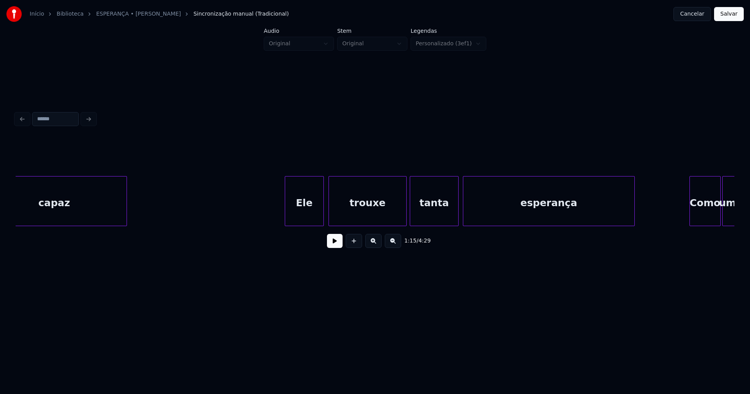
scroll to position [0, 6219]
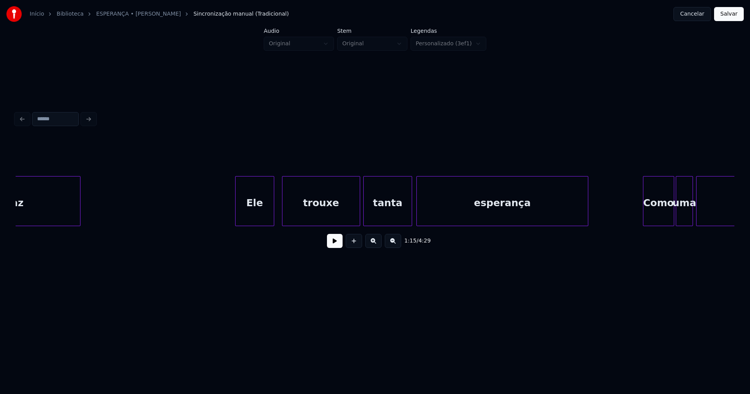
click at [260, 219] on div "Ele" at bounding box center [254, 202] width 38 height 53
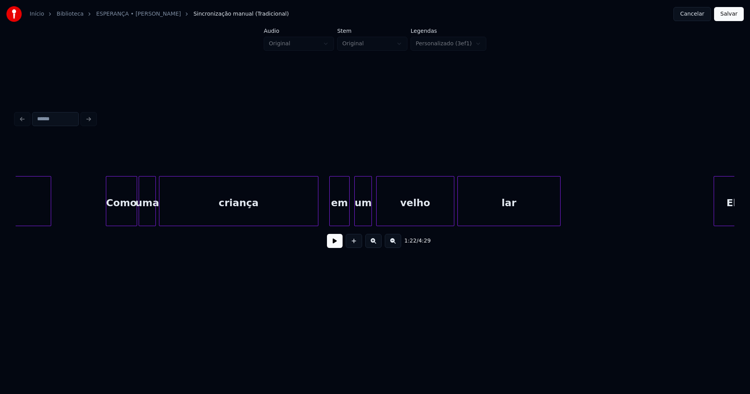
scroll to position [0, 6791]
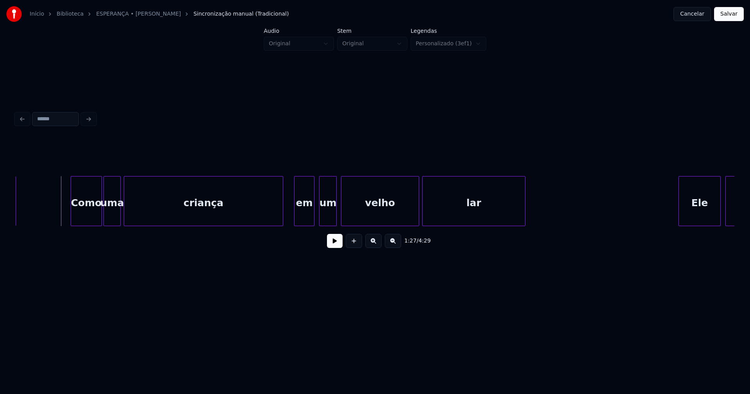
click at [337, 248] on button at bounding box center [335, 241] width 16 height 14
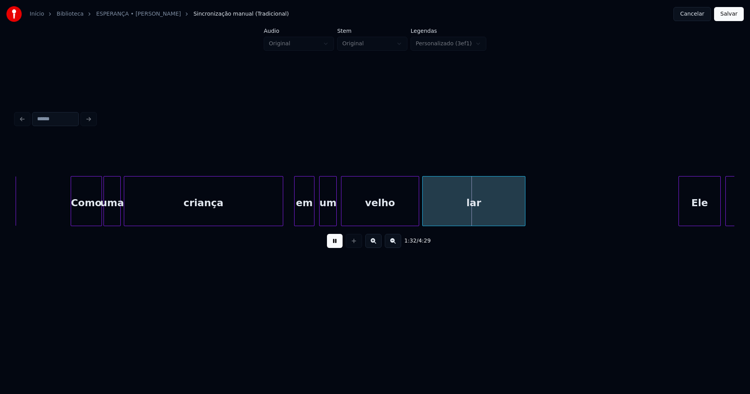
click at [335, 247] on button at bounding box center [335, 241] width 16 height 14
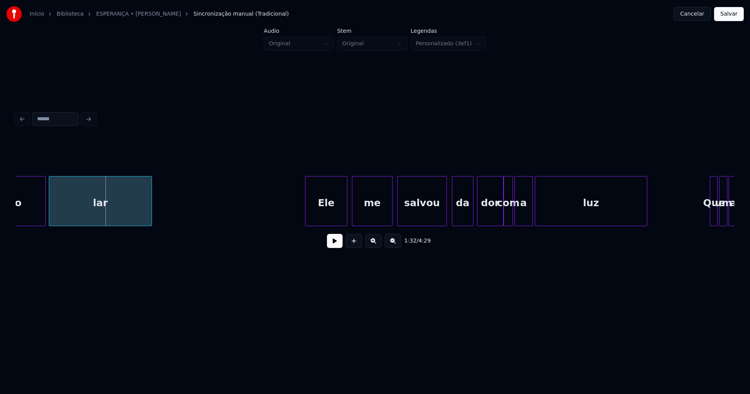
scroll to position [0, 7234]
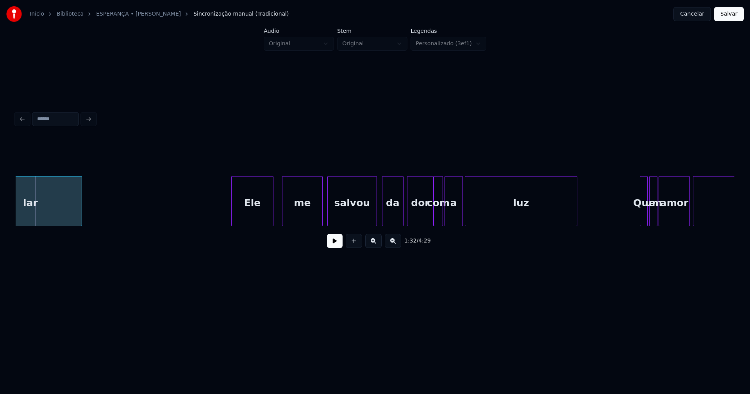
click at [265, 212] on div "Ele" at bounding box center [252, 202] width 41 height 53
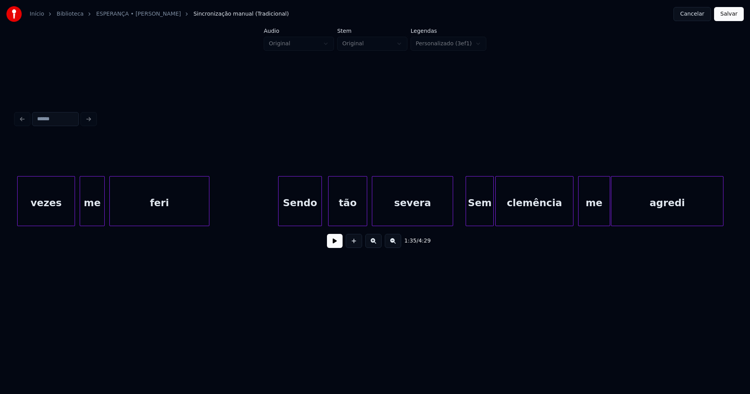
scroll to position [0, 8541]
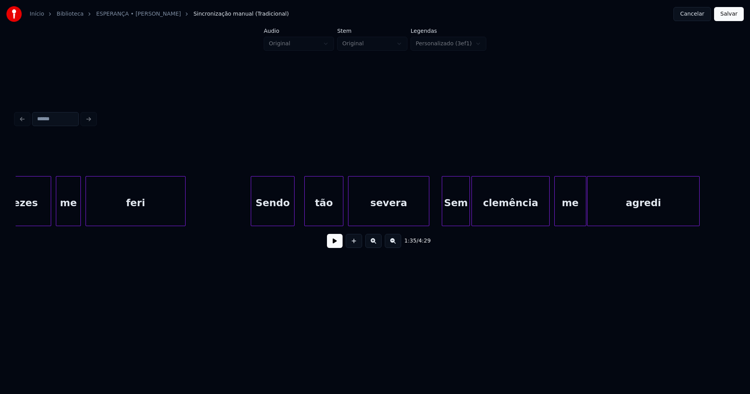
click at [286, 217] on div "Sendo" at bounding box center [272, 202] width 43 height 53
click at [246, 217] on div "Sendo" at bounding box center [268, 201] width 44 height 50
click at [292, 213] on div at bounding box center [292, 200] width 2 height 49
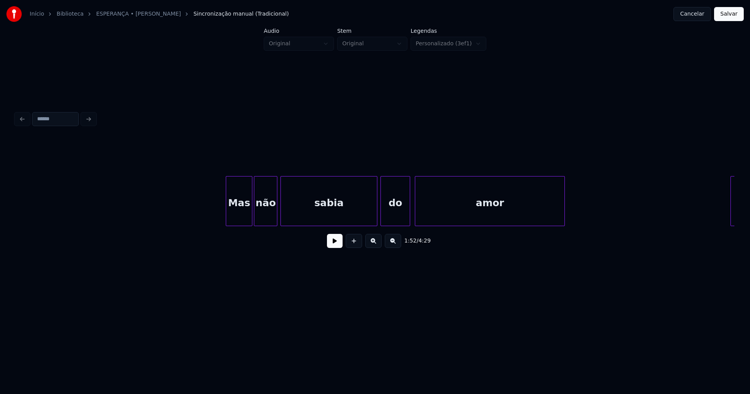
scroll to position [0, 9253]
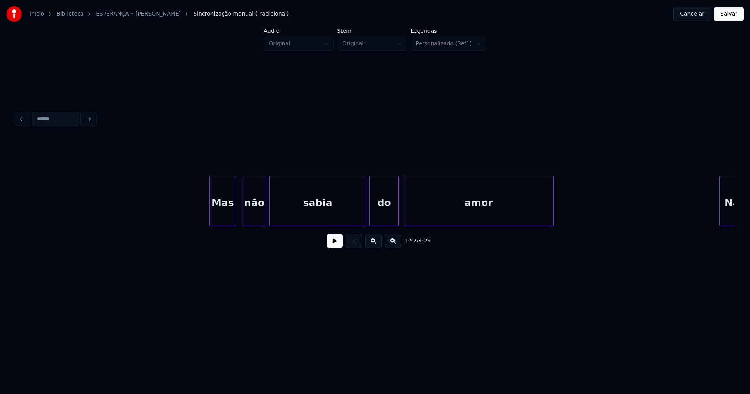
click at [219, 221] on div "Mas" at bounding box center [223, 202] width 26 height 53
click at [403, 214] on div "amor" at bounding box center [478, 201] width 150 height 50
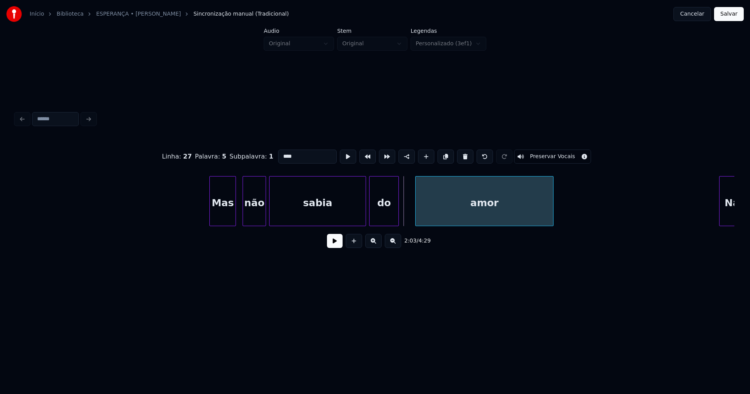
click at [416, 209] on div at bounding box center [416, 200] width 2 height 49
click at [406, 210] on div at bounding box center [407, 200] width 2 height 49
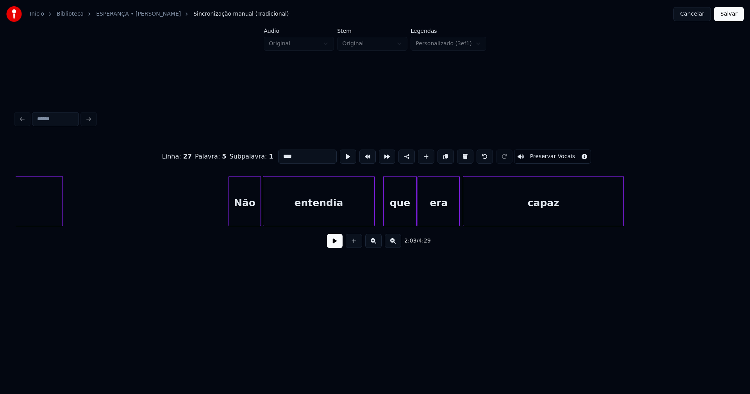
scroll to position [0, 9754]
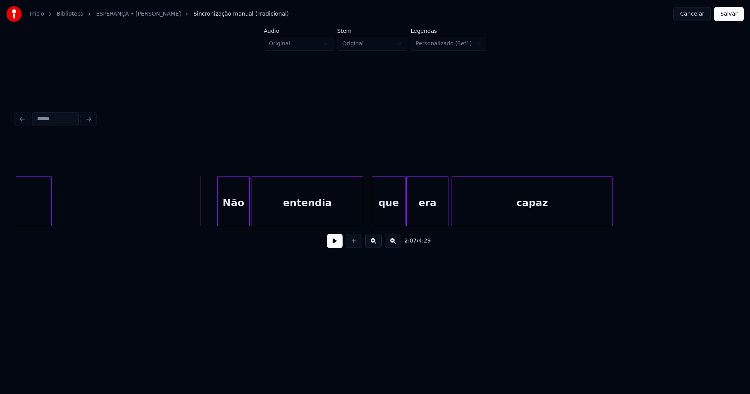
click at [334, 243] on button at bounding box center [335, 241] width 16 height 14
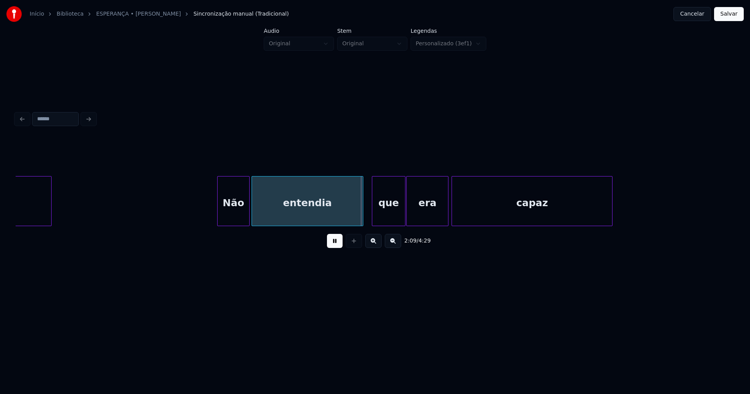
click at [332, 242] on button at bounding box center [335, 241] width 16 height 14
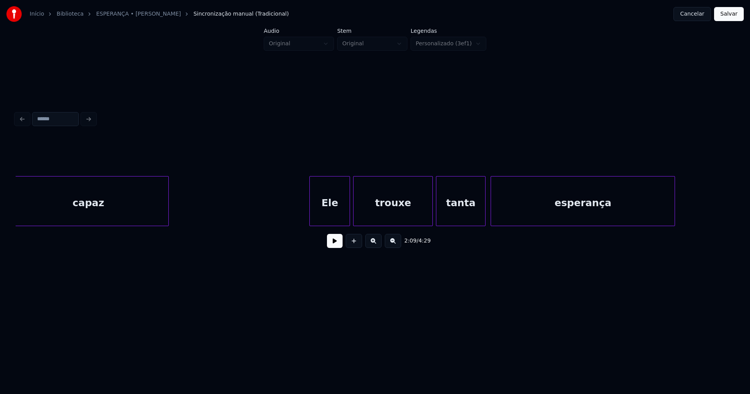
scroll to position [0, 10268]
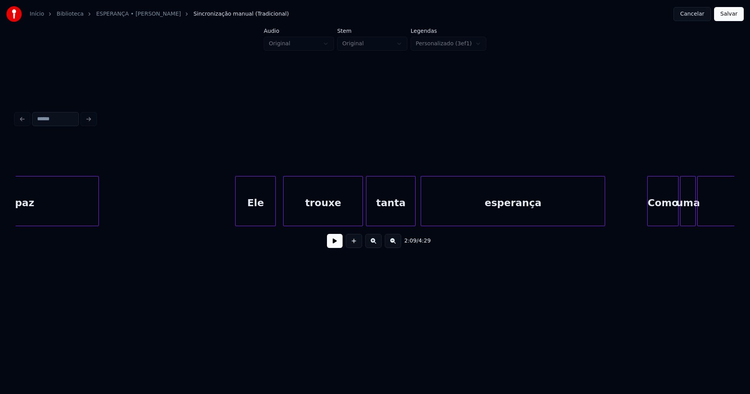
click at [264, 219] on div "Ele" at bounding box center [255, 202] width 40 height 53
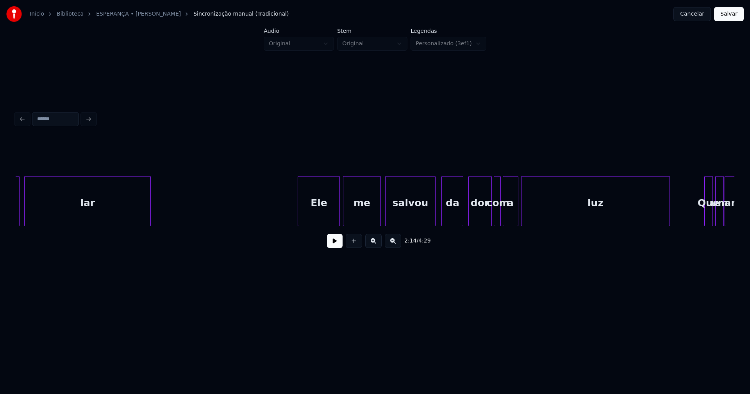
scroll to position [0, 11236]
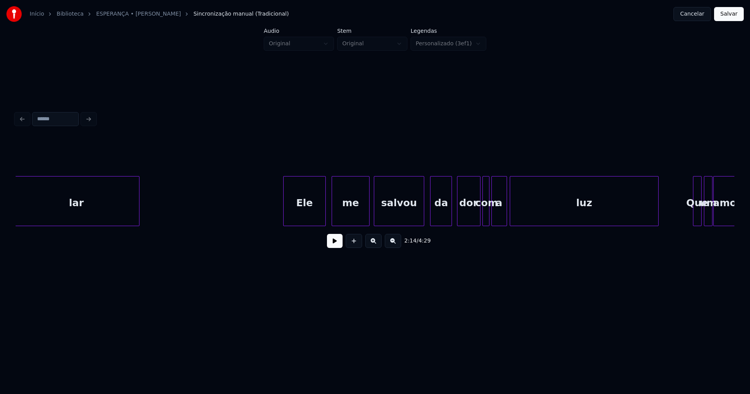
click at [317, 218] on div "Ele" at bounding box center [303, 202] width 41 height 53
click at [333, 248] on button at bounding box center [335, 241] width 16 height 14
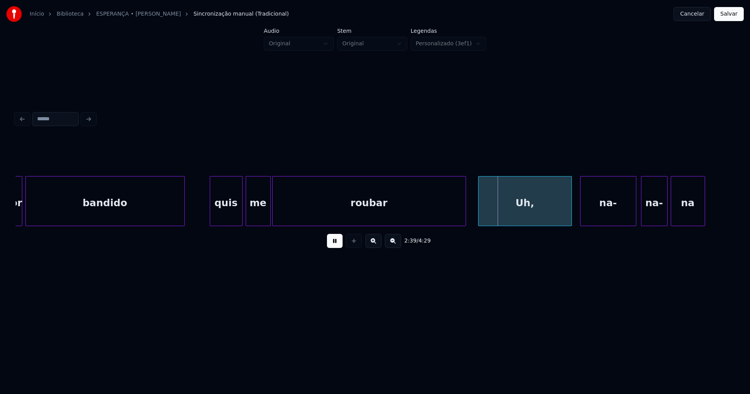
click at [508, 214] on div "Uh," at bounding box center [524, 202] width 93 height 53
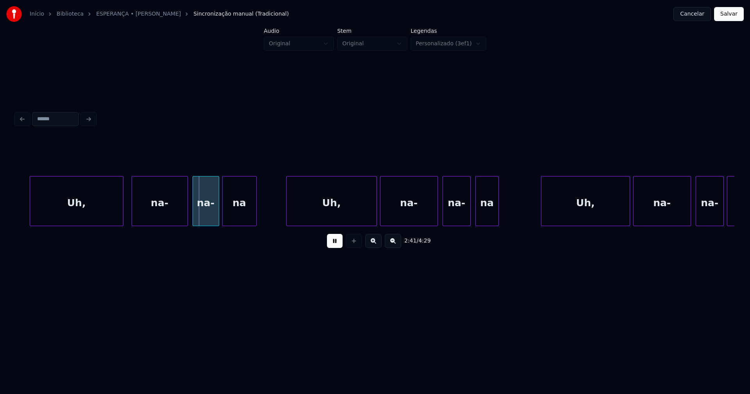
scroll to position [0, 12473]
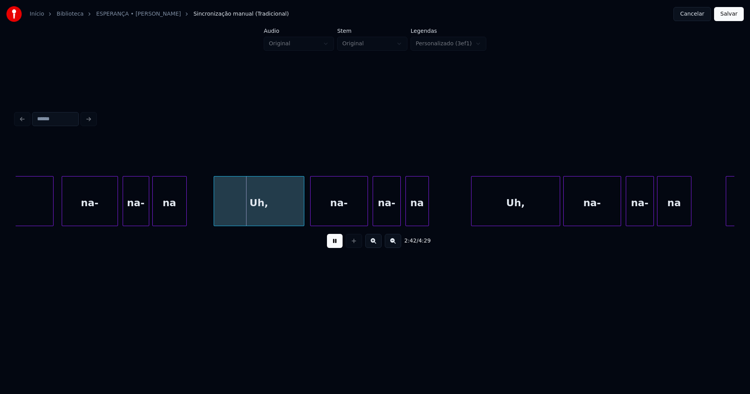
click at [280, 215] on div "Uh," at bounding box center [259, 202] width 90 height 53
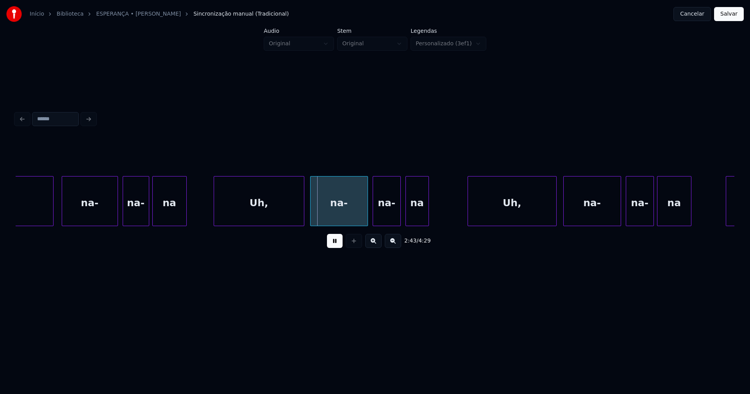
click at [524, 223] on div "Uh, na- na- na Uh, na- na- na Uh, na- na- na Uh," at bounding box center [375, 201] width 718 height 50
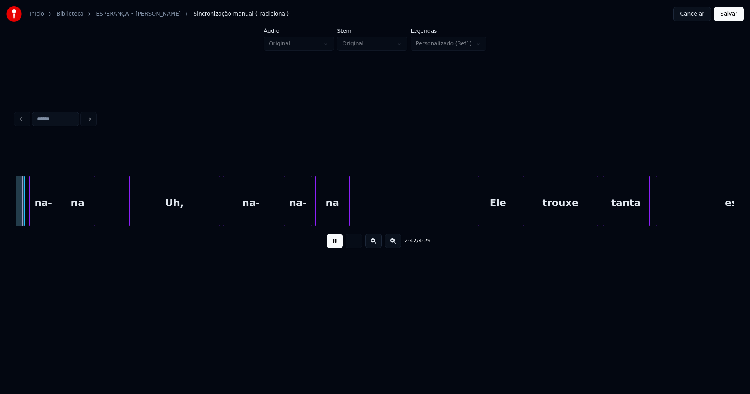
scroll to position [0, 13084]
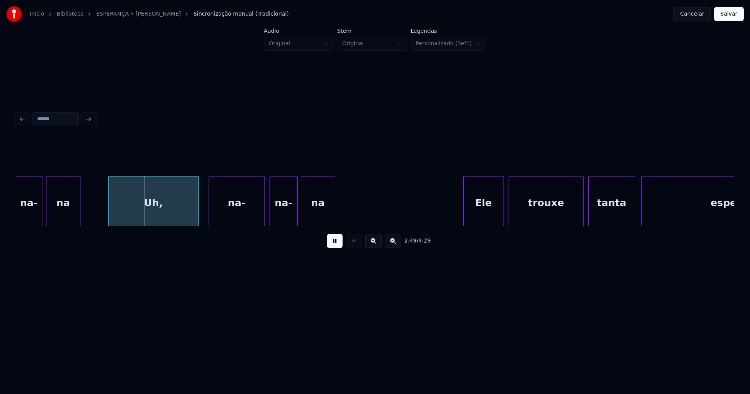
click at [129, 207] on div "Uh," at bounding box center [154, 202] width 90 height 53
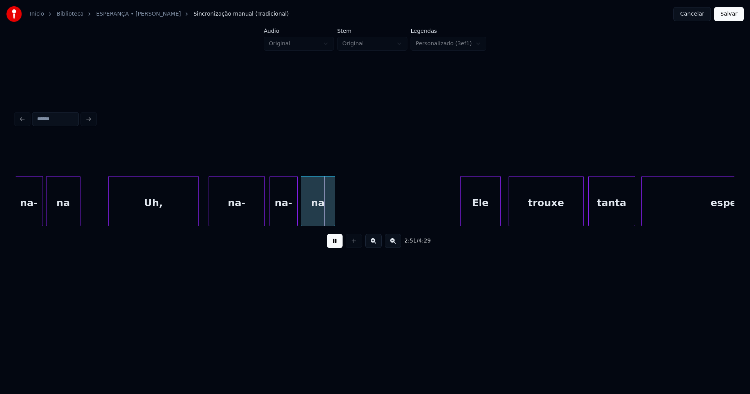
click at [472, 217] on div "Ele" at bounding box center [480, 202] width 40 height 53
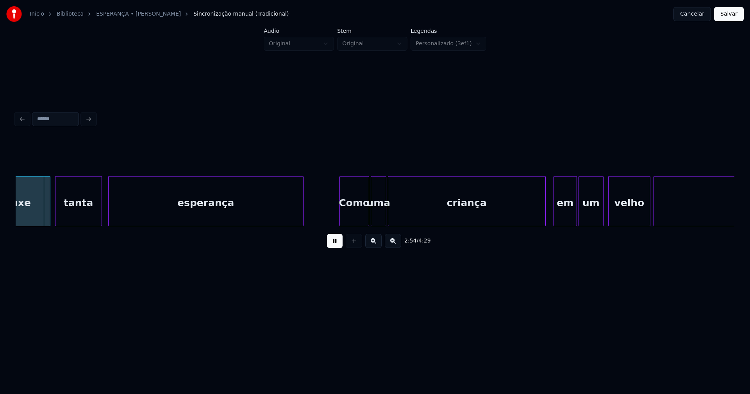
scroll to position [0, 13640]
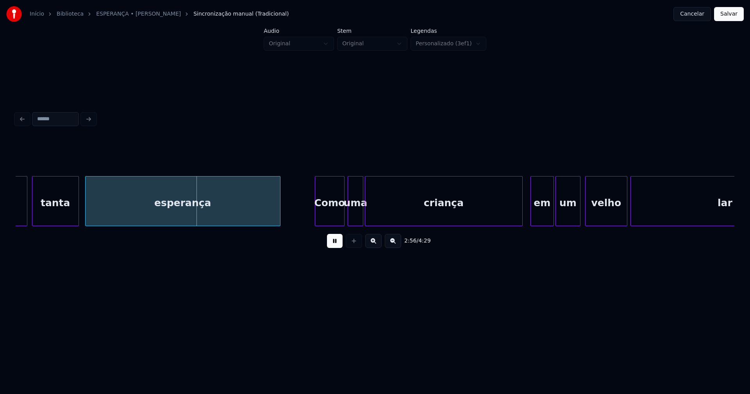
click at [322, 217] on div "Como" at bounding box center [329, 202] width 29 height 53
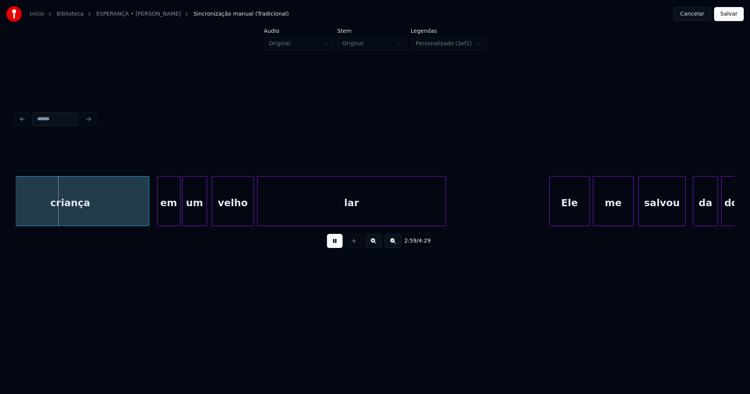
scroll to position [0, 14025]
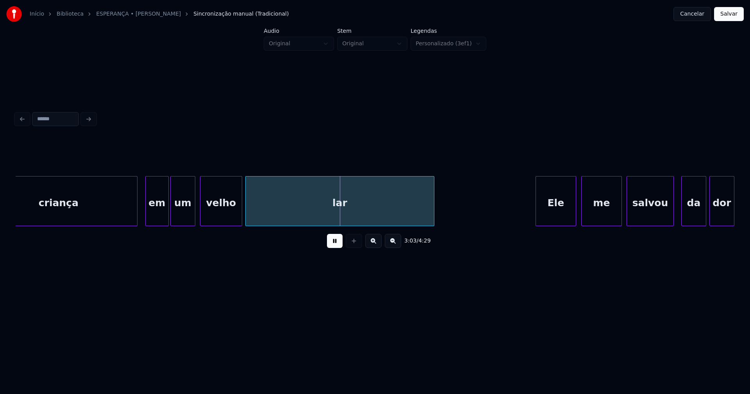
click at [551, 216] on div "Ele" at bounding box center [556, 202] width 40 height 53
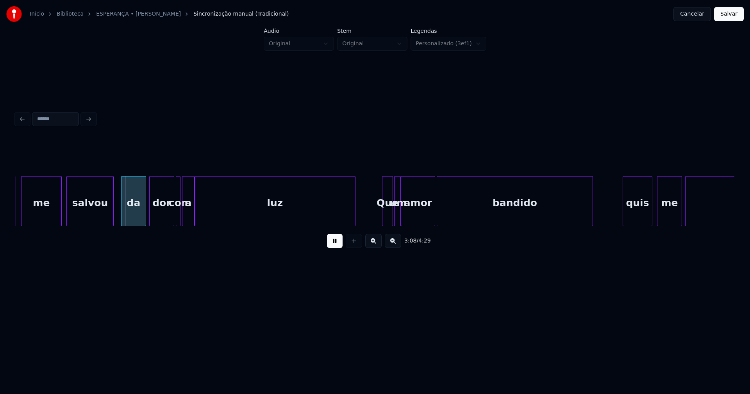
scroll to position [0, 14597]
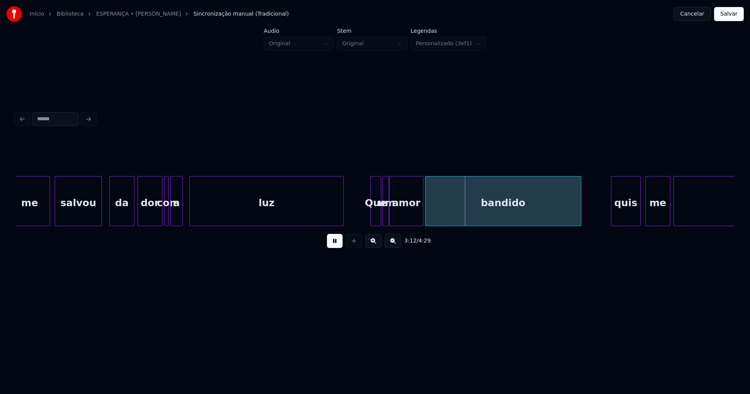
click at [191, 218] on div at bounding box center [191, 200] width 2 height 49
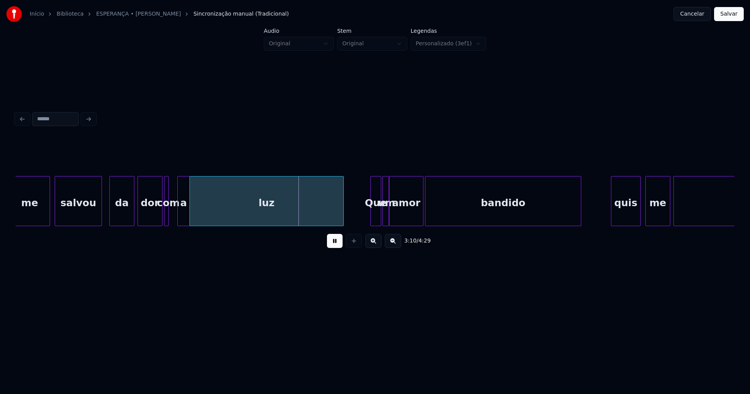
click at [184, 220] on div "a" at bounding box center [184, 202] width 12 height 53
click at [181, 217] on div at bounding box center [181, 200] width 2 height 49
click at [177, 215] on div at bounding box center [176, 200] width 2 height 49
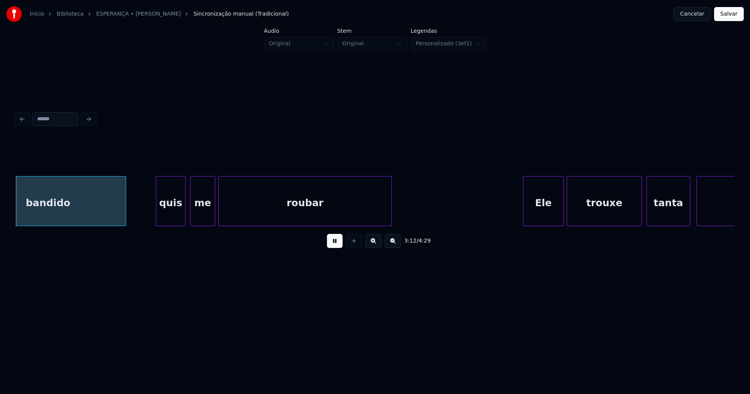
scroll to position [0, 15061]
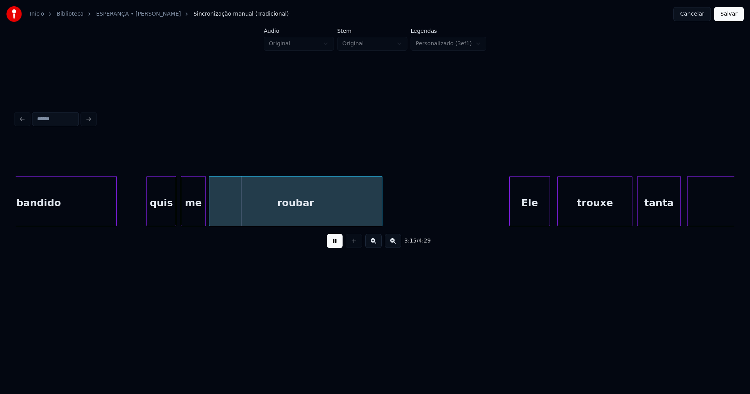
click at [520, 219] on div "Ele" at bounding box center [530, 202] width 40 height 53
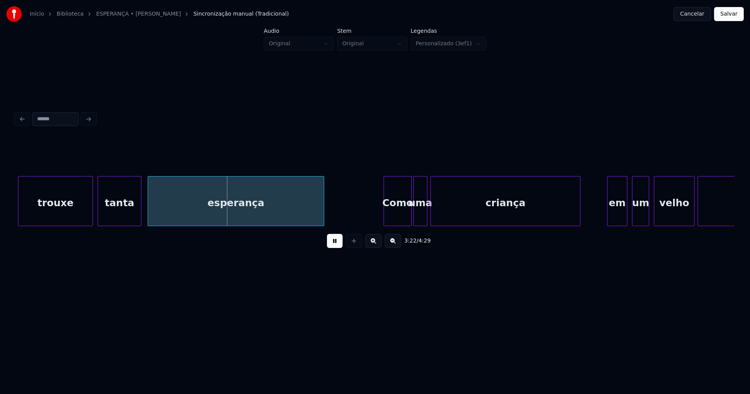
scroll to position [0, 15635]
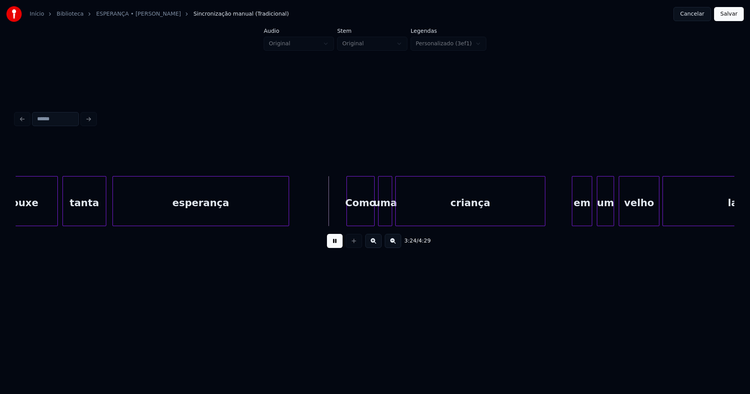
click at [362, 219] on div "Como" at bounding box center [360, 202] width 27 height 53
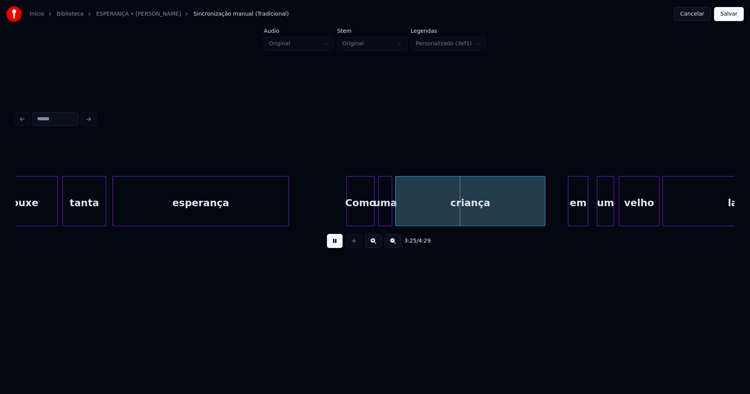
click at [578, 219] on div "em" at bounding box center [578, 202] width 20 height 53
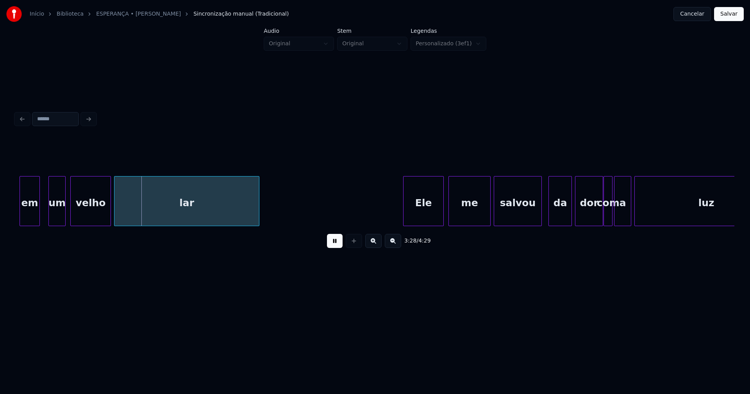
scroll to position [0, 16230]
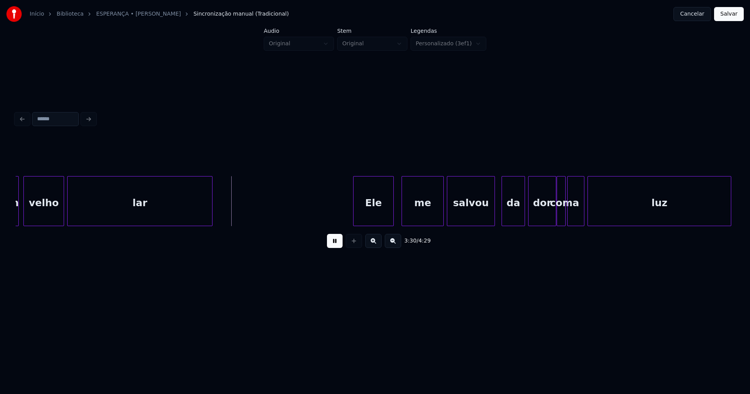
click at [374, 219] on div "Ele" at bounding box center [373, 202] width 40 height 53
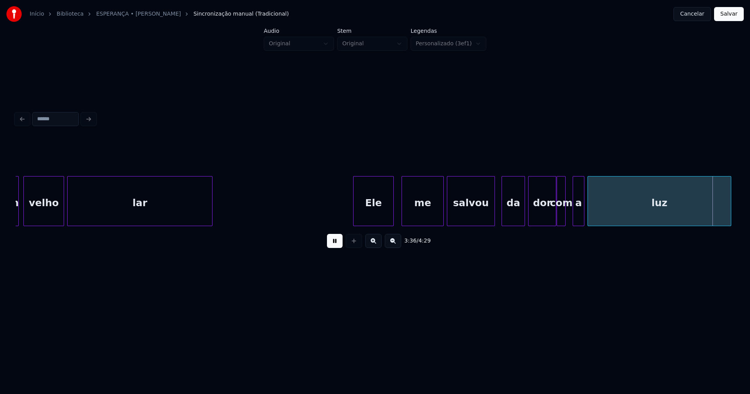
click at [574, 217] on div at bounding box center [574, 200] width 2 height 49
click at [569, 214] on div at bounding box center [569, 200] width 2 height 49
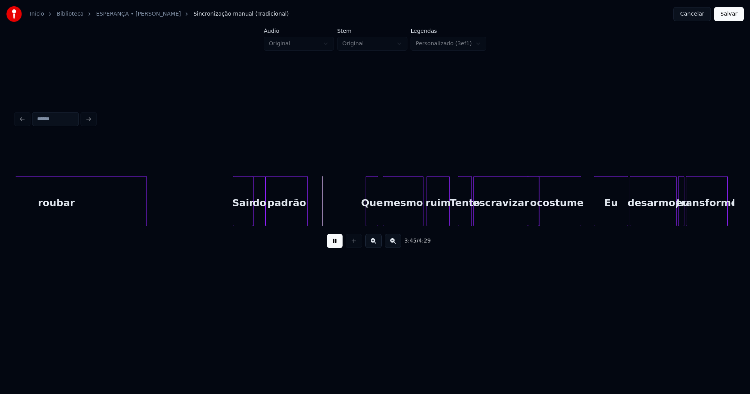
scroll to position [0, 17455]
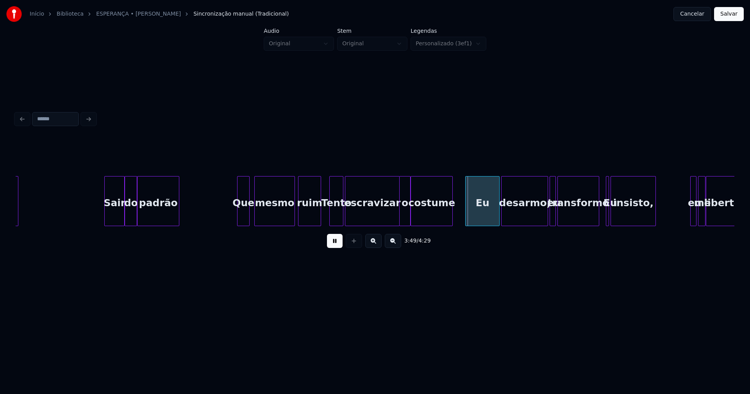
click at [339, 243] on button at bounding box center [335, 241] width 16 height 14
click at [337, 218] on div "Tento" at bounding box center [336, 202] width 13 height 53
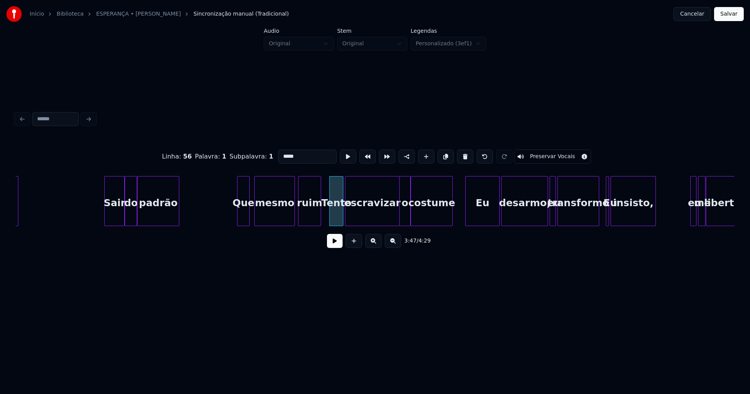
click at [280, 153] on input "*****" at bounding box center [307, 157] width 59 height 14
type input "*****"
click at [333, 247] on button at bounding box center [335, 241] width 16 height 14
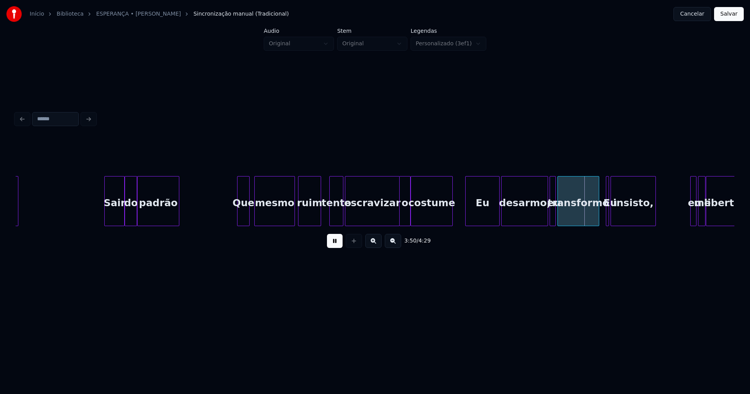
click at [490, 213] on div at bounding box center [490, 200] width 2 height 49
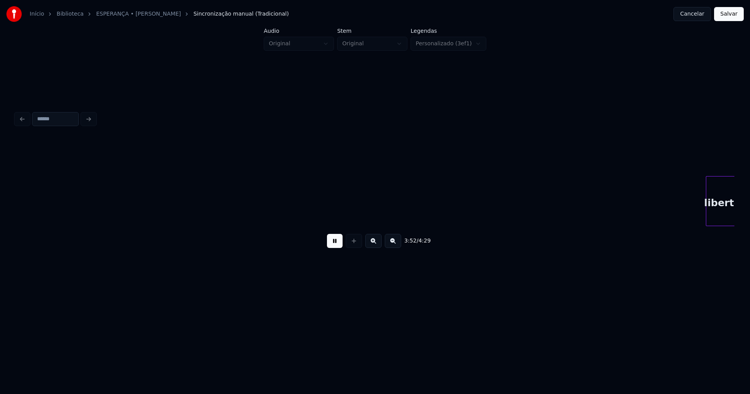
scroll to position [0, 18174]
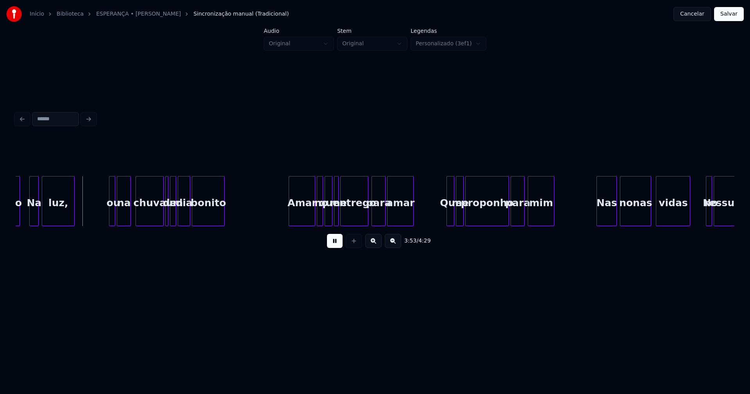
drag, startPoint x: 339, startPoint y: 242, endPoint x: 194, endPoint y: 225, distance: 145.8
click at [339, 242] on button at bounding box center [335, 241] width 16 height 14
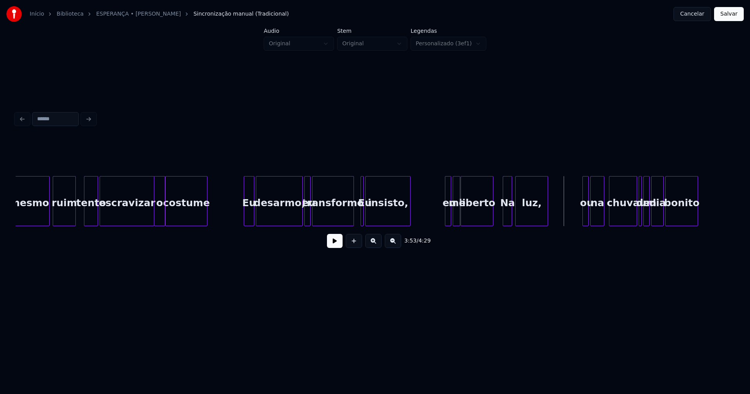
scroll to position [0, 17677]
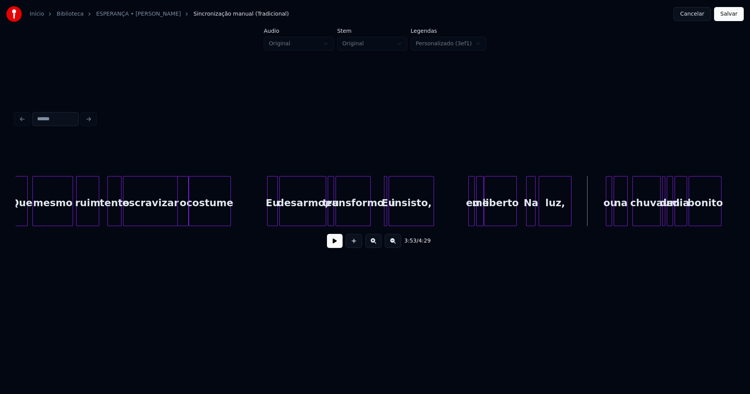
click at [370, 222] on div at bounding box center [369, 200] width 2 height 49
click at [390, 212] on div at bounding box center [391, 200] width 2 height 49
click at [381, 212] on div "Eu" at bounding box center [381, 202] width 9 height 53
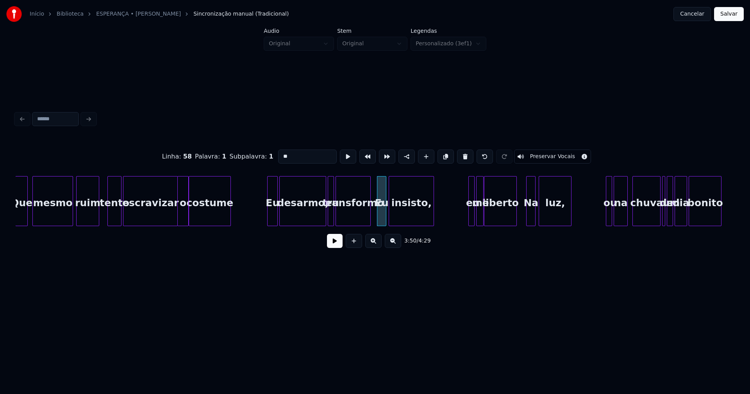
click at [281, 152] on input "**" at bounding box center [307, 157] width 59 height 14
type input "**"
drag, startPoint x: 331, startPoint y: 246, endPoint x: 352, endPoint y: 239, distance: 22.4
click at [331, 245] on button at bounding box center [335, 241] width 16 height 14
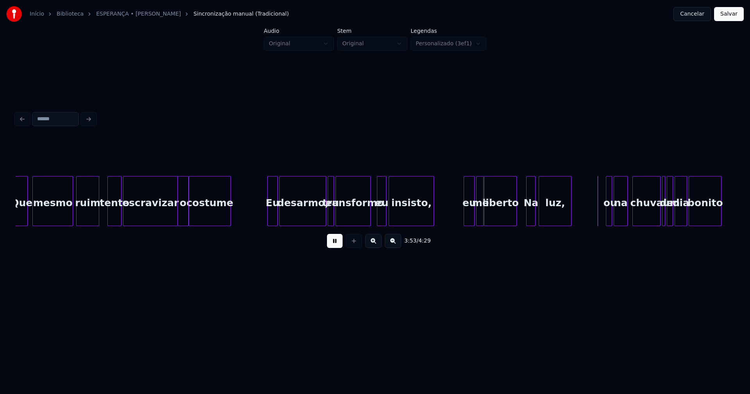
click at [464, 218] on div at bounding box center [465, 200] width 2 height 49
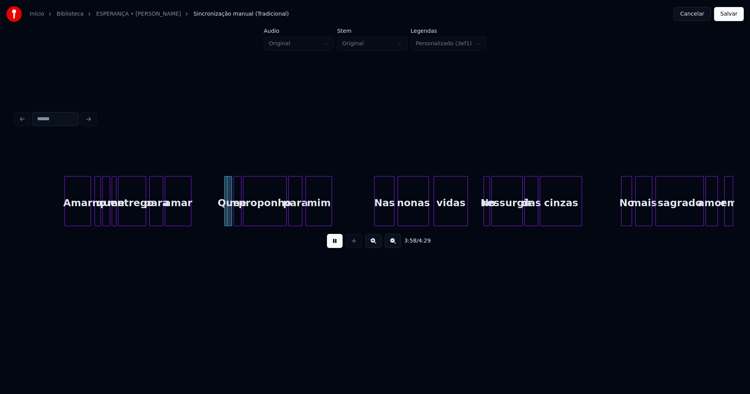
click at [87, 217] on div "Amar" at bounding box center [78, 202] width 26 height 53
click at [382, 219] on div "Nas" at bounding box center [382, 202] width 20 height 53
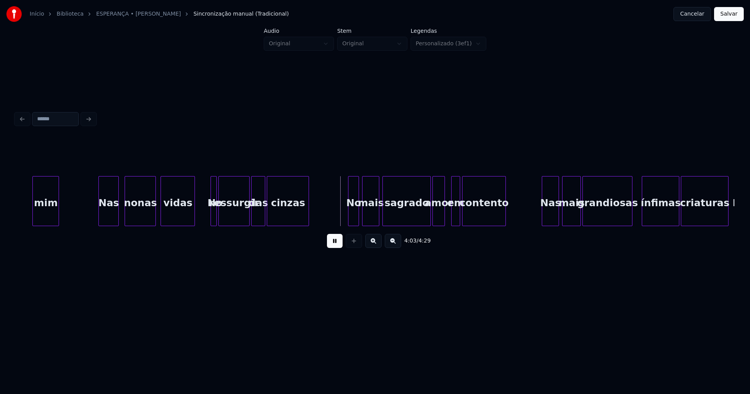
scroll to position [0, 18704]
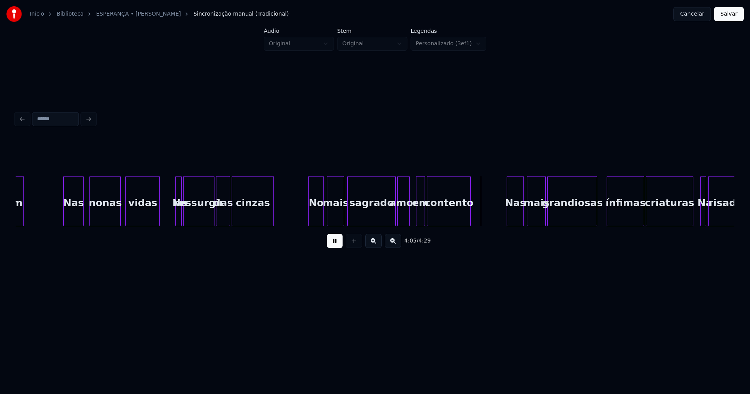
click at [310, 217] on div at bounding box center [309, 200] width 2 height 49
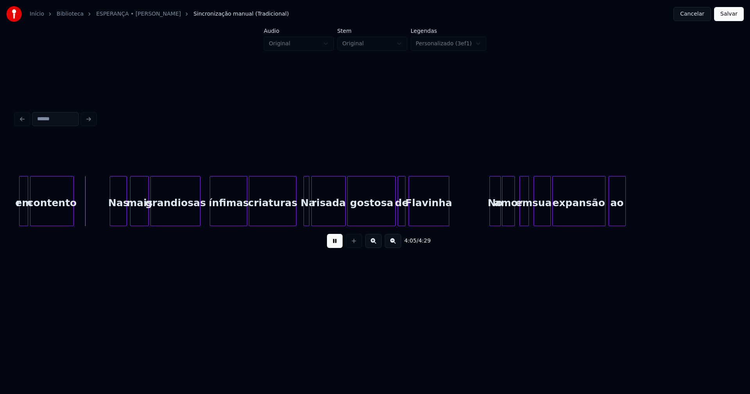
scroll to position [0, 19136]
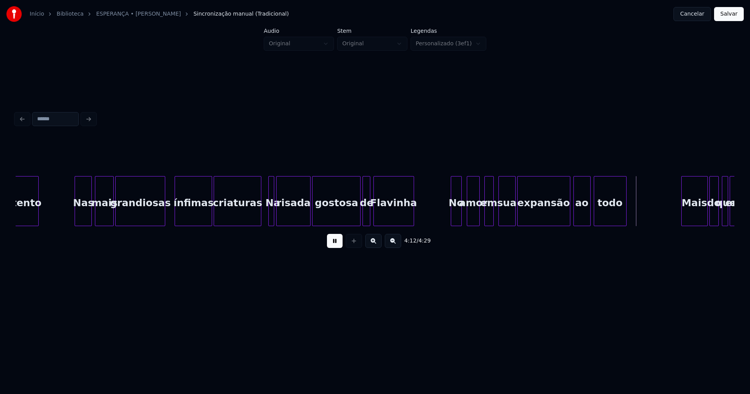
click at [458, 221] on div "No" at bounding box center [456, 202] width 10 height 53
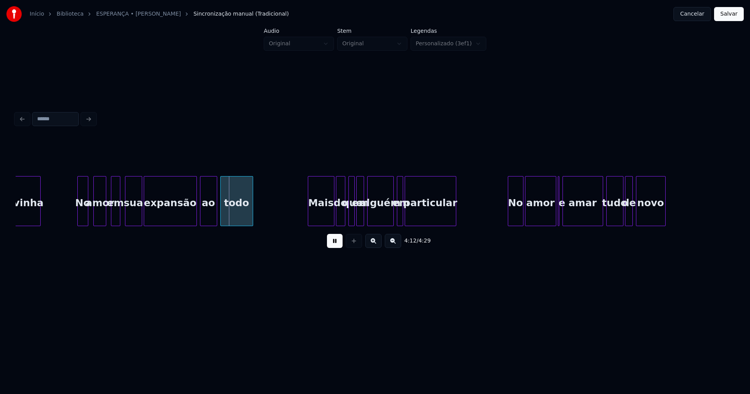
scroll to position [0, 19462]
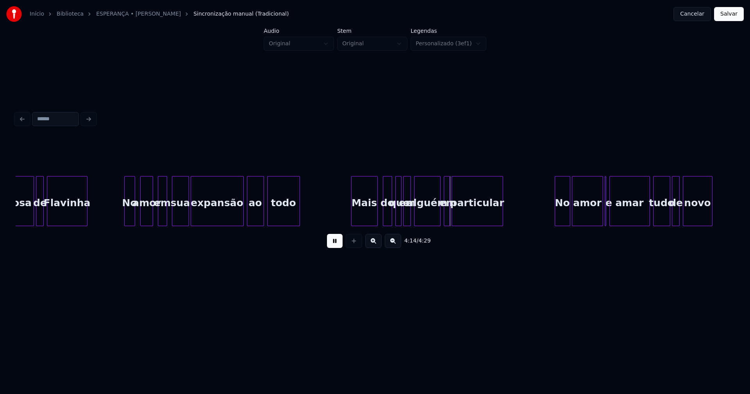
click at [365, 207] on div "Mais" at bounding box center [364, 202] width 26 height 53
click at [385, 220] on div "do" at bounding box center [384, 202] width 9 height 53
click at [393, 220] on div at bounding box center [394, 200] width 2 height 49
click at [556, 216] on div "No" at bounding box center [558, 202] width 15 height 53
click at [608, 219] on div at bounding box center [607, 200] width 2 height 49
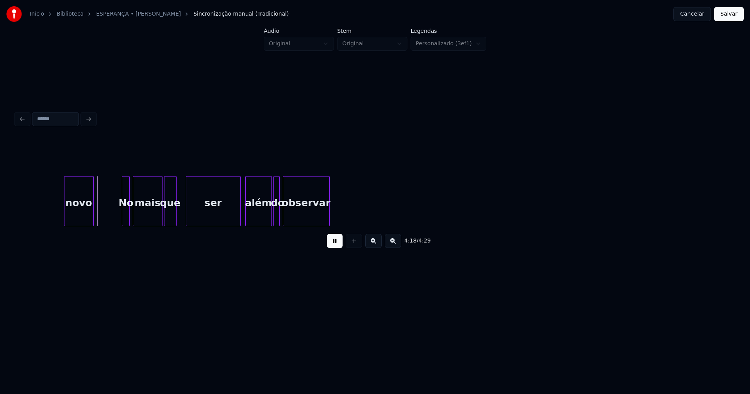
scroll to position [0, 20151]
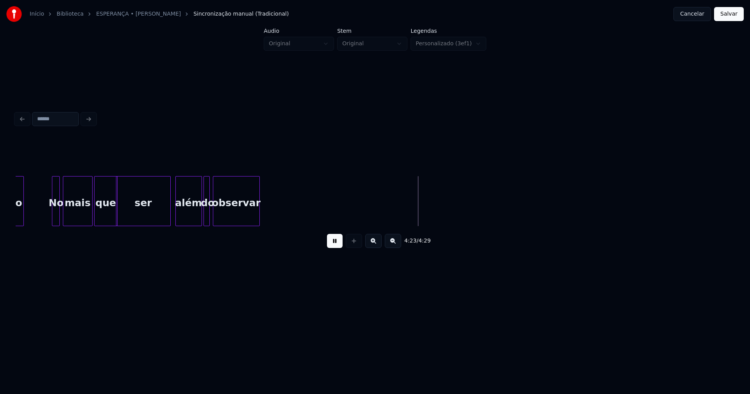
click at [116, 212] on div at bounding box center [116, 200] width 2 height 49
click at [728, 11] on button "Salvar" at bounding box center [729, 14] width 30 height 14
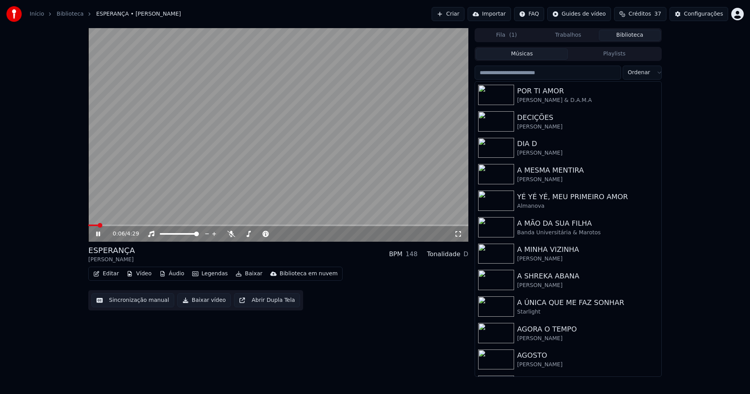
drag, startPoint x: 456, startPoint y: 234, endPoint x: 457, endPoint y: 244, distance: 9.4
click at [457, 234] on icon at bounding box center [458, 234] width 8 height 6
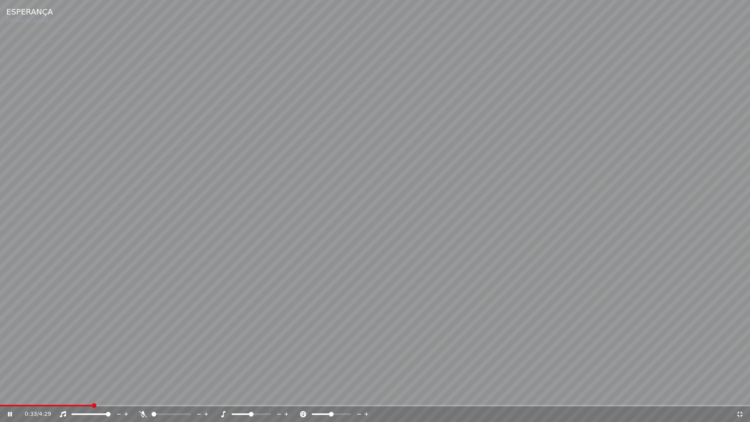
click at [740, 394] on icon at bounding box center [740, 414] width 8 height 6
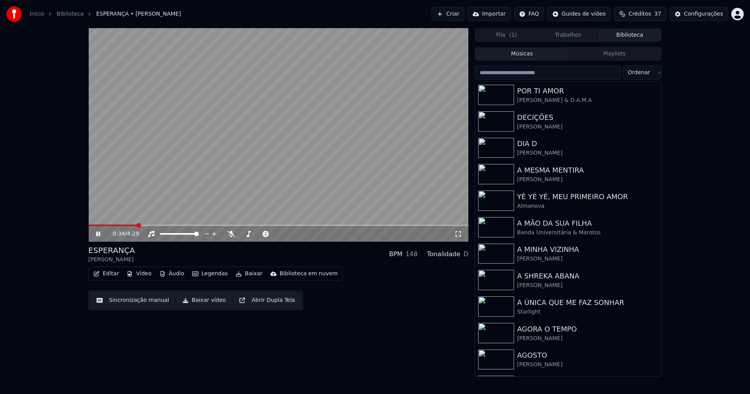
click at [98, 234] on icon at bounding box center [103, 234] width 18 height 6
click at [205, 303] on button "Baixar vídeo" at bounding box center [203, 300] width 53 height 14
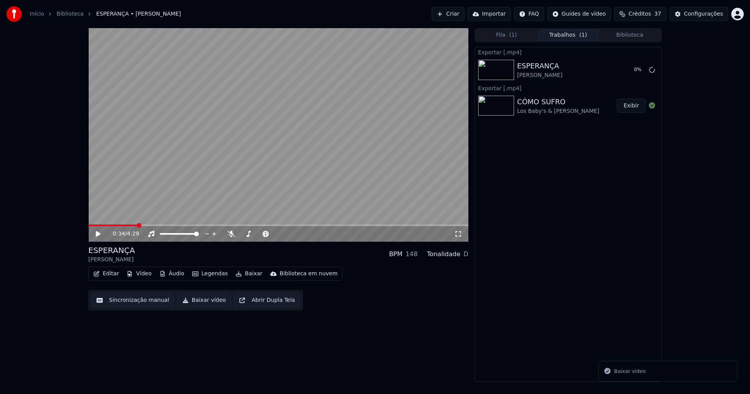
click at [173, 273] on button "Áudio" at bounding box center [171, 273] width 31 height 11
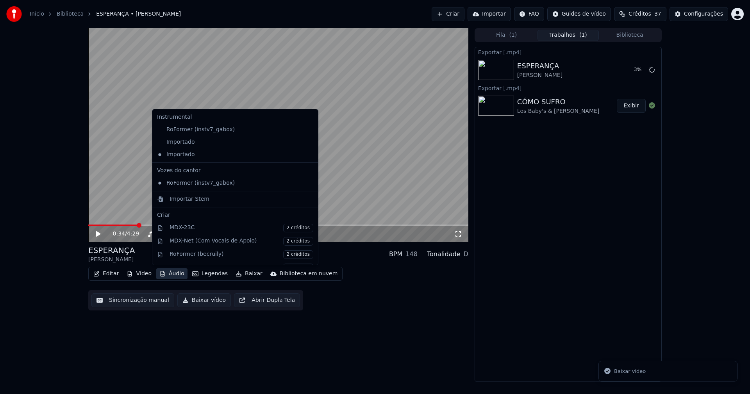
click at [308, 141] on icon at bounding box center [312, 142] width 9 height 6
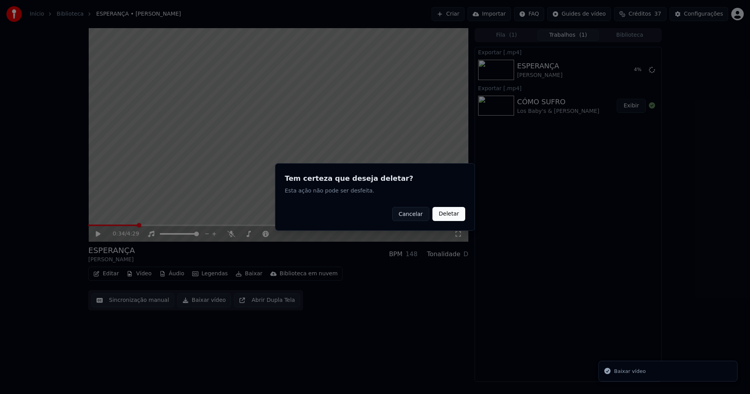
click at [452, 215] on button "Deletar" at bounding box center [448, 214] width 33 height 14
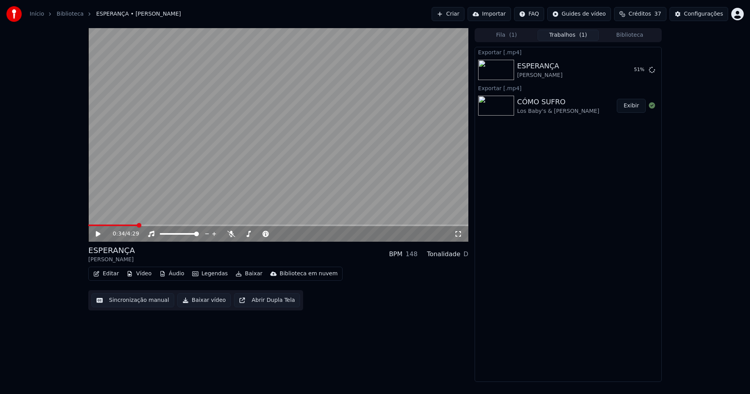
click at [111, 274] on button "Editar" at bounding box center [106, 273] width 32 height 11
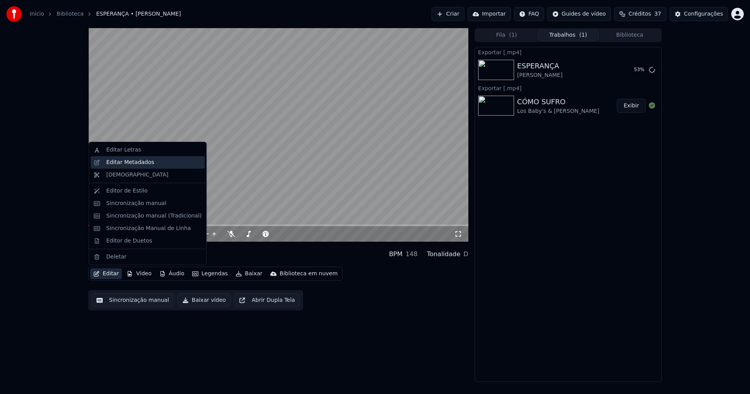
click at [114, 164] on div "Editar Metadados" at bounding box center [130, 163] width 48 height 8
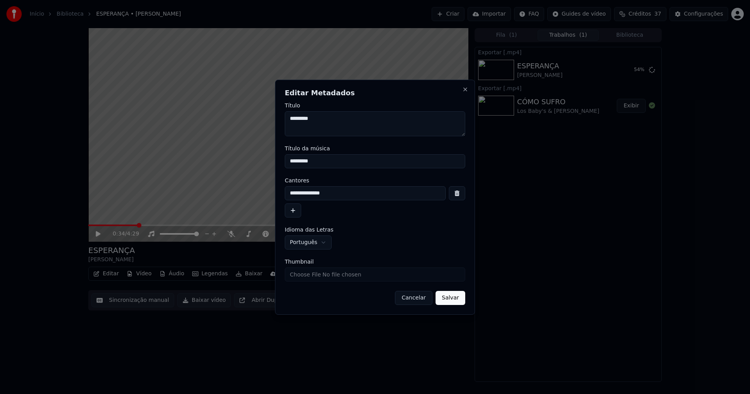
click at [287, 275] on input "Thumbnail" at bounding box center [375, 274] width 180 height 14
type input "**********"
click at [457, 298] on button "Salvar" at bounding box center [450, 298] width 30 height 14
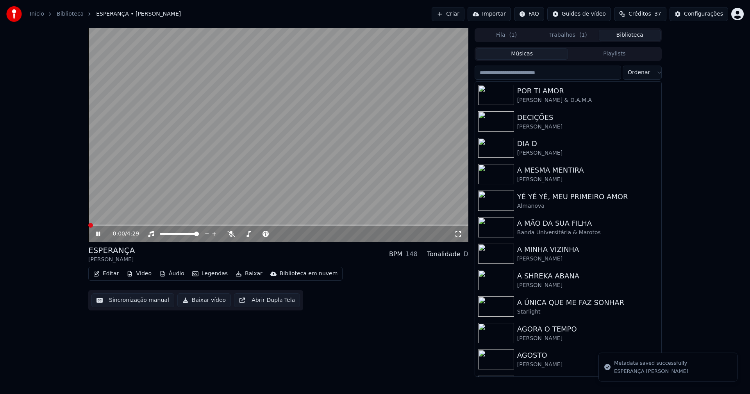
click at [636, 33] on button "Biblioteca" at bounding box center [630, 35] width 62 height 11
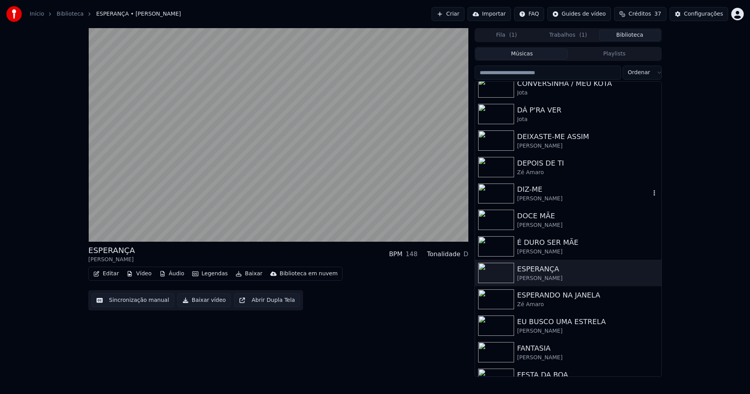
scroll to position [781, 0]
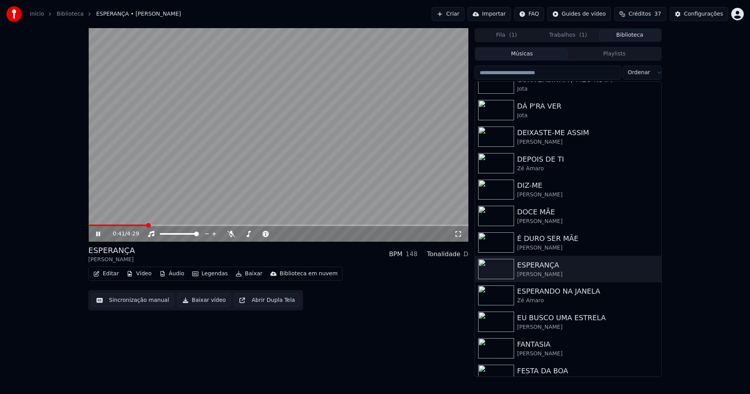
click at [96, 234] on icon at bounding box center [98, 234] width 4 height 5
click at [565, 32] on button "Trabalhos ( 1 )" at bounding box center [568, 35] width 62 height 11
